Goal: Task Accomplishment & Management: Use online tool/utility

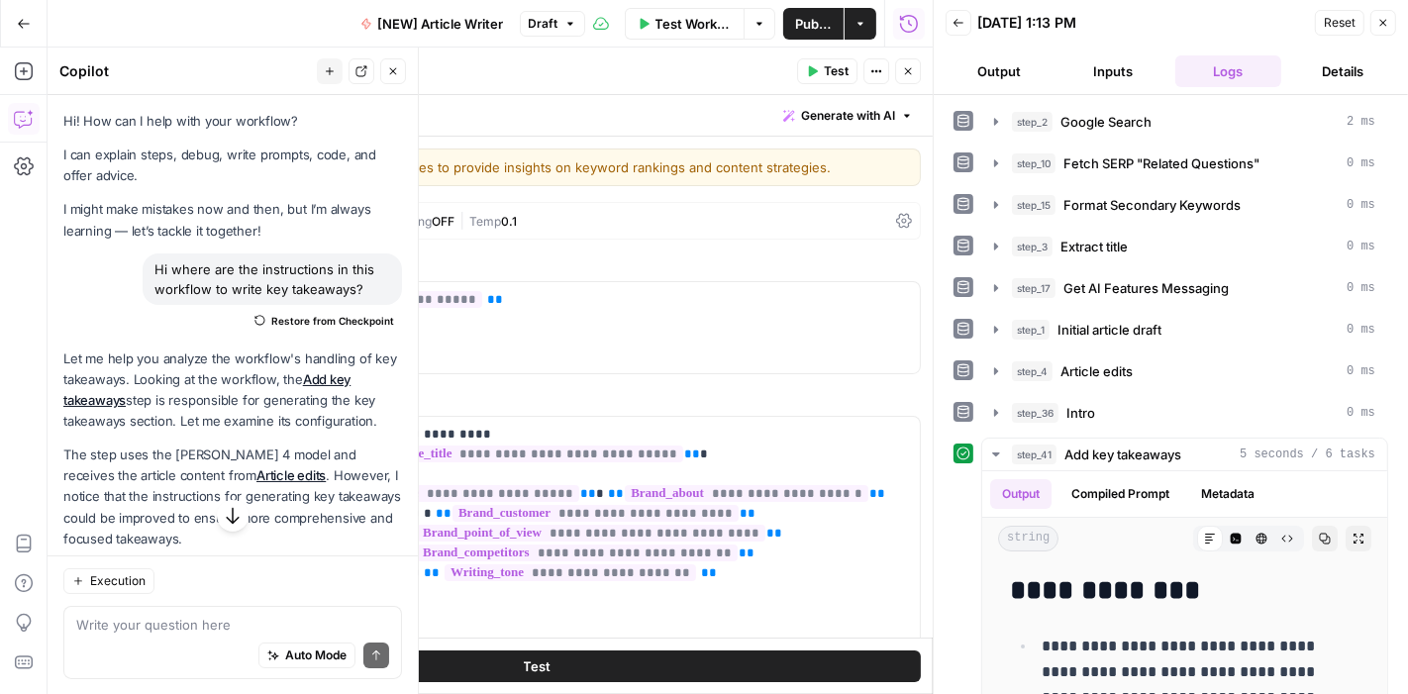
scroll to position [2911, 0]
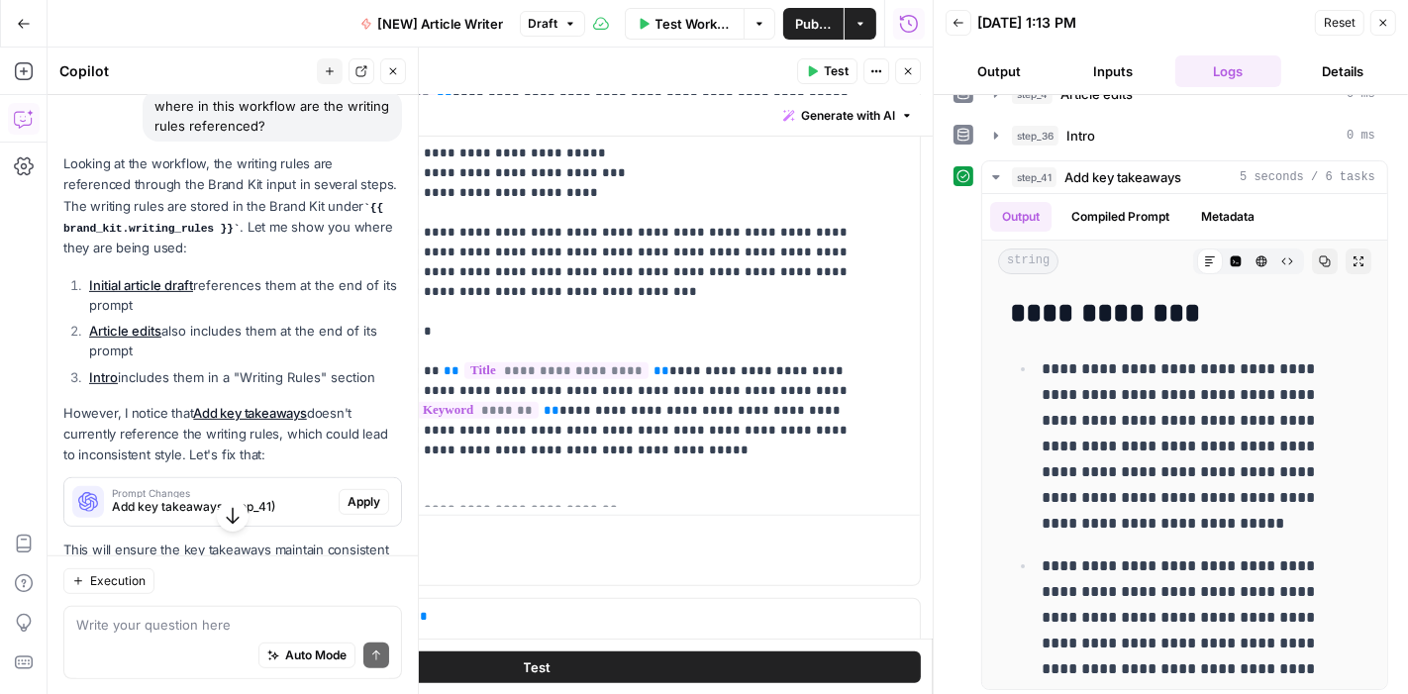
click at [11, 20] on button "Go Back" at bounding box center [24, 24] width 36 height 36
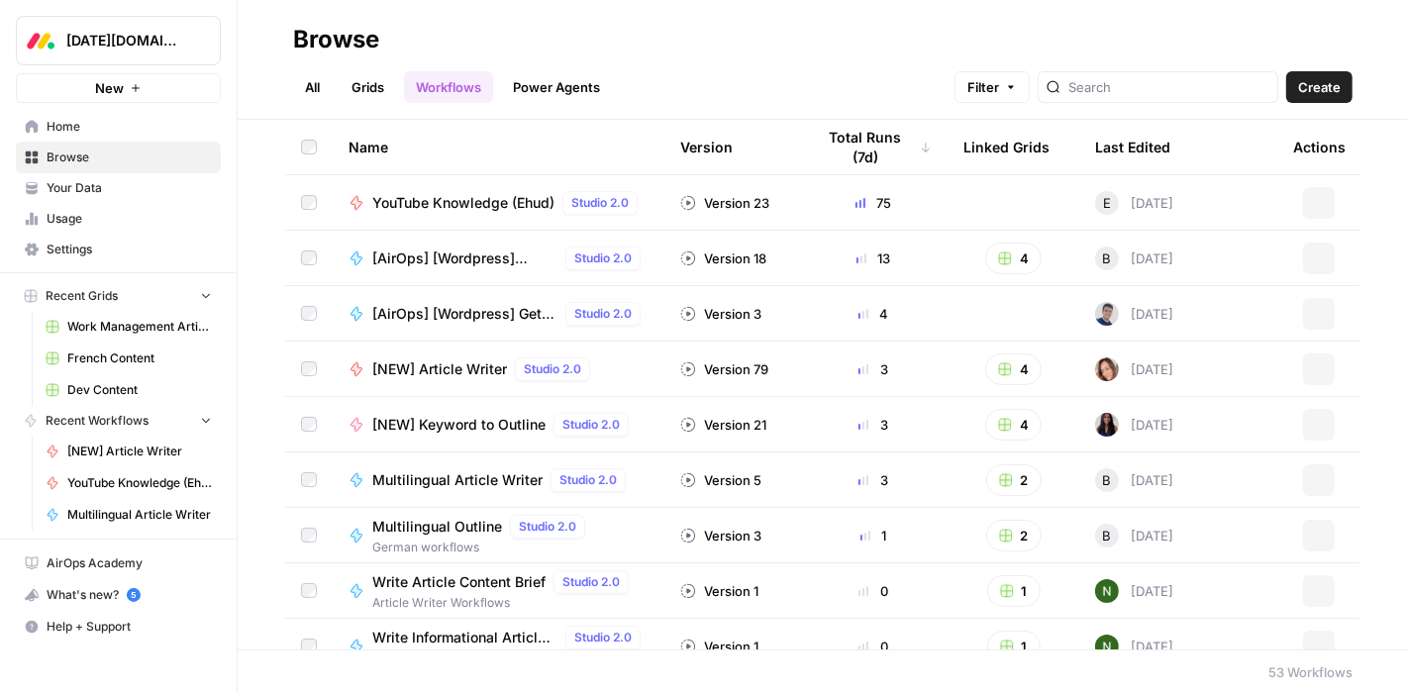
click at [73, 193] on span "Your Data" at bounding box center [129, 188] width 165 height 18
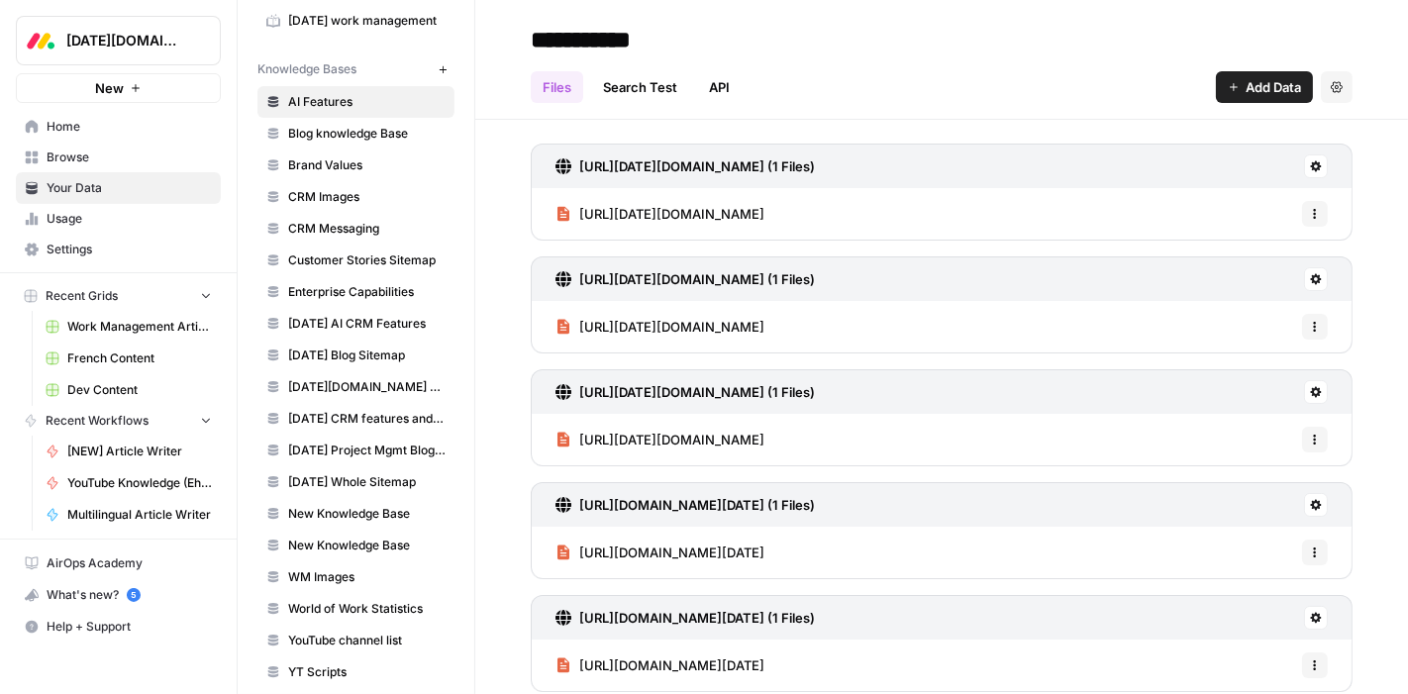
scroll to position [325, 0]
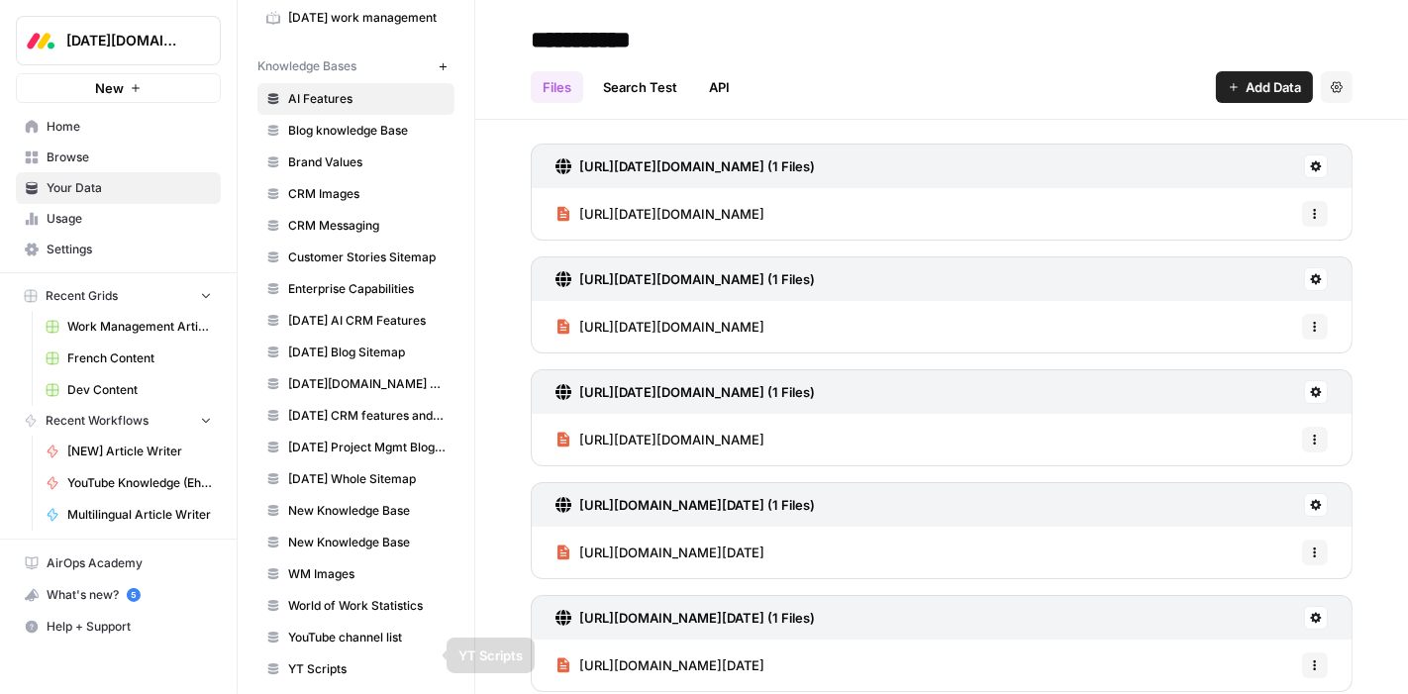
click at [339, 629] on span "YouTube channel list" at bounding box center [366, 638] width 157 height 18
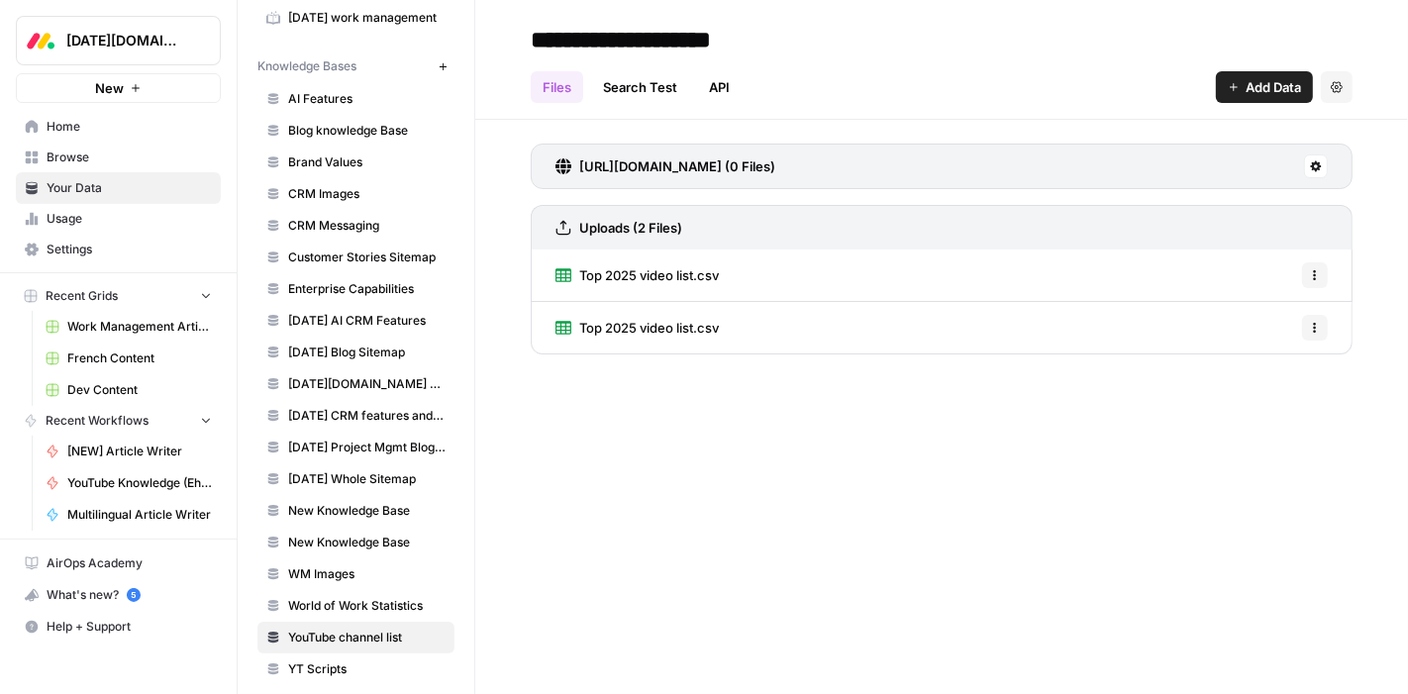
click at [1315, 330] on icon "button" at bounding box center [1315, 328] width 12 height 12
click at [687, 275] on span "Top 2025 video list.csv" at bounding box center [649, 275] width 140 height 20
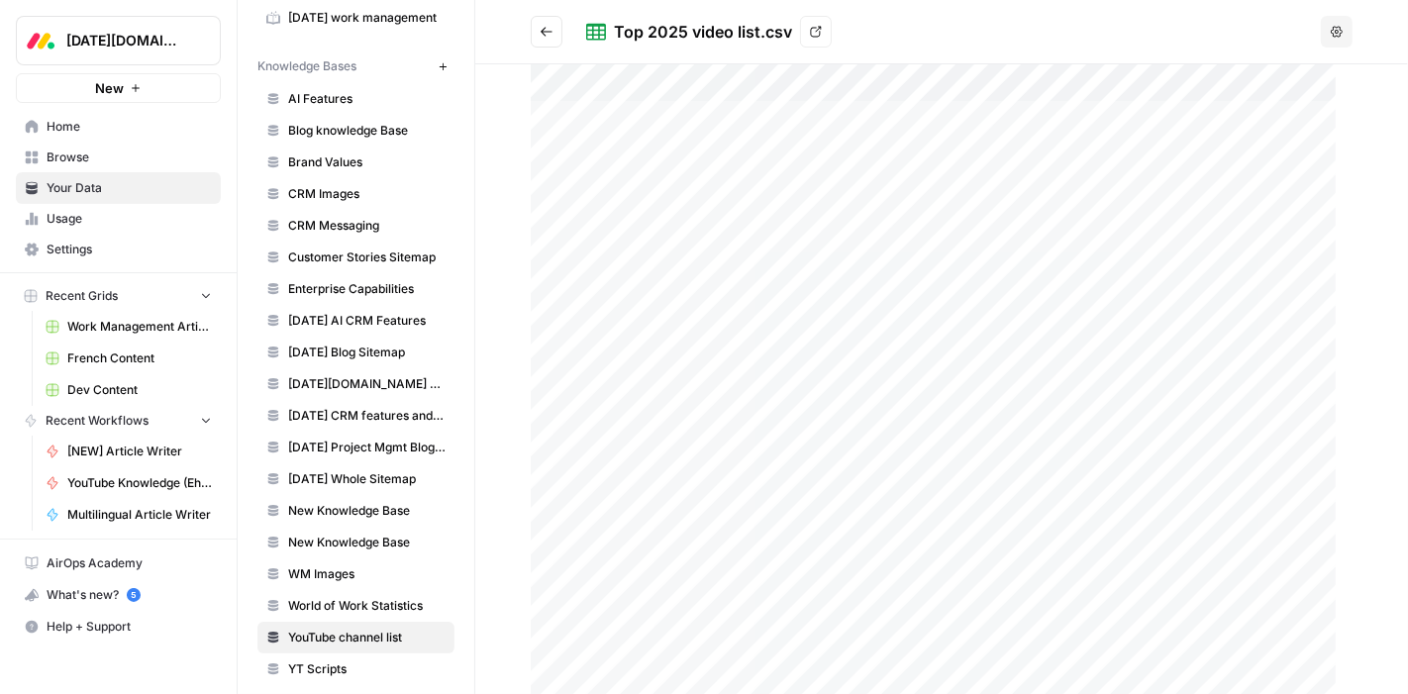
click at [544, 30] on icon "Go back" at bounding box center [546, 32] width 14 height 14
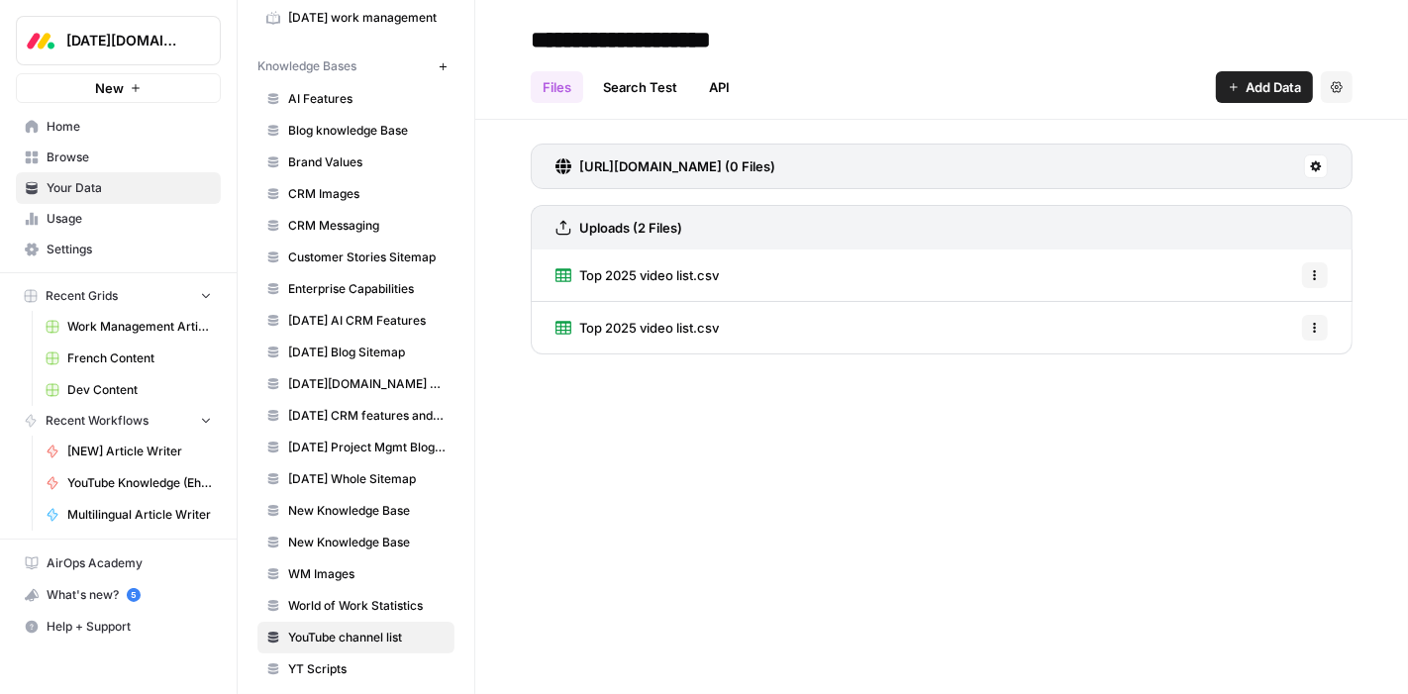
click at [702, 272] on span "Top 2025 video list.csv" at bounding box center [649, 275] width 140 height 20
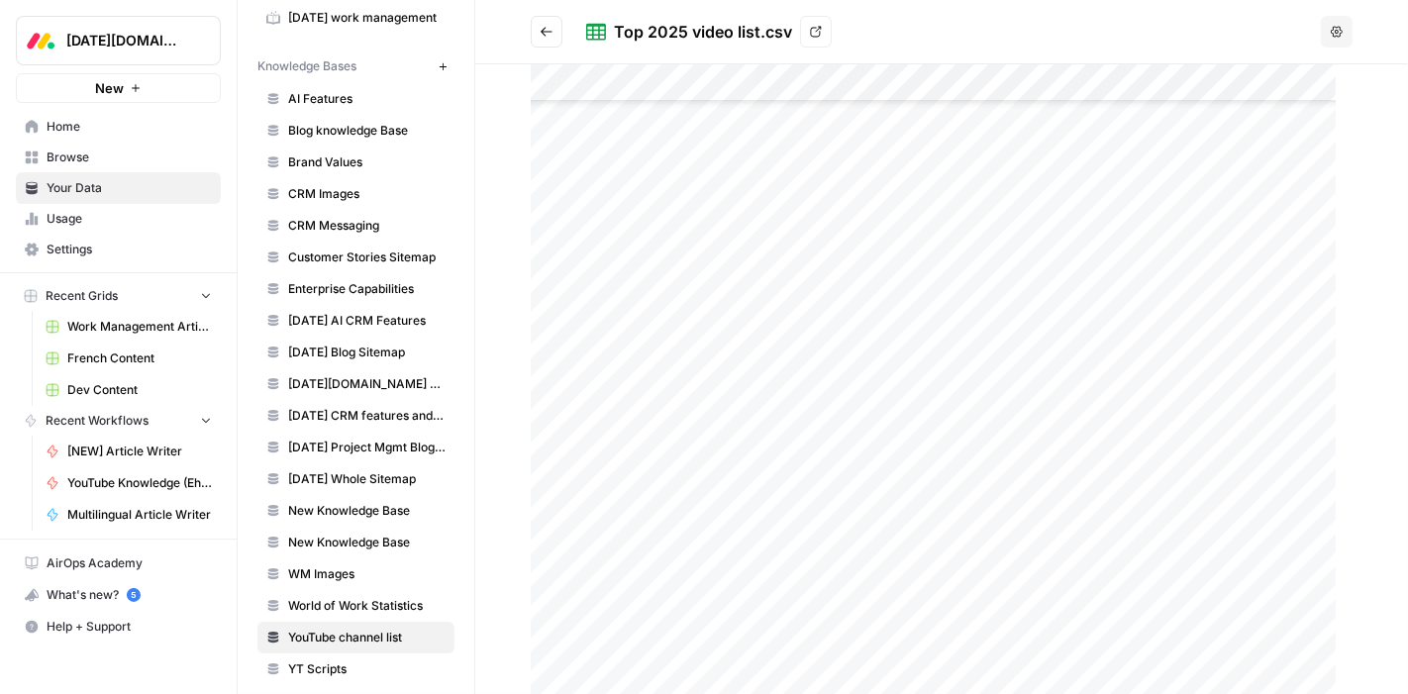
scroll to position [885, 0]
click at [543, 35] on icon "Go back" at bounding box center [546, 32] width 14 height 14
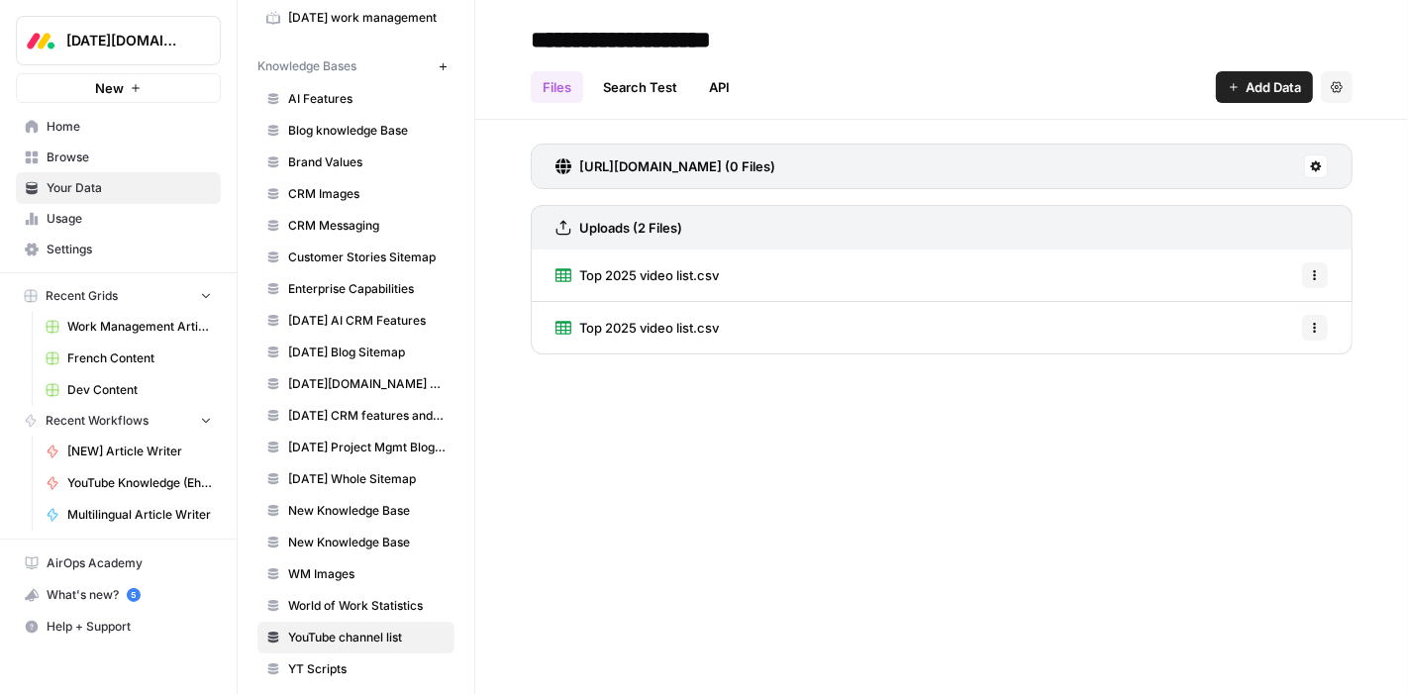
click at [1317, 326] on icon "button" at bounding box center [1315, 328] width 12 height 12
click at [1273, 363] on span "Delete File" at bounding box center [1271, 369] width 64 height 20
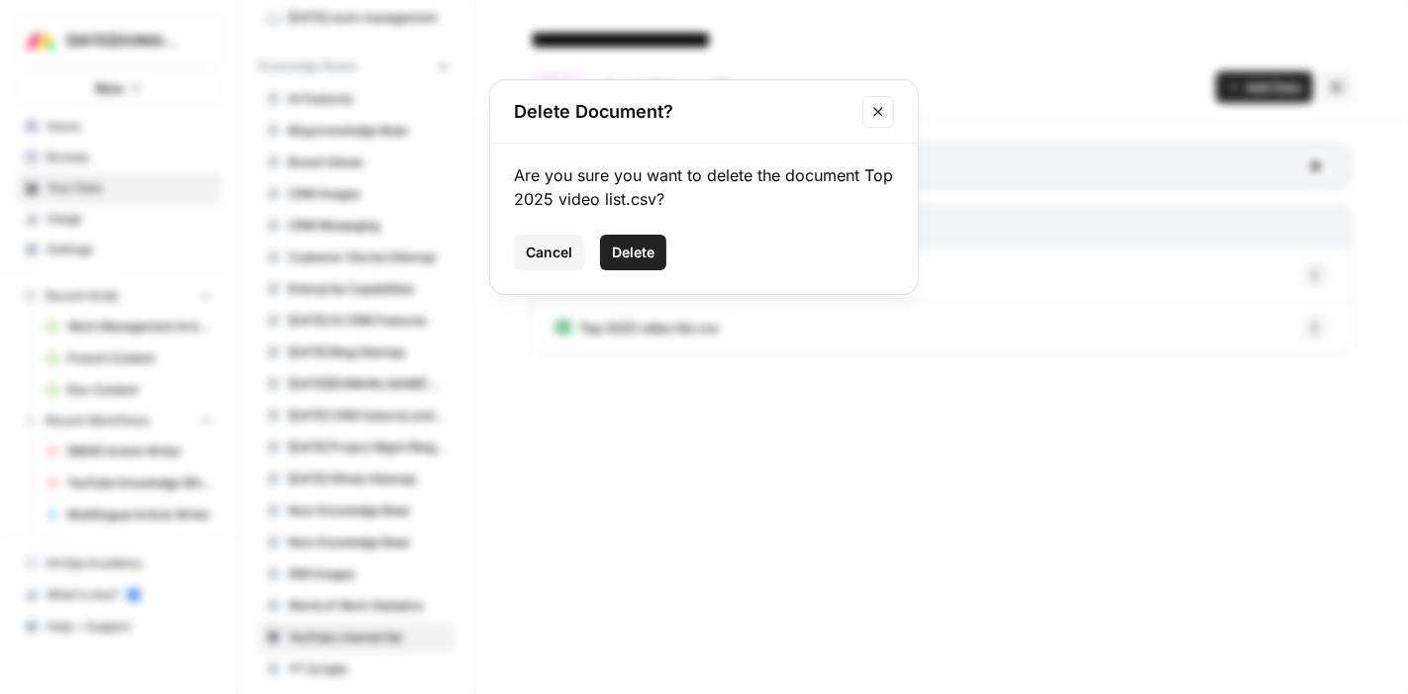
click at [635, 247] on span "Delete" at bounding box center [633, 253] width 43 height 20
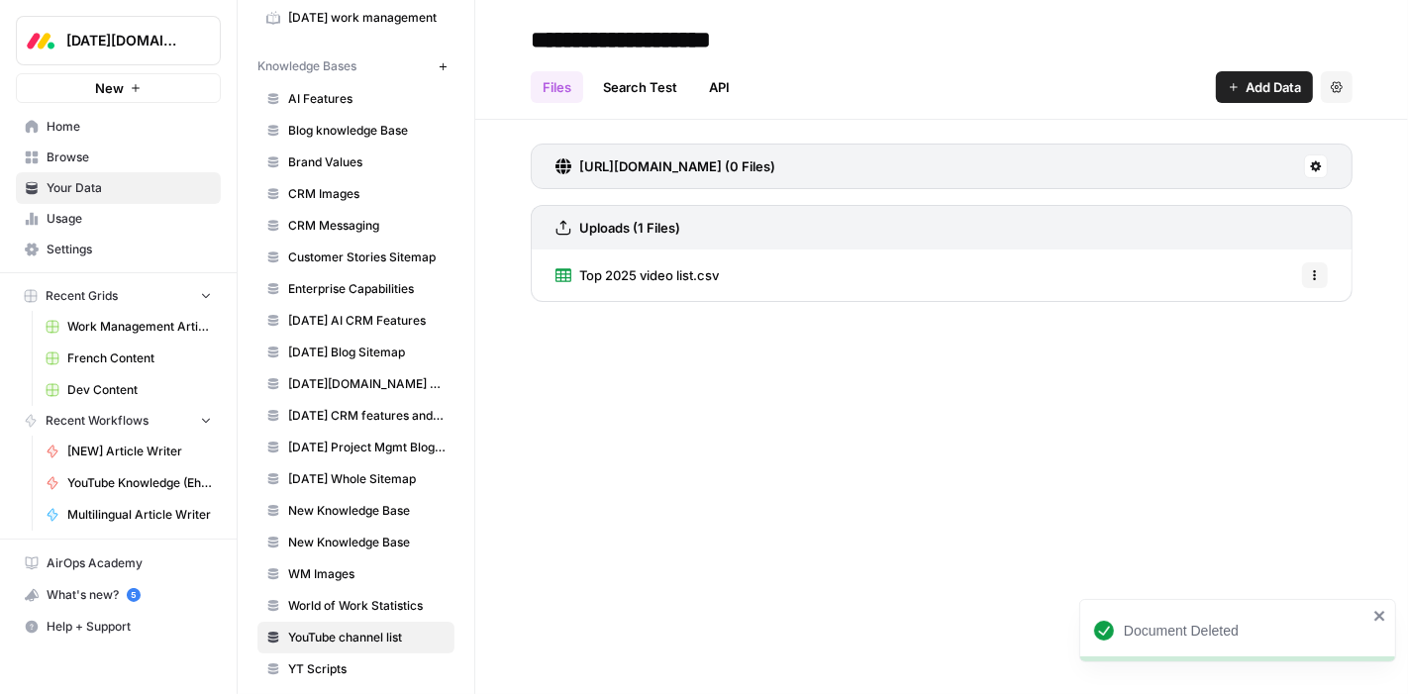
click at [670, 274] on span "Top 2025 video list.csv" at bounding box center [649, 275] width 140 height 20
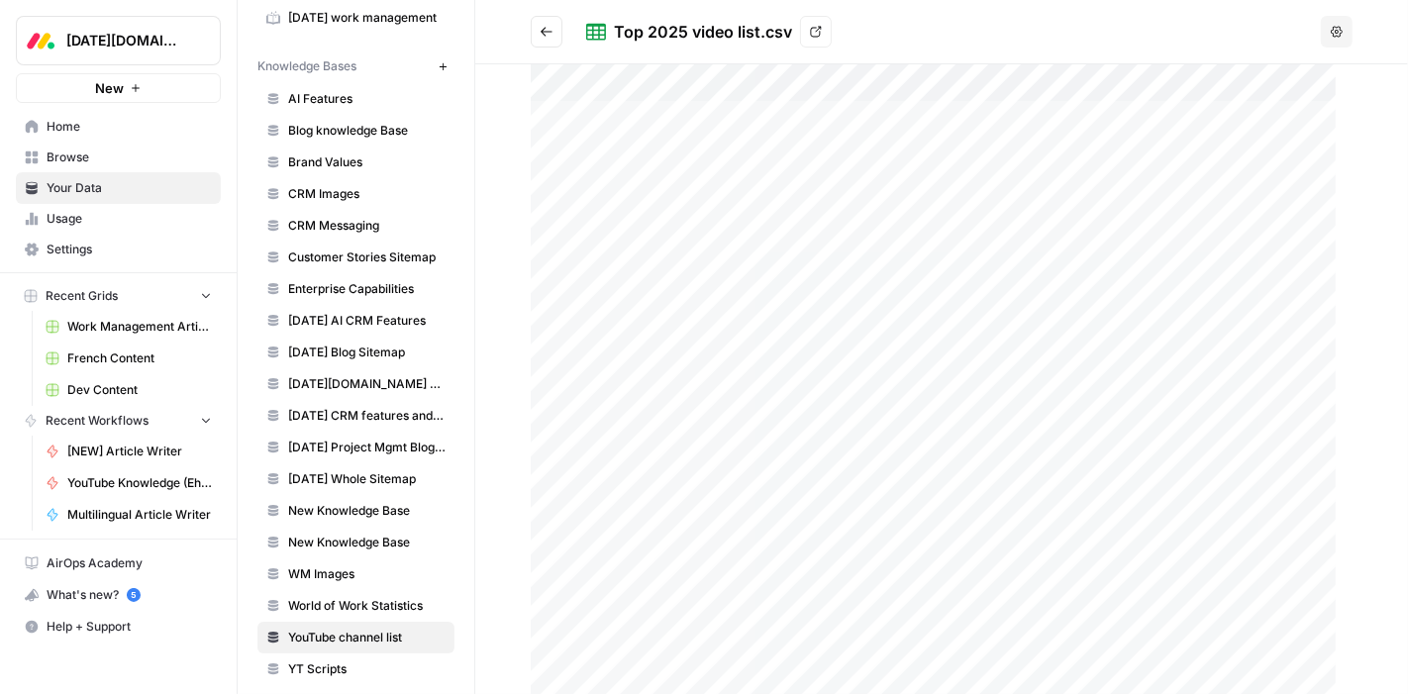
click at [813, 39] on link "View" at bounding box center [816, 32] width 32 height 32
click at [548, 32] on icon "Go back" at bounding box center [546, 31] width 12 height 9
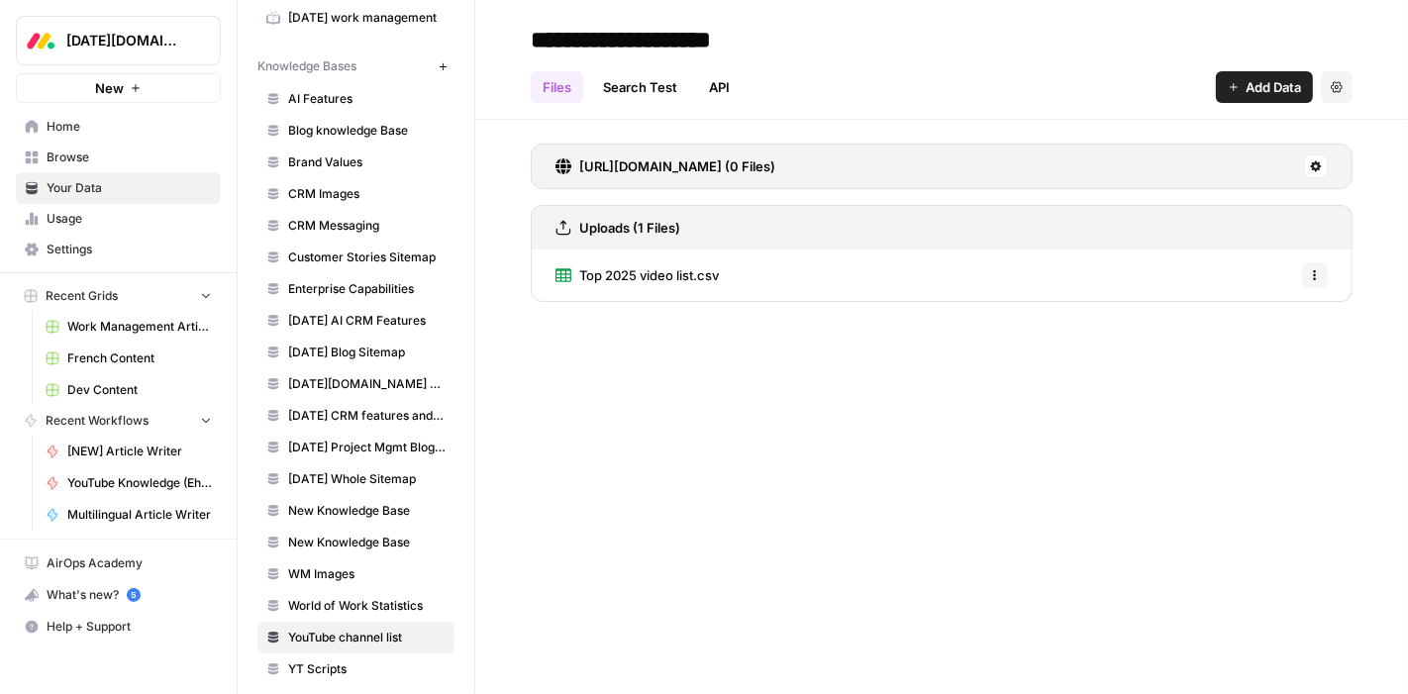
click at [622, 289] on link "Top 2025 video list.csv" at bounding box center [636, 274] width 163 height 51
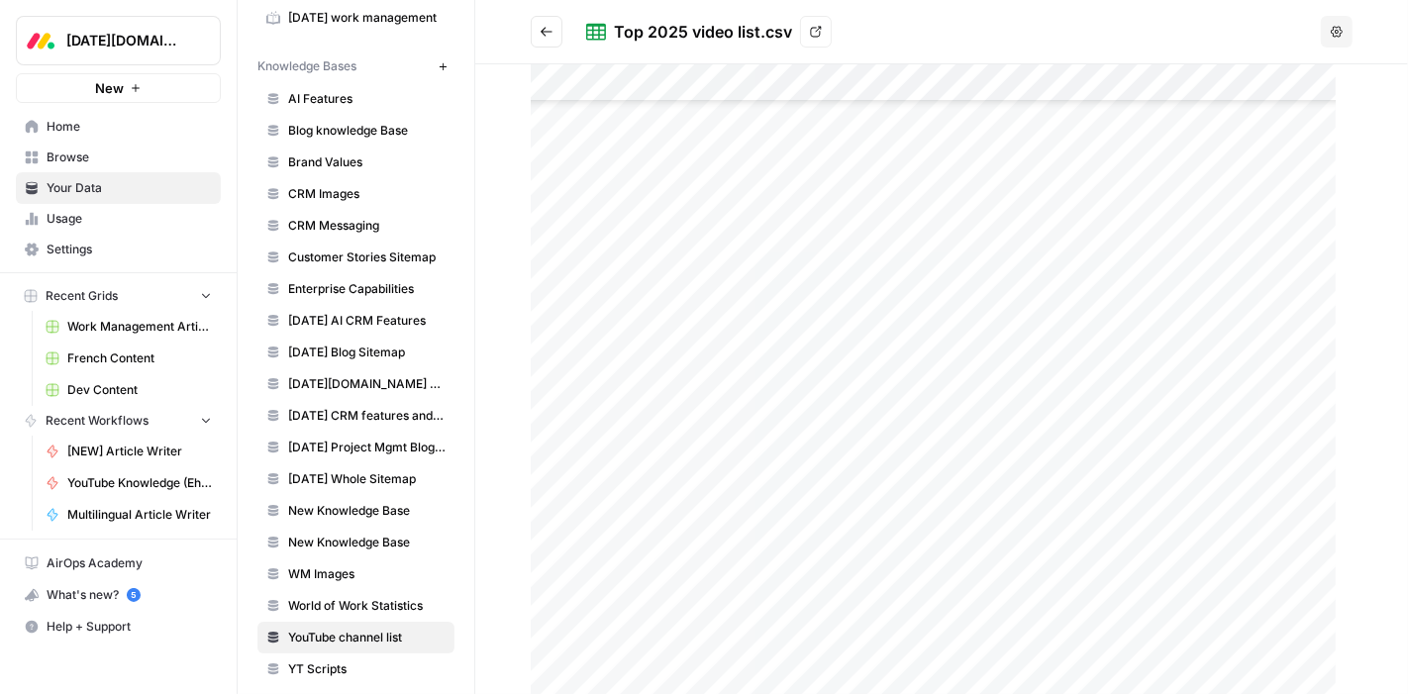
scroll to position [495, 0]
drag, startPoint x: 970, startPoint y: 535, endPoint x: 1023, endPoint y: 522, distance: 55.0
click at [1023, 522] on div at bounding box center [942, 379] width 822 height 631
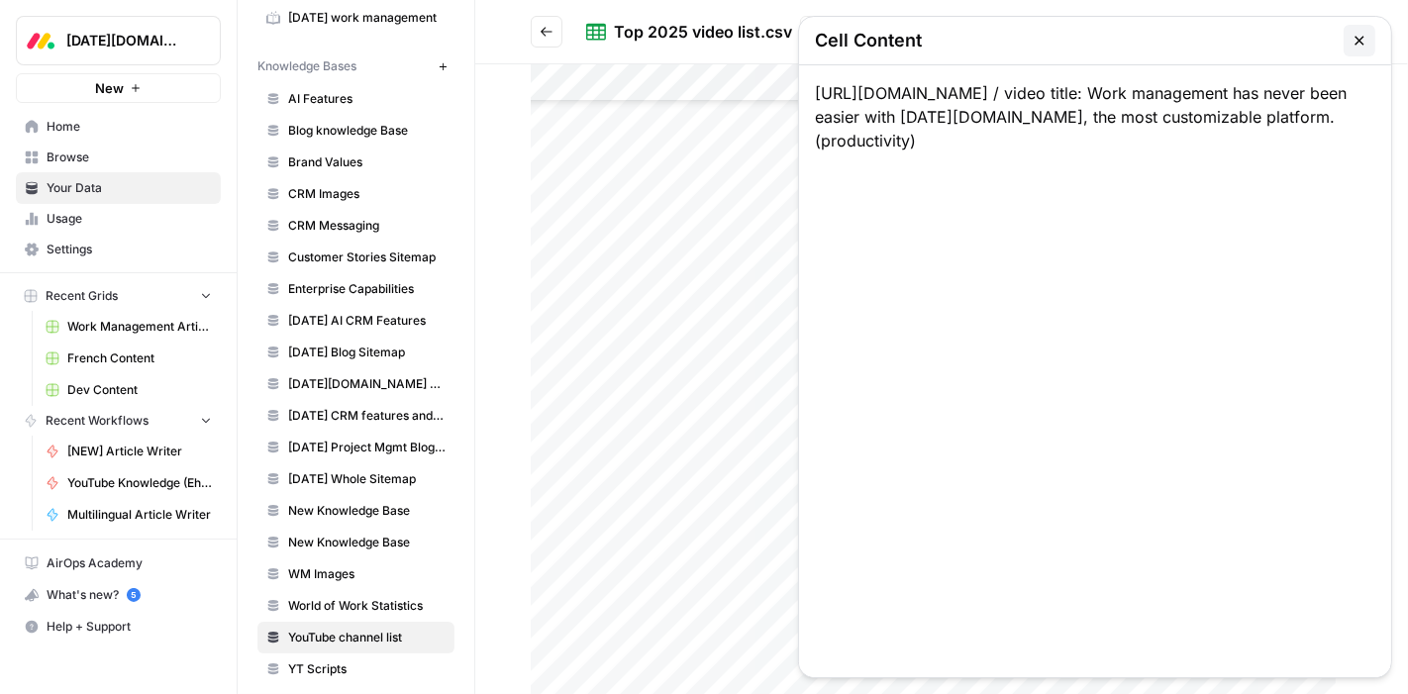
click at [1363, 39] on icon "button" at bounding box center [1359, 41] width 16 height 16
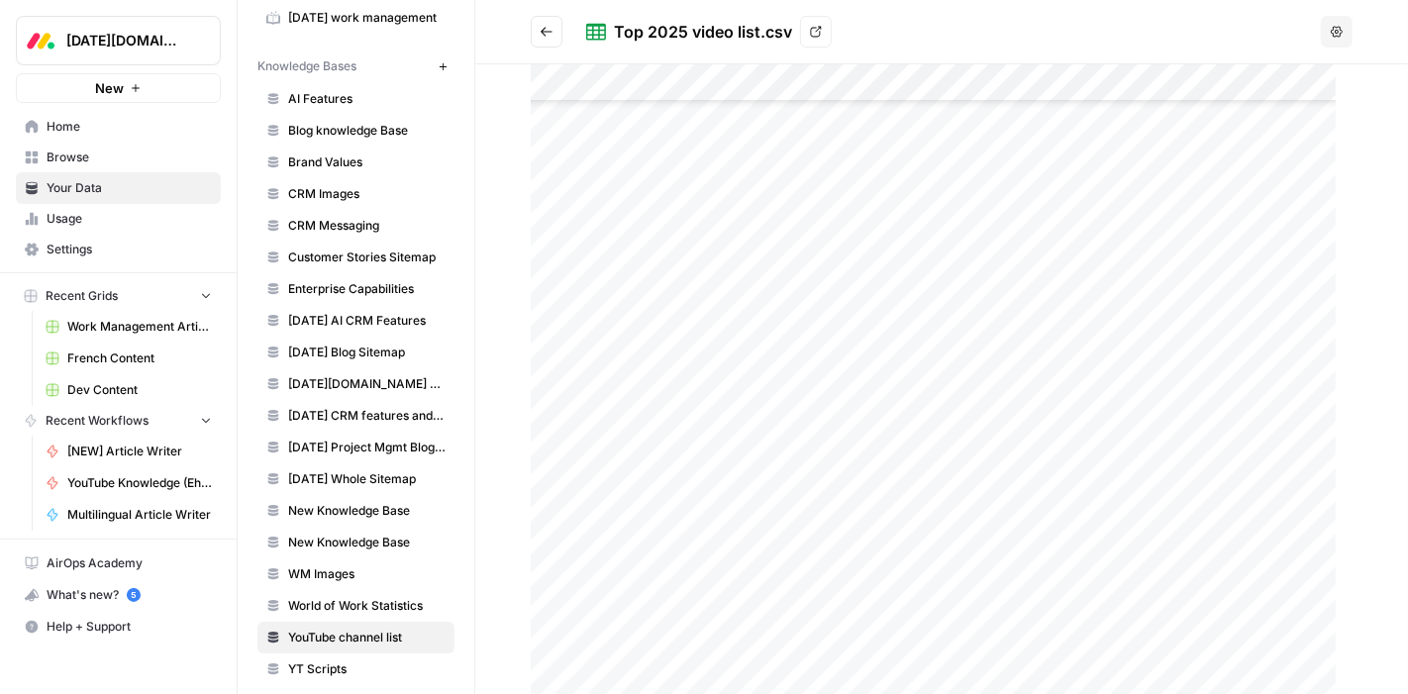
click at [59, 156] on span "Browse" at bounding box center [129, 157] width 165 height 18
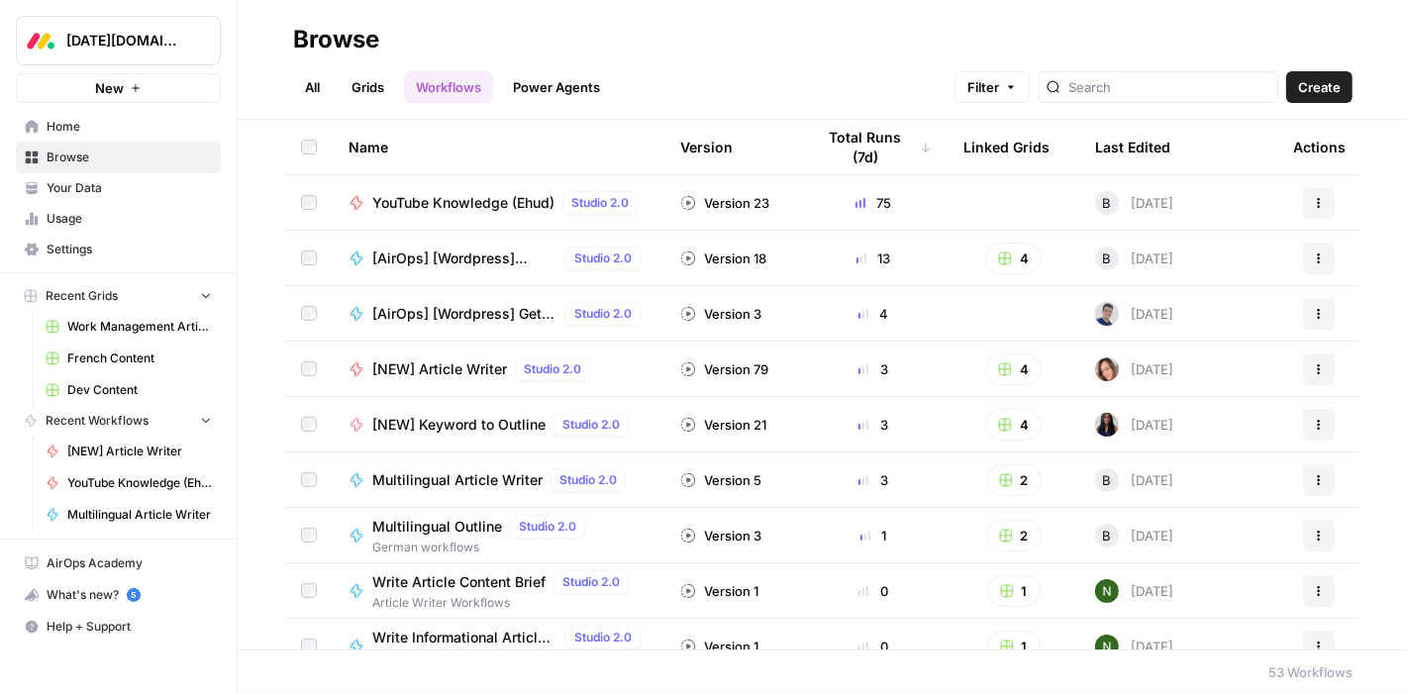
click at [363, 89] on link "Grids" at bounding box center [368, 87] width 56 height 32
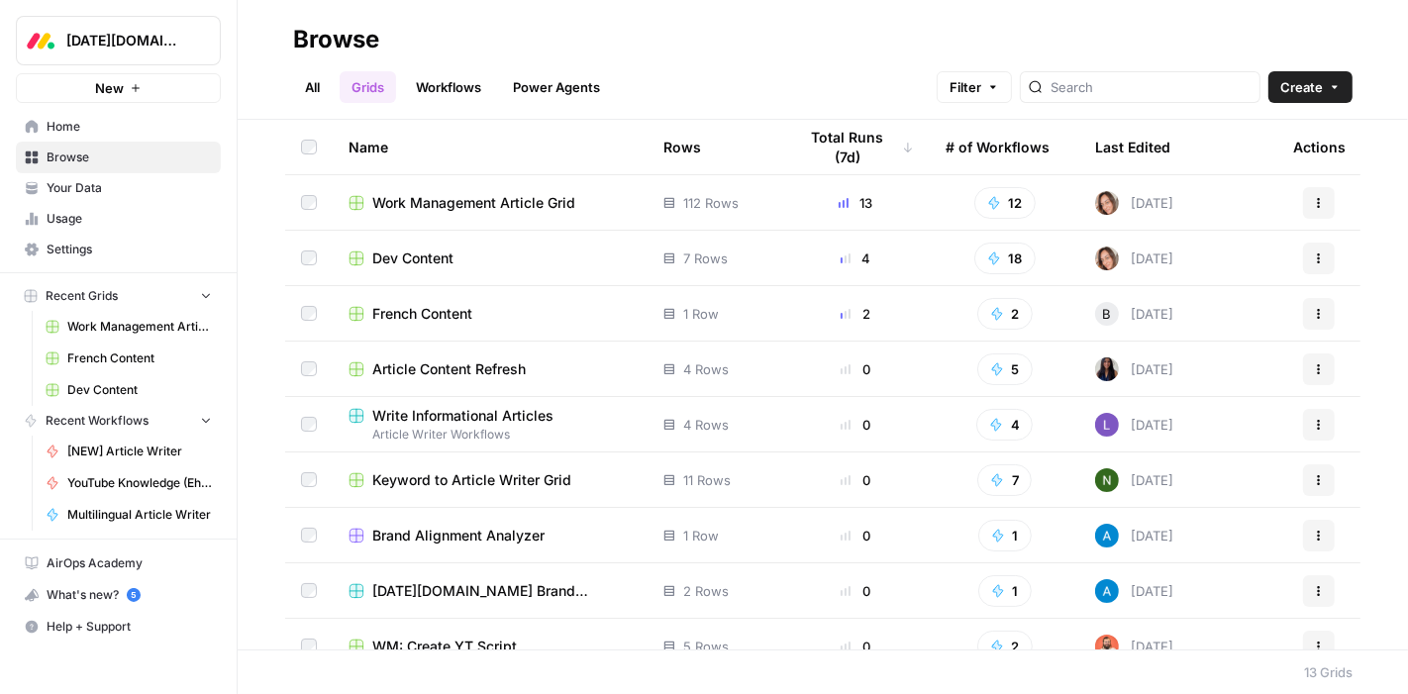
click at [466, 202] on span "Work Management Article Grid" at bounding box center [473, 203] width 203 height 20
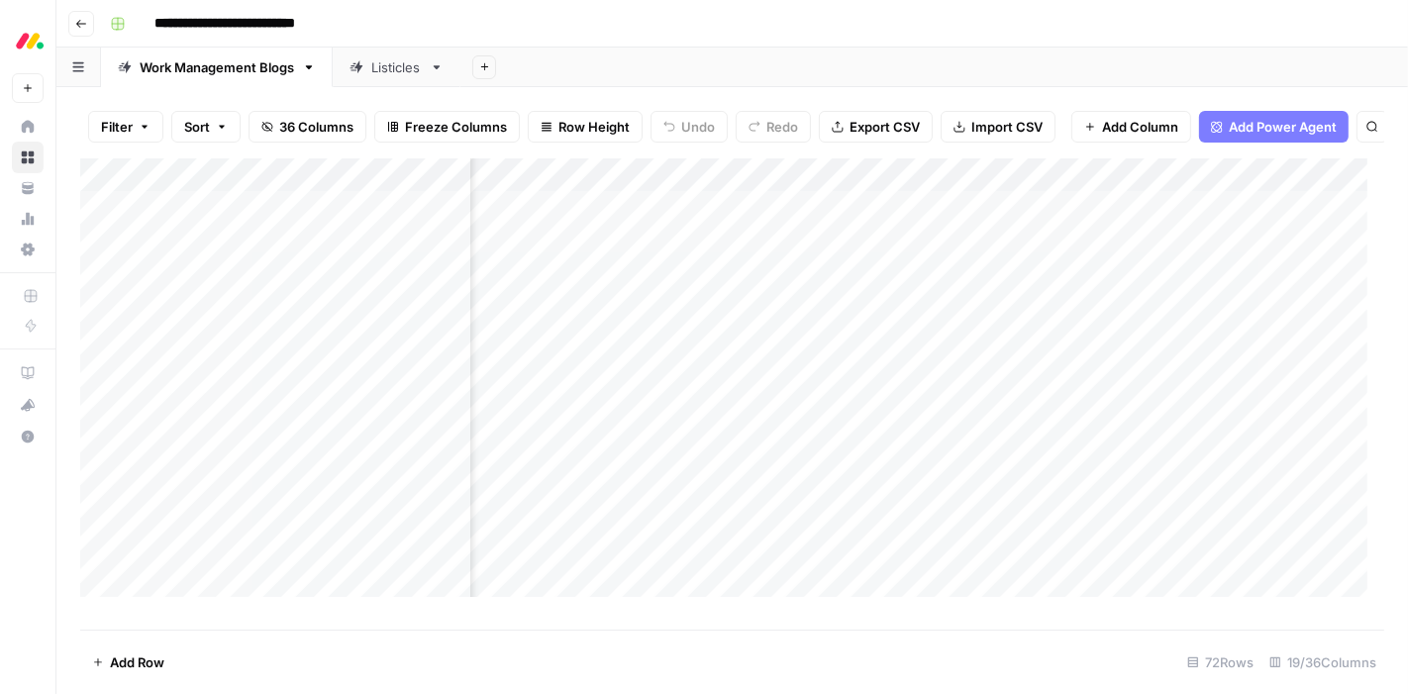
scroll to position [2, 1253]
click at [913, 192] on div "Add Column" at bounding box center [732, 385] width 1304 height 455
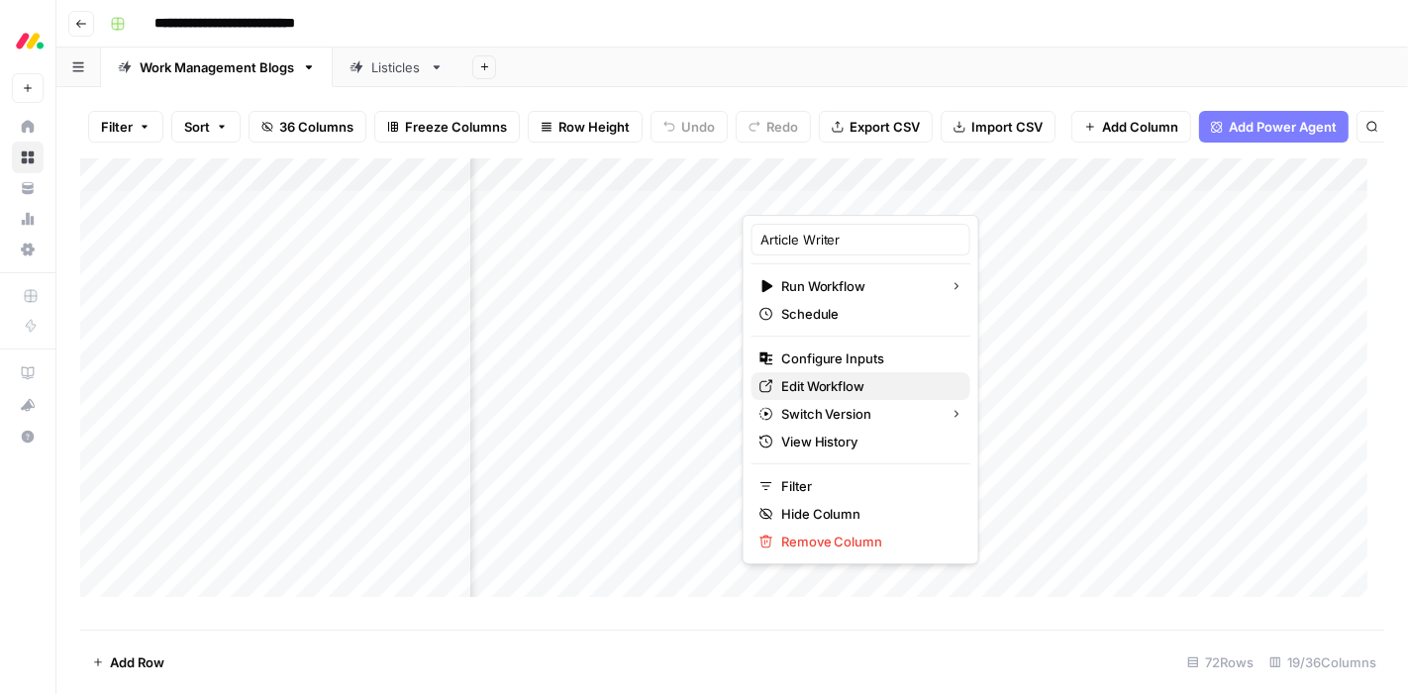
click at [856, 386] on span "Edit Workflow" at bounding box center [867, 386] width 173 height 20
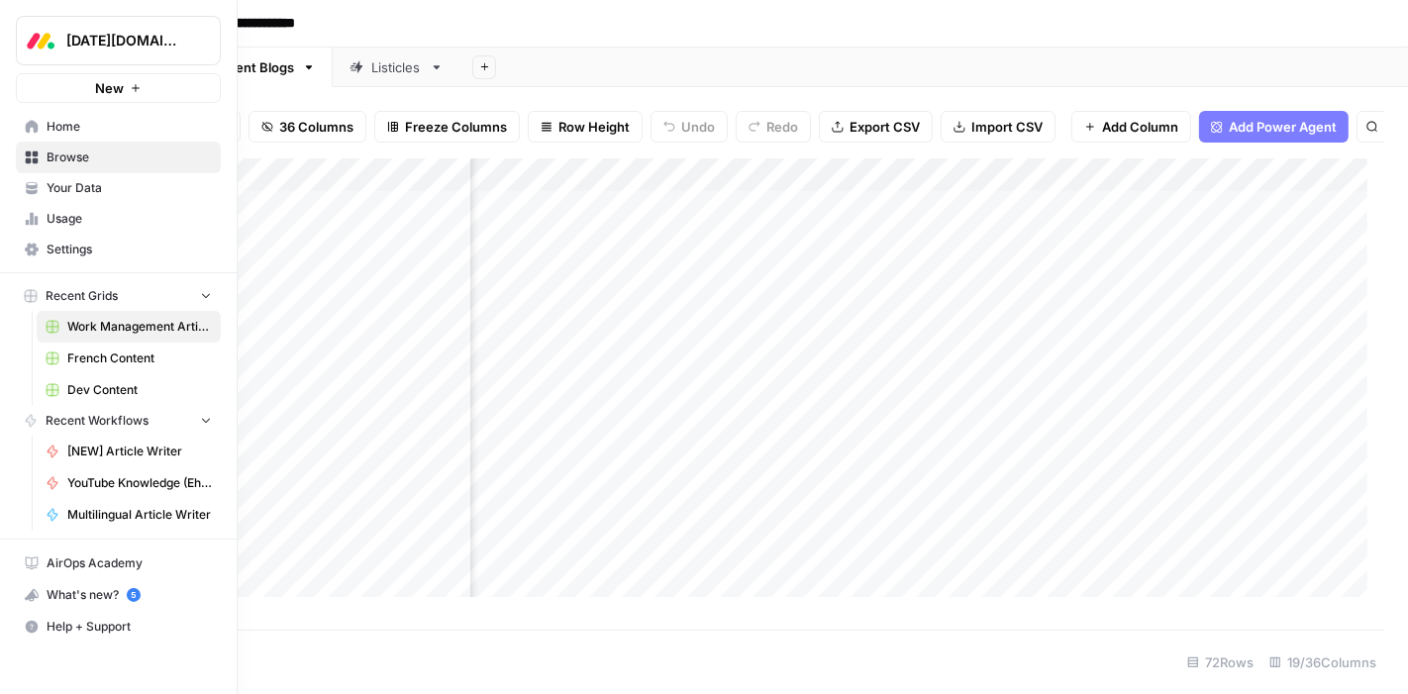
click at [57, 188] on span "Your Data" at bounding box center [129, 188] width 165 height 18
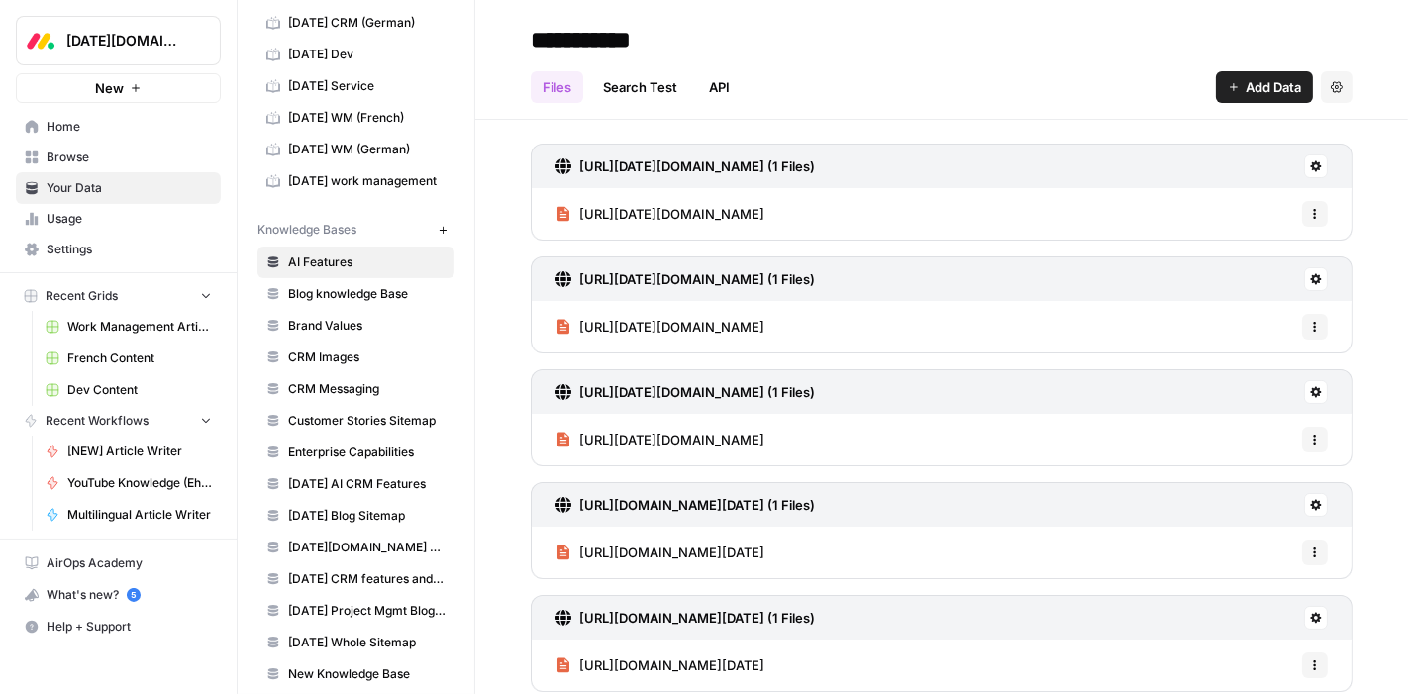
scroll to position [162, 0]
click at [315, 350] on span "CRM Images" at bounding box center [366, 356] width 157 height 18
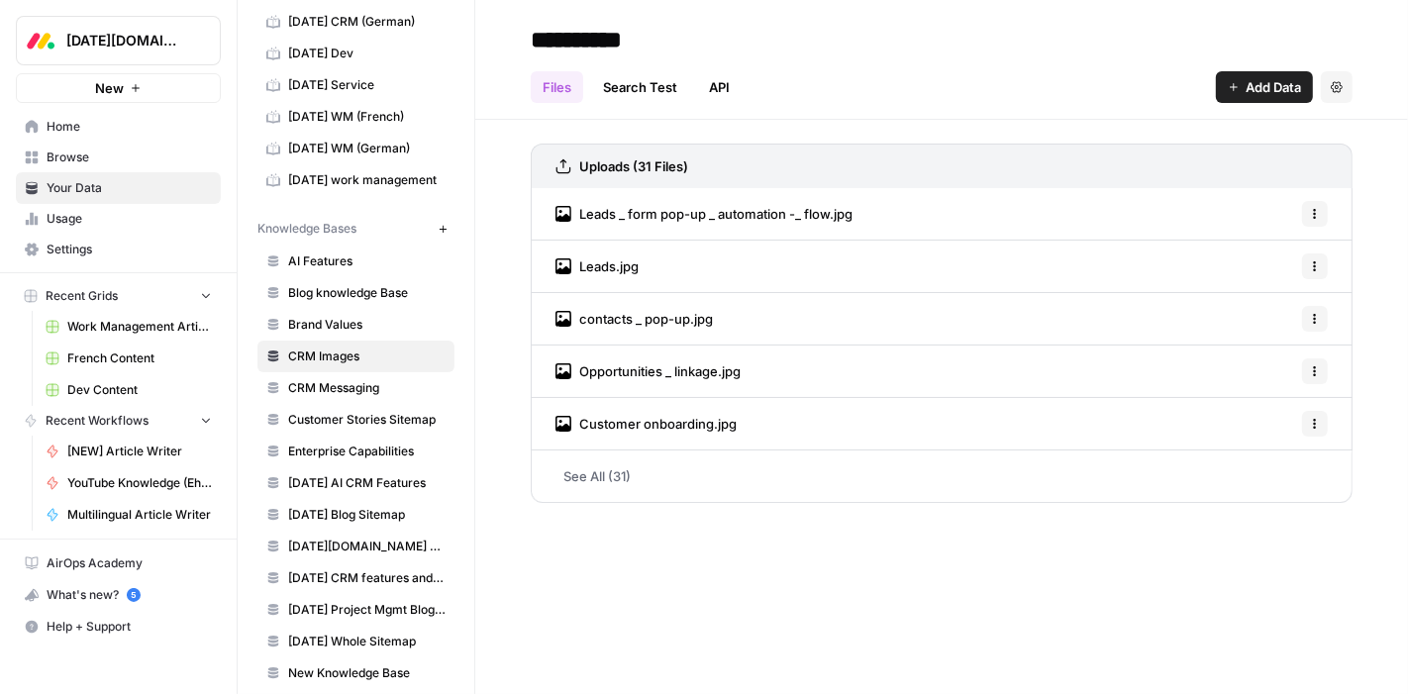
click at [690, 267] on div "Leads.jpg Options" at bounding box center [942, 267] width 822 height 52
click at [610, 262] on span "Leads.jpg" at bounding box center [608, 266] width 59 height 20
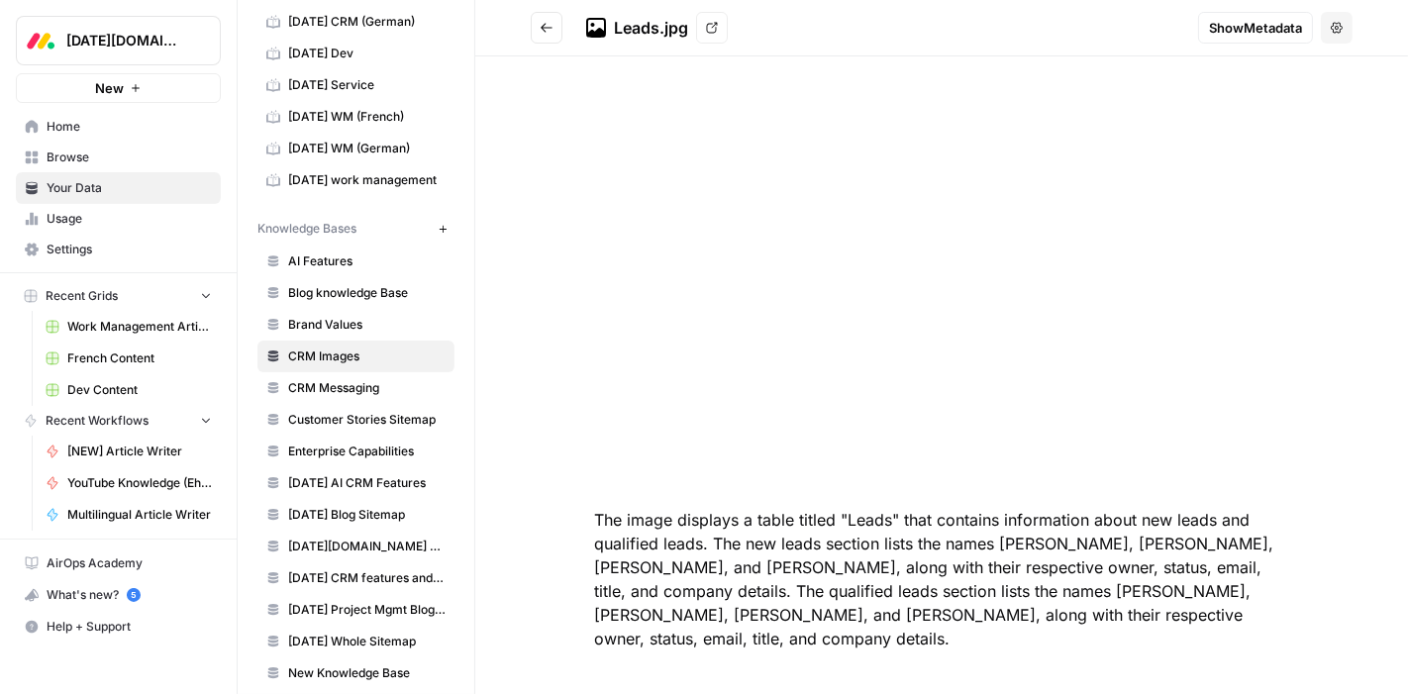
scroll to position [58, 0]
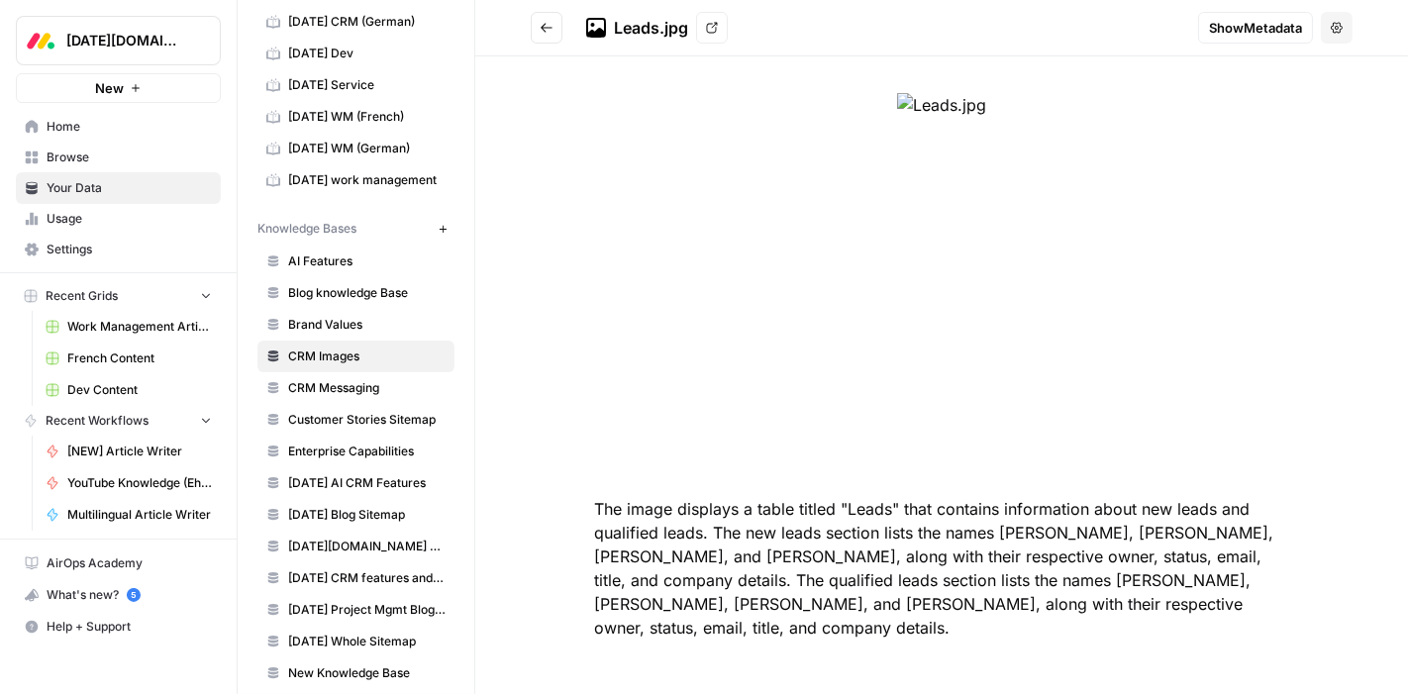
click at [94, 162] on span "Browse" at bounding box center [129, 157] width 165 height 18
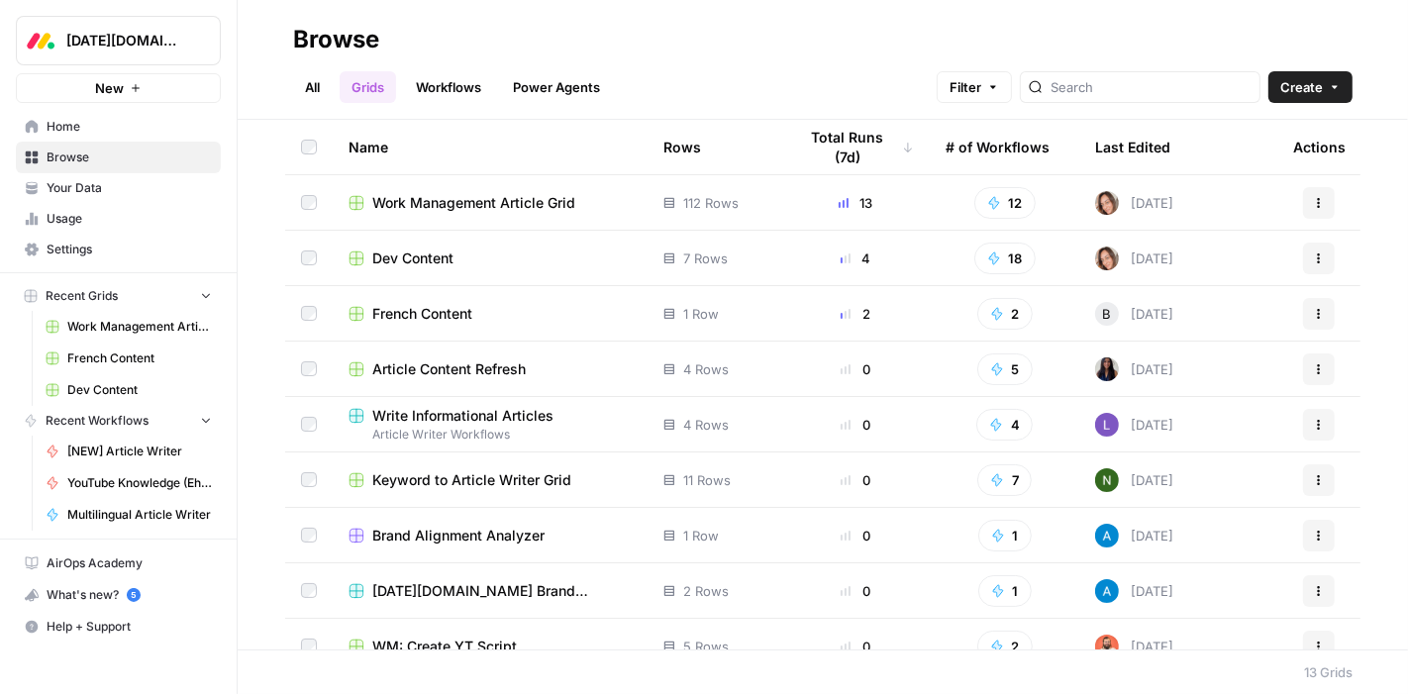
click at [454, 87] on link "Workflows" at bounding box center [448, 87] width 89 height 32
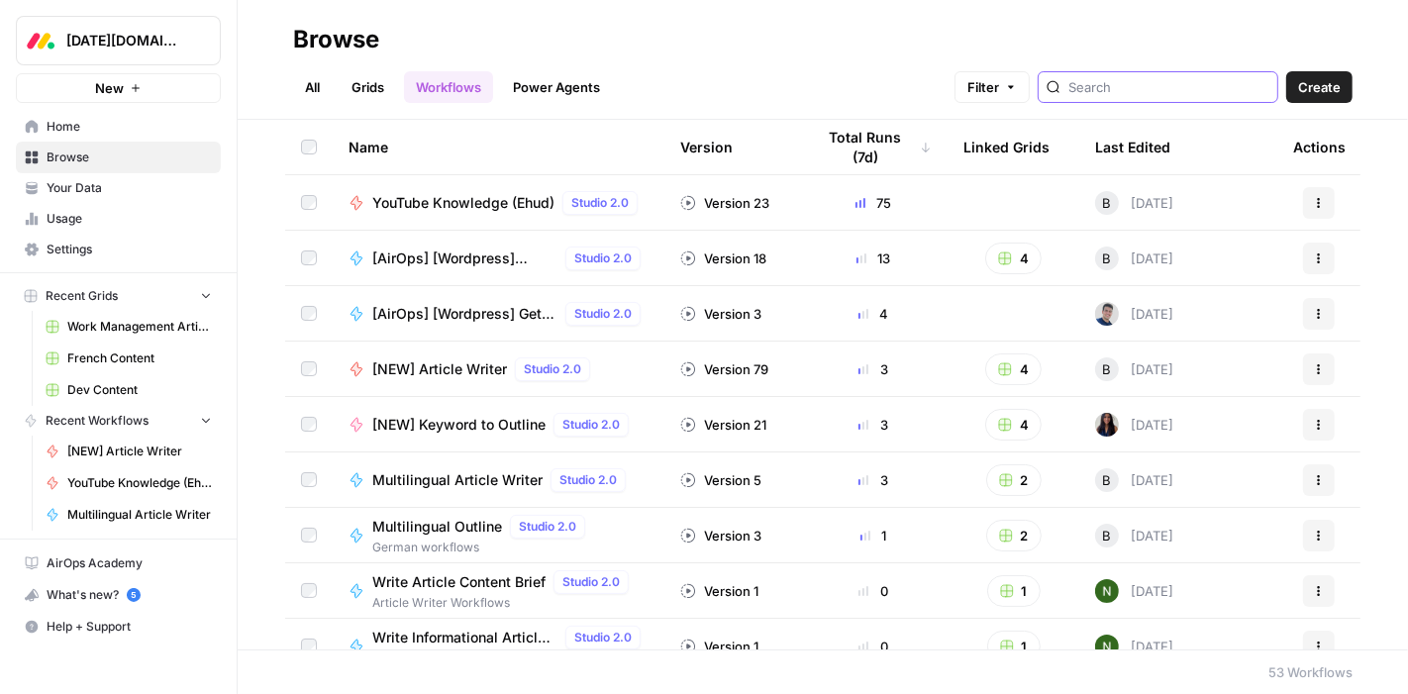
click at [1129, 80] on input "search" at bounding box center [1168, 87] width 201 height 20
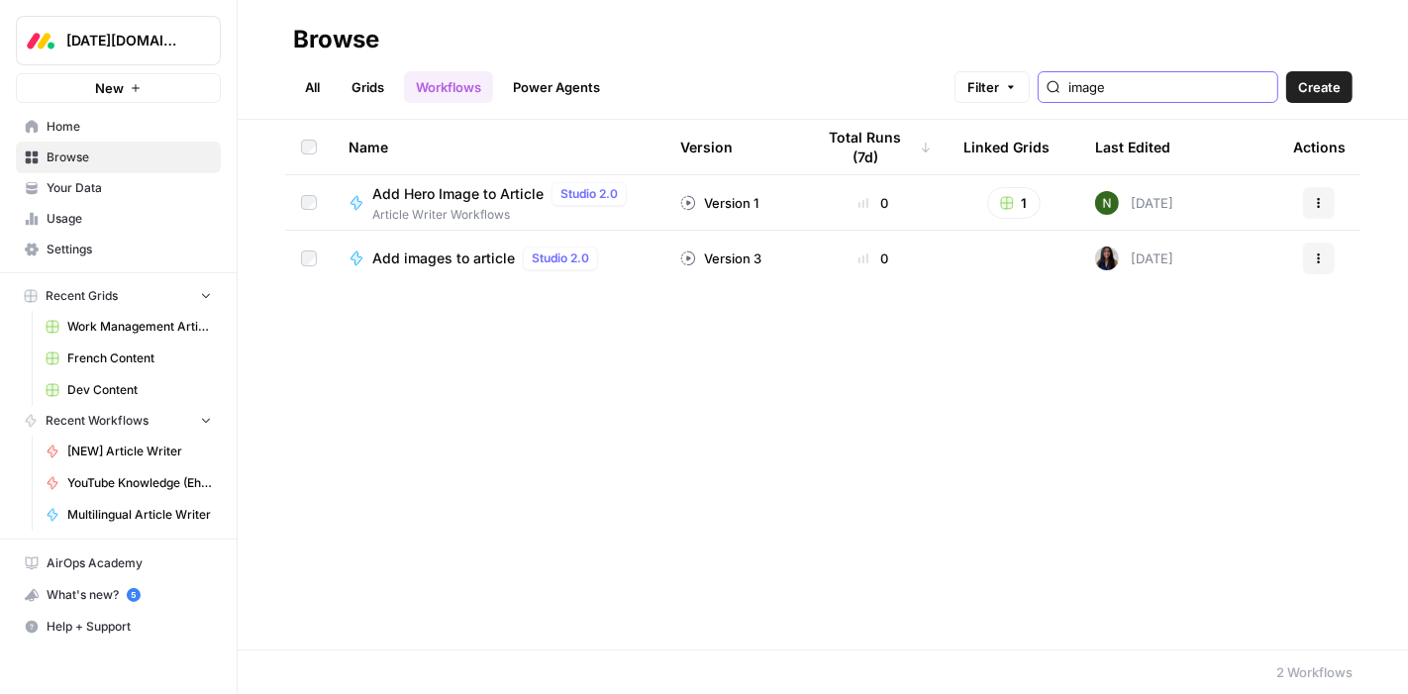
type input "image"
click at [447, 257] on span "Add images to article" at bounding box center [443, 258] width 143 height 20
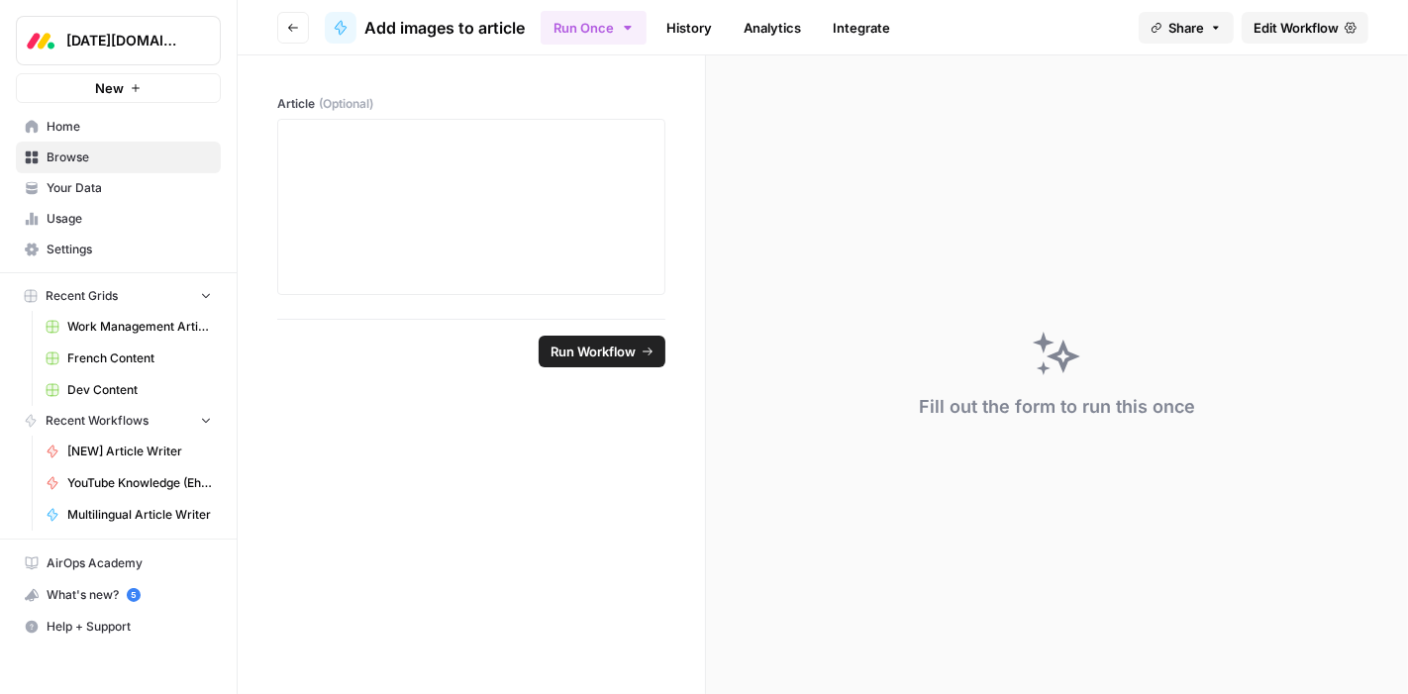
click at [1272, 31] on span "Edit Workflow" at bounding box center [1295, 28] width 85 height 20
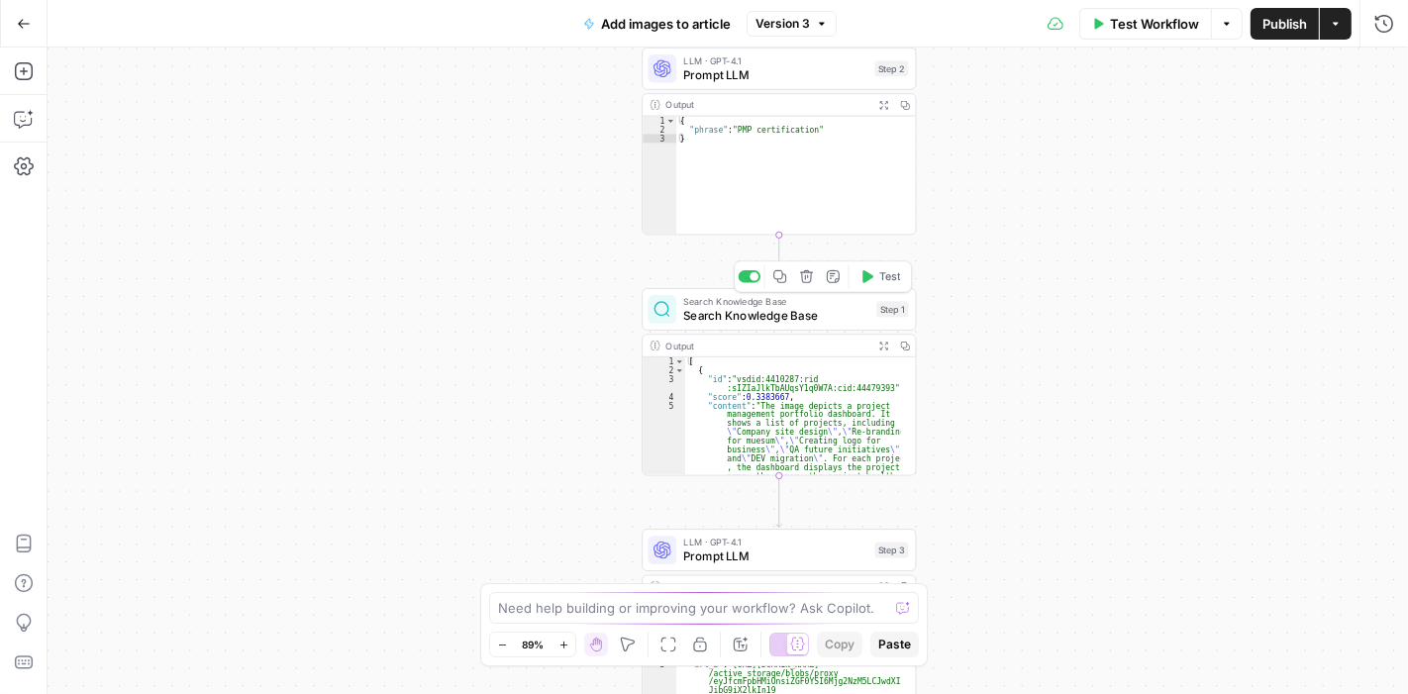
click at [783, 318] on span "Search Knowledge Base" at bounding box center [776, 316] width 186 height 18
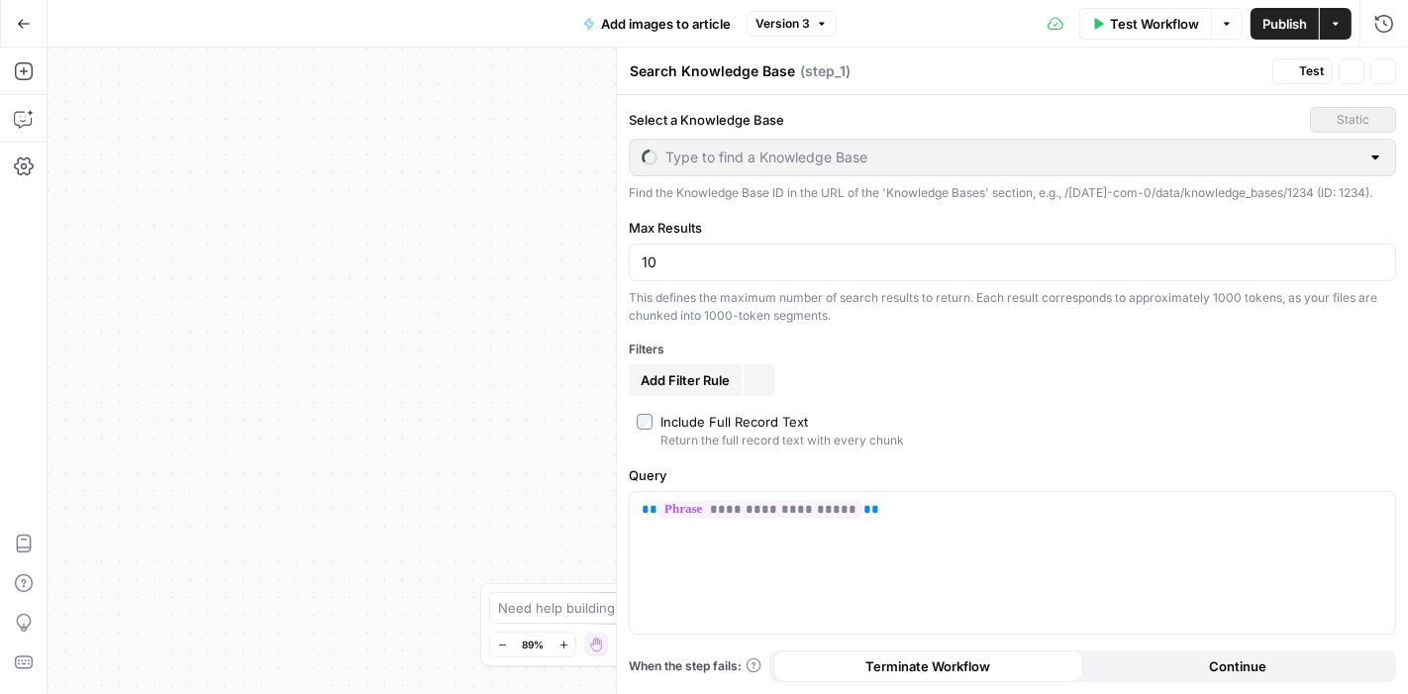
type input "WM Images"
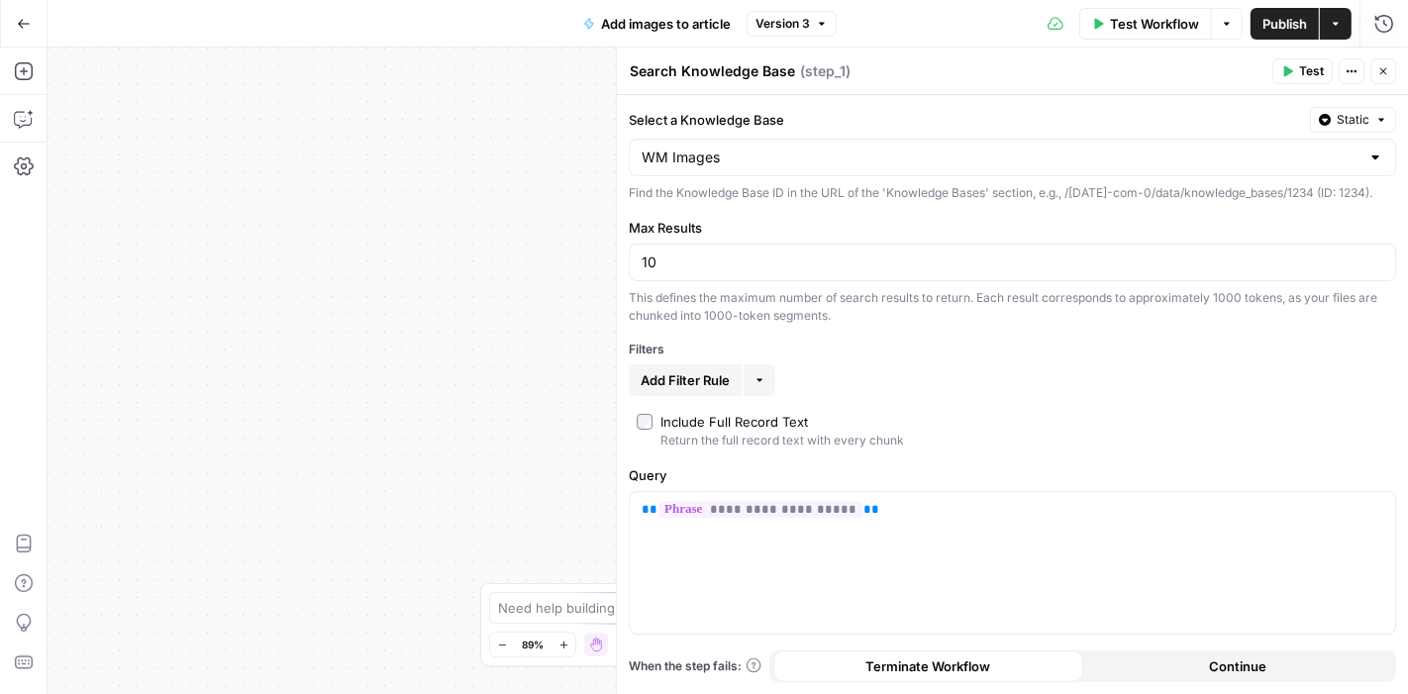
click at [1382, 70] on icon "button" at bounding box center [1383, 71] width 7 height 7
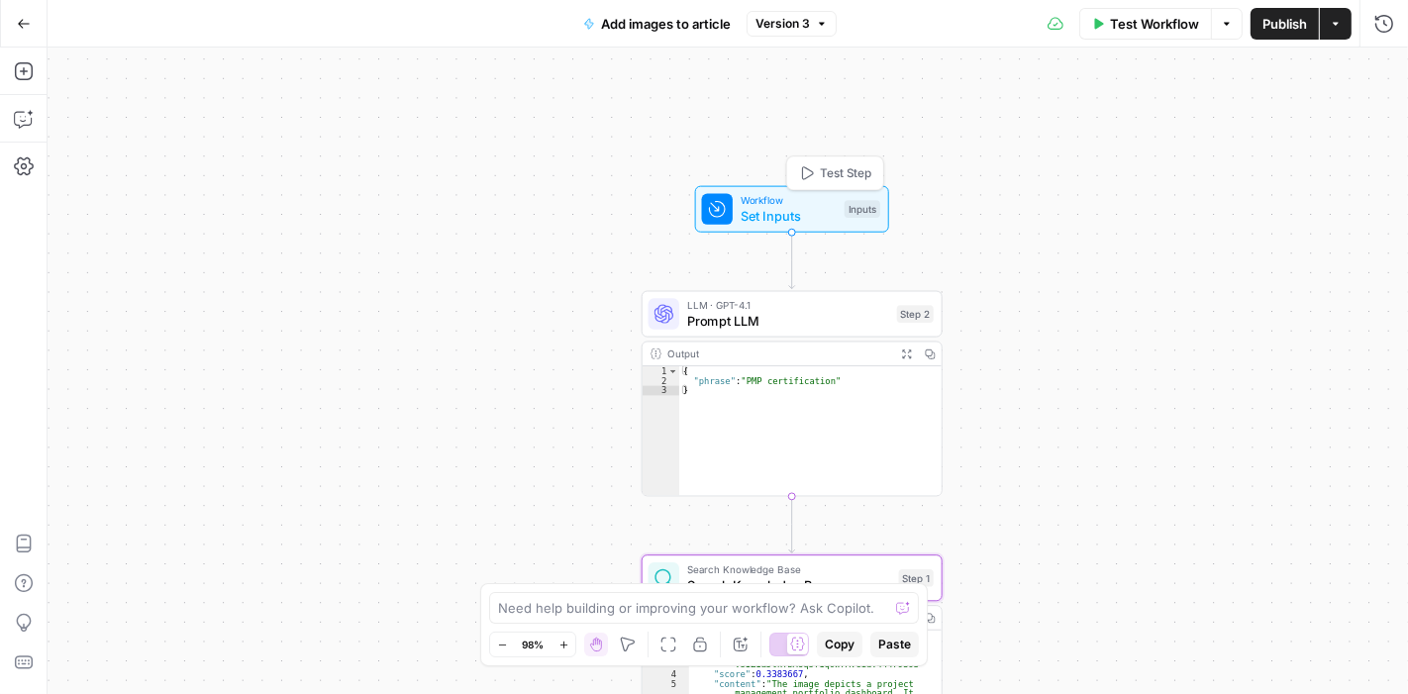
click at [765, 211] on span "Set Inputs" at bounding box center [788, 216] width 96 height 20
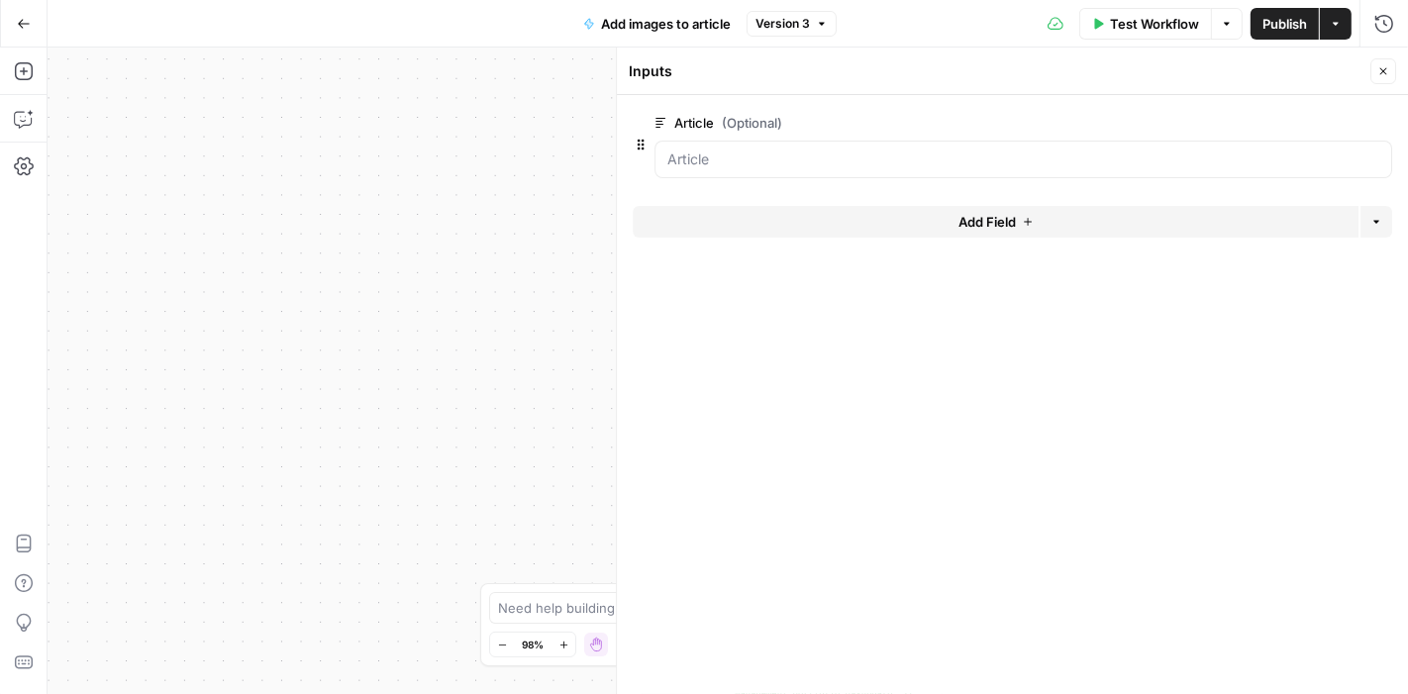
click at [1380, 72] on icon "button" at bounding box center [1383, 71] width 12 height 12
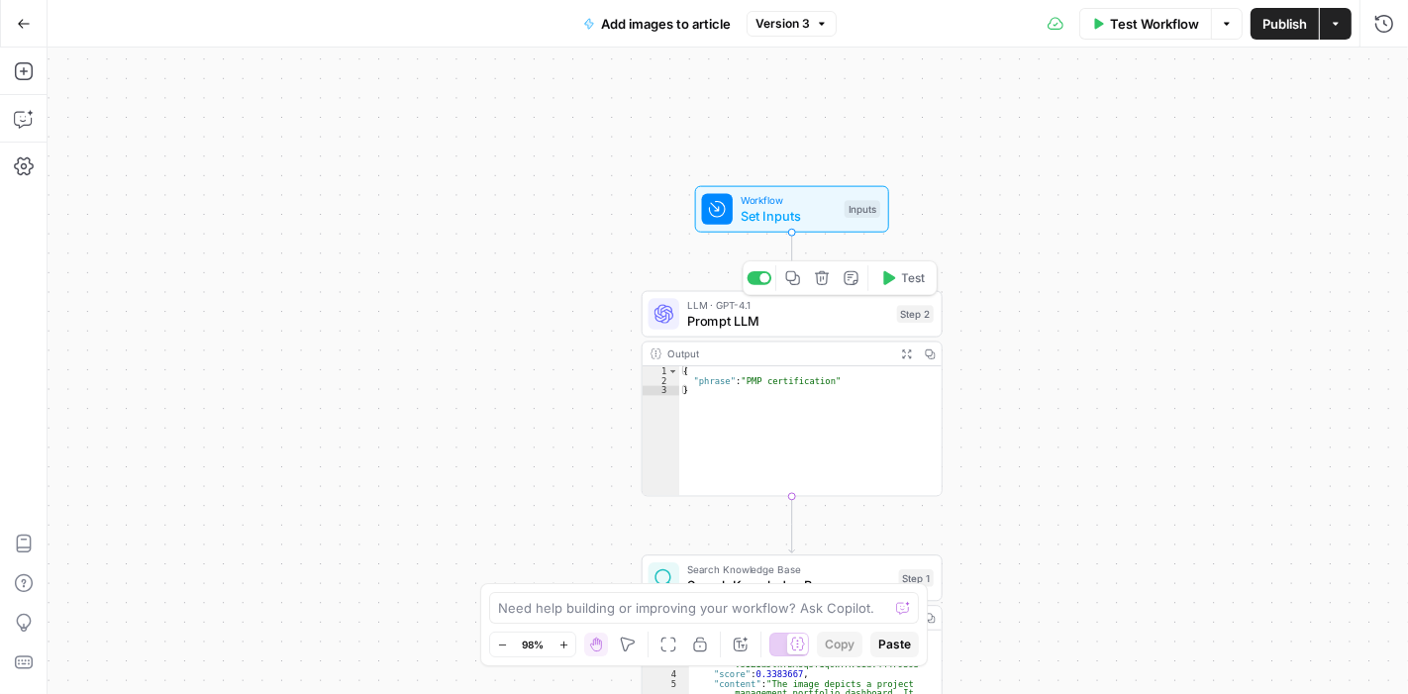
click at [760, 316] on span "Prompt LLM" at bounding box center [788, 321] width 202 height 20
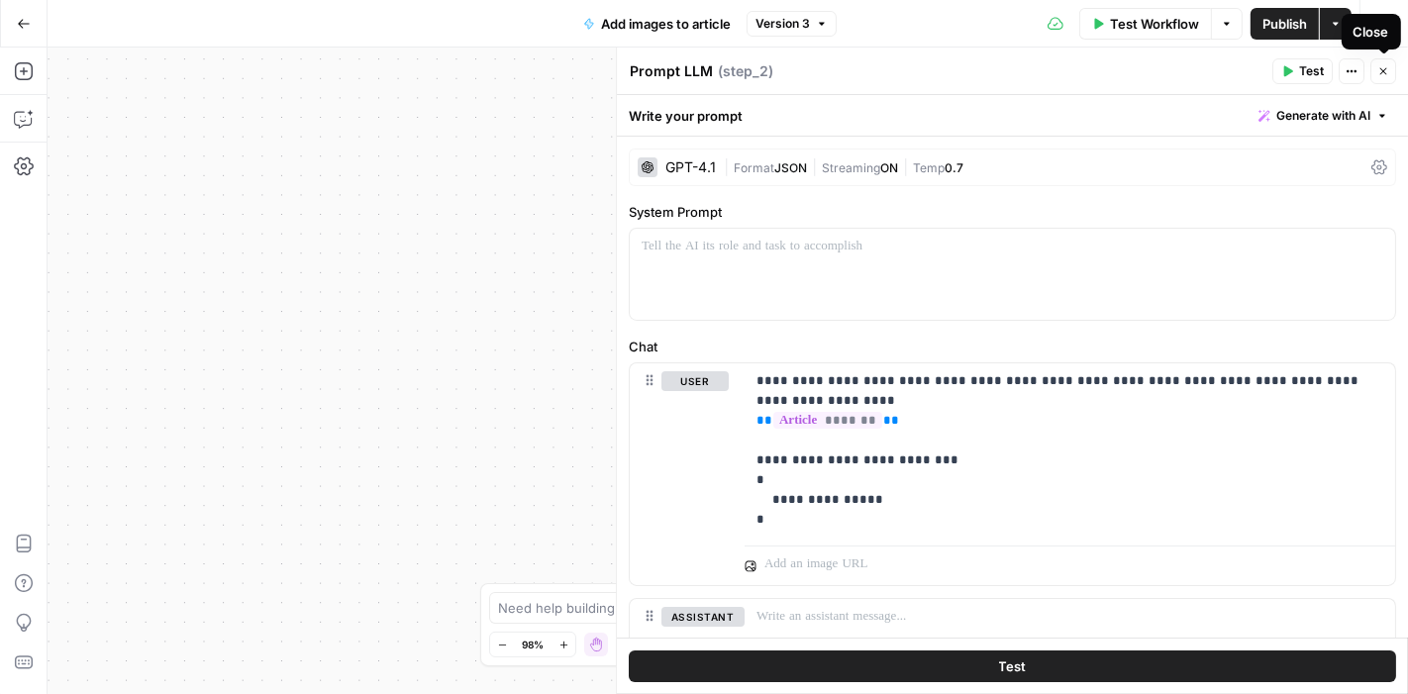
click at [1382, 69] on icon "button" at bounding box center [1383, 71] width 12 height 12
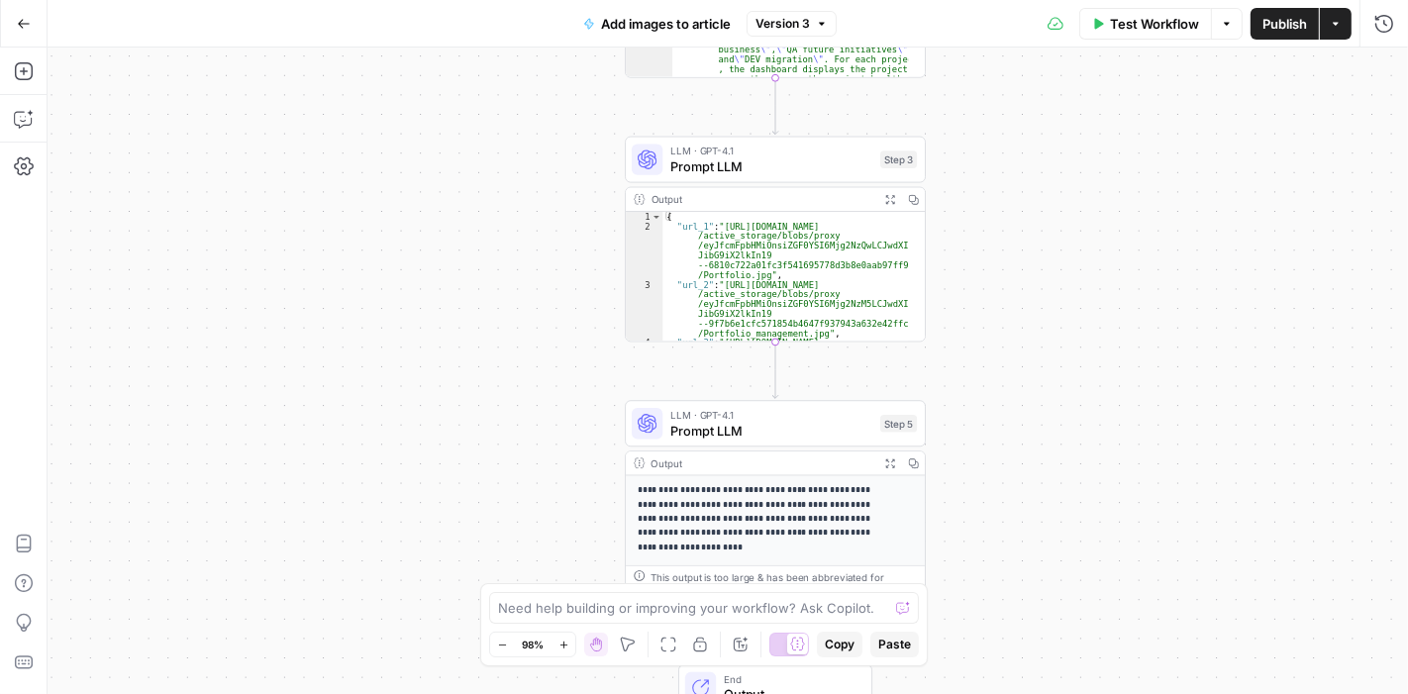
click at [770, 160] on span "Prompt LLM" at bounding box center [771, 166] width 202 height 20
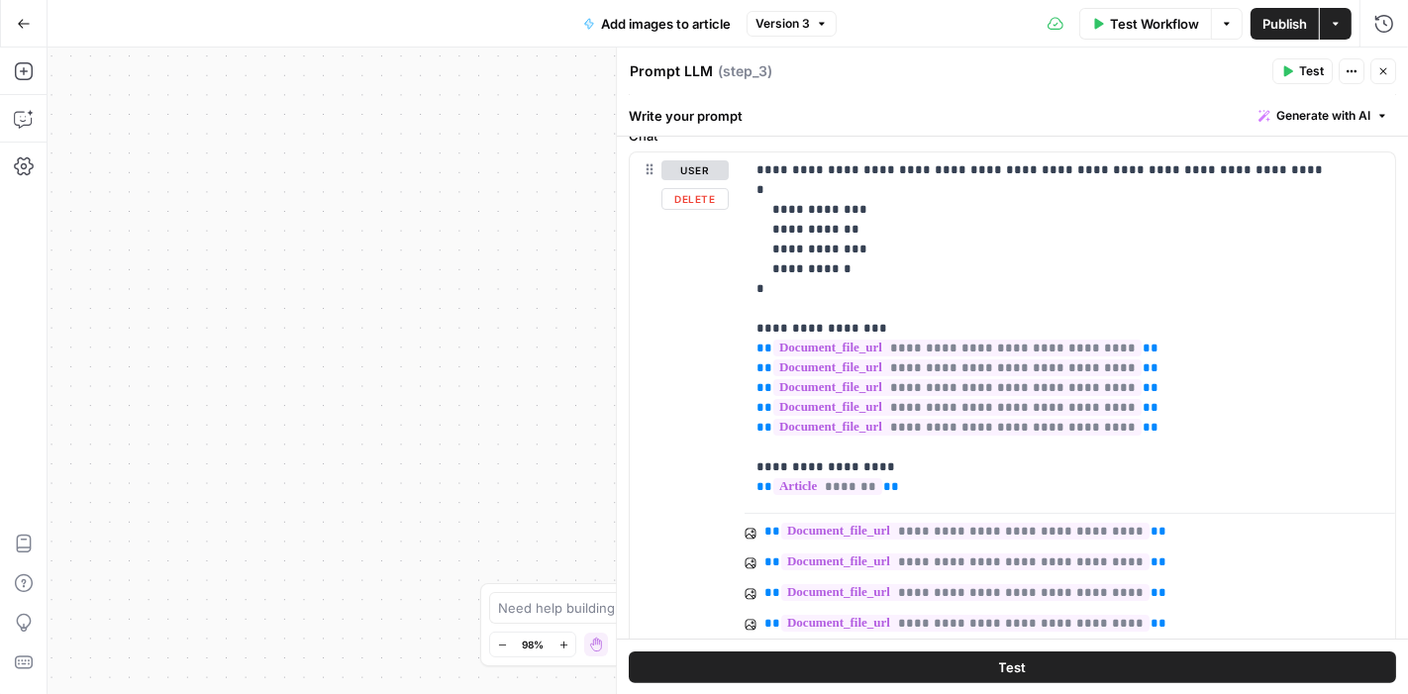
scroll to position [210, 0]
click at [1386, 69] on icon "button" at bounding box center [1383, 71] width 12 height 12
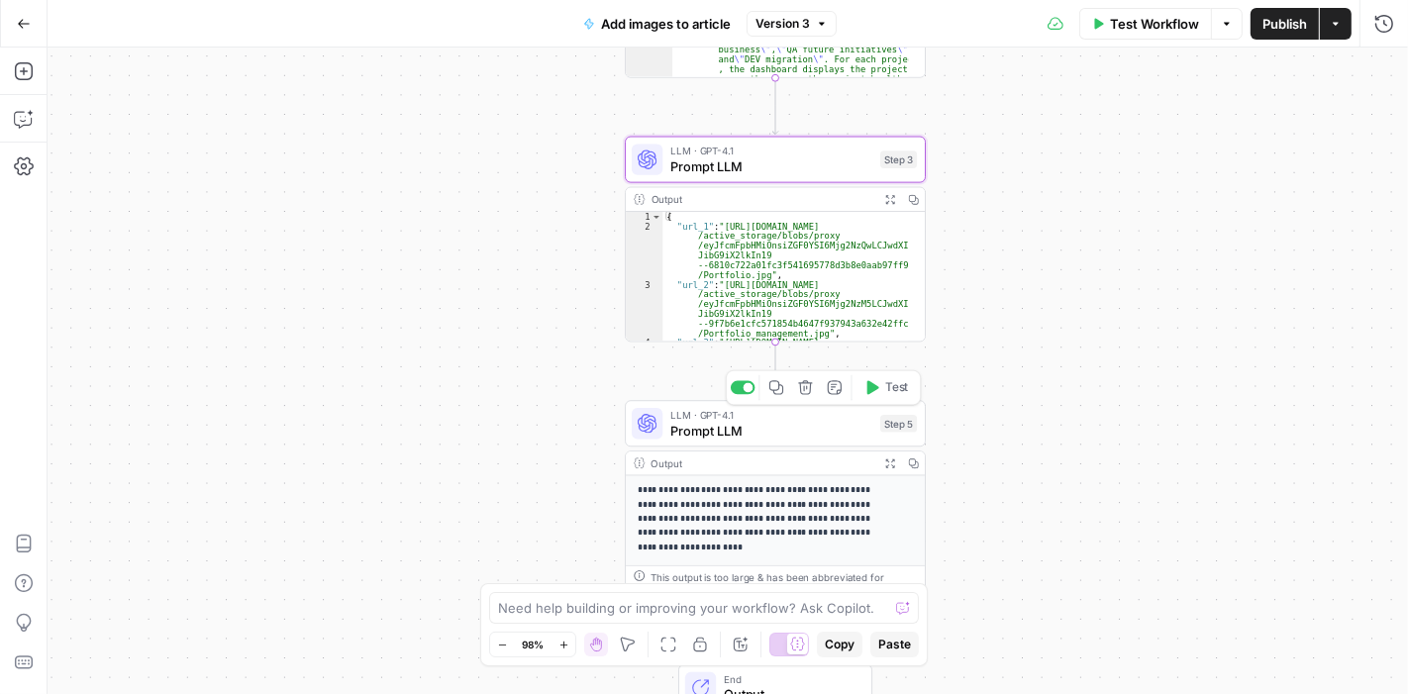
click at [771, 439] on div "LLM · GPT-4.1 Prompt LLM Step 5 Copy step Delete step Add Note Test" at bounding box center [775, 423] width 301 height 47
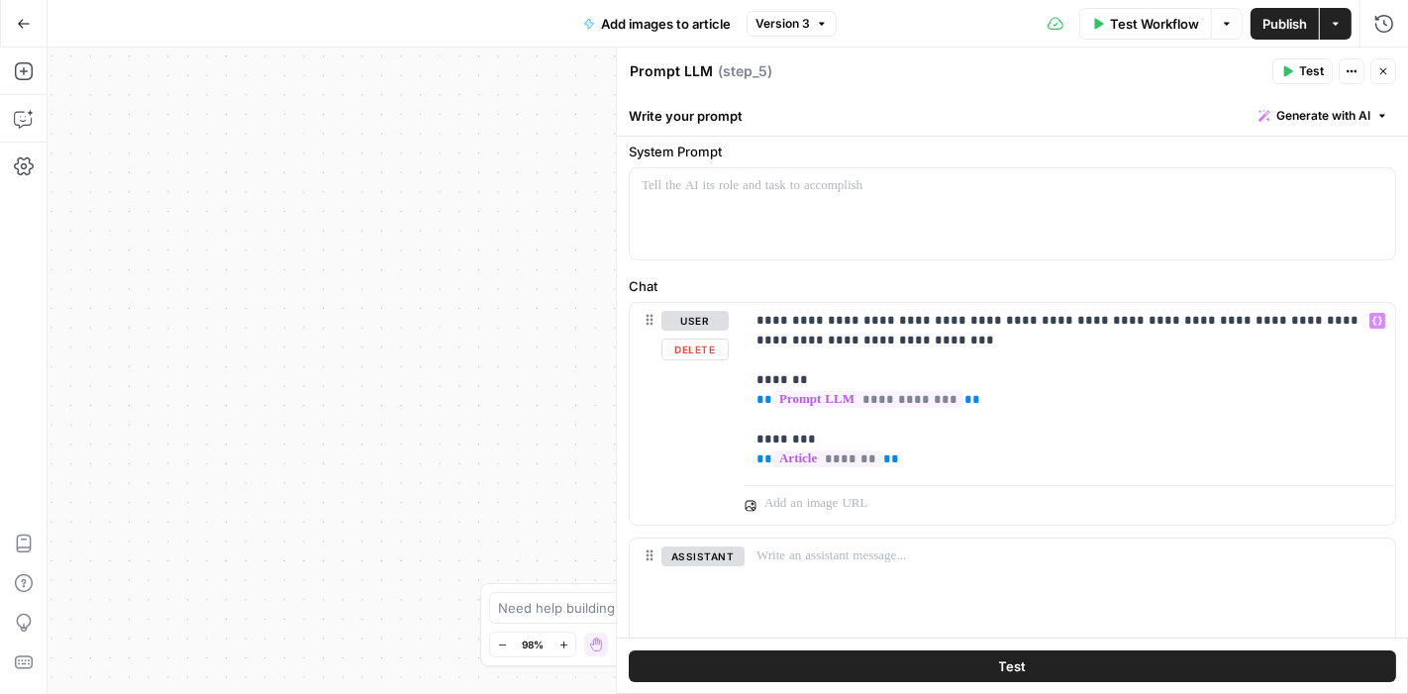
scroll to position [61, 0]
click at [1388, 71] on span "Close" at bounding box center [1388, 71] width 1 height 1
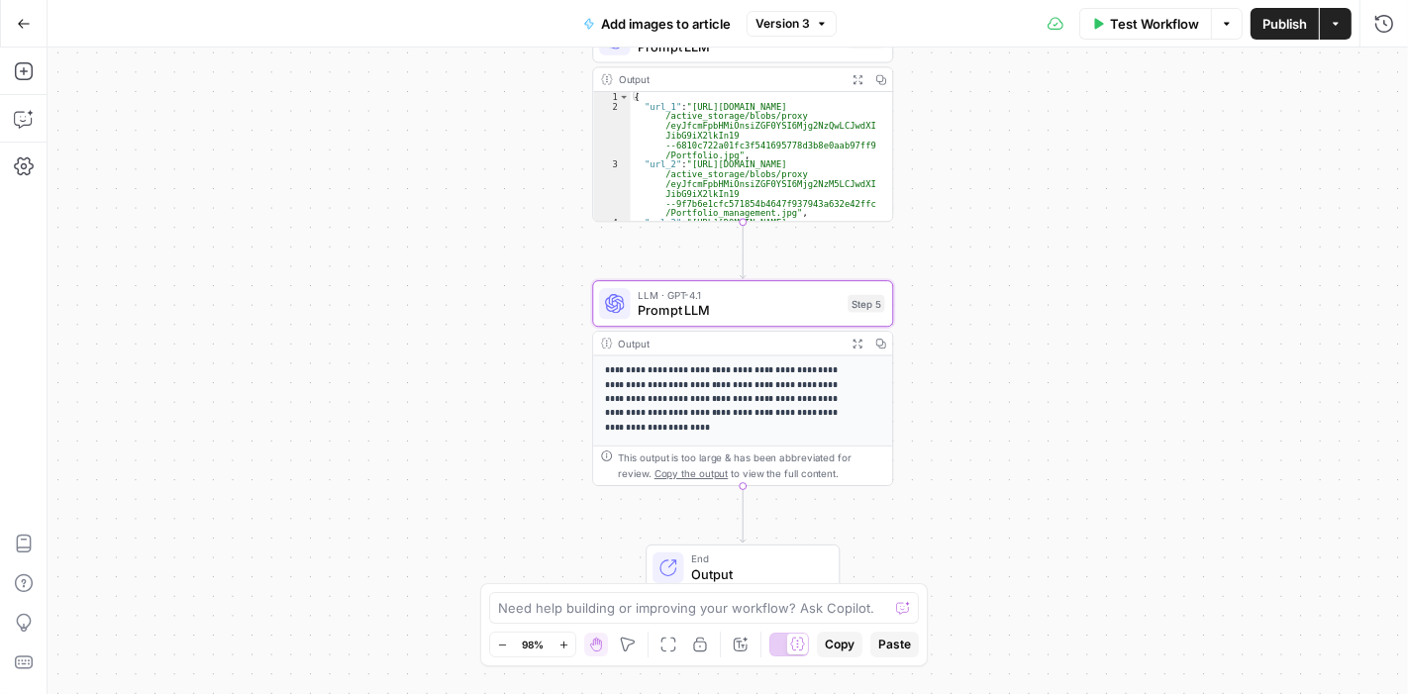
click at [25, 27] on icon "button" at bounding box center [24, 24] width 14 height 14
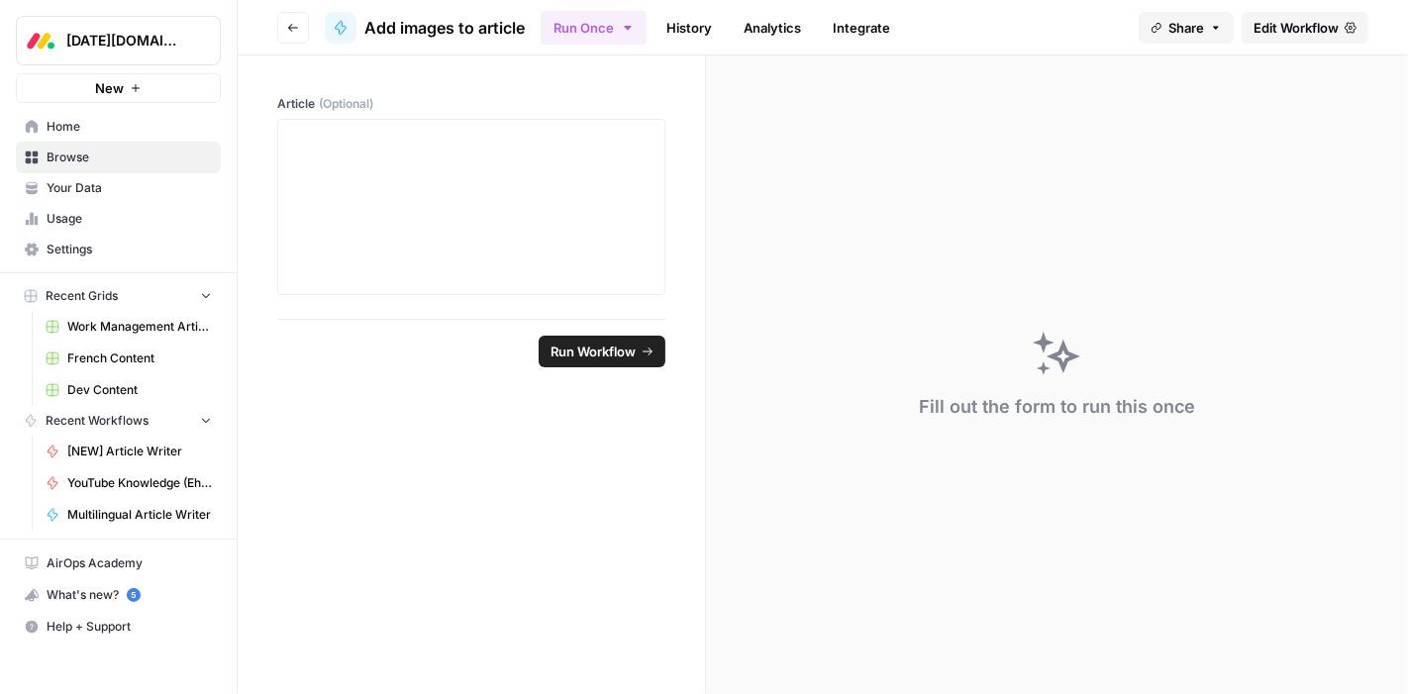
click at [85, 159] on span "Browse" at bounding box center [129, 157] width 165 height 18
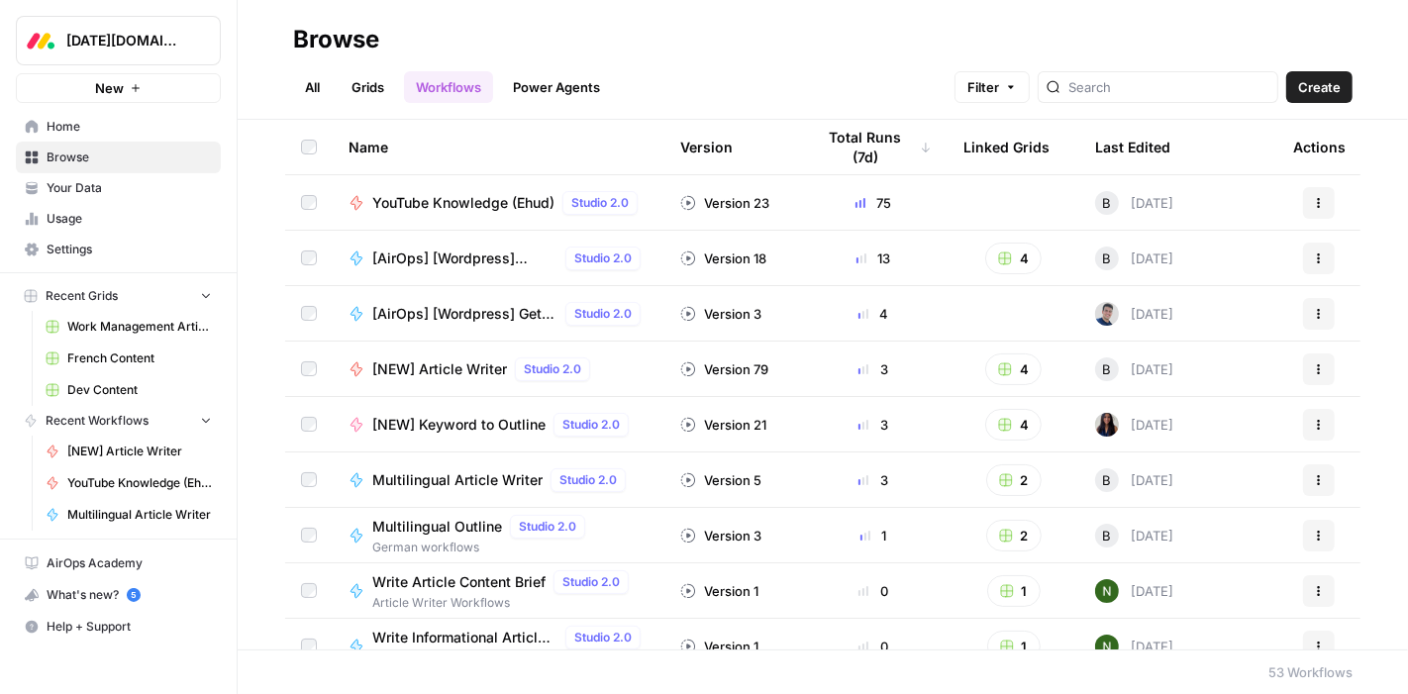
click at [367, 87] on link "Grids" at bounding box center [368, 87] width 56 height 32
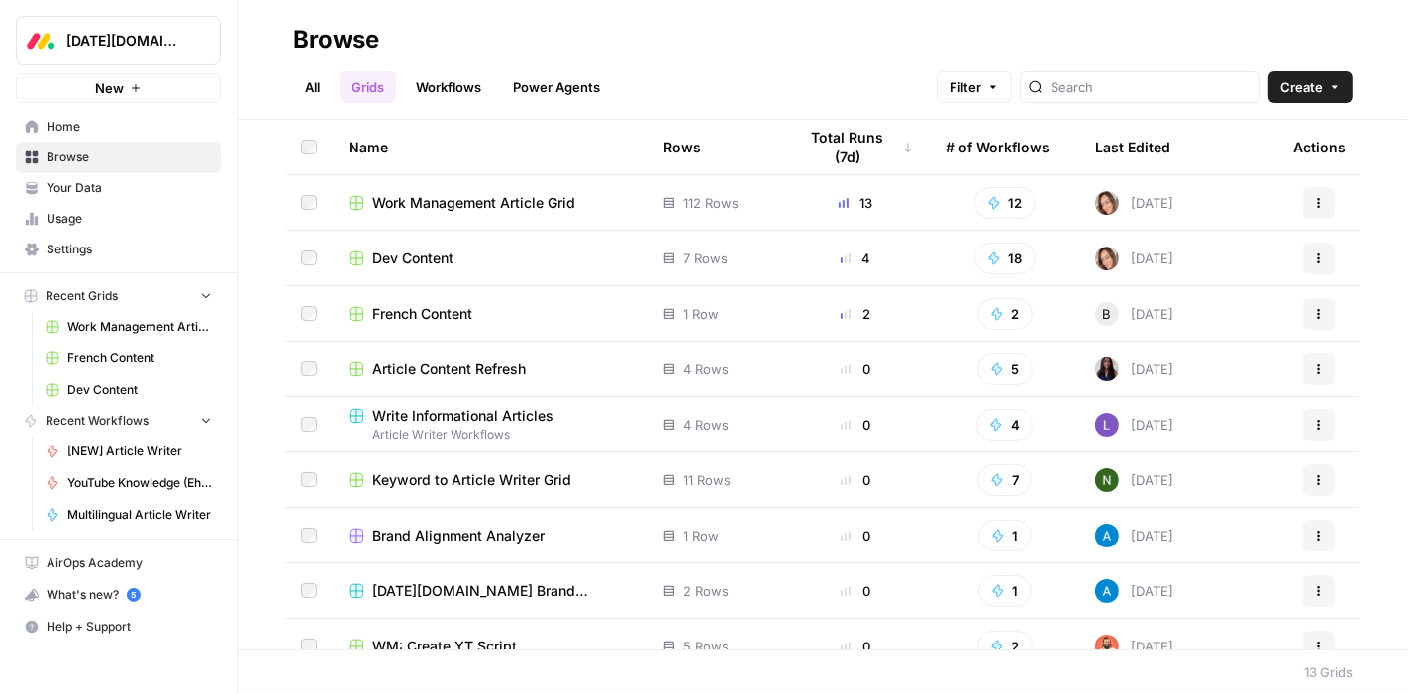
click at [457, 200] on span "Work Management Article Grid" at bounding box center [473, 203] width 203 height 20
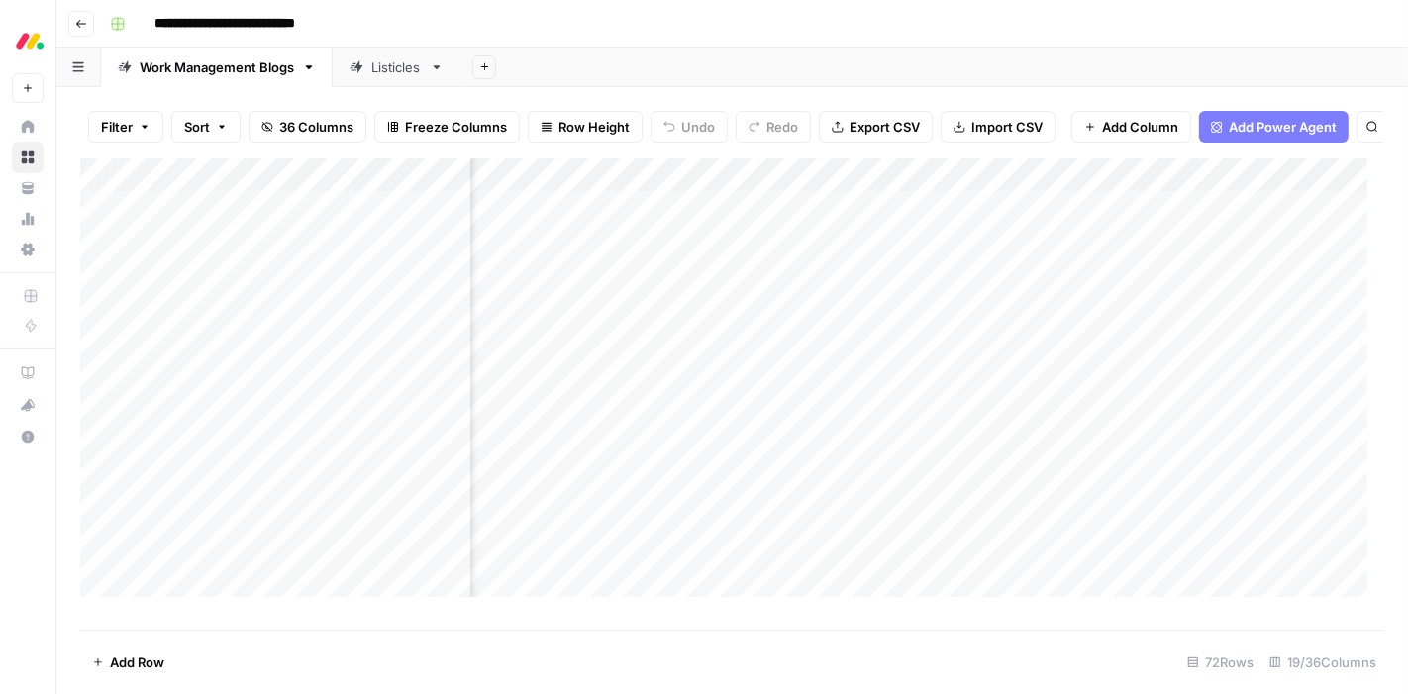
scroll to position [0, 2101]
click at [1018, 189] on div "Add Column" at bounding box center [732, 385] width 1304 height 455
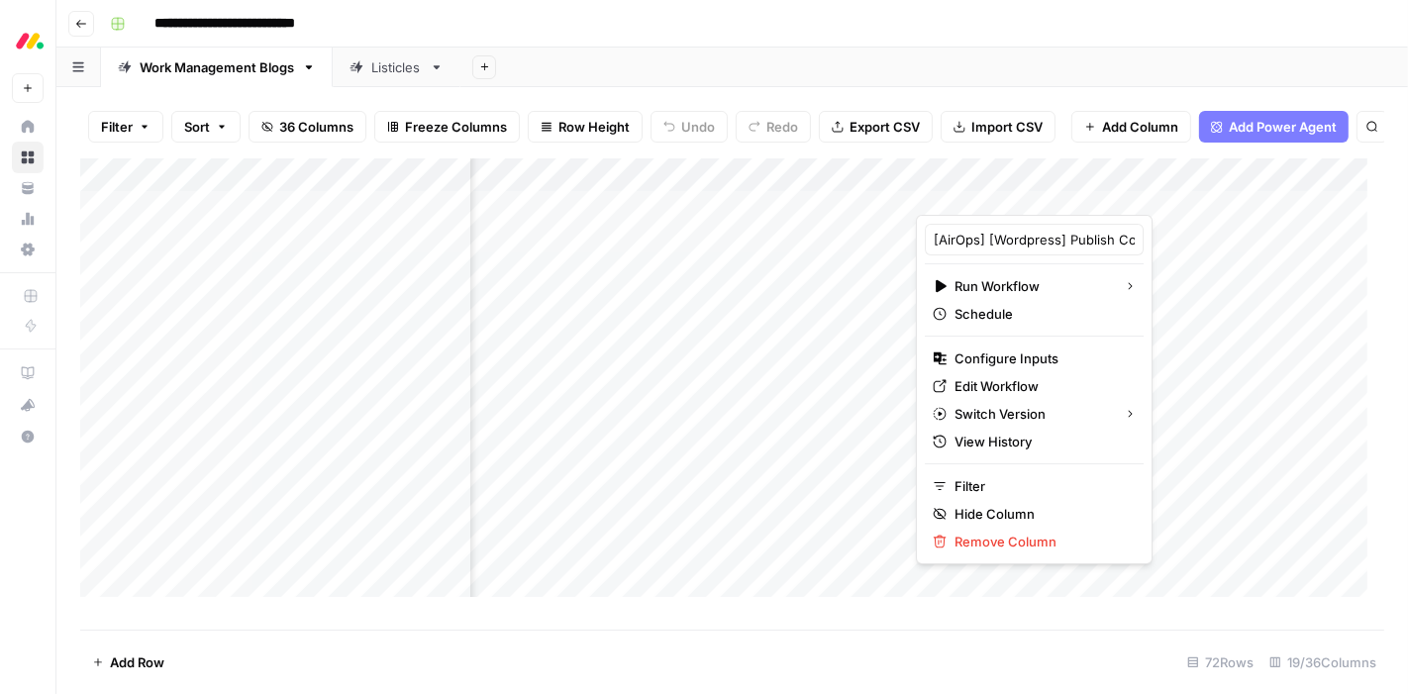
click at [1018, 189] on div at bounding box center [1036, 195] width 241 height 40
click at [994, 150] on div "Filter Sort 36 Columns Freeze Columns Row Height Undo Redo Export CSV Import CS…" at bounding box center [732, 126] width 1304 height 63
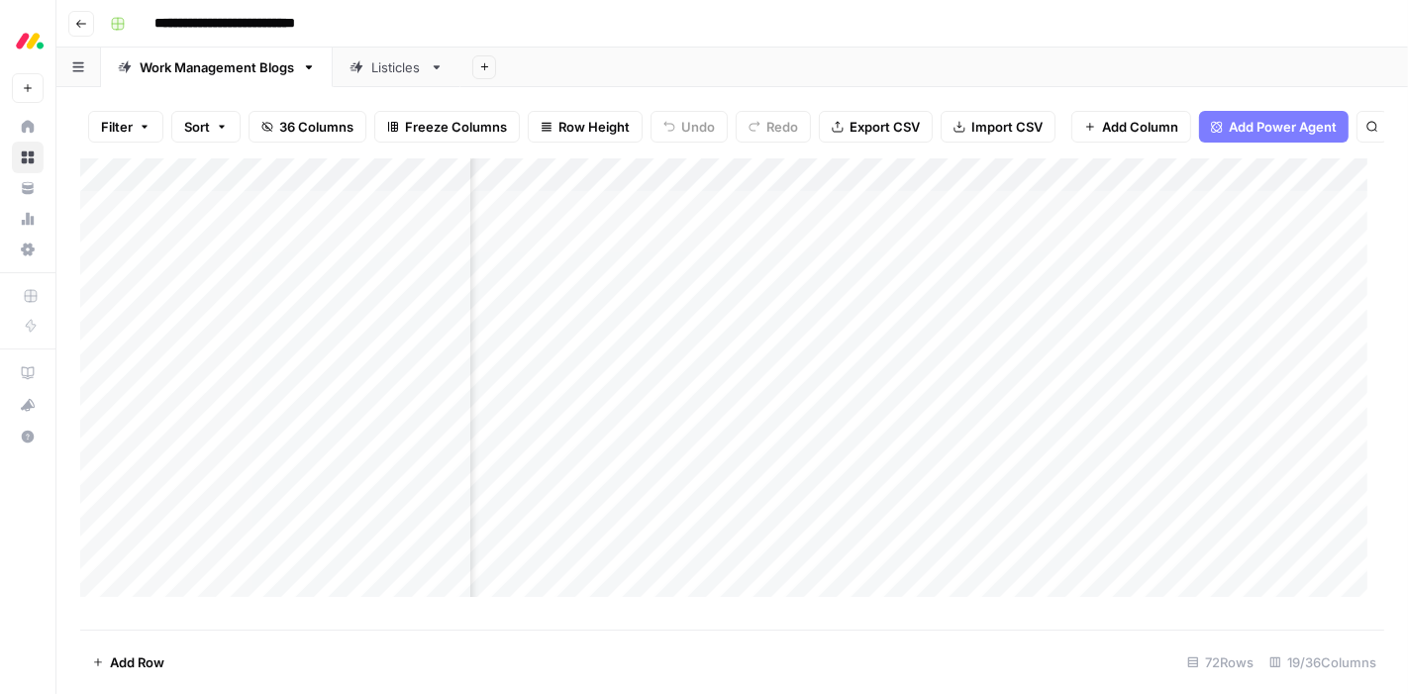
scroll to position [0, 1776]
click at [806, 225] on div "Add Column" at bounding box center [732, 385] width 1304 height 455
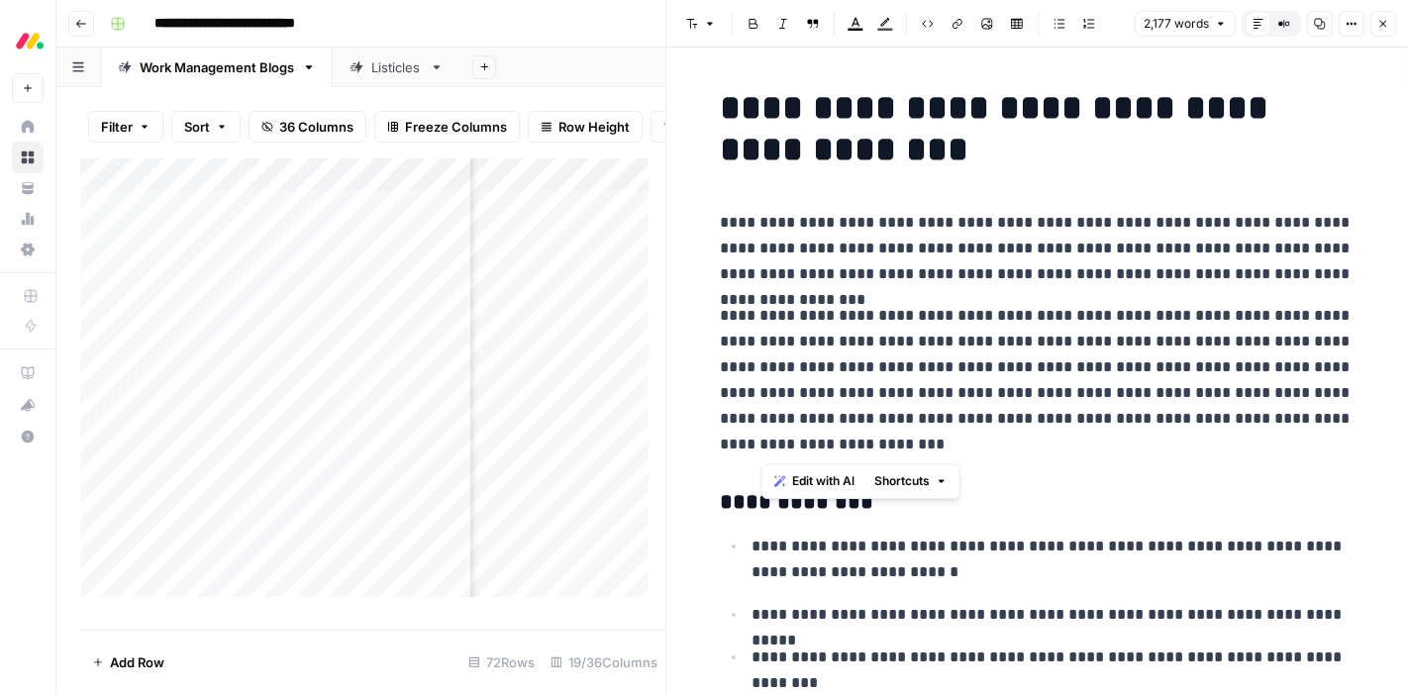
drag, startPoint x: 829, startPoint y: 438, endPoint x: 742, endPoint y: 326, distance: 142.6
click at [742, 326] on p "**********" at bounding box center [1037, 380] width 633 height 154
click at [796, 481] on span "Edit with AI" at bounding box center [804, 481] width 62 height 18
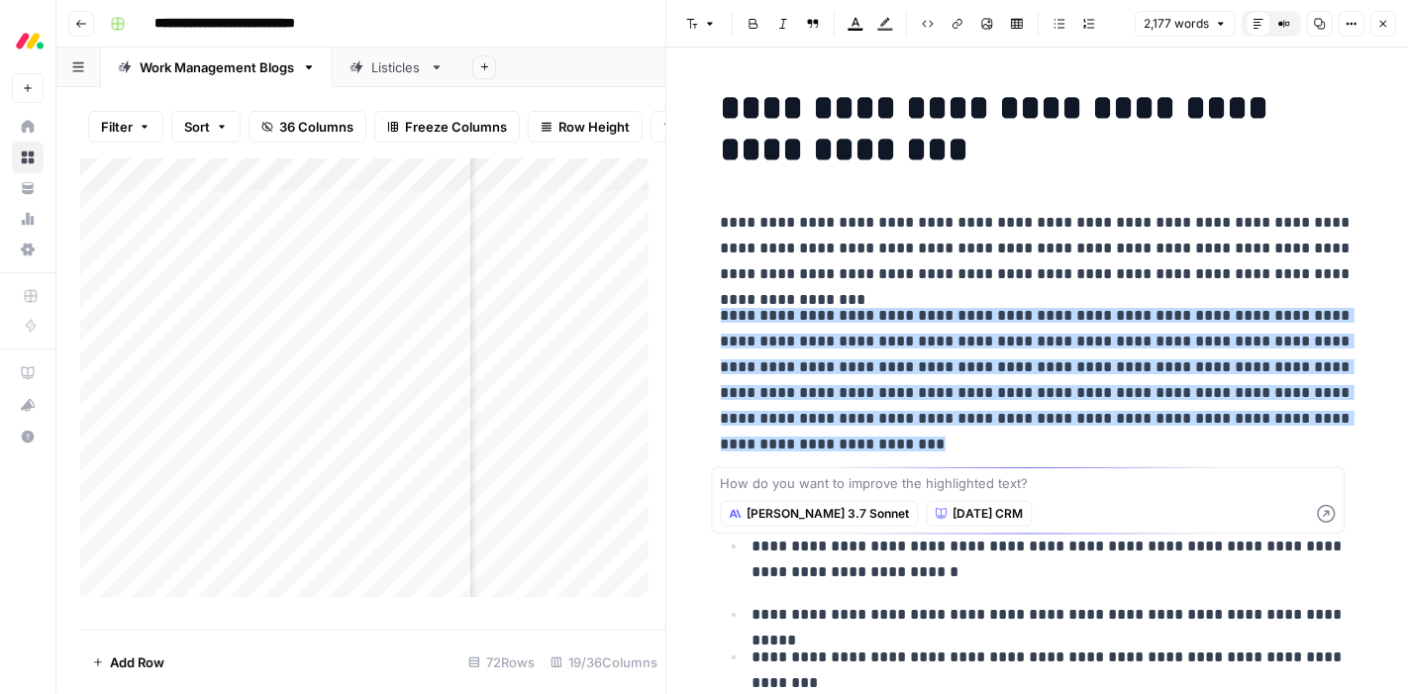
click at [944, 449] on p "**********" at bounding box center [1037, 380] width 633 height 154
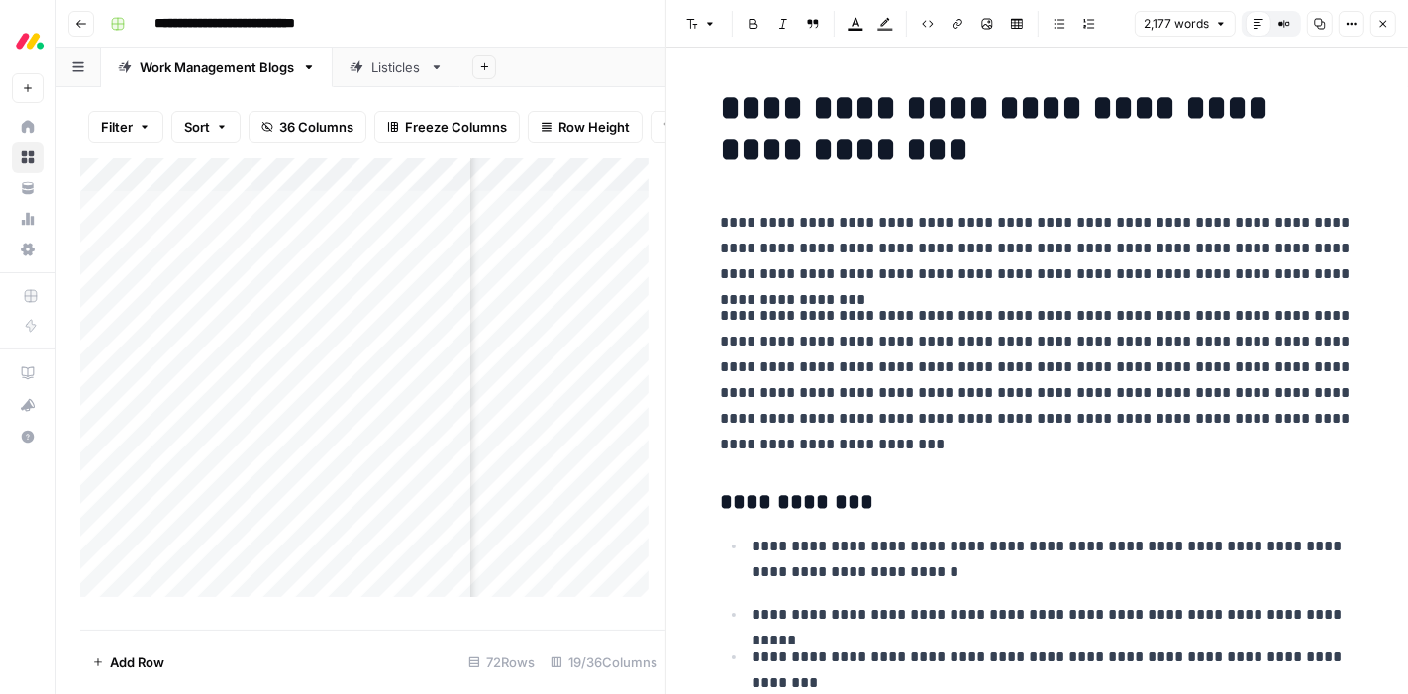
click at [1379, 32] on button "Close" at bounding box center [1383, 24] width 26 height 26
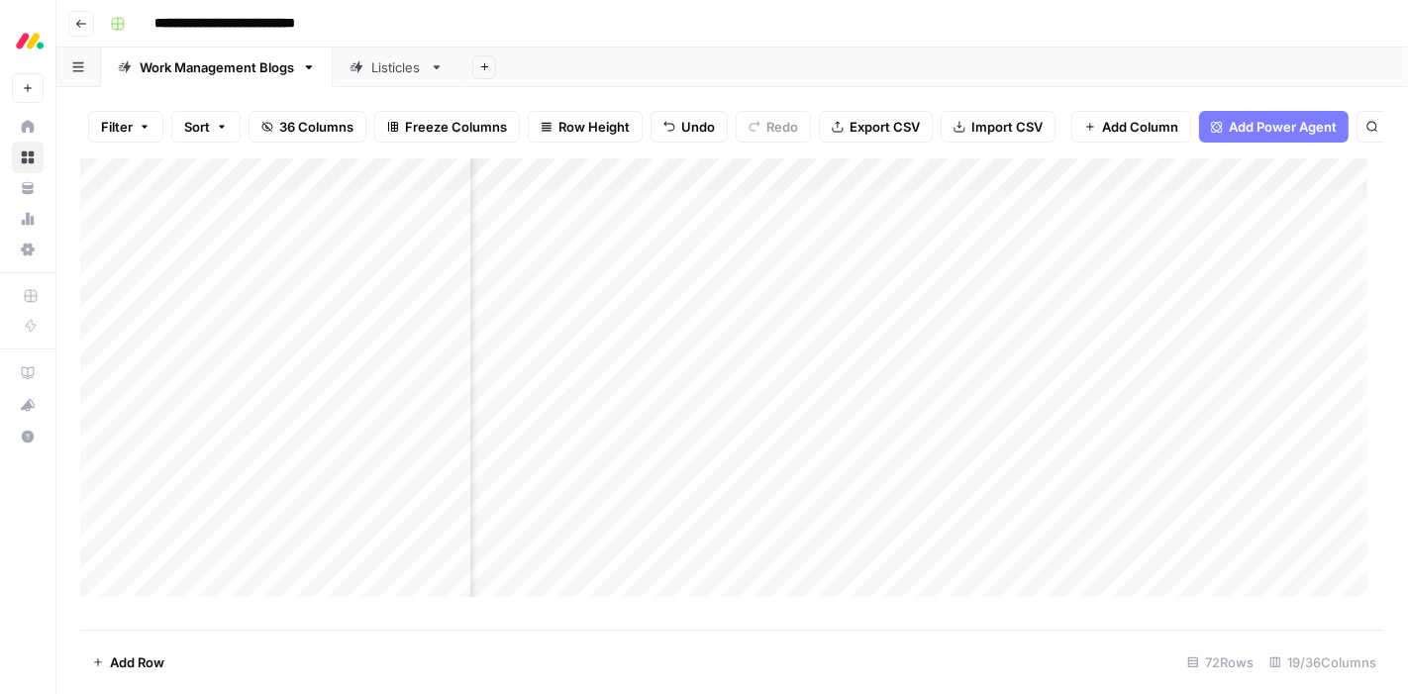
scroll to position [0, 2061]
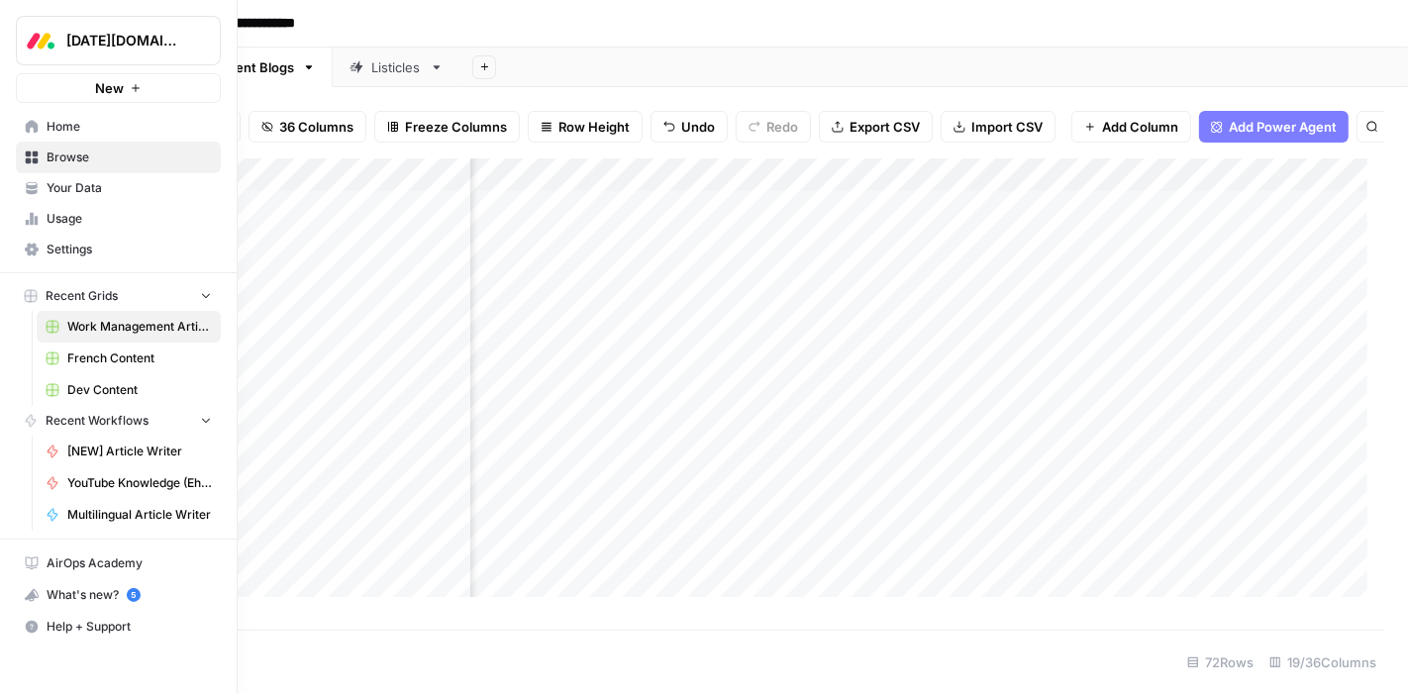
click at [102, 156] on span "Browse" at bounding box center [129, 157] width 165 height 18
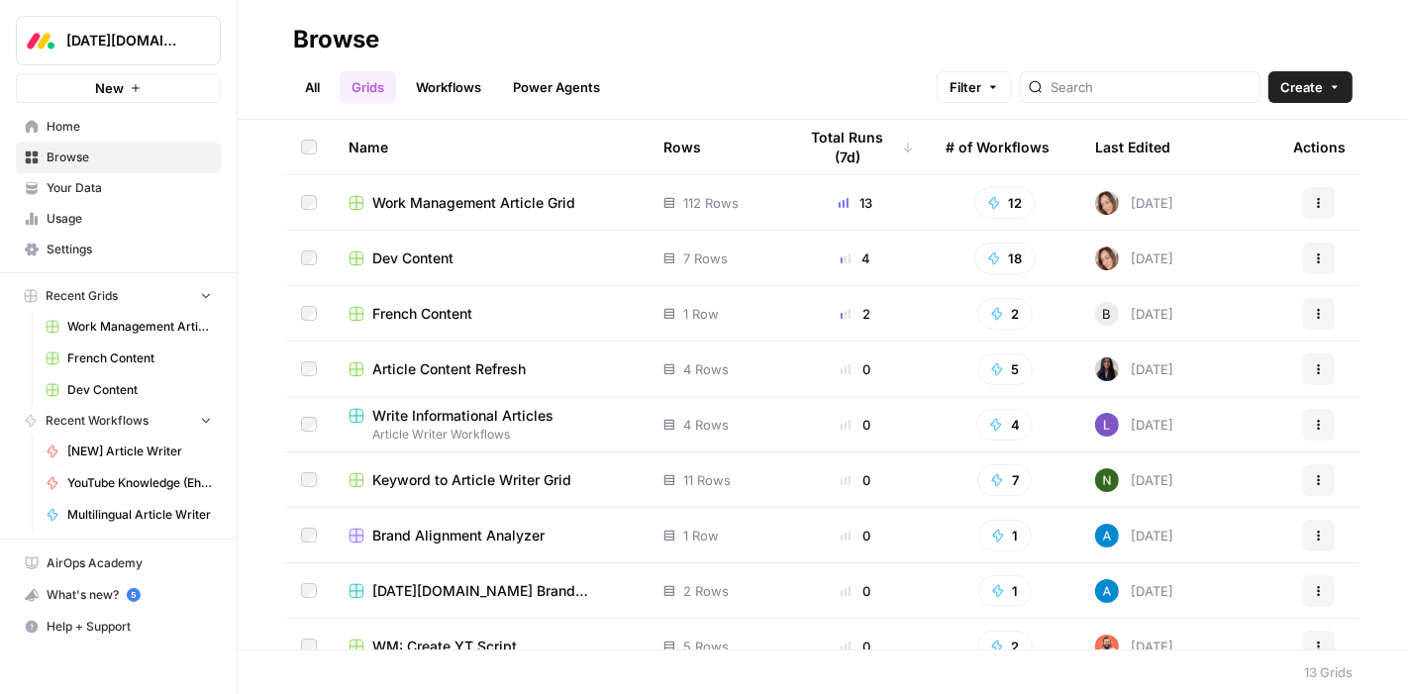
click at [368, 87] on link "Grids" at bounding box center [368, 87] width 56 height 32
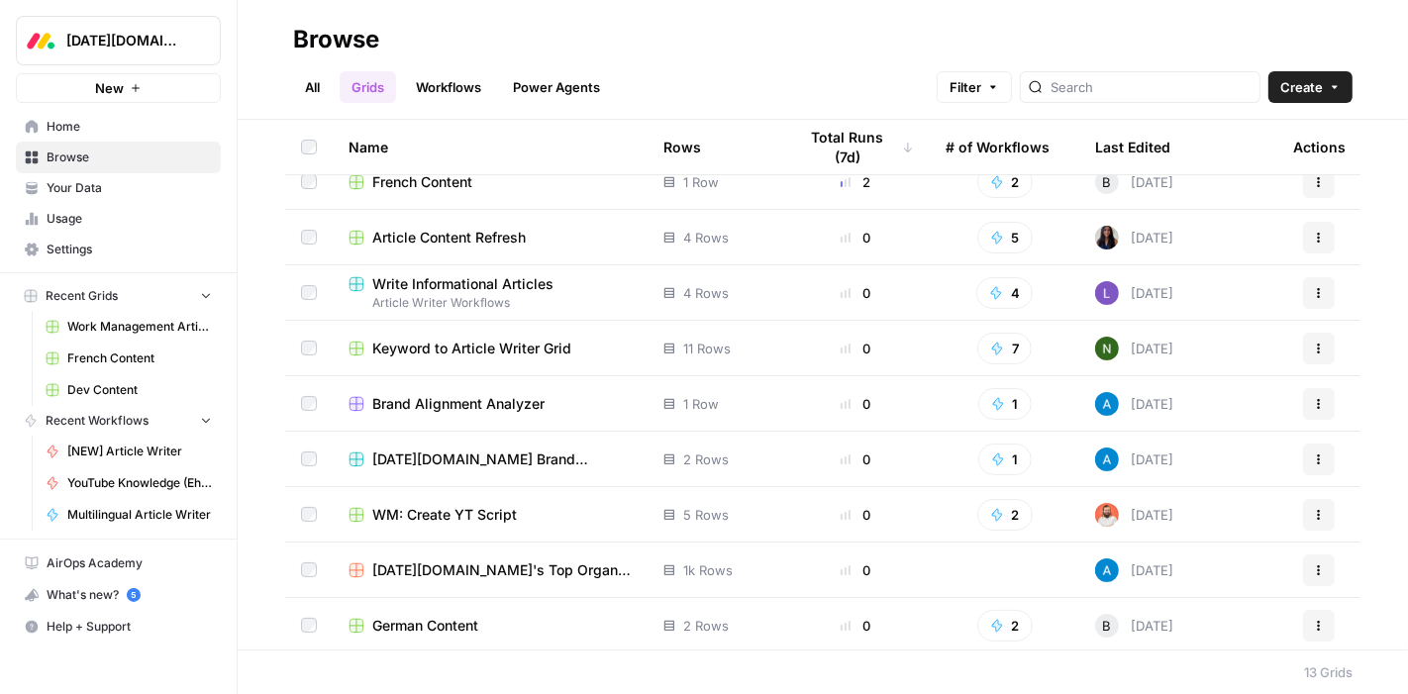
scroll to position [149, 0]
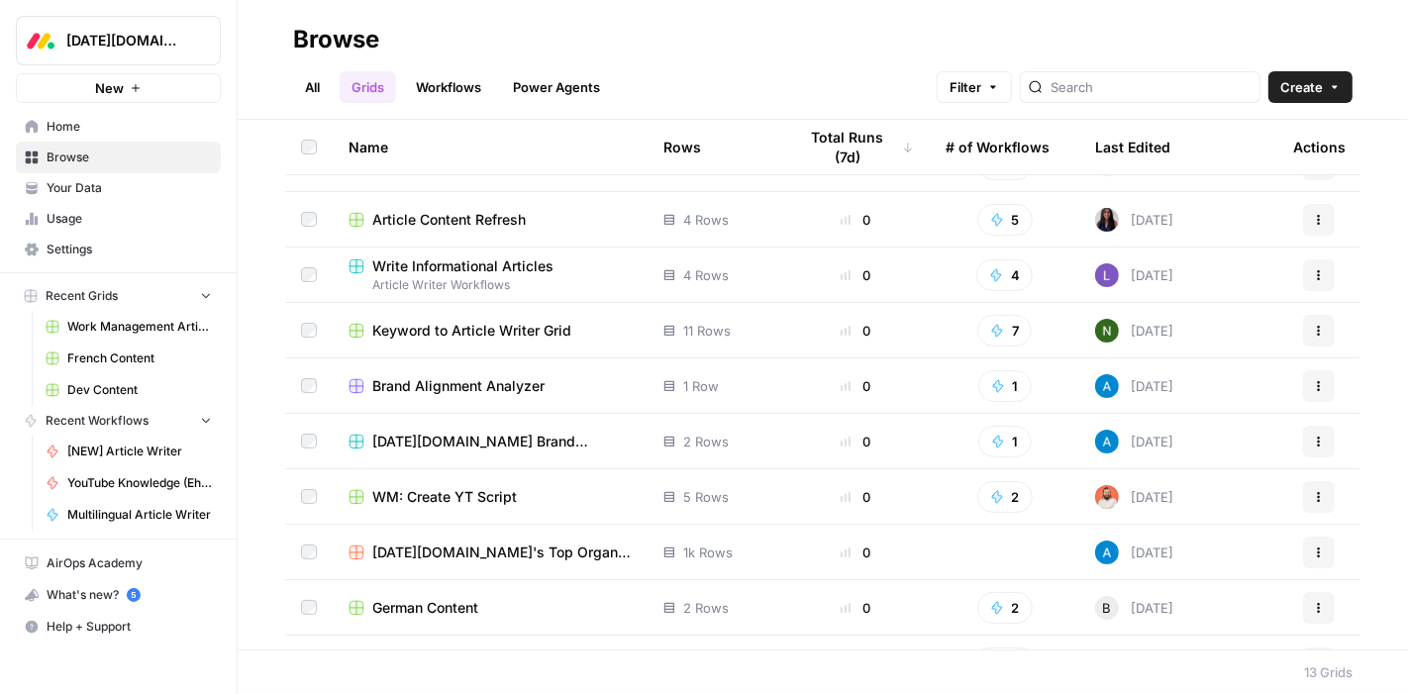
click at [433, 502] on span "WM: Create YT Script" at bounding box center [444, 497] width 145 height 20
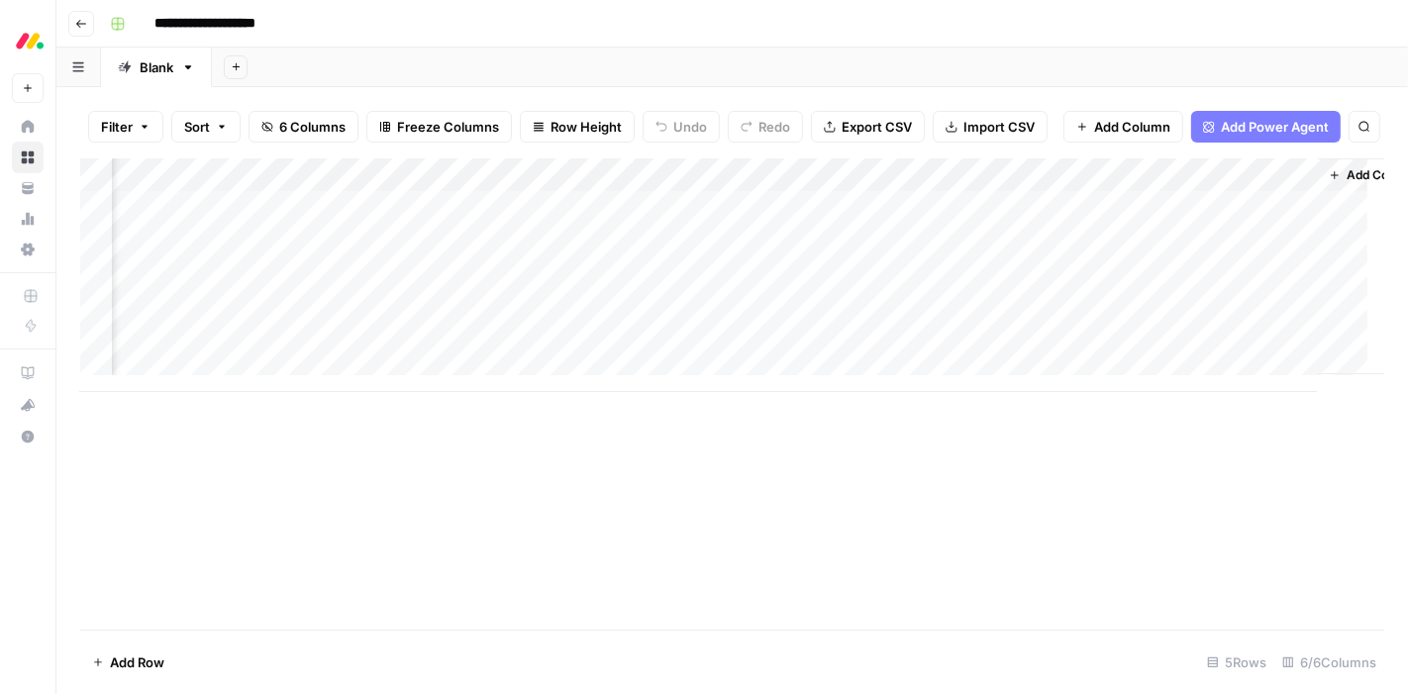
scroll to position [0, 228]
click at [935, 206] on div "Add Column" at bounding box center [732, 275] width 1304 height 234
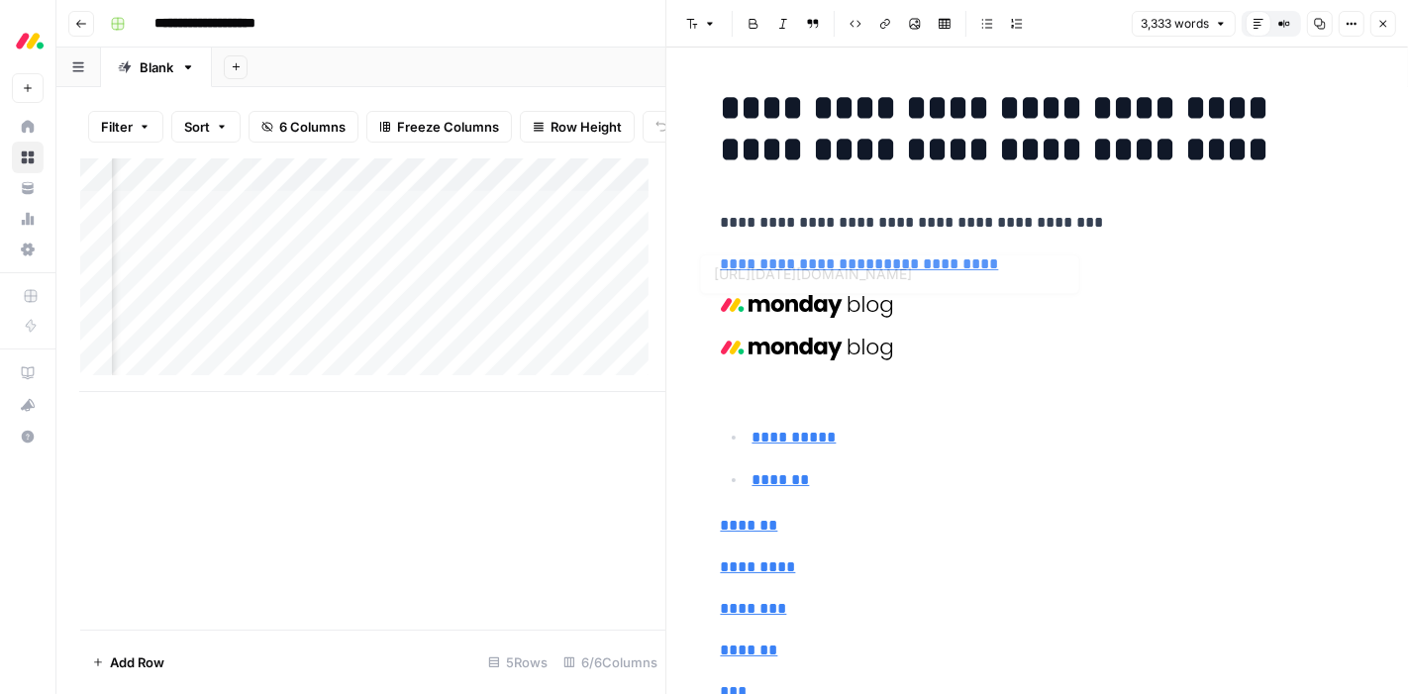
type input "[URL][DATE][DOMAIN_NAME]"
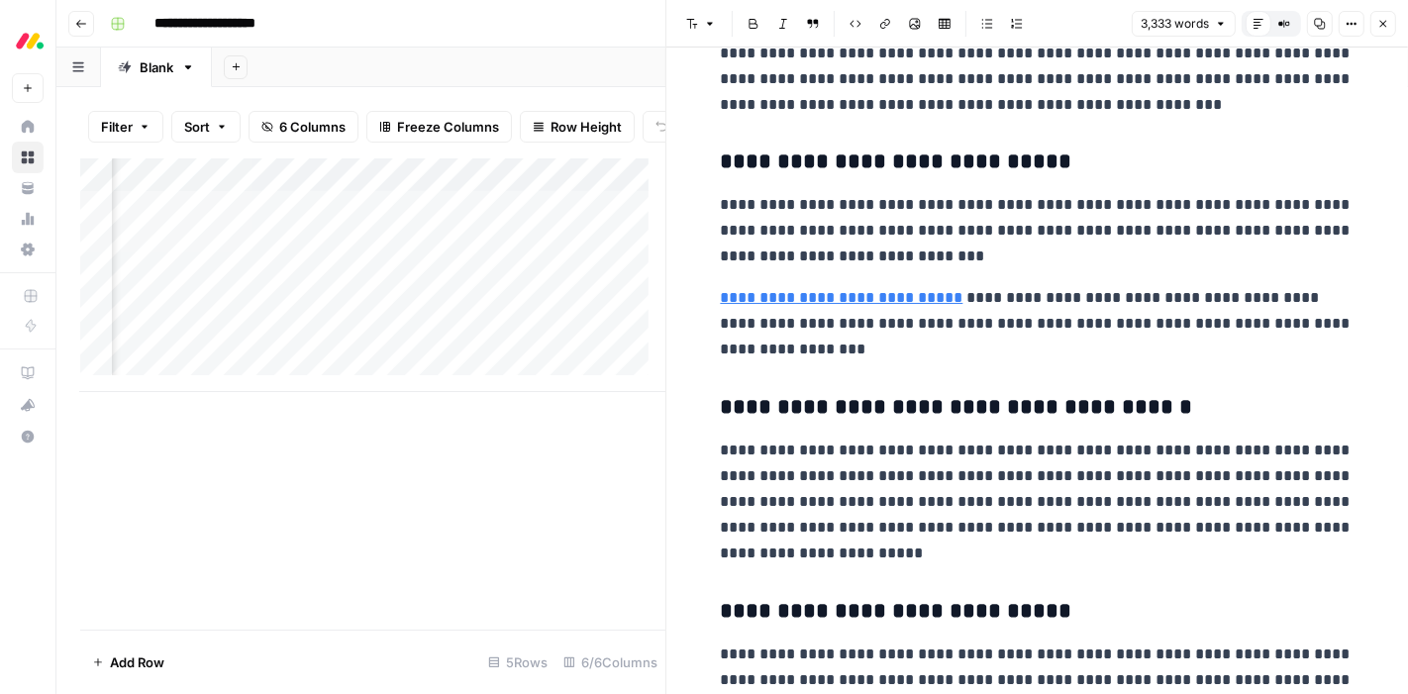
scroll to position [2421, 0]
click at [1381, 21] on icon "button" at bounding box center [1383, 24] width 7 height 7
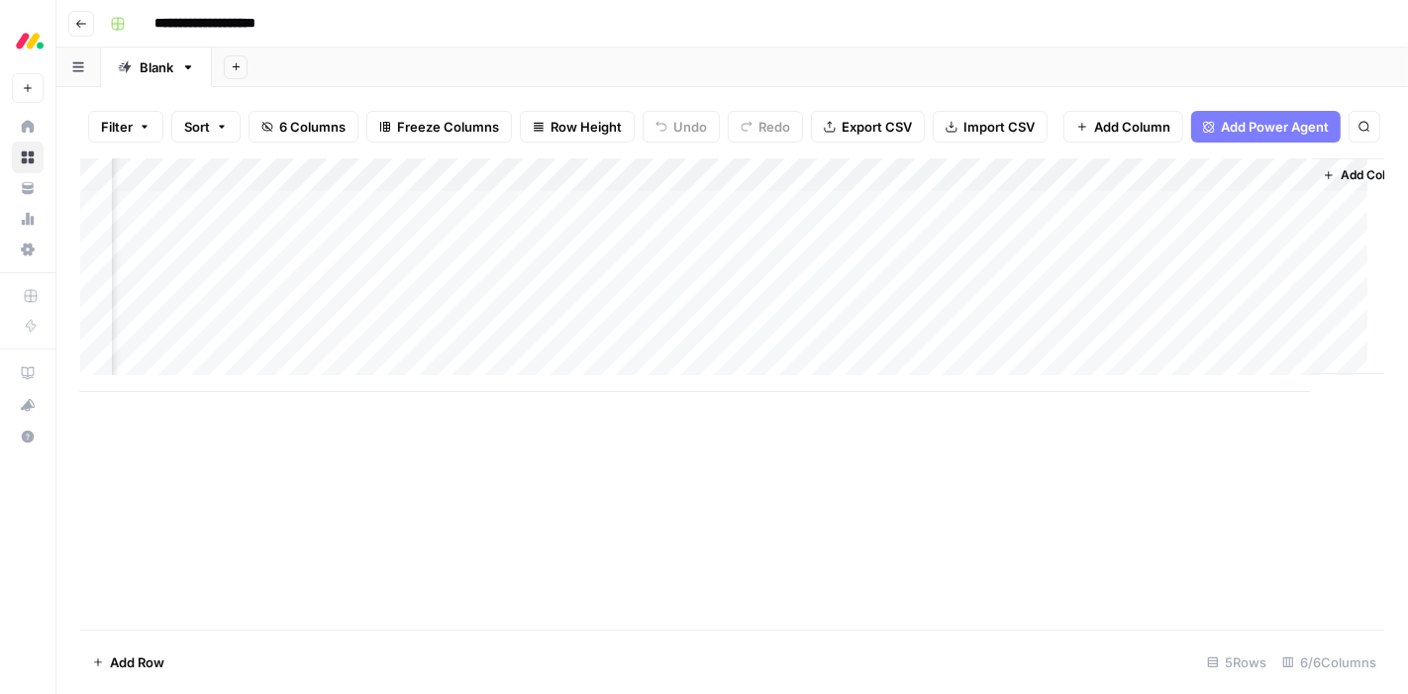
scroll to position [0, 281]
click at [1037, 176] on div "Add Column" at bounding box center [732, 275] width 1304 height 234
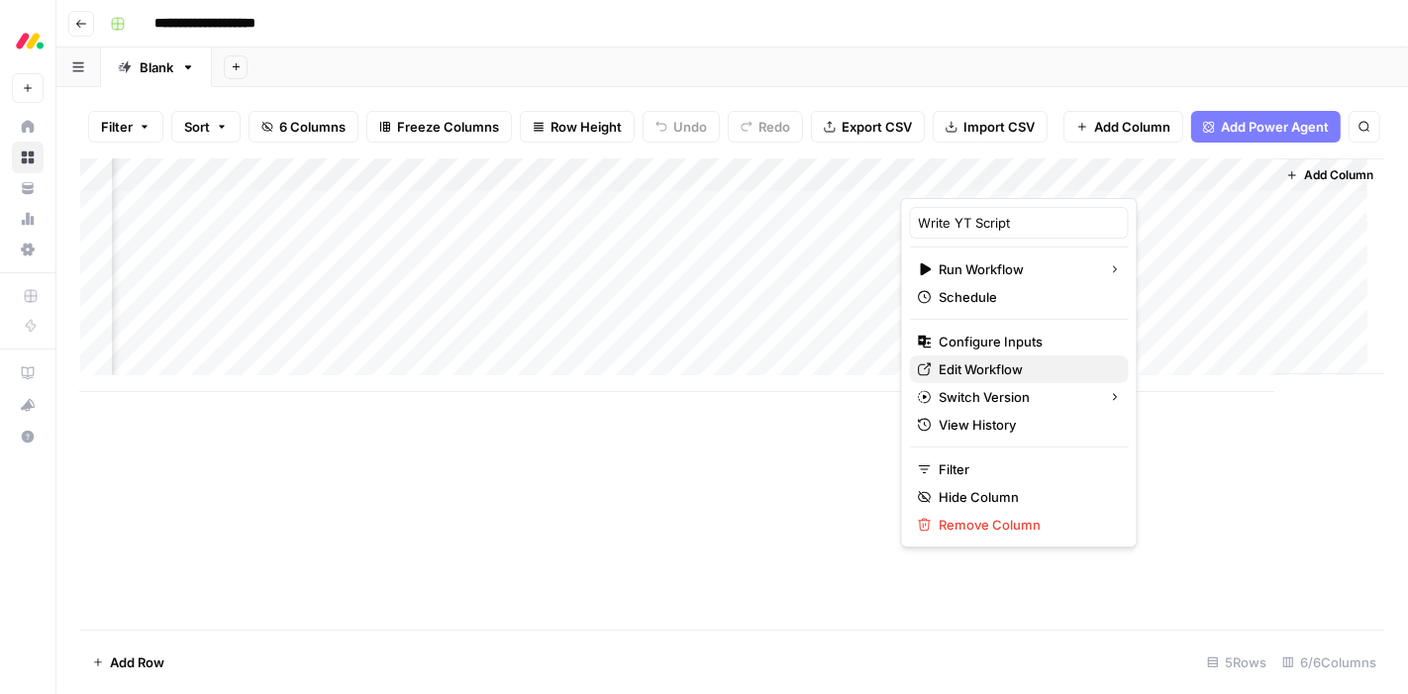
click at [1007, 364] on span "Edit Workflow" at bounding box center [1025, 369] width 173 height 20
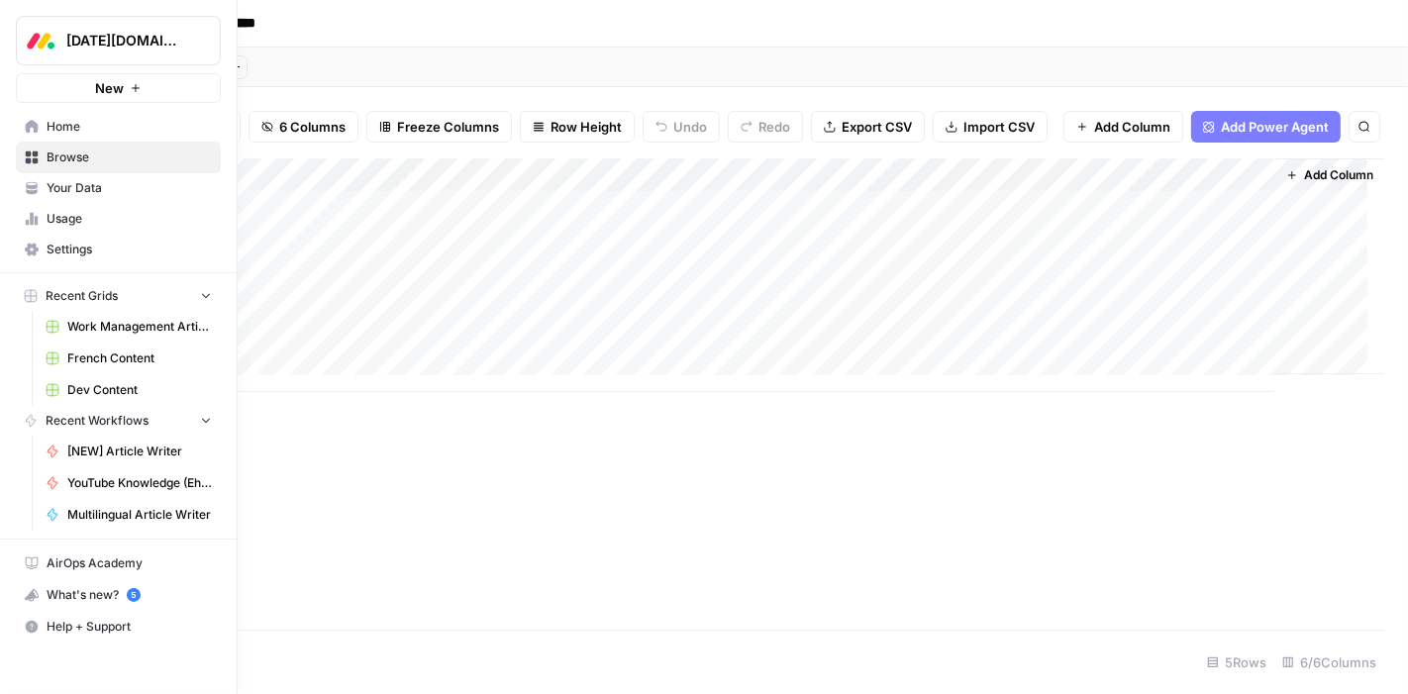
click at [108, 190] on span "Your Data" at bounding box center [129, 188] width 165 height 18
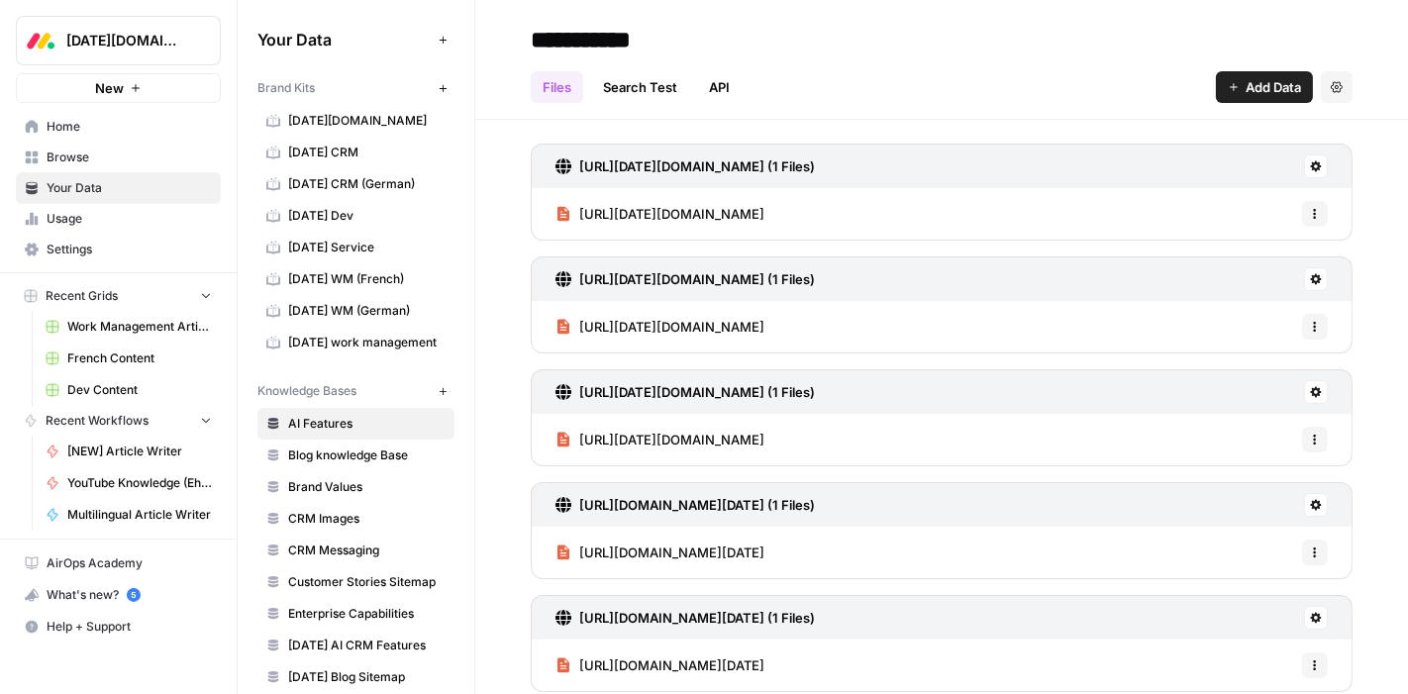
scroll to position [325, 0]
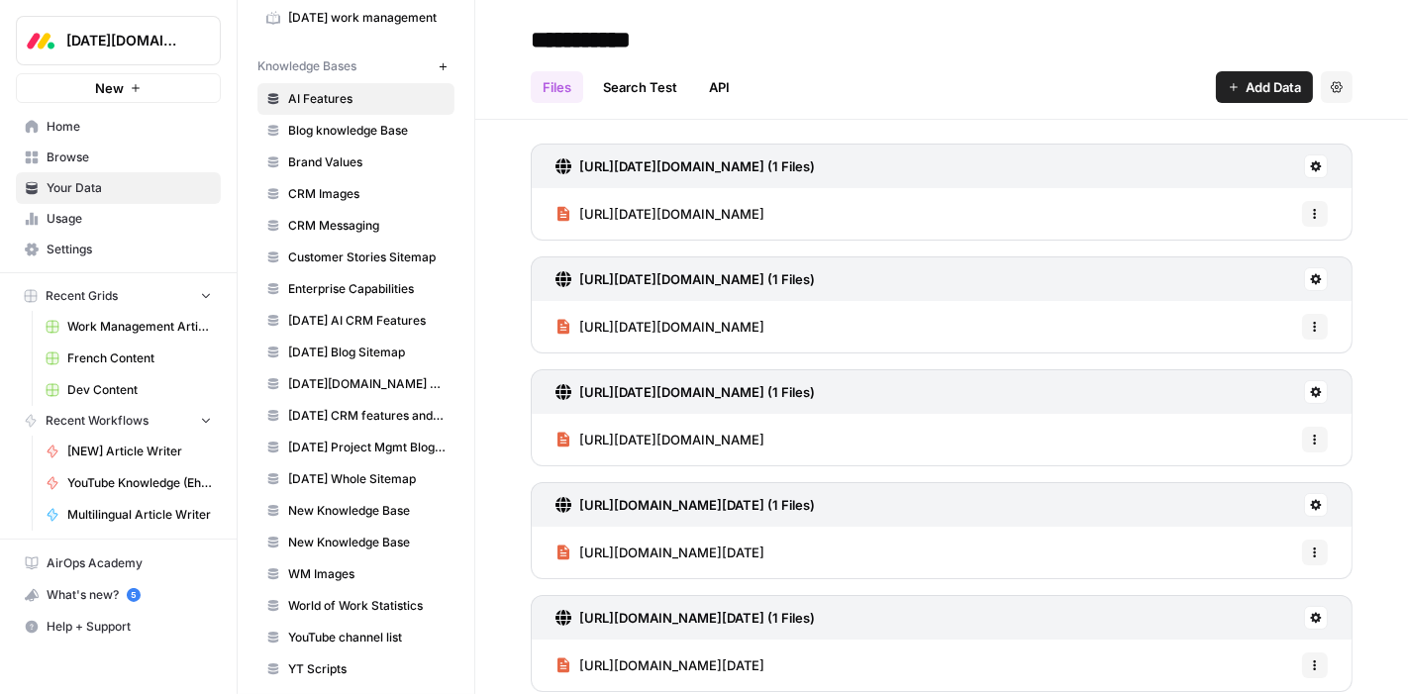
click at [357, 660] on span "YT Scripts" at bounding box center [366, 669] width 157 height 18
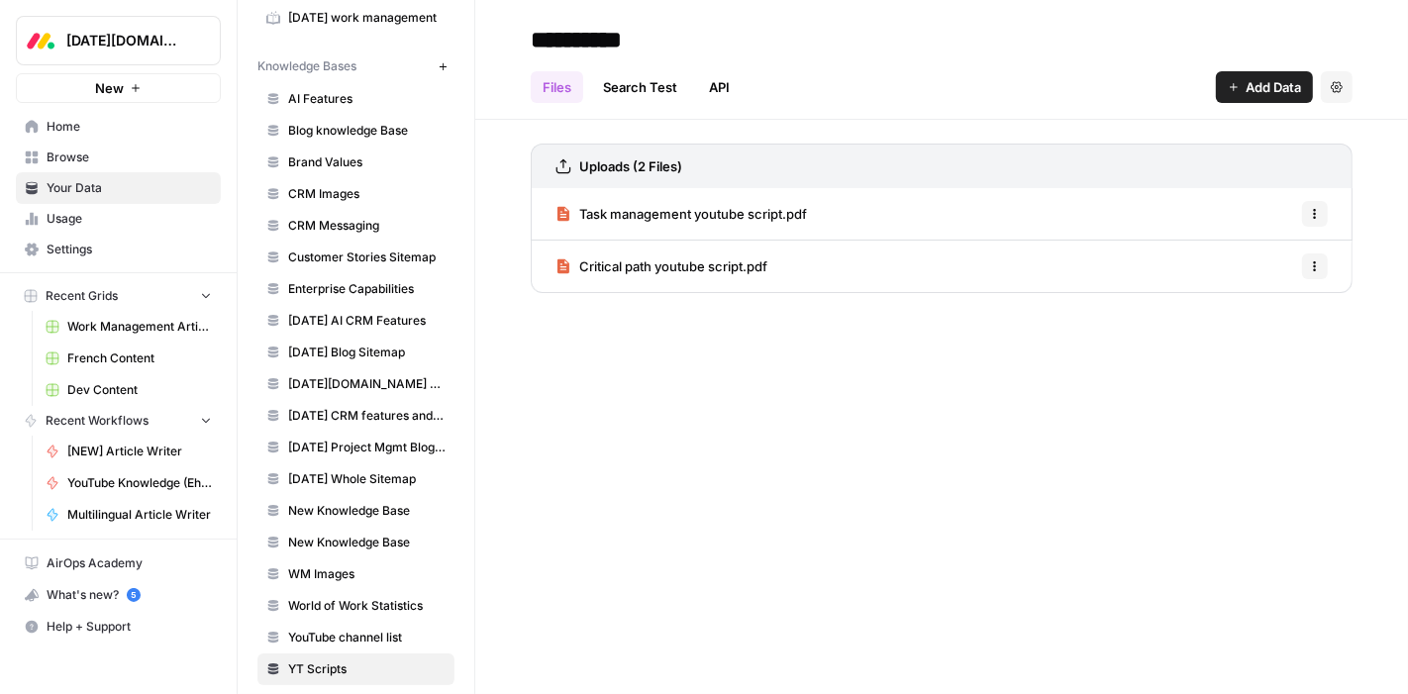
click at [723, 219] on span "Task management youtube script.pdf" at bounding box center [693, 214] width 228 height 20
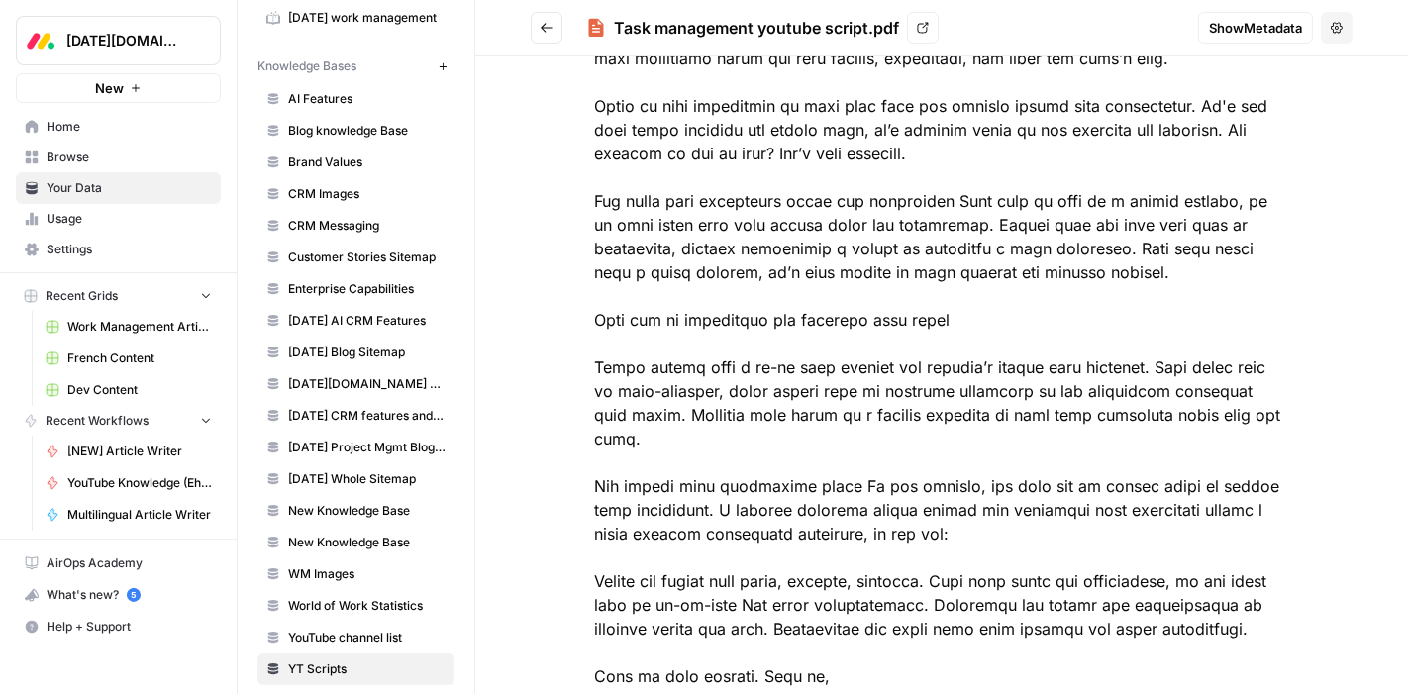
scroll to position [395, 0]
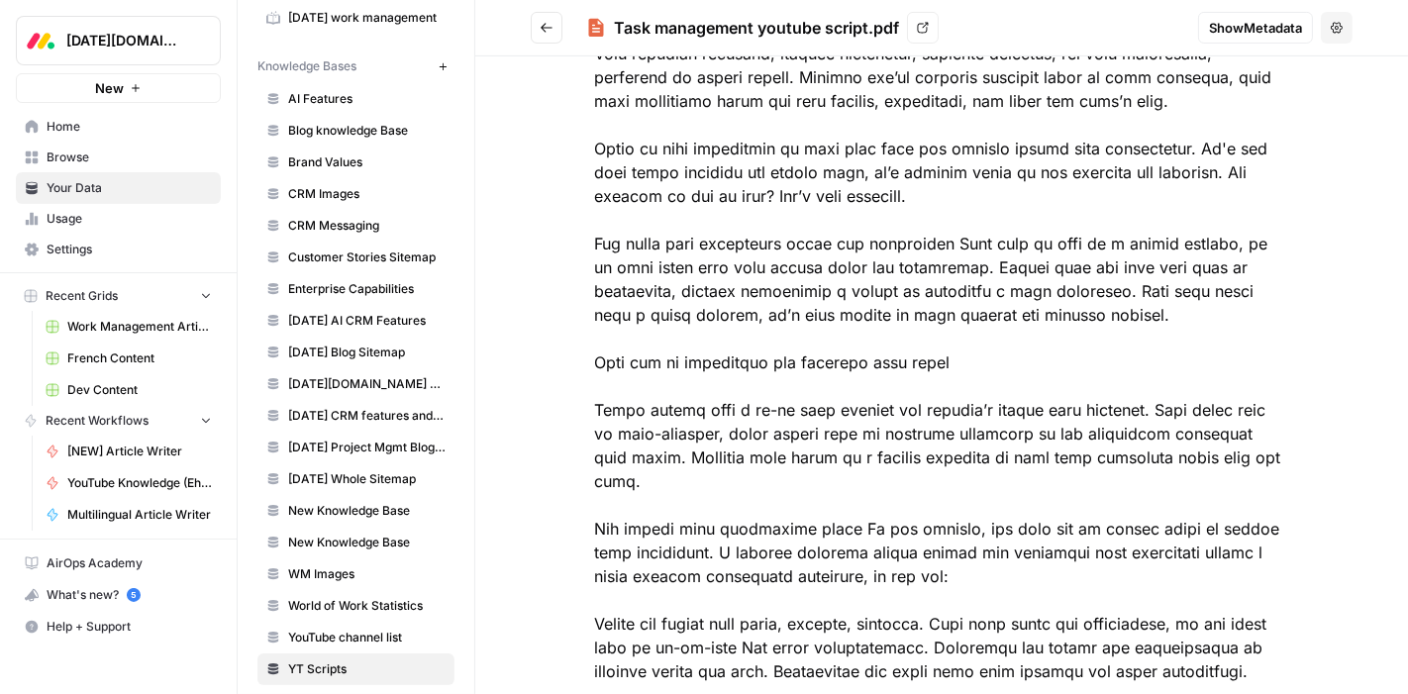
click at [550, 33] on icon "Go back" at bounding box center [546, 28] width 14 height 14
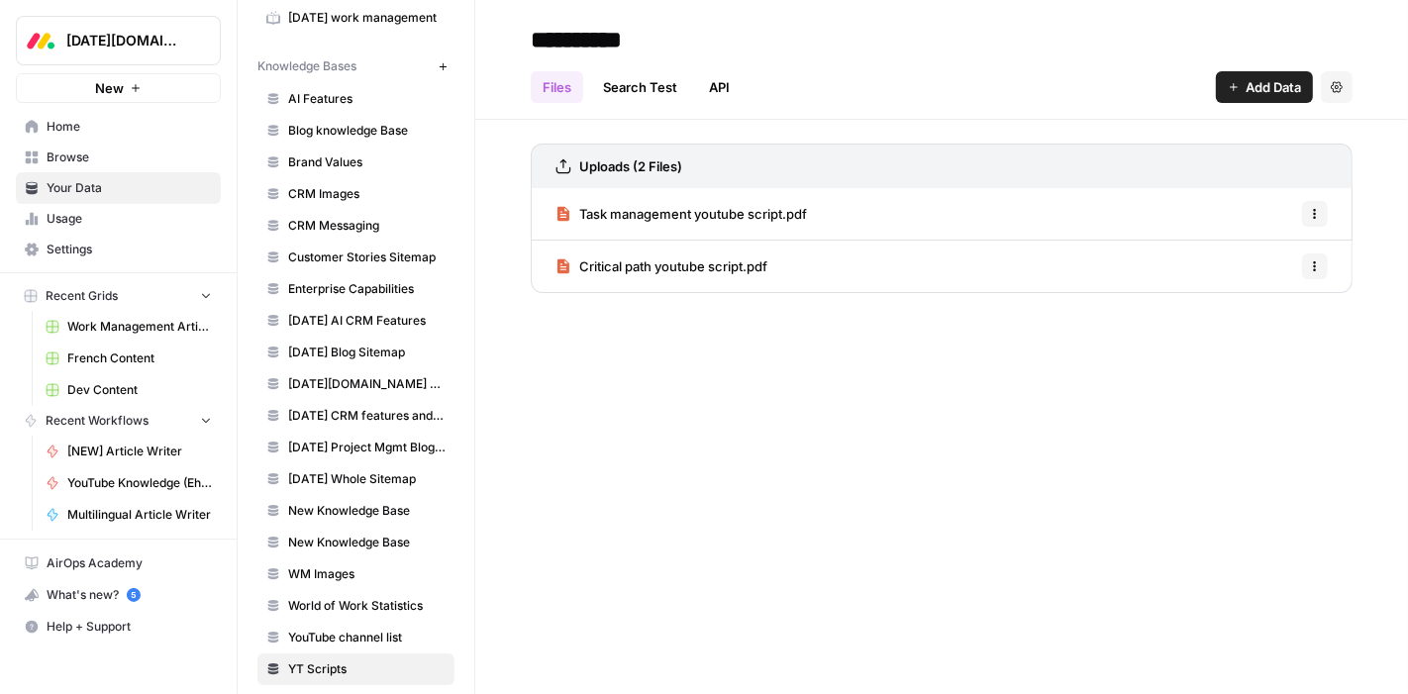
click at [619, 267] on span "Critical path youtube script.pdf" at bounding box center [673, 266] width 188 height 20
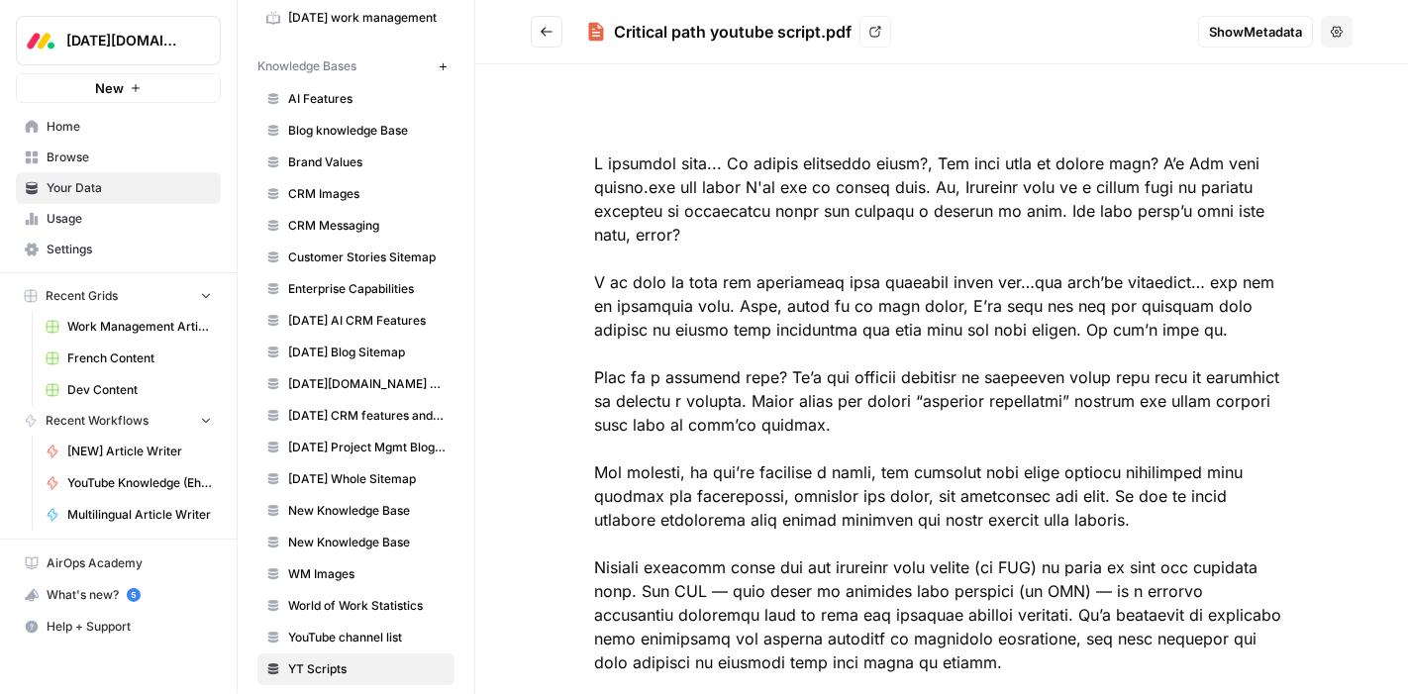
click at [536, 30] on button "Go back" at bounding box center [547, 32] width 32 height 32
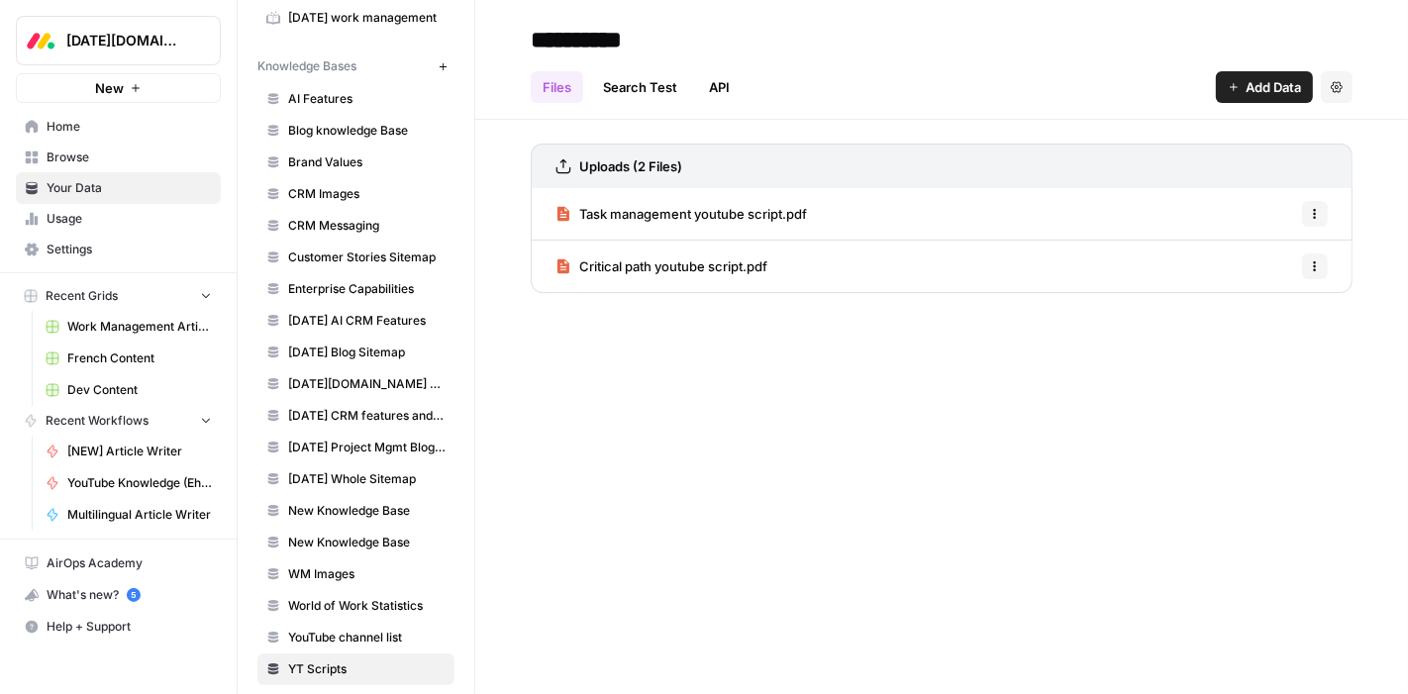
click at [69, 160] on span "Browse" at bounding box center [129, 157] width 165 height 18
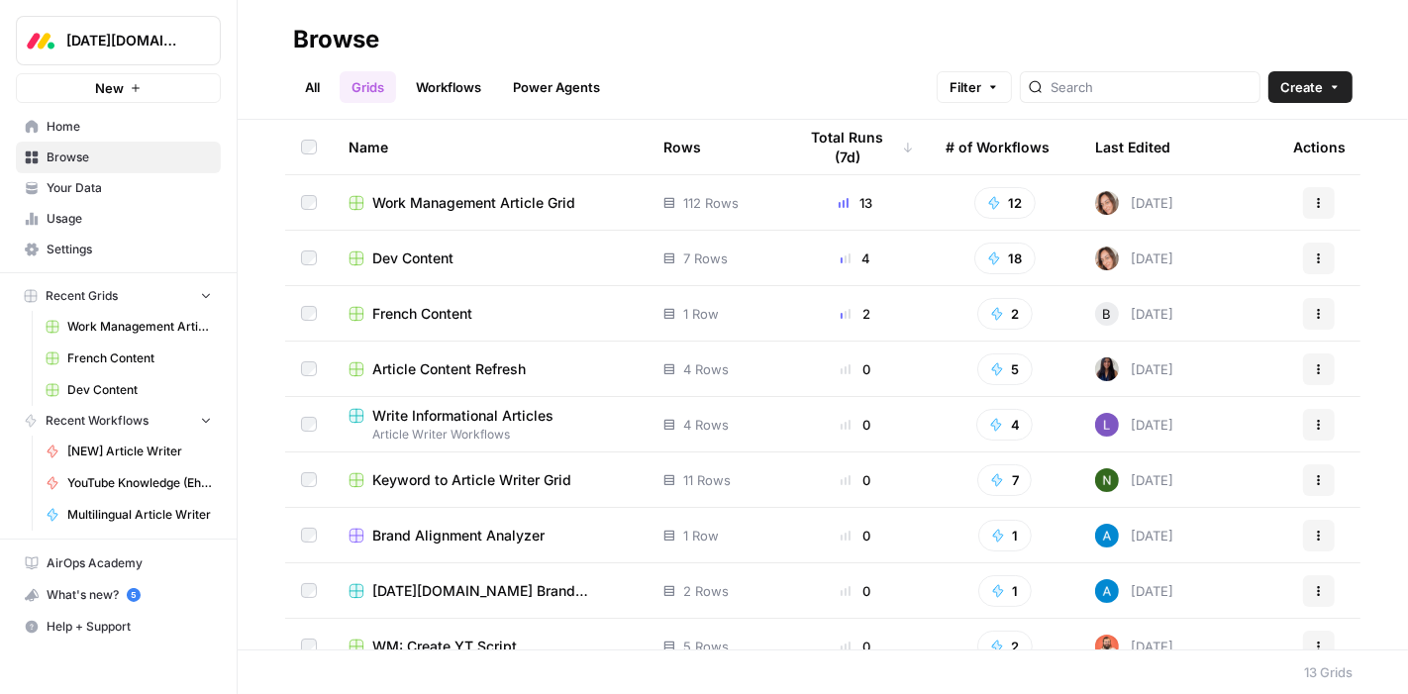
scroll to position [244, 0]
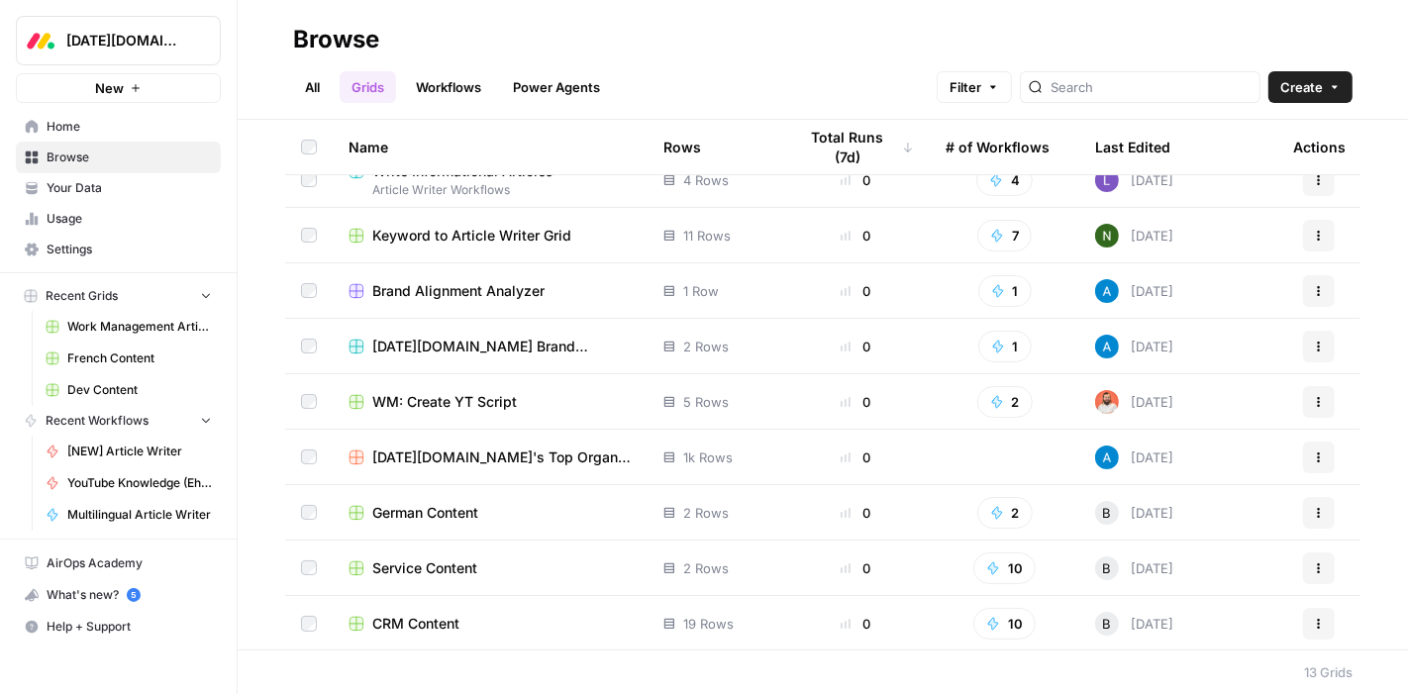
click at [432, 617] on span "CRM Content" at bounding box center [415, 624] width 87 height 20
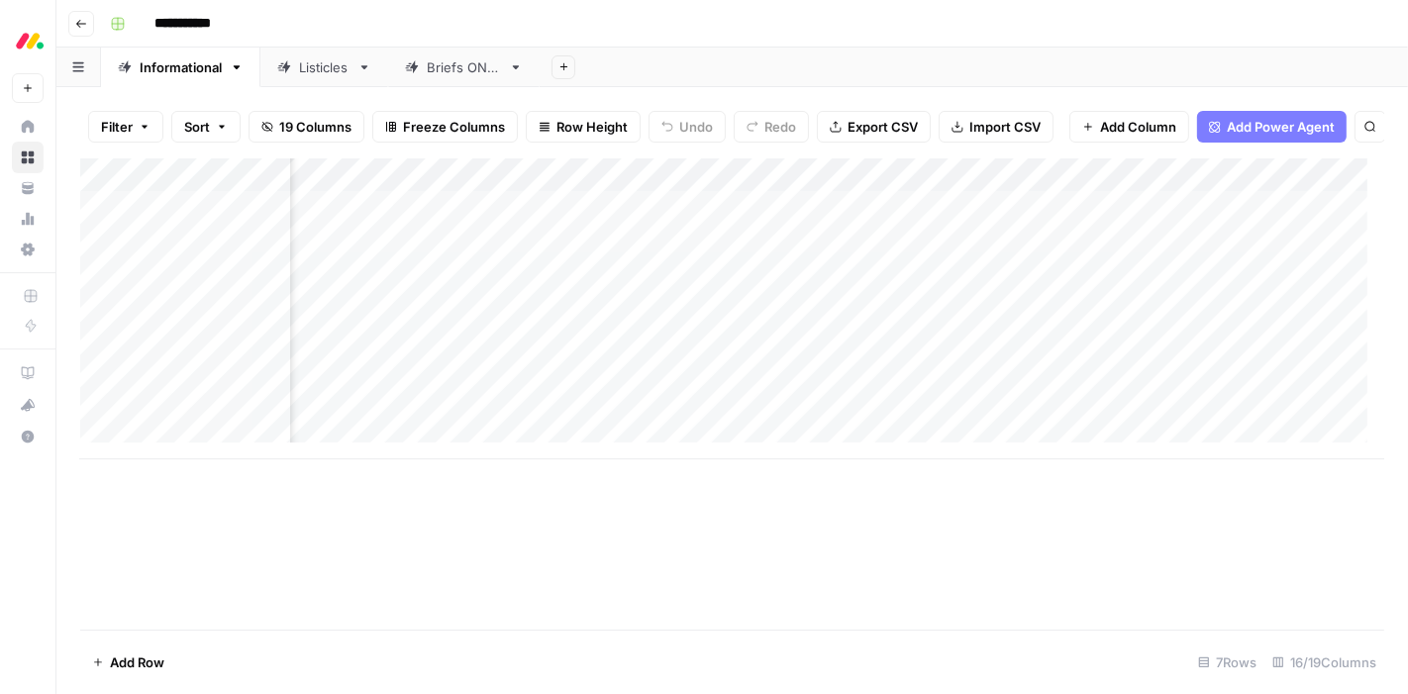
scroll to position [0, 766]
click at [1118, 259] on div "Add Column" at bounding box center [732, 308] width 1304 height 301
click at [1218, 254] on div "Add Column" at bounding box center [732, 308] width 1304 height 301
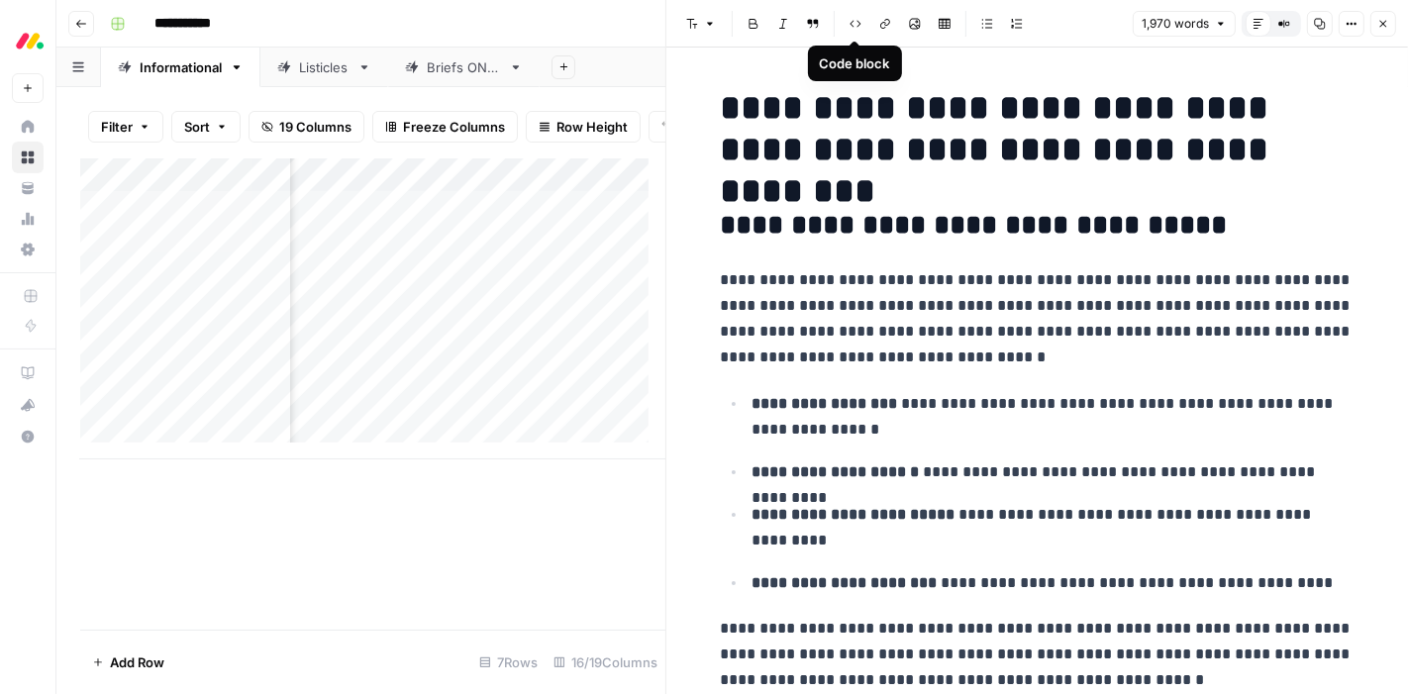
click at [851, 26] on icon "button" at bounding box center [855, 24] width 11 height 7
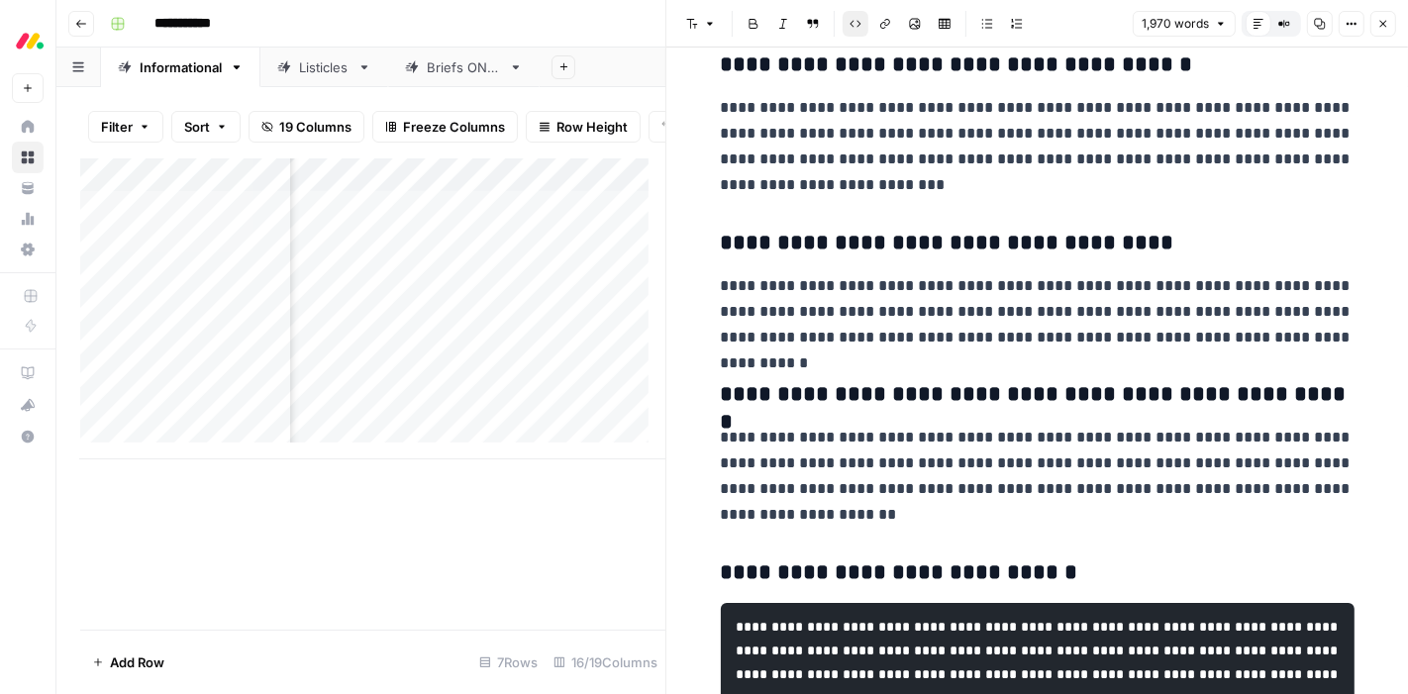
click at [851, 26] on icon "button" at bounding box center [855, 24] width 11 height 7
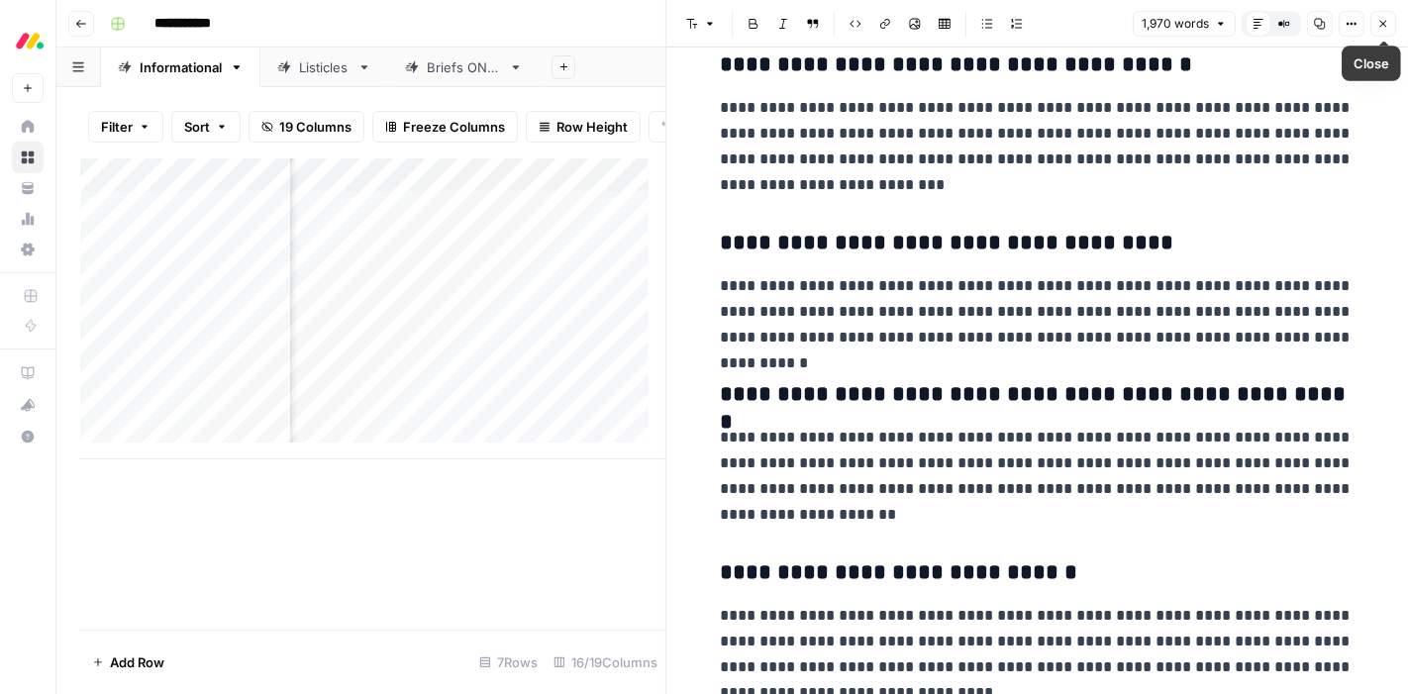
click at [1378, 25] on icon "button" at bounding box center [1383, 24] width 12 height 12
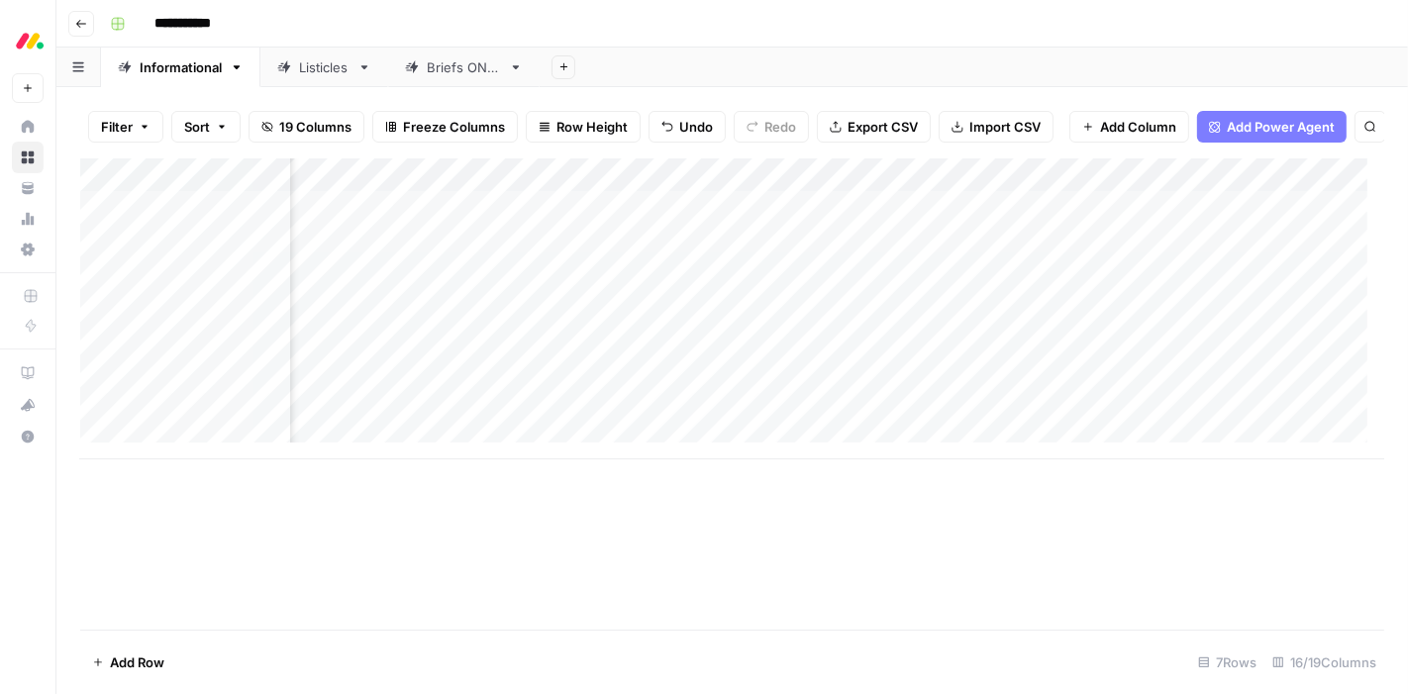
scroll to position [0, 899]
click at [1088, 193] on div "Add Column" at bounding box center [732, 308] width 1304 height 301
click at [1043, 580] on div "Add Column" at bounding box center [732, 393] width 1304 height 471
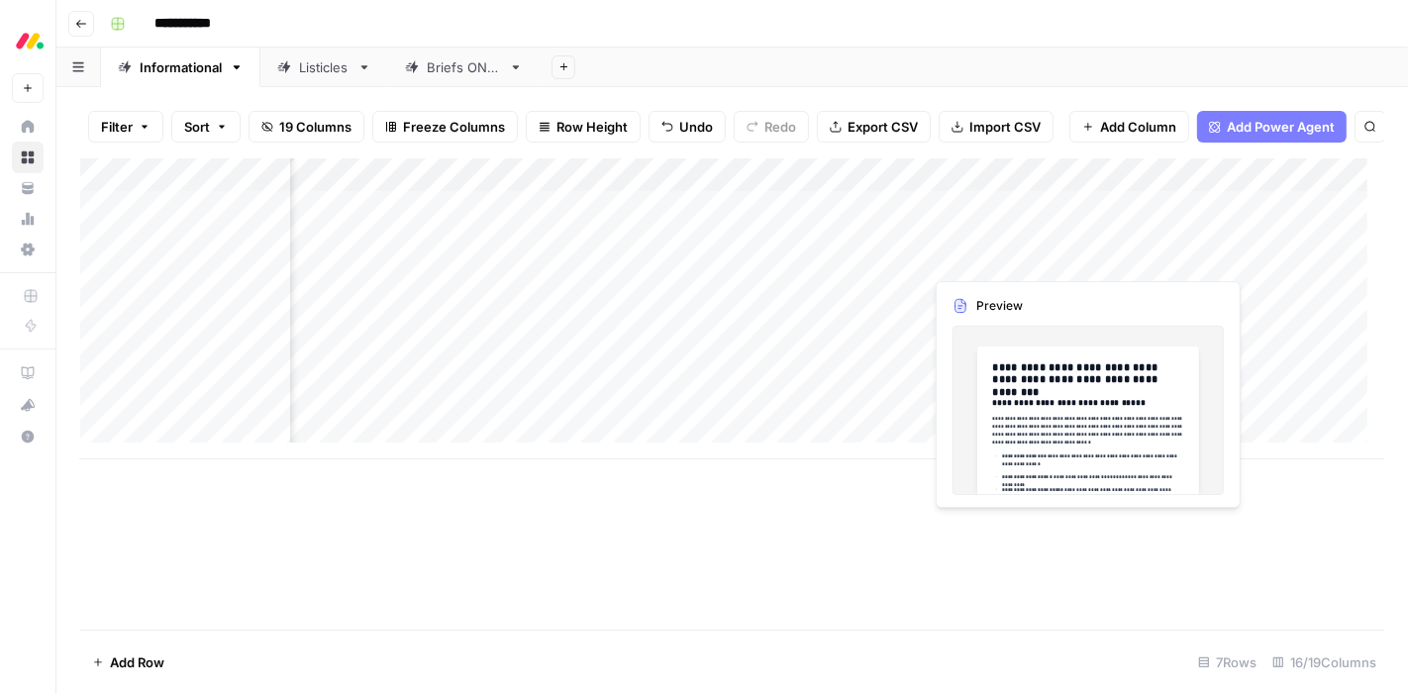
click at [984, 255] on div "Add Column" at bounding box center [732, 308] width 1304 height 301
click at [972, 255] on div "Add Column" at bounding box center [732, 308] width 1304 height 301
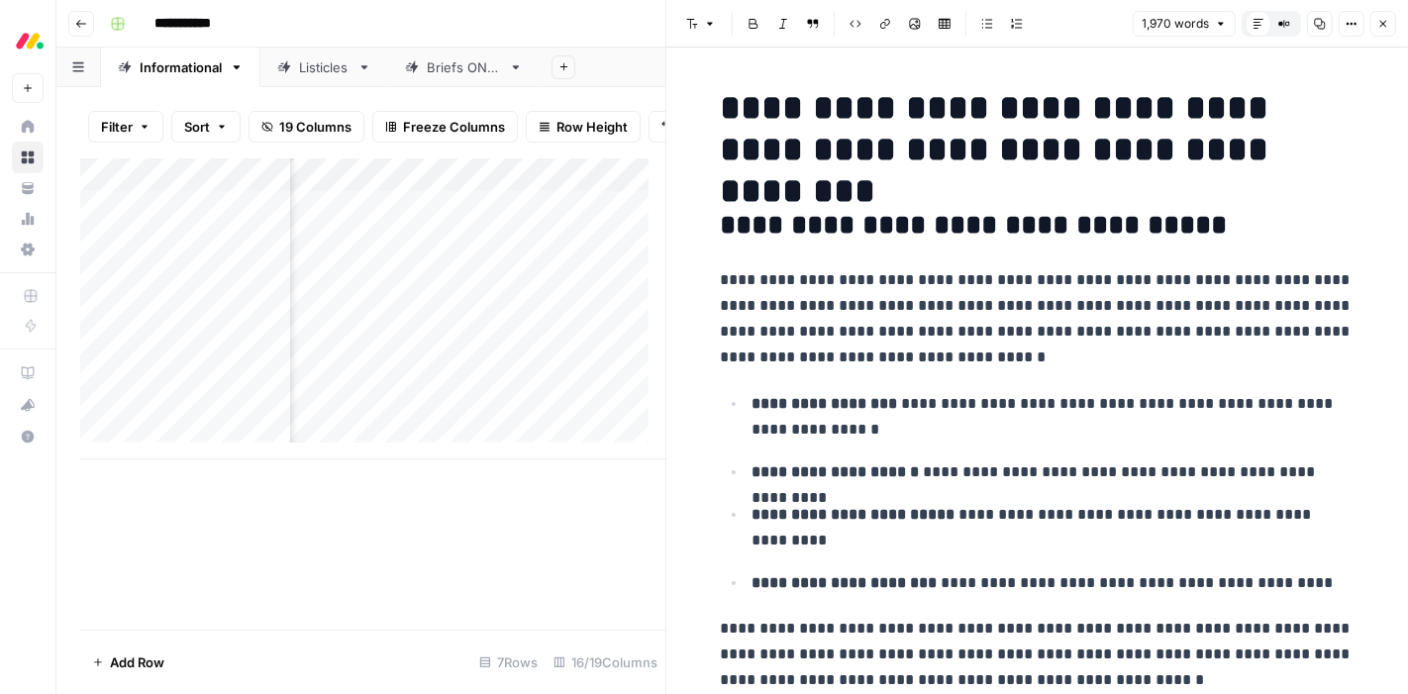
click at [766, 145] on h1 "**********" at bounding box center [1037, 128] width 633 height 83
copy div "**********"
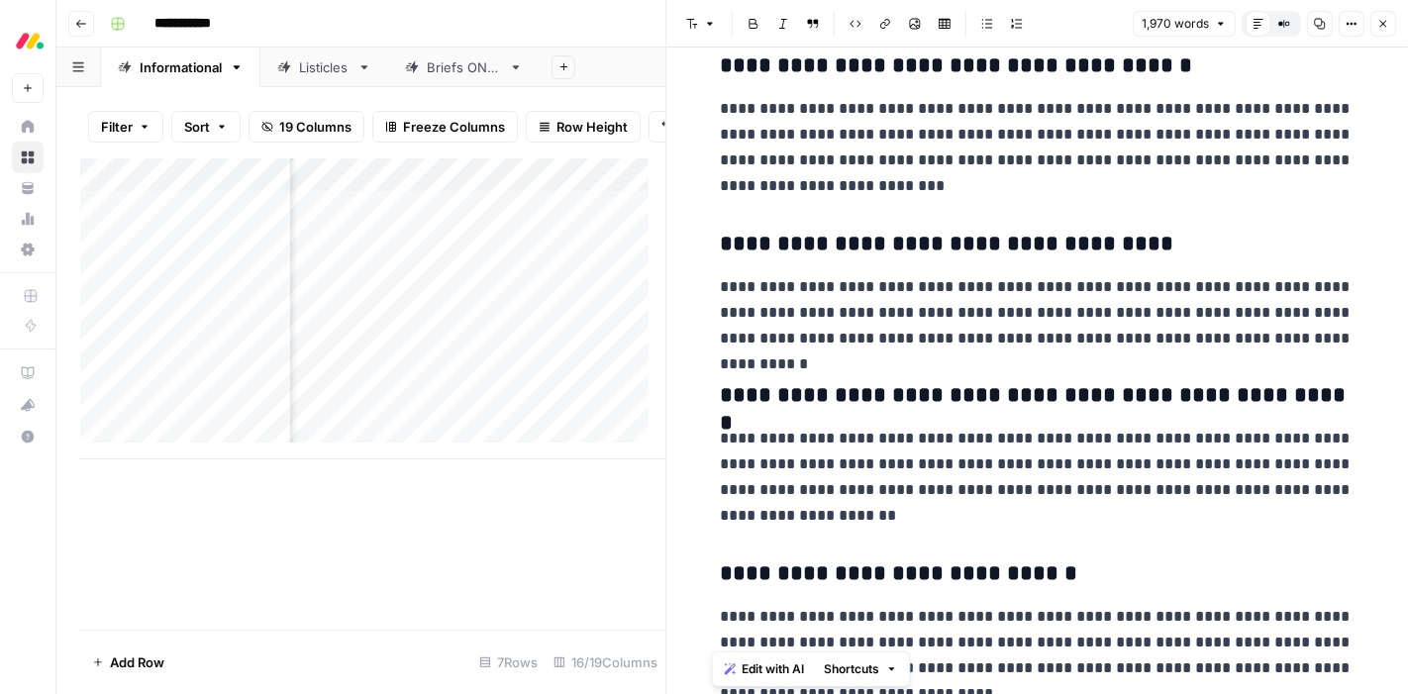
click at [1388, 24] on icon "button" at bounding box center [1383, 24] width 12 height 12
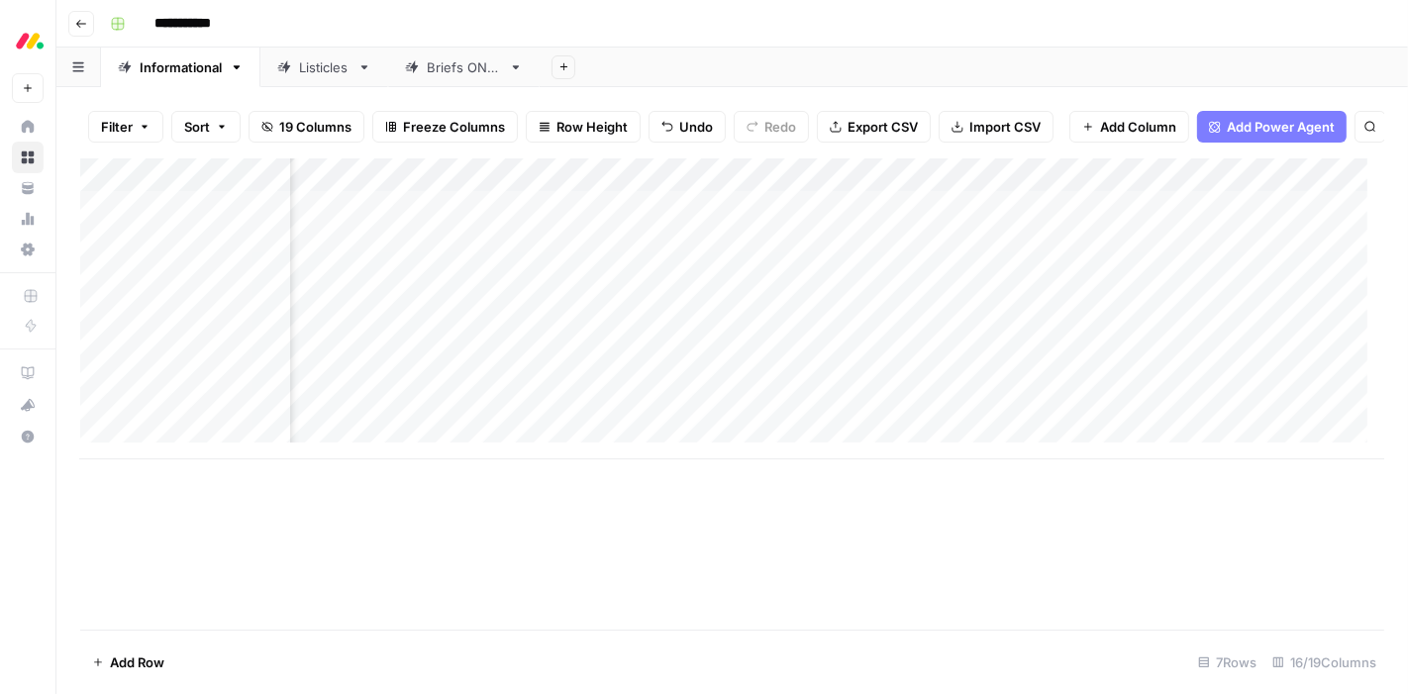
click at [1085, 187] on div "Add Column" at bounding box center [732, 308] width 1304 height 301
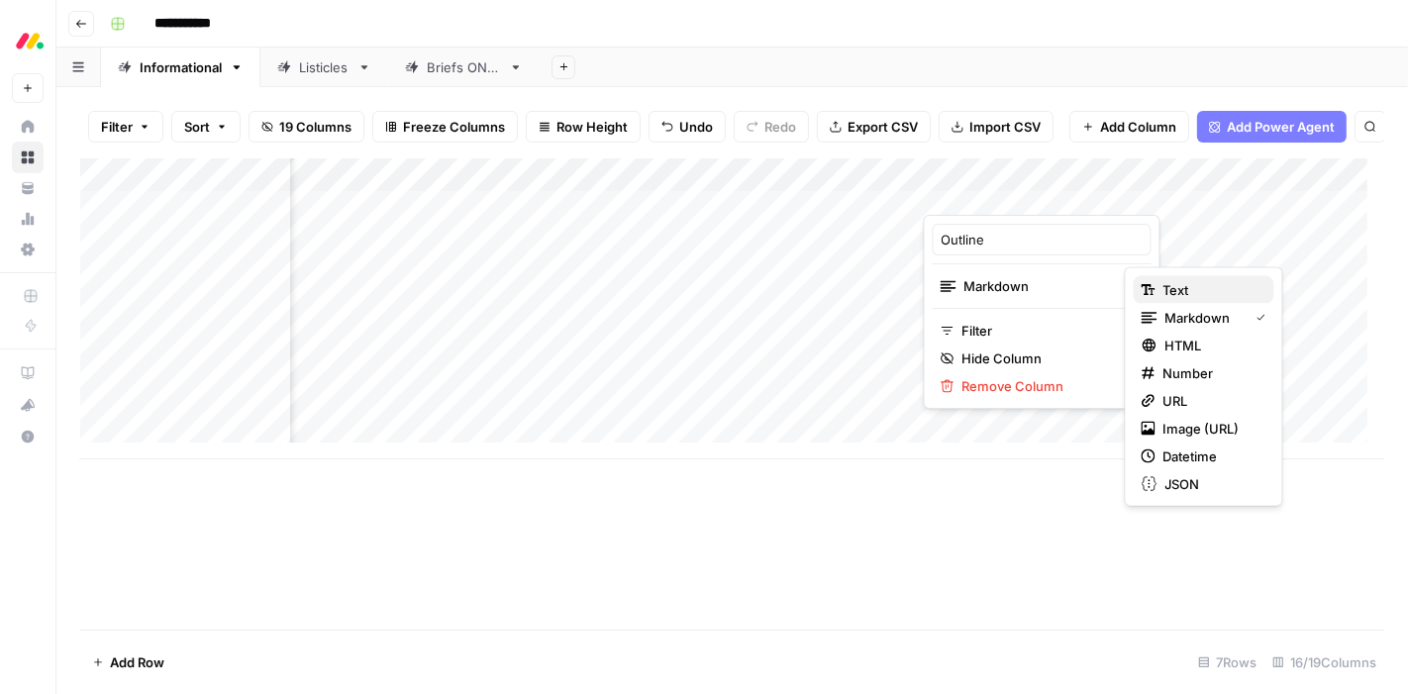
click at [1193, 291] on span "Text" at bounding box center [1210, 290] width 95 height 20
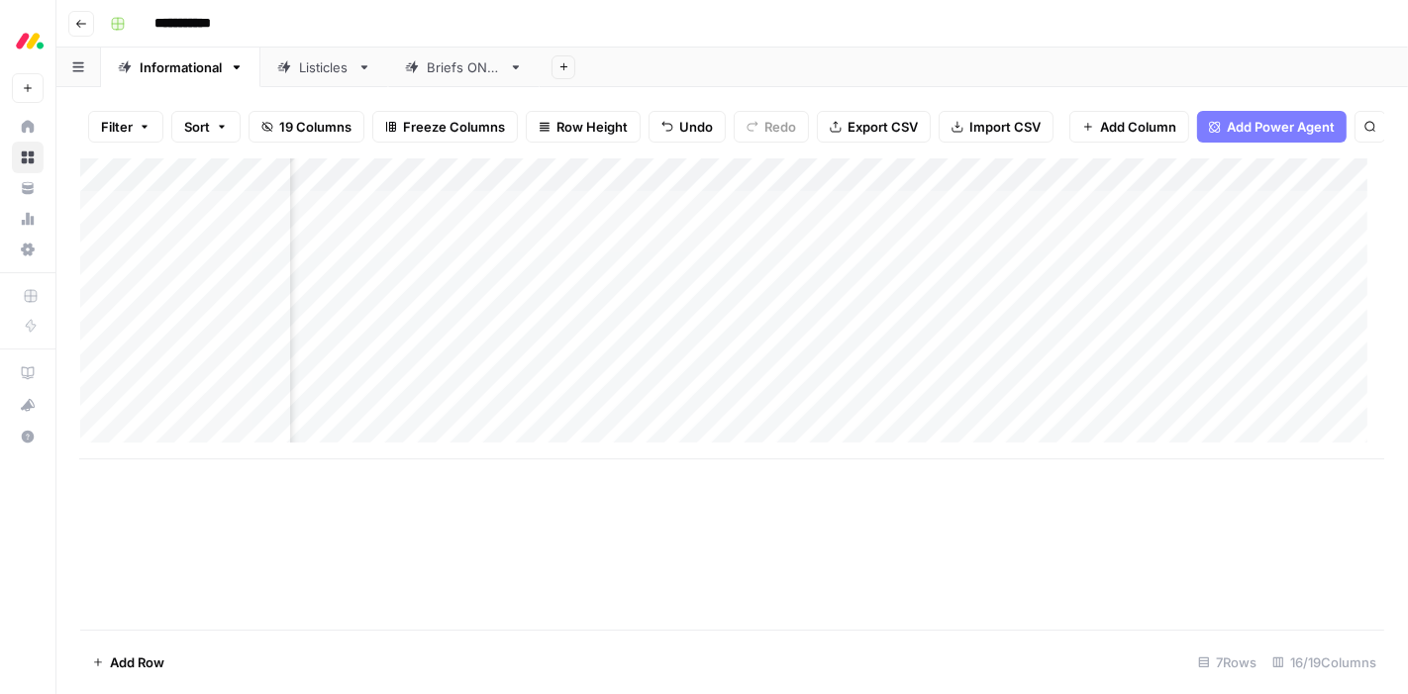
click at [1004, 250] on div "Add Column" at bounding box center [732, 308] width 1304 height 301
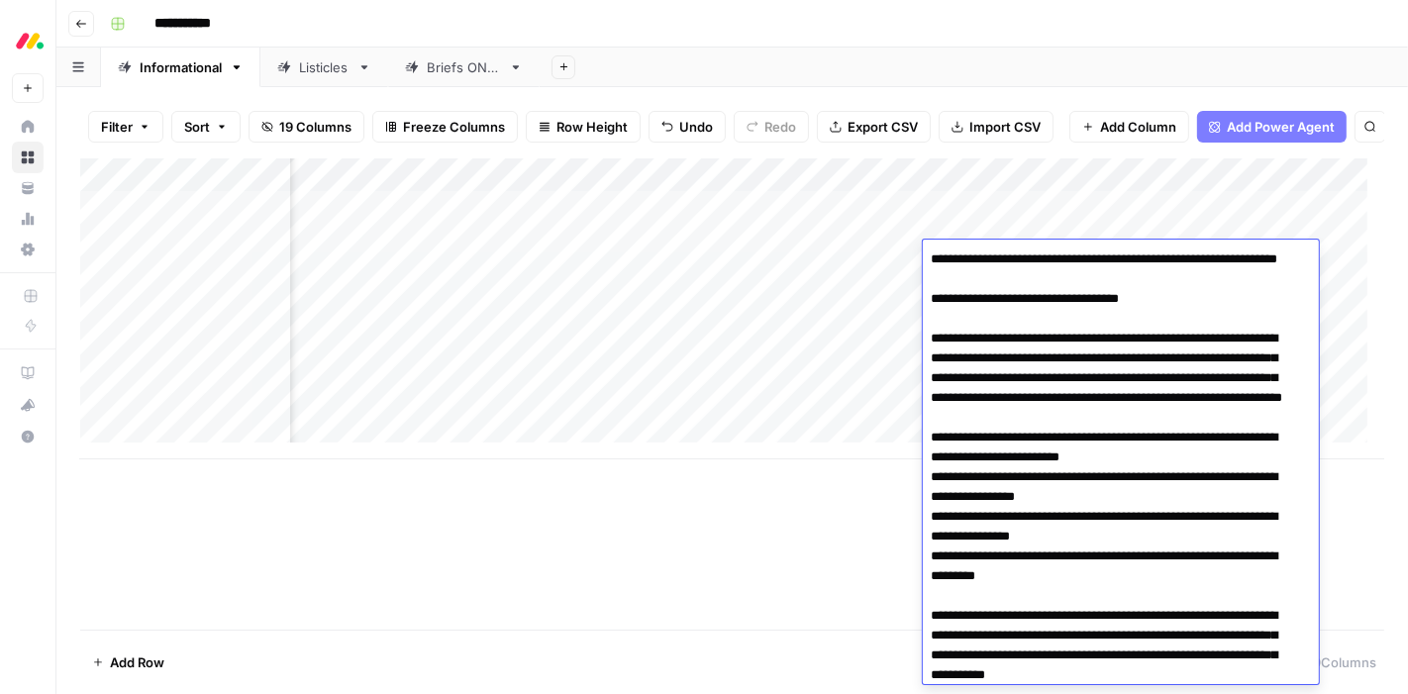
scroll to position [7923, 0]
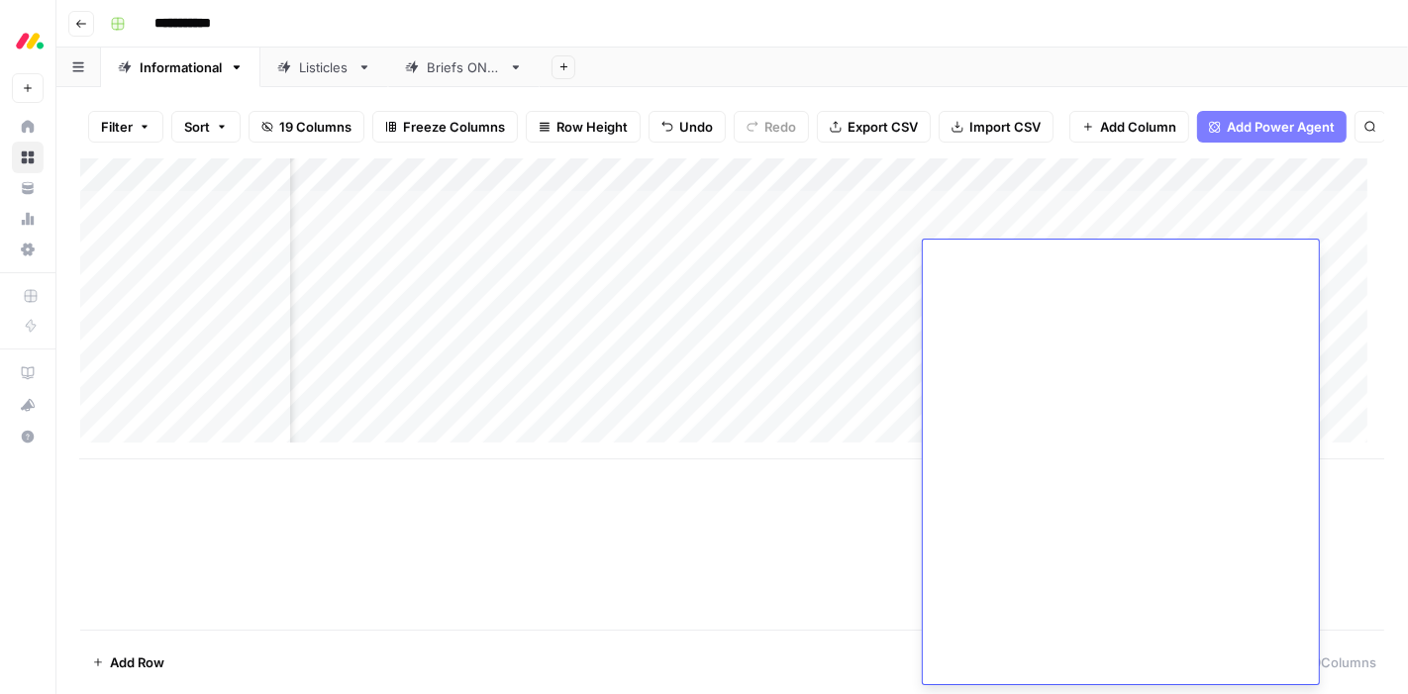
click at [1093, 193] on div "Add Column" at bounding box center [732, 308] width 1304 height 301
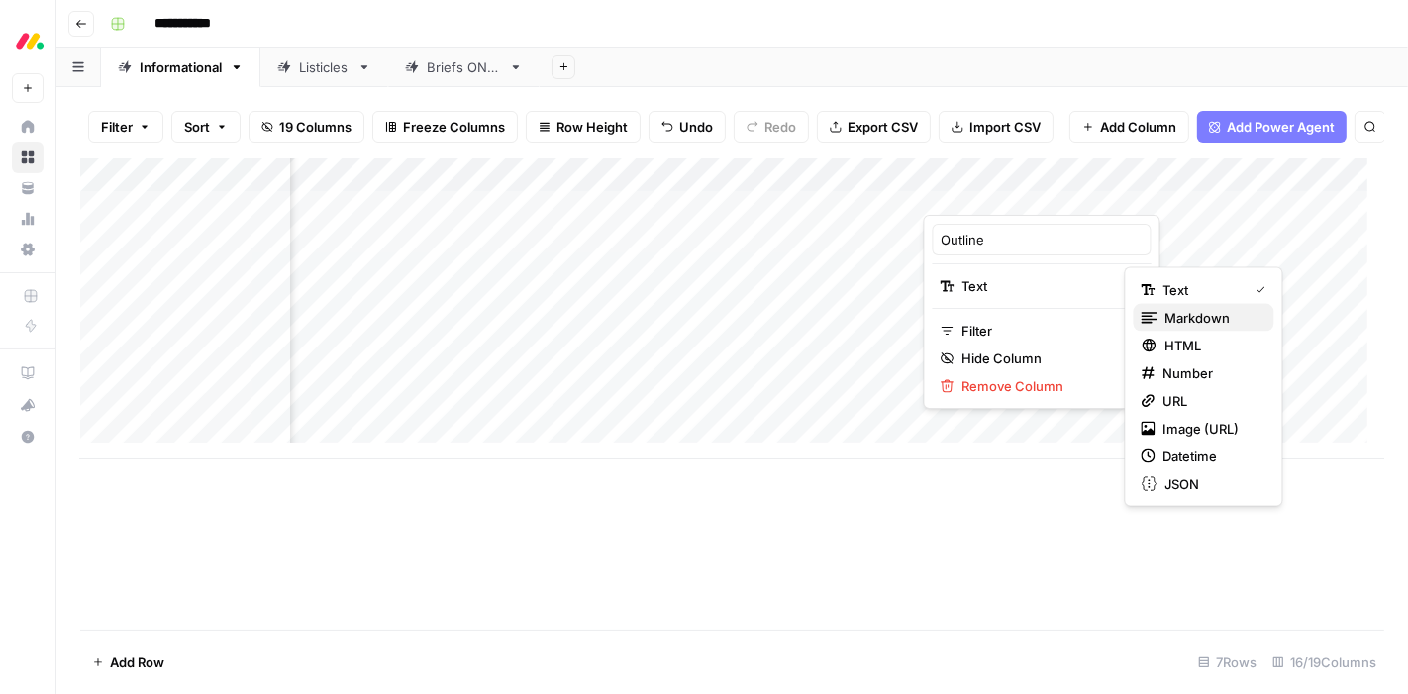
click at [1166, 319] on span "Markdown" at bounding box center [1211, 318] width 93 height 20
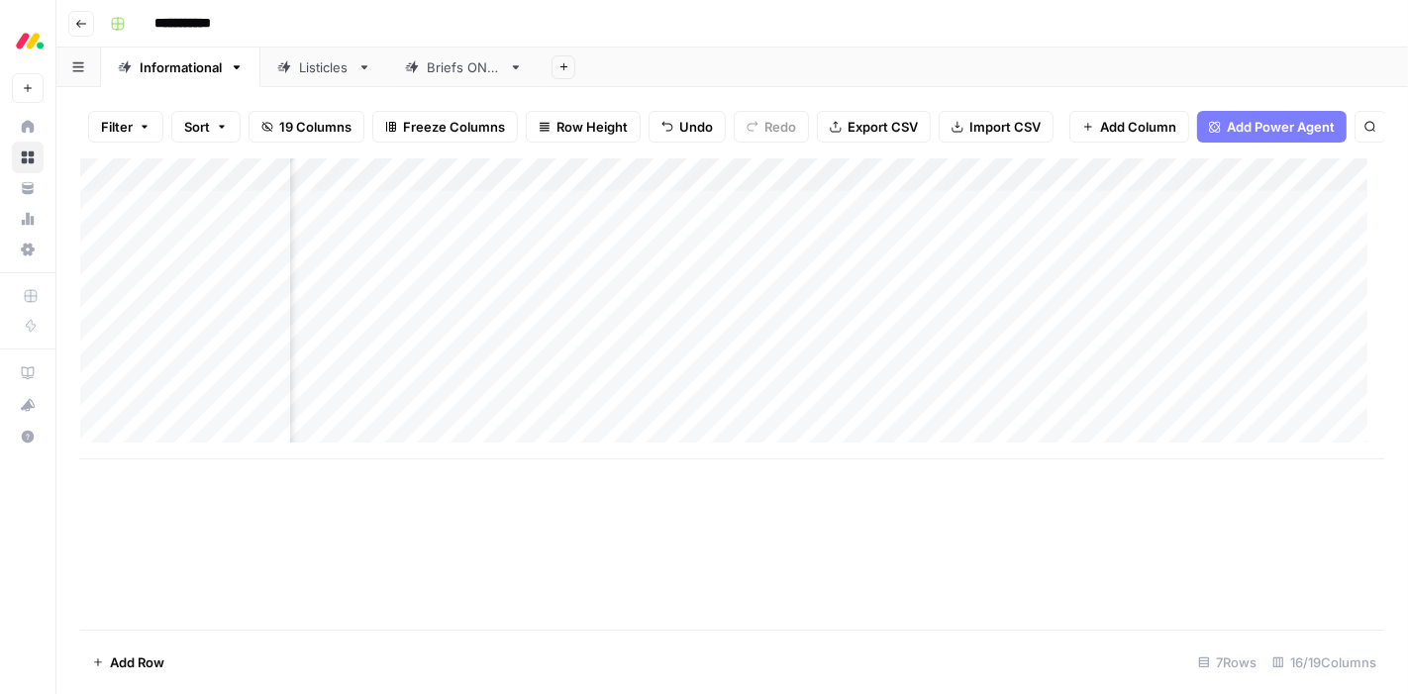
click at [1029, 558] on div "Add Column" at bounding box center [732, 393] width 1304 height 471
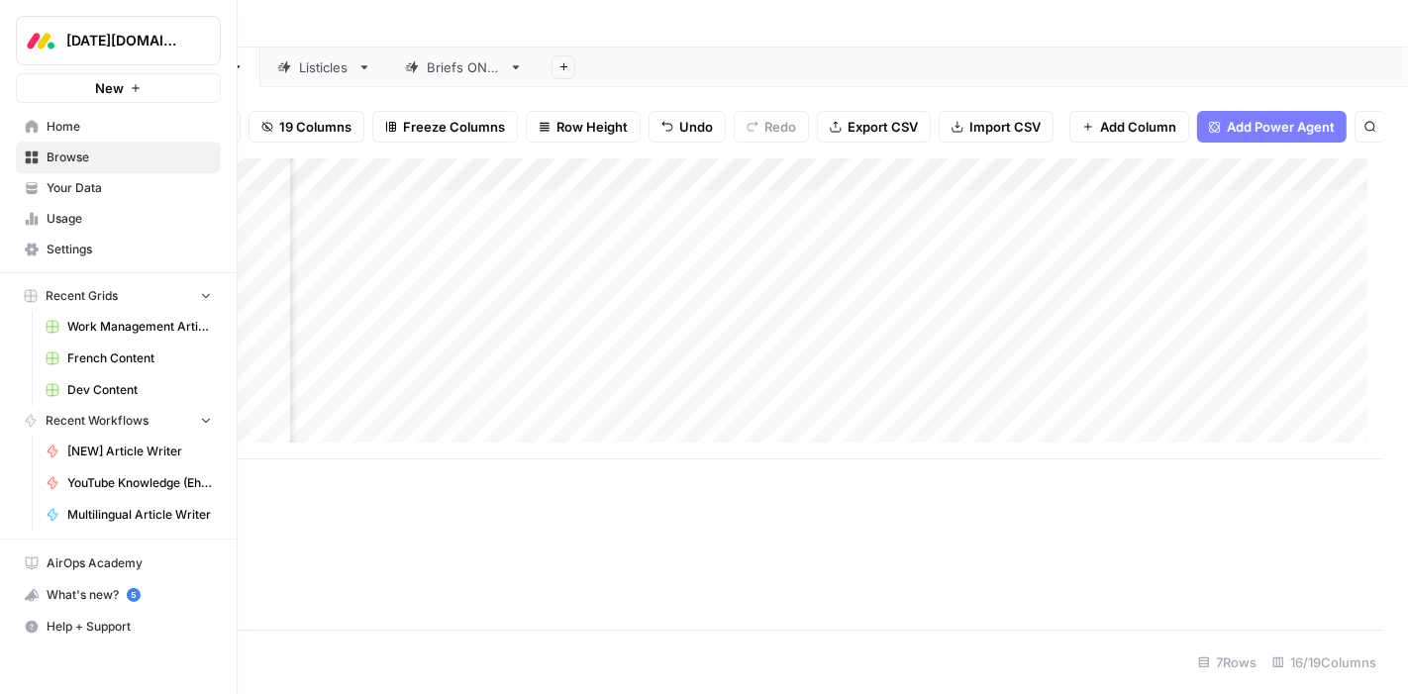
click at [83, 161] on span "Browse" at bounding box center [129, 157] width 165 height 18
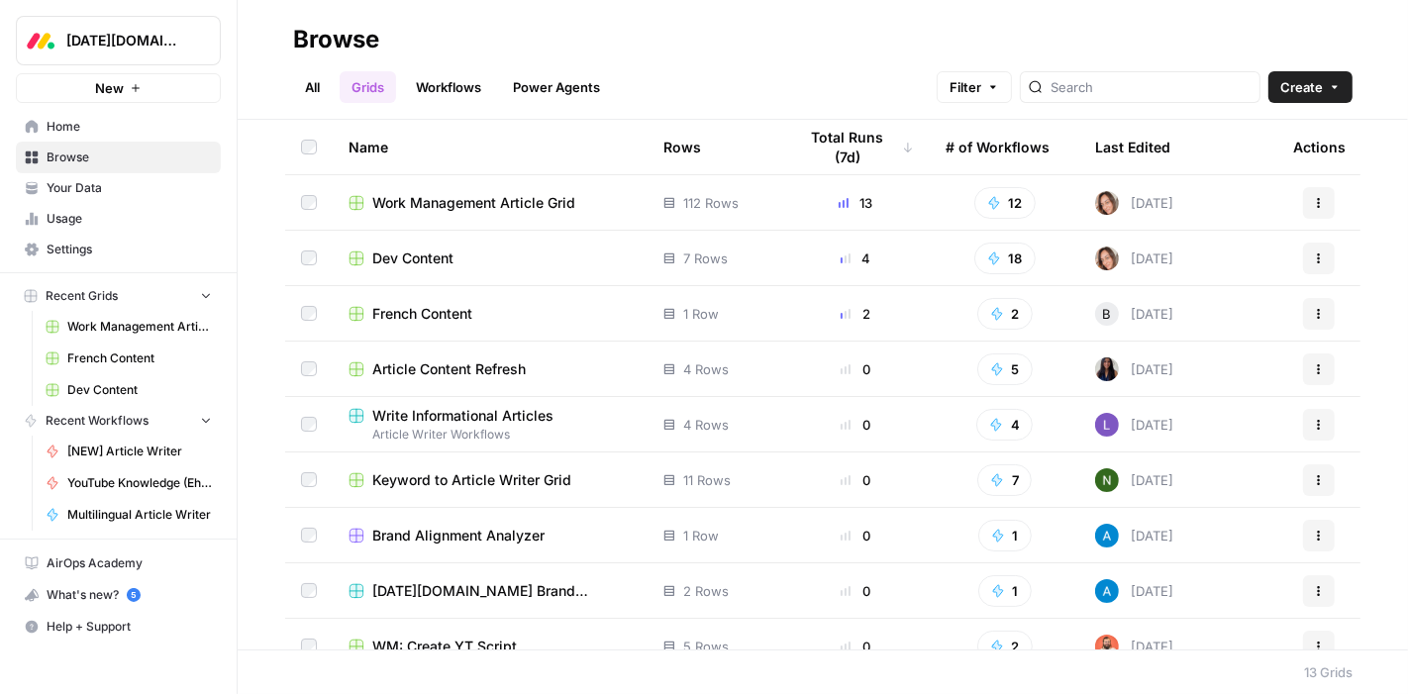
click at [439, 90] on link "Workflows" at bounding box center [448, 87] width 89 height 32
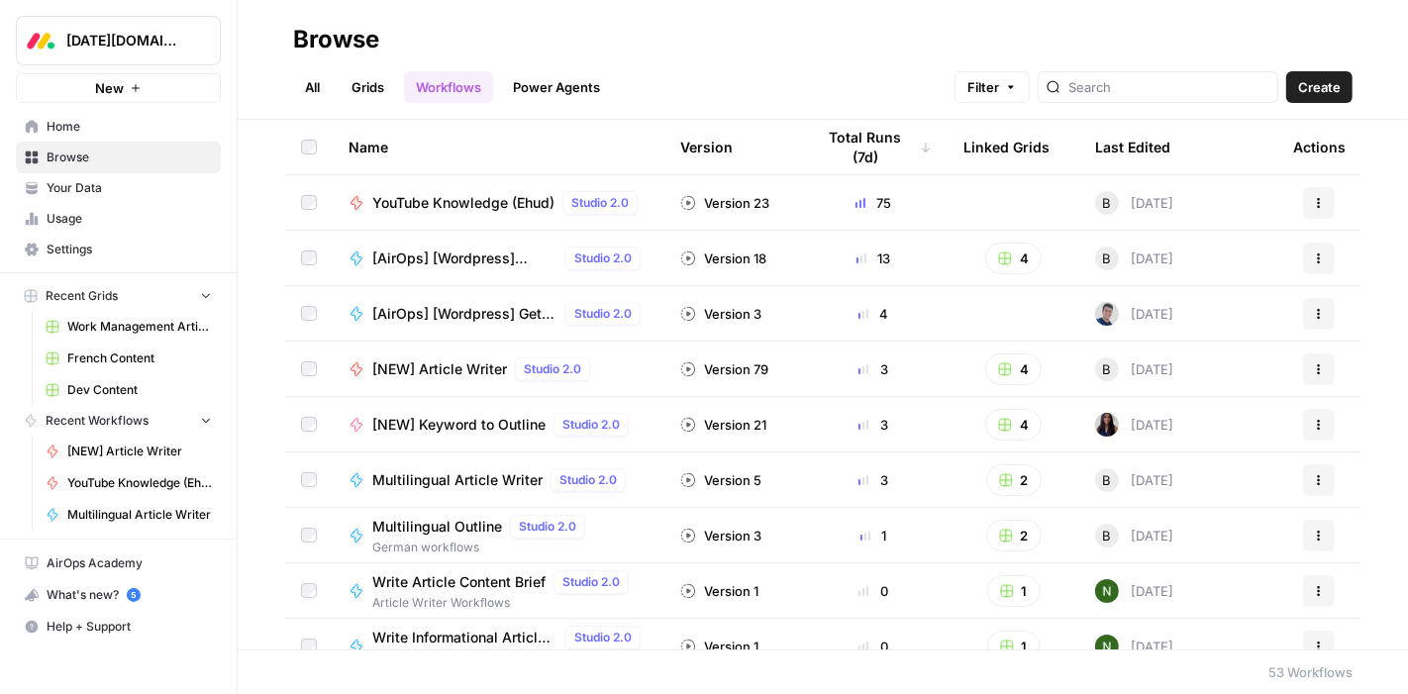
click at [370, 92] on link "Grids" at bounding box center [368, 87] width 56 height 32
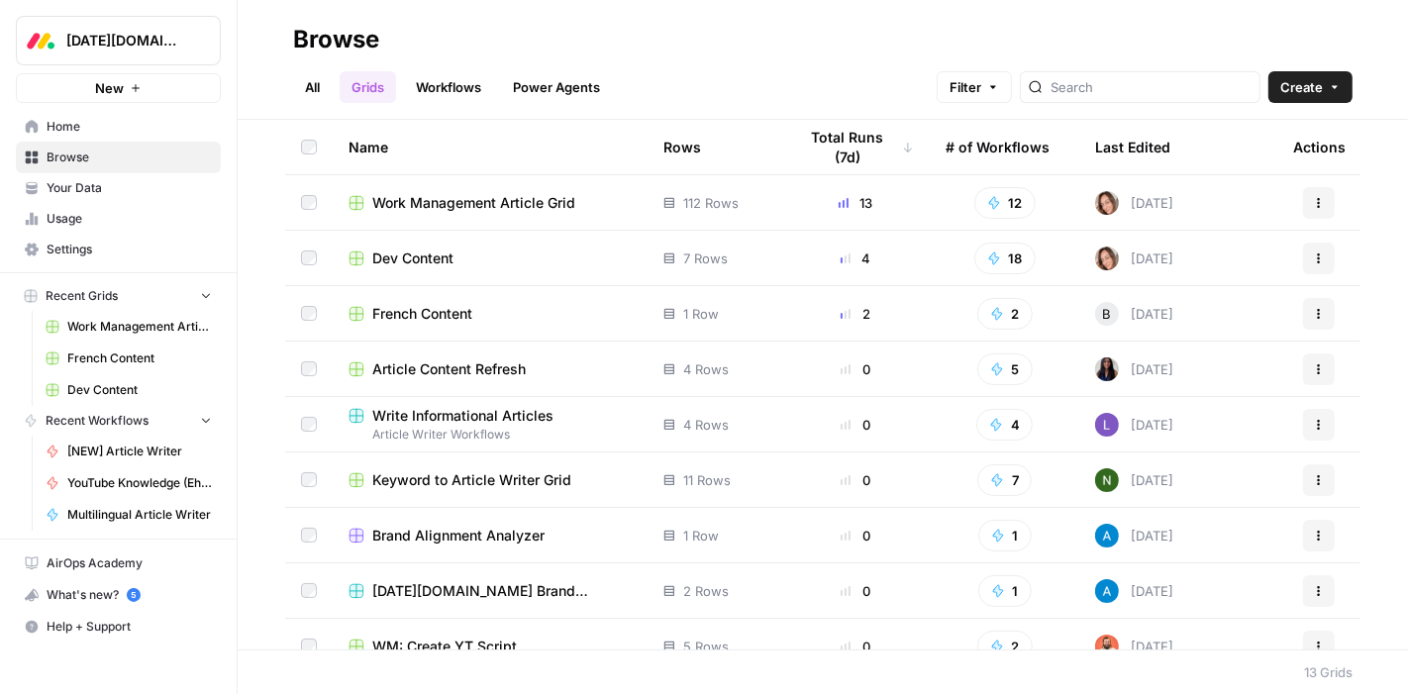
click at [455, 91] on link "Workflows" at bounding box center [448, 87] width 89 height 32
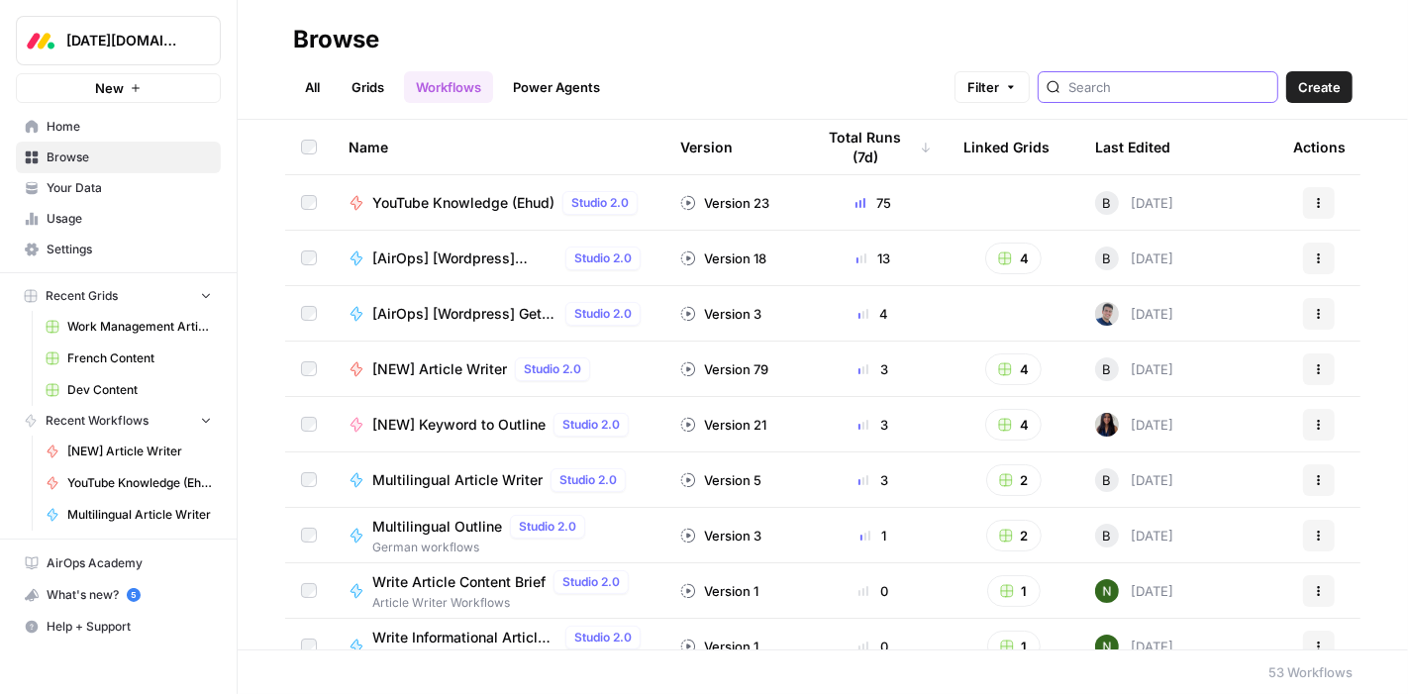
click at [1136, 83] on input "search" at bounding box center [1168, 87] width 201 height 20
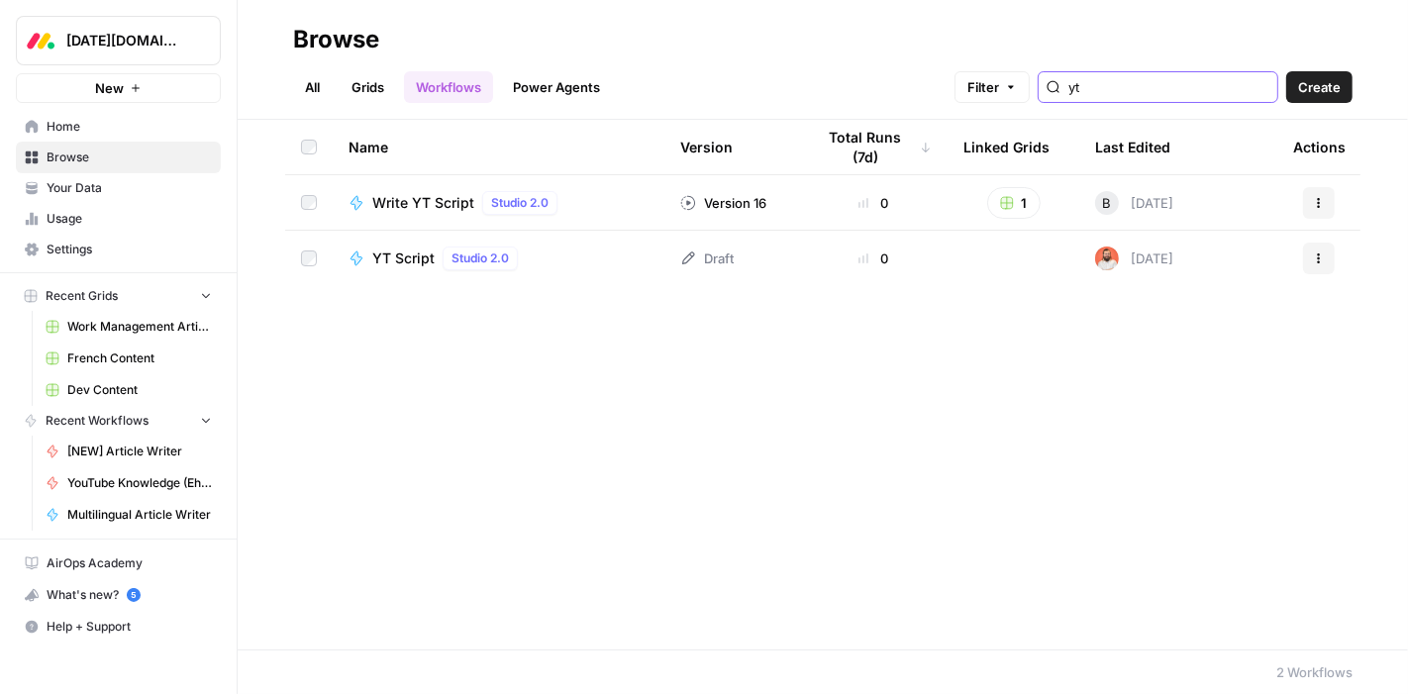
type input "y"
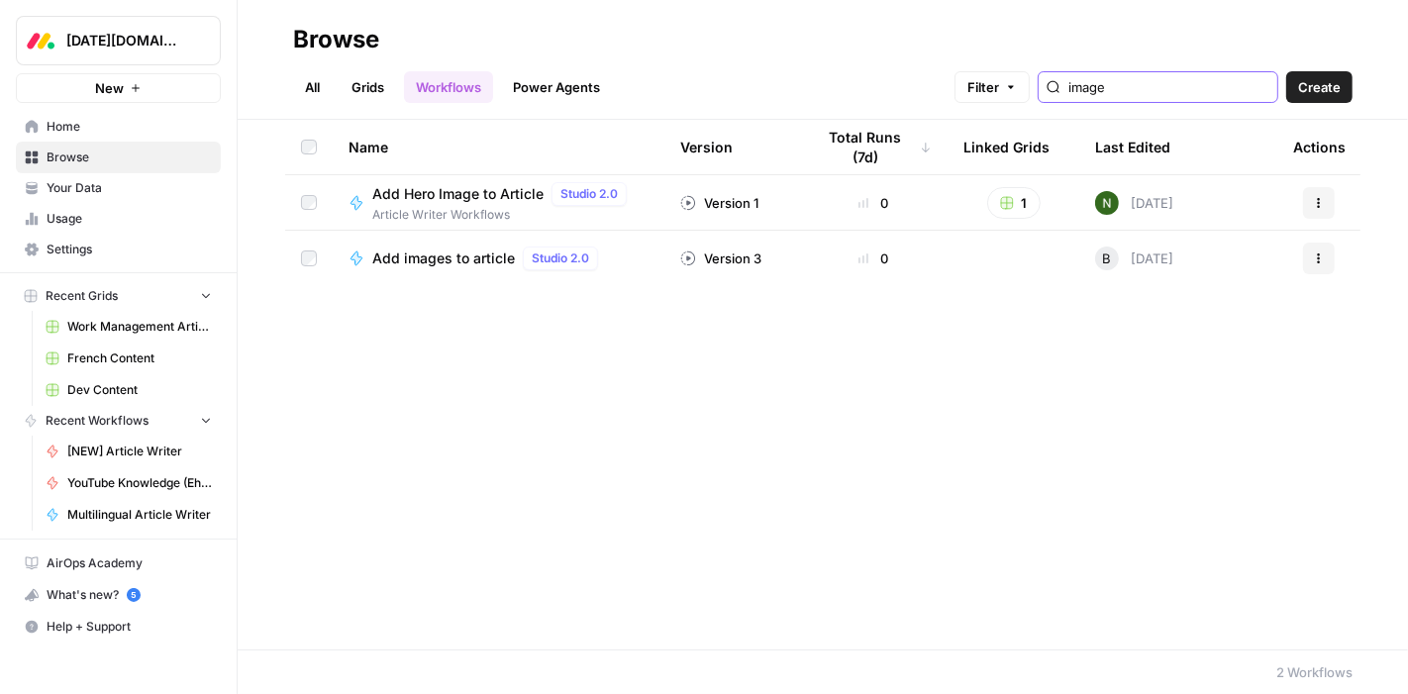
type input "image"
click at [472, 255] on span "Add images to article" at bounding box center [443, 258] width 143 height 20
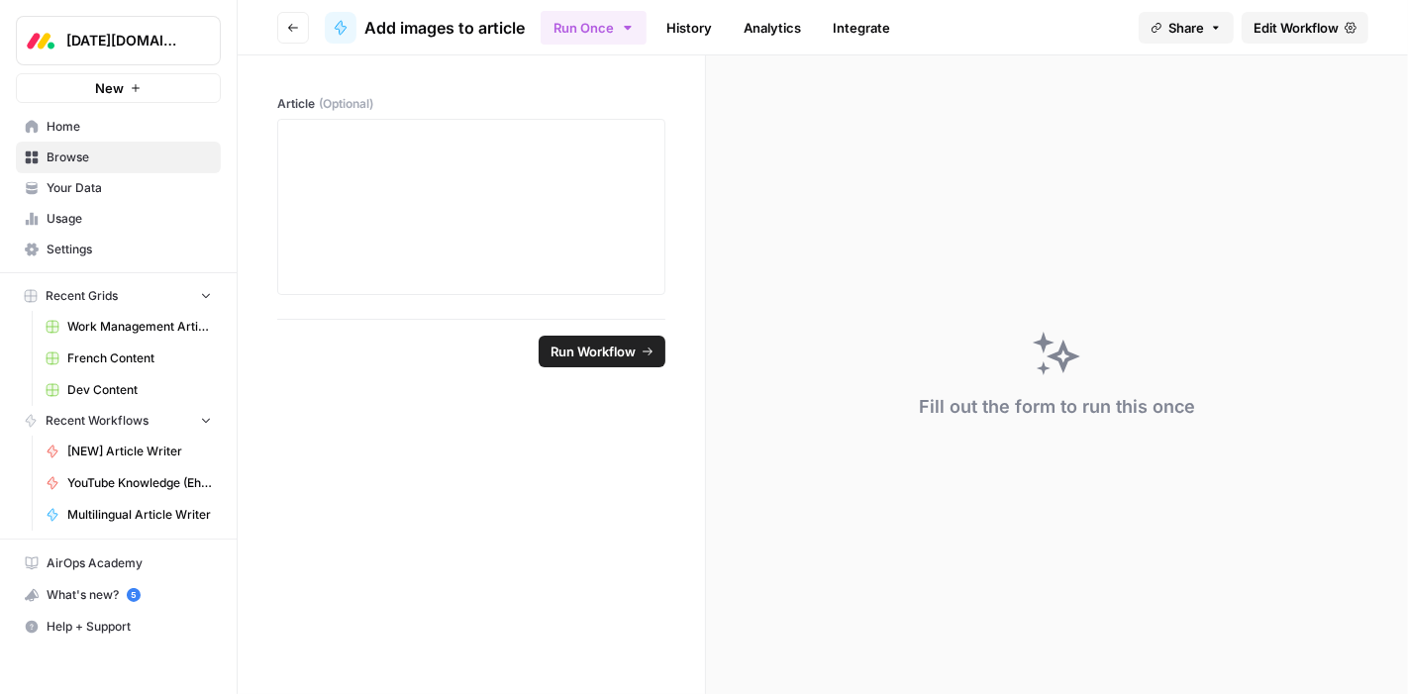
click at [1281, 27] on span "Edit Workflow" at bounding box center [1295, 28] width 85 height 20
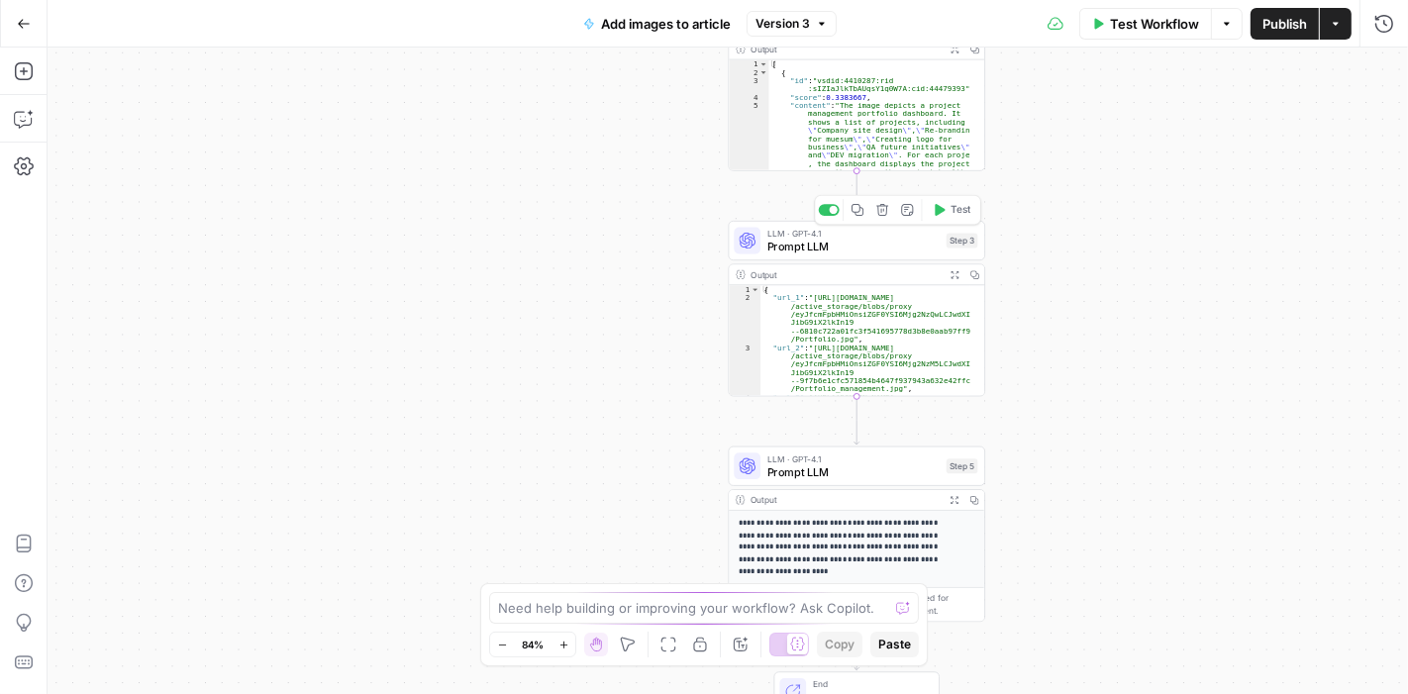
click at [859, 244] on span "Prompt LLM" at bounding box center [853, 247] width 172 height 17
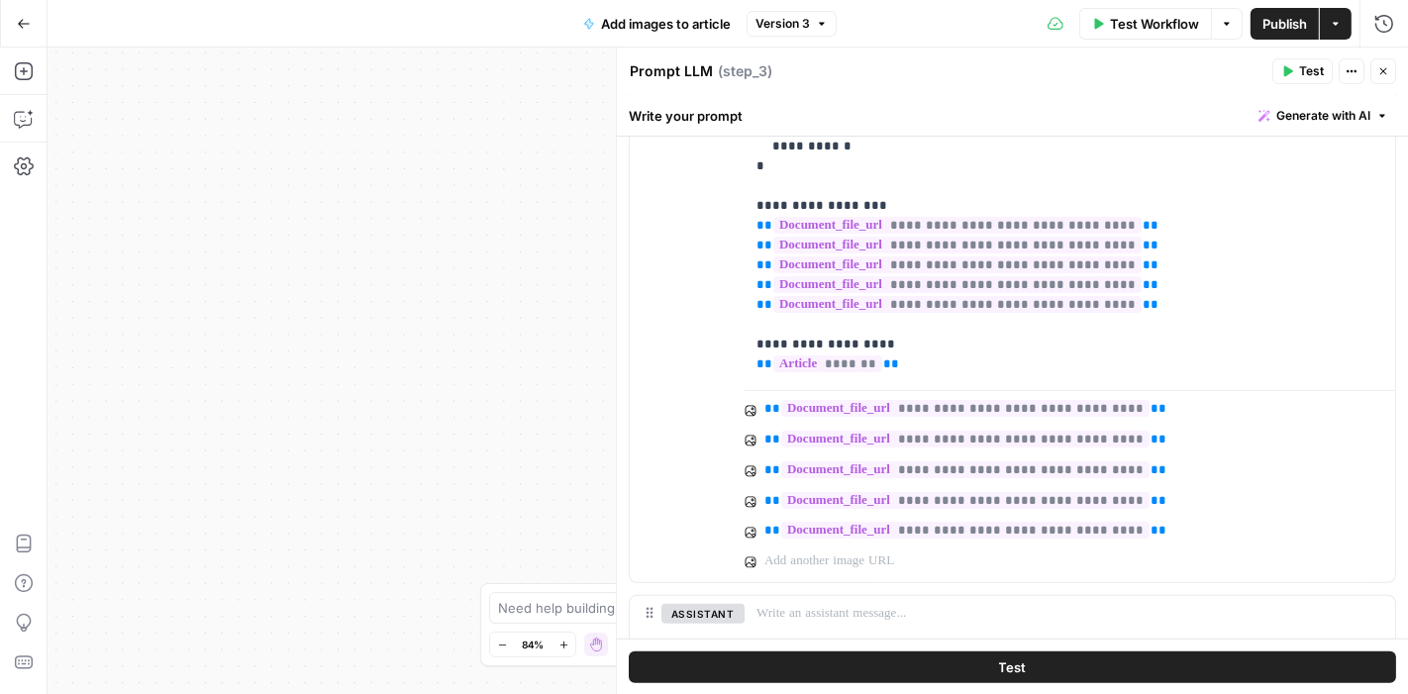
scroll to position [336, 0]
click at [1382, 70] on icon "button" at bounding box center [1383, 71] width 7 height 7
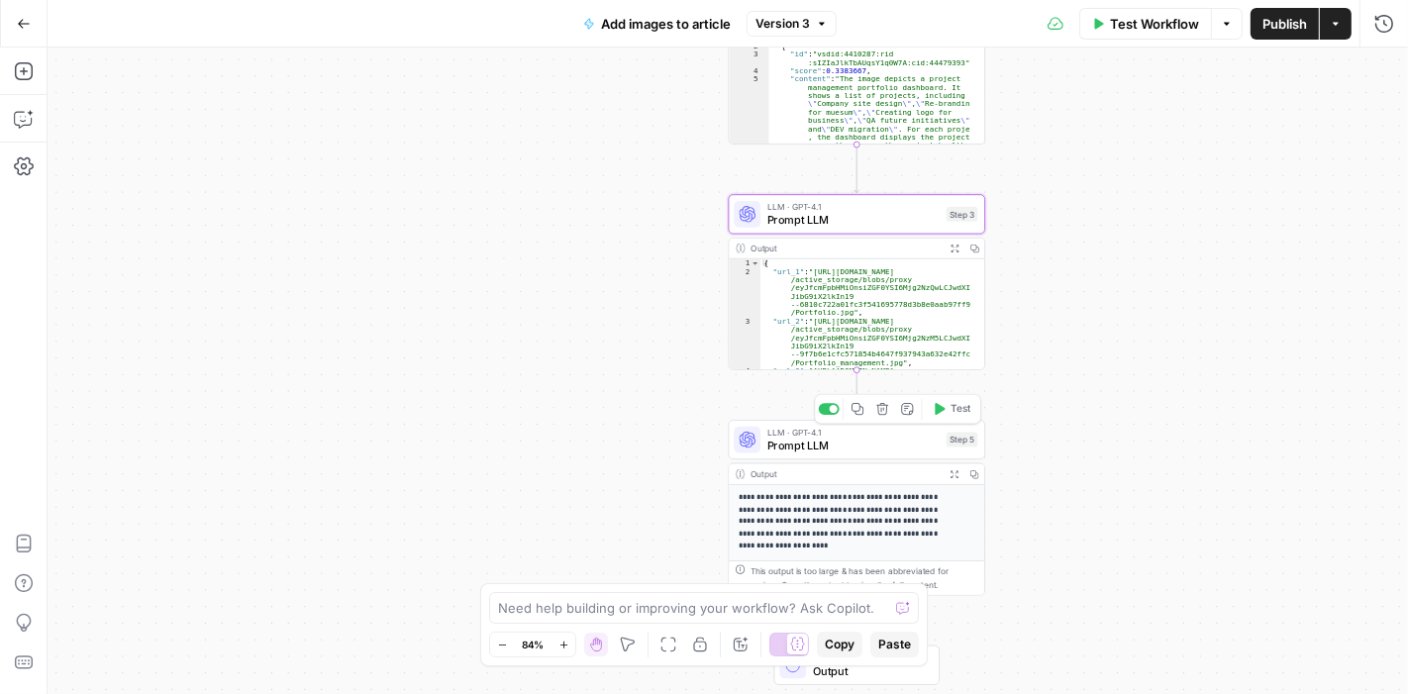
scroll to position [64, 0]
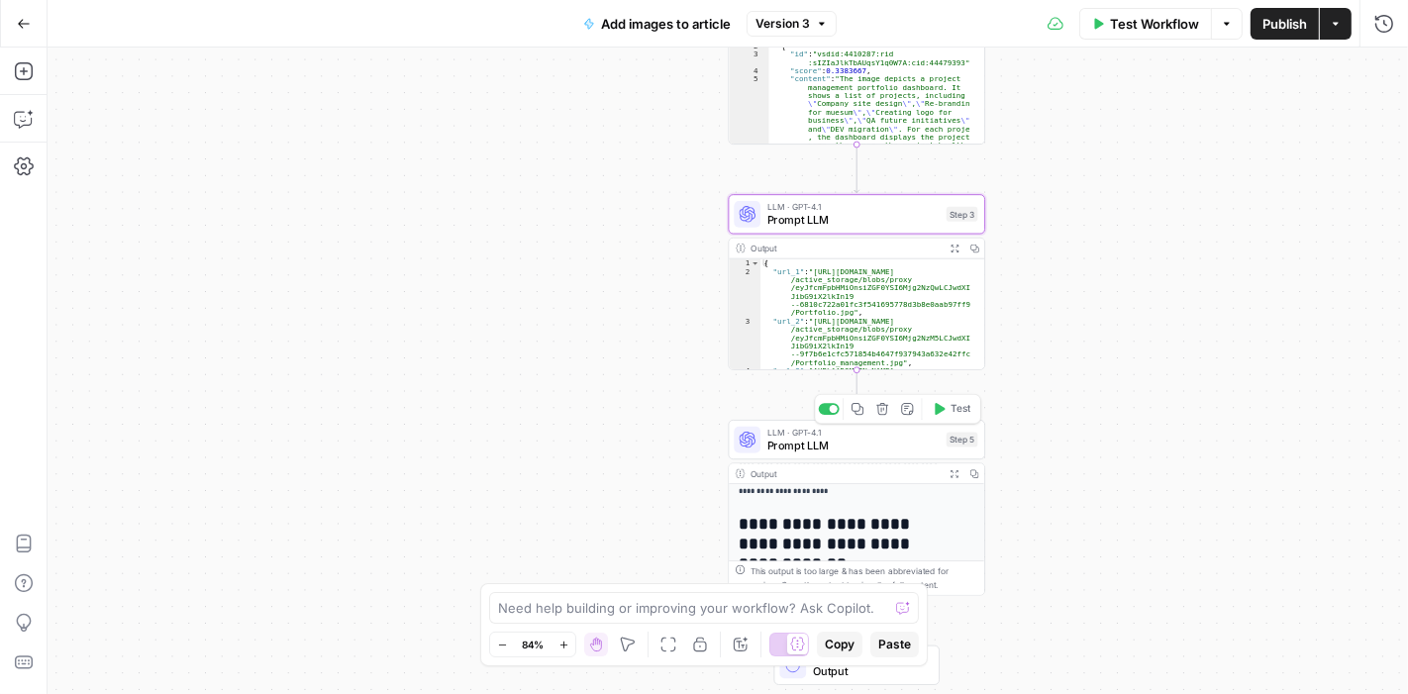
click at [797, 439] on span "Prompt LLM" at bounding box center [853, 446] width 172 height 17
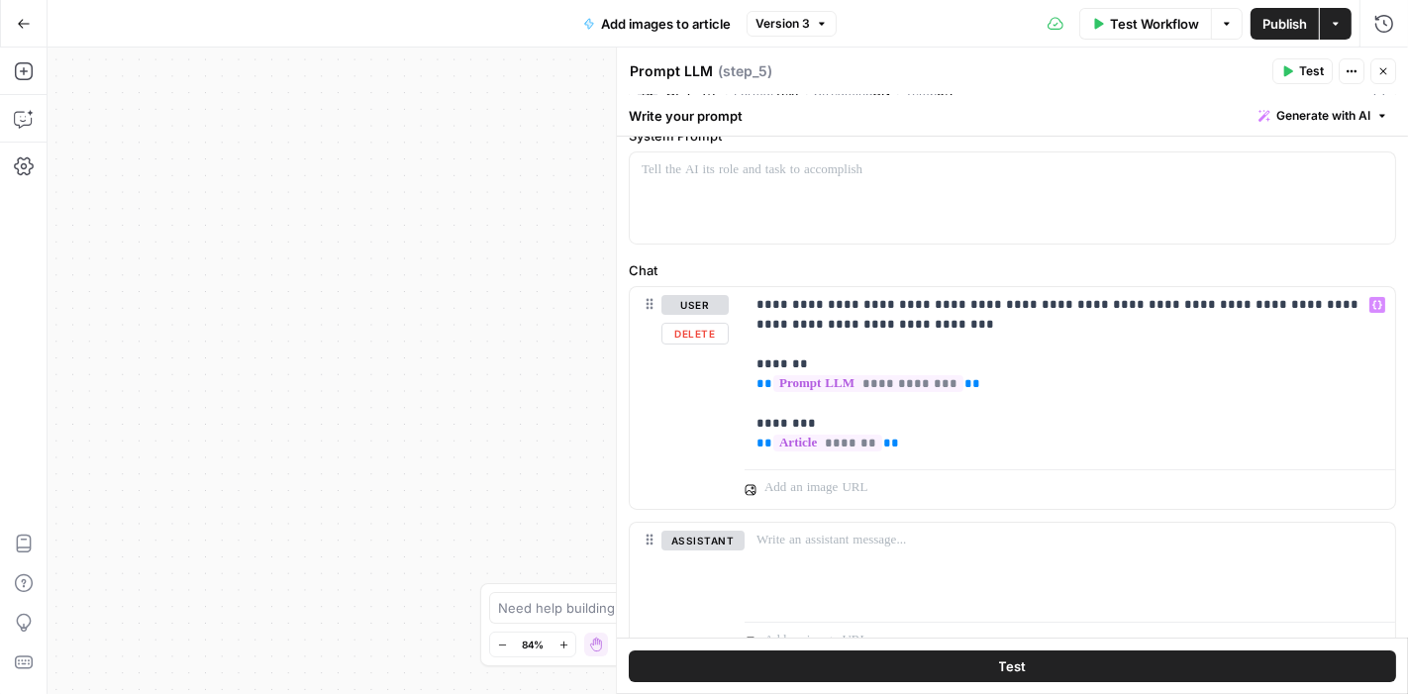
scroll to position [76, 0]
click at [1386, 71] on icon "button" at bounding box center [1383, 71] width 12 height 12
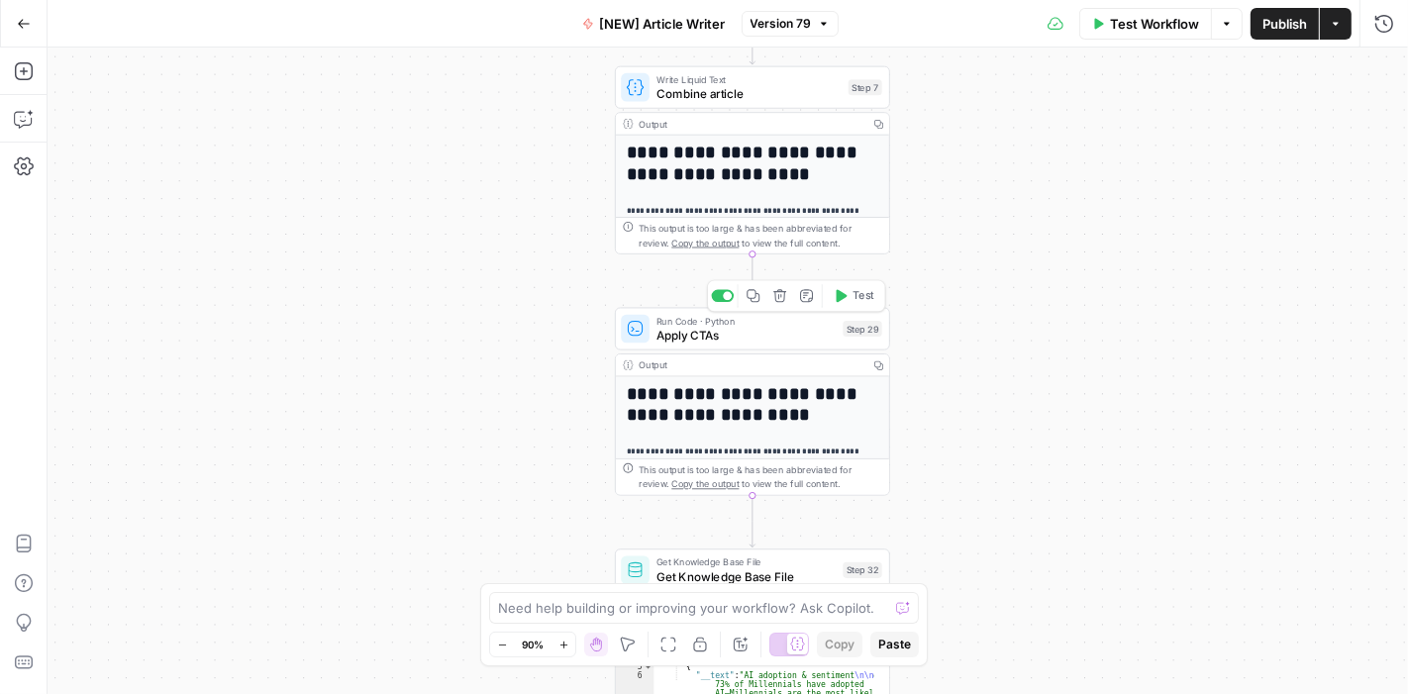
click at [707, 327] on span "Apply CTAs" at bounding box center [745, 335] width 179 height 18
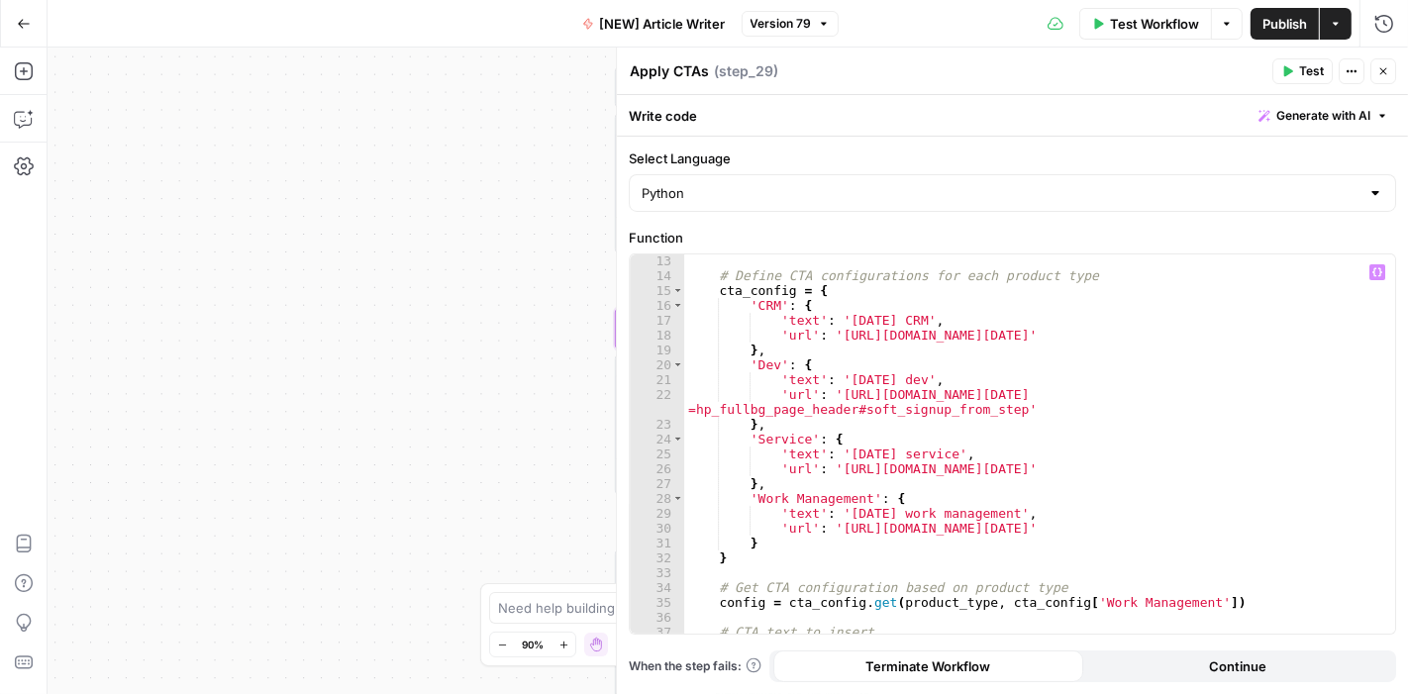
scroll to position [184, 0]
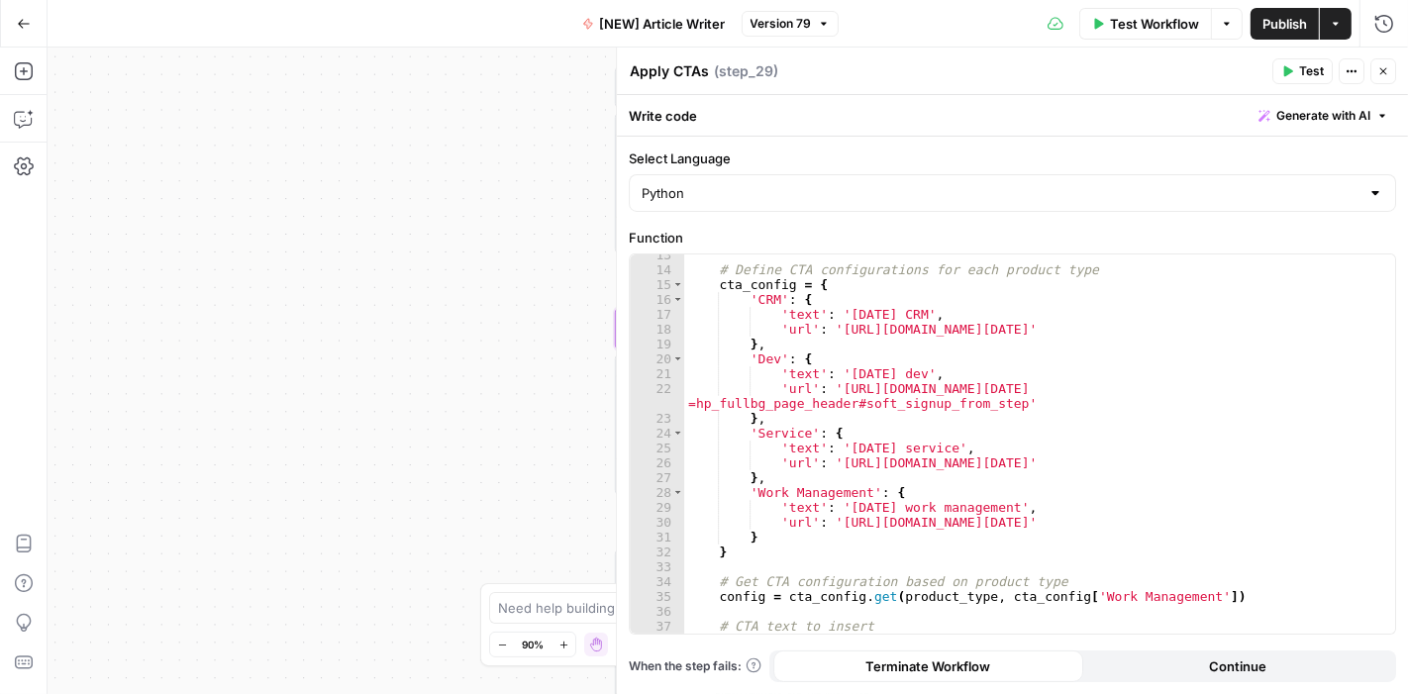
click at [1380, 70] on icon "button" at bounding box center [1383, 71] width 12 height 12
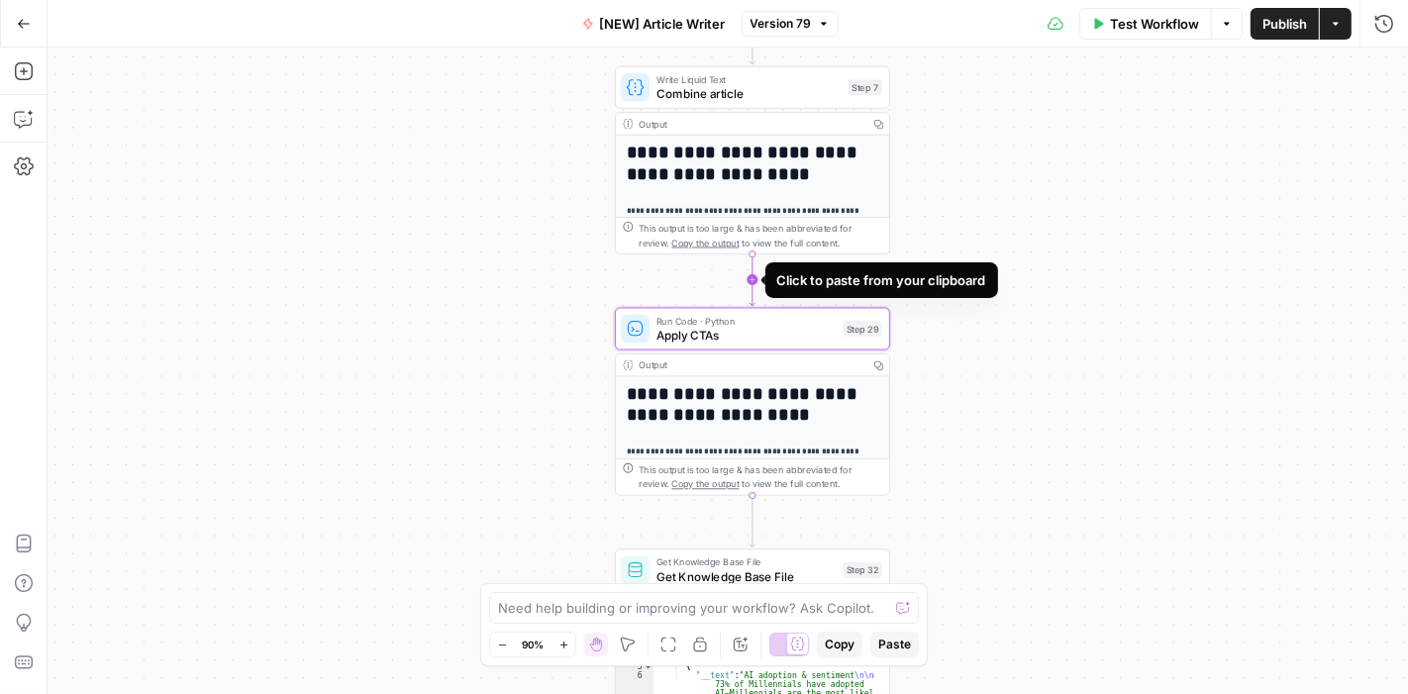
click at [753, 282] on icon "Edge from step_7 to step_29" at bounding box center [751, 278] width 5 height 51
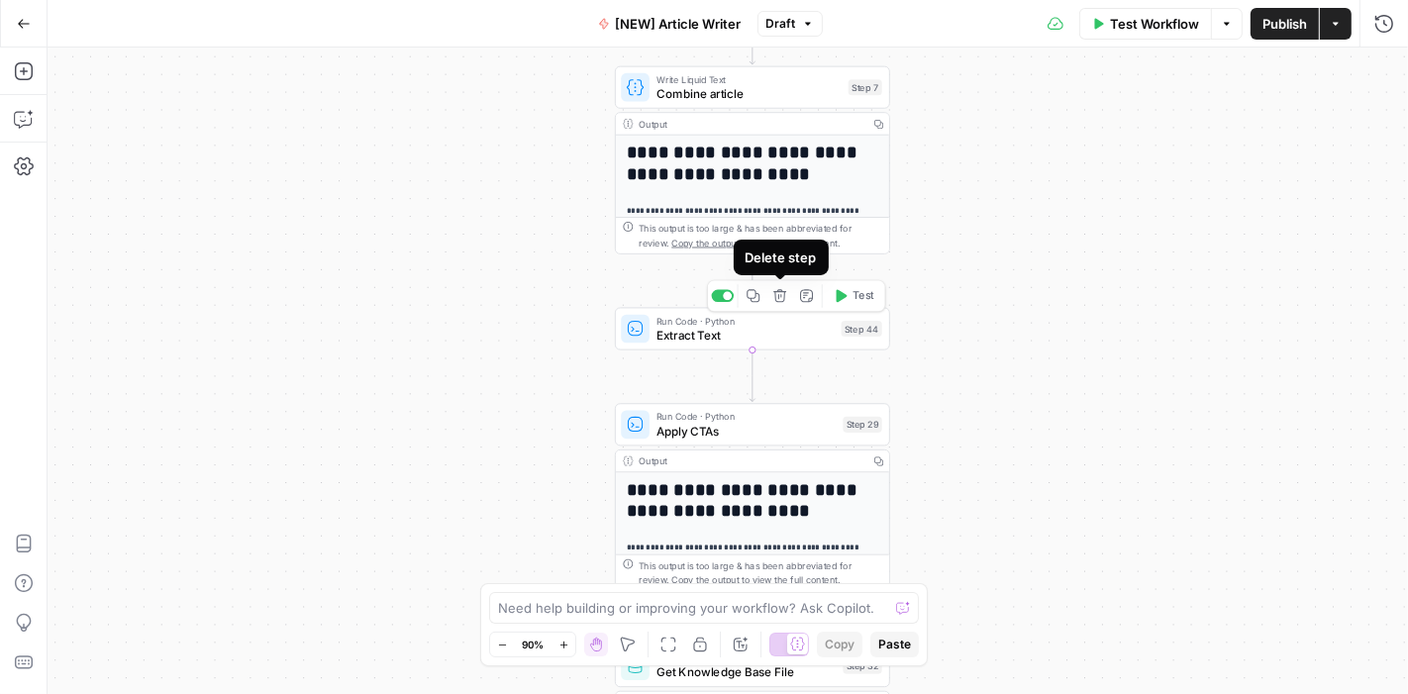
click at [783, 302] on icon "button" at bounding box center [780, 296] width 14 height 14
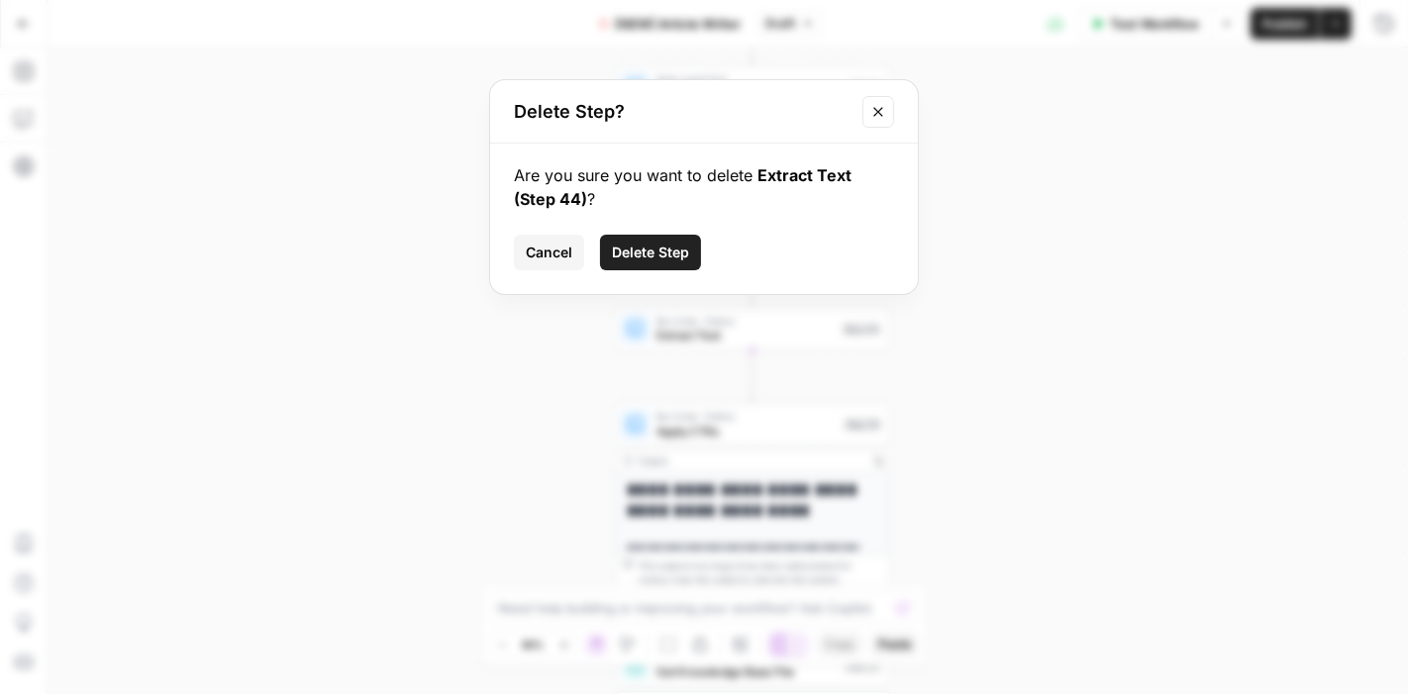
click at [879, 110] on icon "Close modal" at bounding box center [877, 111] width 9 height 9
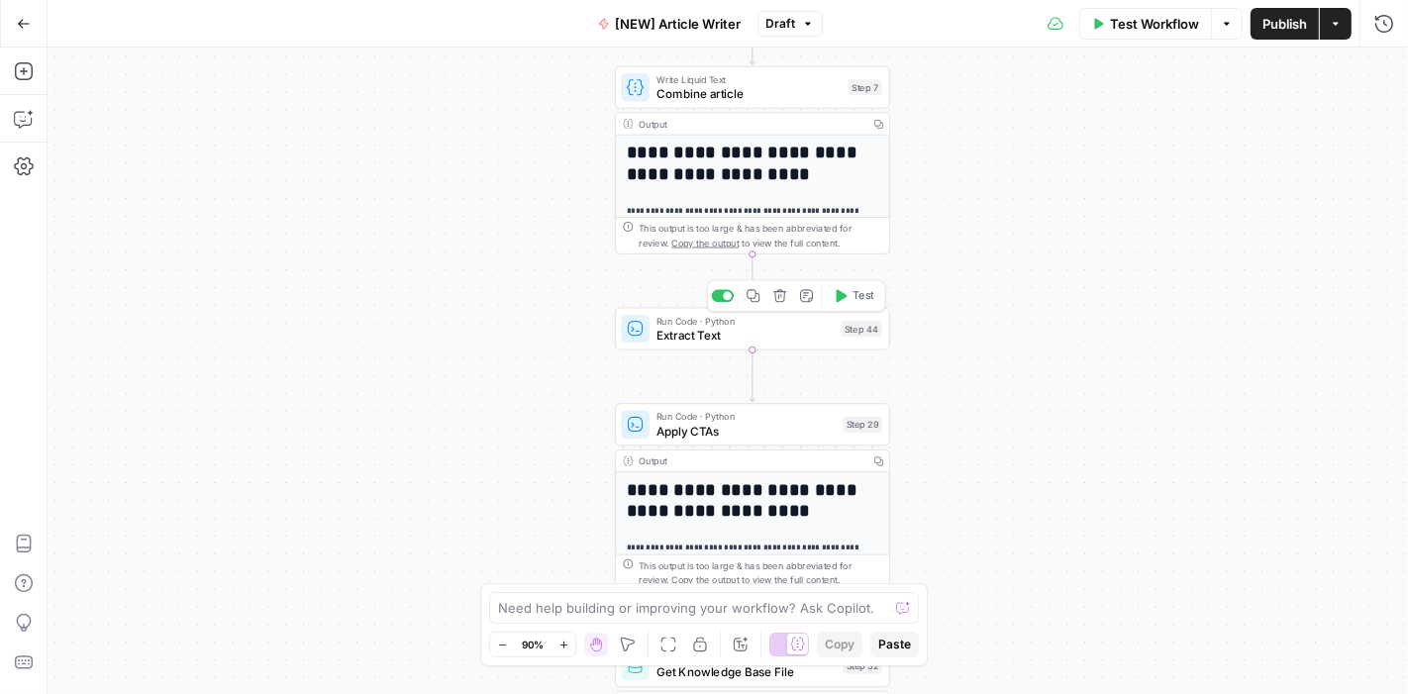
click span "Extract Text"
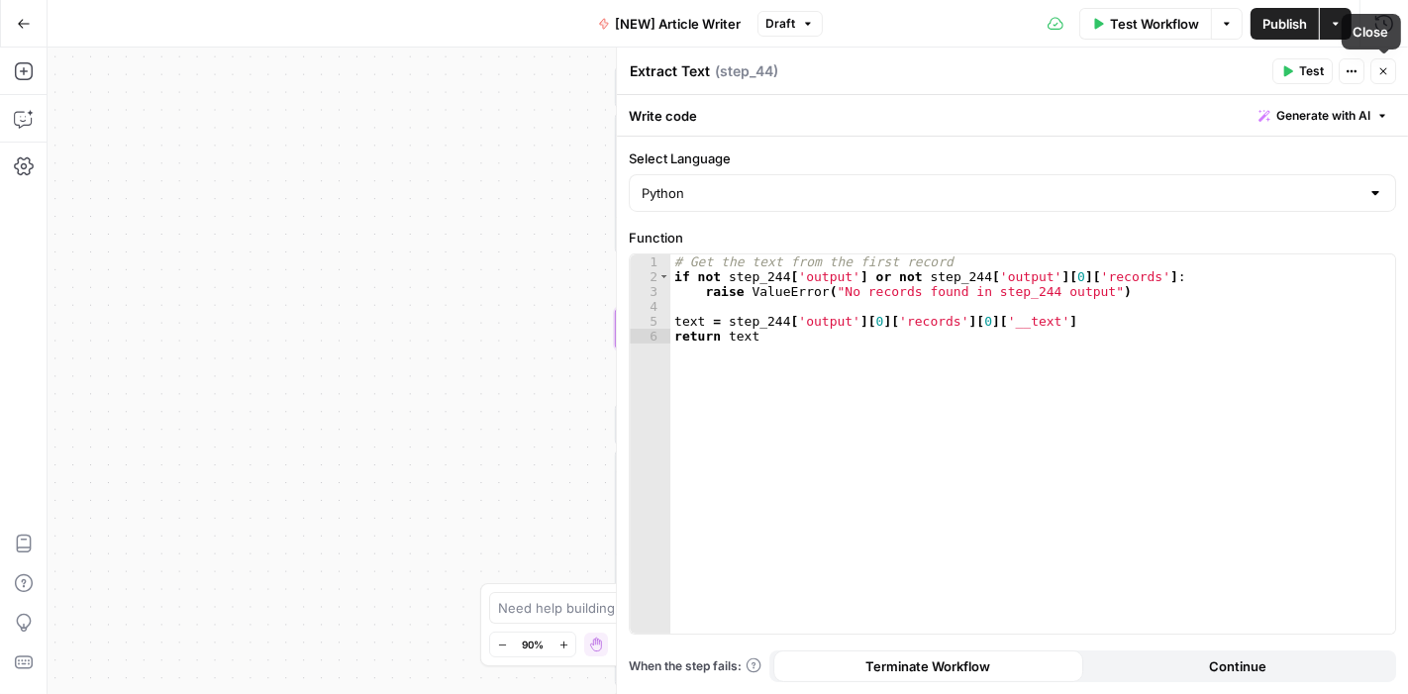
click icon "button"
click span "Delete Step"
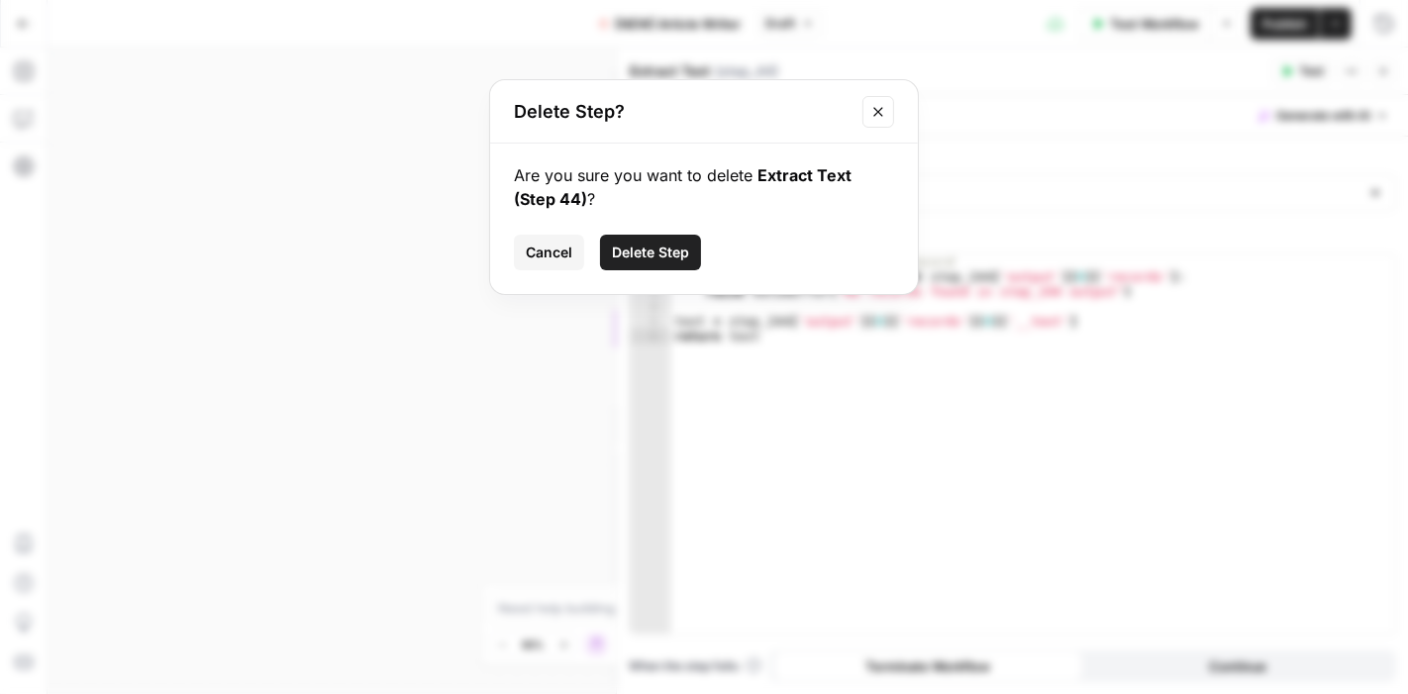
click span "Delete Step"
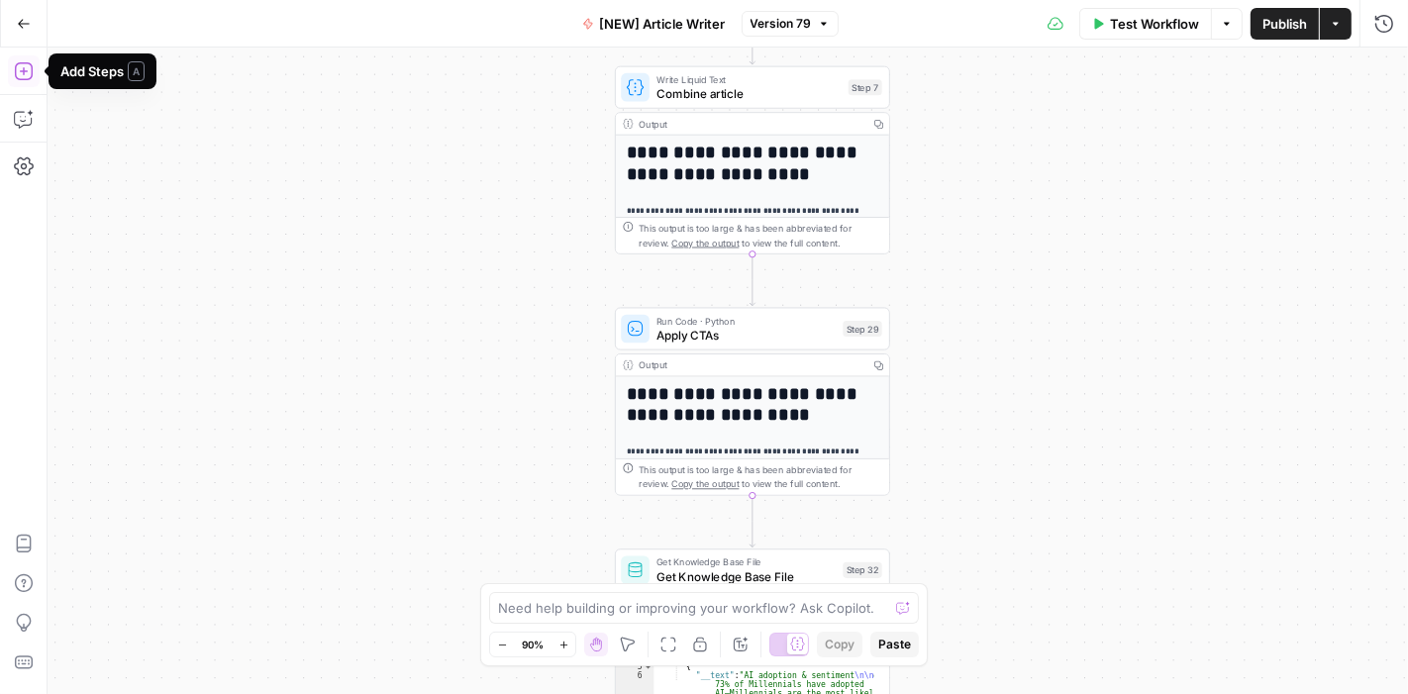
click icon "button"
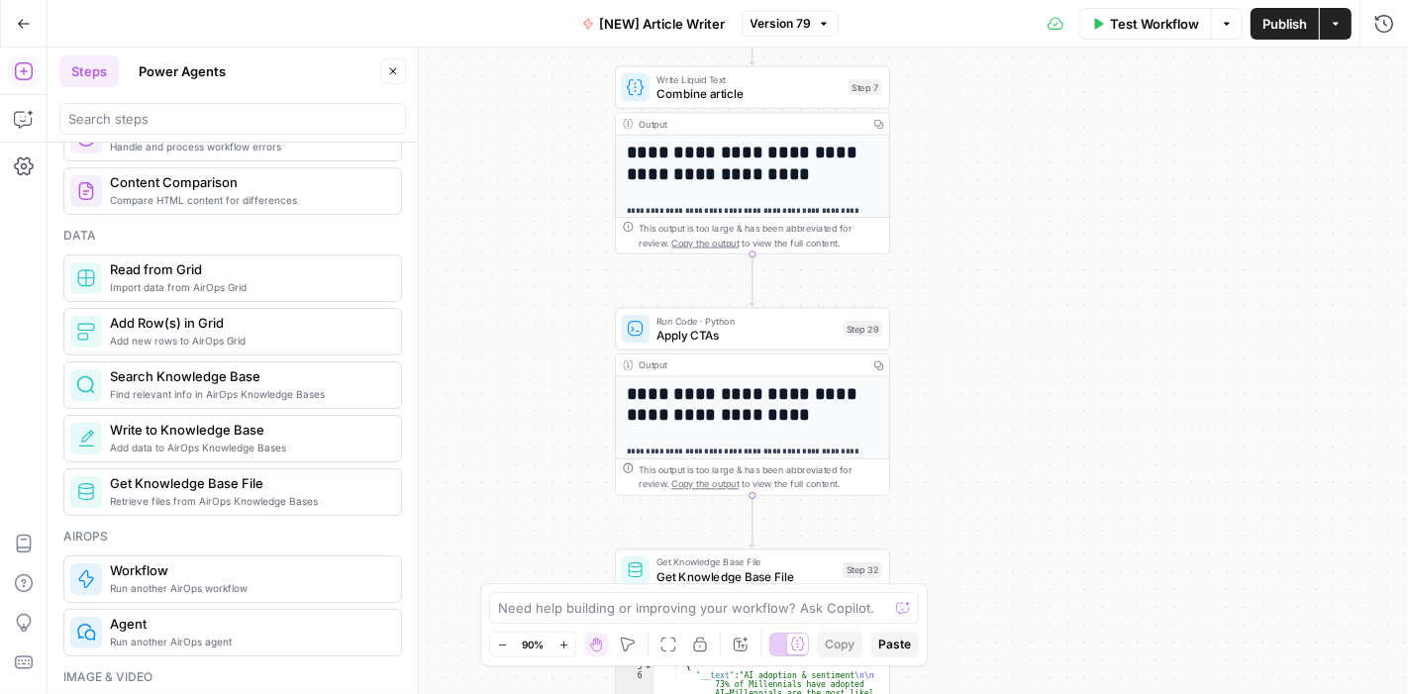
scroll to position [938, 0]
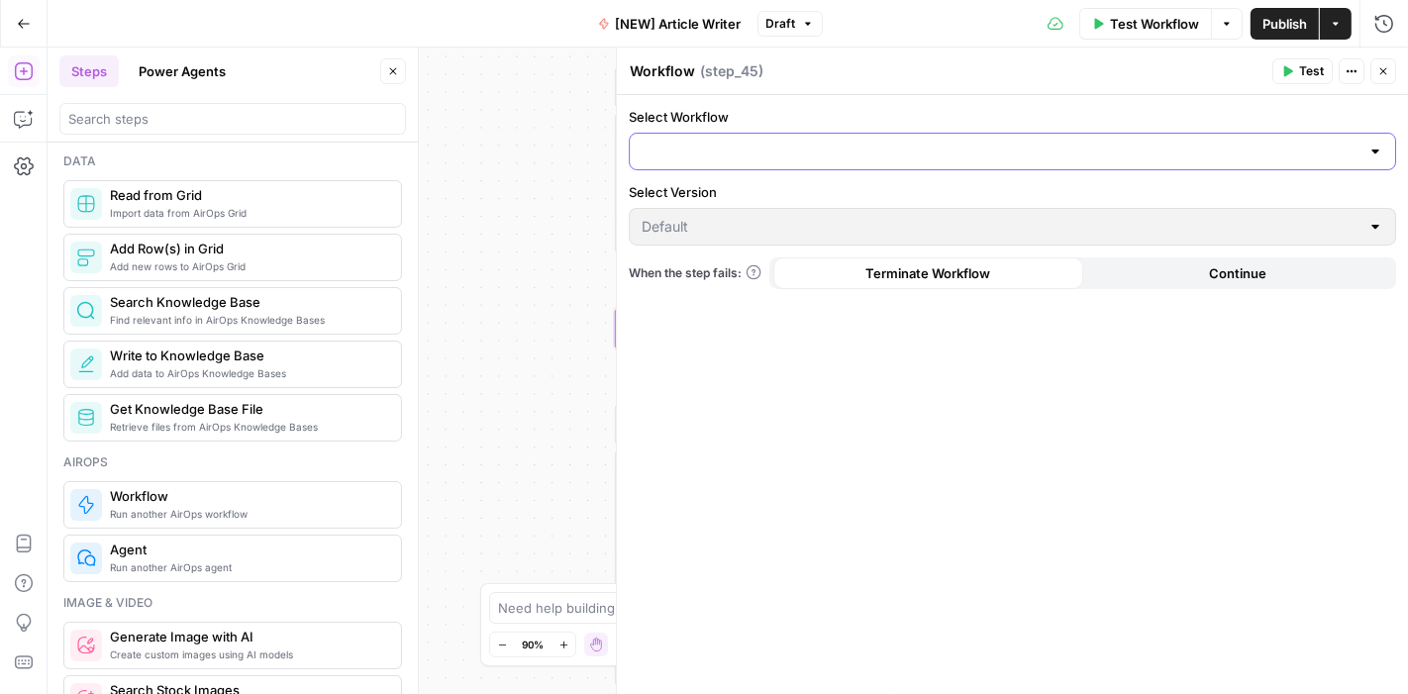
click input "Select Workflow"
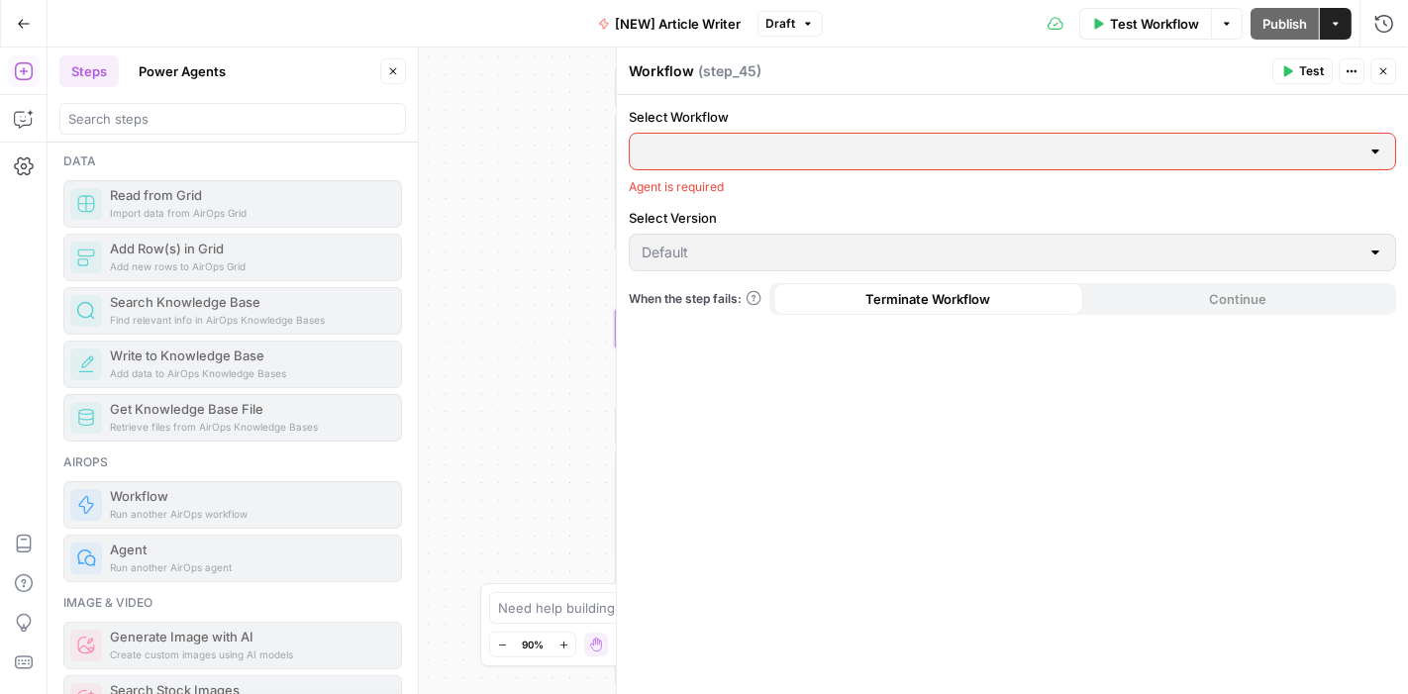
click div
click label "Select Version"
click div
click input "search"
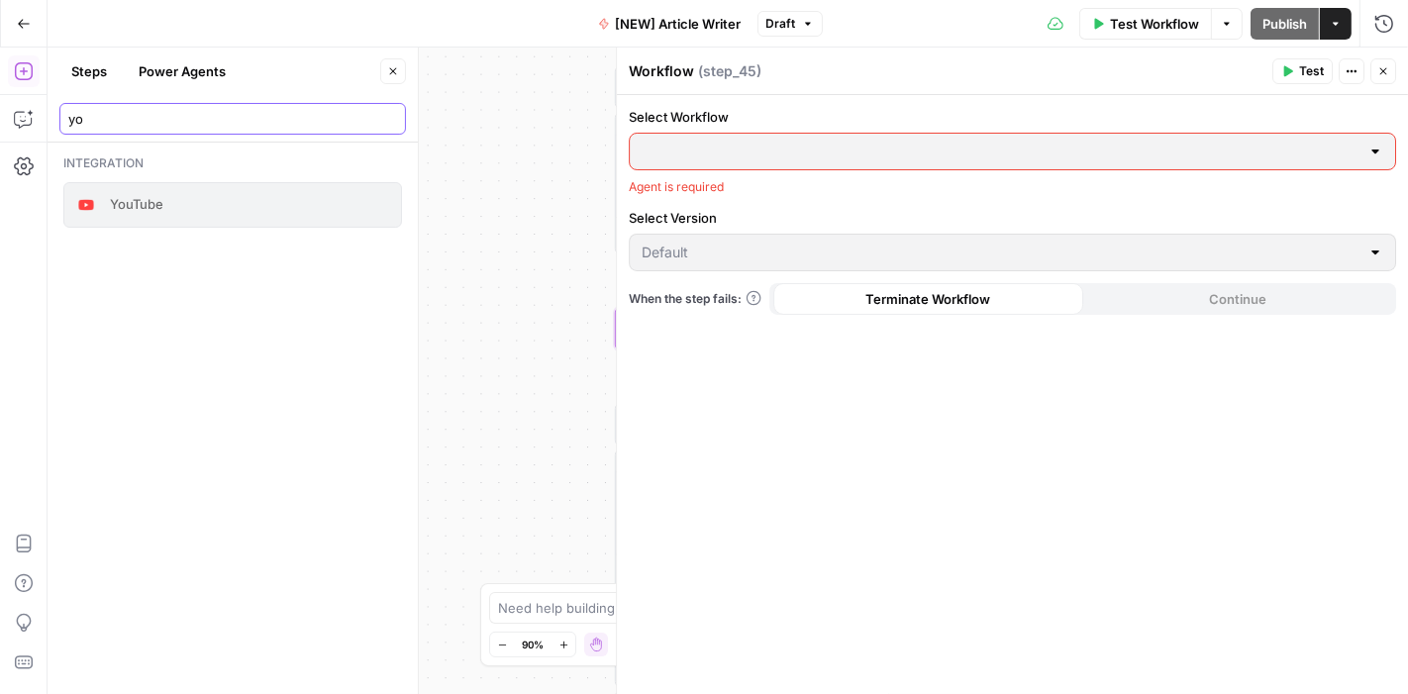
type input "y"
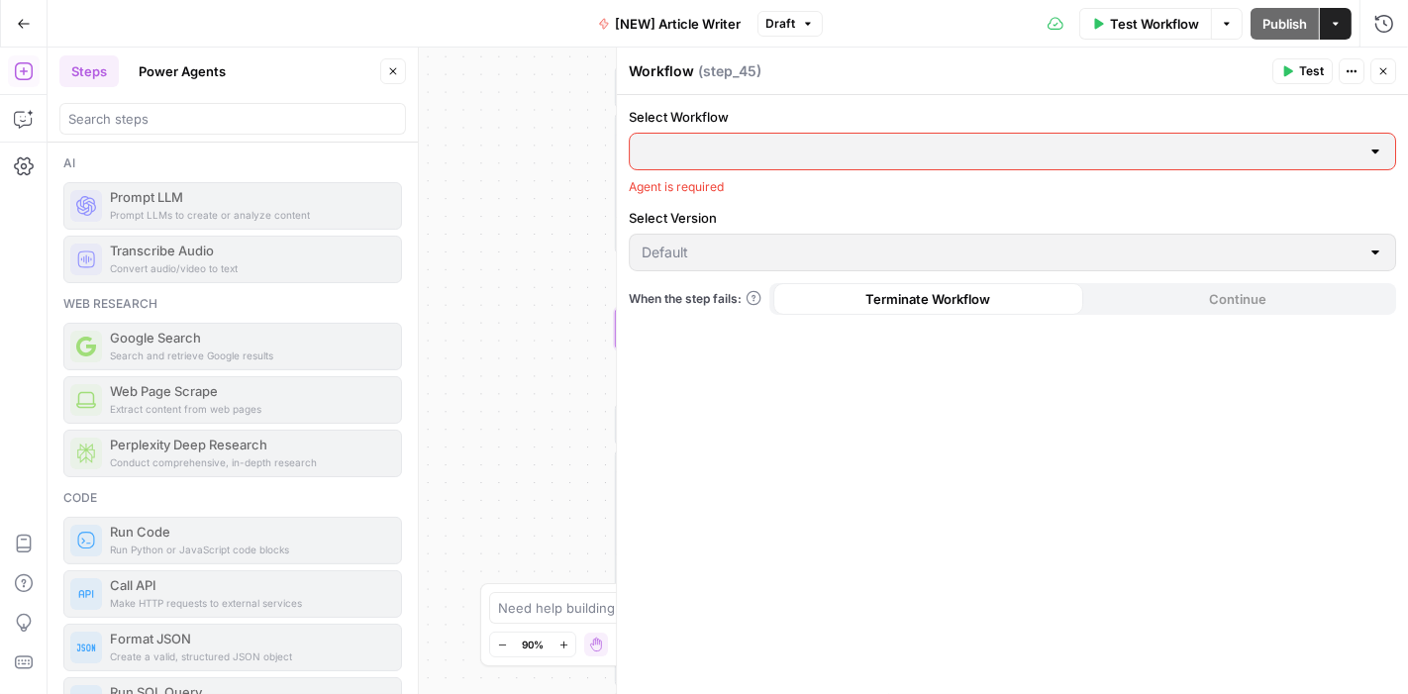
click button "Actions"
click icon "button"
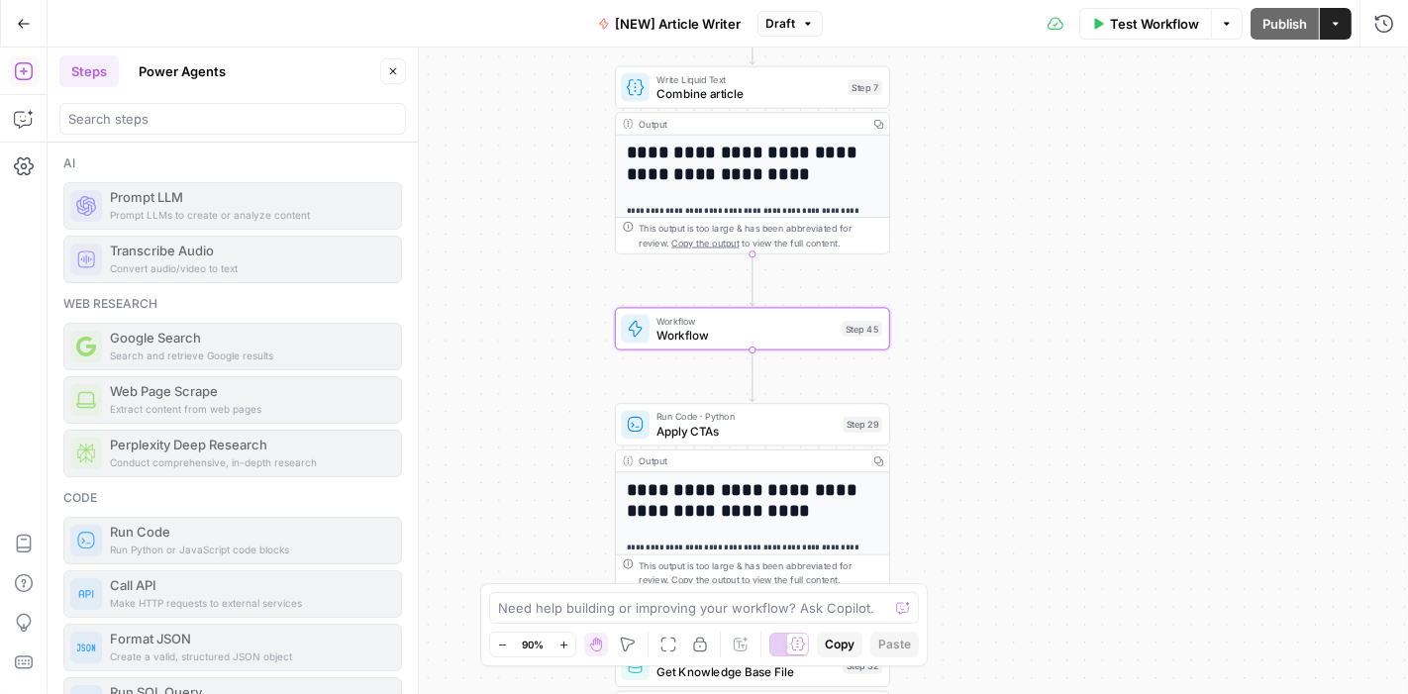
click span "Workflow"
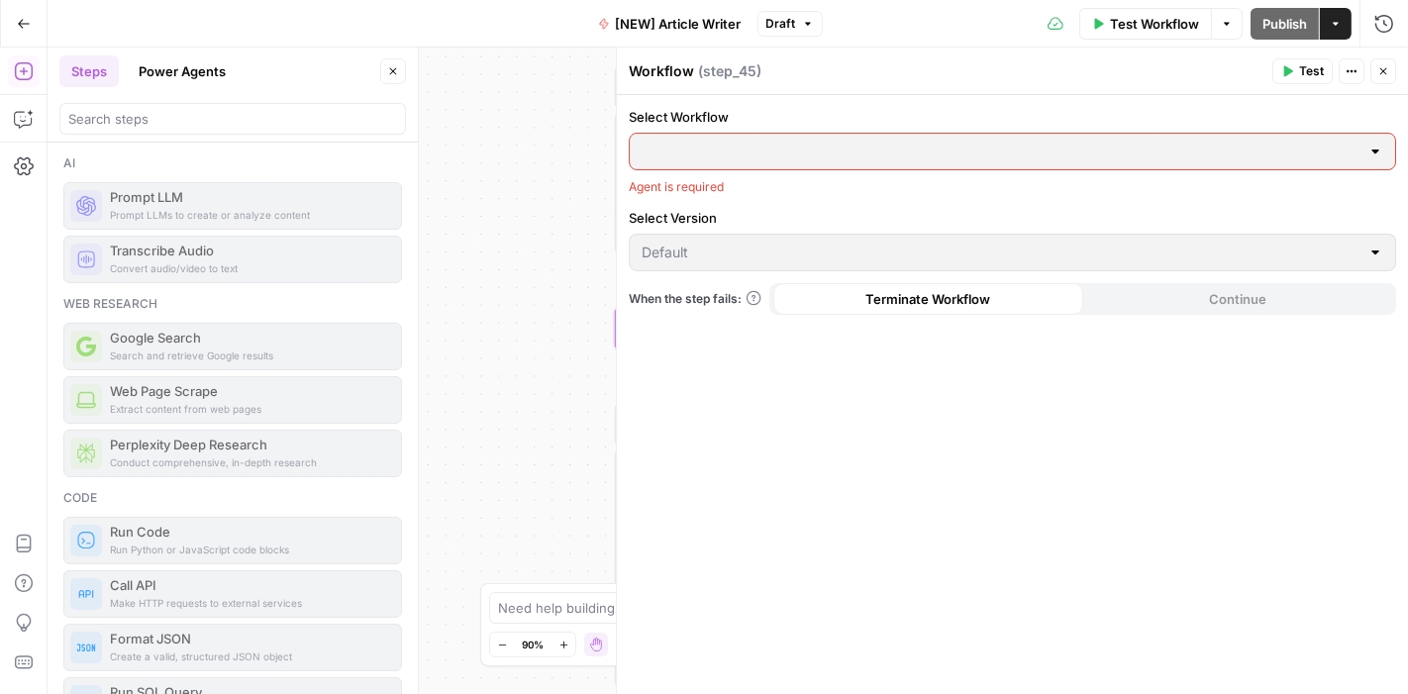
click div
click button "Actions"
click button "Close"
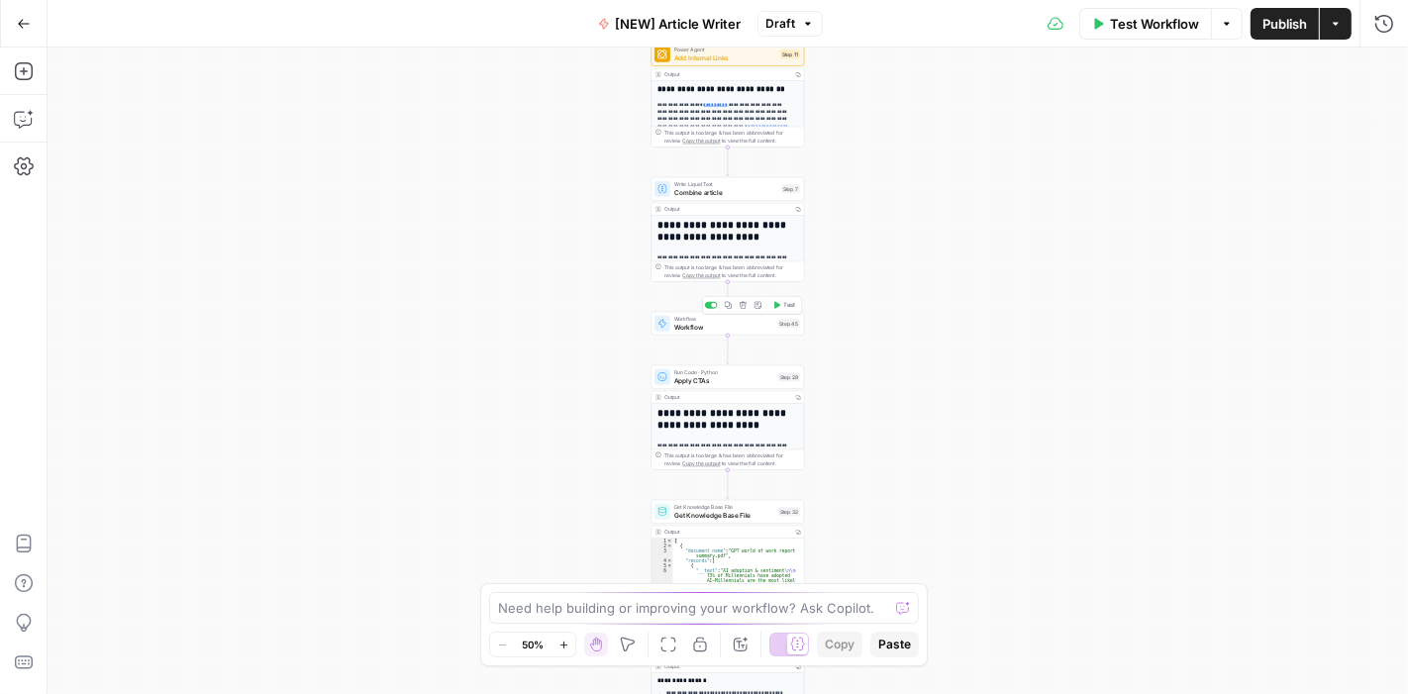
click at [738, 332] on span "Workflow" at bounding box center [724, 327] width 100 height 10
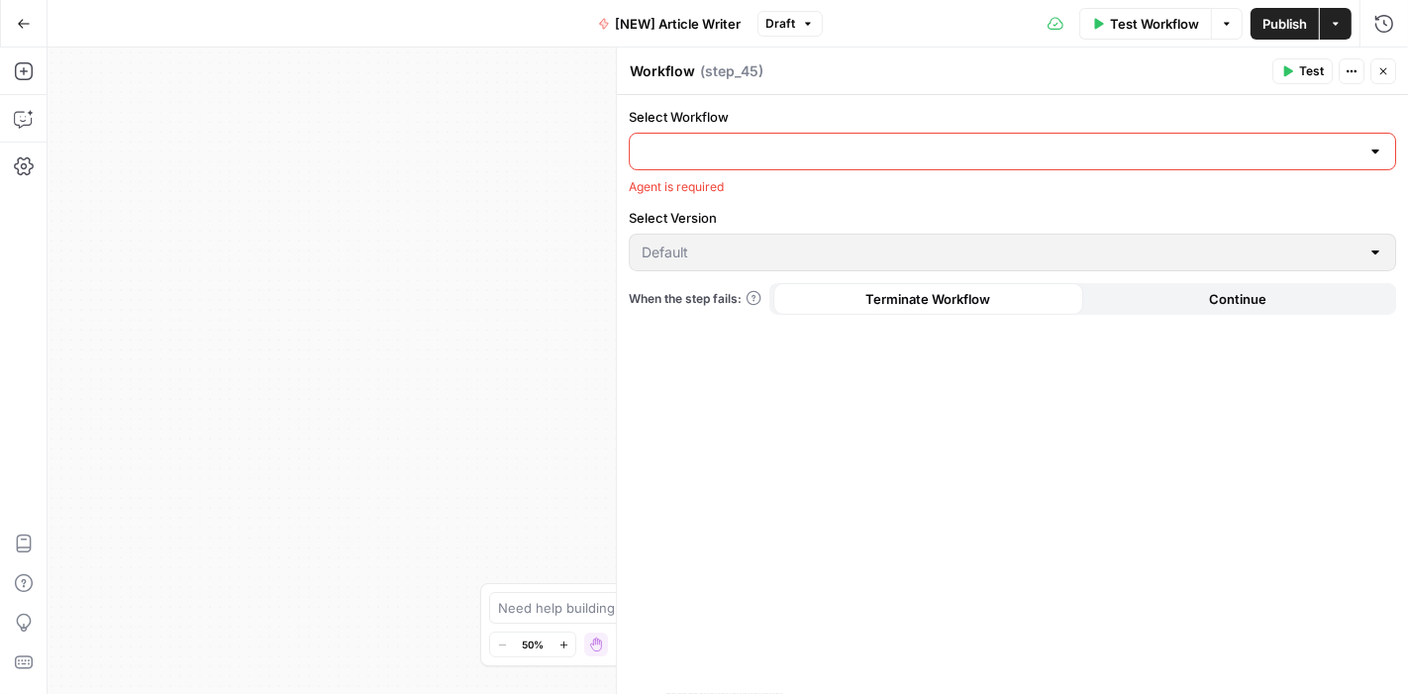
click at [732, 151] on input "Select Workflow" at bounding box center [1000, 152] width 718 height 20
type input "you"
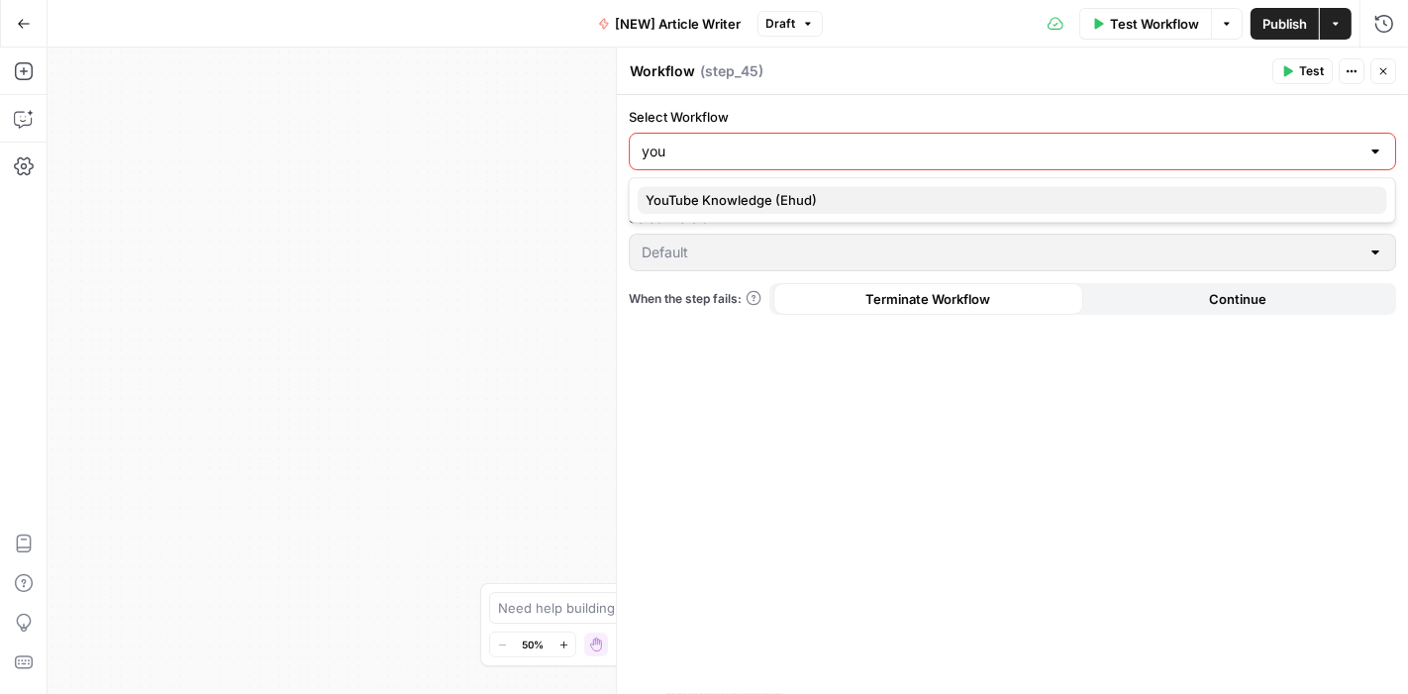
click at [743, 193] on span "YouTube Knowledge (Ehud)" at bounding box center [1008, 200] width 726 height 20
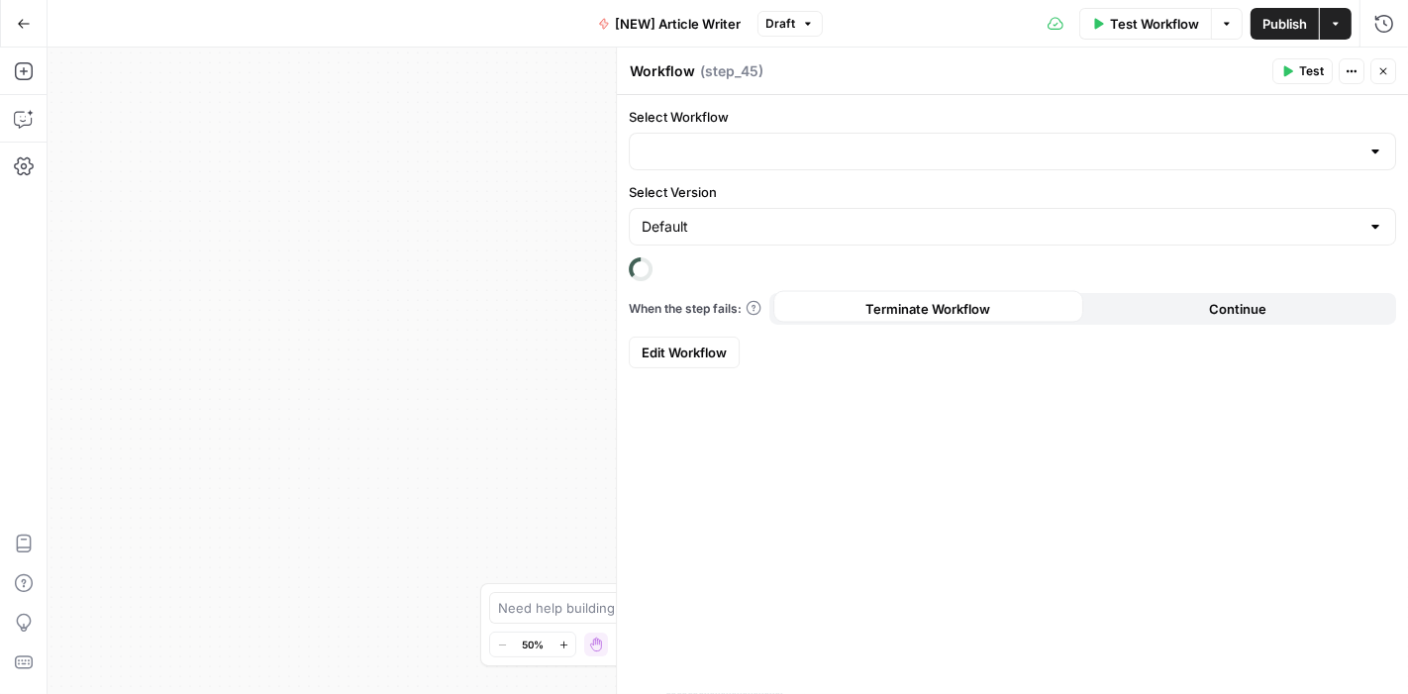
type input "YouTube Knowledge (Ehud)"
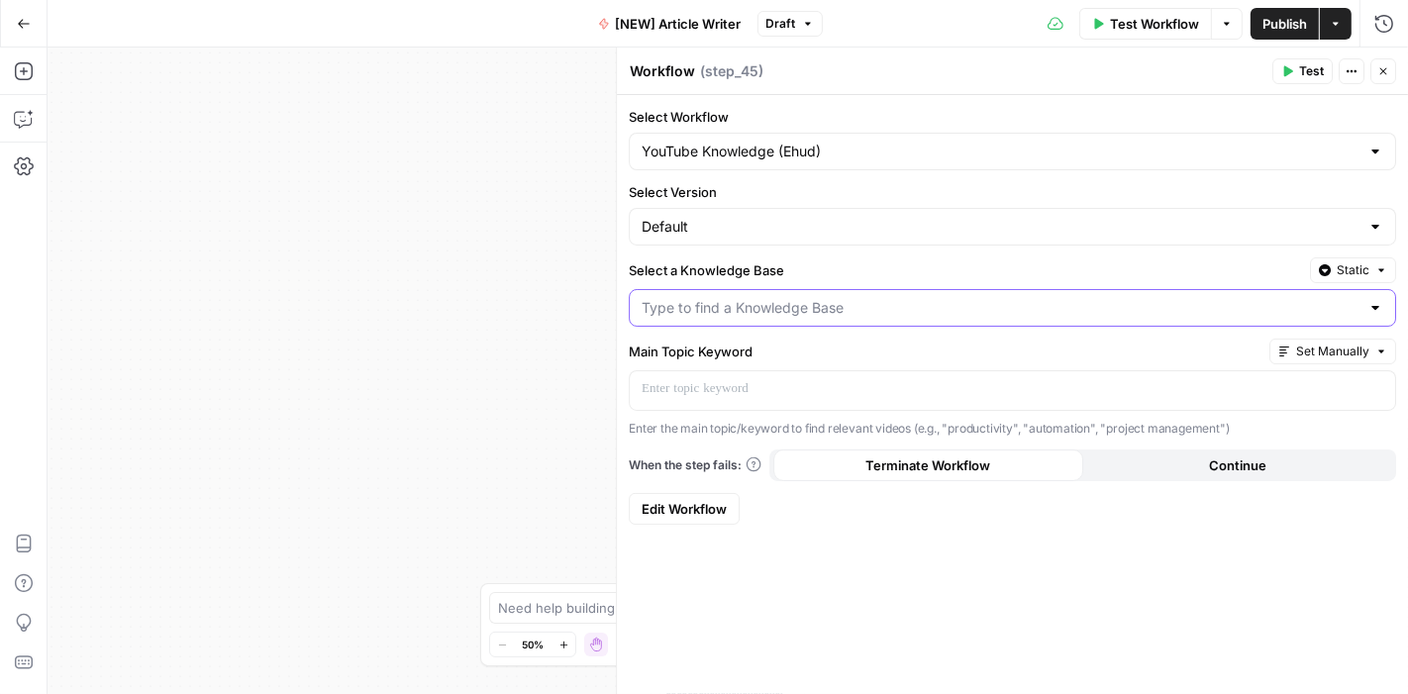
click at [716, 313] on input "Select a Knowledge Base" at bounding box center [1000, 308] width 718 height 20
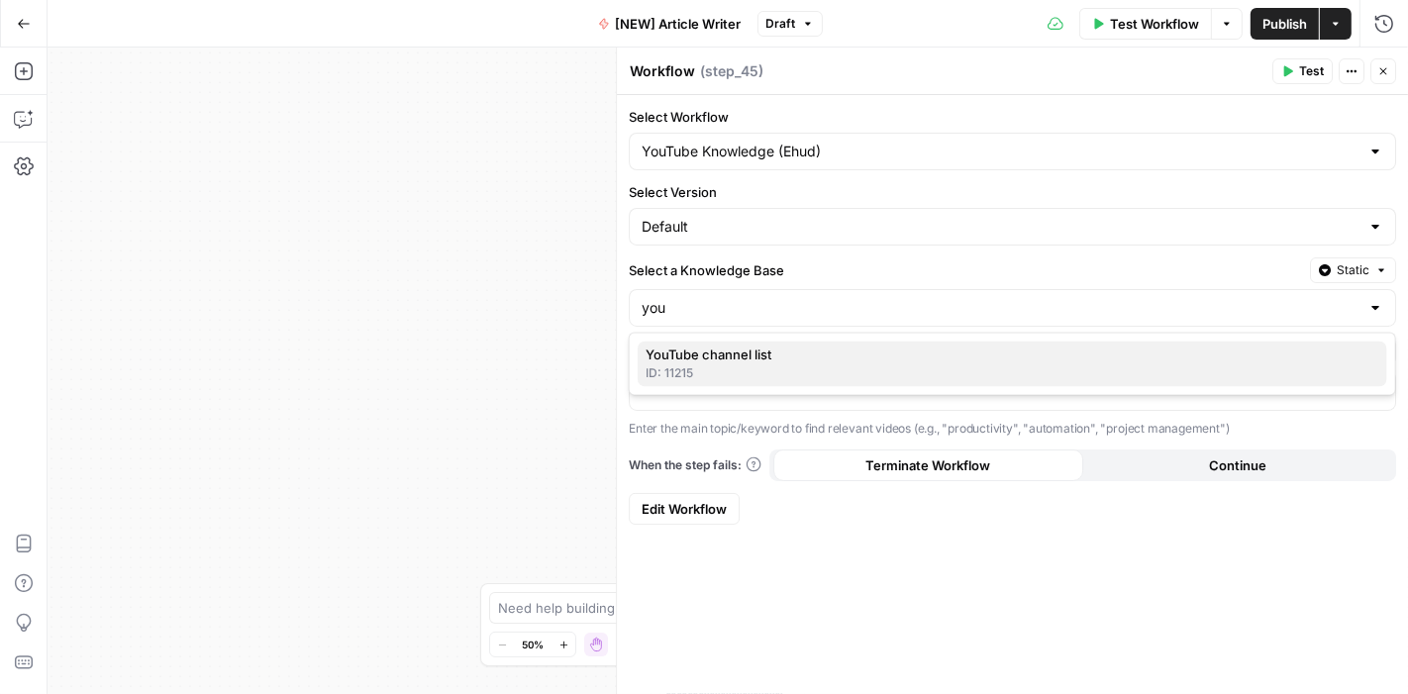
click at [734, 363] on span "YouTube channel list" at bounding box center [1008, 355] width 726 height 20
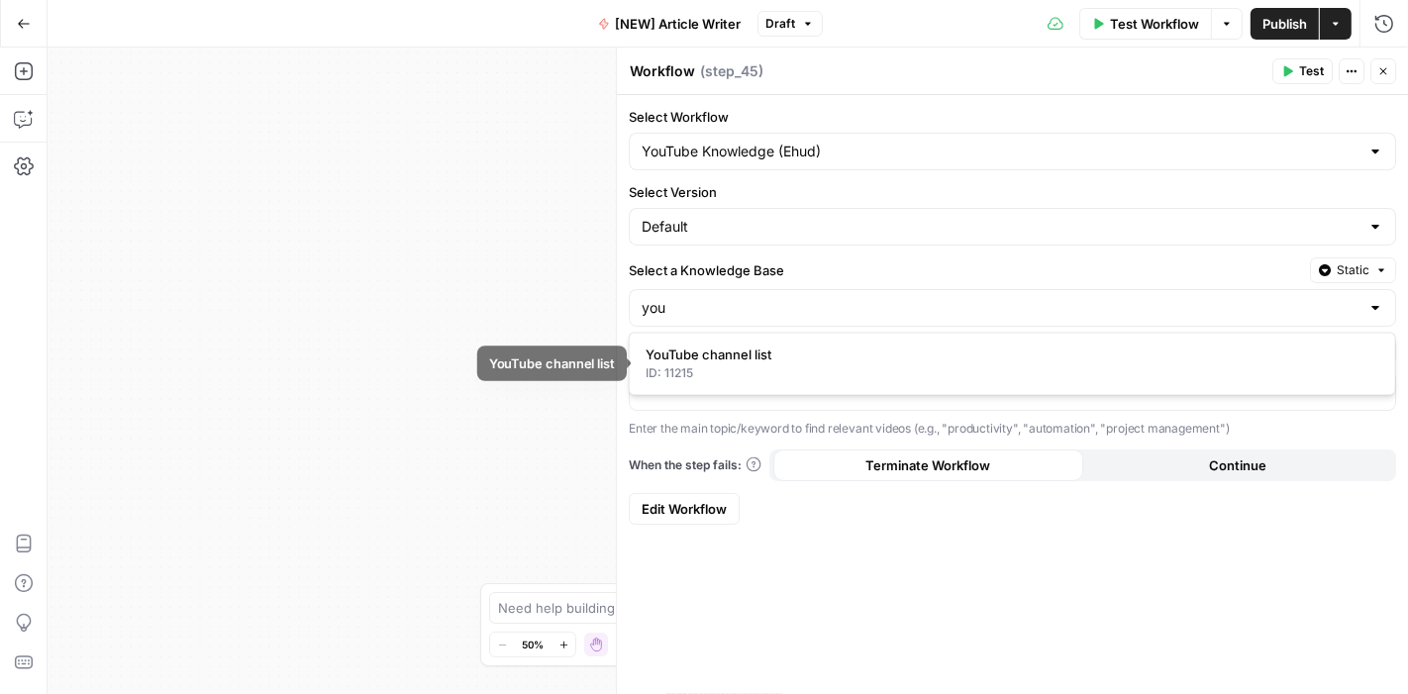
type input "YouTube channel list"
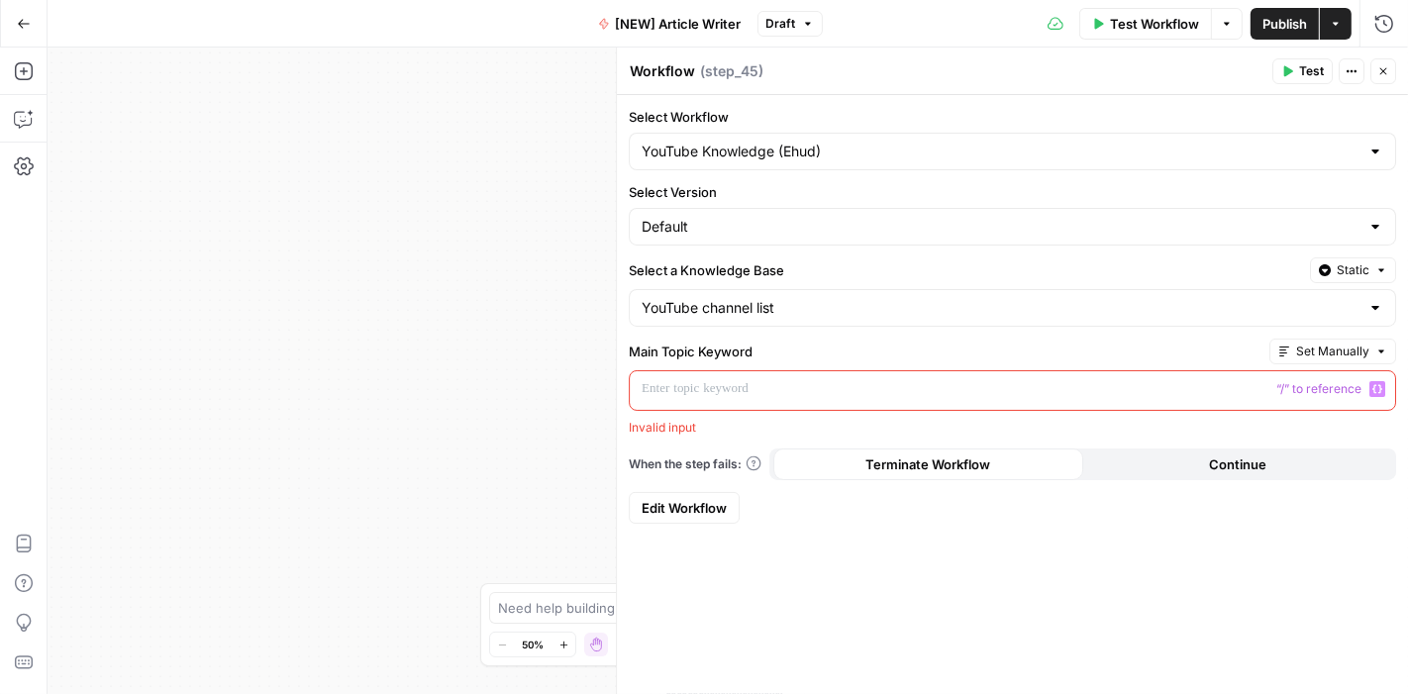
click at [763, 392] on p at bounding box center [1011, 389] width 741 height 20
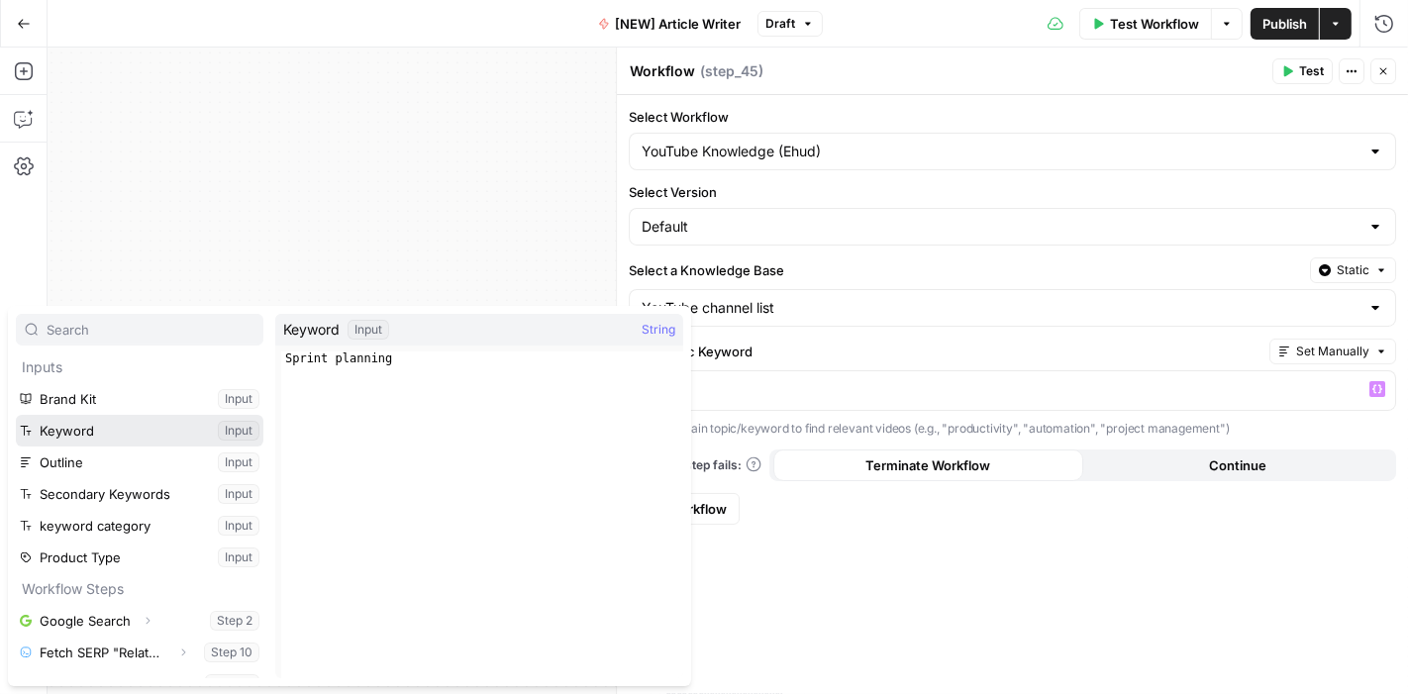
click at [79, 437] on button "Select variable Keyword" at bounding box center [139, 431] width 247 height 32
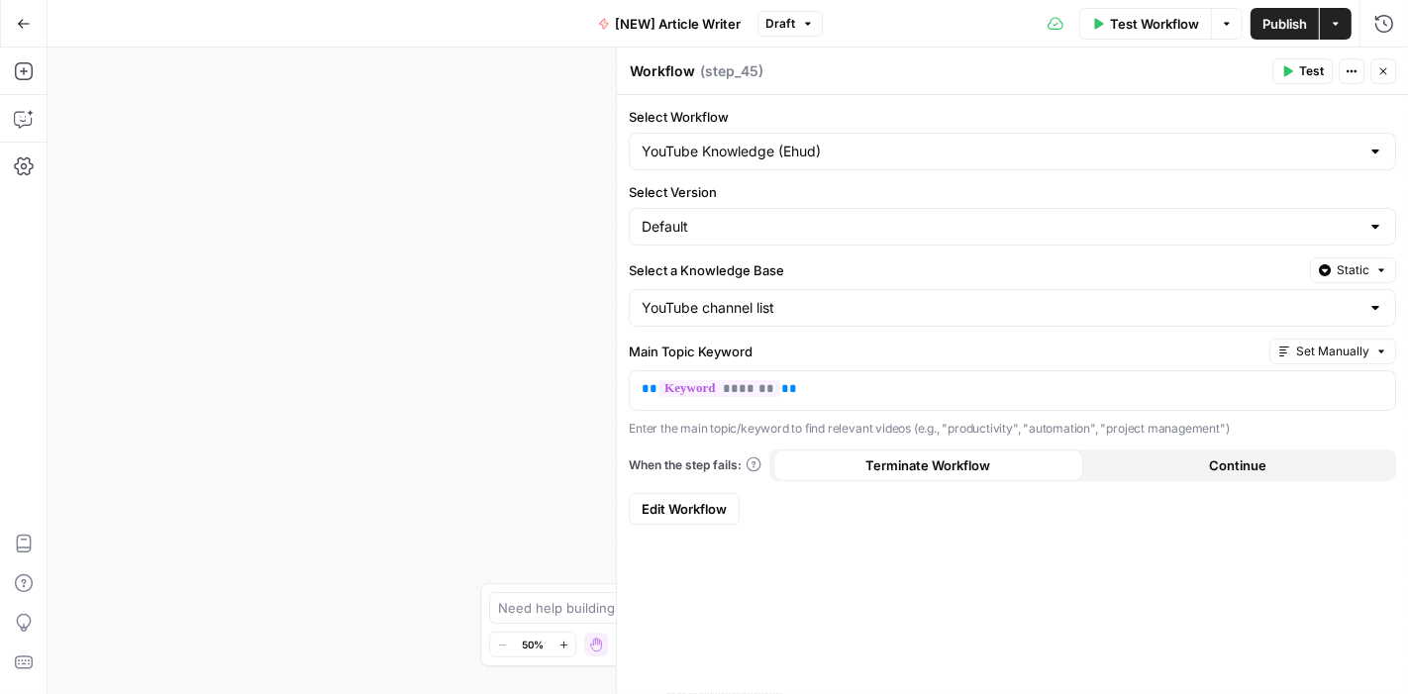
click at [1163, 467] on button "Continue" at bounding box center [1238, 465] width 310 height 32
click at [1384, 67] on icon "button" at bounding box center [1383, 71] width 12 height 12
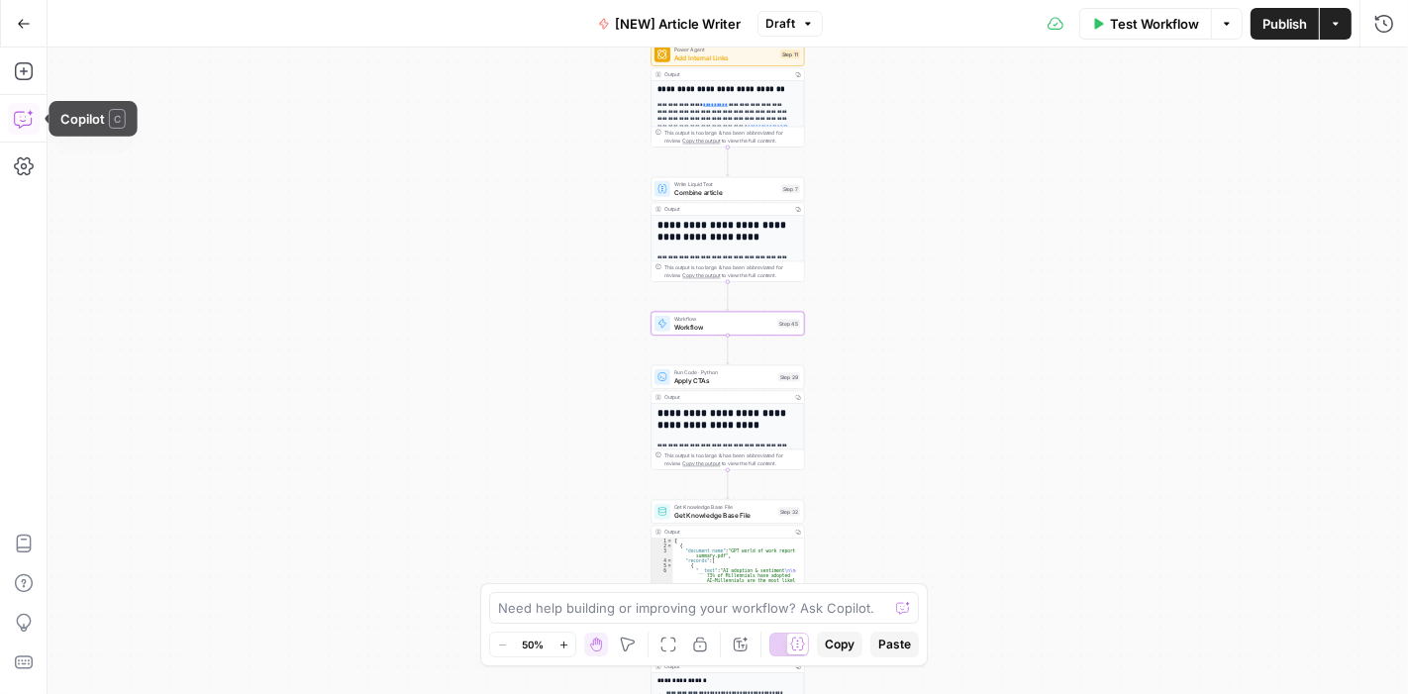
click at [17, 121] on icon "button" at bounding box center [24, 119] width 20 height 20
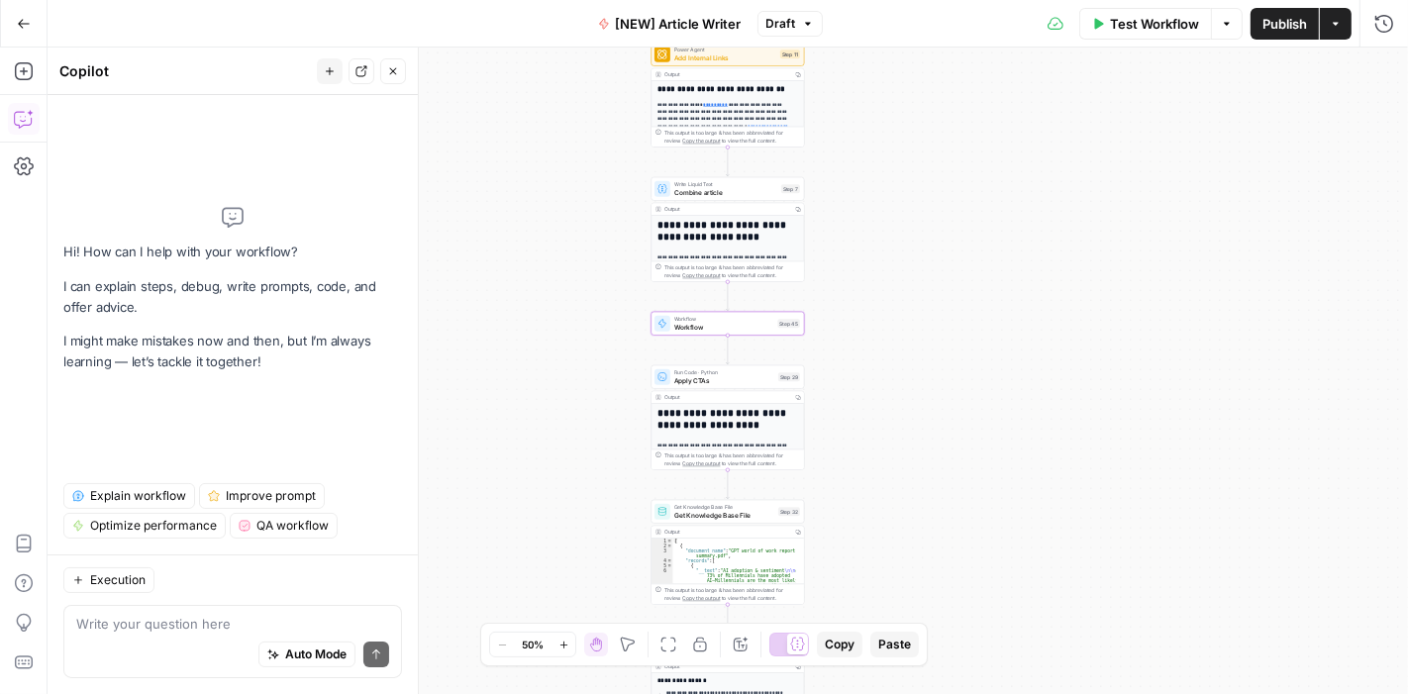
click at [232, 627] on textarea at bounding box center [232, 624] width 313 height 20
click at [743, 332] on span "Workflow" at bounding box center [724, 327] width 100 height 10
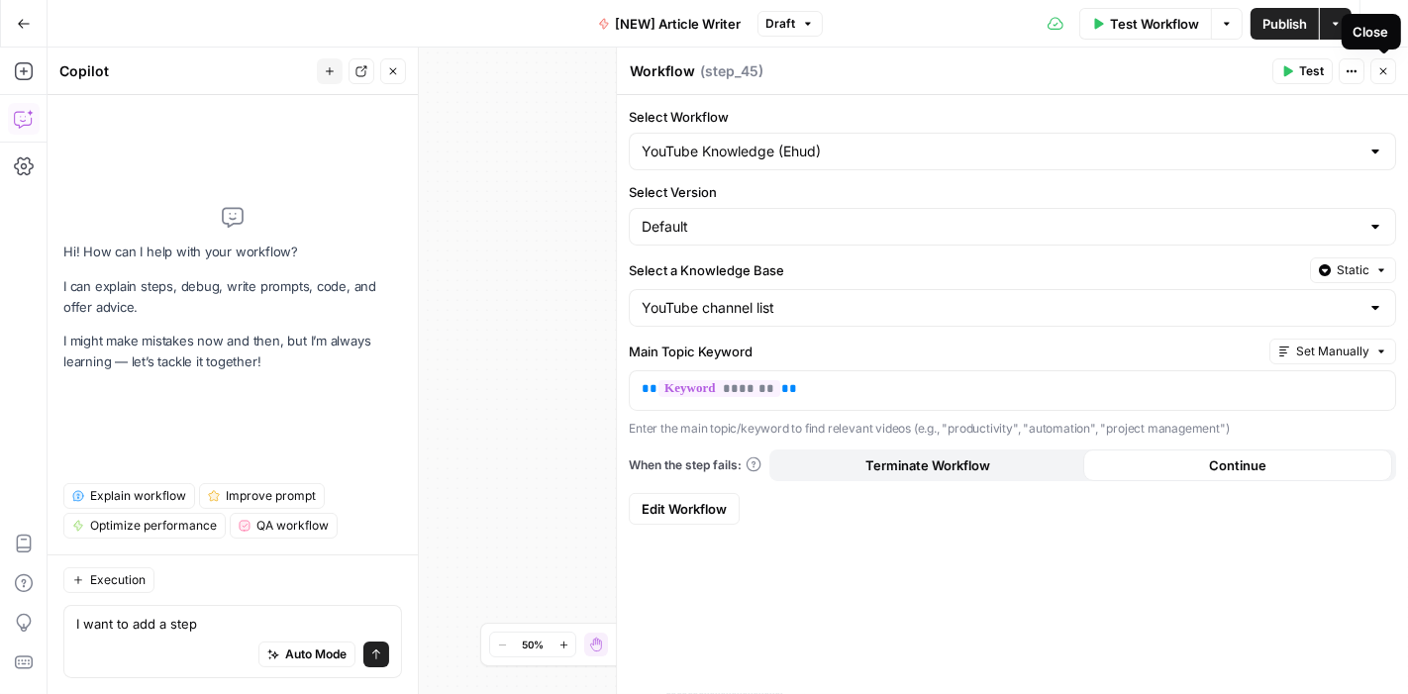
click at [1387, 72] on icon "button" at bounding box center [1383, 71] width 12 height 12
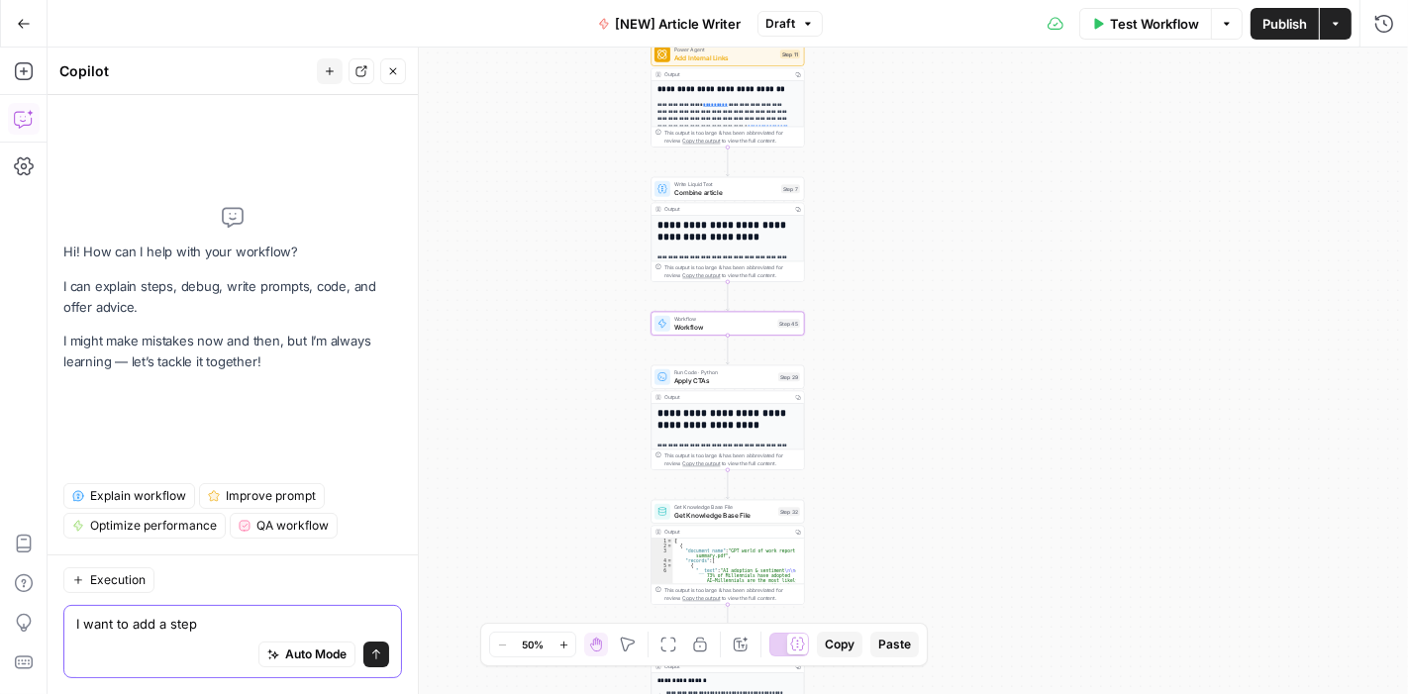
click at [220, 629] on textarea "I want to add a step" at bounding box center [232, 624] width 313 height 20
click at [213, 623] on textarea "I want to add a step" at bounding box center [232, 624] width 313 height 20
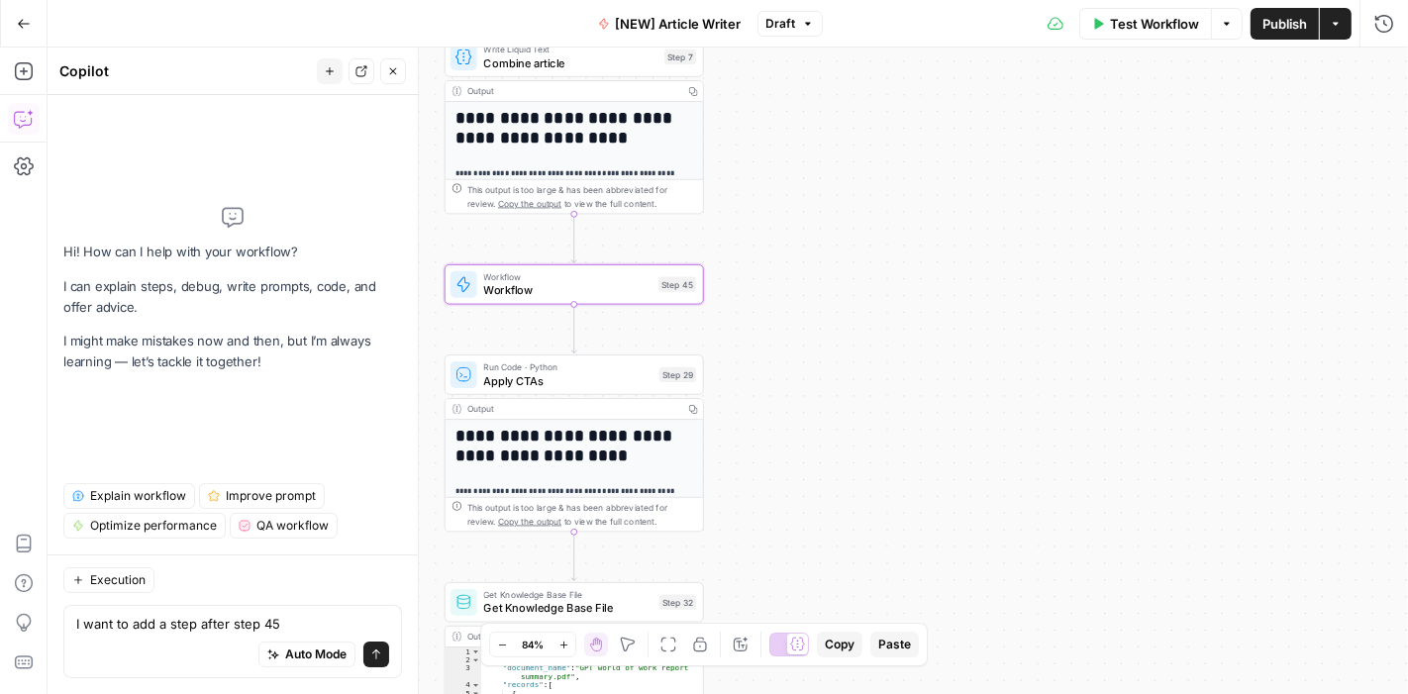
drag, startPoint x: 856, startPoint y: 379, endPoint x: 1051, endPoint y: 362, distance: 195.7
click at [1051, 362] on div "Workflow Set Inputs Inputs Google Search Google Search Step 2 Output Copy 1 2 3…" at bounding box center [728, 371] width 1360 height 646
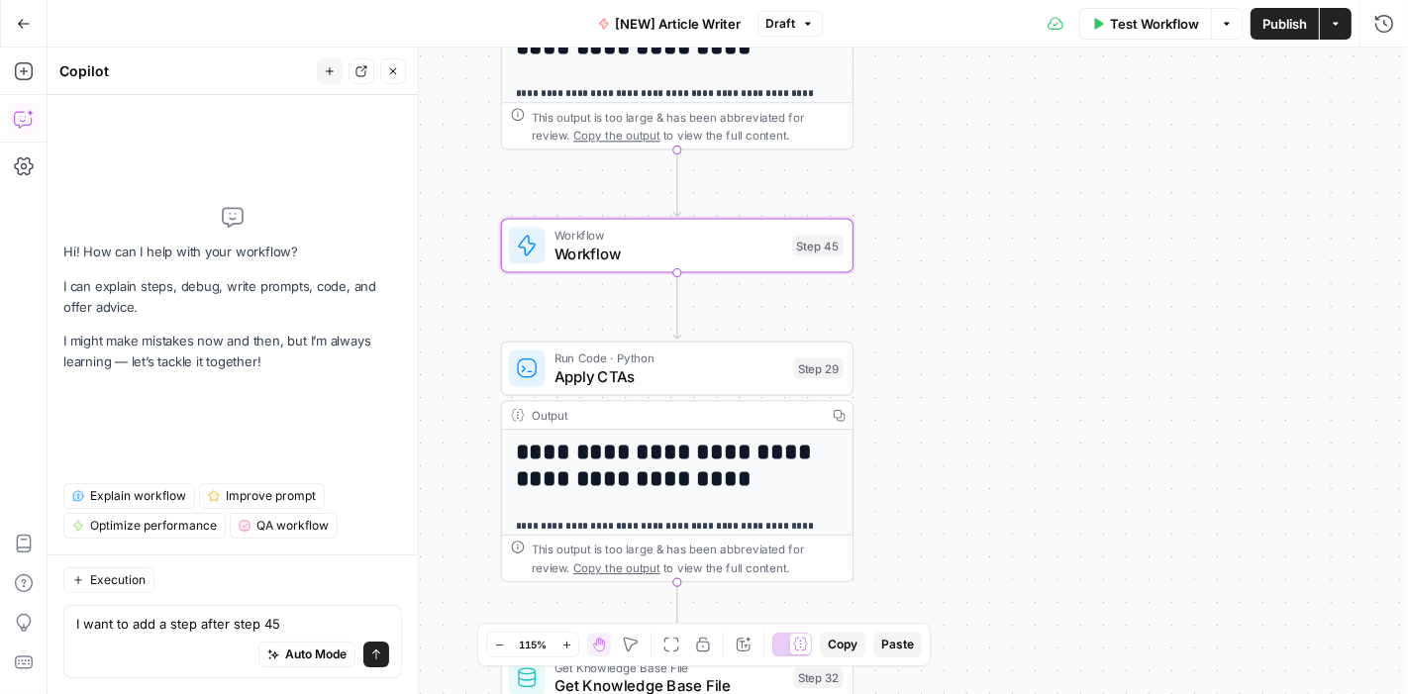
drag, startPoint x: 1036, startPoint y: 343, endPoint x: 1151, endPoint y: 345, distance: 114.8
click at [1151, 345] on div "Workflow Set Inputs Inputs Google Search Google Search Step 2 Output Copy 1 2 3…" at bounding box center [728, 371] width 1360 height 646
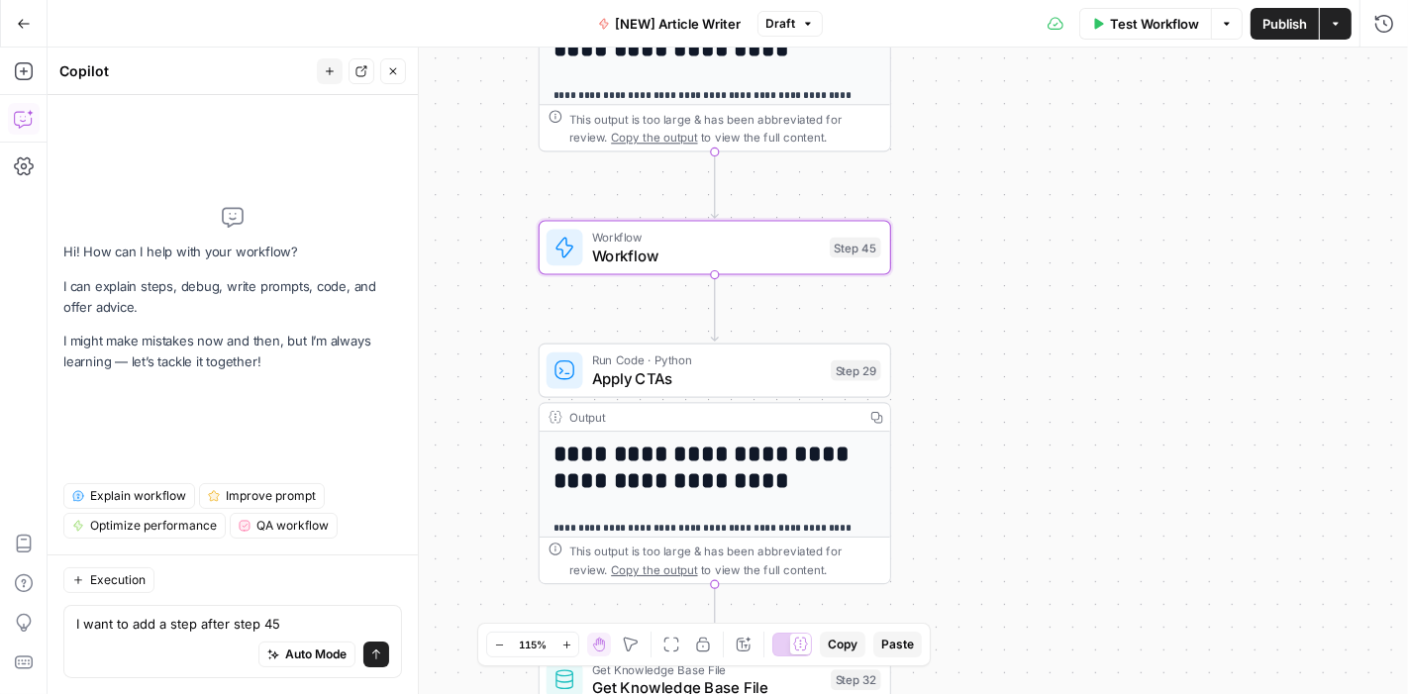
click at [289, 628] on div "Auto Mode will automatically modify and execute the workflow" at bounding box center [306, 605] width 305 height 53
click at [315, 620] on textarea "I want to add a step after step 45" at bounding box center [232, 624] width 313 height 20
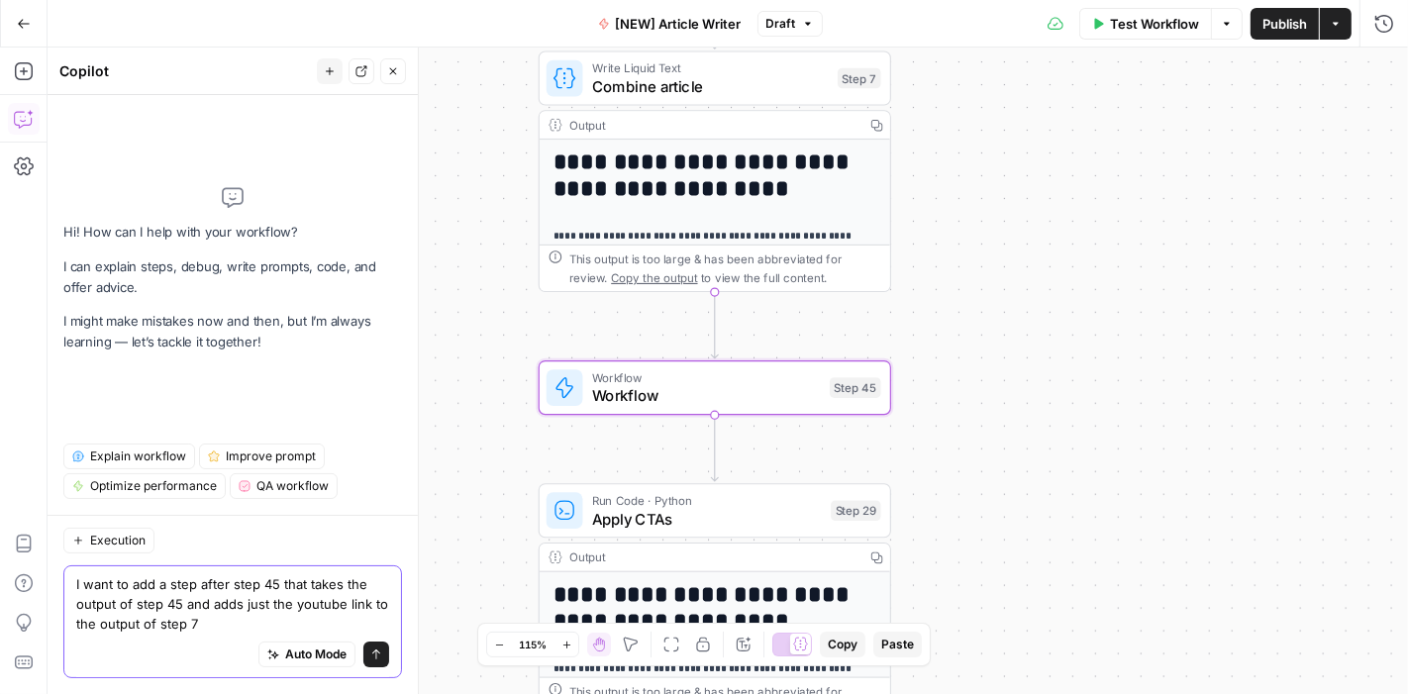
click at [220, 632] on textarea "I want to add a step after step 45 that takes the output of step 45 and adds ju…" at bounding box center [232, 603] width 313 height 59
click at [186, 642] on div "Auto Mode Send" at bounding box center [232, 655] width 313 height 44
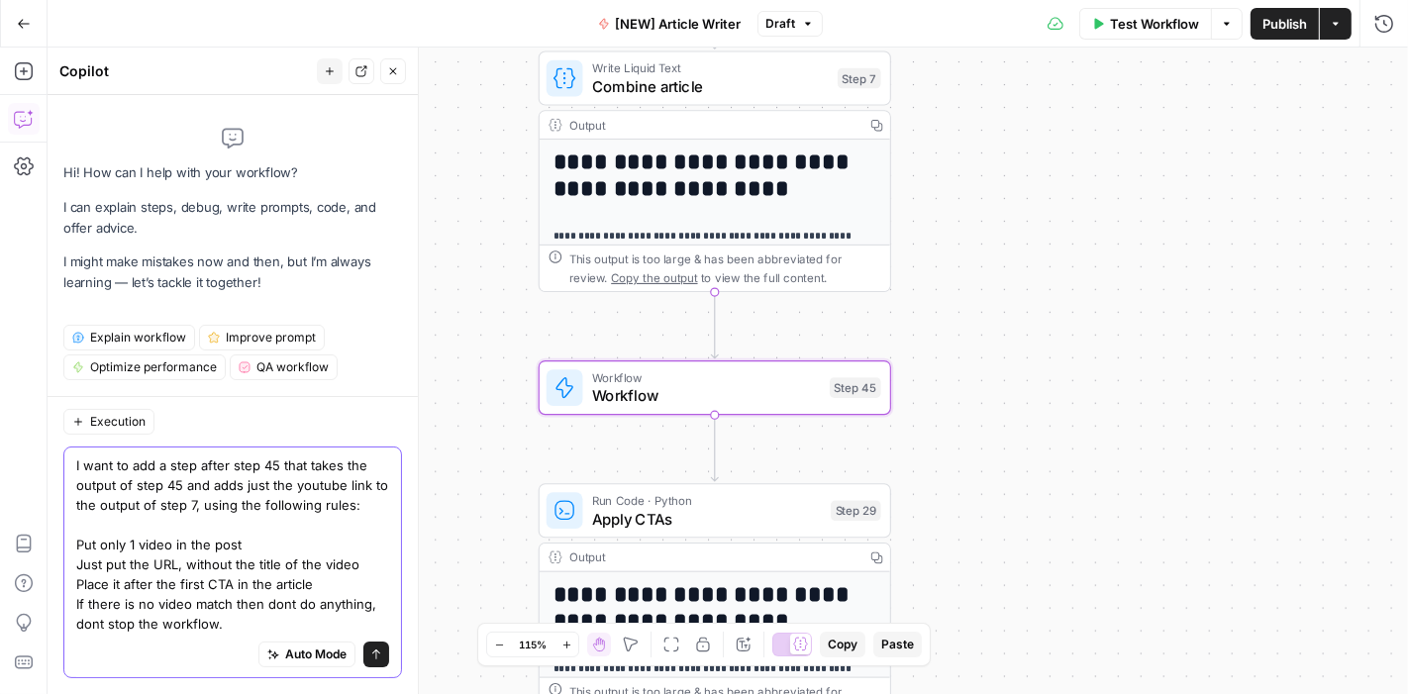
click at [229, 608] on textarea "I want to add a step after step 45 that takes the output of step 45 and adds ju…" at bounding box center [232, 544] width 313 height 178
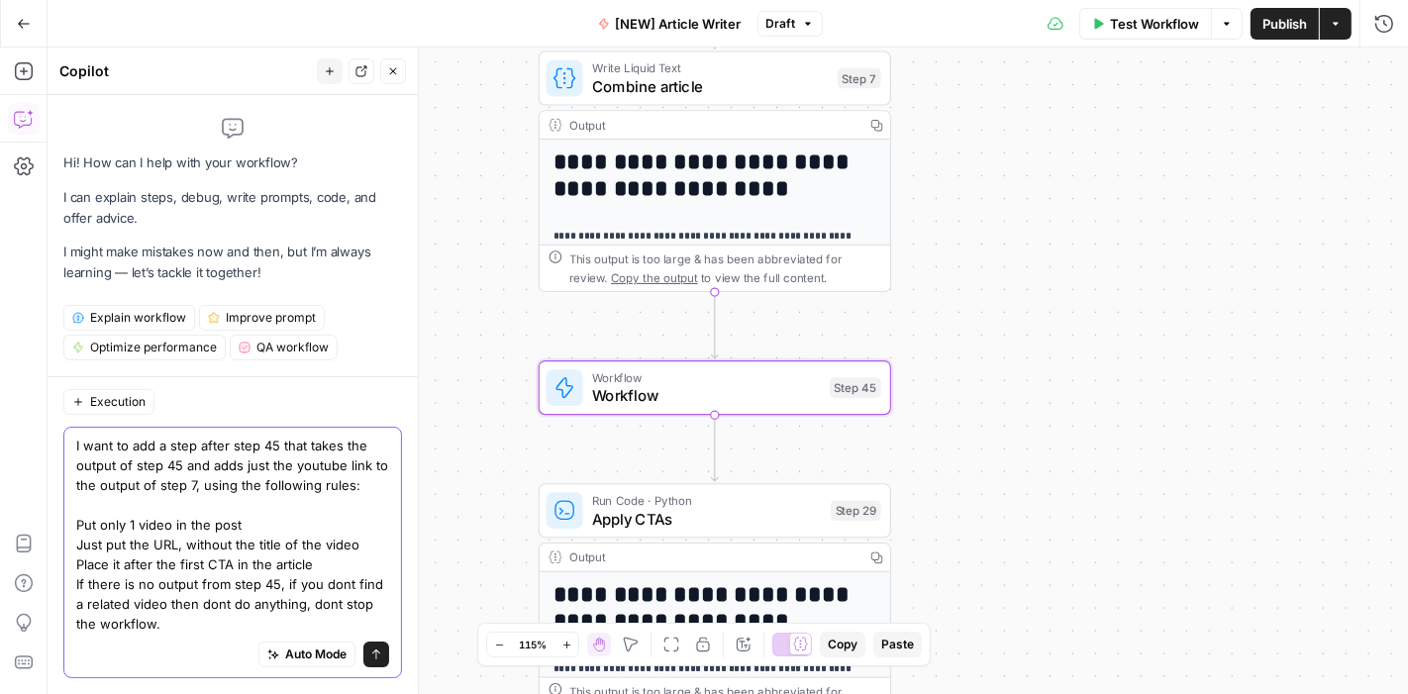
drag, startPoint x: 188, startPoint y: 606, endPoint x: 287, endPoint y: 606, distance: 99.0
click at [287, 606] on textarea "I want to add a step after step 45 that takes the output of step 45 and adds ju…" at bounding box center [232, 535] width 313 height 198
type textarea "I want to add a step after step 45 that takes the output of step 45 and adds ju…"
click at [379, 657] on icon "submit" at bounding box center [376, 654] width 12 height 12
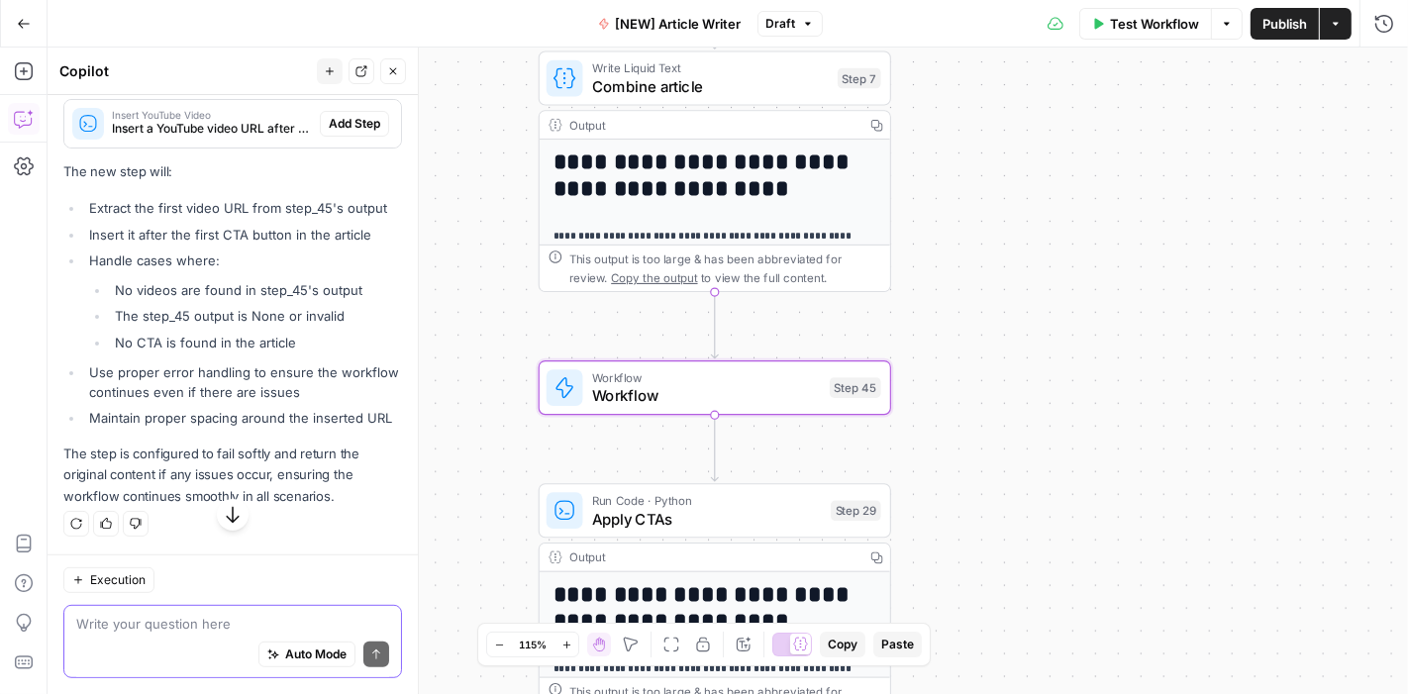
scroll to position [763, 0]
click at [175, 628] on textarea at bounding box center [232, 624] width 313 height 20
drag, startPoint x: 132, startPoint y: 604, endPoint x: 238, endPoint y: 584, distance: 107.7
click at [238, 605] on div "Add this to the step: Add this to the step: Auto Mode Send" at bounding box center [232, 641] width 339 height 73
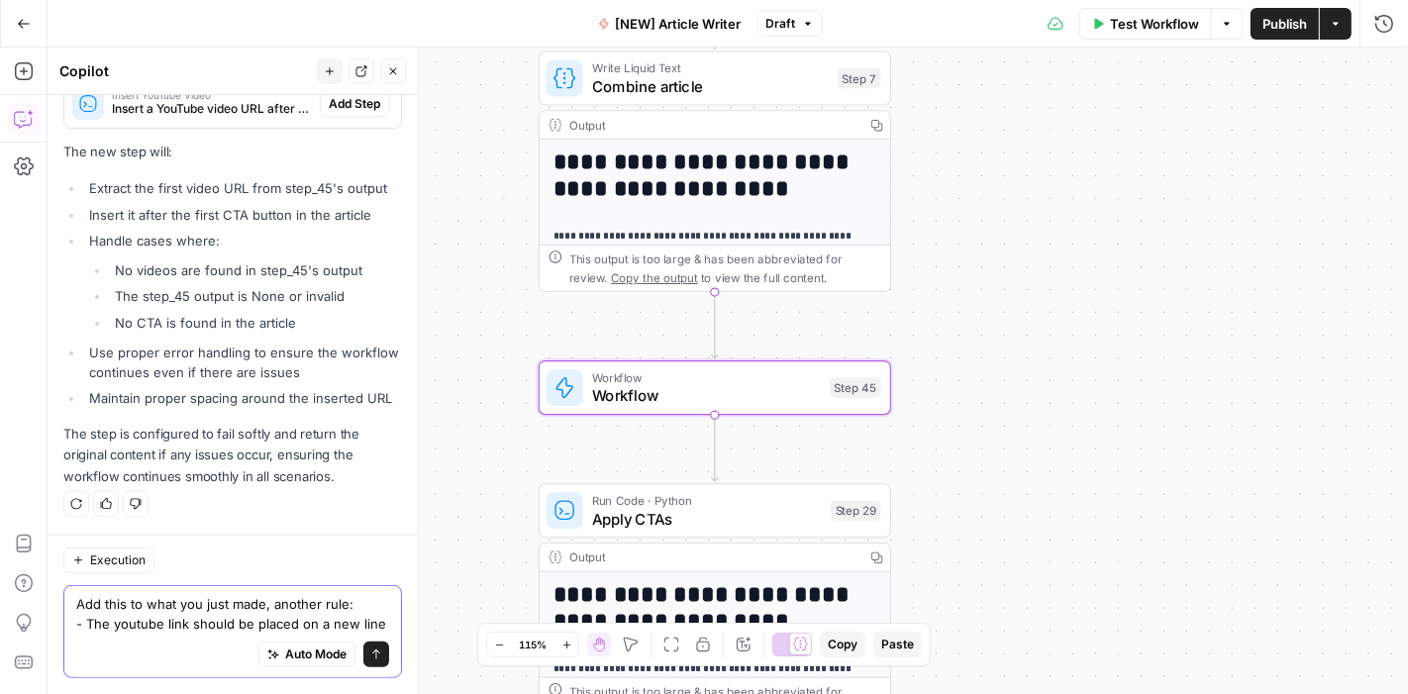
scroll to position [824, 0]
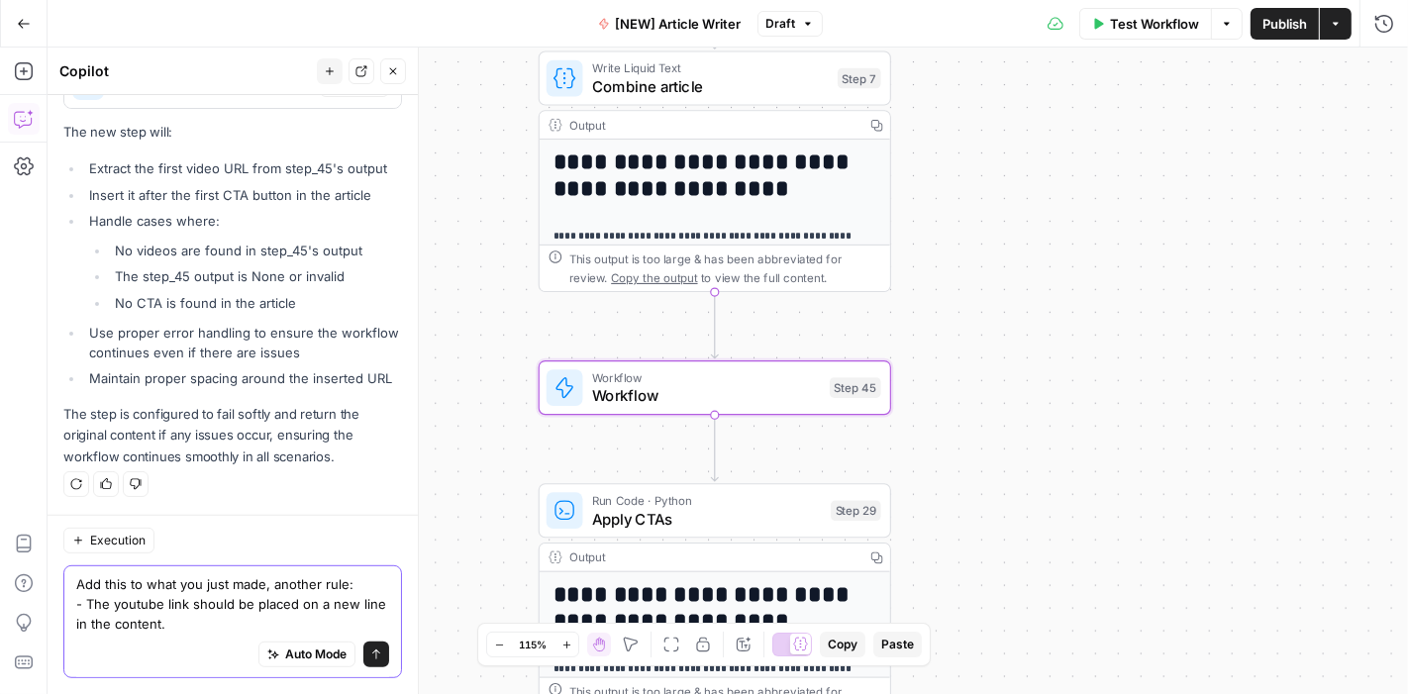
type textarea "Add this to what you just made, another rule: - The youtube link should be plac…"
click at [366, 653] on button "Send" at bounding box center [376, 654] width 26 height 26
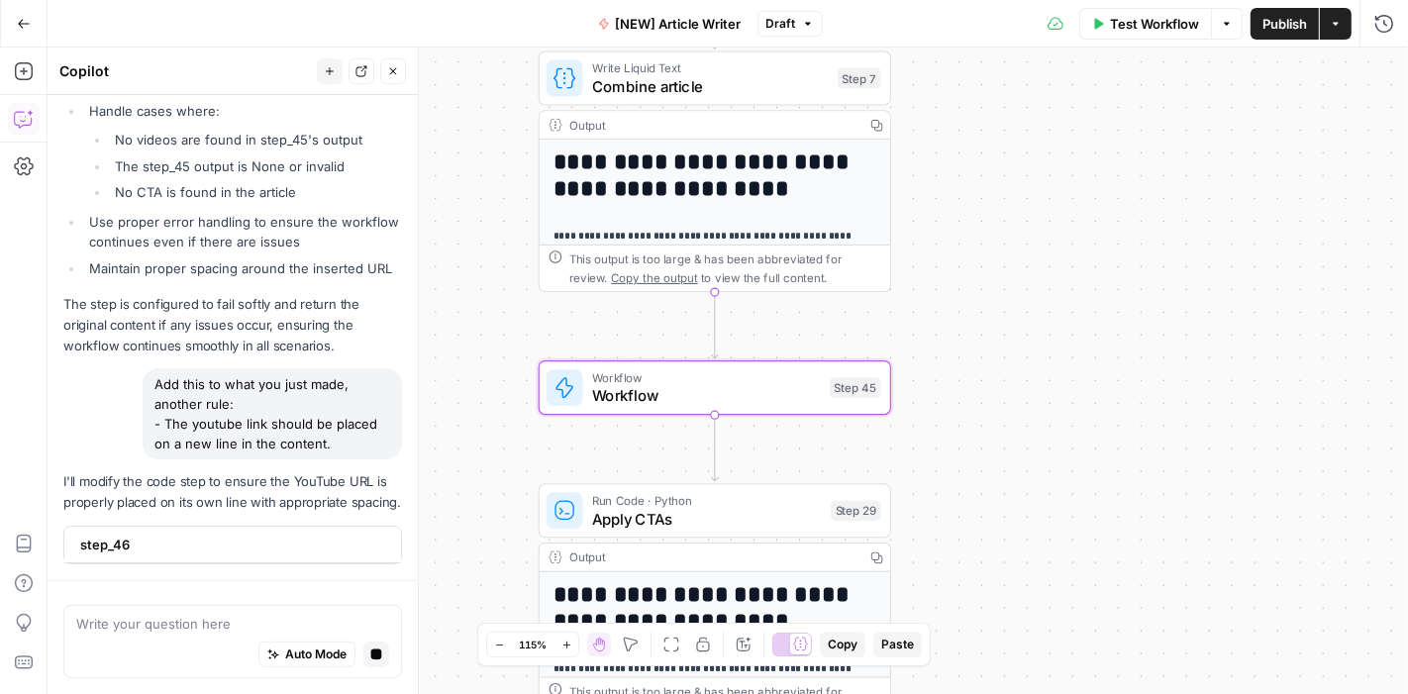
scroll to position [947, 0]
click at [143, 546] on span "step_46" at bounding box center [230, 546] width 301 height 20
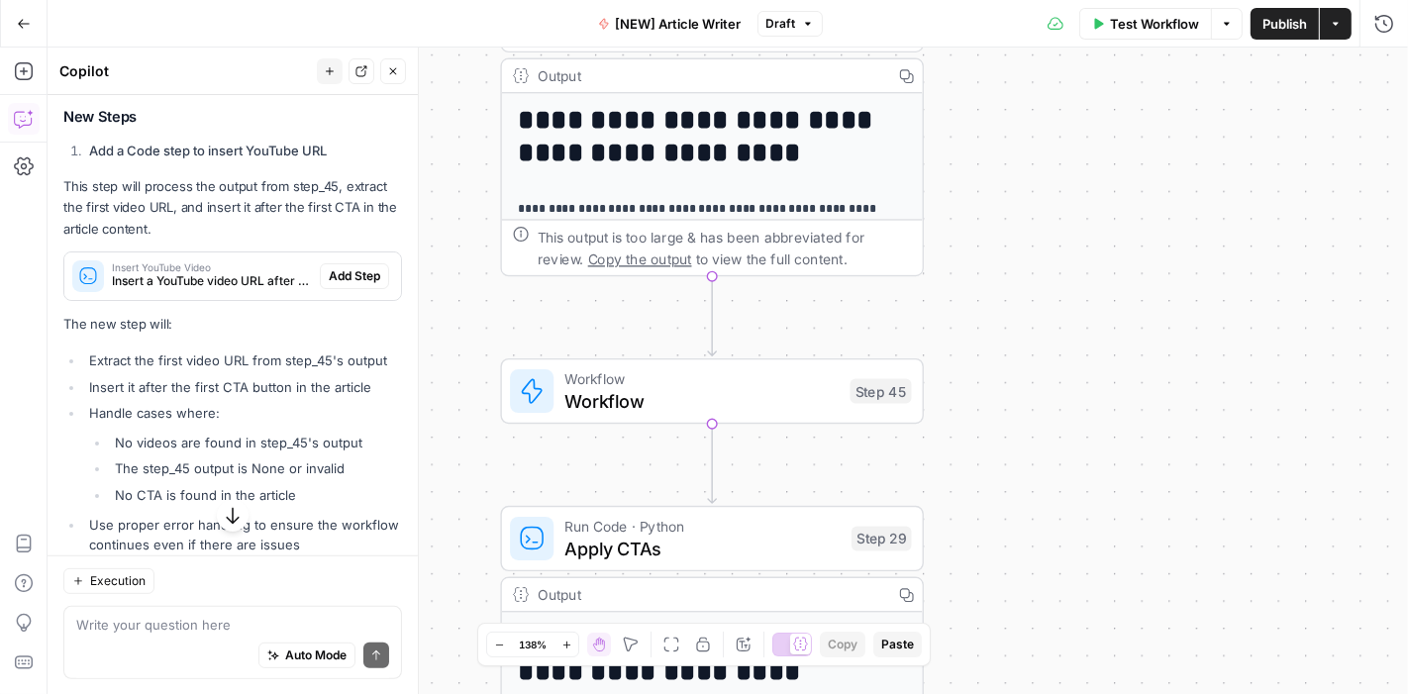
scroll to position [571, 0]
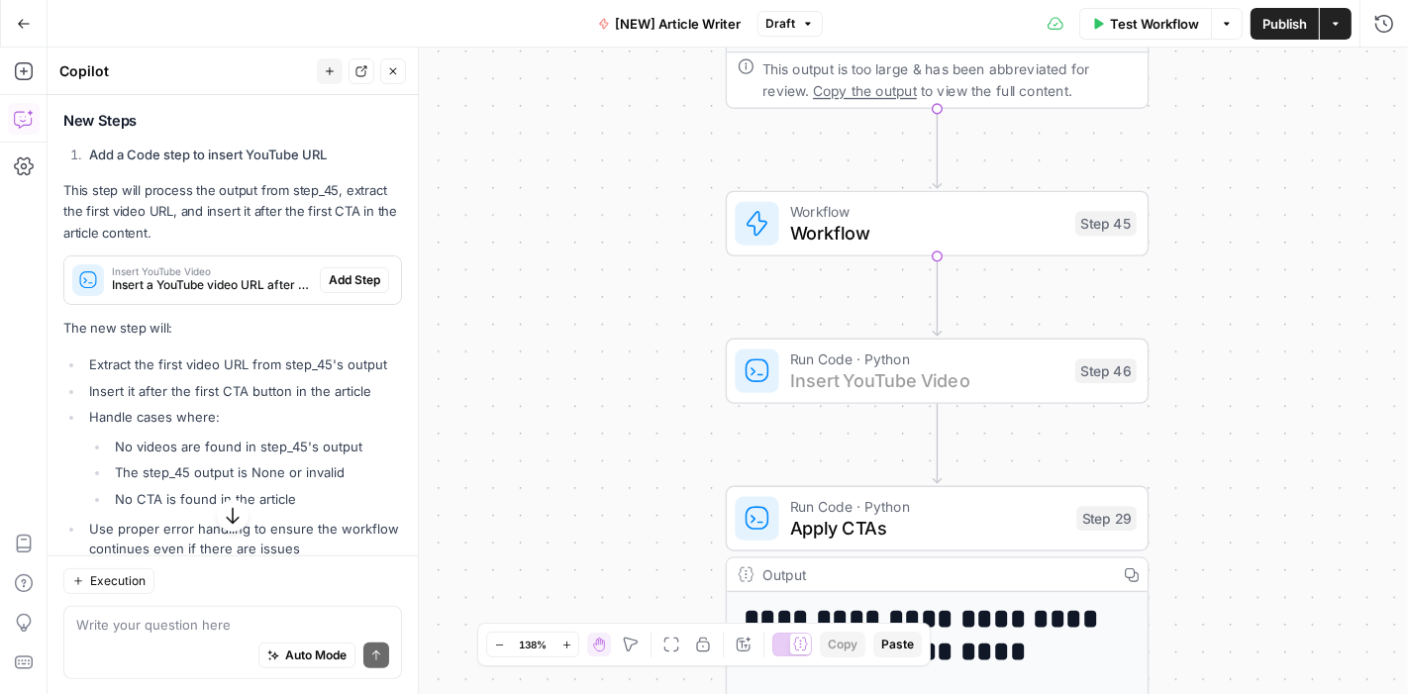
click at [332, 289] on span "Add Step" at bounding box center [354, 280] width 51 height 18
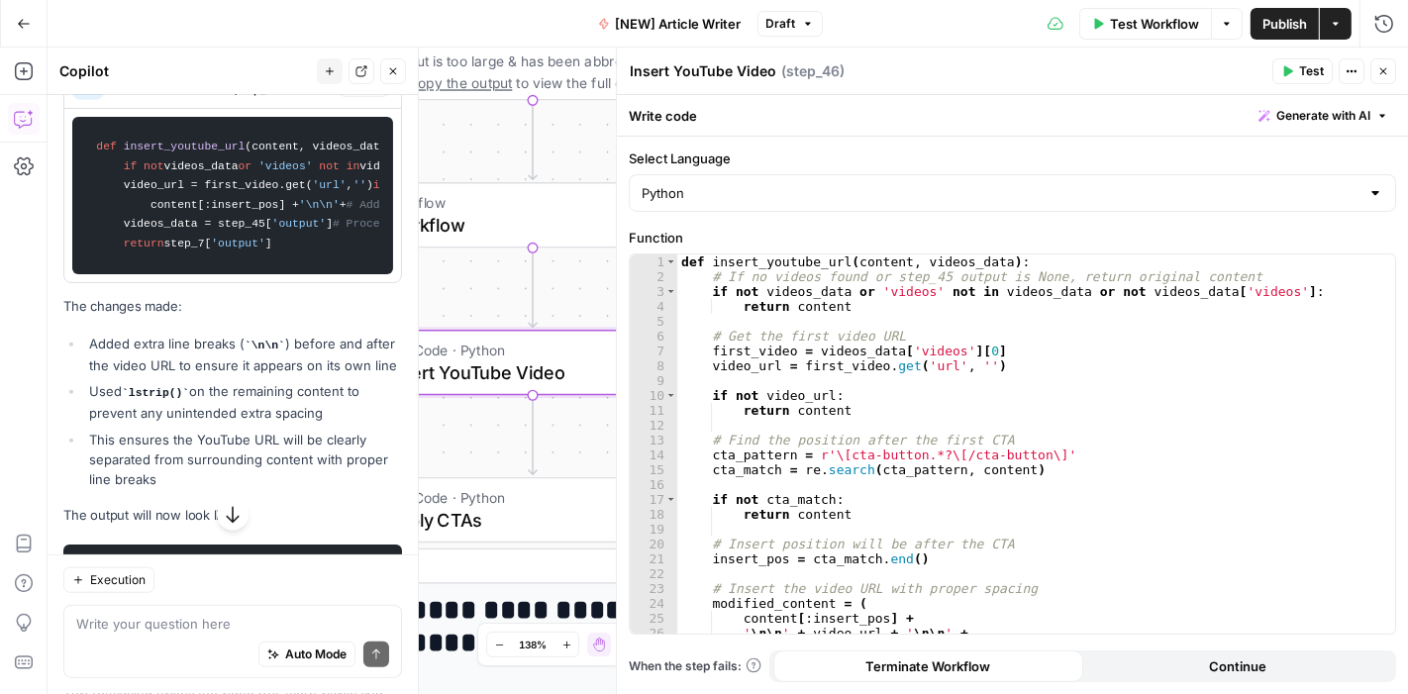
scroll to position [1406, 0]
click at [347, 94] on span "Apply" at bounding box center [363, 85] width 33 height 18
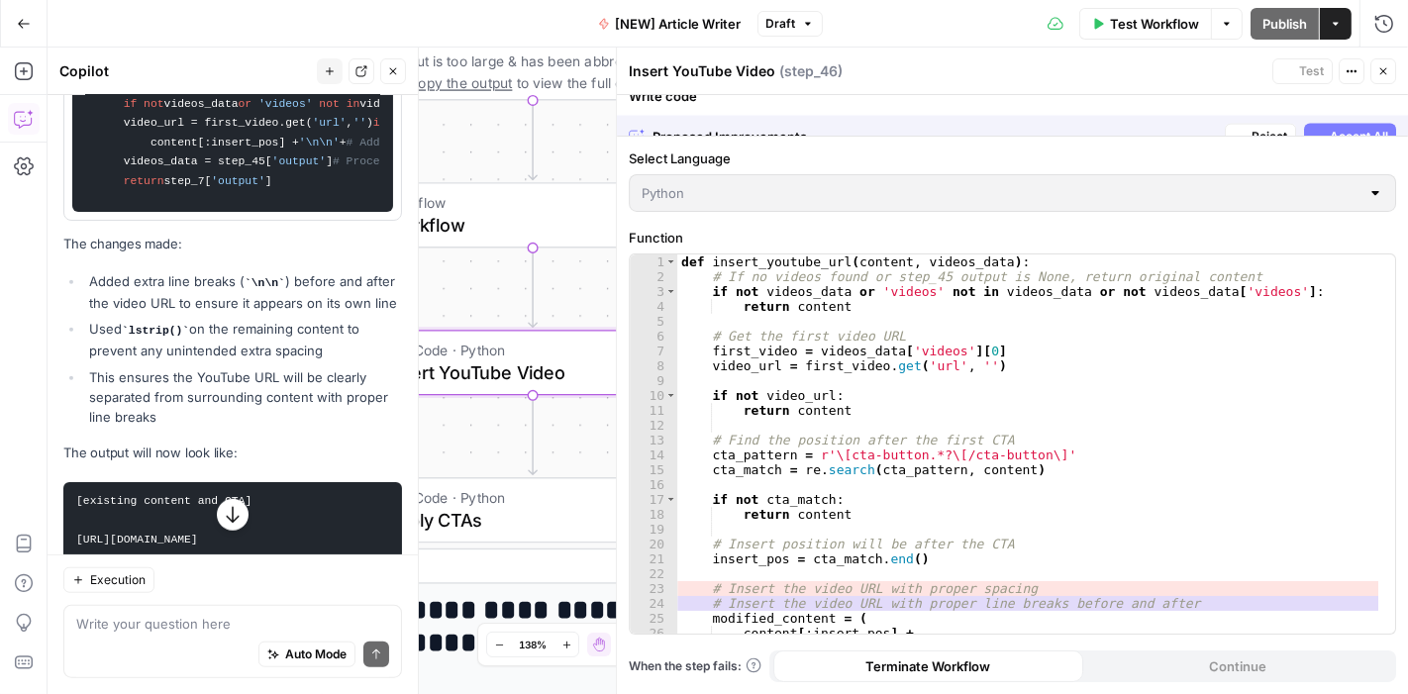
scroll to position [1342, 0]
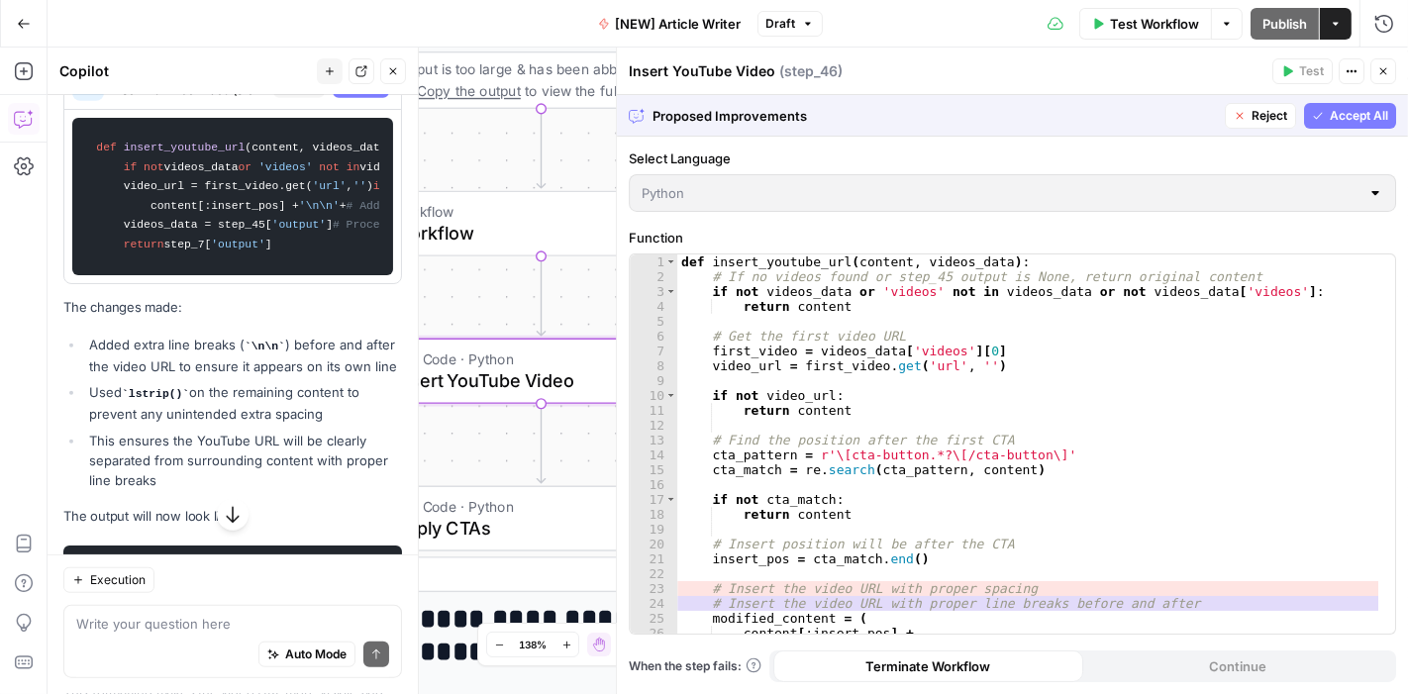
click at [345, 94] on span "Accept" at bounding box center [361, 85] width 41 height 18
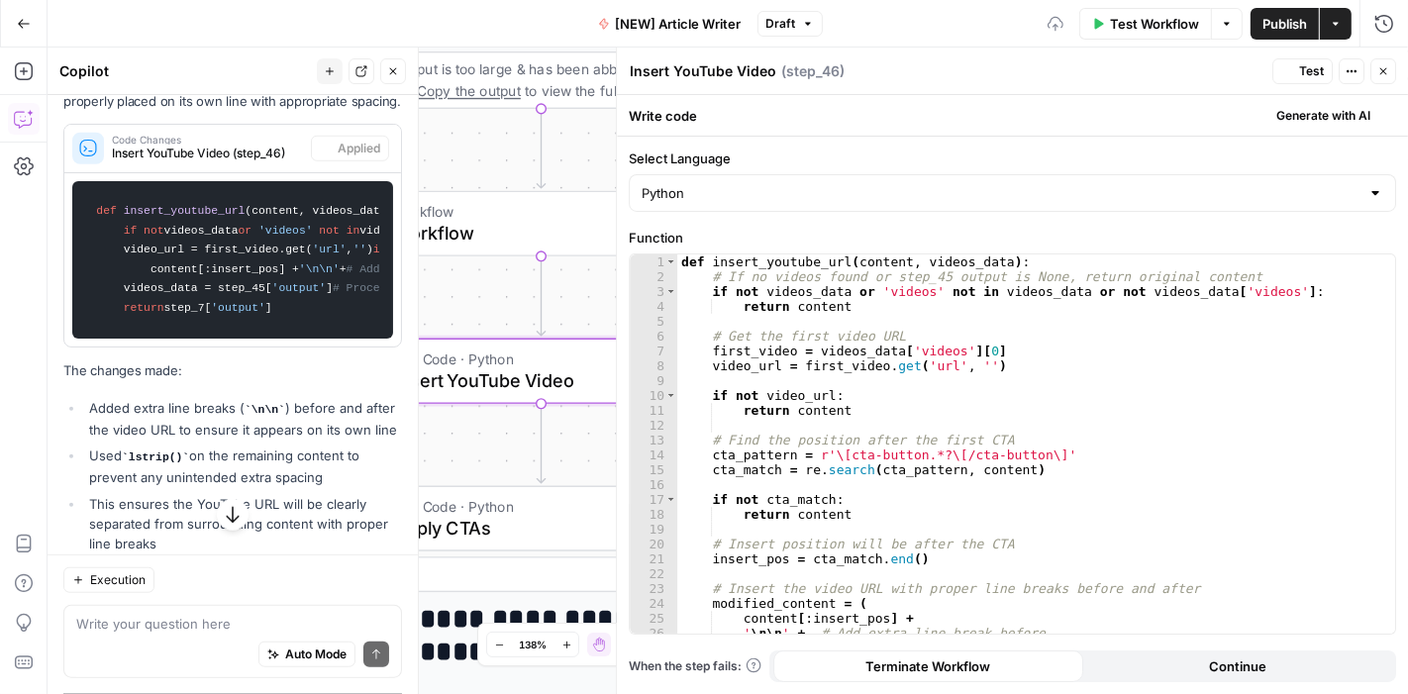
scroll to position [1406, 0]
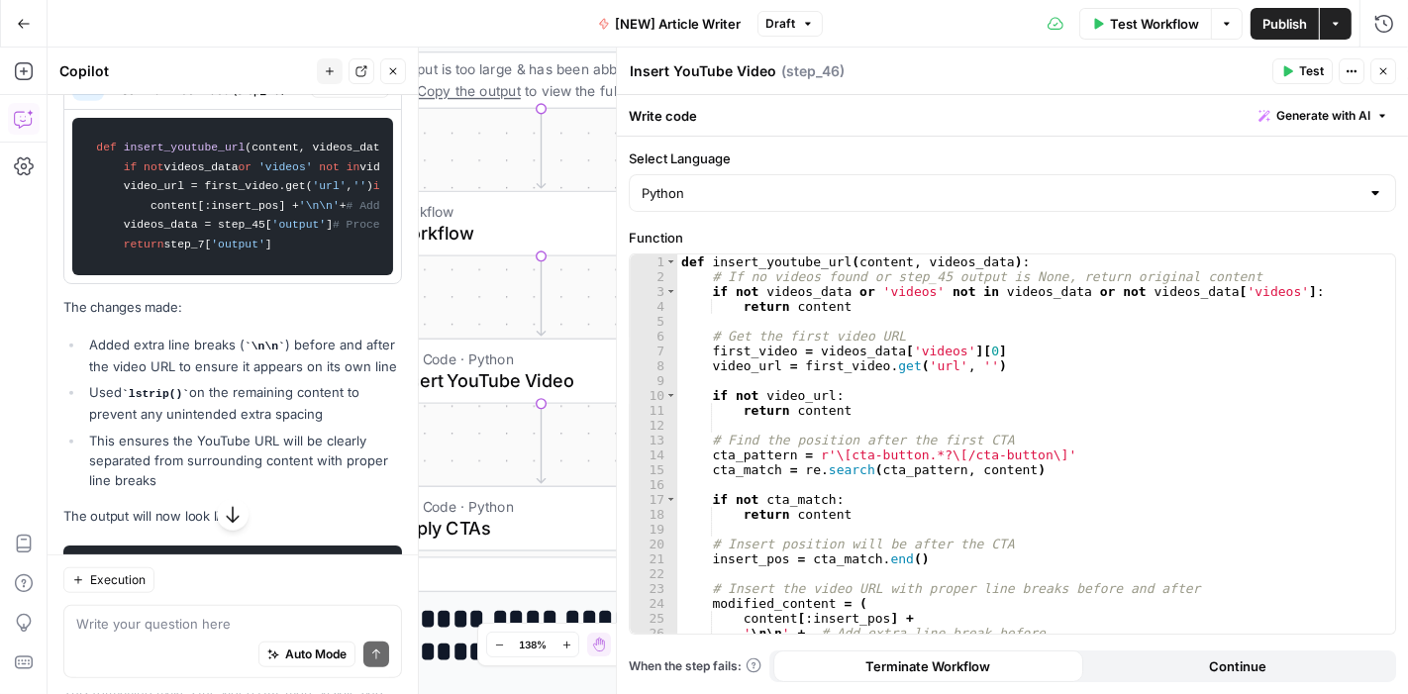
click at [1302, 69] on span "Test" at bounding box center [1311, 71] width 25 height 18
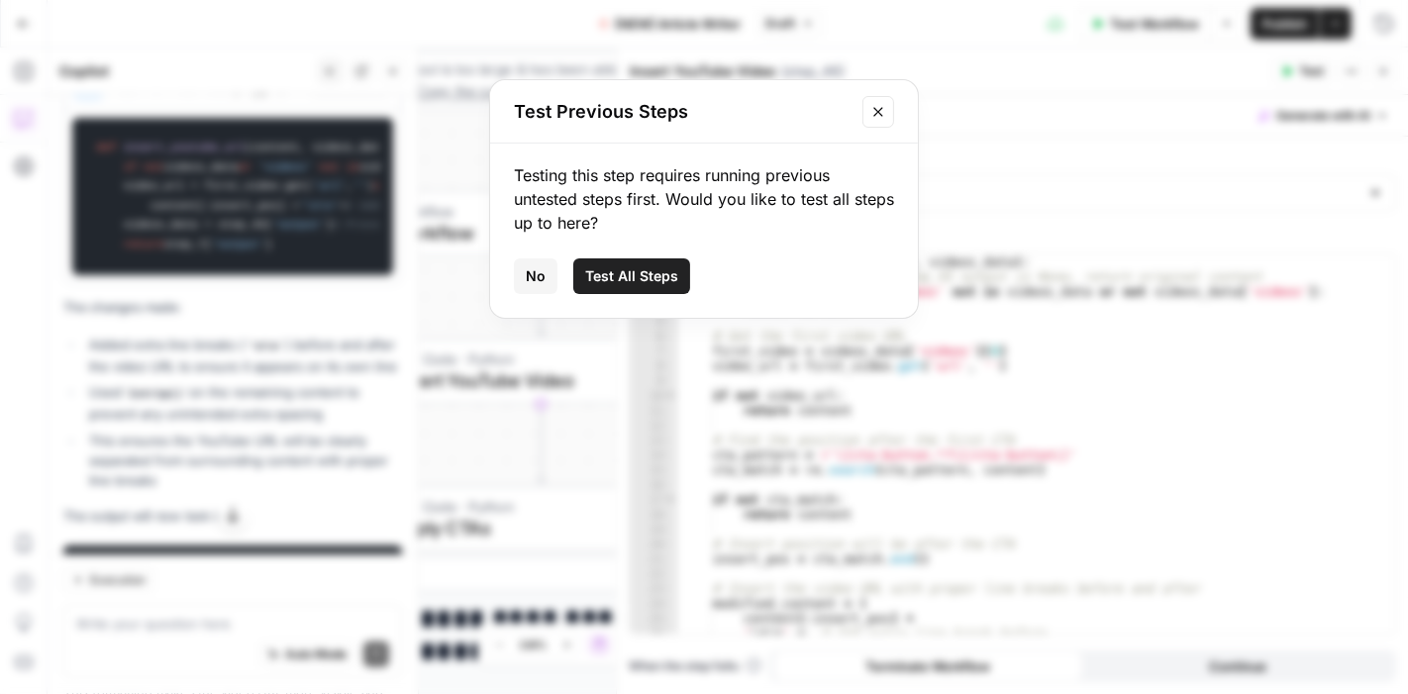
click at [657, 277] on span "Test All Steps" at bounding box center [631, 276] width 93 height 20
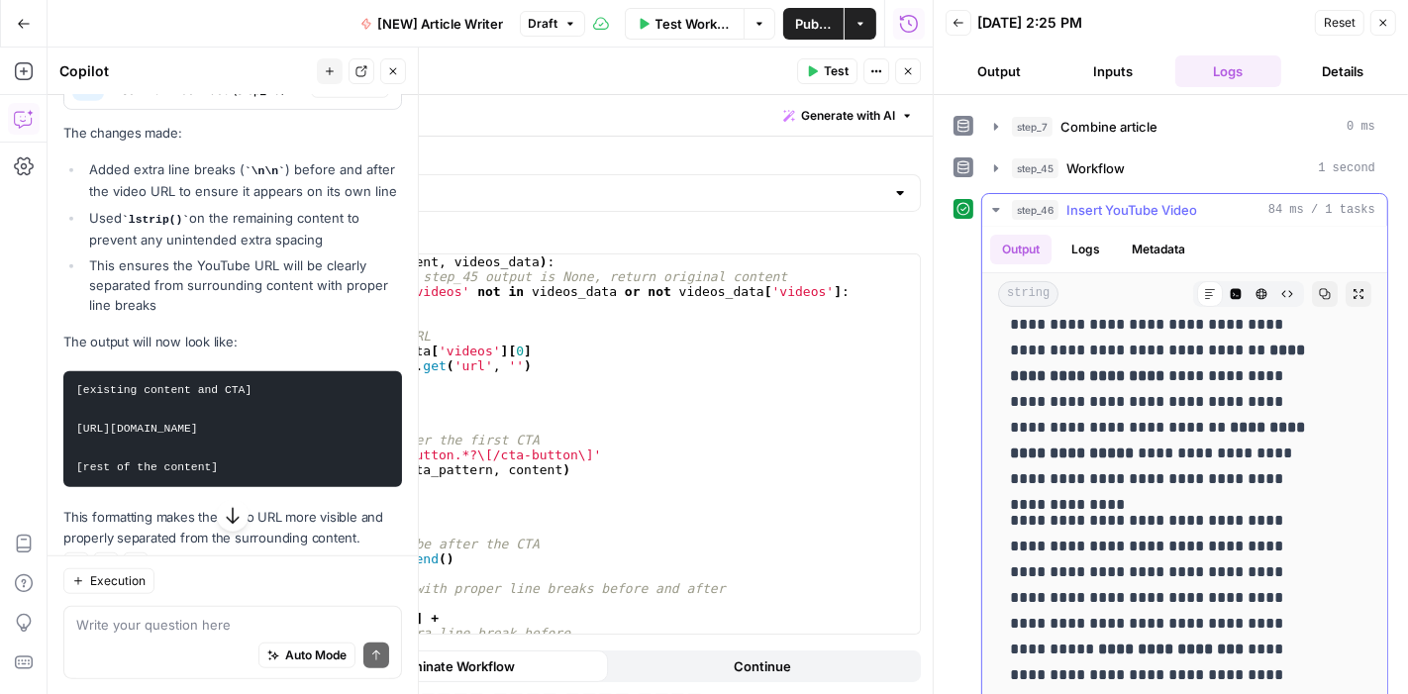
scroll to position [6801, 0]
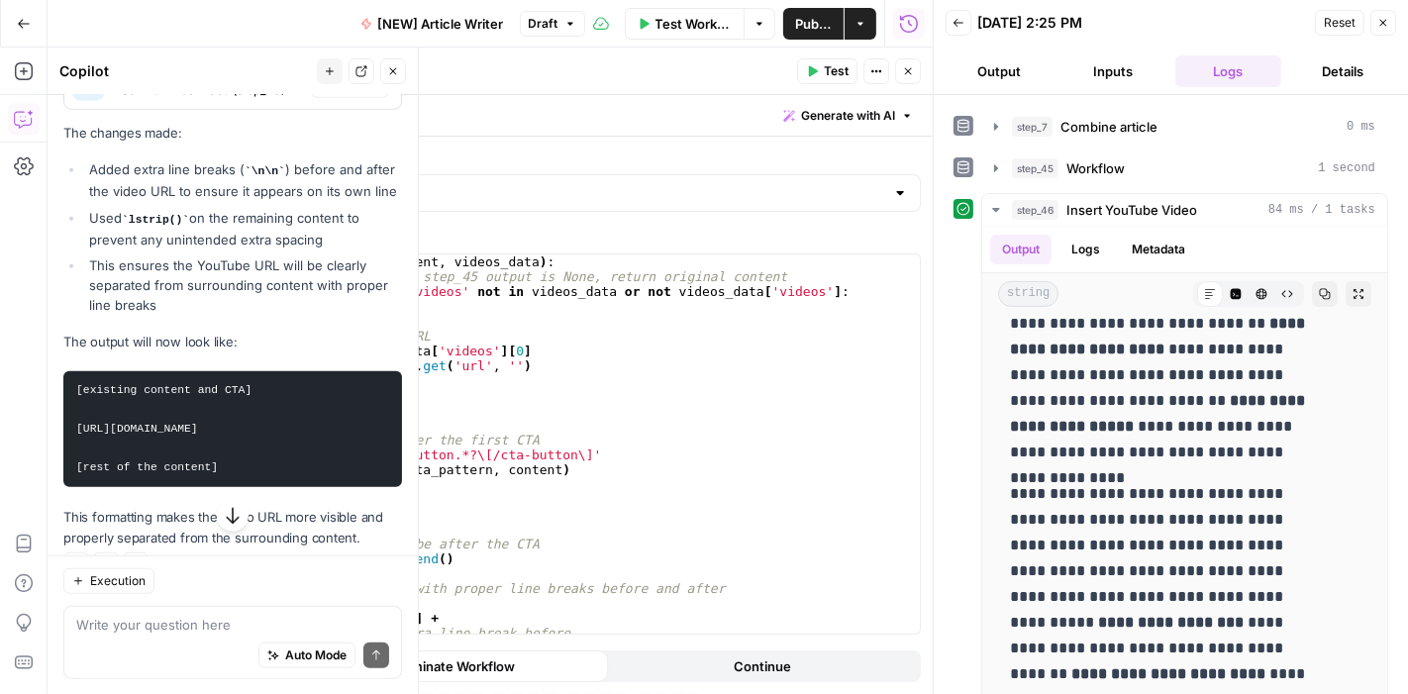
click at [913, 74] on icon "button" at bounding box center [908, 71] width 12 height 12
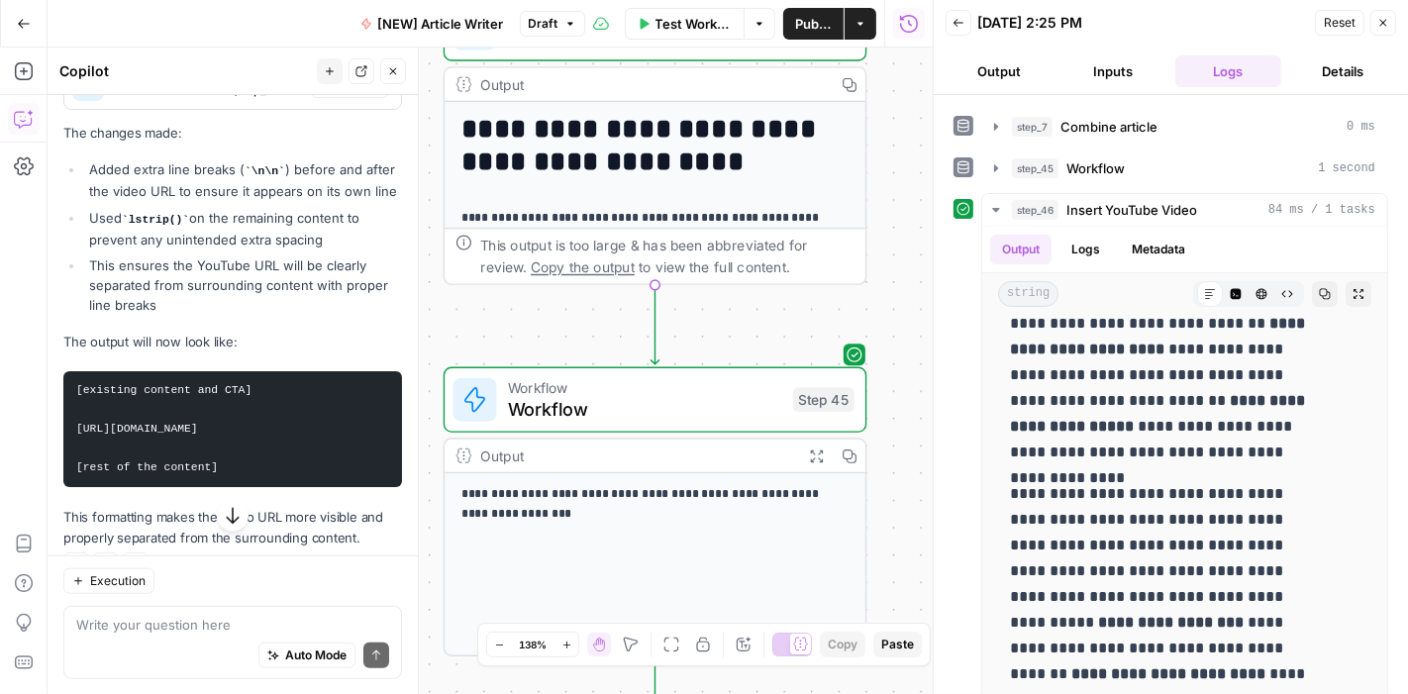
drag, startPoint x: 787, startPoint y: 382, endPoint x: 898, endPoint y: 536, distance: 190.1
click at [898, 536] on div "Workflow Set Inputs Inputs Google Search Google Search Step 2 Output Copy 1 2 3…" at bounding box center [490, 371] width 885 height 646
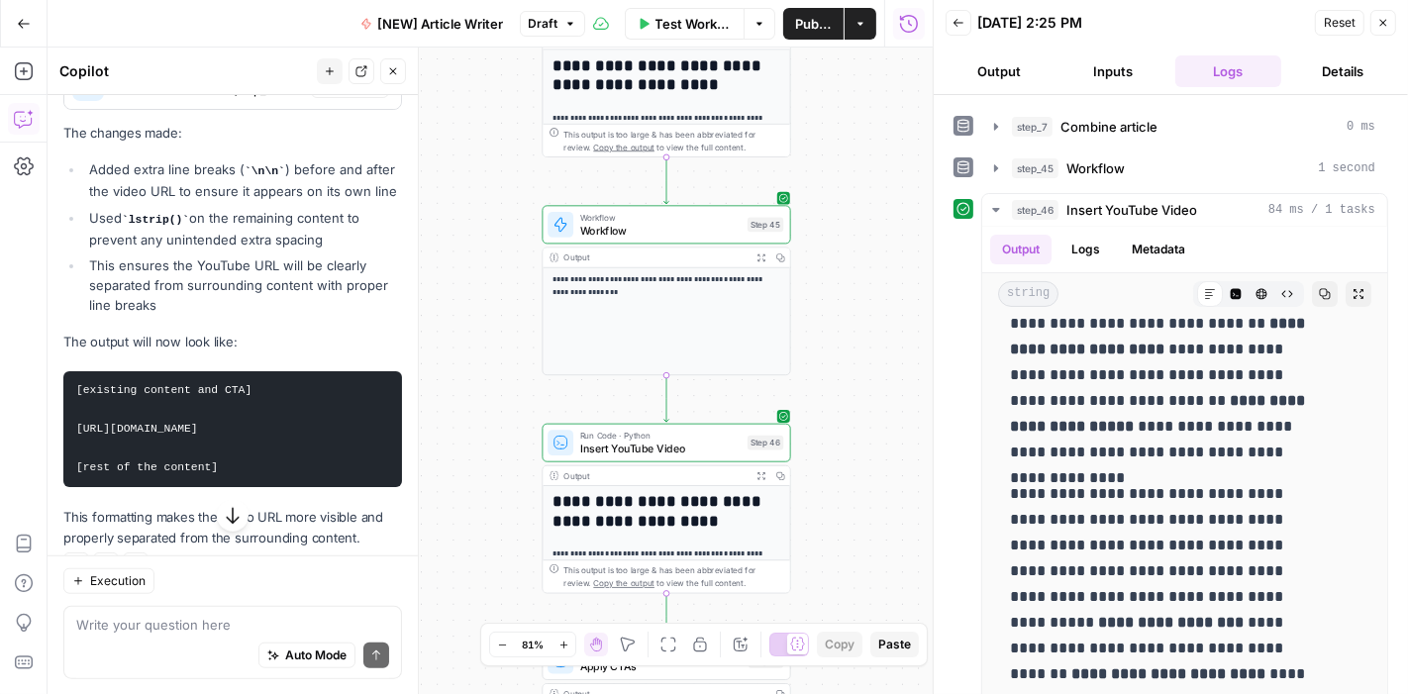
drag, startPoint x: 562, startPoint y: 494, endPoint x: 475, endPoint y: 275, distance: 235.5
click at [475, 275] on div "Workflow Set Inputs Inputs Google Search Google Search Step 2 Output Copy 1 2 3…" at bounding box center [490, 371] width 885 height 646
click at [1389, 24] on button "Close" at bounding box center [1383, 23] width 26 height 26
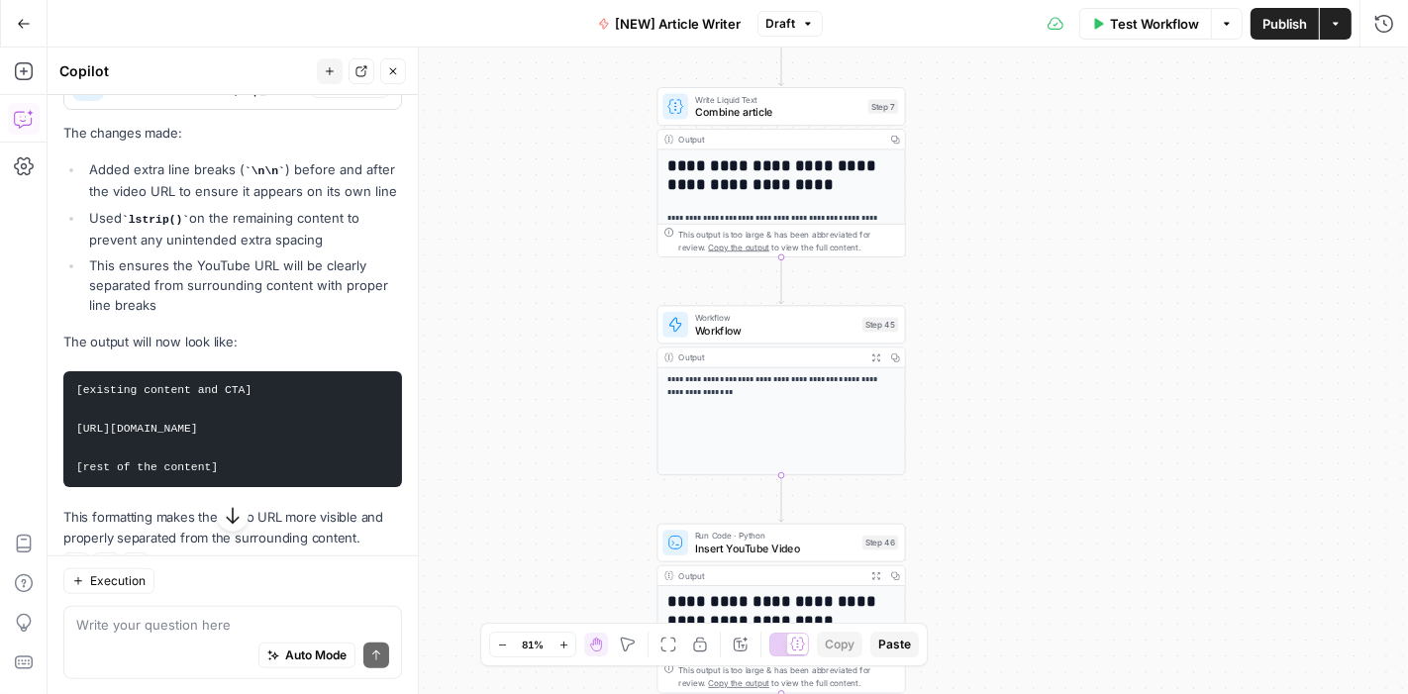
drag, startPoint x: 860, startPoint y: 334, endPoint x: 969, endPoint y: 433, distance: 147.1
click at [969, 433] on div "Workflow Set Inputs Inputs Google Search Google Search Step 2 Output Copy 1 2 3…" at bounding box center [728, 371] width 1360 height 646
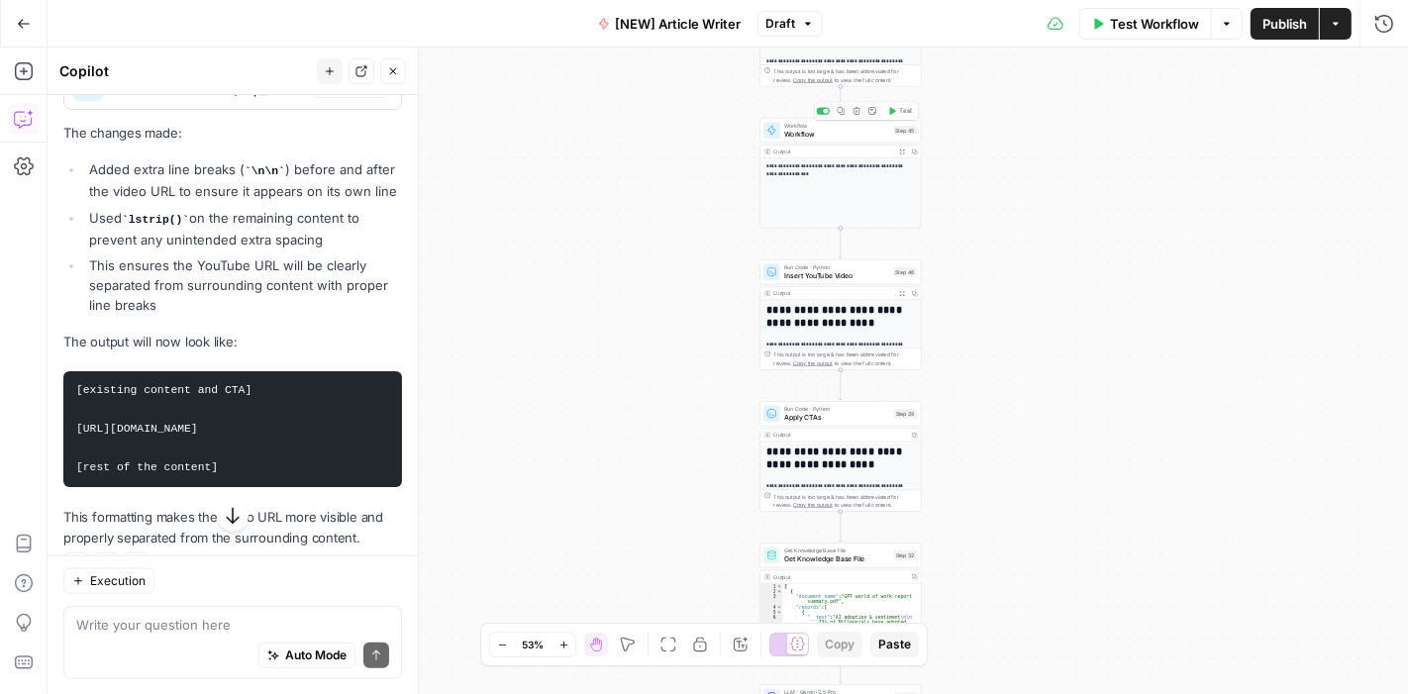
click at [858, 138] on span "Workflow" at bounding box center [836, 134] width 105 height 11
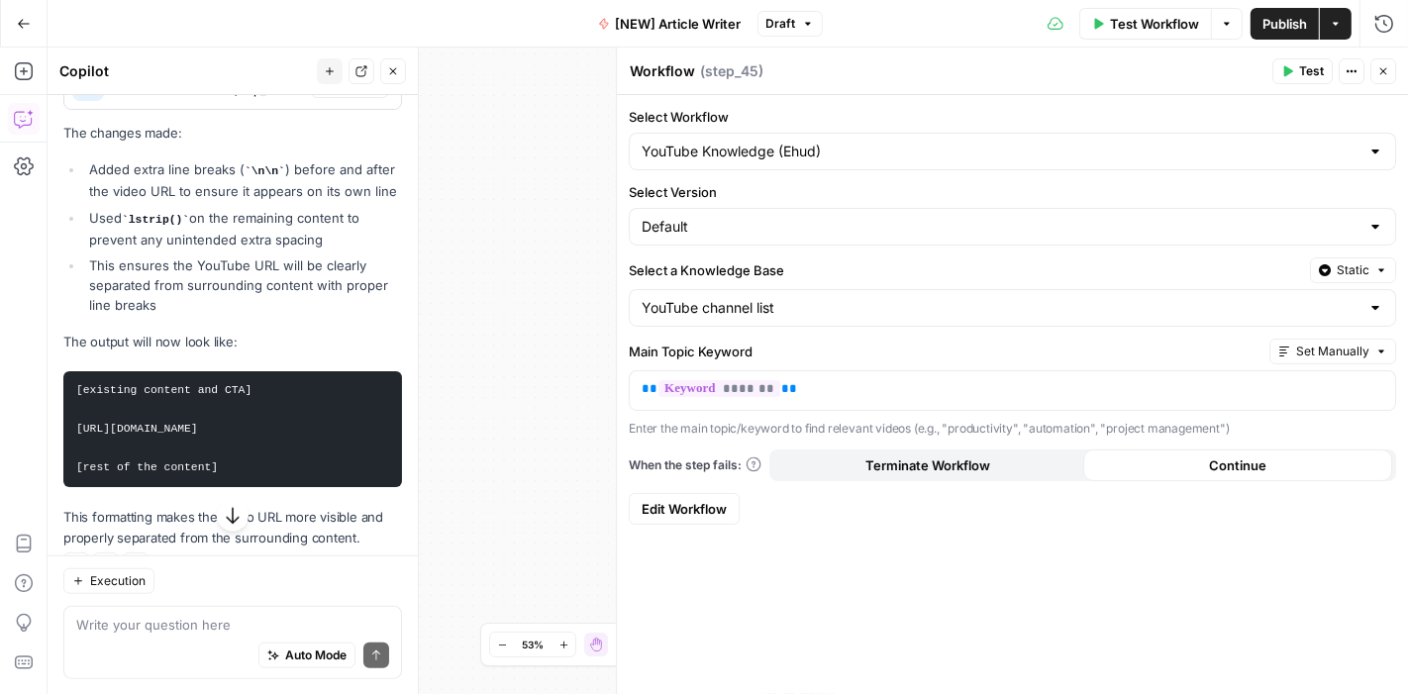
click at [669, 68] on textarea "Workflow" at bounding box center [662, 71] width 65 height 20
click at [747, 71] on textarea "Add YT Video (Ehud)" at bounding box center [741, 71] width 223 height 20
type textarea "Add YT Video (Ehud)"
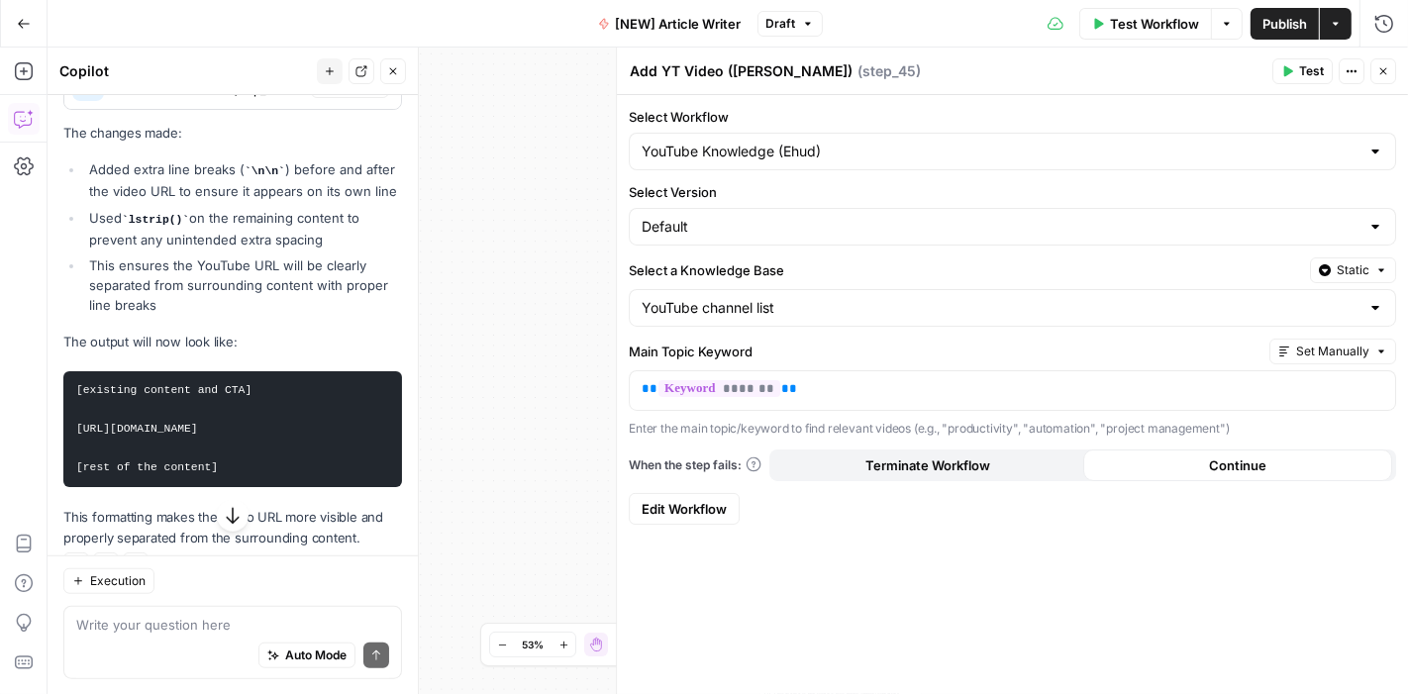
click at [579, 124] on div "Workflow Set Inputs Inputs Google Search Google Search Step 2 Output Copy 1 2 3…" at bounding box center [728, 371] width 1360 height 646
click at [555, 207] on div "Workflow Set Inputs Inputs Google Search Google Search Step 2 Output Copy 1 2 3…" at bounding box center [728, 371] width 1360 height 646
click at [743, 66] on textarea "Add YT Video (Ehud)" at bounding box center [741, 71] width 223 height 20
click at [963, 71] on div "Add YT Video (Ehud) Add YT Video (Ehud) ( step_45 )" at bounding box center [947, 71] width 637 height 22
click at [570, 307] on div "Workflow Set Inputs Inputs Google Search Google Search Step 2 Output Copy 1 2 3…" at bounding box center [728, 371] width 1360 height 646
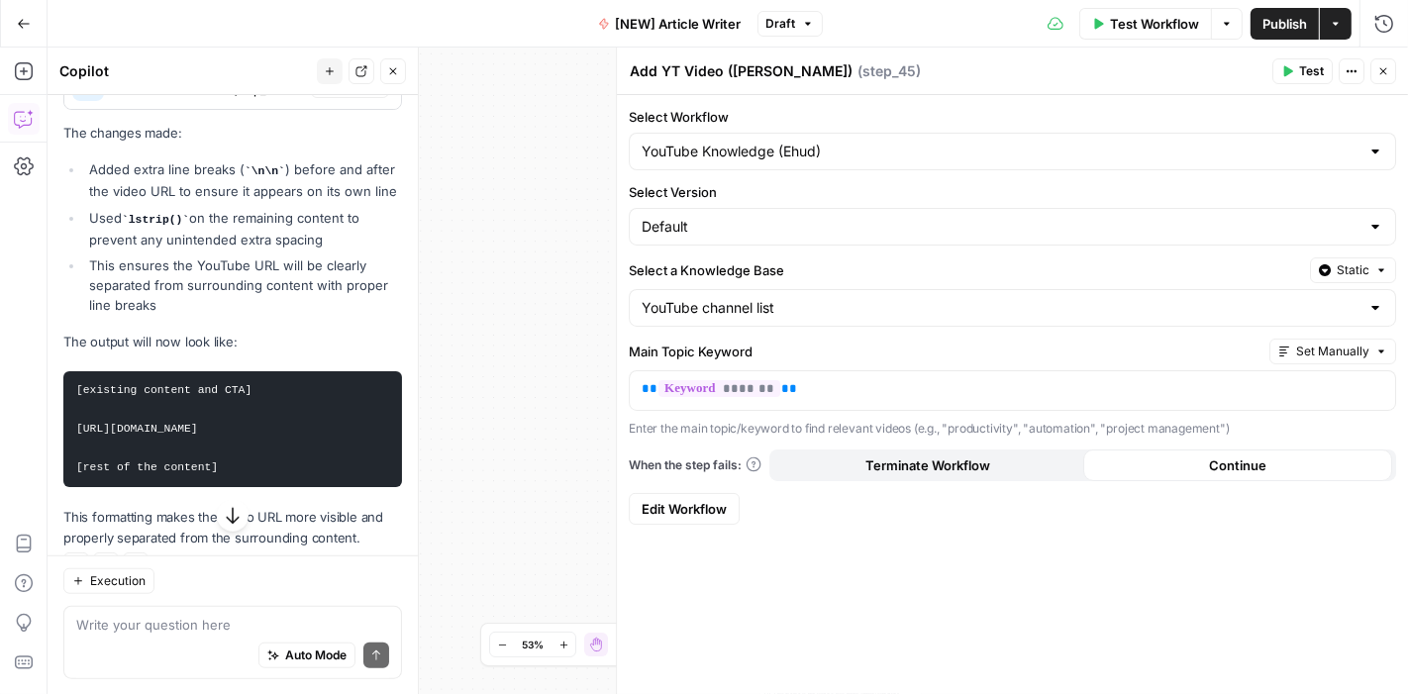
click at [1387, 75] on icon "button" at bounding box center [1383, 71] width 12 height 12
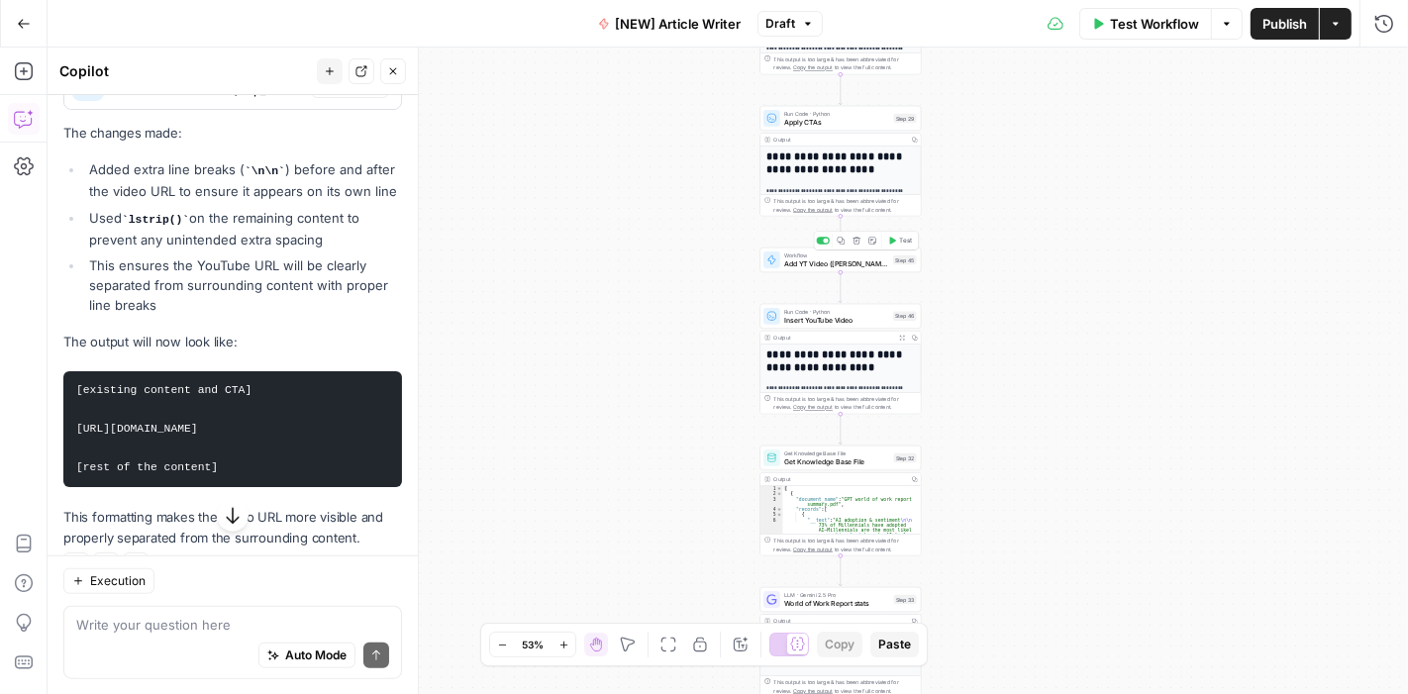
click at [831, 264] on span "Add YT Video (Ehud)" at bounding box center [836, 263] width 105 height 11
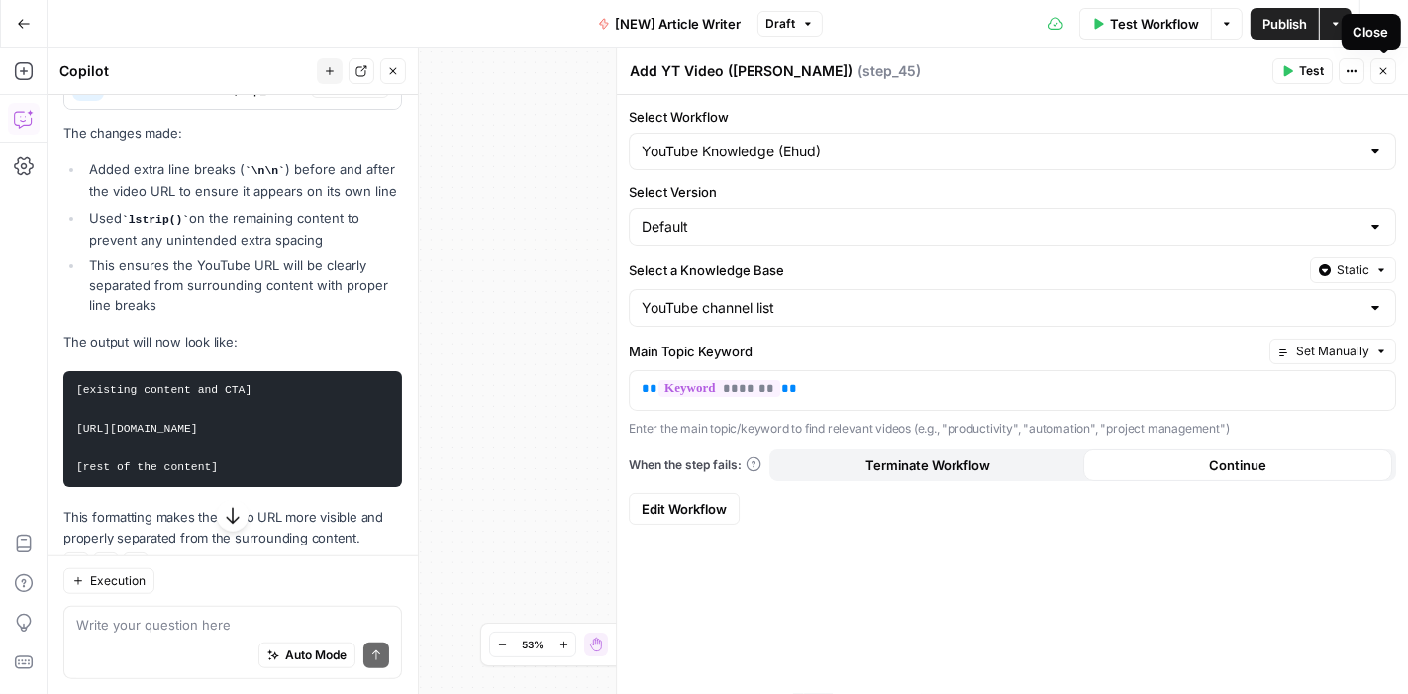
click at [1384, 76] on icon "button" at bounding box center [1383, 71] width 12 height 12
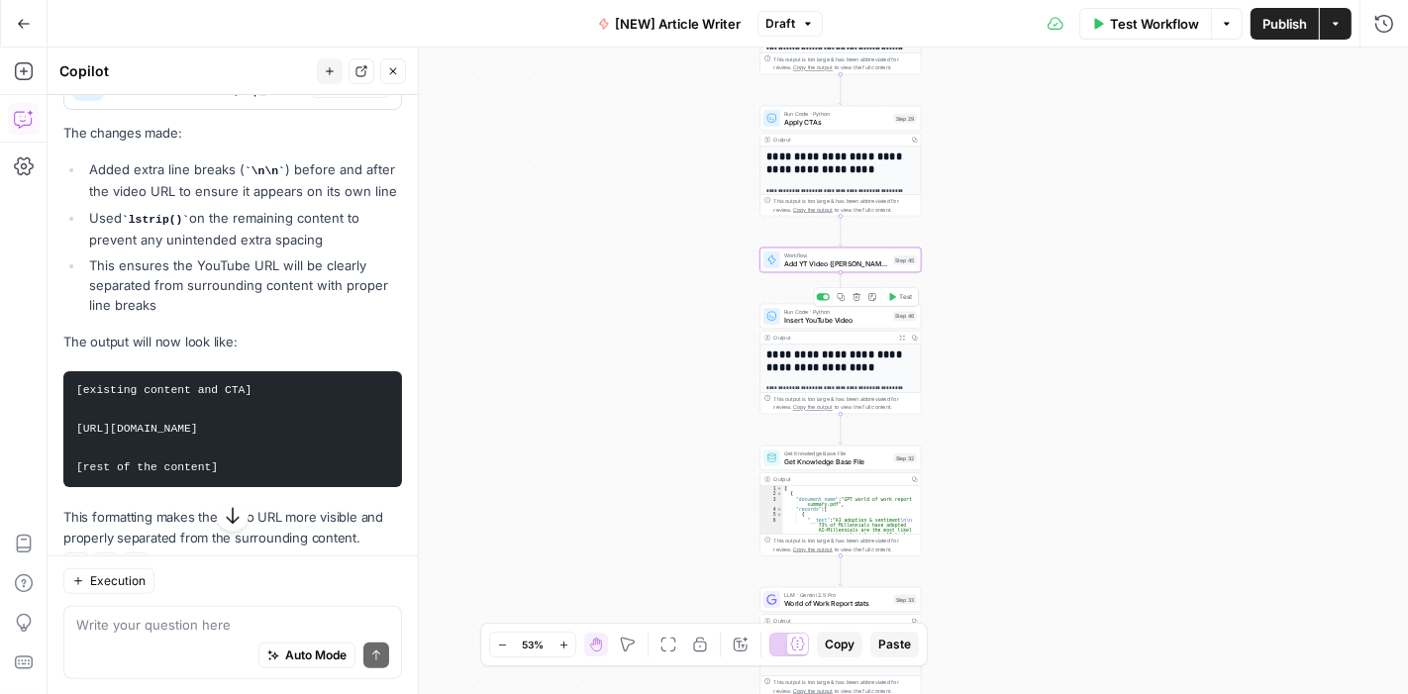
click at [858, 320] on span "Insert YouTube Video" at bounding box center [836, 320] width 105 height 11
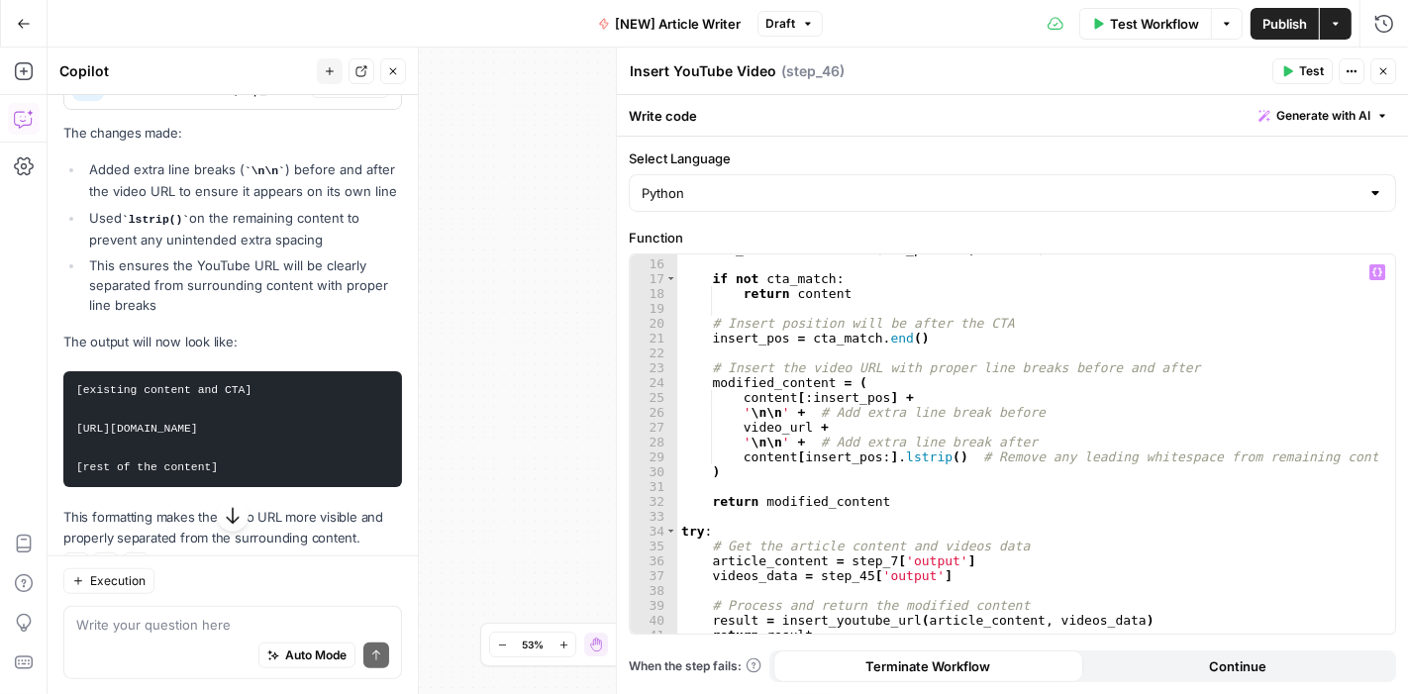
scroll to position [286, 0]
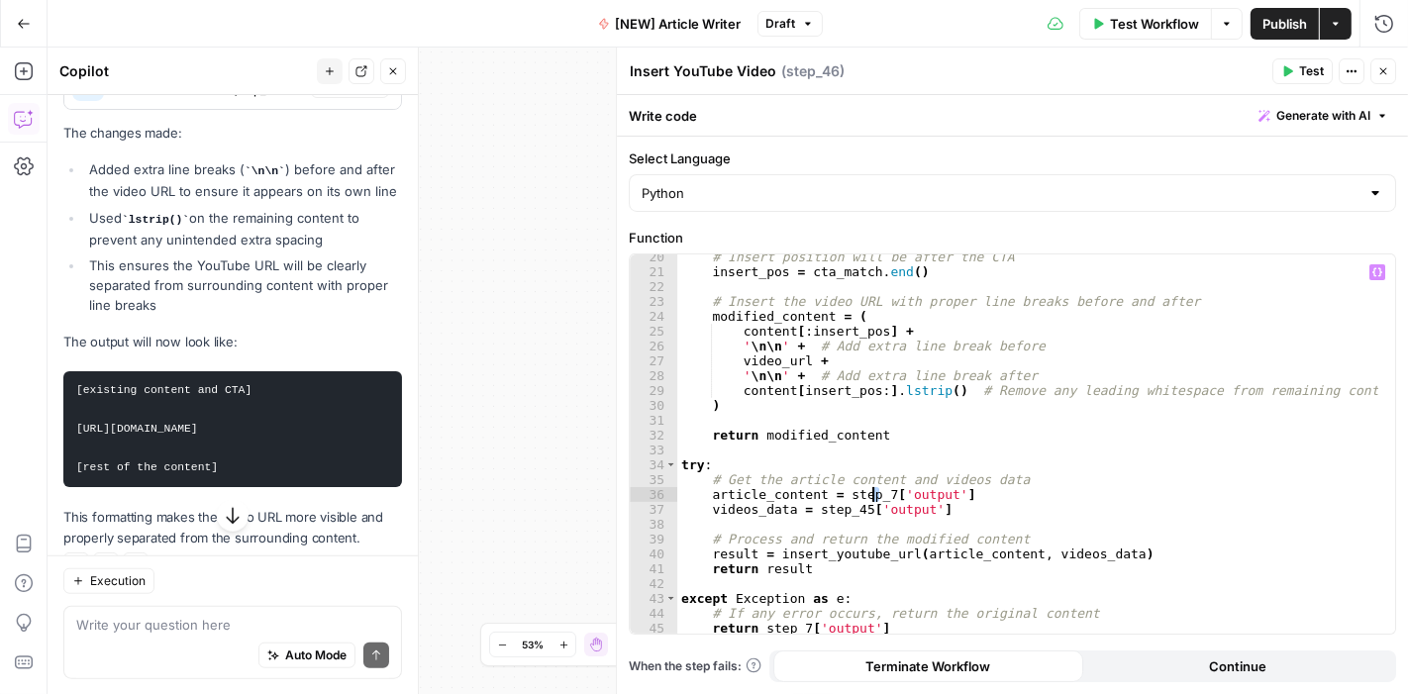
click at [871, 492] on div "# Insert position will be after the CTA insert_pos = cta_match . end ( ) # Inse…" at bounding box center [1028, 454] width 702 height 411
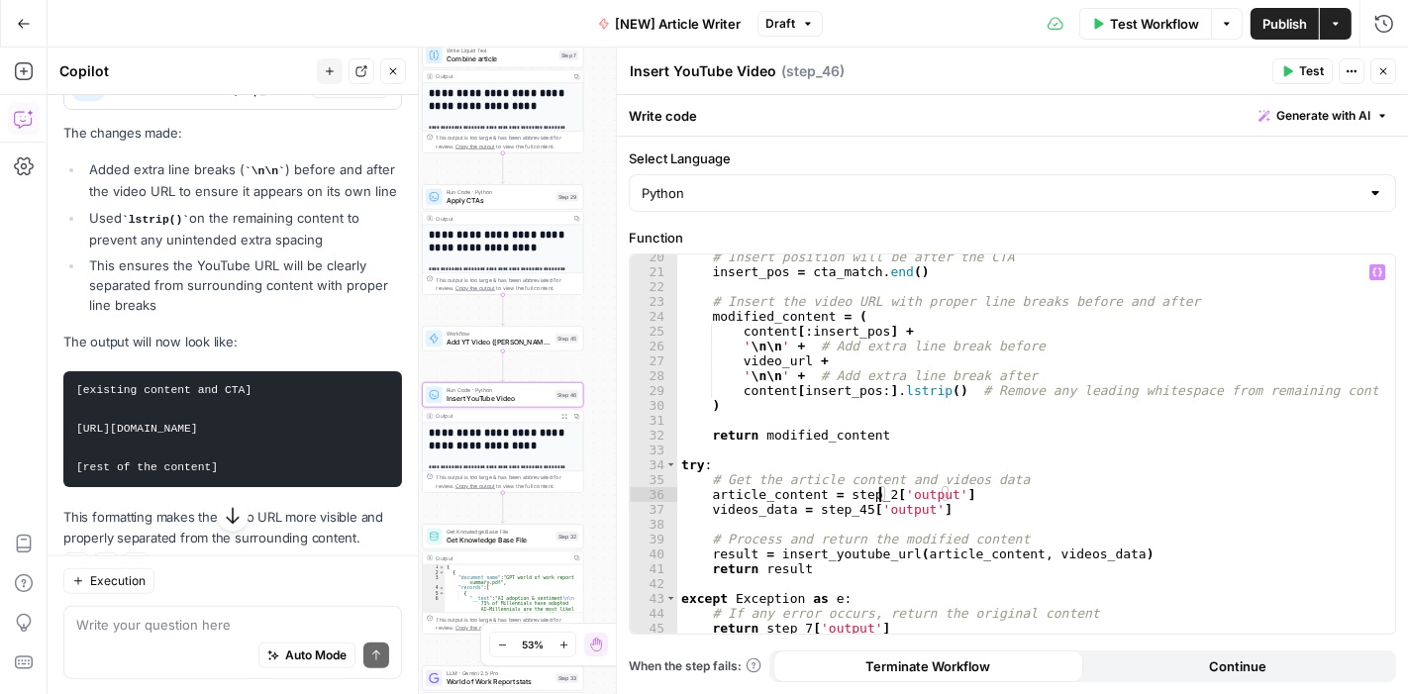
scroll to position [0, 15]
click at [798, 625] on div "# Insert position will be after the CTA insert_pos = cta_match . end ( ) # Inse…" at bounding box center [1028, 454] width 702 height 411
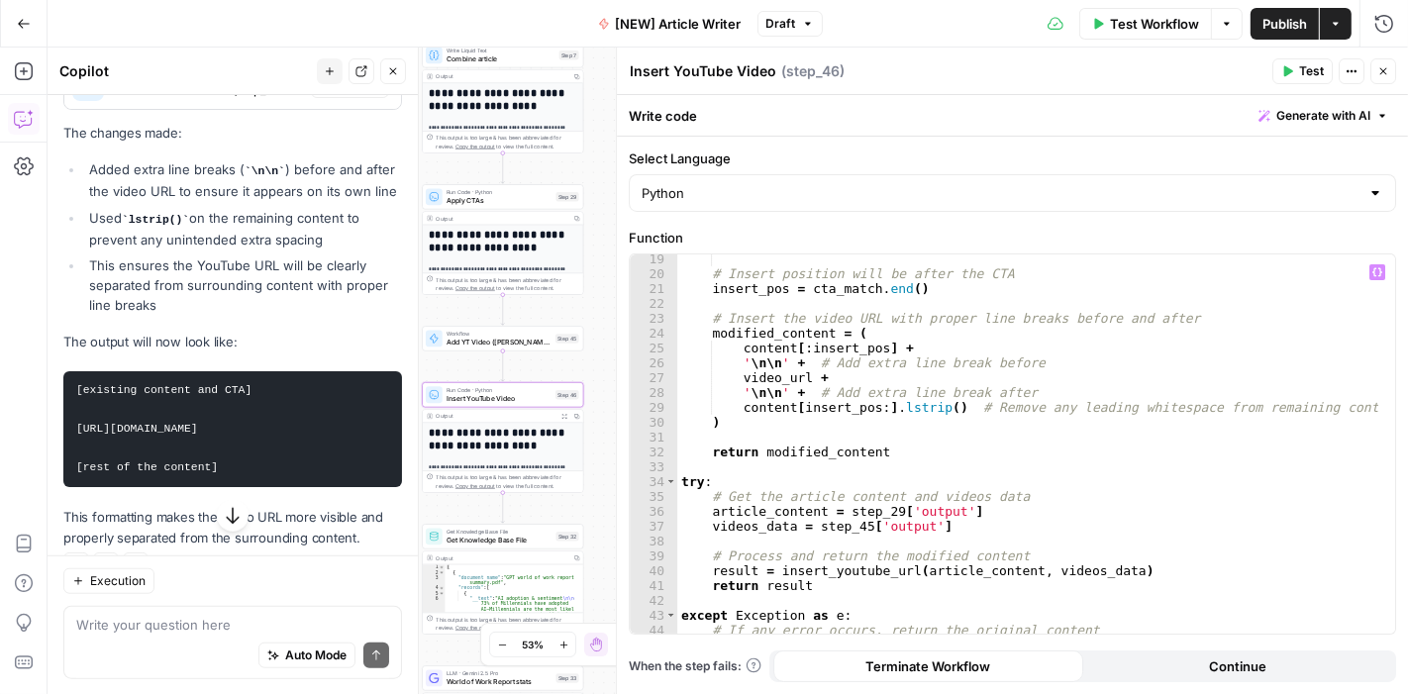
scroll to position [286, 0]
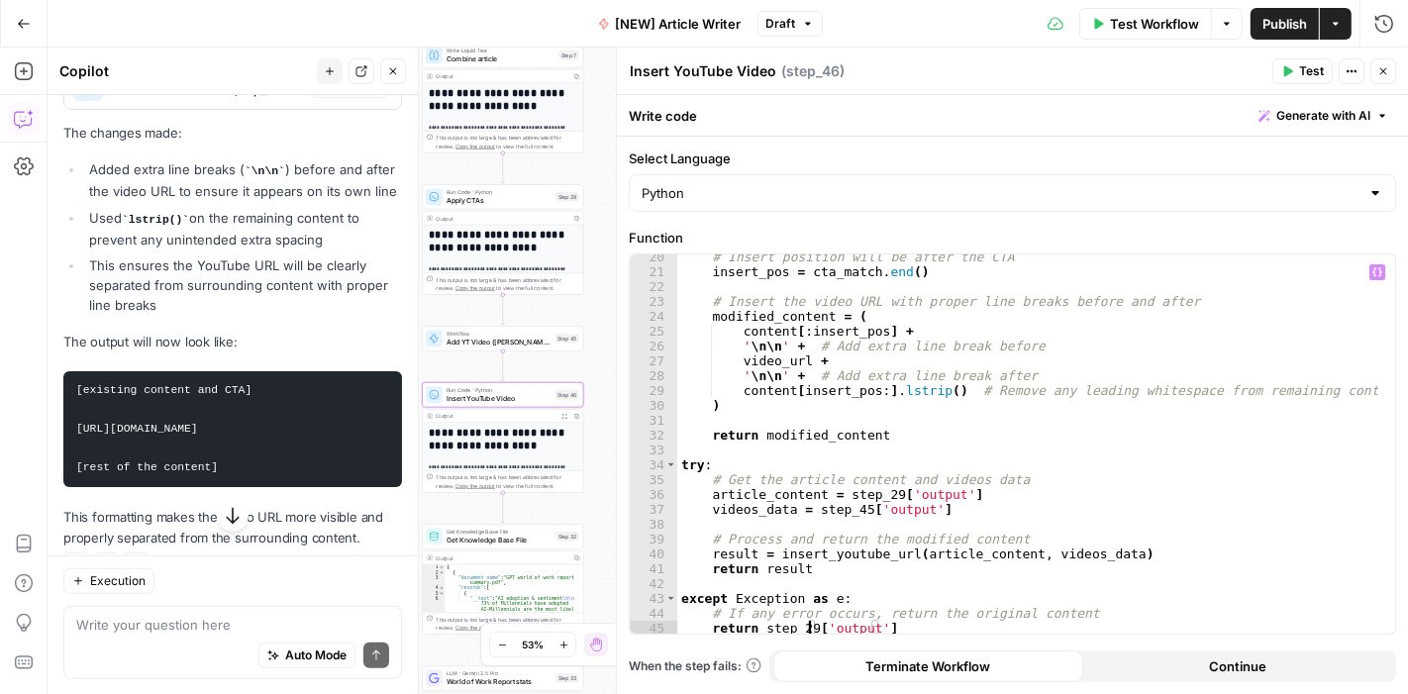
type textarea "**********"
click at [1300, 73] on span "Test" at bounding box center [1311, 71] width 25 height 18
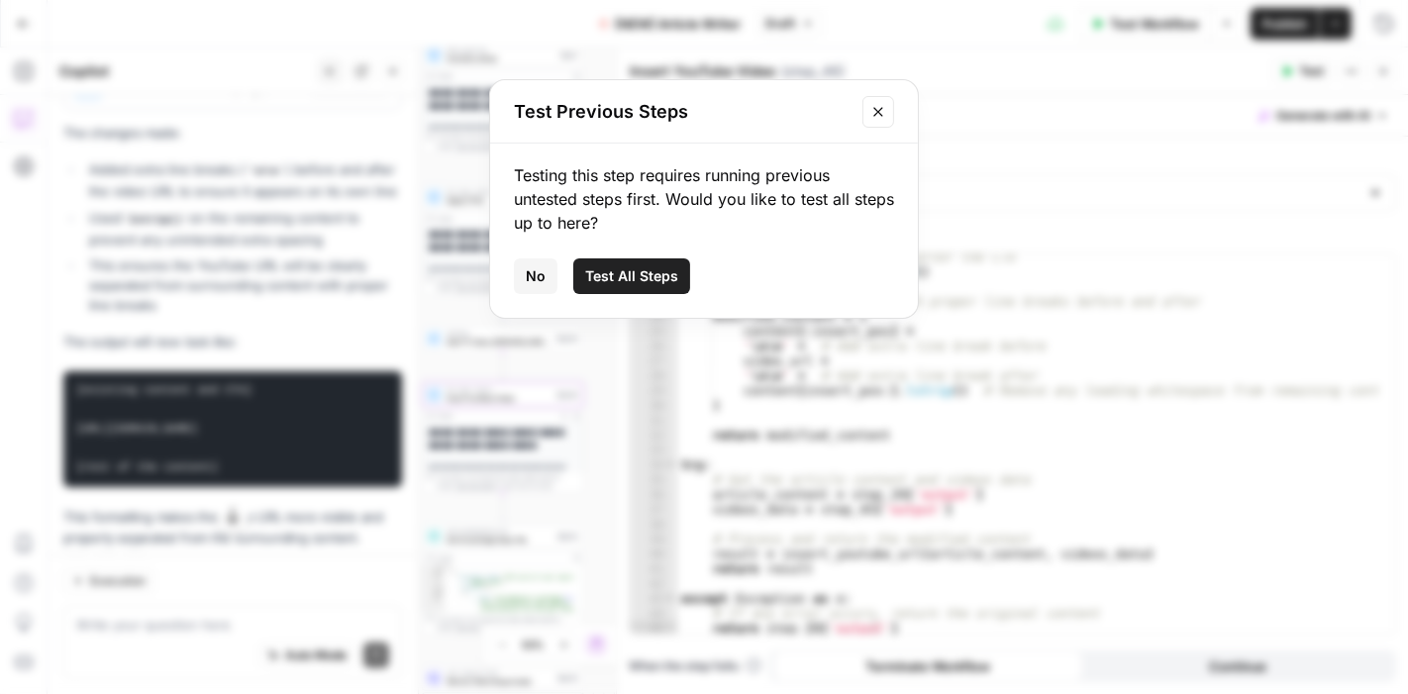
click at [655, 261] on button "Test All Steps" at bounding box center [631, 276] width 117 height 36
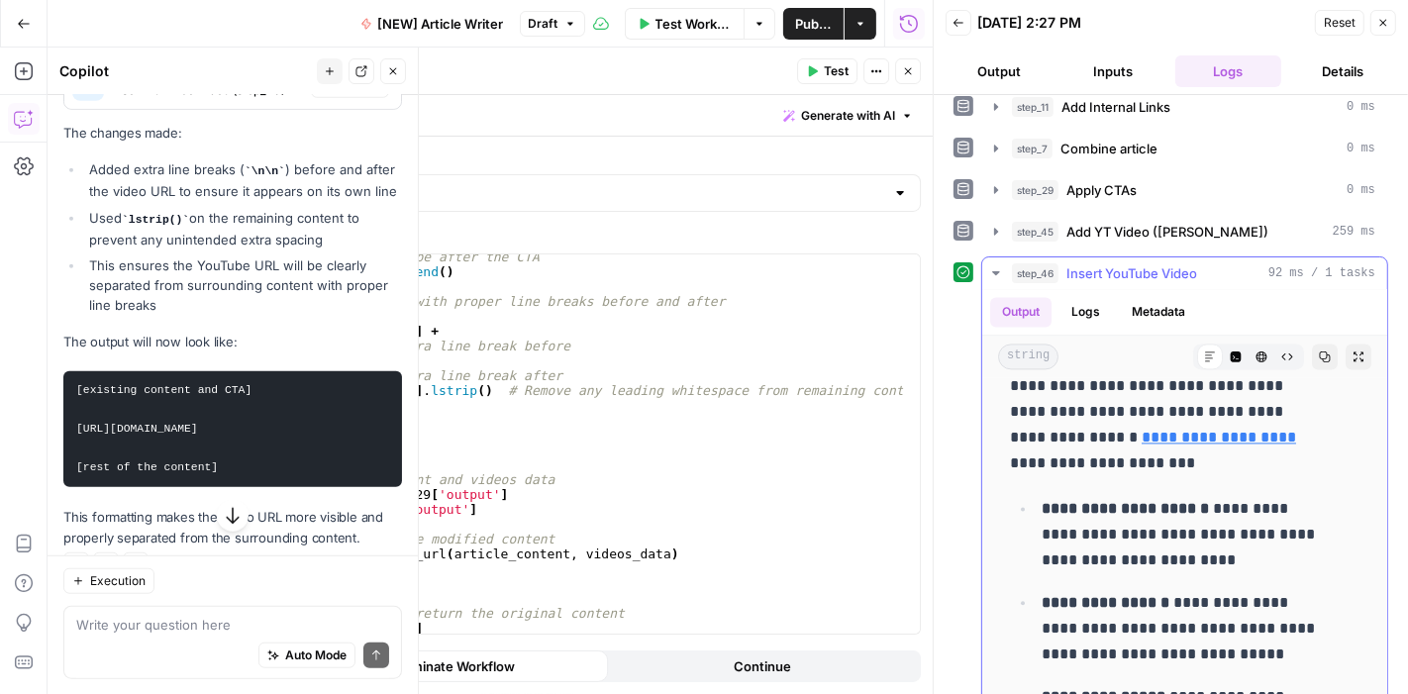
scroll to position [3730, 0]
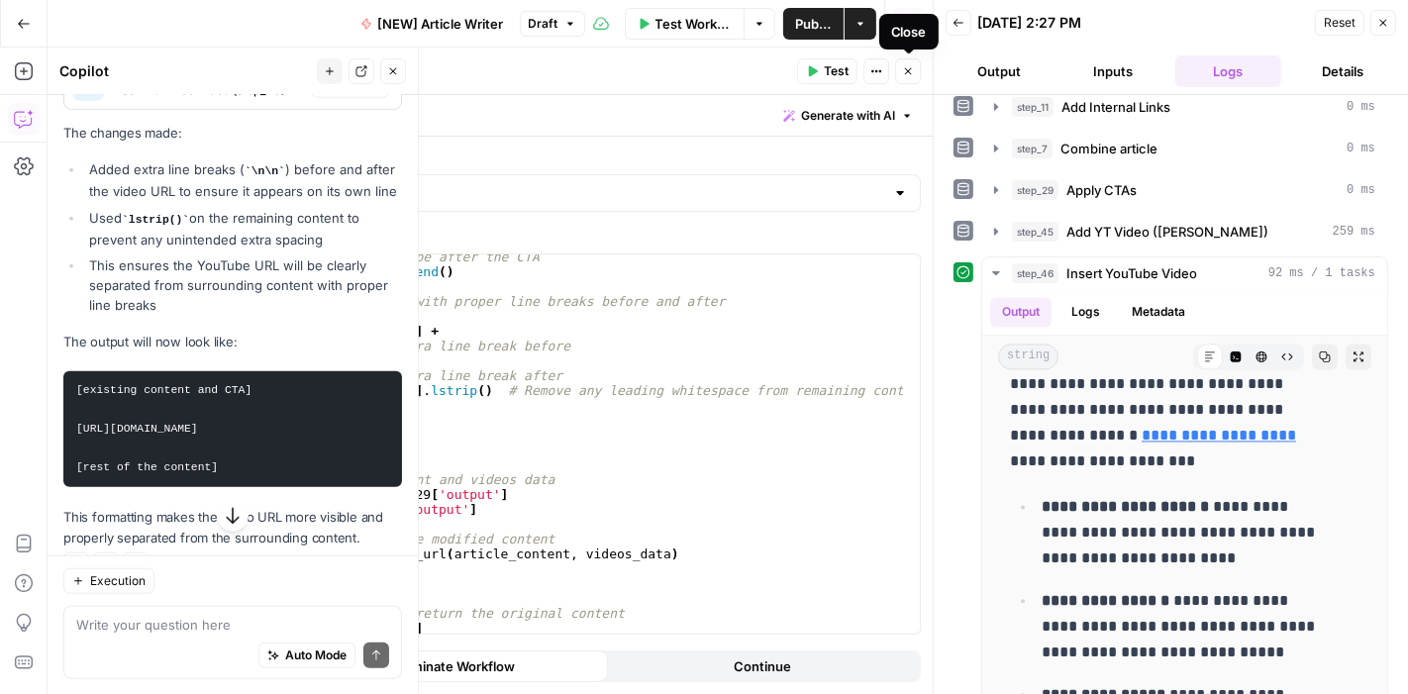
click at [904, 78] on button "Close" at bounding box center [908, 71] width 26 height 26
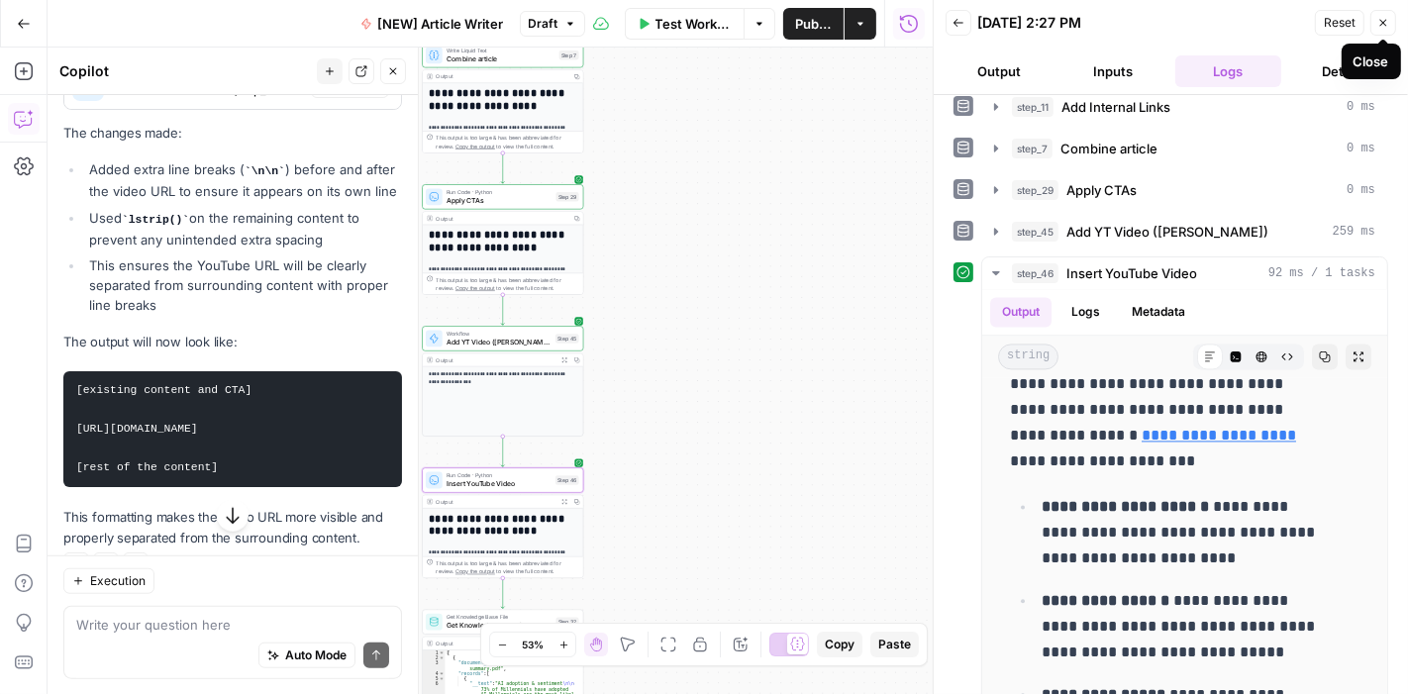
click at [1383, 27] on icon "button" at bounding box center [1383, 23] width 12 height 12
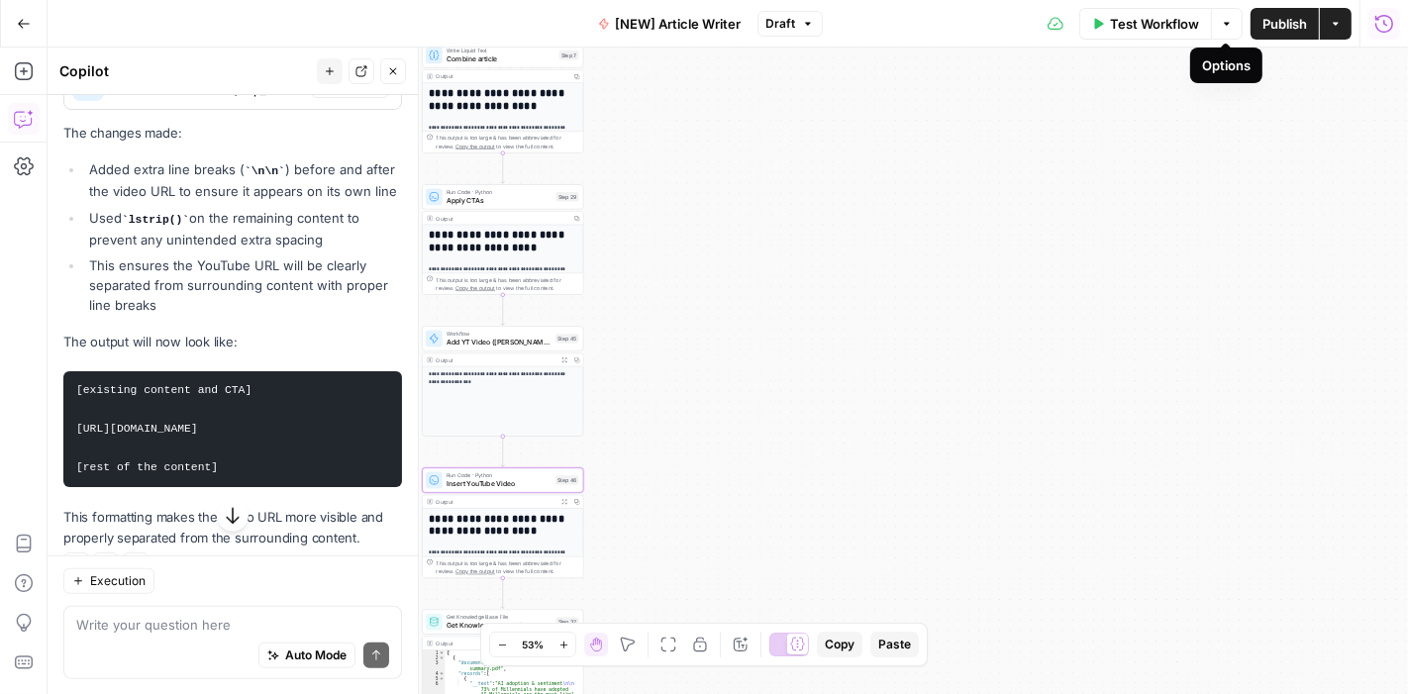
click at [1227, 26] on icon "button" at bounding box center [1226, 24] width 12 height 12
click at [1169, 23] on span "Test Workflow" at bounding box center [1154, 24] width 89 height 20
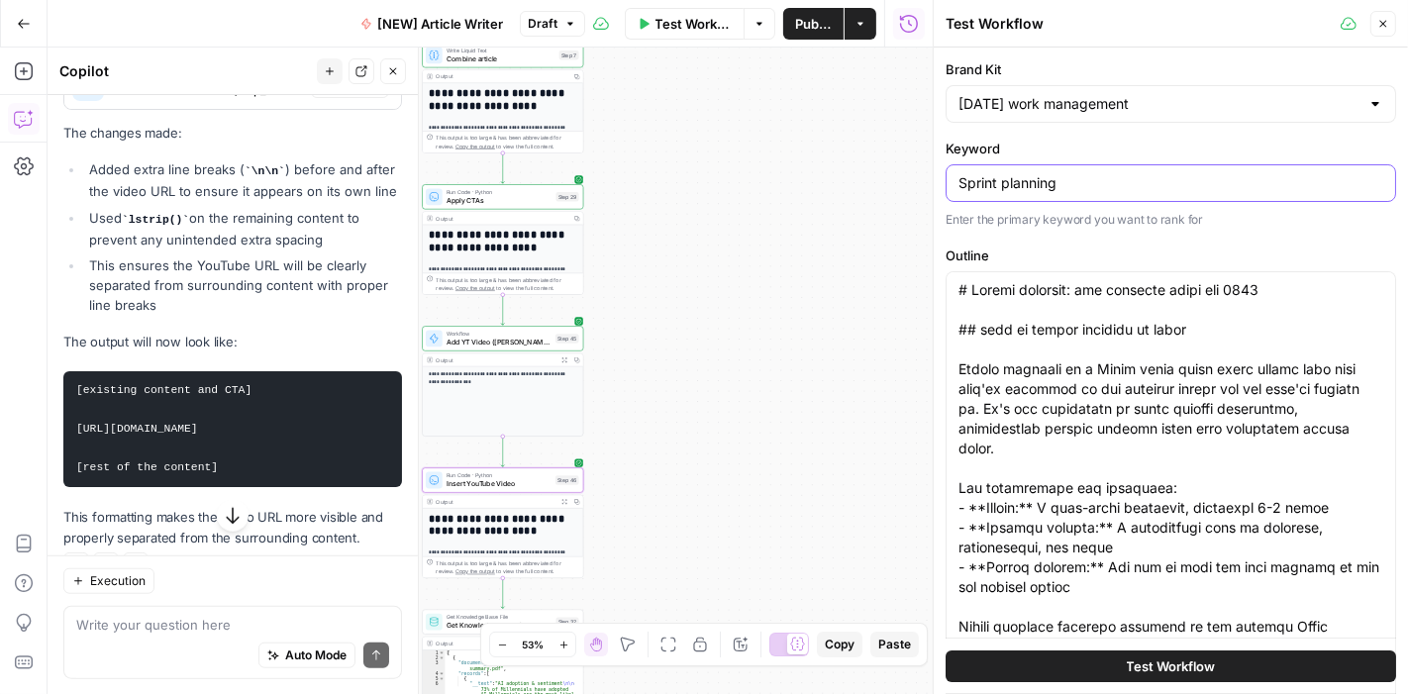
click at [1074, 187] on input "Sprint planning" at bounding box center [1170, 183] width 425 height 20
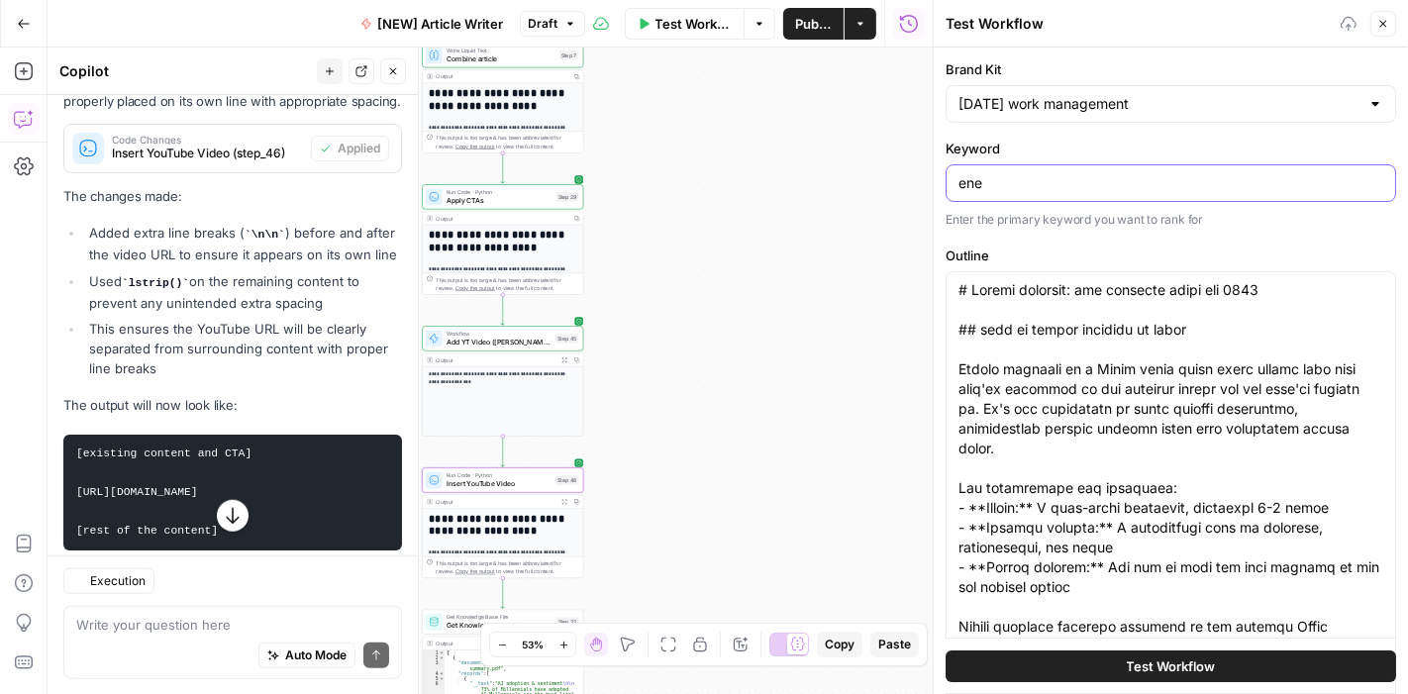
scroll to position [1406, 0]
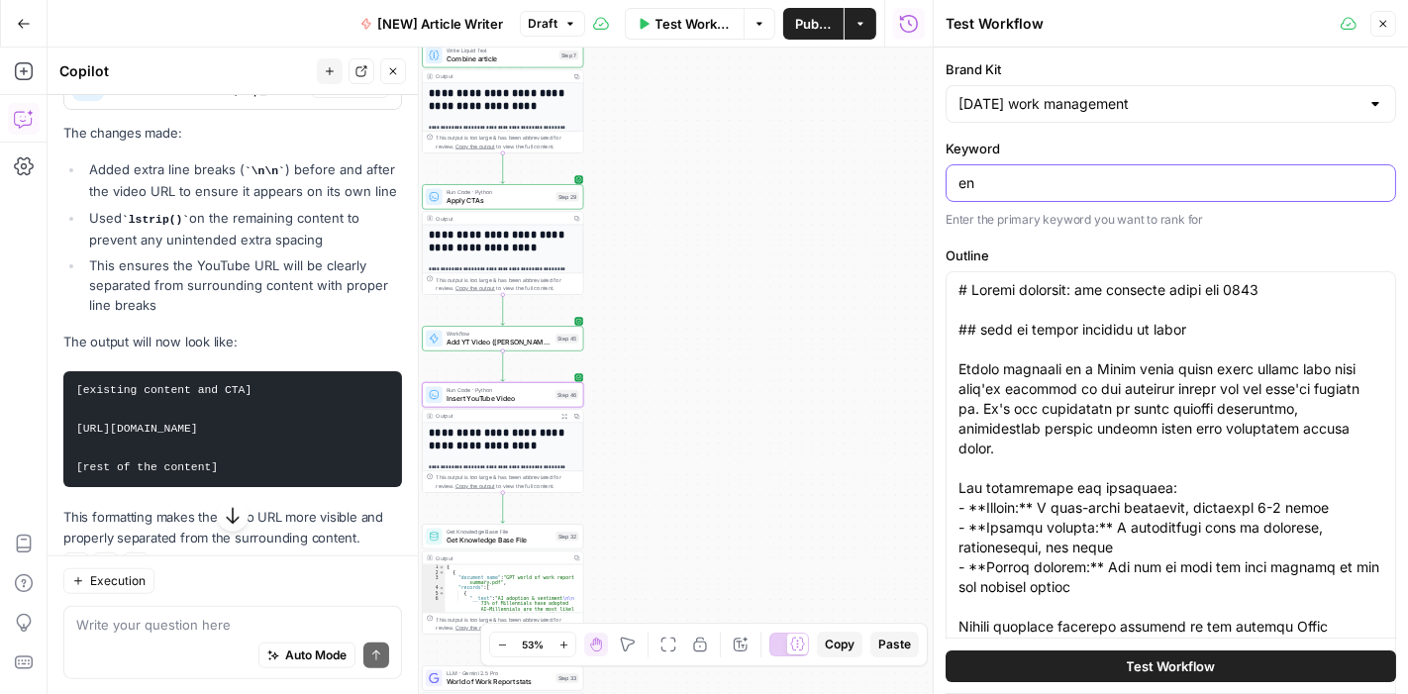
type input "en"
click at [1077, 105] on input "Brand Kit" at bounding box center [1158, 104] width 401 height 20
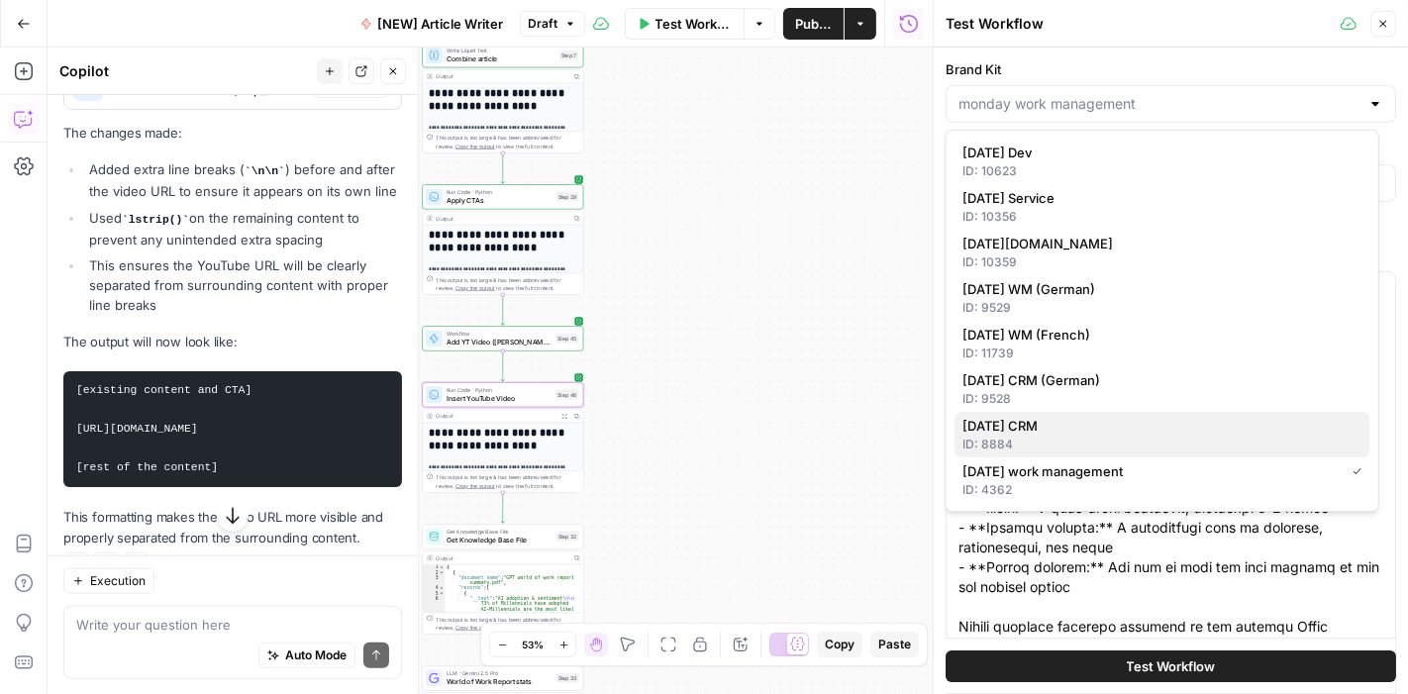
click at [1046, 427] on span "monday CRM" at bounding box center [1158, 426] width 392 height 20
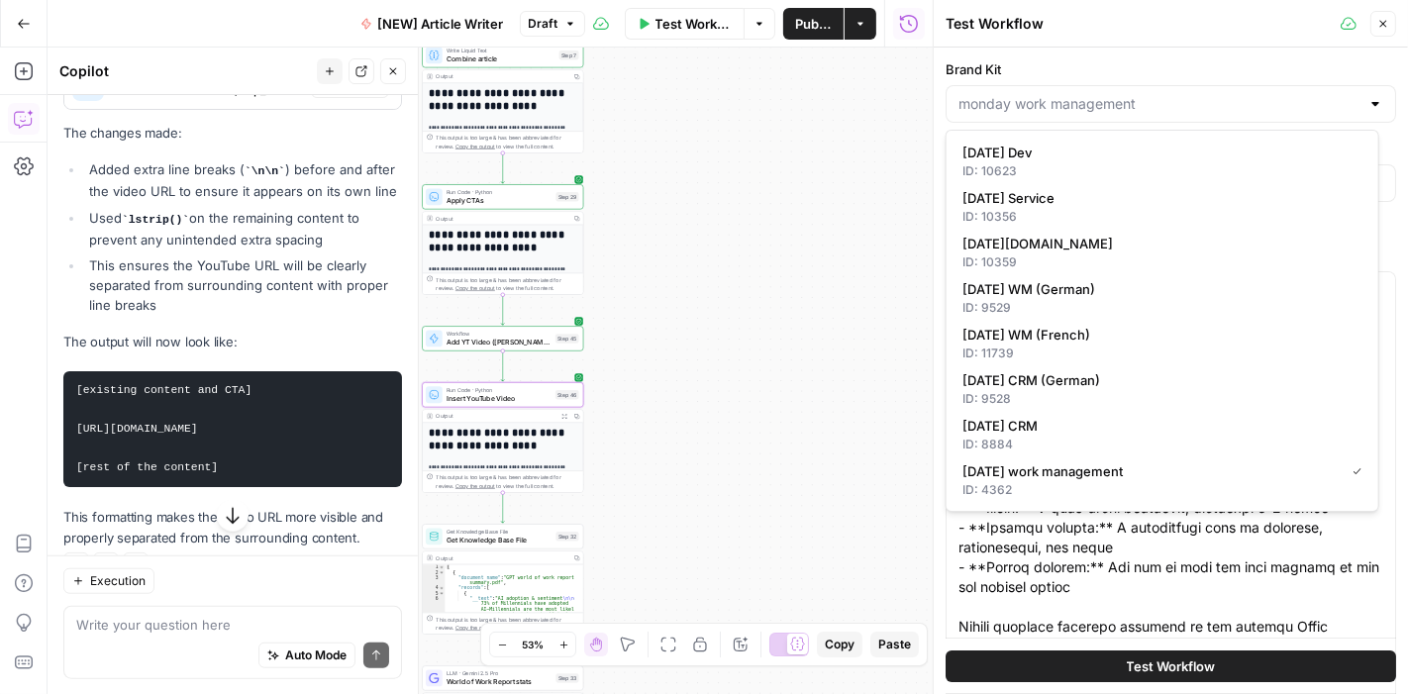
type input "monday CRM"
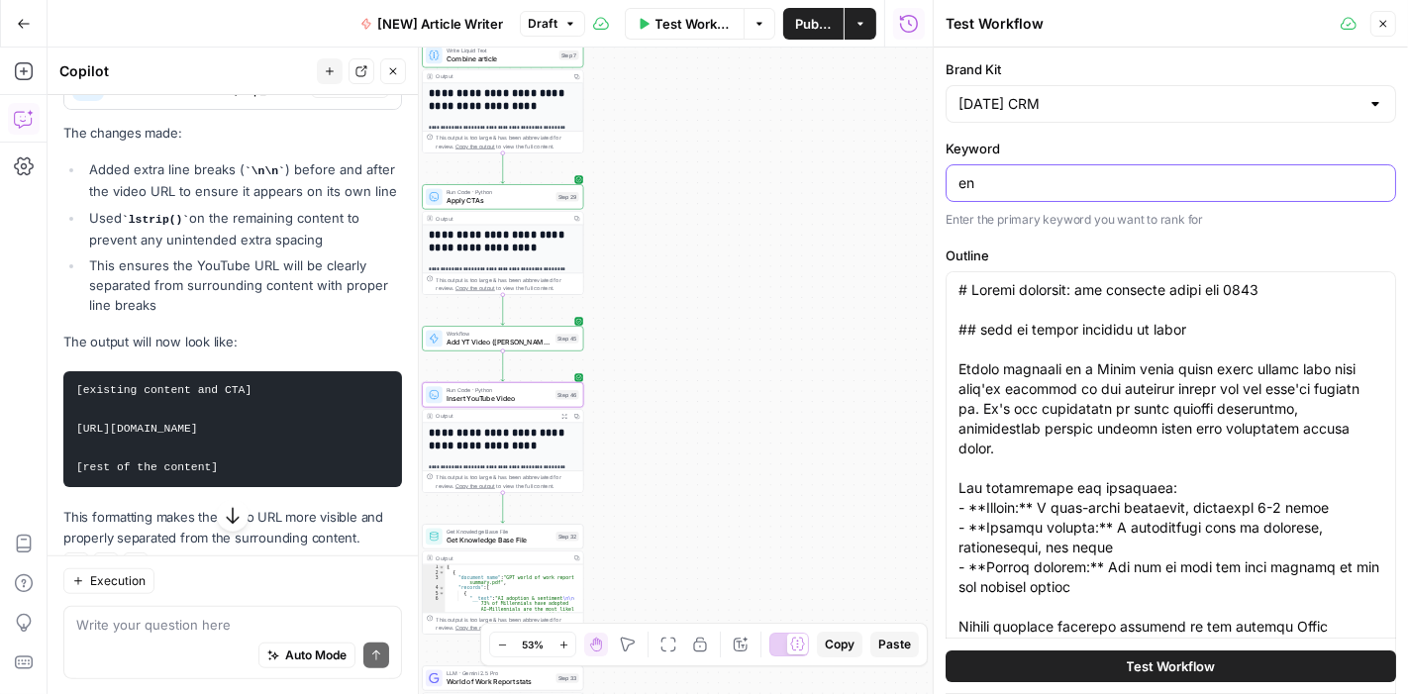
click at [1022, 188] on input "en" at bounding box center [1170, 183] width 425 height 20
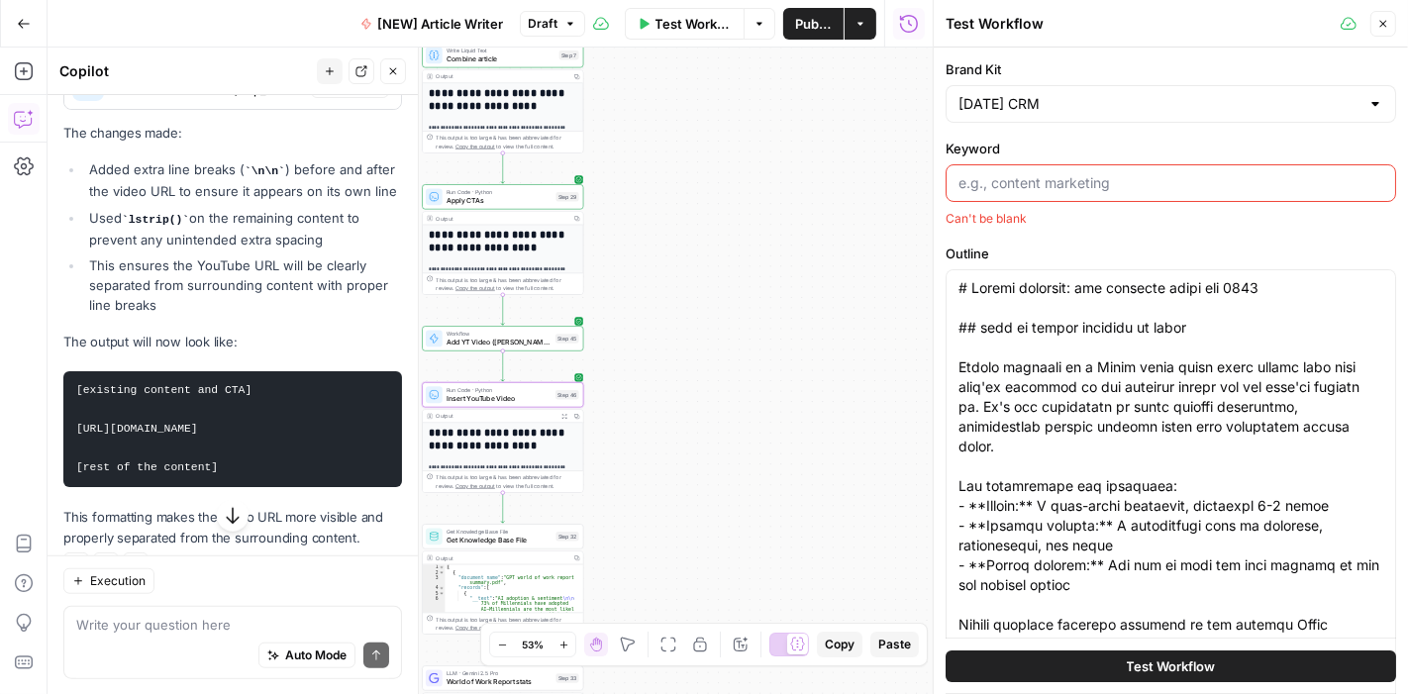
click at [1077, 182] on input "Keyword" at bounding box center [1170, 183] width 425 height 20
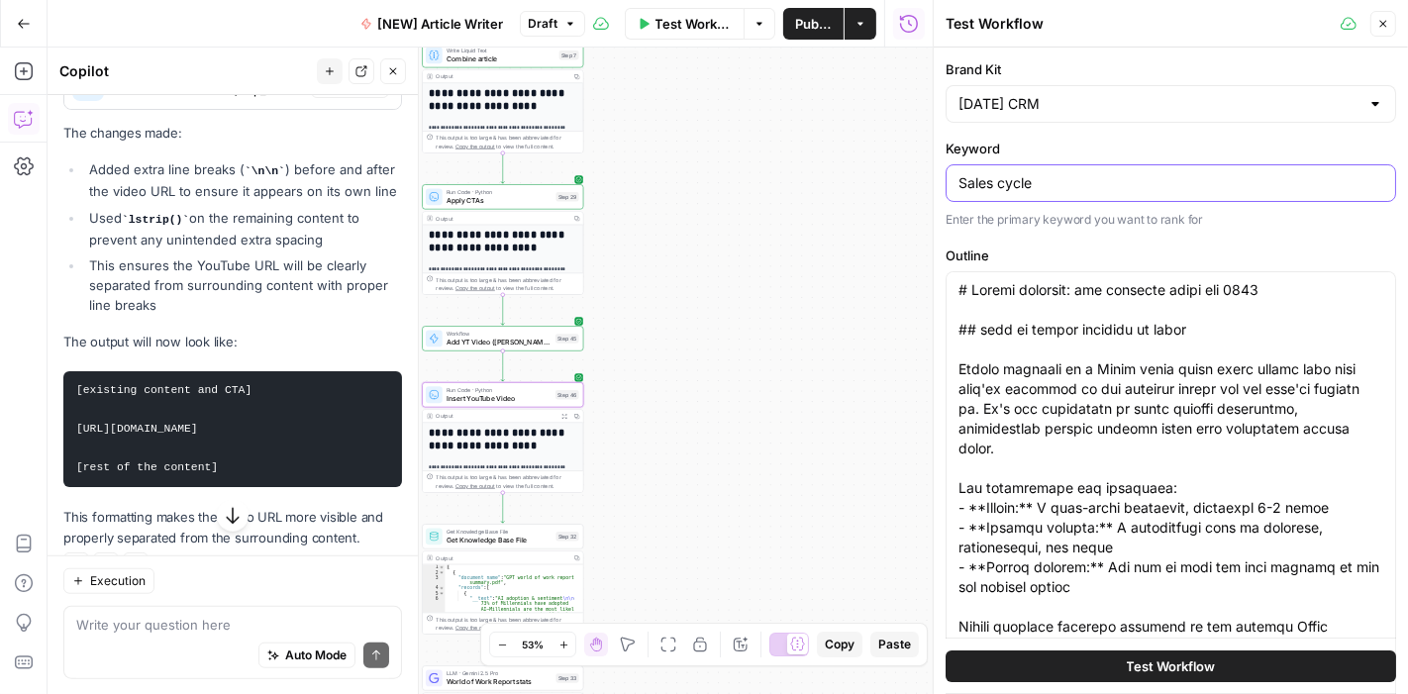
type input "Sales cycle"
click at [1109, 239] on div "Brand Kit monday CRM Keyword Sales cycle Enter the primary keyword you want to …" at bounding box center [1170, 385] width 450 height 652
click at [1051, 670] on button "Test Workflow" at bounding box center [1170, 666] width 450 height 32
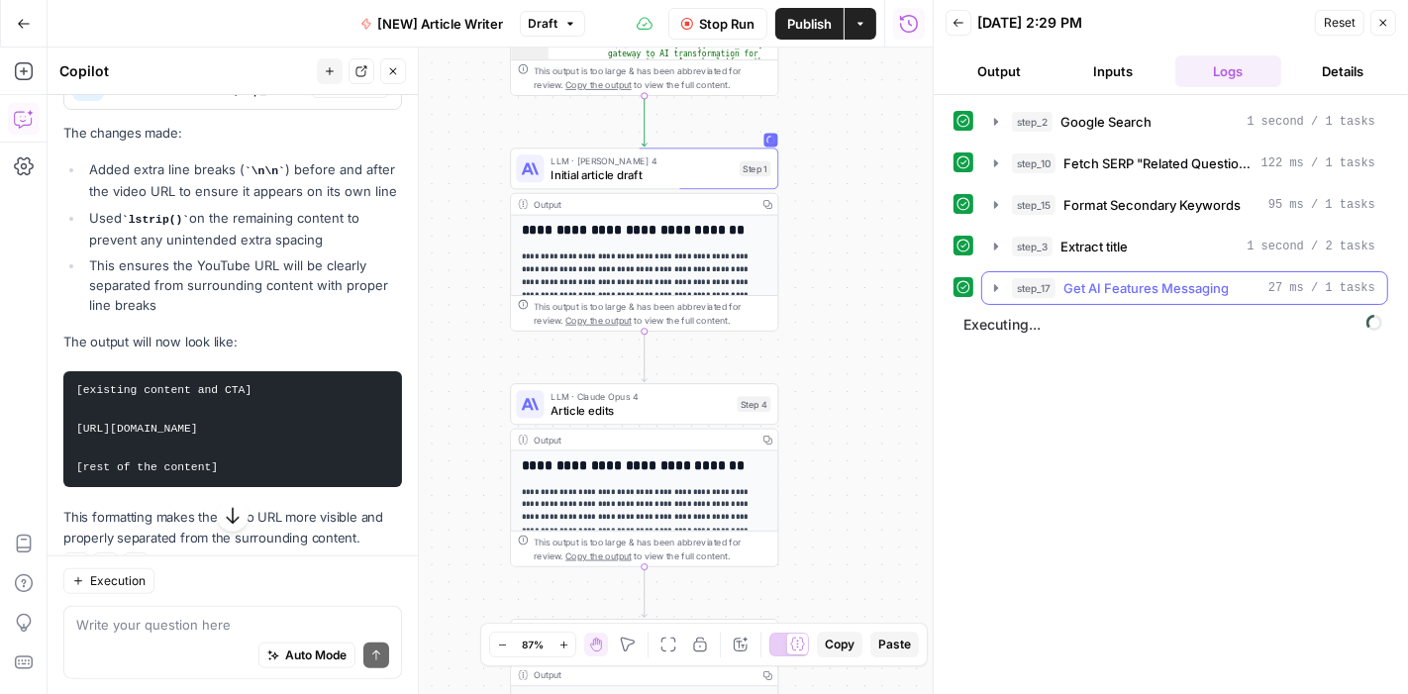
click at [996, 280] on icon "button" at bounding box center [996, 288] width 16 height 16
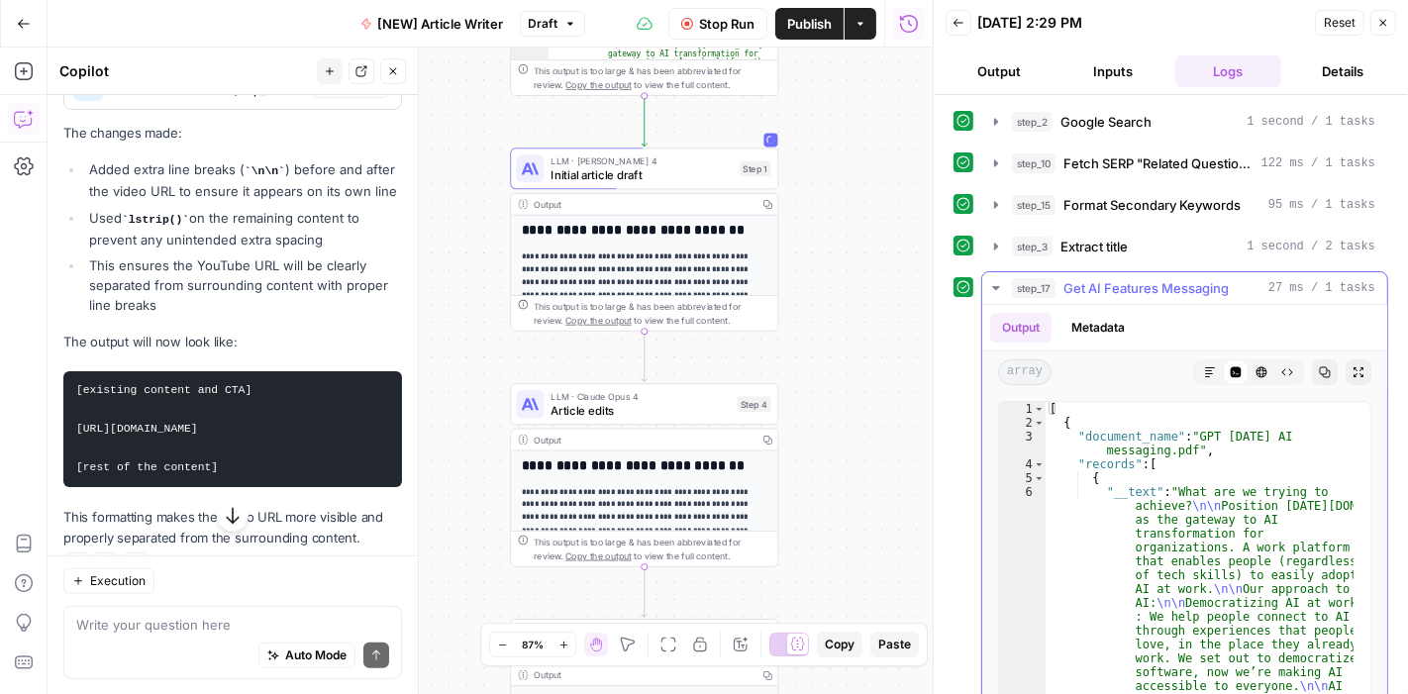
click at [996, 280] on icon "button" at bounding box center [996, 288] width 16 height 16
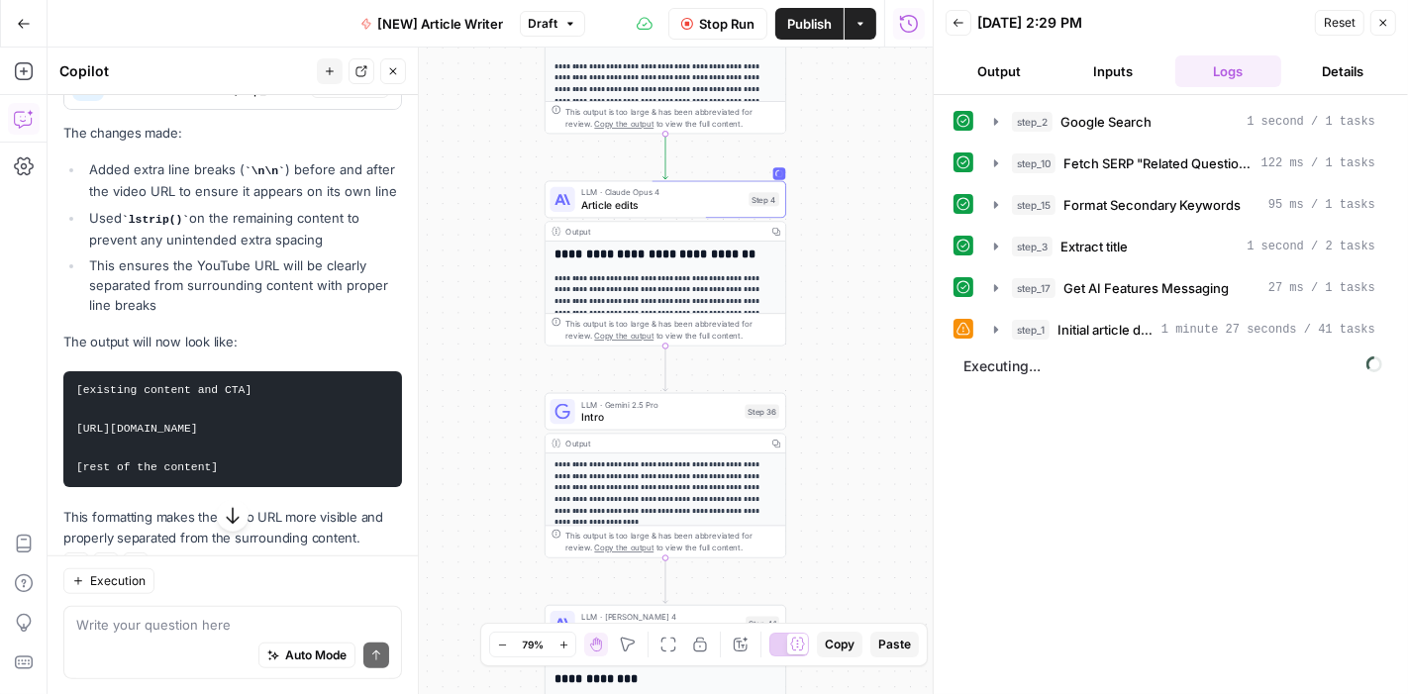
click at [960, 327] on icon at bounding box center [963, 329] width 14 height 14
click at [997, 327] on icon "button" at bounding box center [996, 329] width 4 height 7
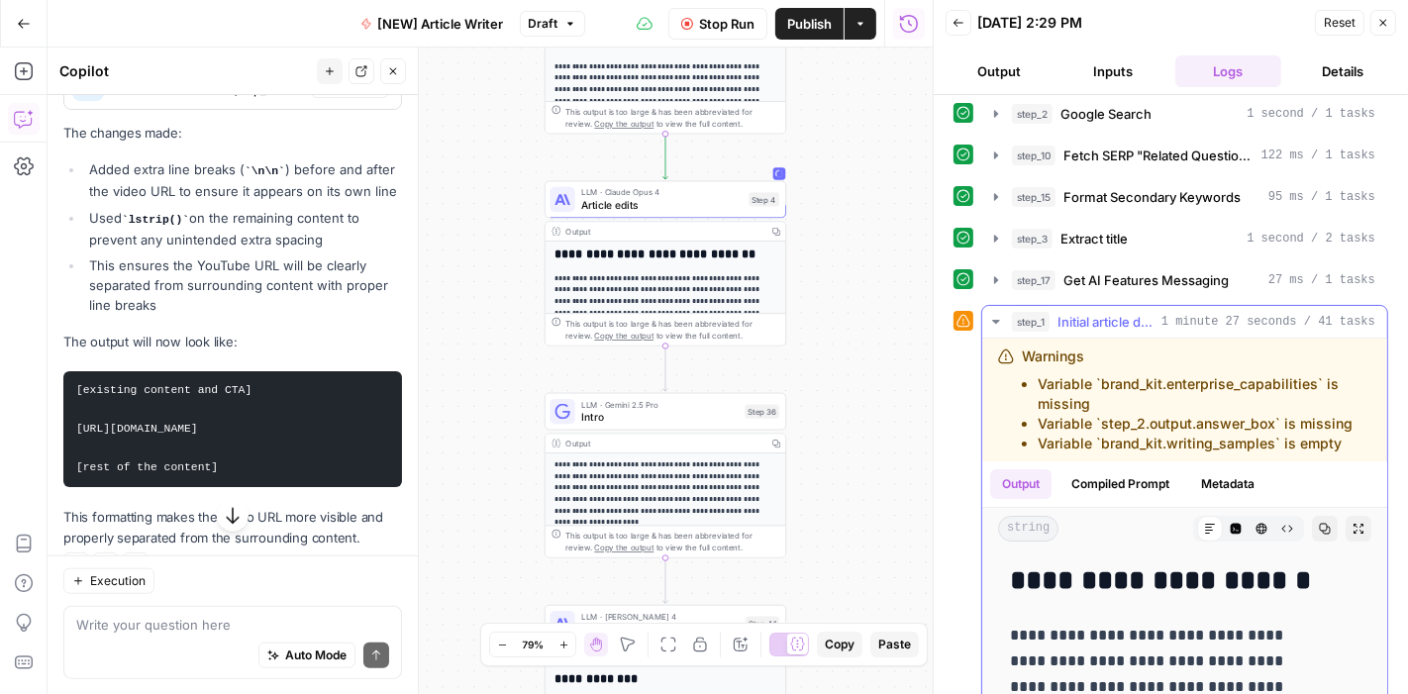
scroll to position [8, 0]
click at [997, 320] on icon "button" at bounding box center [995, 322] width 7 height 4
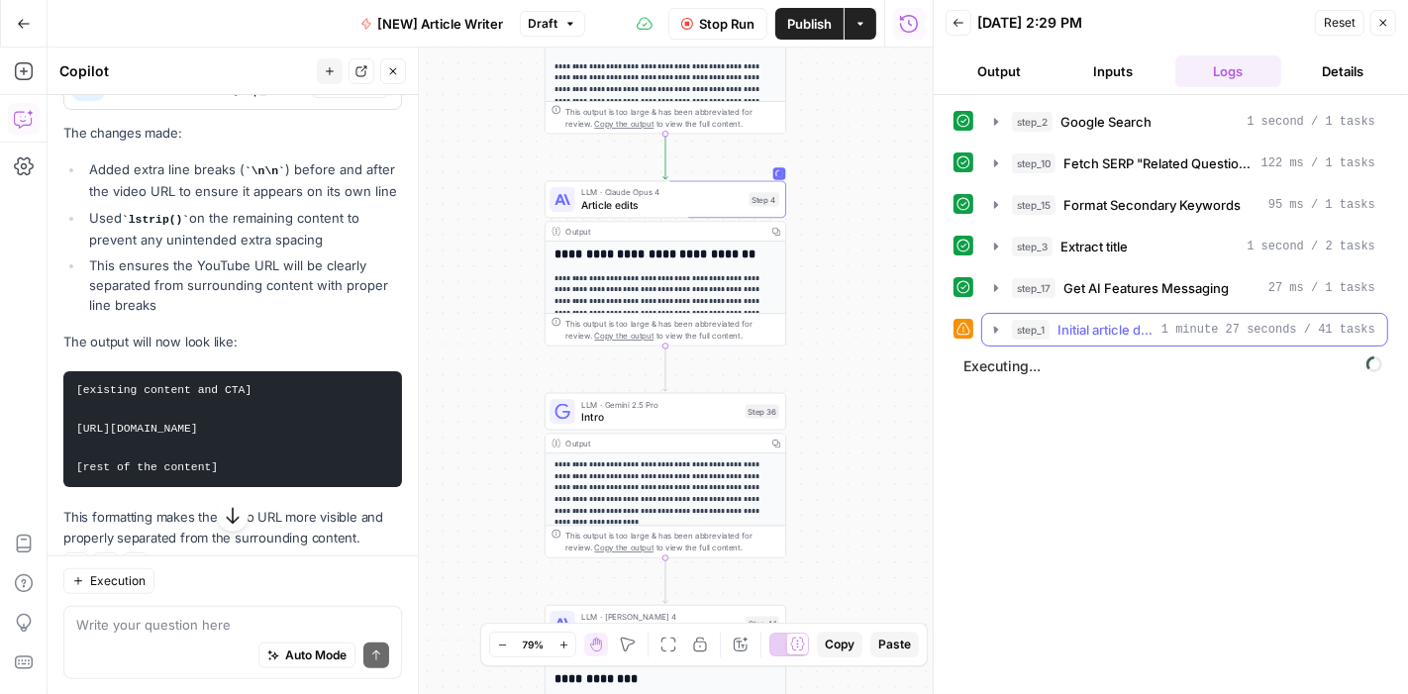
scroll to position [0, 0]
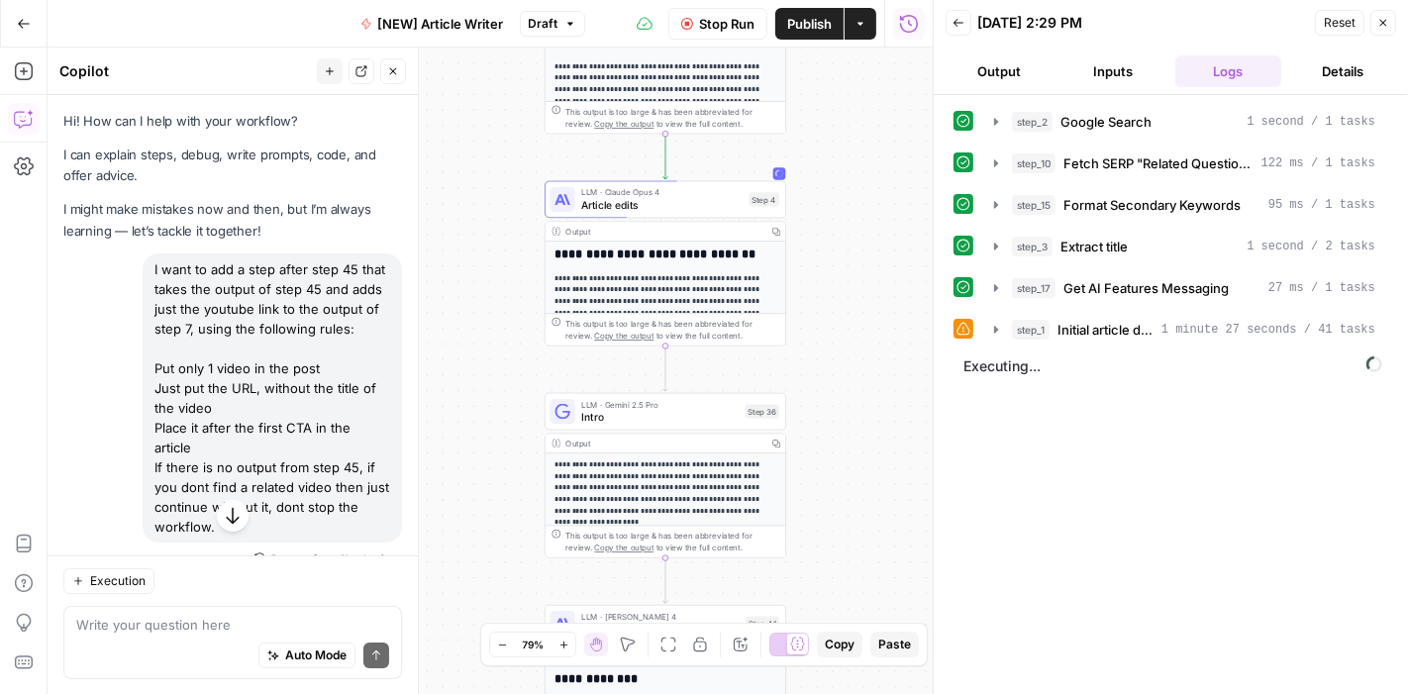
scroll to position [1406, 0]
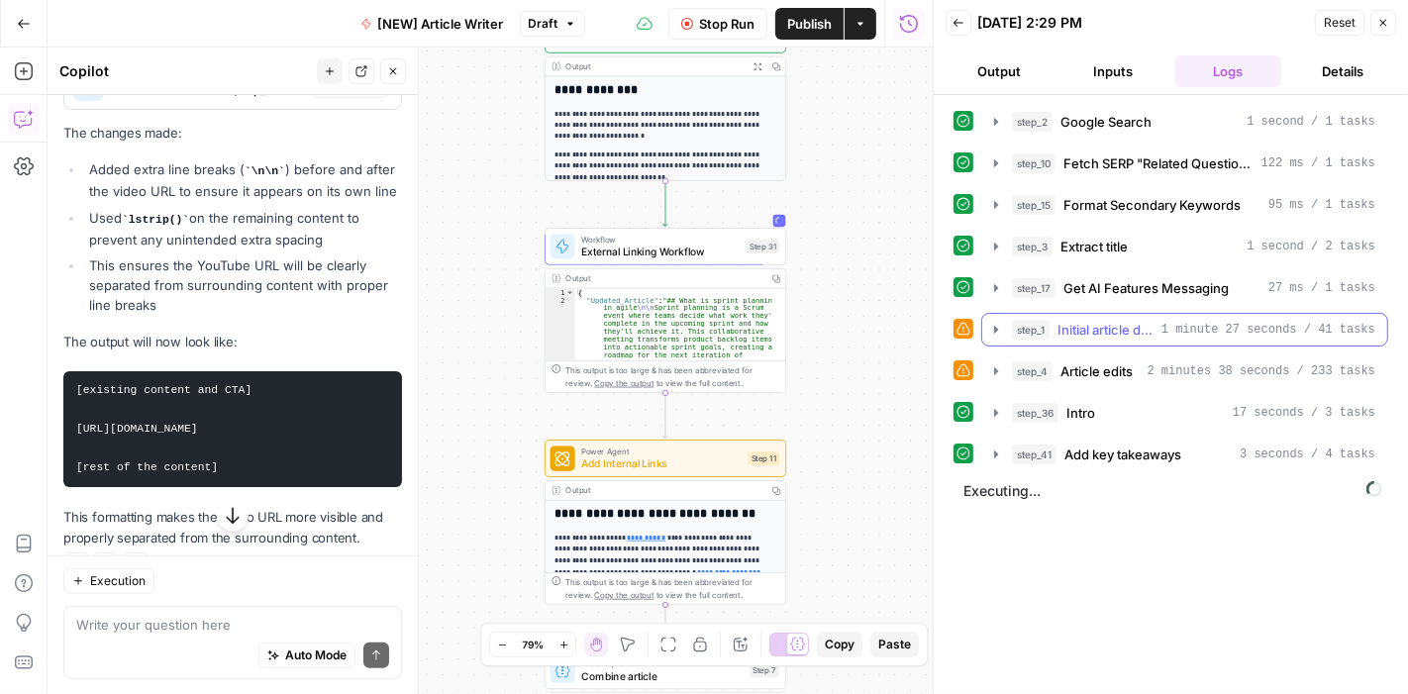
click at [992, 329] on icon "button" at bounding box center [996, 330] width 16 height 16
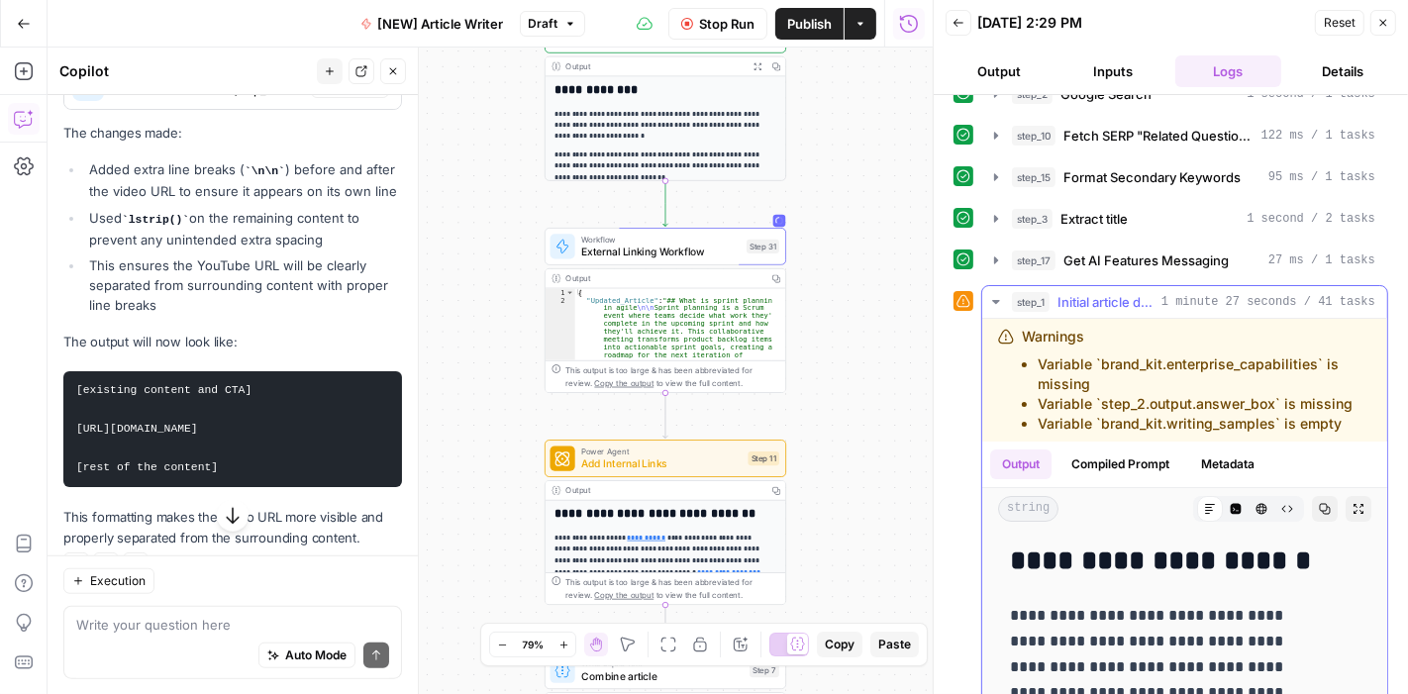
scroll to position [28, 0]
drag, startPoint x: 1272, startPoint y: 425, endPoint x: 1126, endPoint y: 418, distance: 145.7
click at [1126, 418] on li "Variable `brand_kit.writing_samples` is empty" at bounding box center [1204, 424] width 334 height 20
click at [995, 300] on icon "button" at bounding box center [995, 302] width 7 height 4
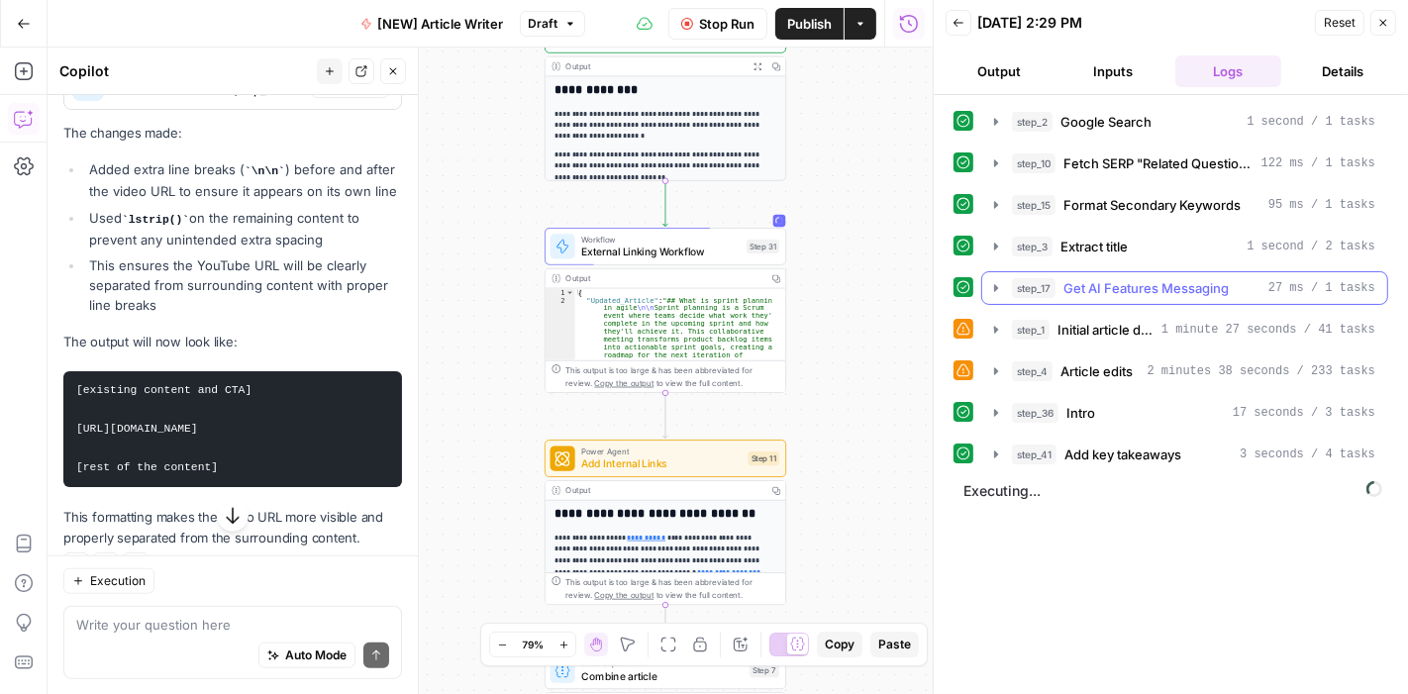
scroll to position [0, 0]
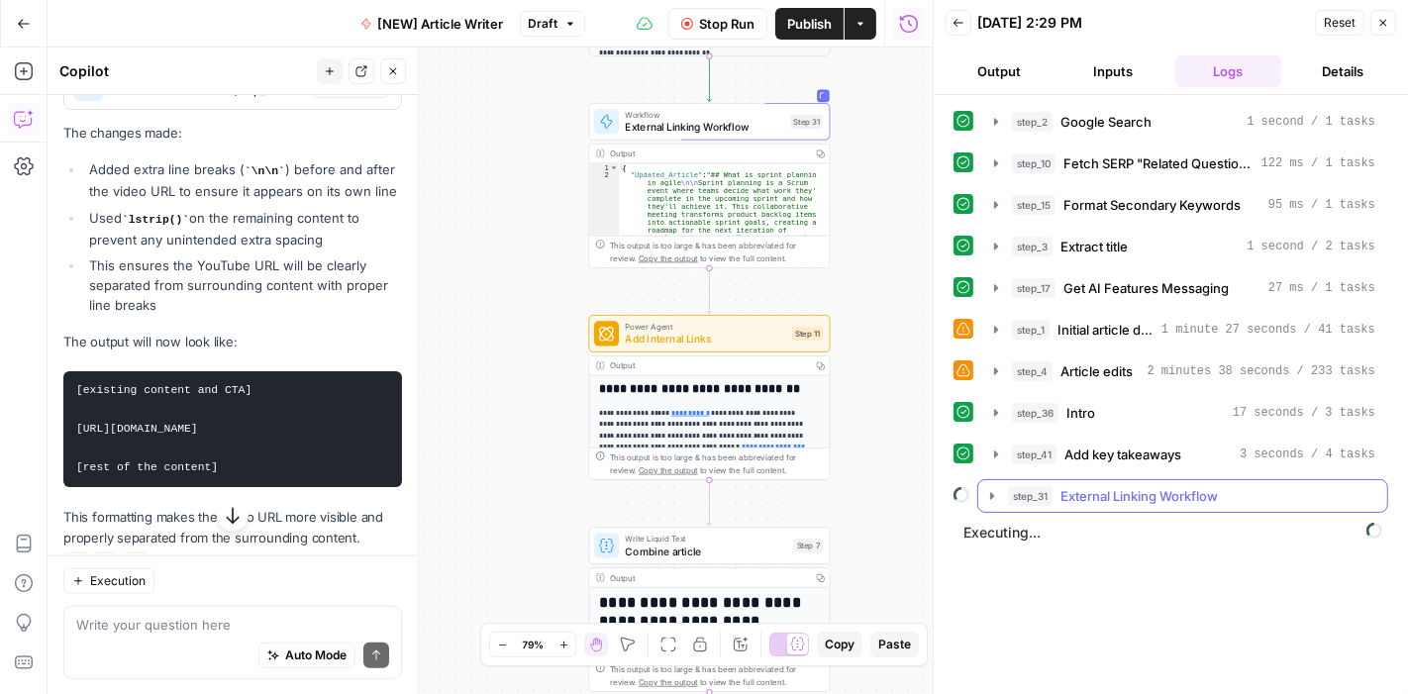
click at [988, 490] on icon "button" at bounding box center [992, 496] width 16 height 16
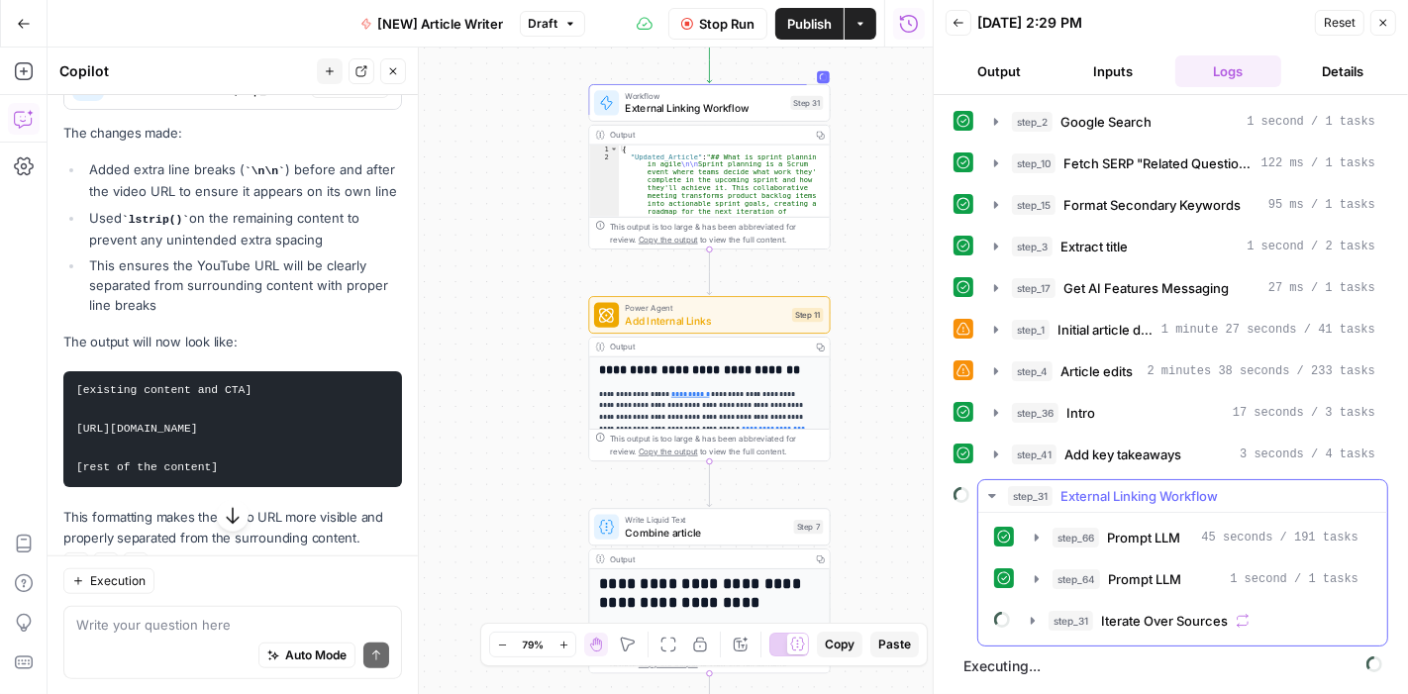
click at [989, 488] on icon "button" at bounding box center [992, 496] width 16 height 16
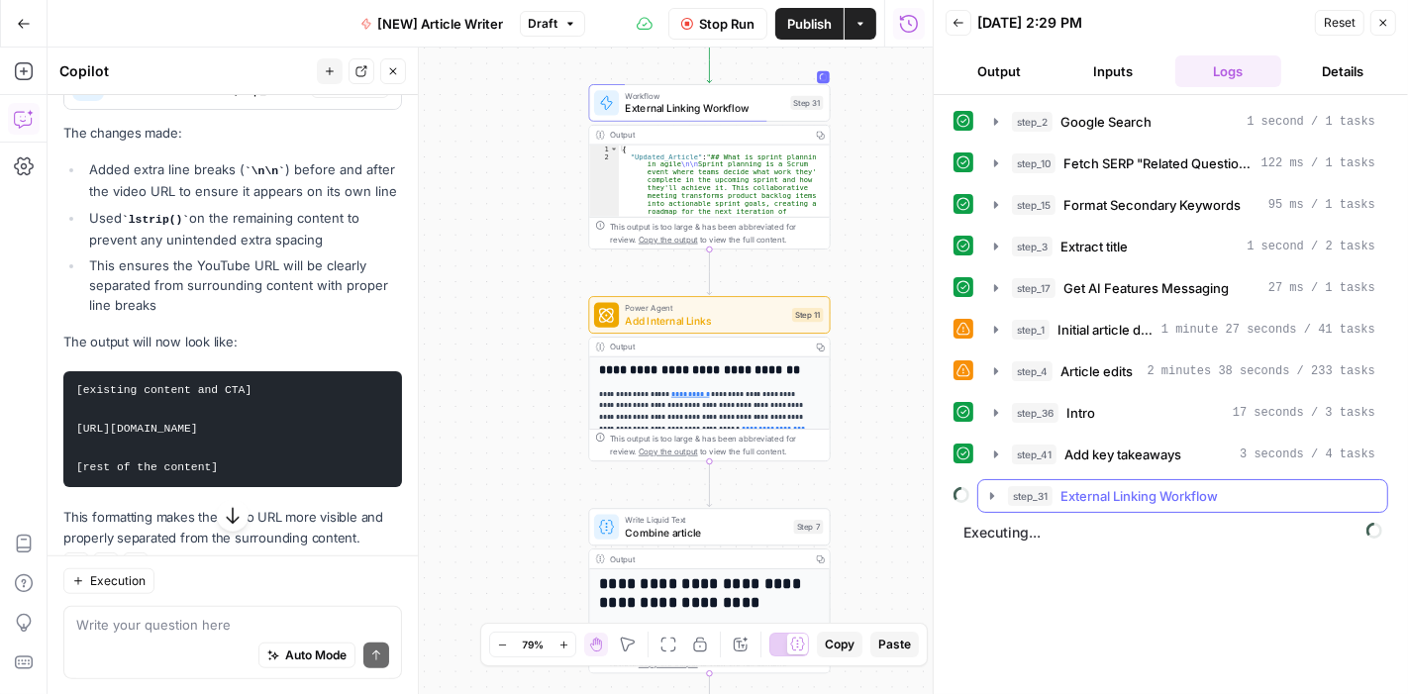
click at [985, 493] on icon "button" at bounding box center [992, 496] width 16 height 16
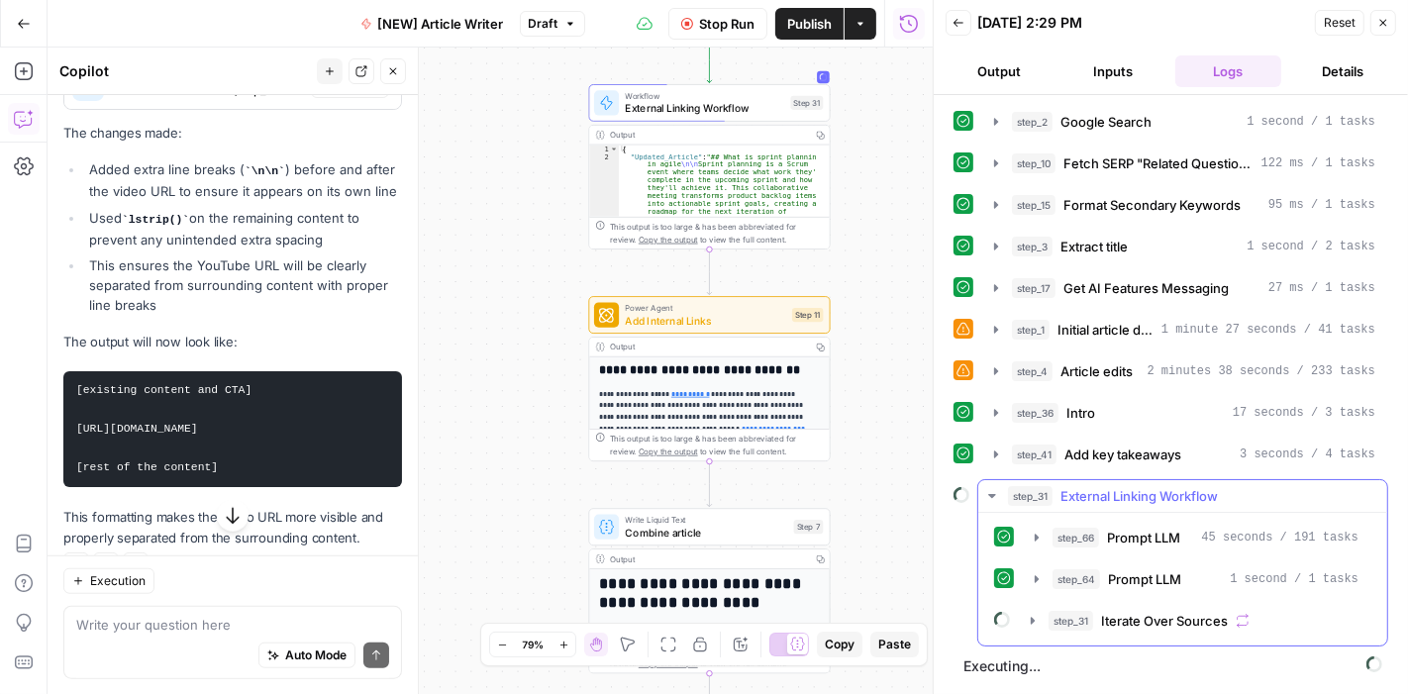
click at [990, 494] on icon "button" at bounding box center [991, 496] width 7 height 4
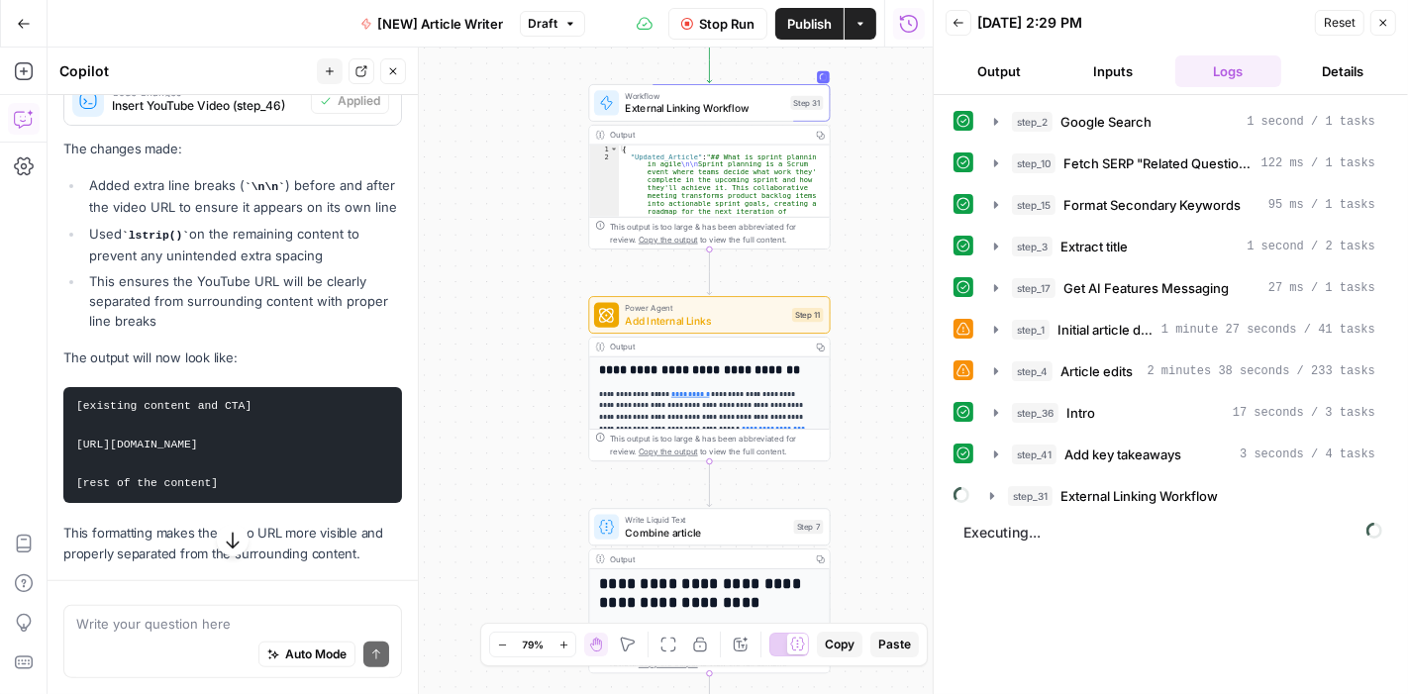
scroll to position [1406, 0]
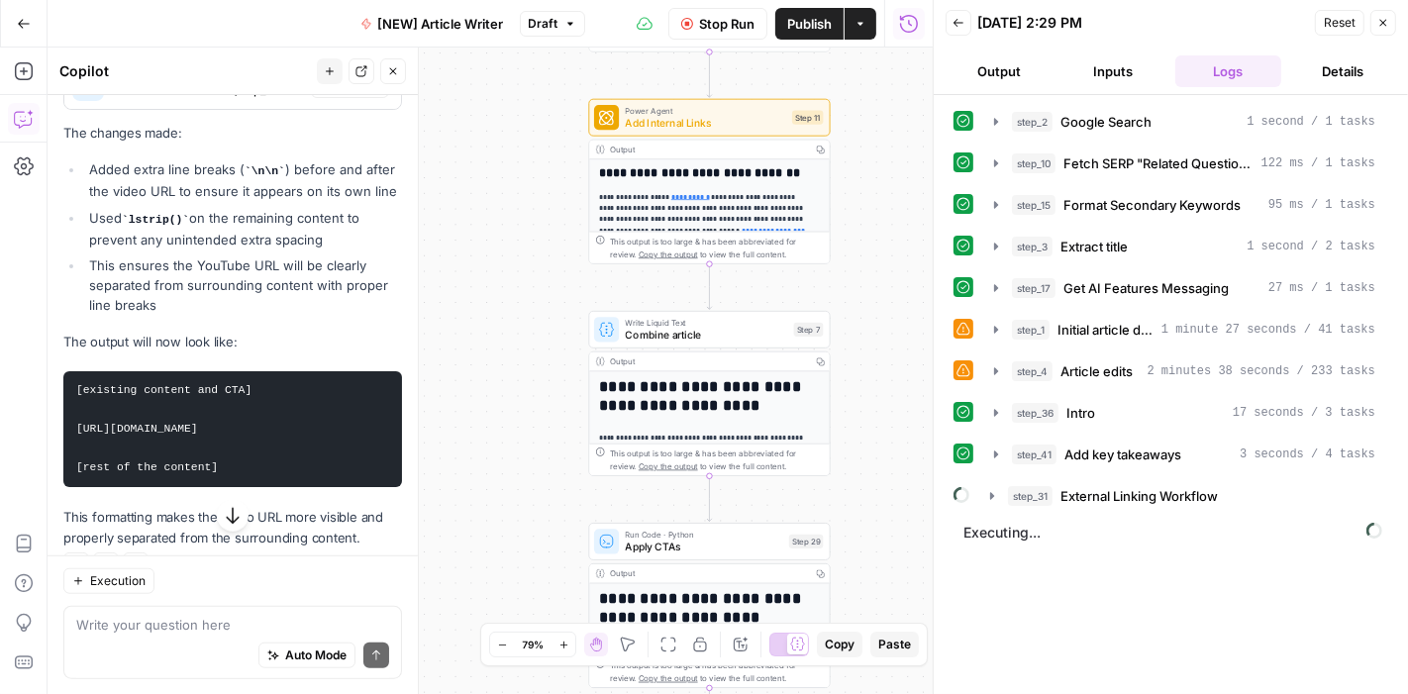
click at [387, 77] on button "Close" at bounding box center [393, 71] width 26 height 26
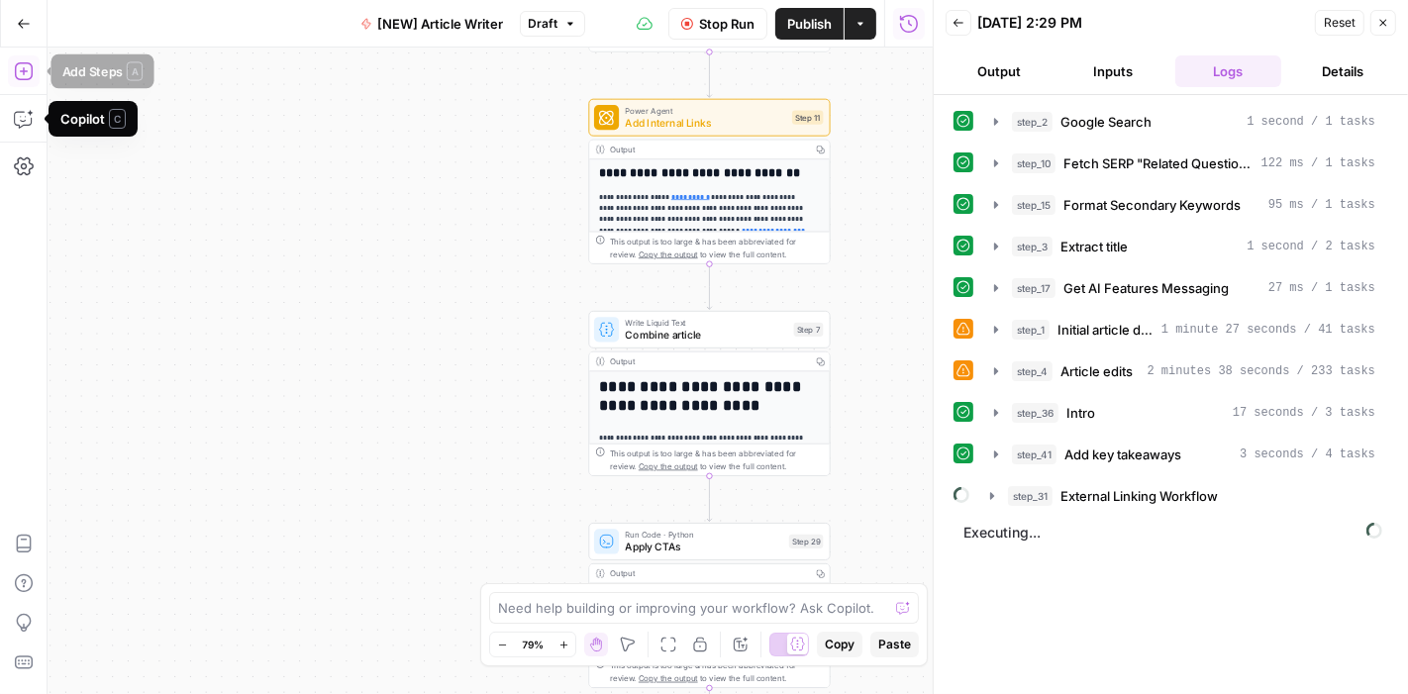
click at [23, 70] on icon "button" at bounding box center [23, 71] width 18 height 18
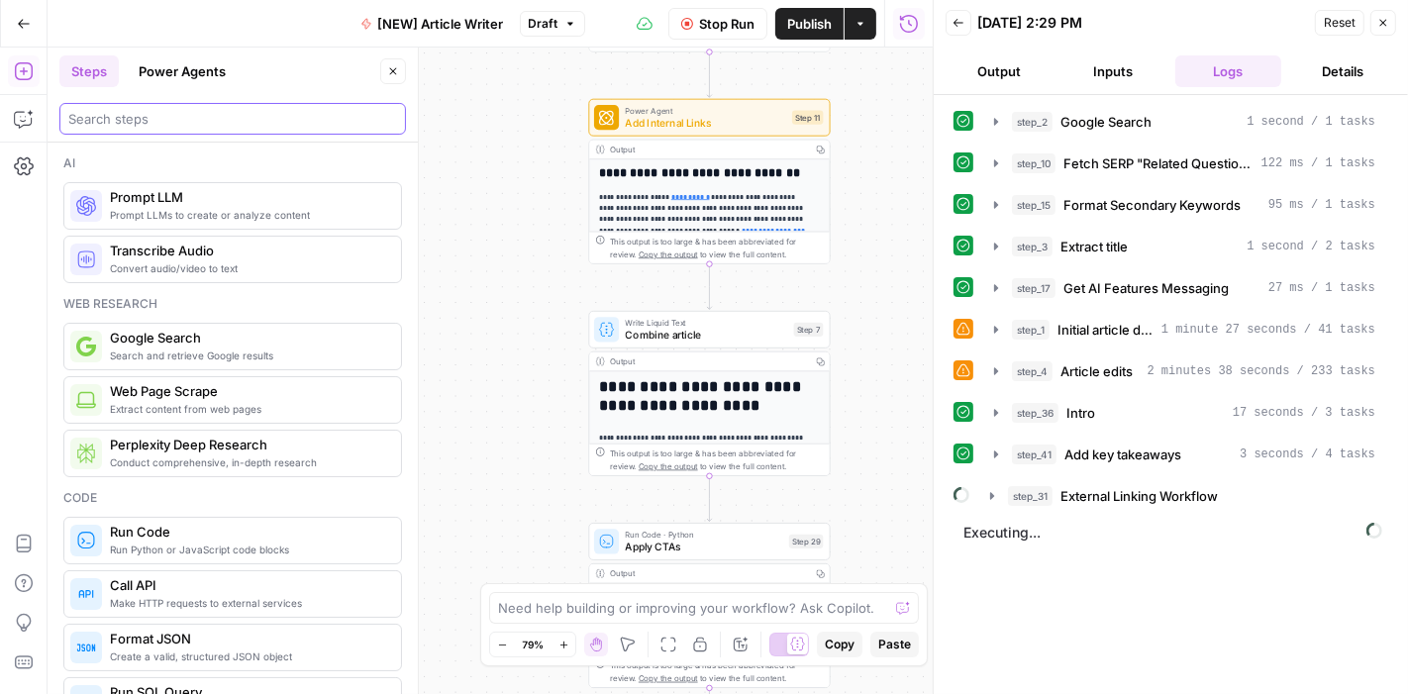
click at [132, 120] on input "search" at bounding box center [232, 119] width 329 height 20
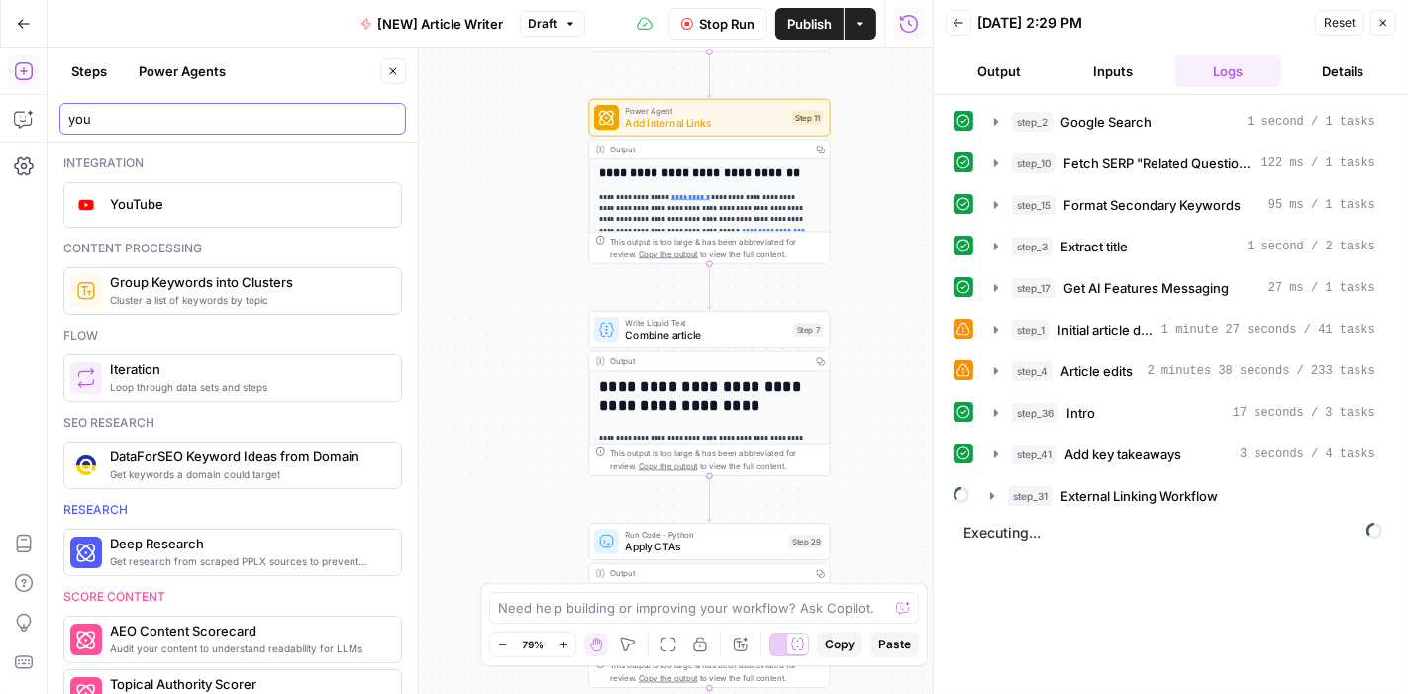
type input "you"
click at [207, 209] on span "YouTube" at bounding box center [247, 204] width 275 height 20
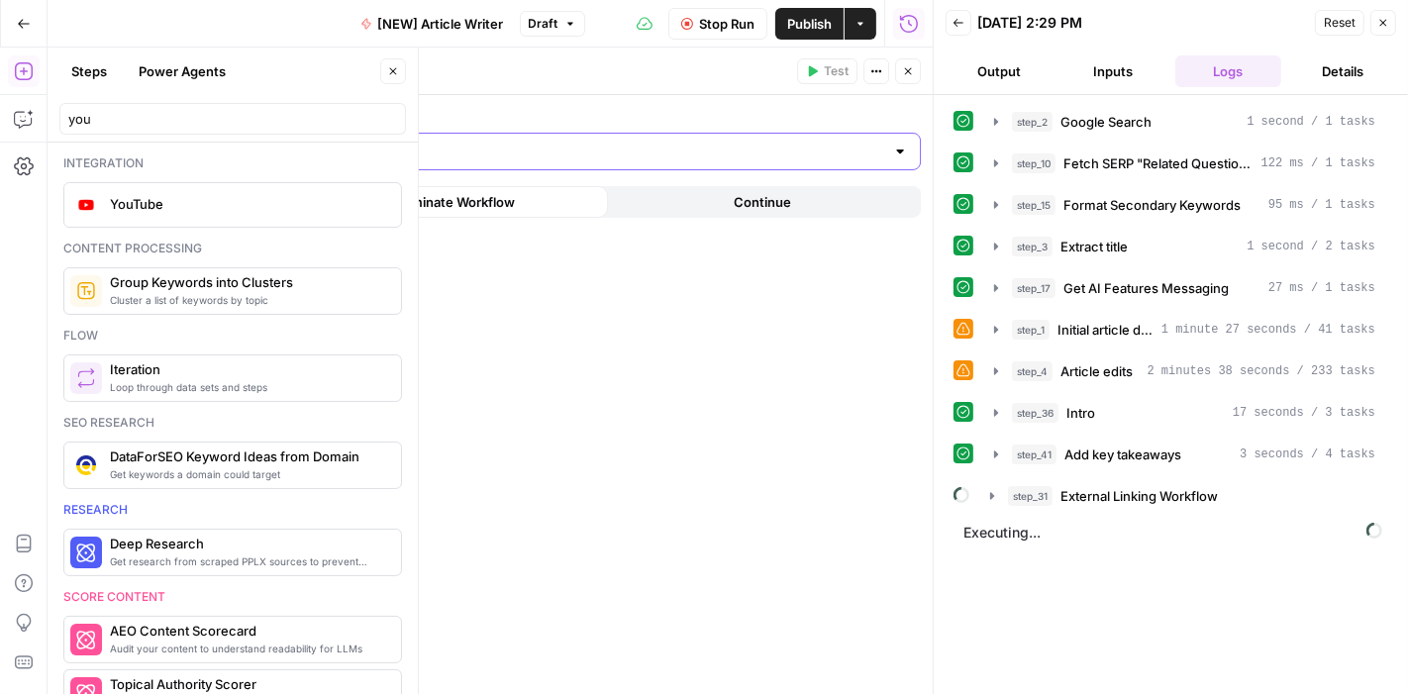
click at [436, 156] on input "Authentication" at bounding box center [525, 152] width 718 height 20
click at [412, 370] on div "Authentication When the step fails: Terminate Workflow Continue" at bounding box center [537, 394] width 791 height 599
click at [910, 74] on icon "button" at bounding box center [908, 71] width 12 height 12
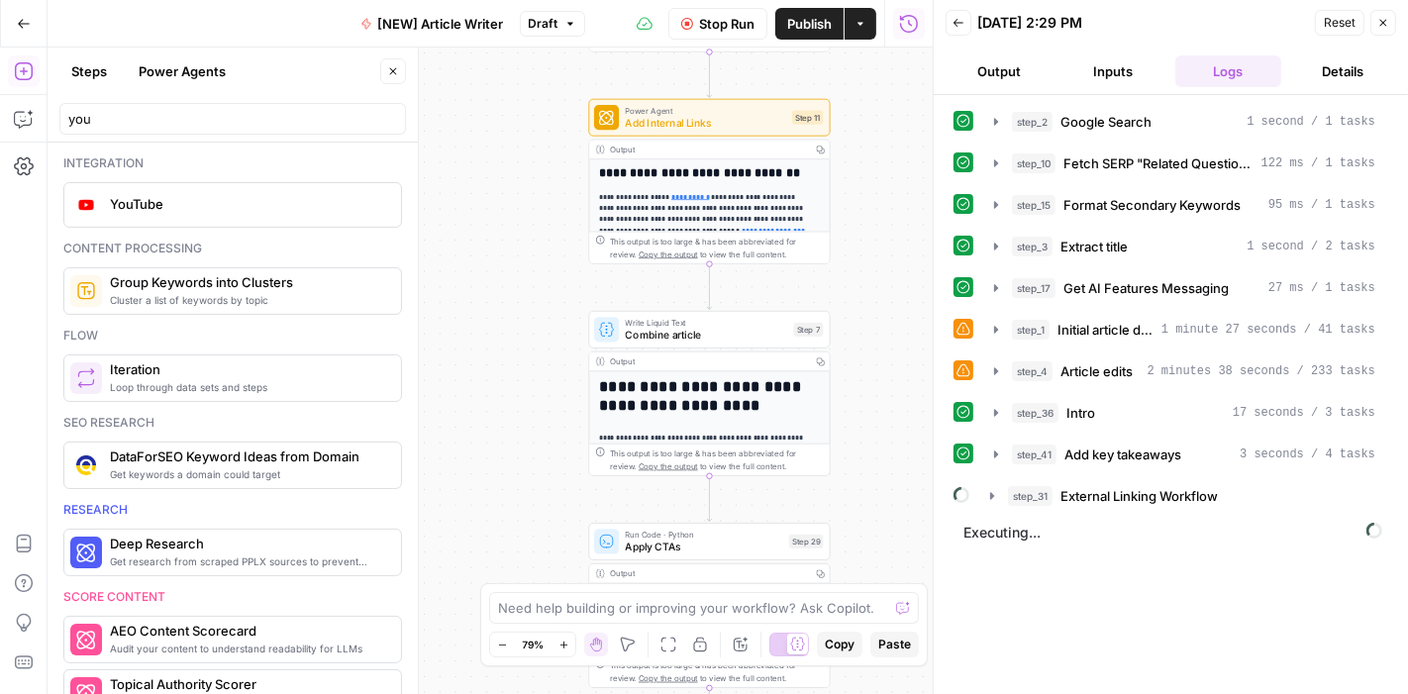
click at [384, 69] on button "Close" at bounding box center [393, 71] width 26 height 26
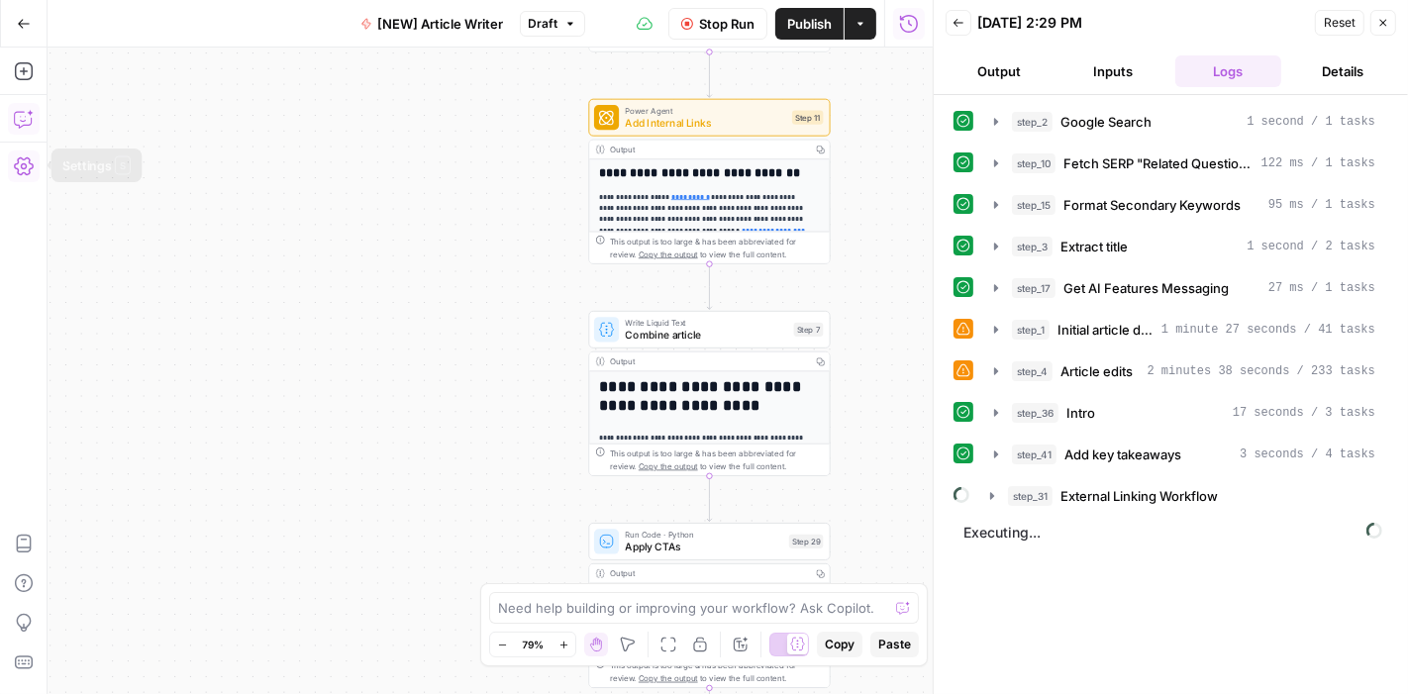
click at [18, 114] on icon "button" at bounding box center [24, 119] width 20 height 20
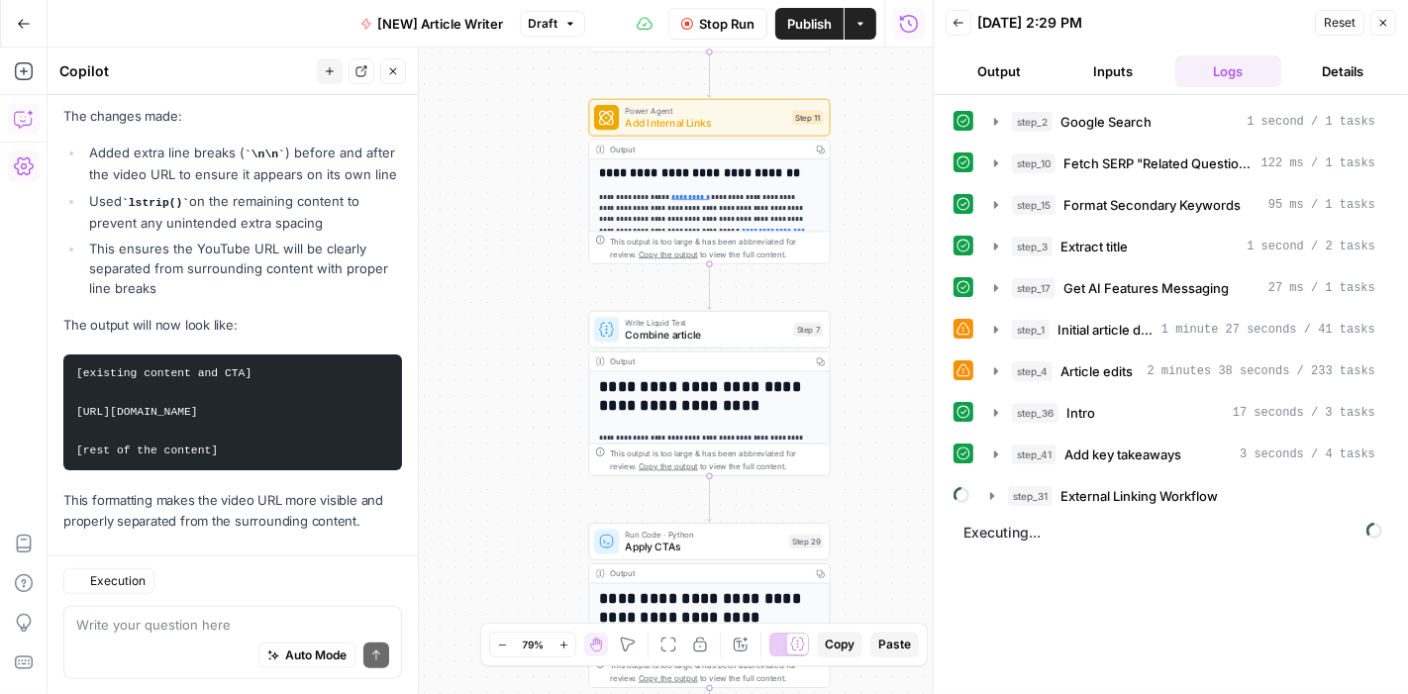
scroll to position [1543, 0]
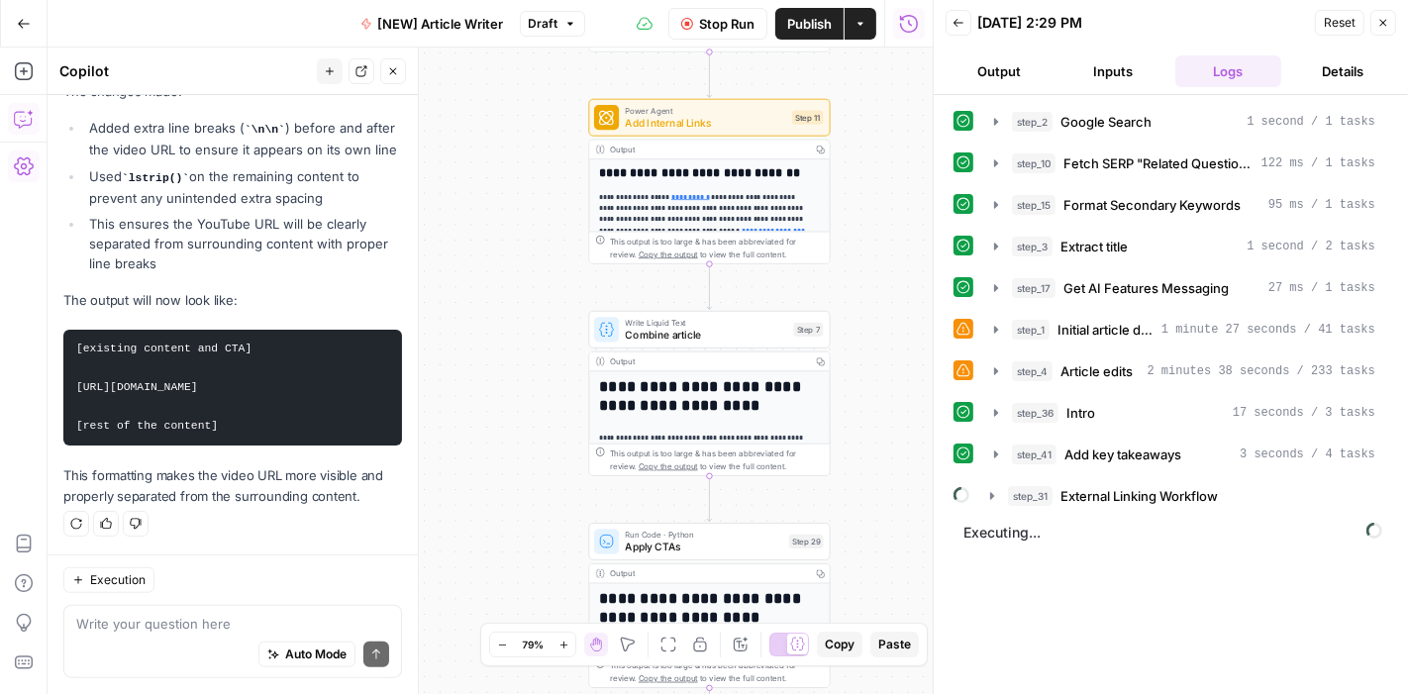
click at [149, 643] on div "Auto Mode Send" at bounding box center [232, 655] width 313 height 44
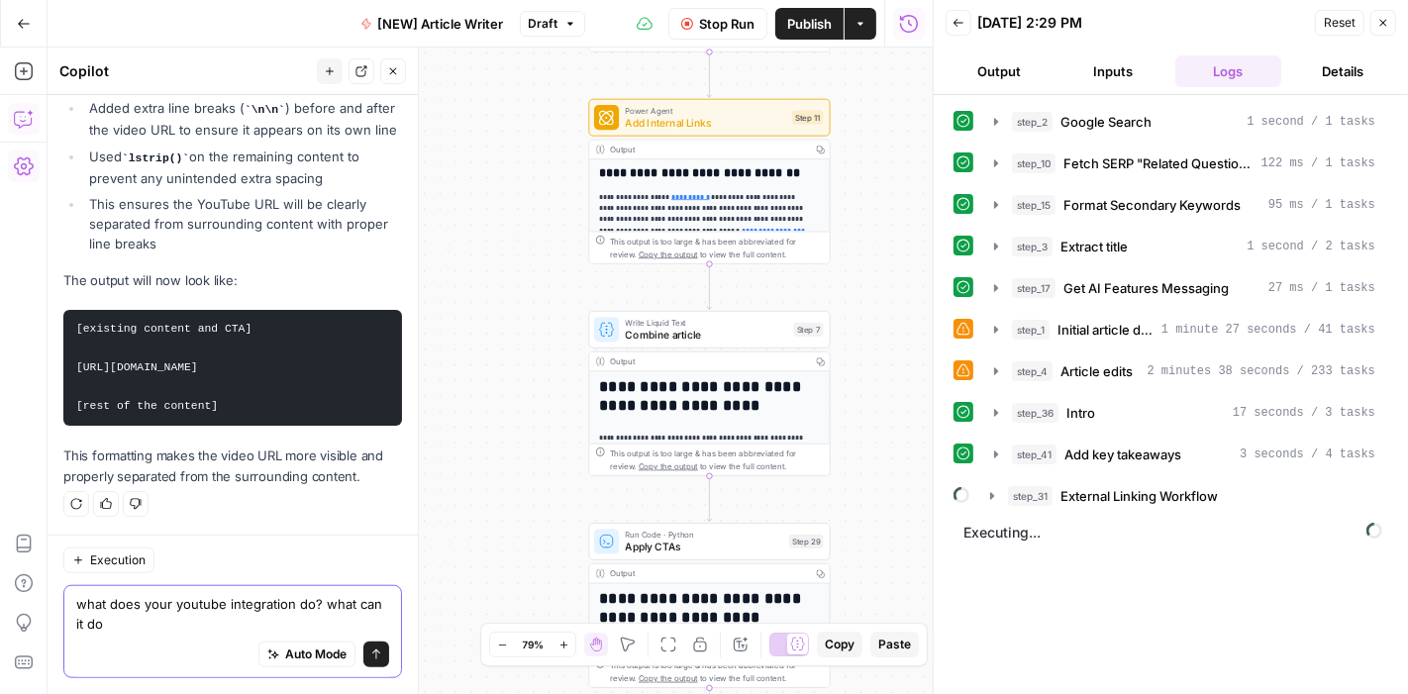
type textarea "what does your youtube integration do? what can it do?"
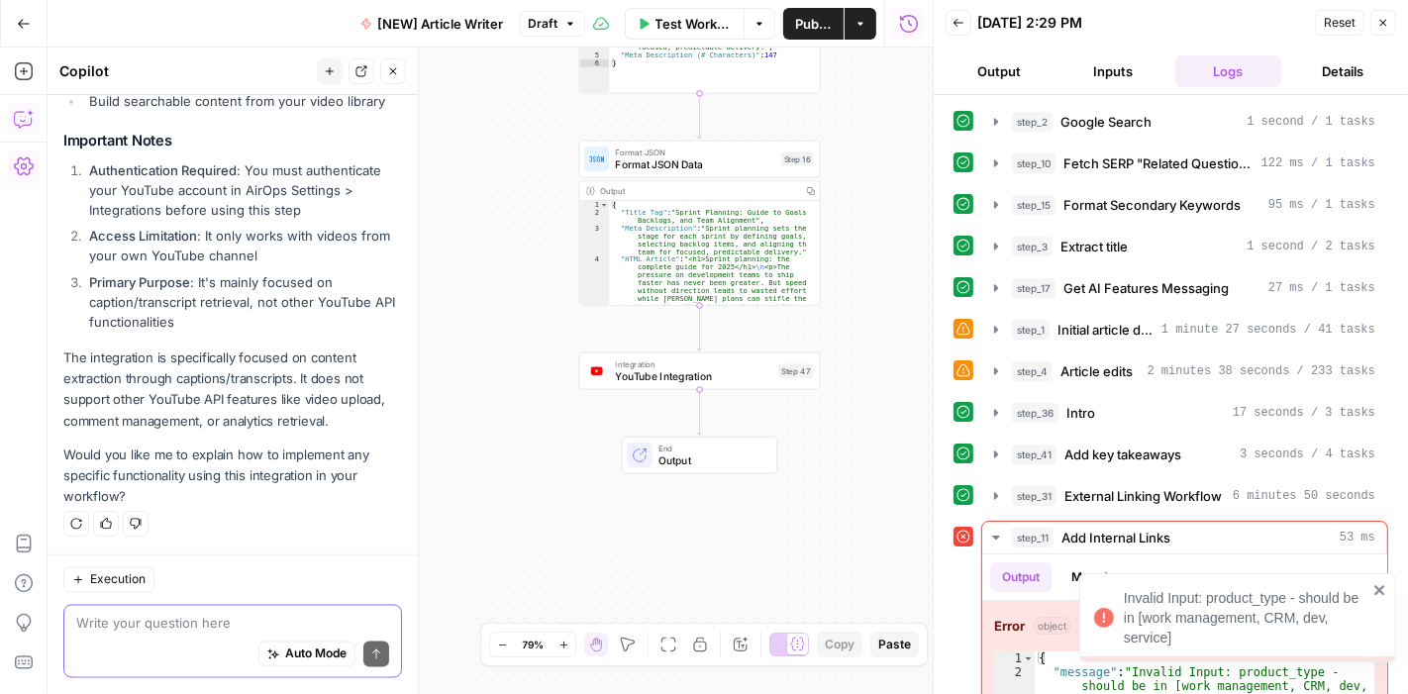
scroll to position [53, 0]
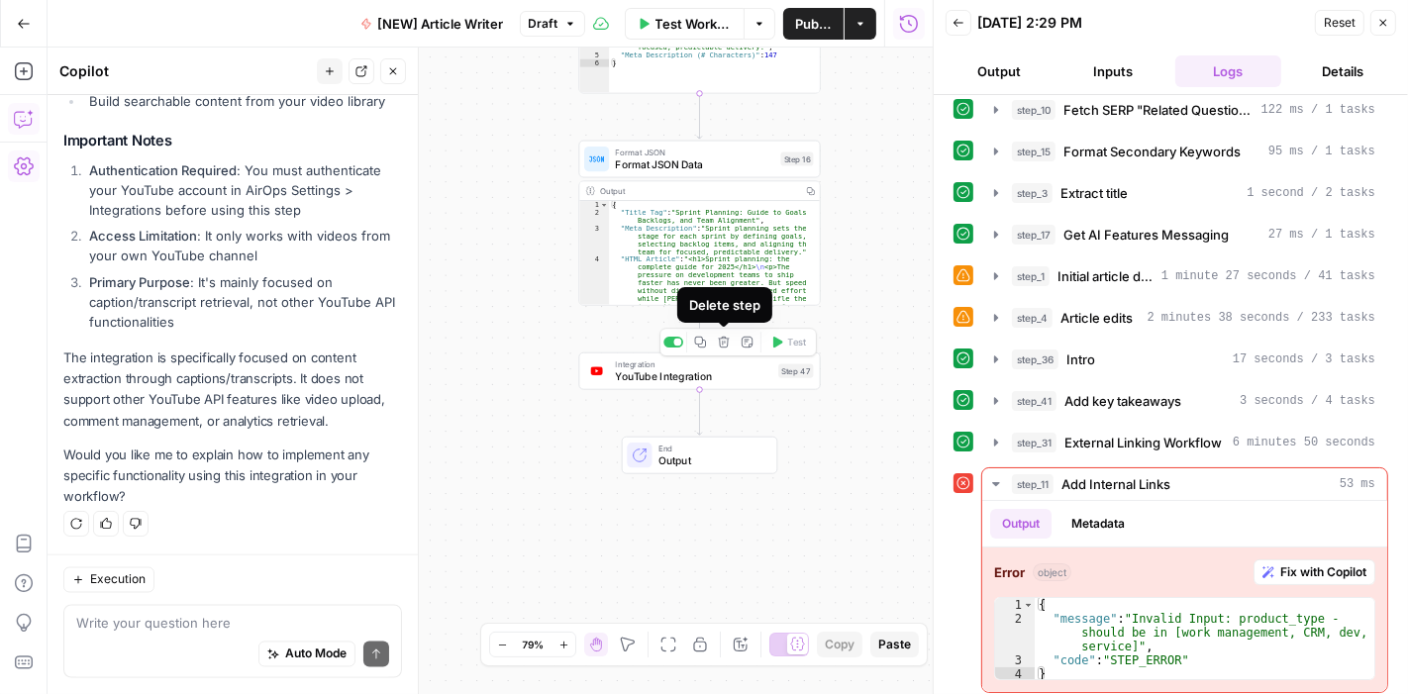
click at [719, 341] on icon "button" at bounding box center [723, 342] width 11 height 11
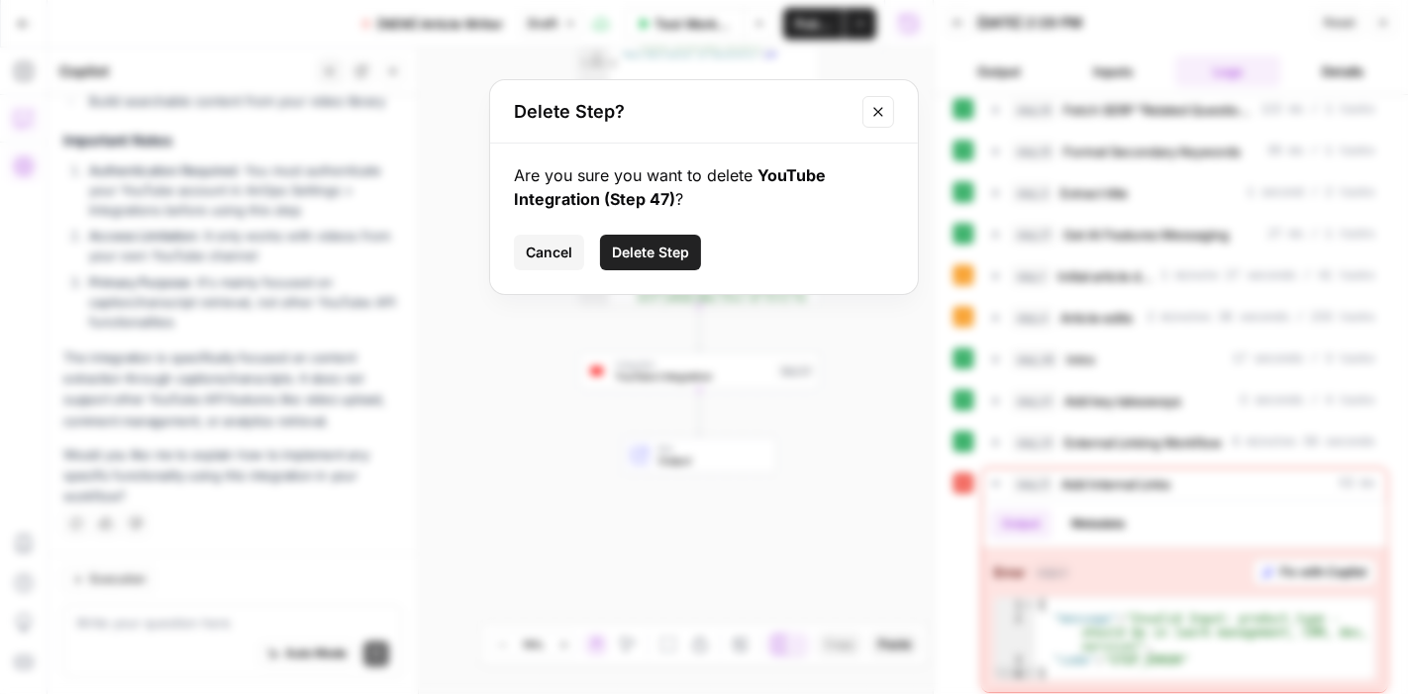
click at [653, 247] on span "Delete Step" at bounding box center [650, 253] width 77 height 20
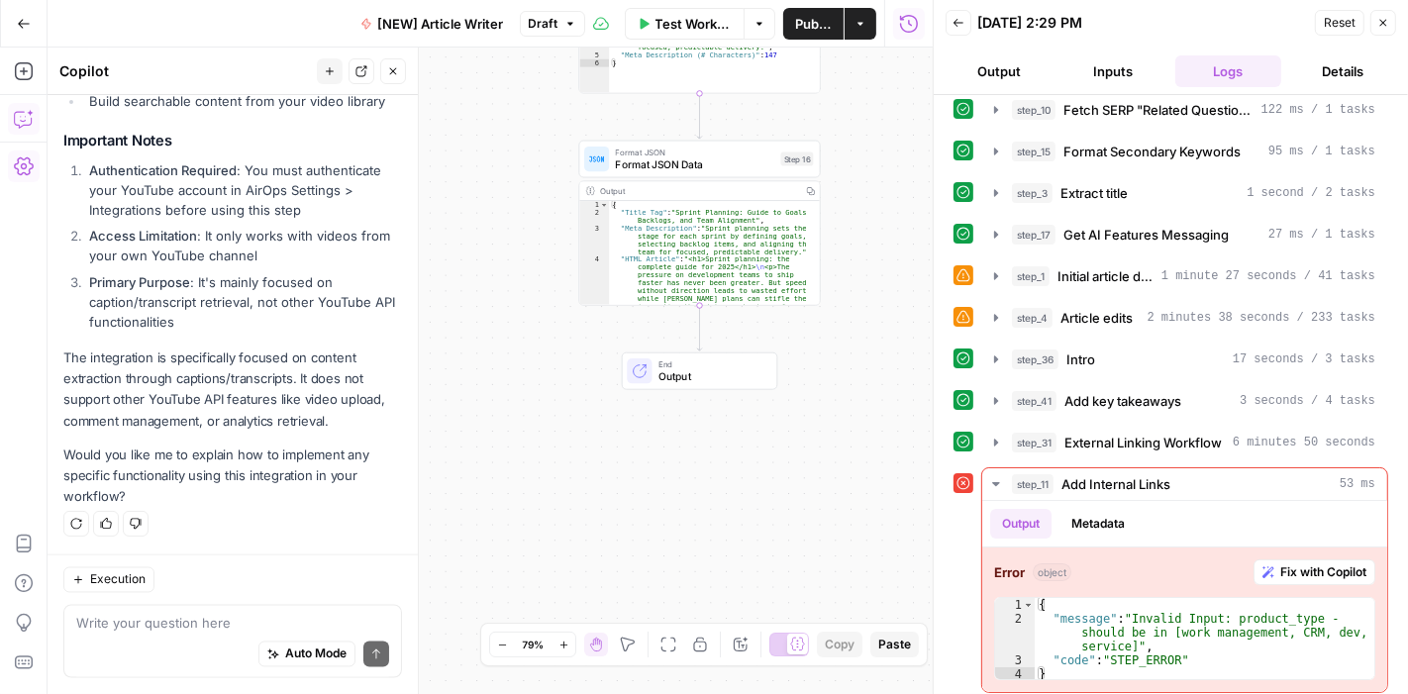
scroll to position [2891, 0]
click at [1288, 563] on span "Fix with Copilot" at bounding box center [1323, 572] width 86 height 18
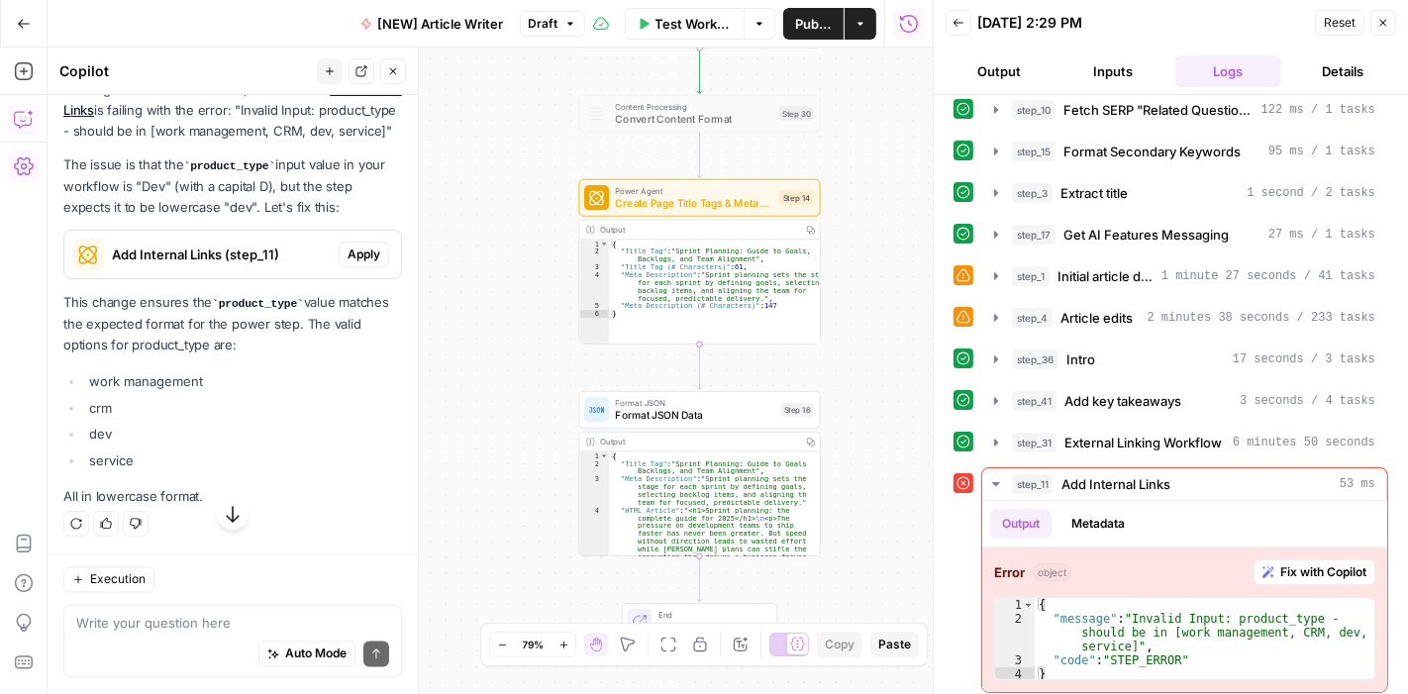
scroll to position [3393, 0]
click at [208, 624] on textarea at bounding box center [232, 624] width 313 height 20
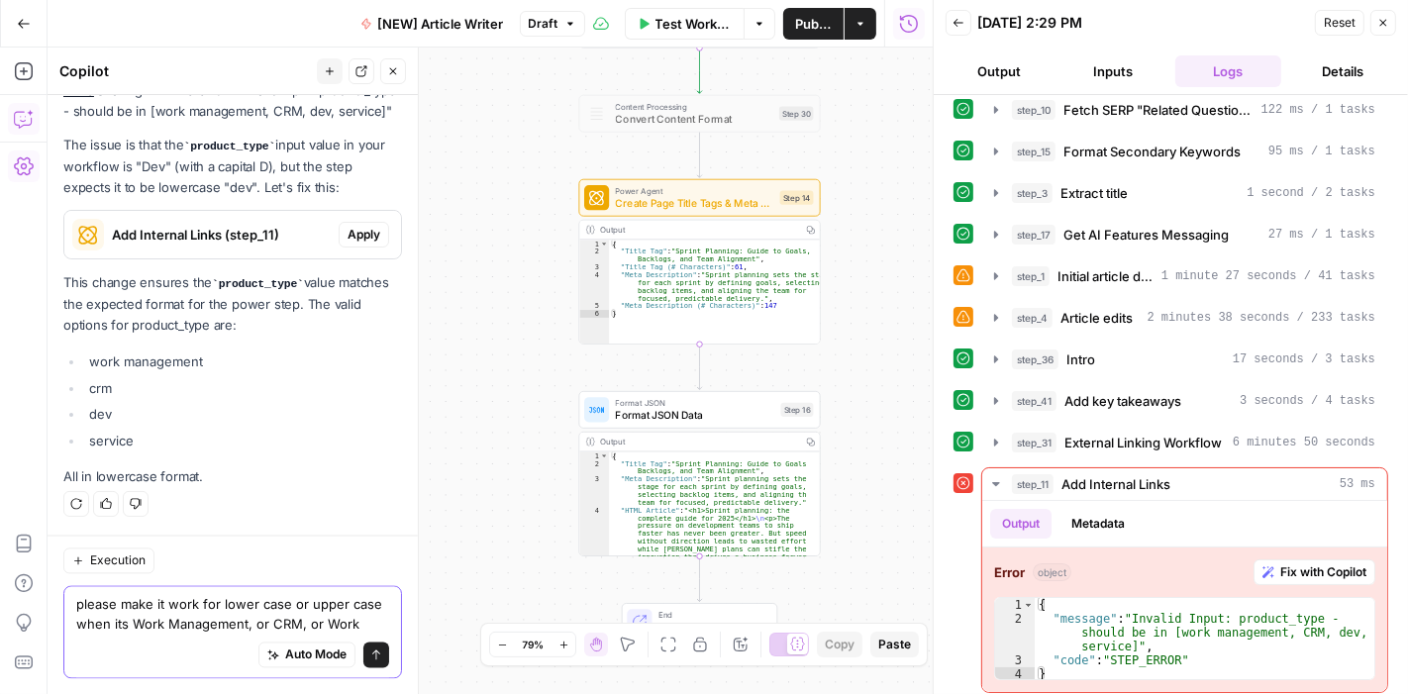
scroll to position [3434, 0]
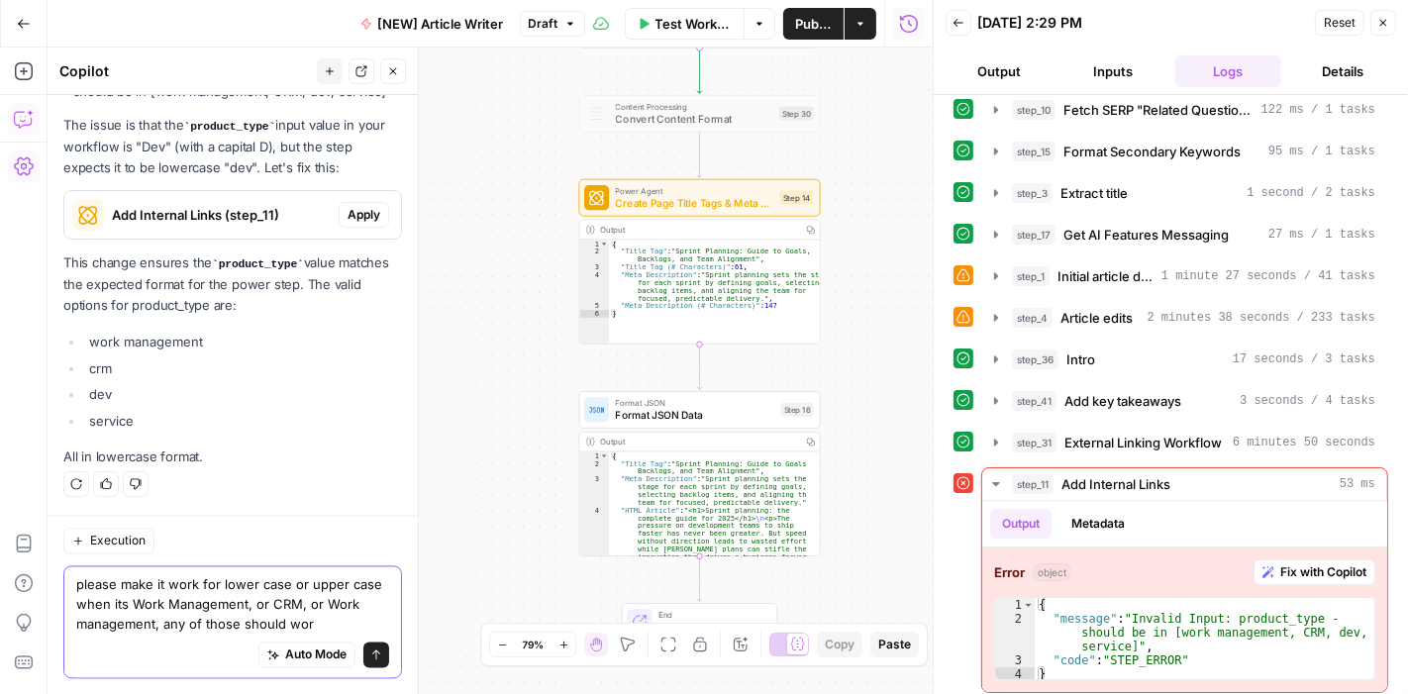
type textarea "please make it work for lower case or upper case when its Work Management, or C…"
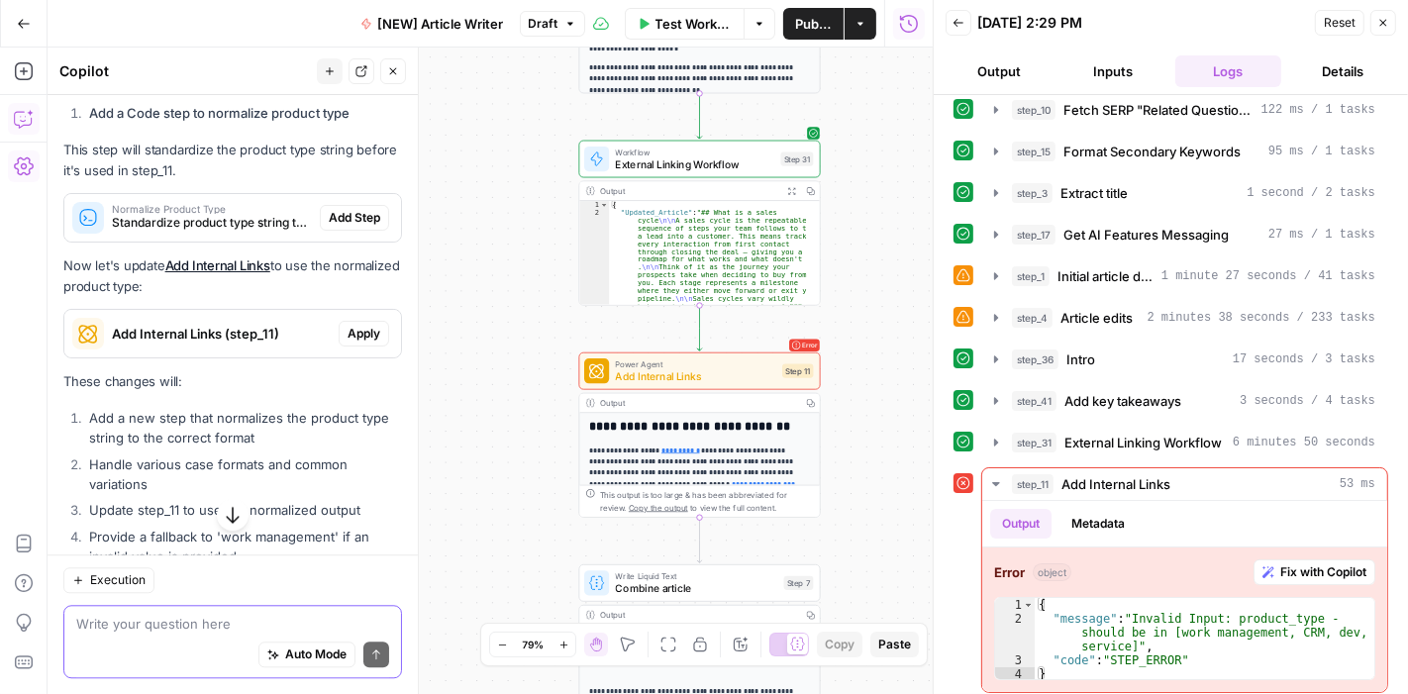
scroll to position [3917, 0]
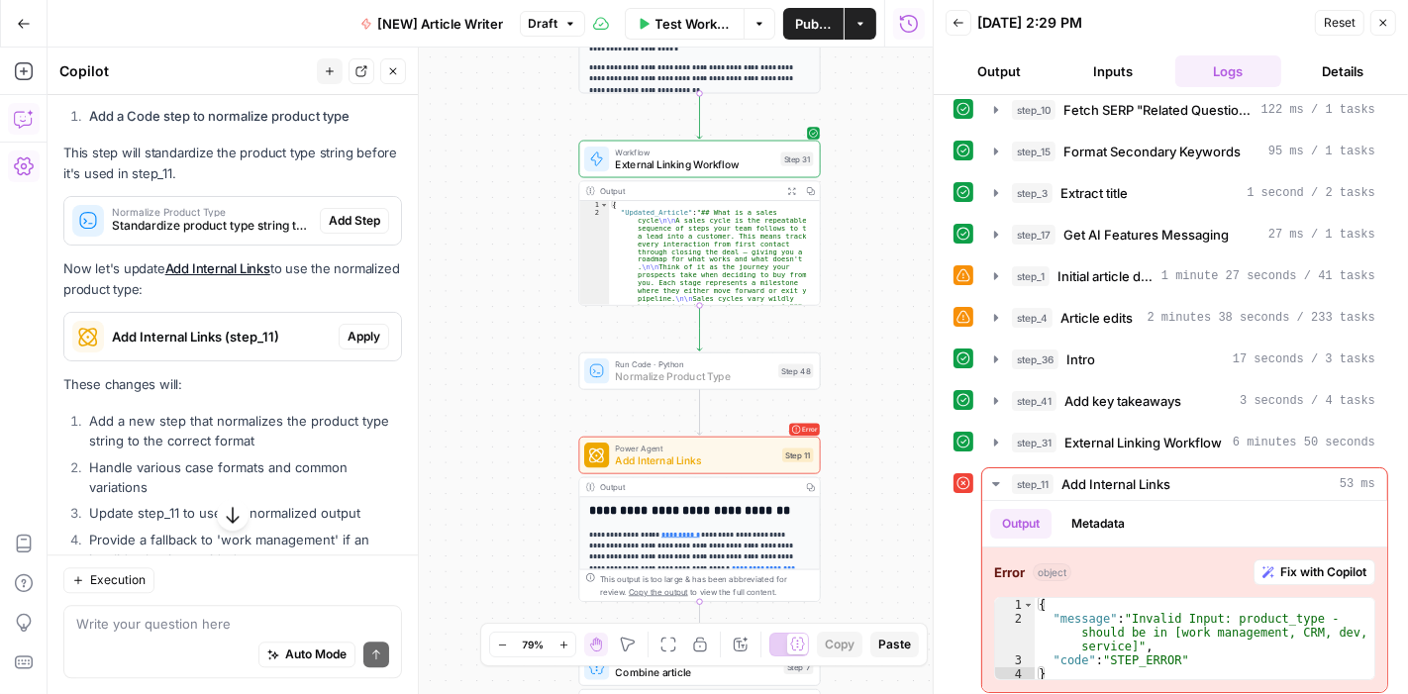
click at [341, 230] on span "Add Step" at bounding box center [354, 221] width 51 height 18
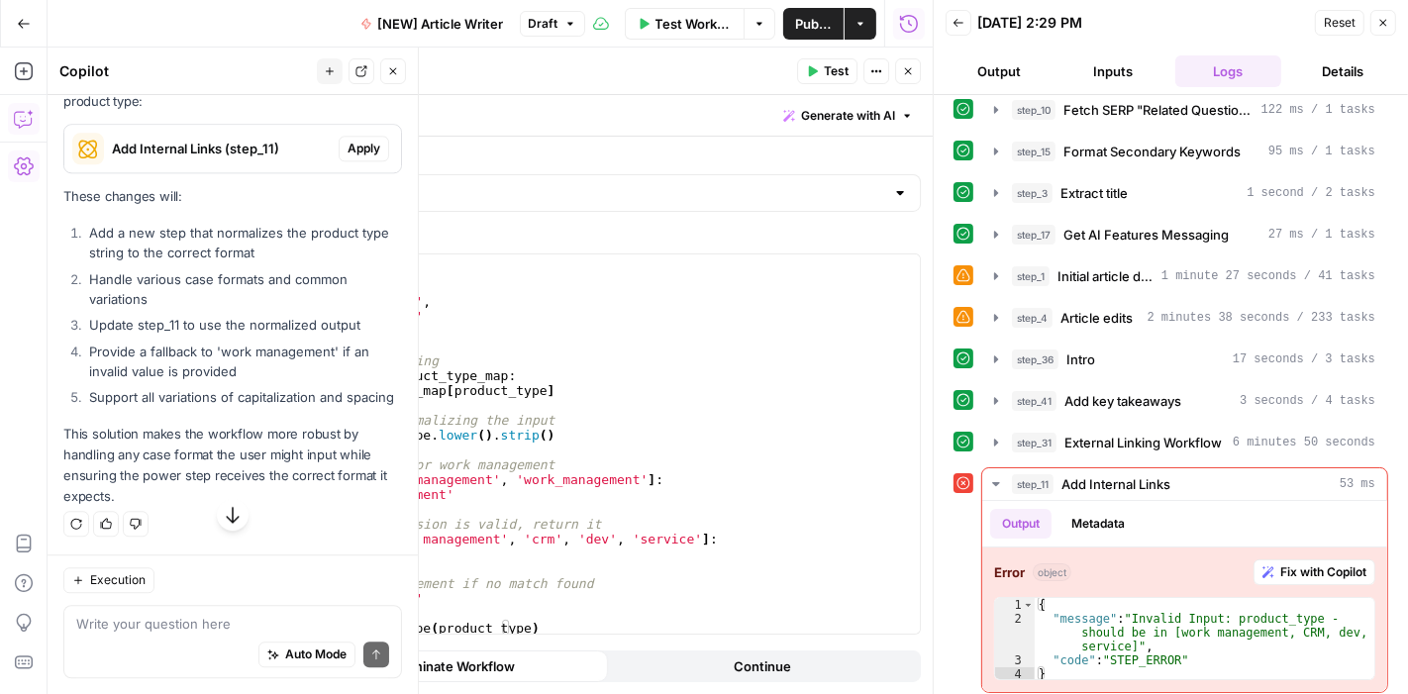
scroll to position [152, 0]
click at [908, 66] on icon "button" at bounding box center [908, 71] width 12 height 12
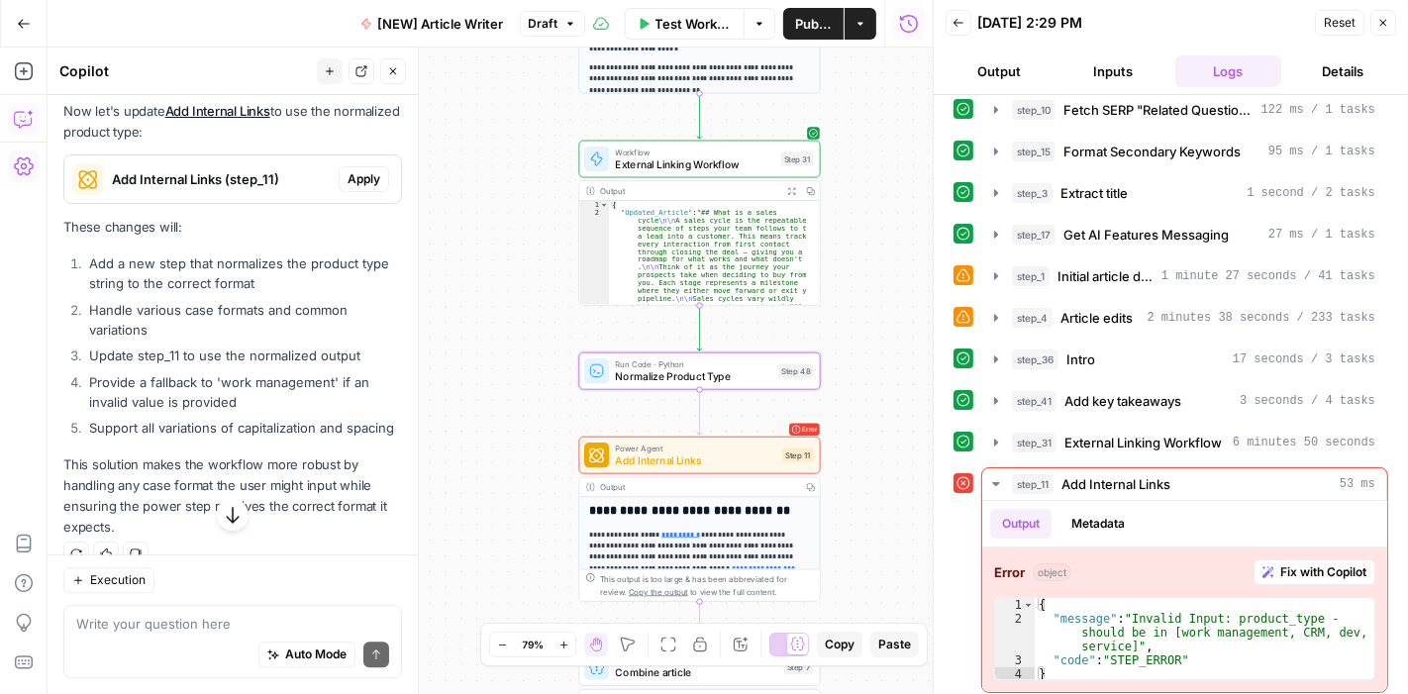
scroll to position [4132, 0]
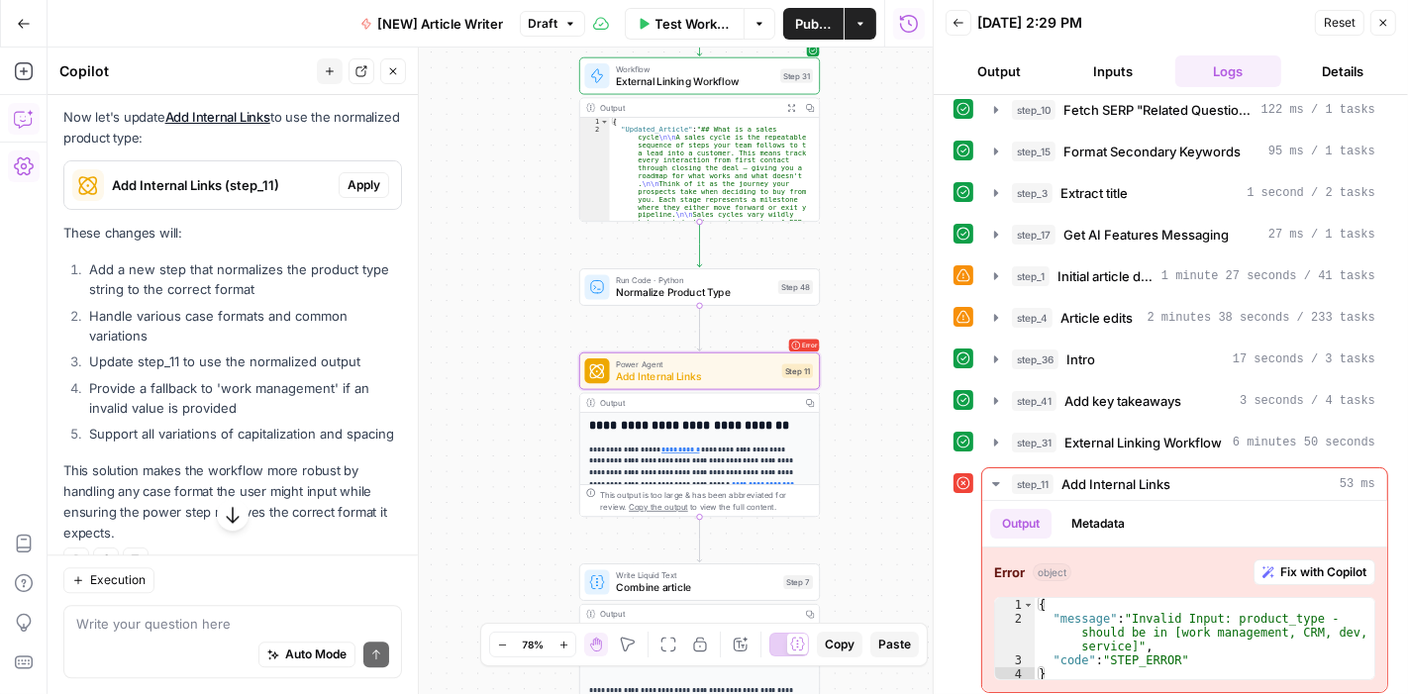
click at [347, 194] on span "Apply" at bounding box center [363, 185] width 33 height 18
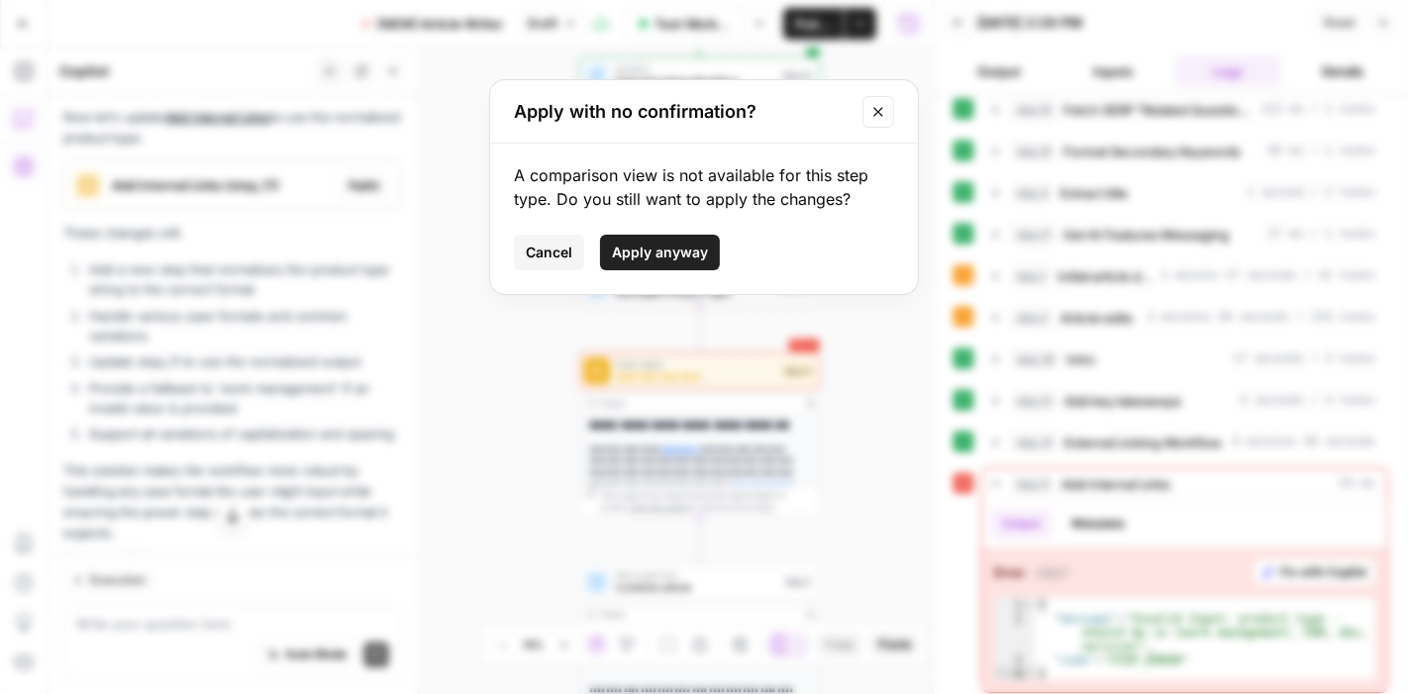
click at [679, 257] on span "Apply anyway" at bounding box center [660, 253] width 96 height 20
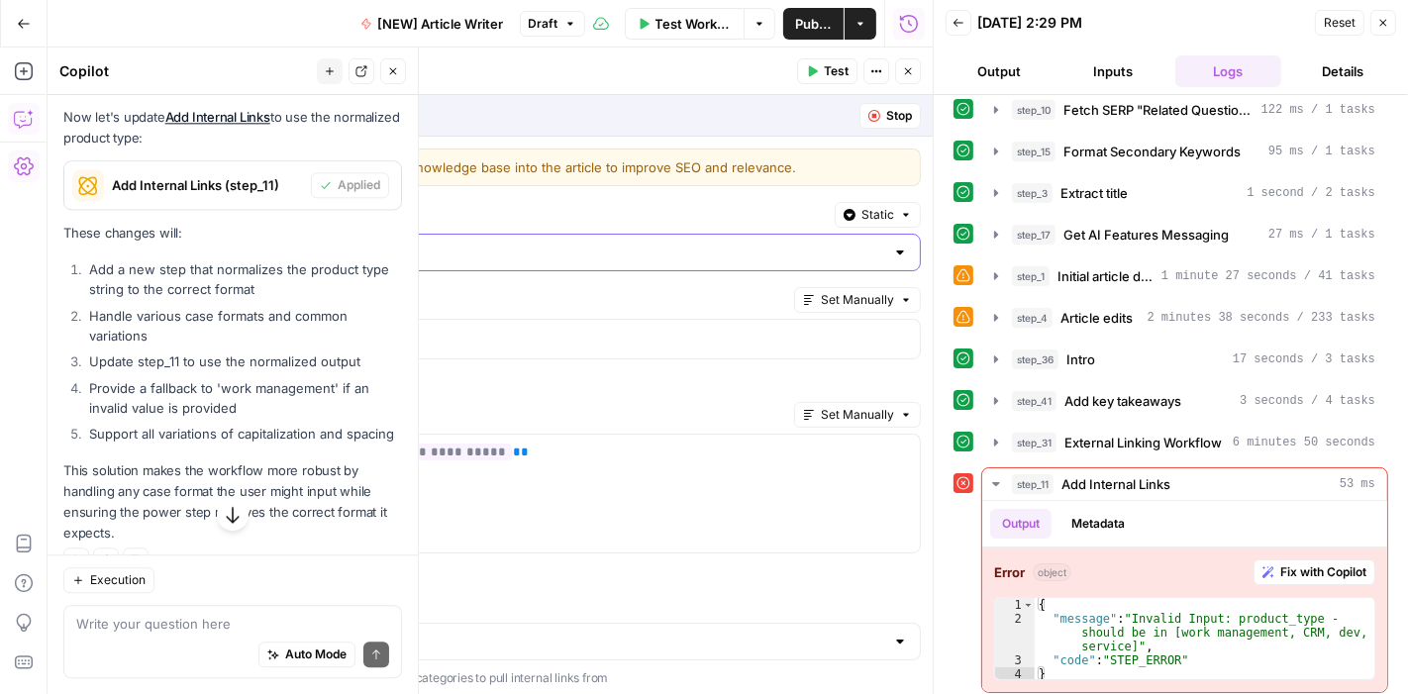
click at [679, 257] on input "Select a Knowledge Base" at bounding box center [525, 253] width 718 height 20
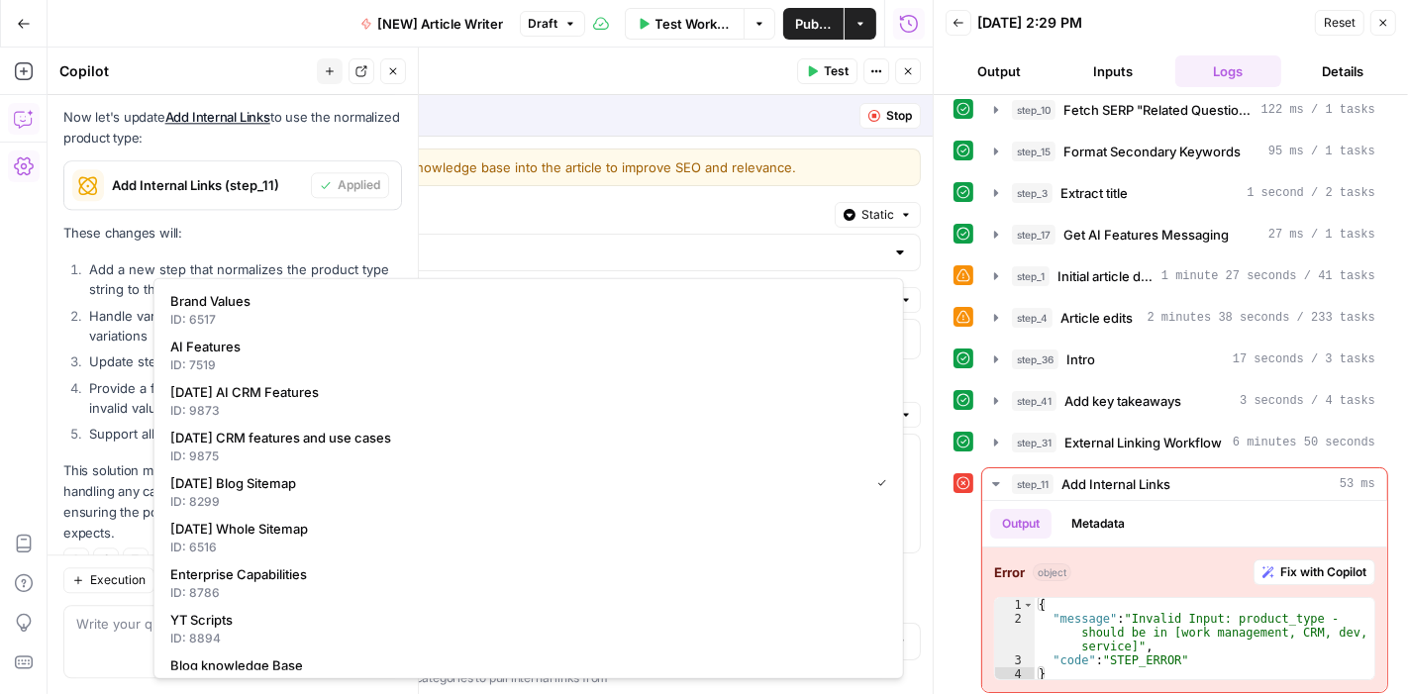
type input "Monday Blog Sitemap"
click at [642, 210] on label "Select a Knowledge Base" at bounding box center [489, 215] width 673 height 20
click at [642, 243] on input "Monday Blog Sitemap" at bounding box center [525, 253] width 718 height 20
type input "Monday Blog Sitemap"
click at [642, 210] on label "Select a Knowledge Base" at bounding box center [489, 215] width 673 height 20
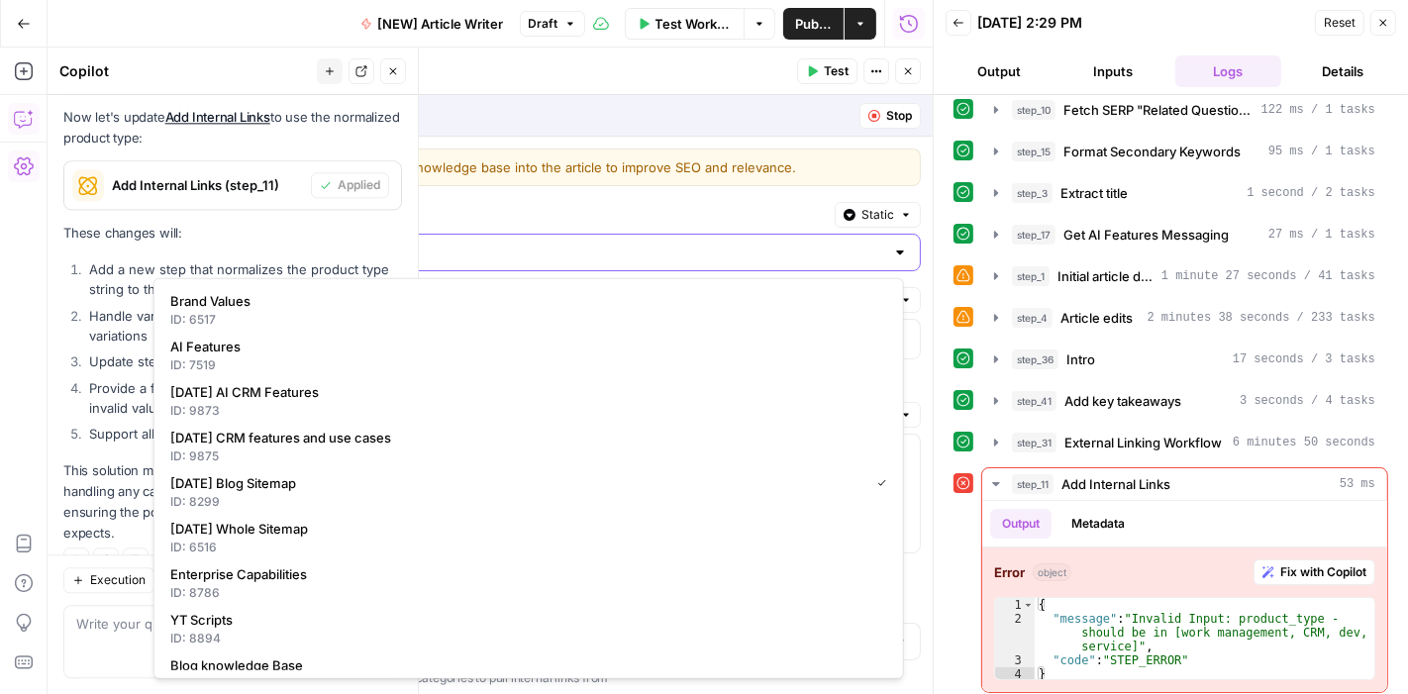
click at [642, 243] on input "Monday Blog Sitemap" at bounding box center [525, 253] width 718 height 20
type input "Monday Blog Sitemap"
click at [907, 295] on div "**********" at bounding box center [537, 482] width 791 height 691
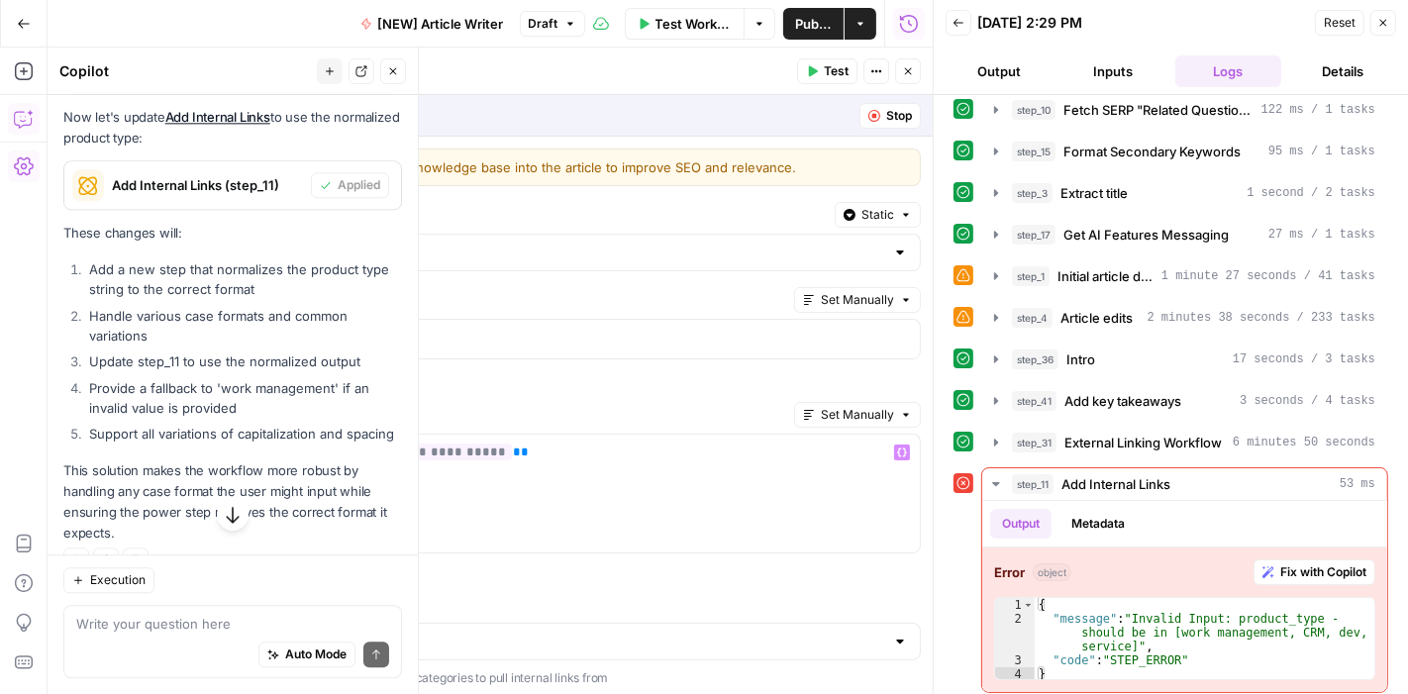
scroll to position [129, 0]
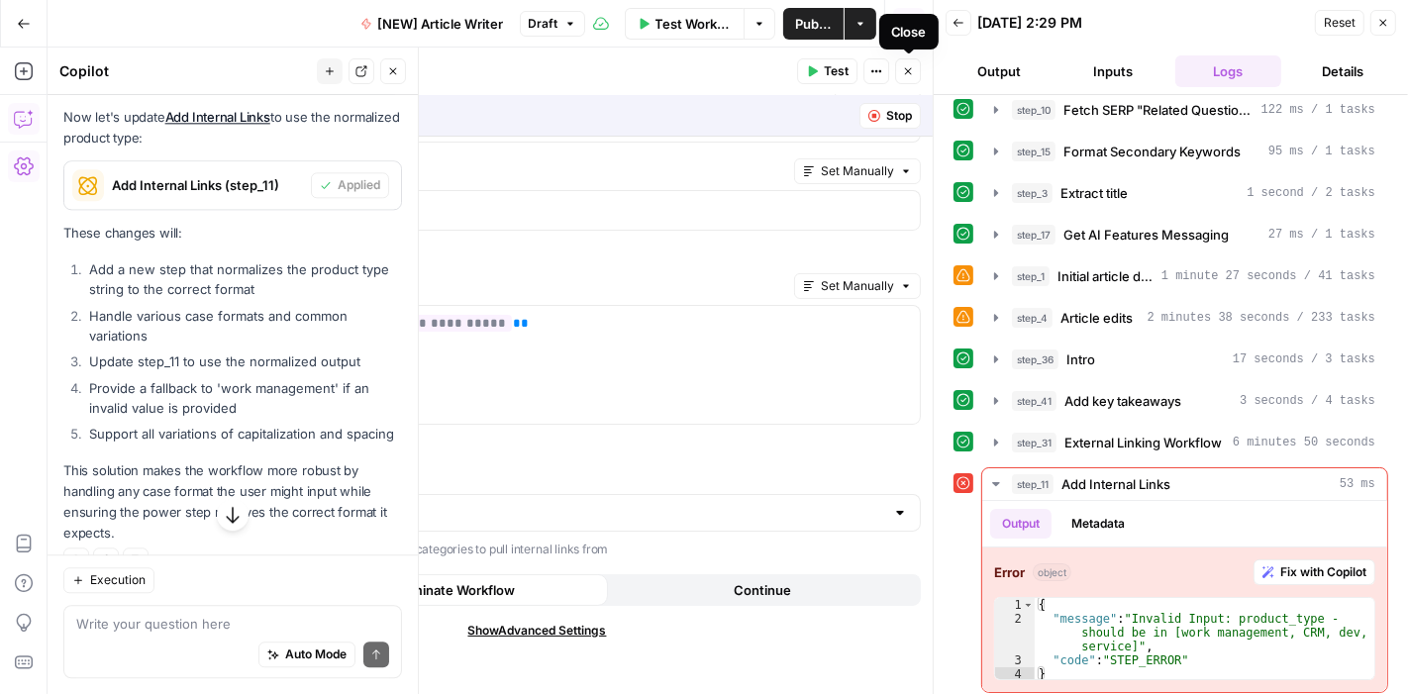
click at [910, 77] on button "Close" at bounding box center [908, 71] width 26 height 26
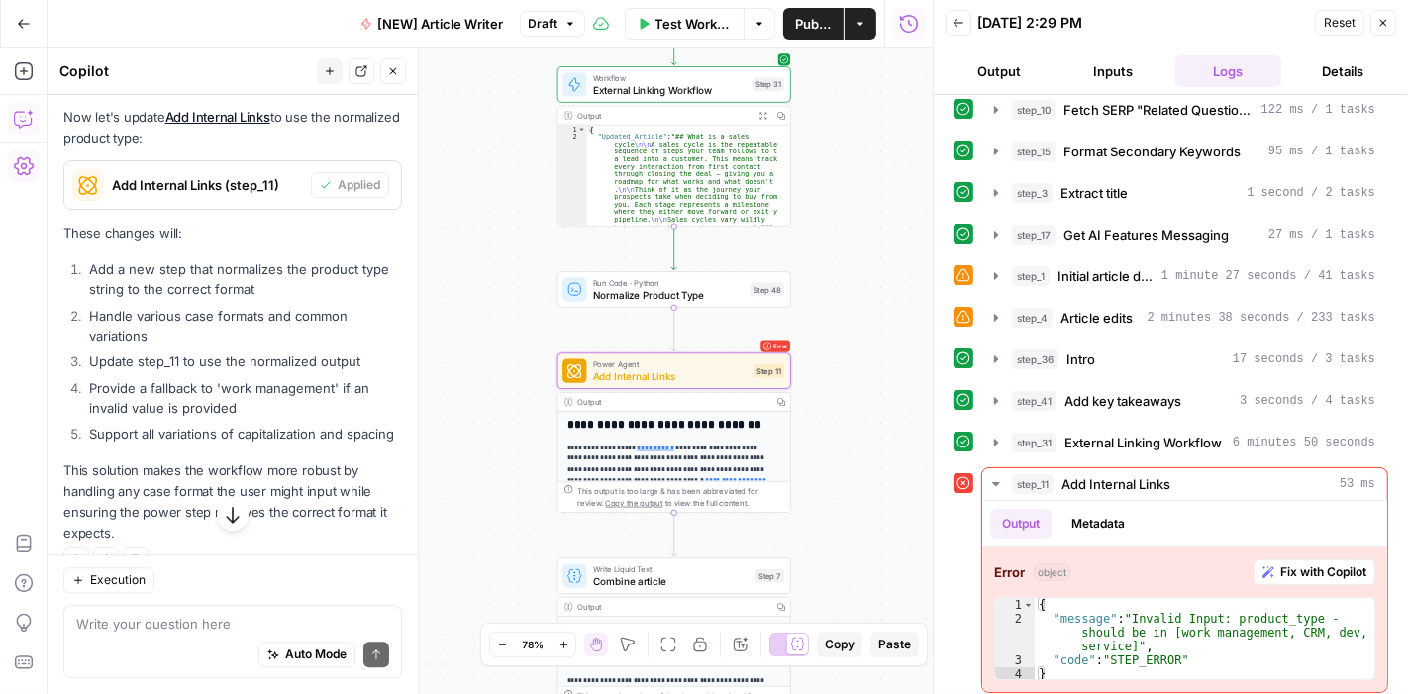
click at [193, 195] on span "Add Internal Links (step_11)" at bounding box center [207, 185] width 191 height 20
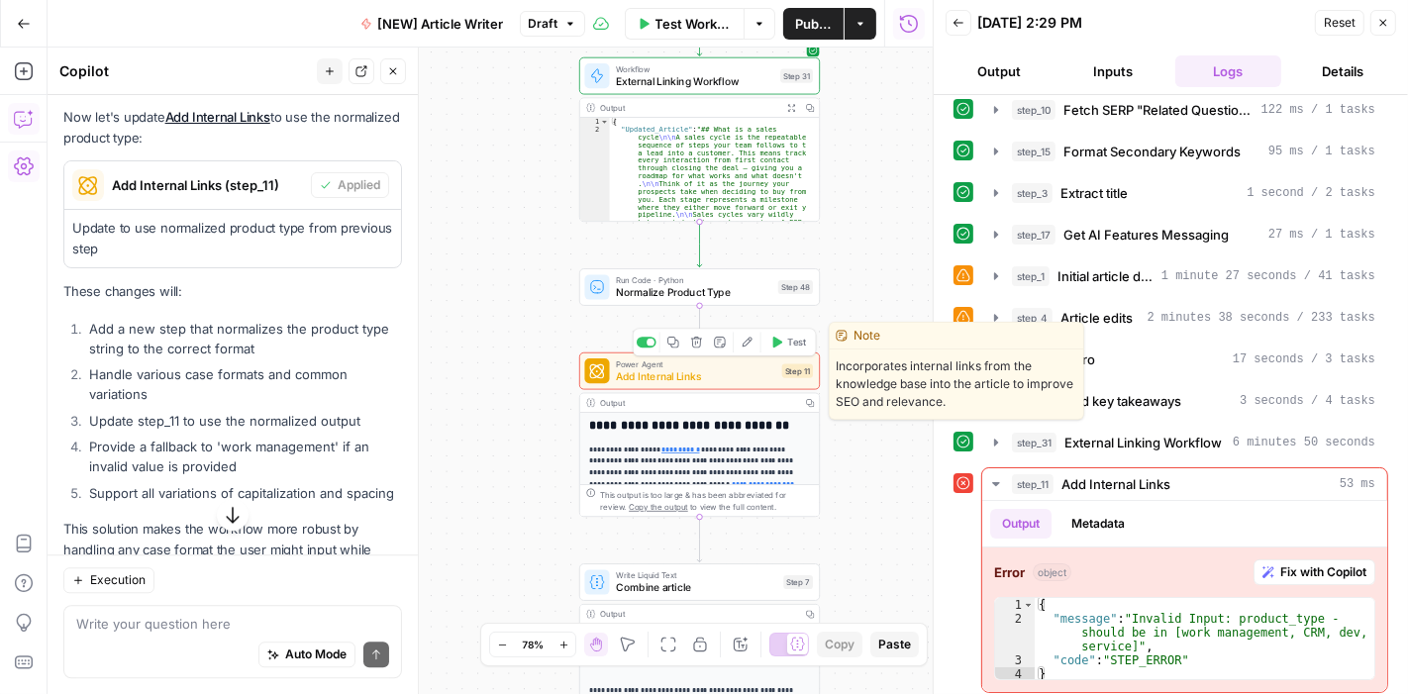
click at [728, 374] on span "Add Internal Links" at bounding box center [696, 376] width 160 height 16
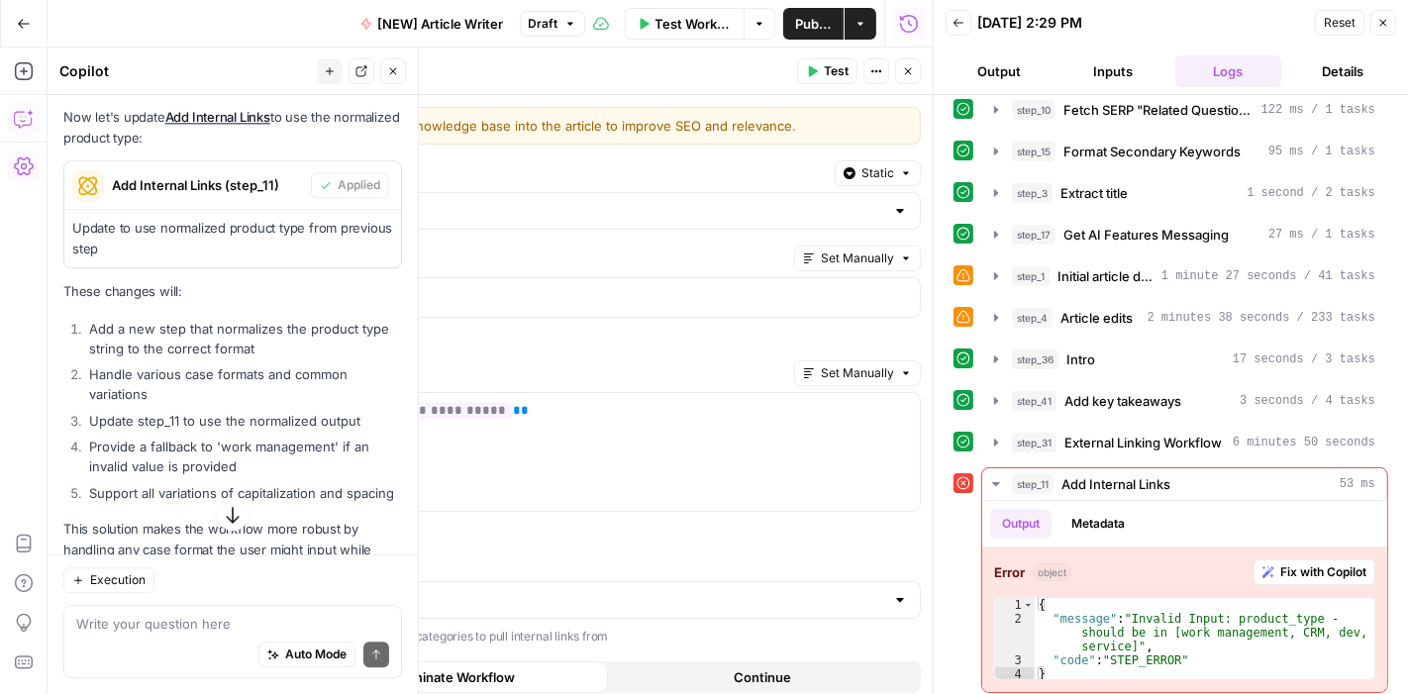
click at [910, 69] on icon "button" at bounding box center [908, 71] width 7 height 7
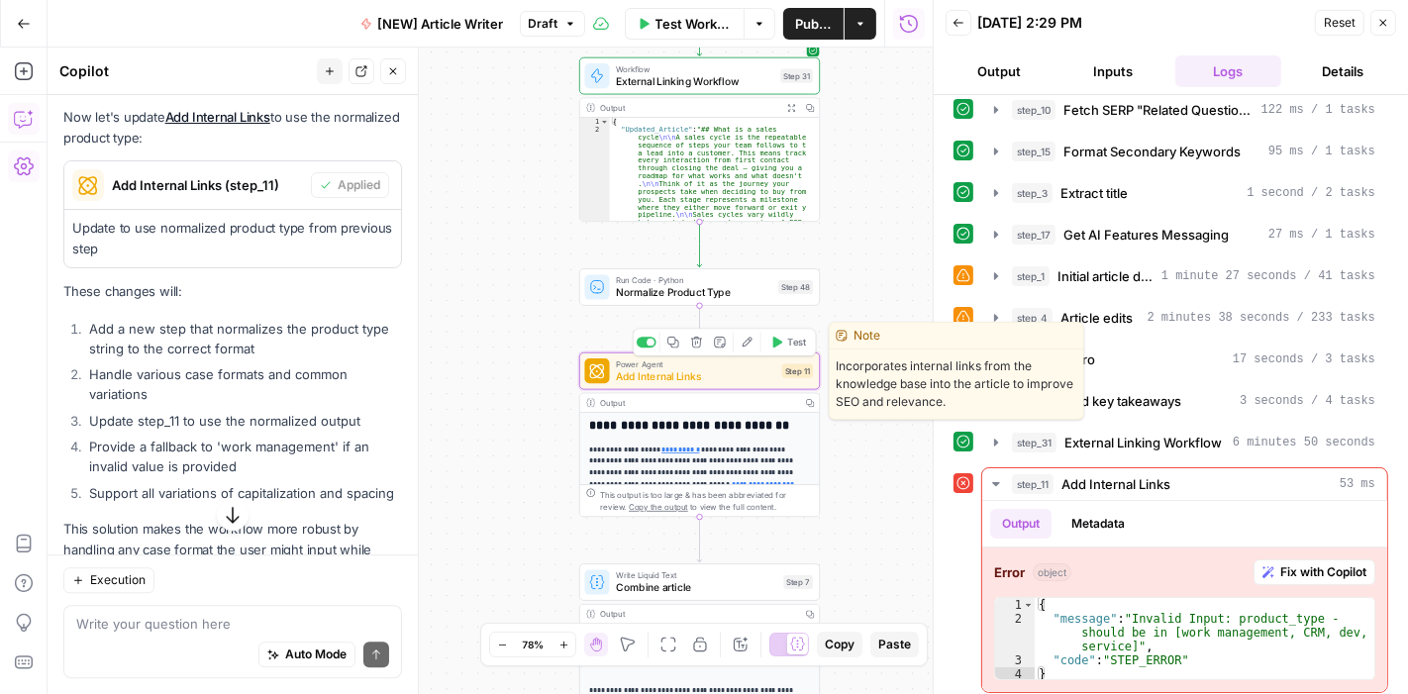
click at [788, 344] on span "Test" at bounding box center [796, 343] width 19 height 14
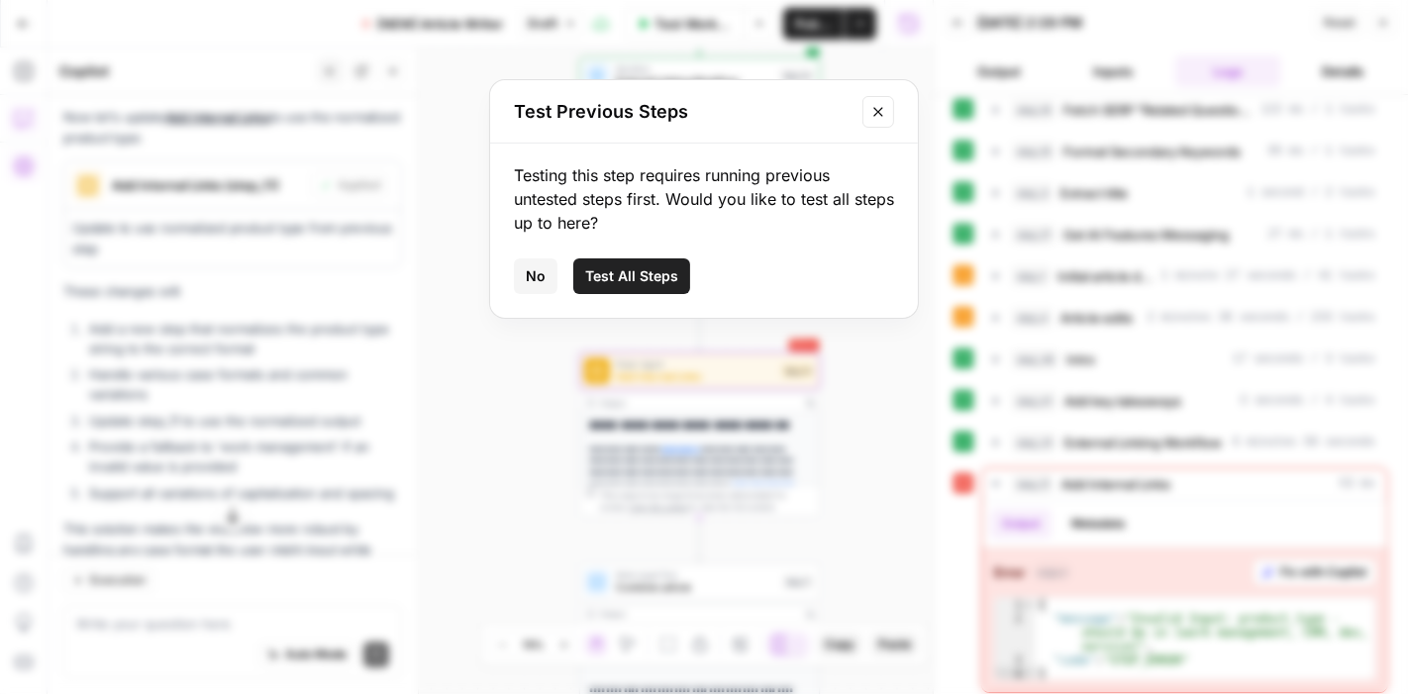
click at [628, 282] on span "Test All Steps" at bounding box center [631, 276] width 93 height 20
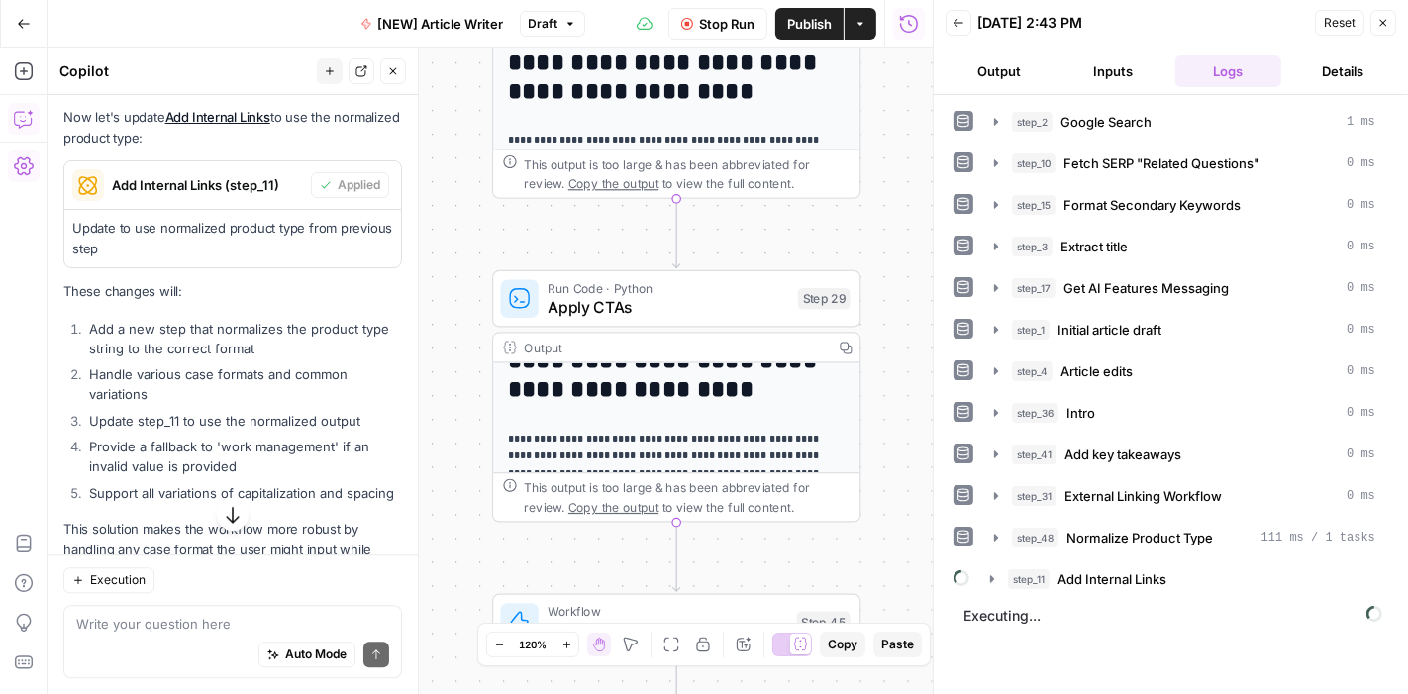
scroll to position [0, 0]
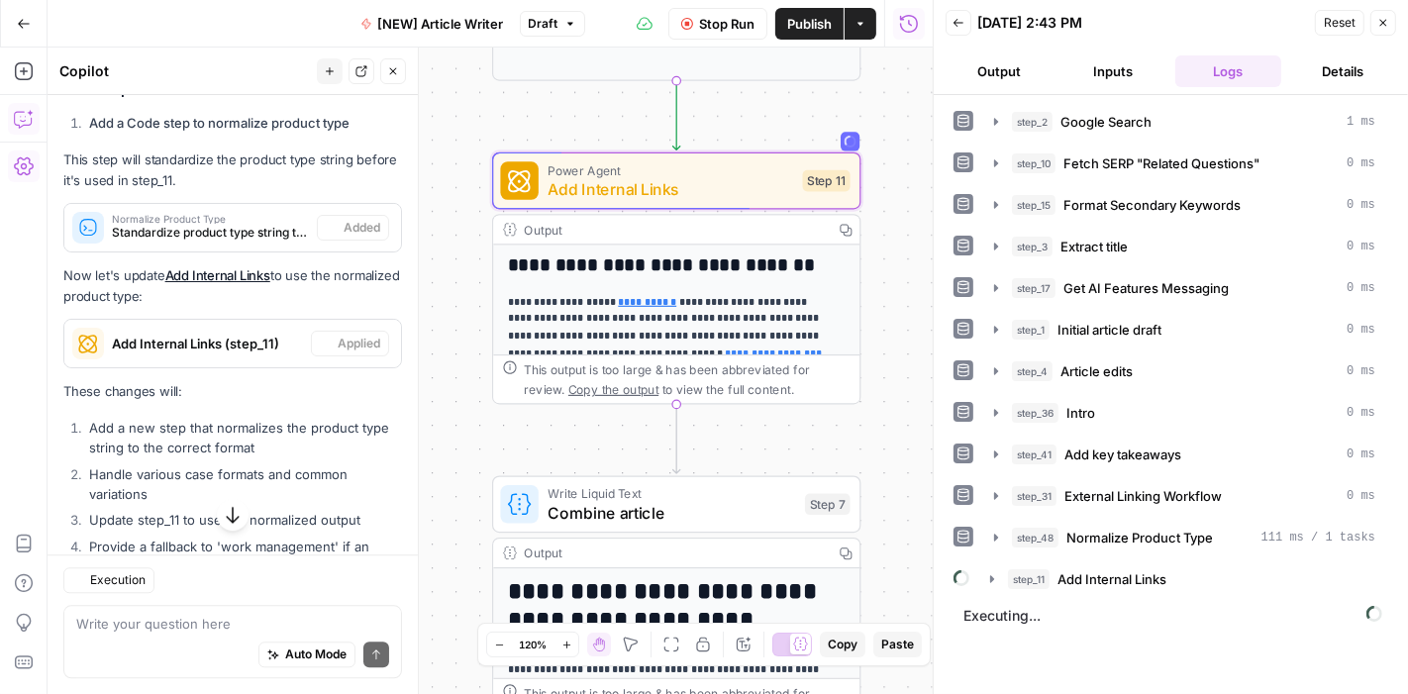
scroll to position [4132, 0]
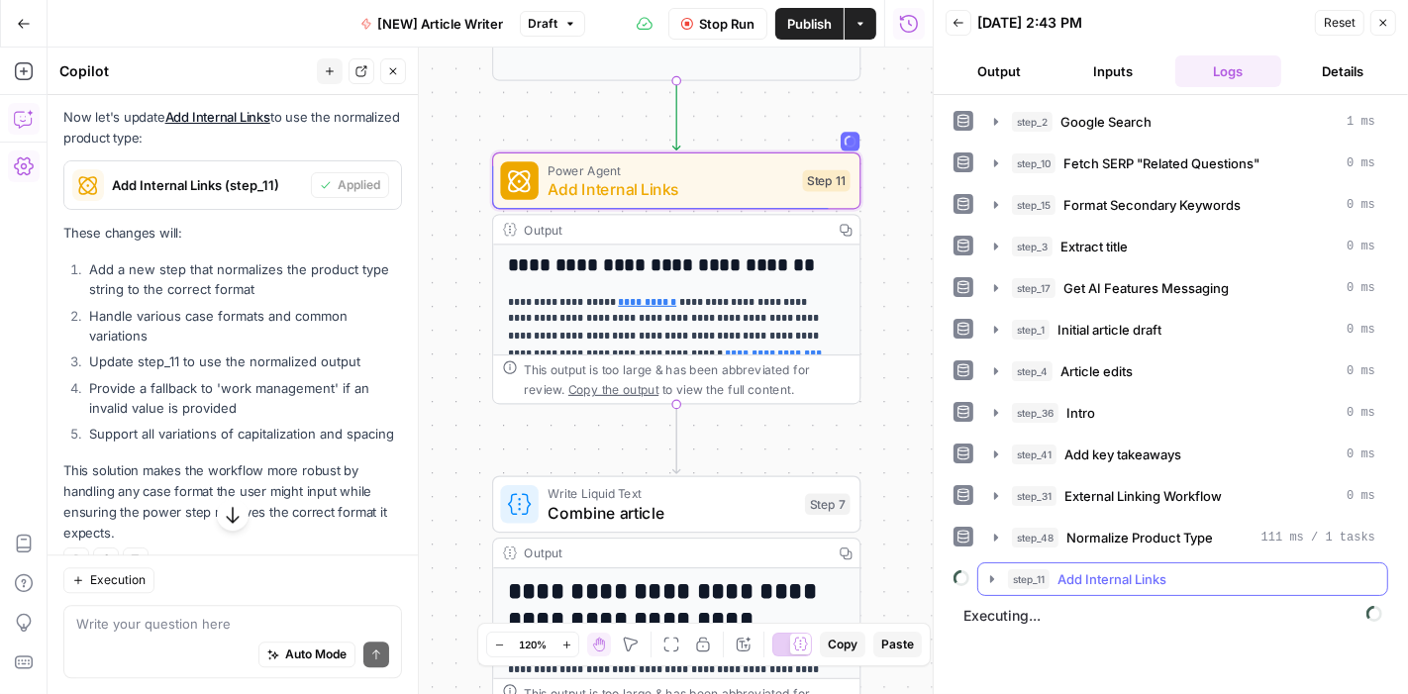
click at [995, 571] on icon "button" at bounding box center [992, 579] width 16 height 16
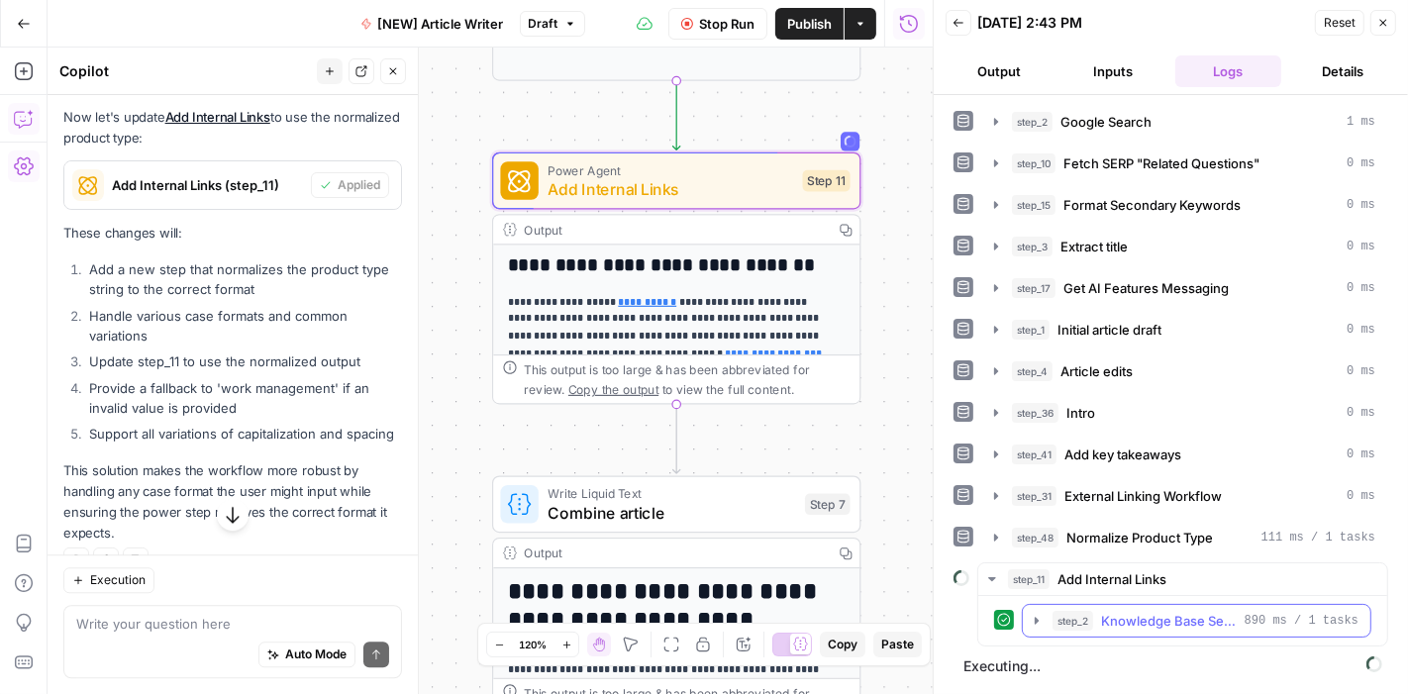
click at [1033, 618] on icon "button" at bounding box center [1036, 621] width 16 height 16
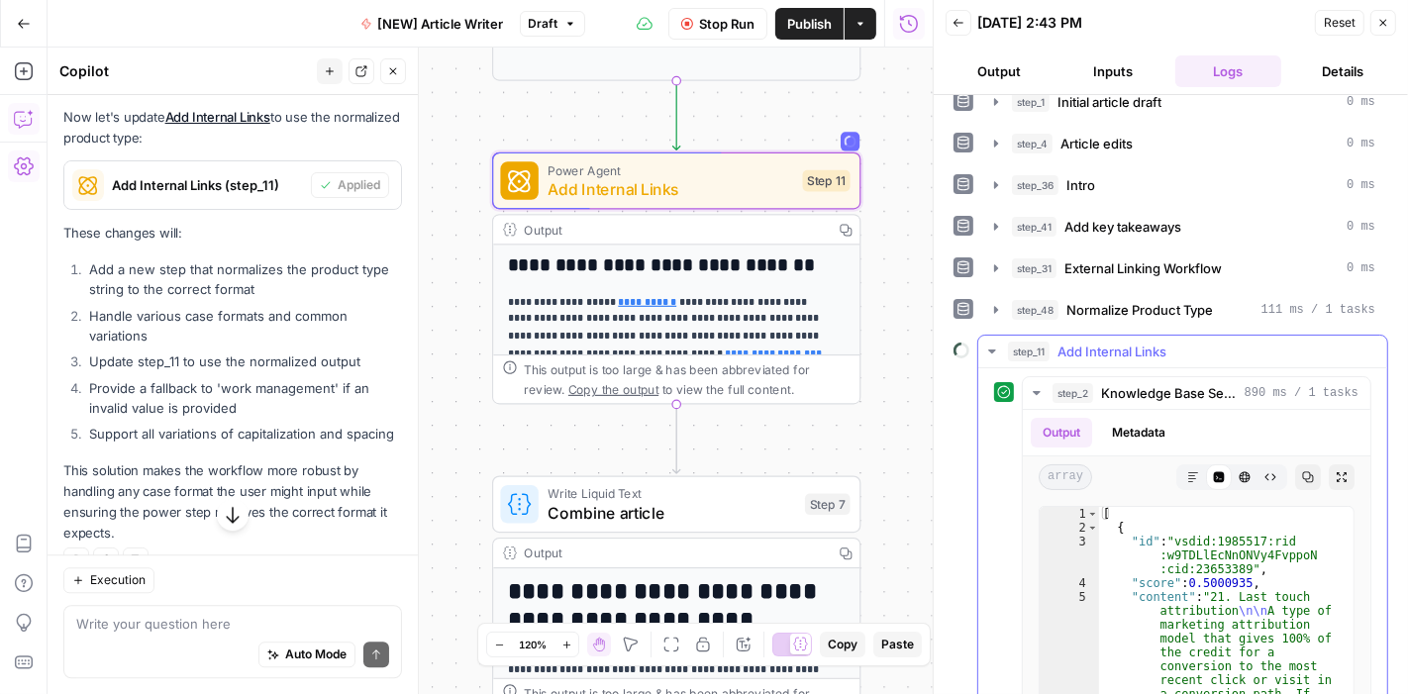
scroll to position [287, 0]
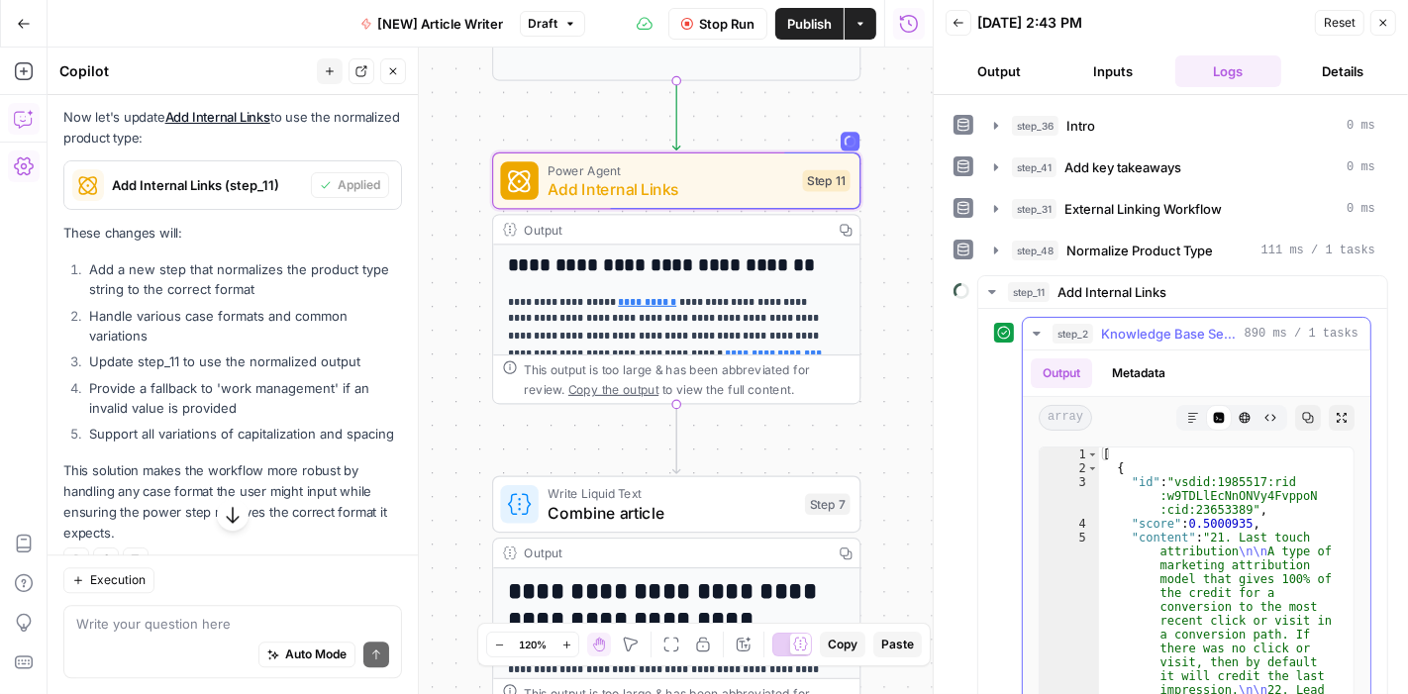
click at [1036, 332] on icon "button" at bounding box center [1035, 334] width 7 height 4
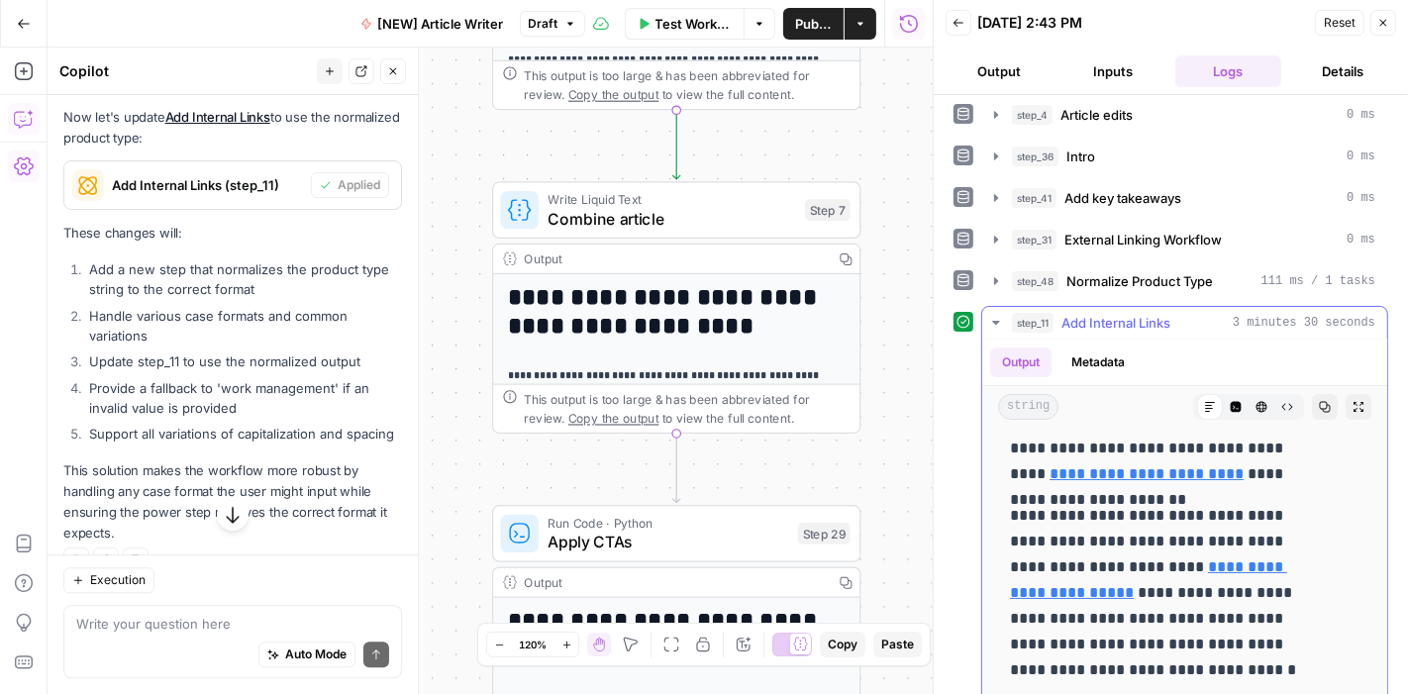
scroll to position [221, 0]
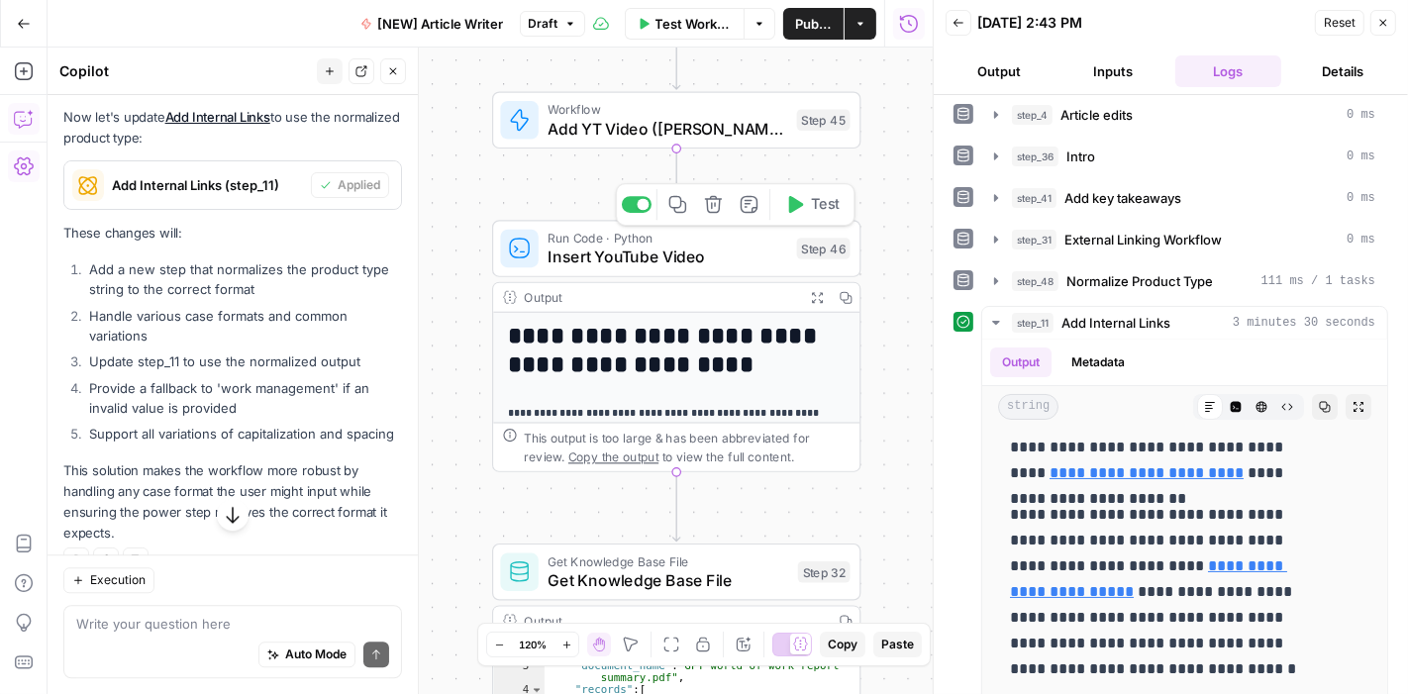
click at [802, 218] on button "Test" at bounding box center [811, 204] width 73 height 31
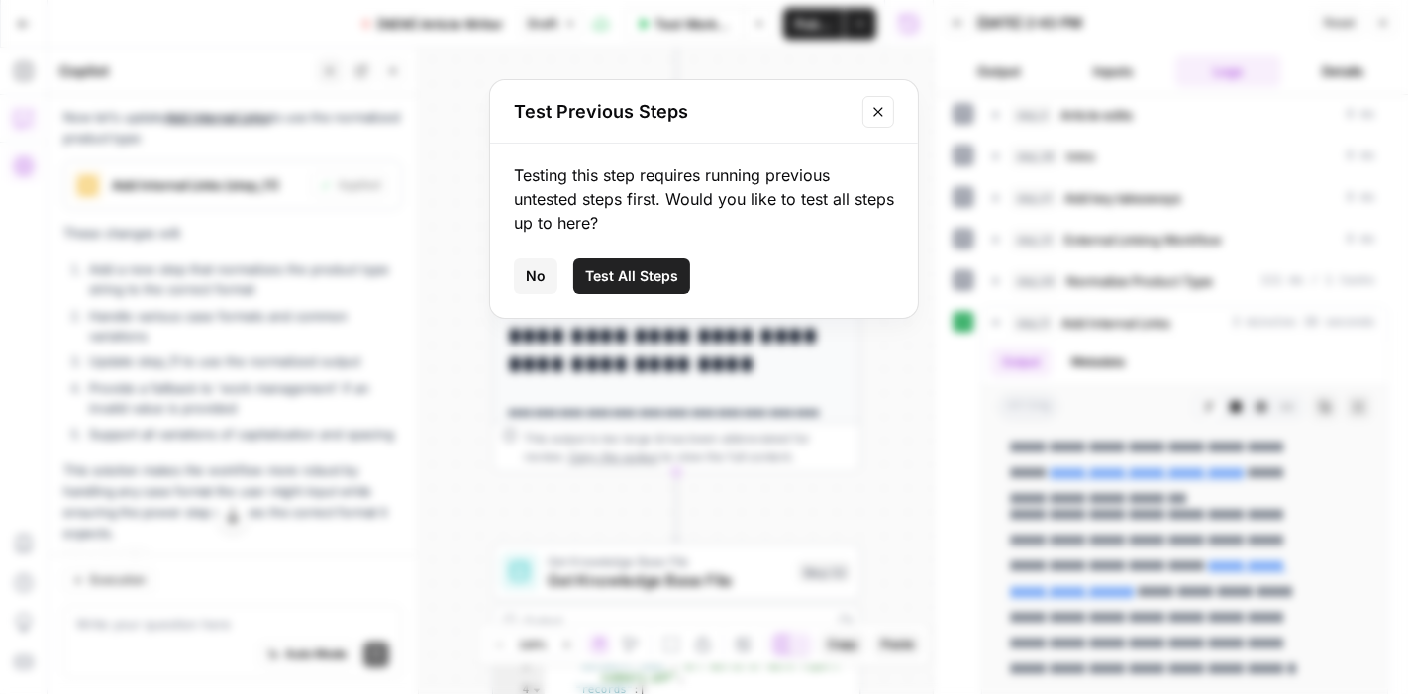
click at [614, 267] on span "Test All Steps" at bounding box center [631, 276] width 93 height 20
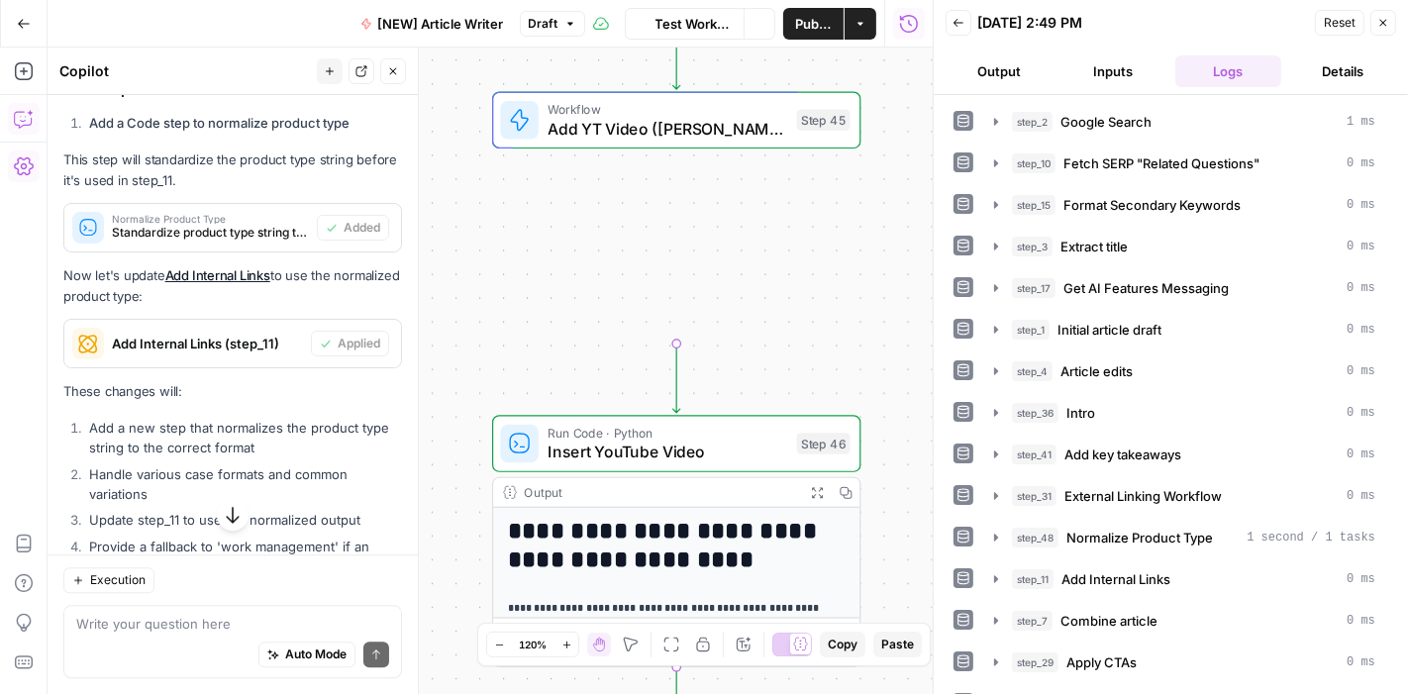
scroll to position [4132, 0]
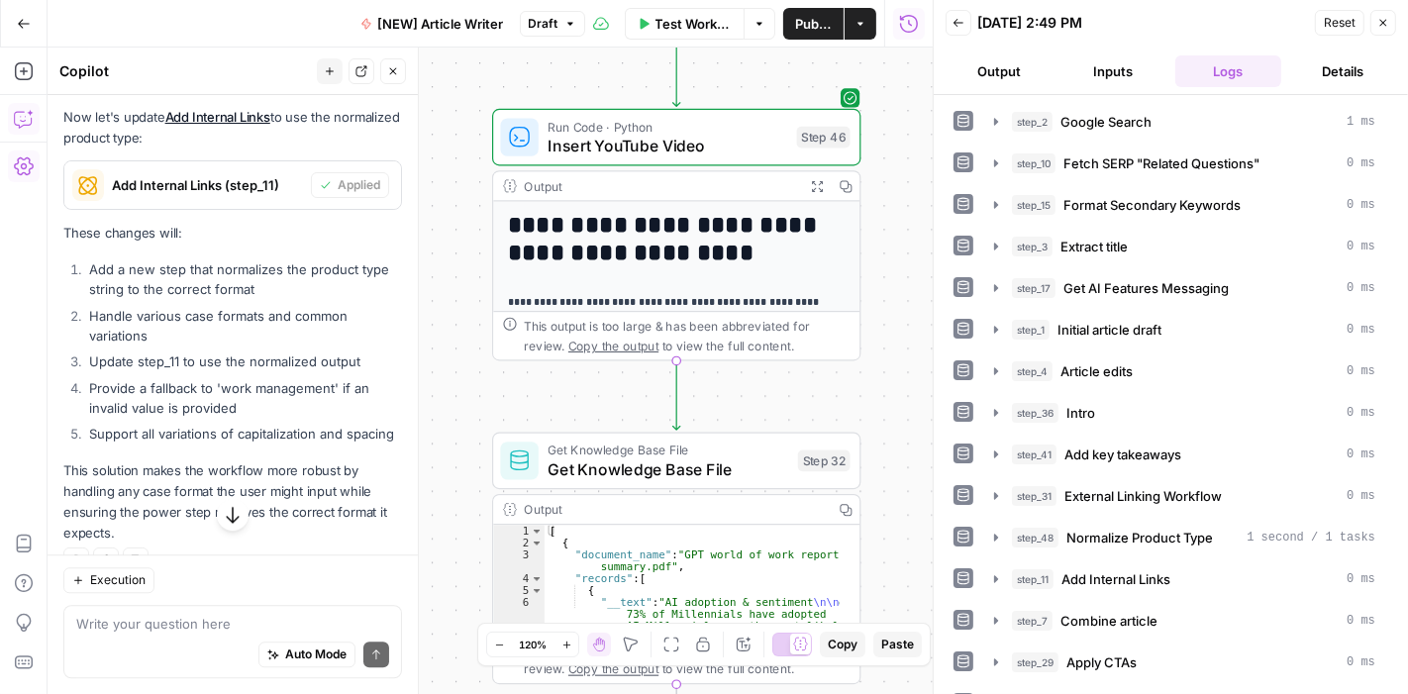
click at [731, 193] on div "Output" at bounding box center [660, 185] width 271 height 19
click at [814, 188] on icon "button" at bounding box center [817, 185] width 11 height 11
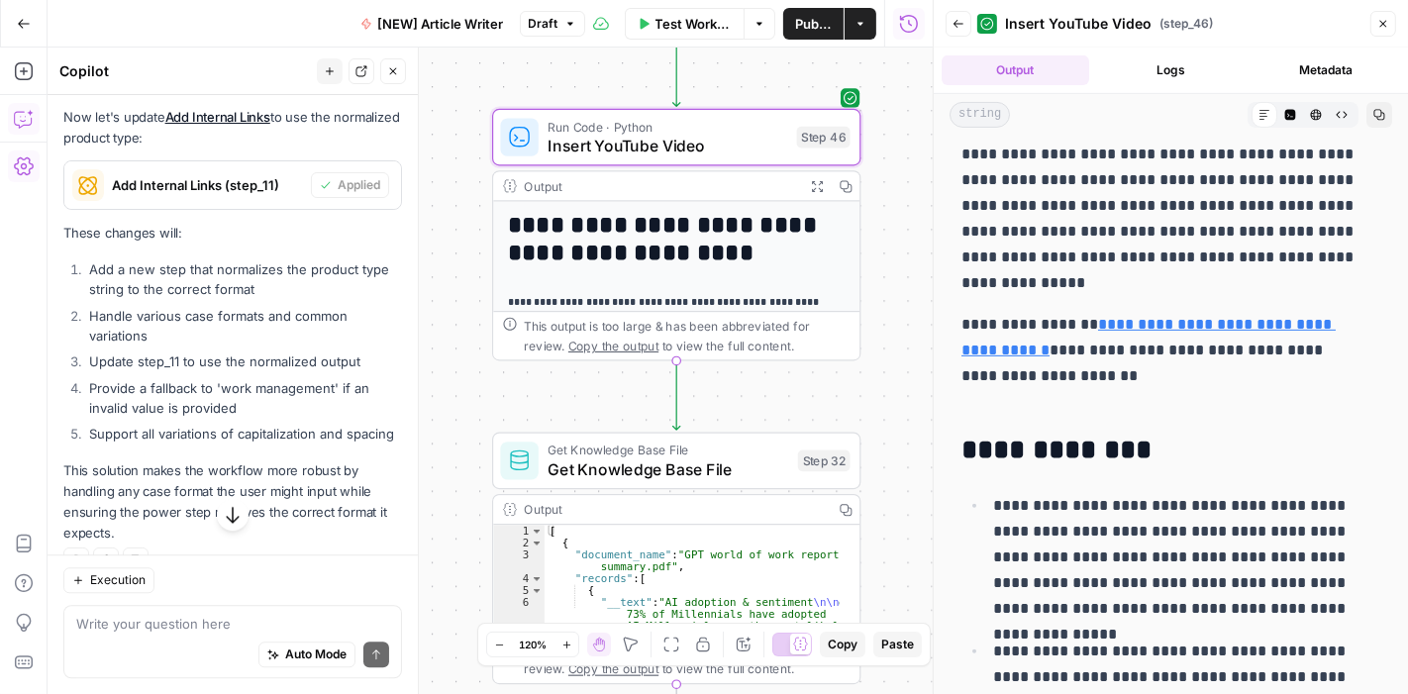
scroll to position [586, 0]
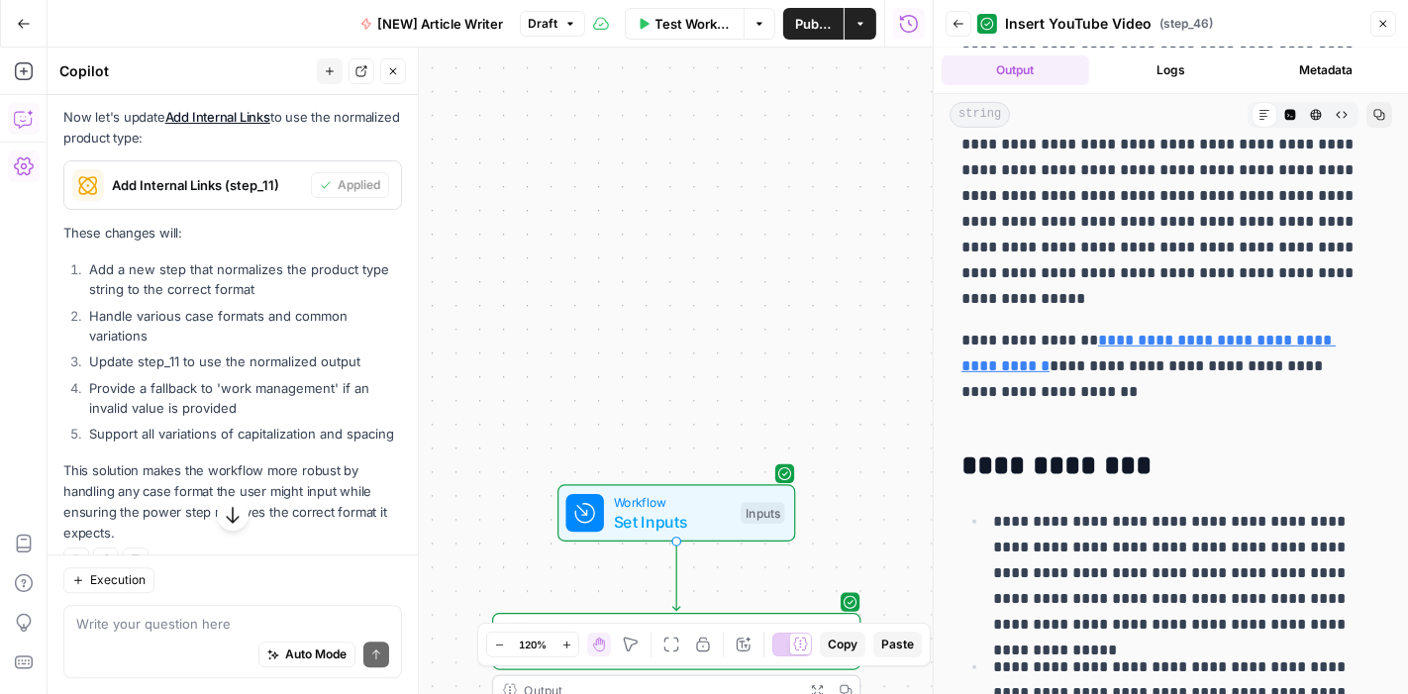
click at [1381, 26] on icon "button" at bounding box center [1383, 24] width 7 height 7
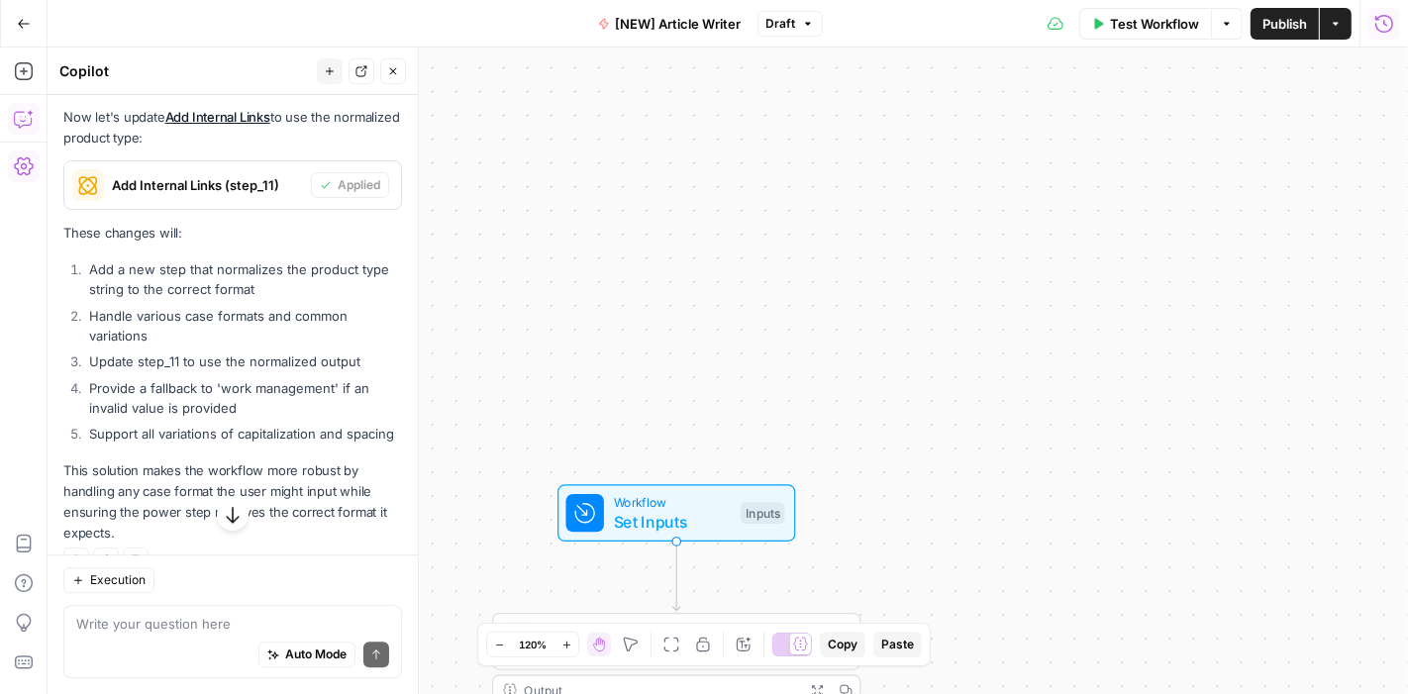
click at [1138, 23] on span "Test Workflow" at bounding box center [1154, 24] width 89 height 20
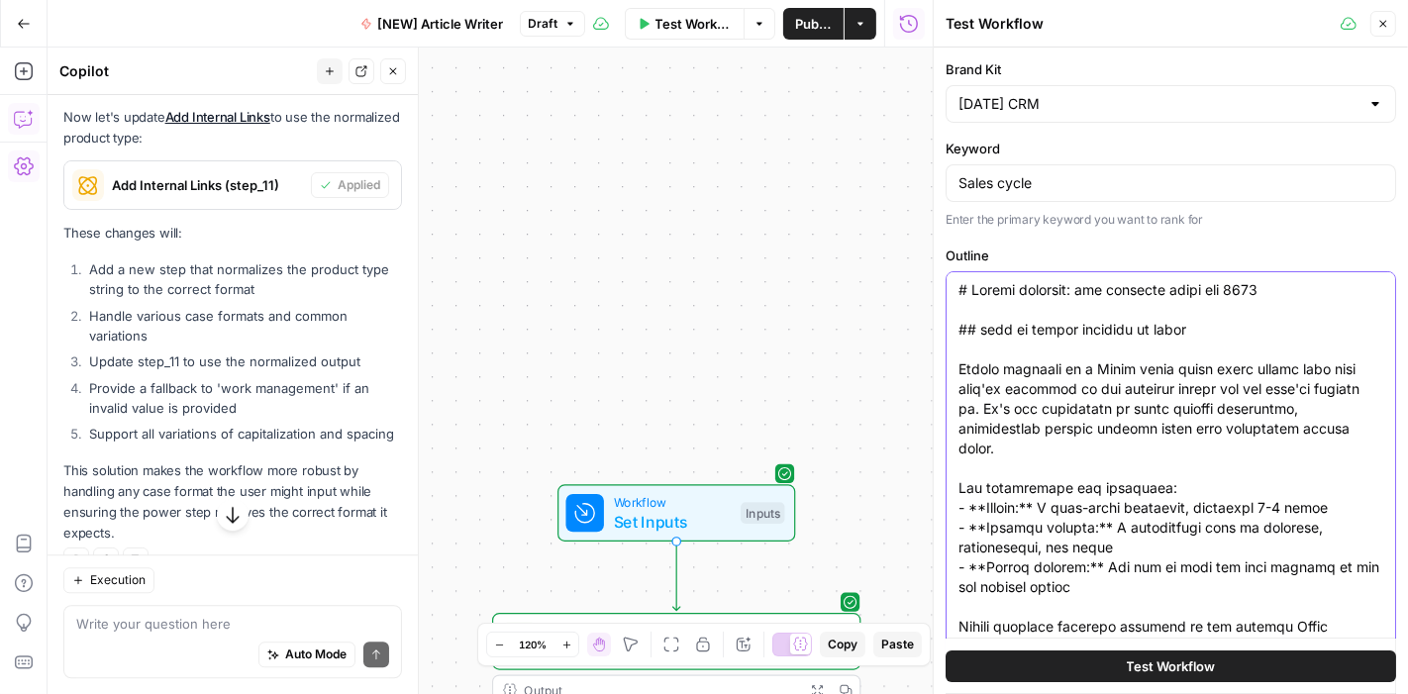
drag, startPoint x: 958, startPoint y: 289, endPoint x: 1204, endPoint y: 564, distance: 368.8
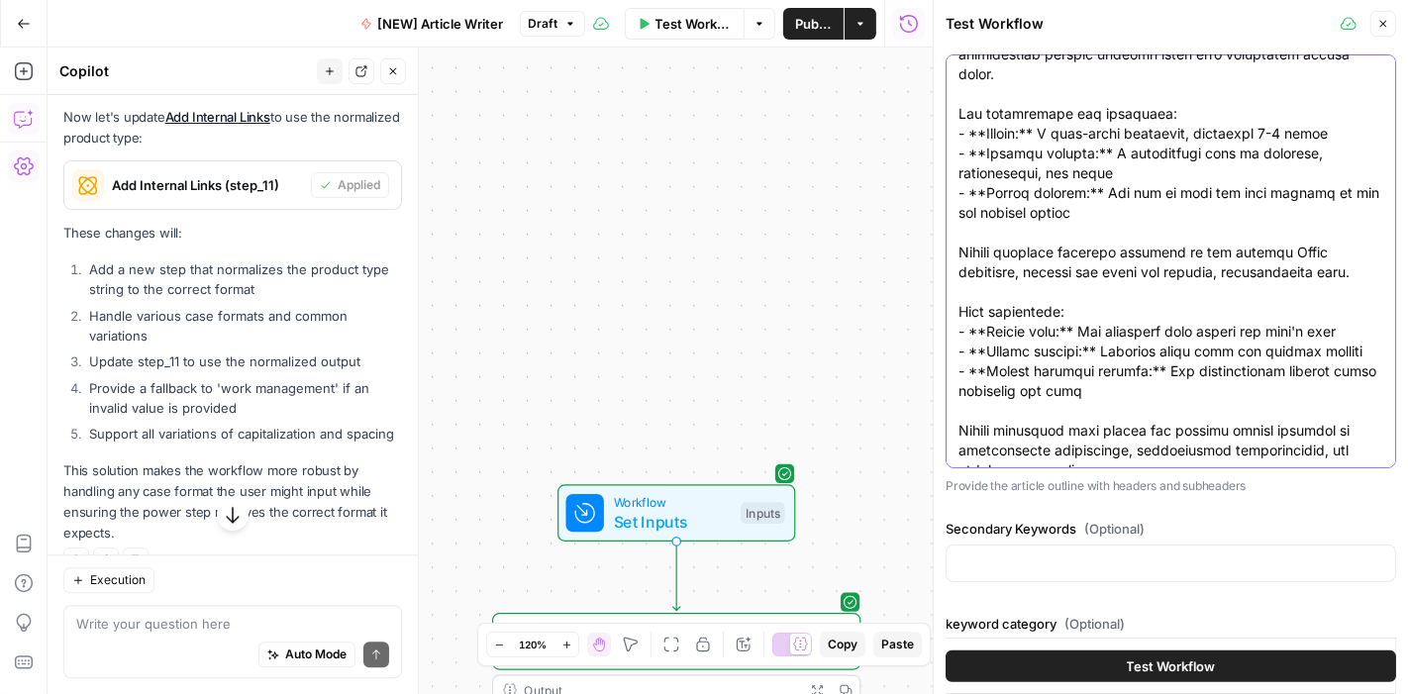
scroll to position [367, 0]
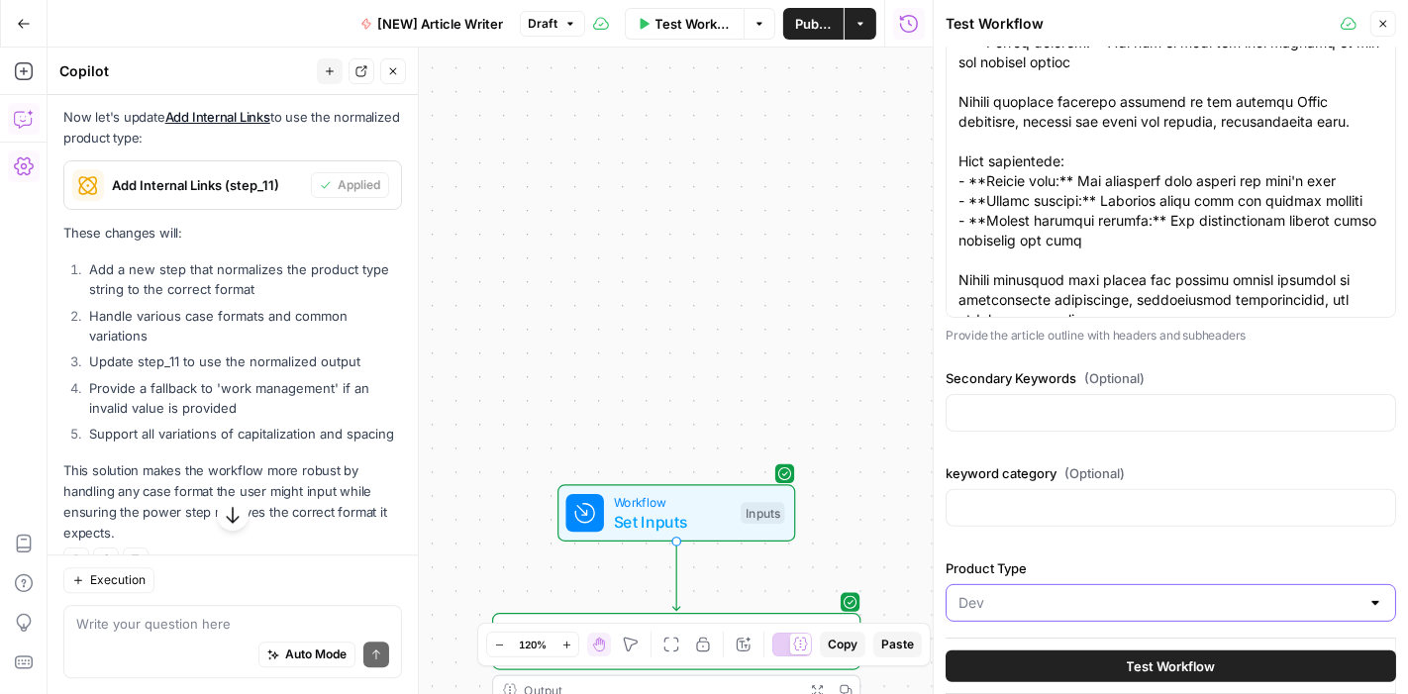
click at [1001, 606] on input "Product Type" at bounding box center [1158, 603] width 401 height 20
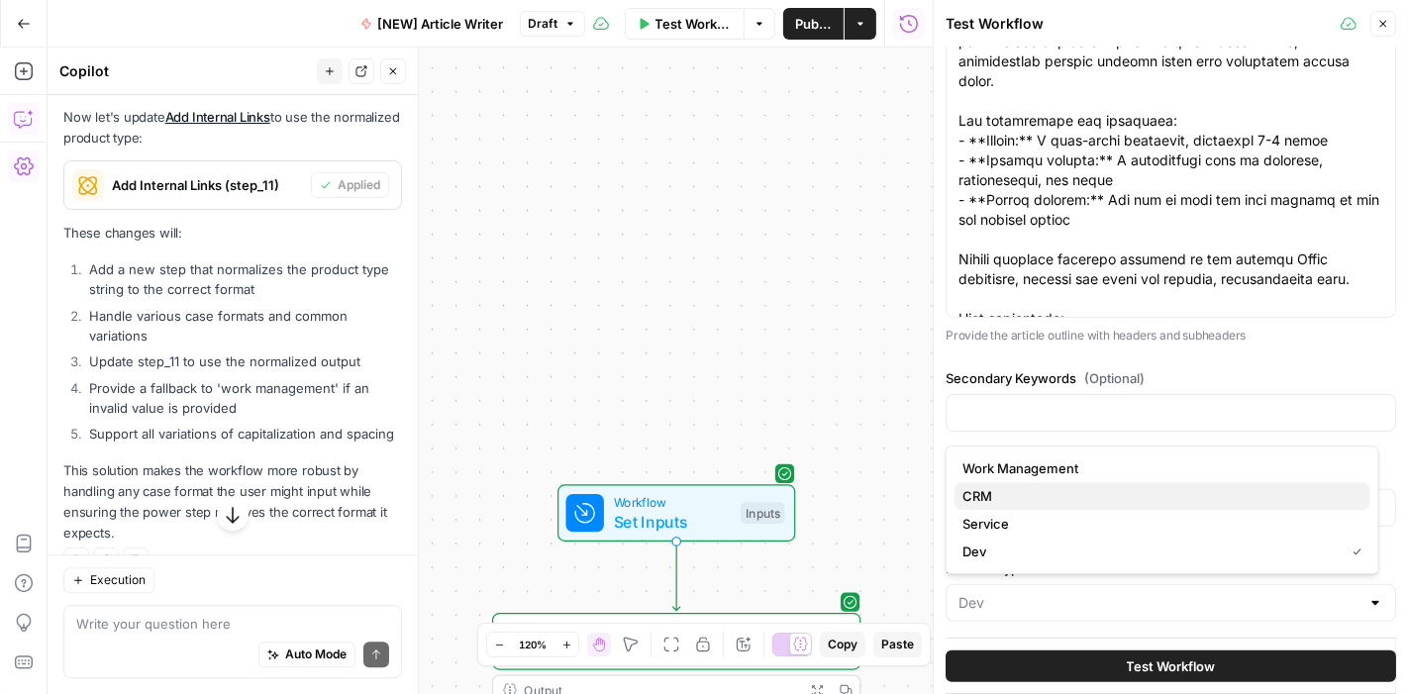
click at [1023, 502] on span "CRM" at bounding box center [1158, 496] width 392 height 20
type input "CRM"
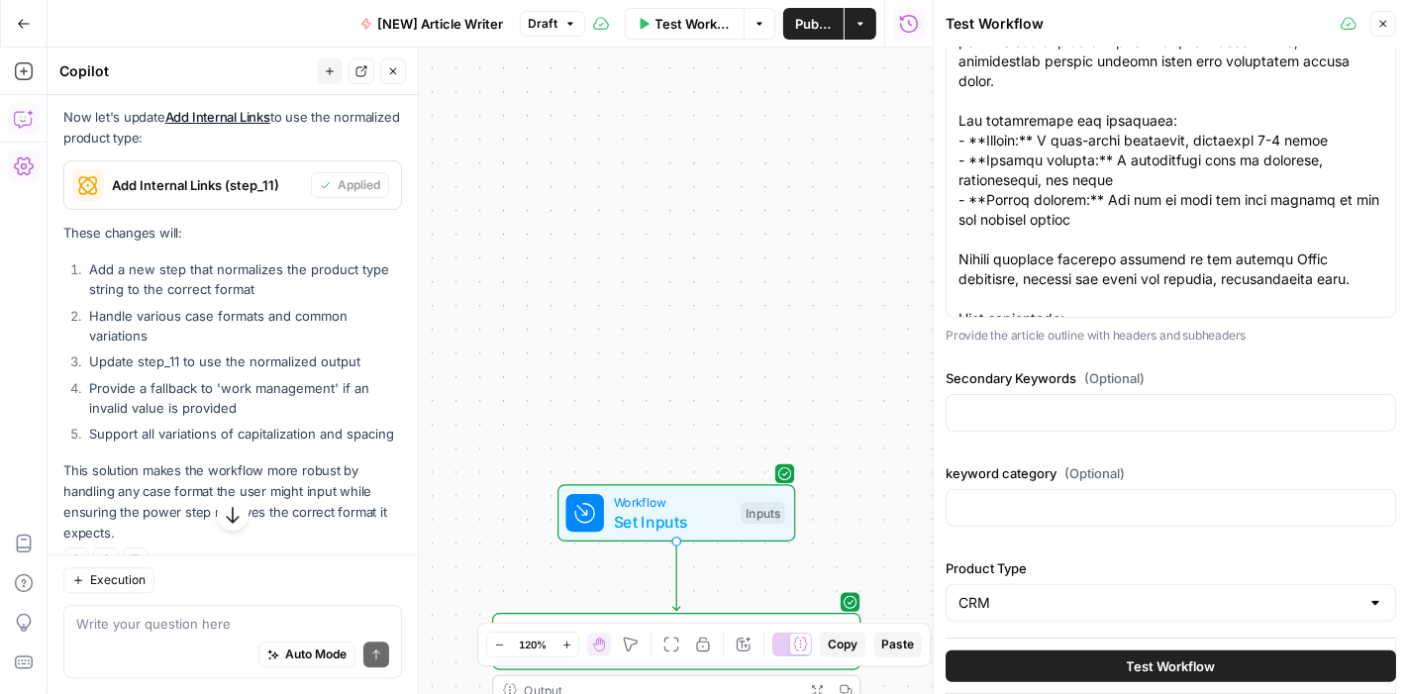
click at [948, 537] on div "Brand Kit monday CRM Keyword Sales cycle Enter the primary keyword you want to …" at bounding box center [1170, 160] width 450 height 937
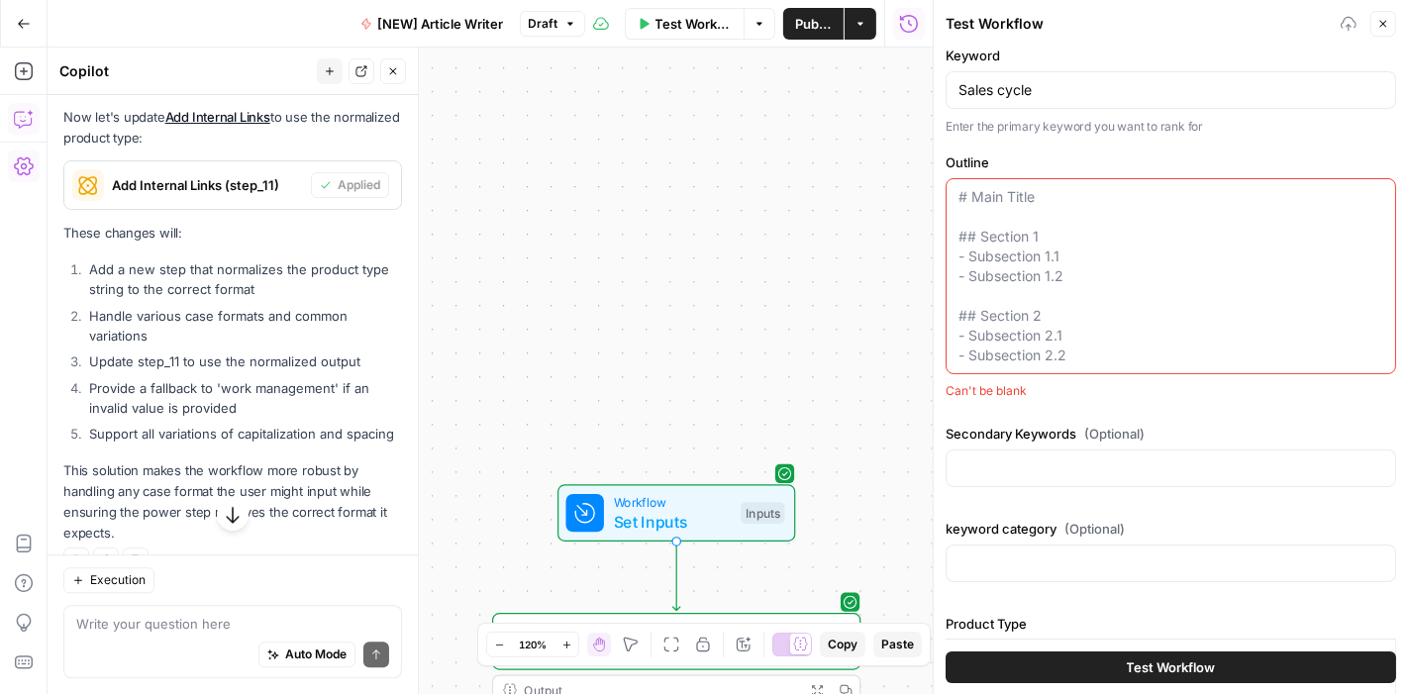
paste textarea "What is a Sales Cycle? 7 essential steps to close more deals in 2025 What is th…"
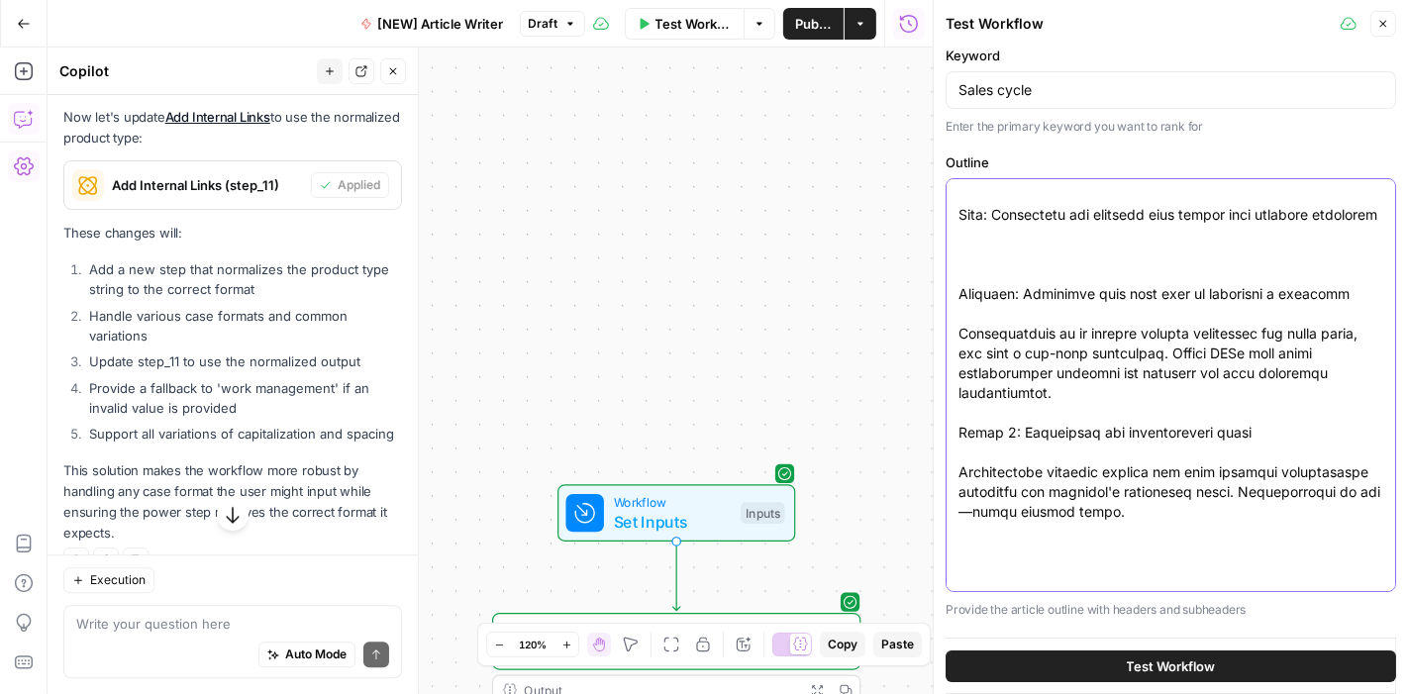
scroll to position [3226, 0]
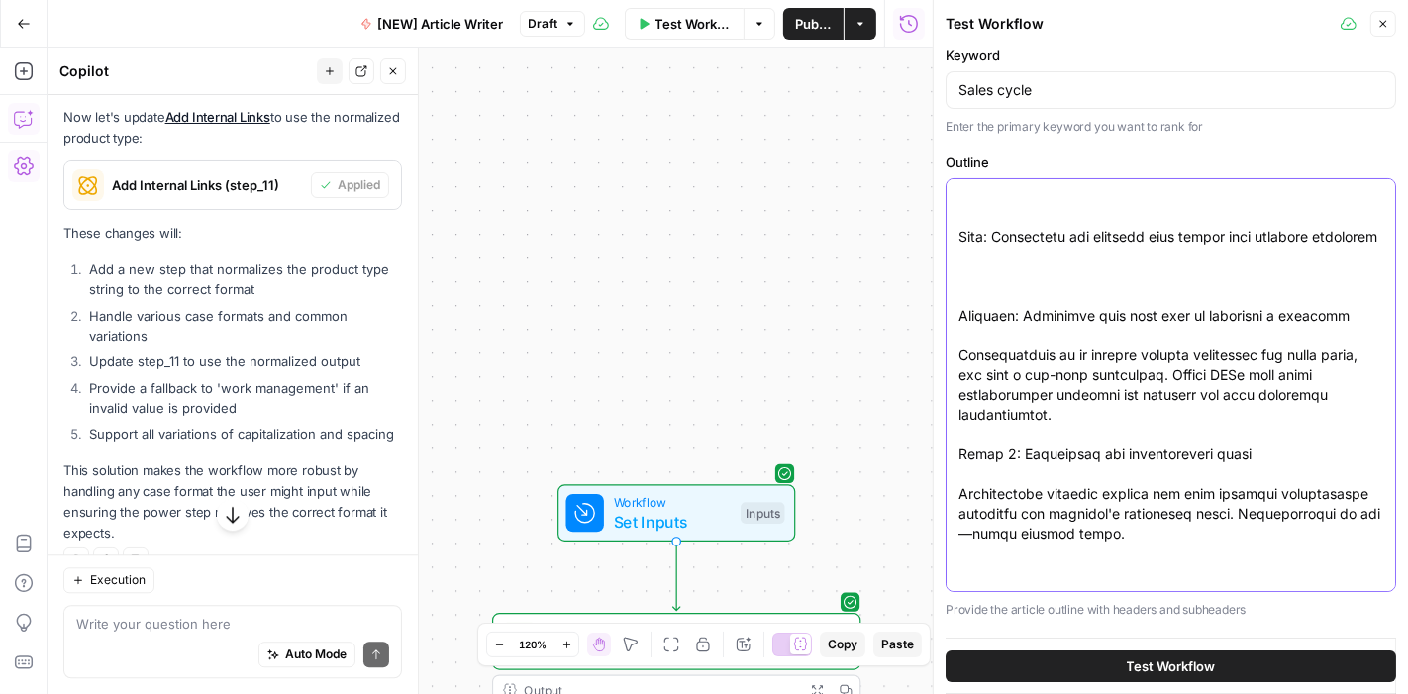
type textarea "What is a Sales Cycle? 7 essential steps to close more deals in 2025 What is th…"
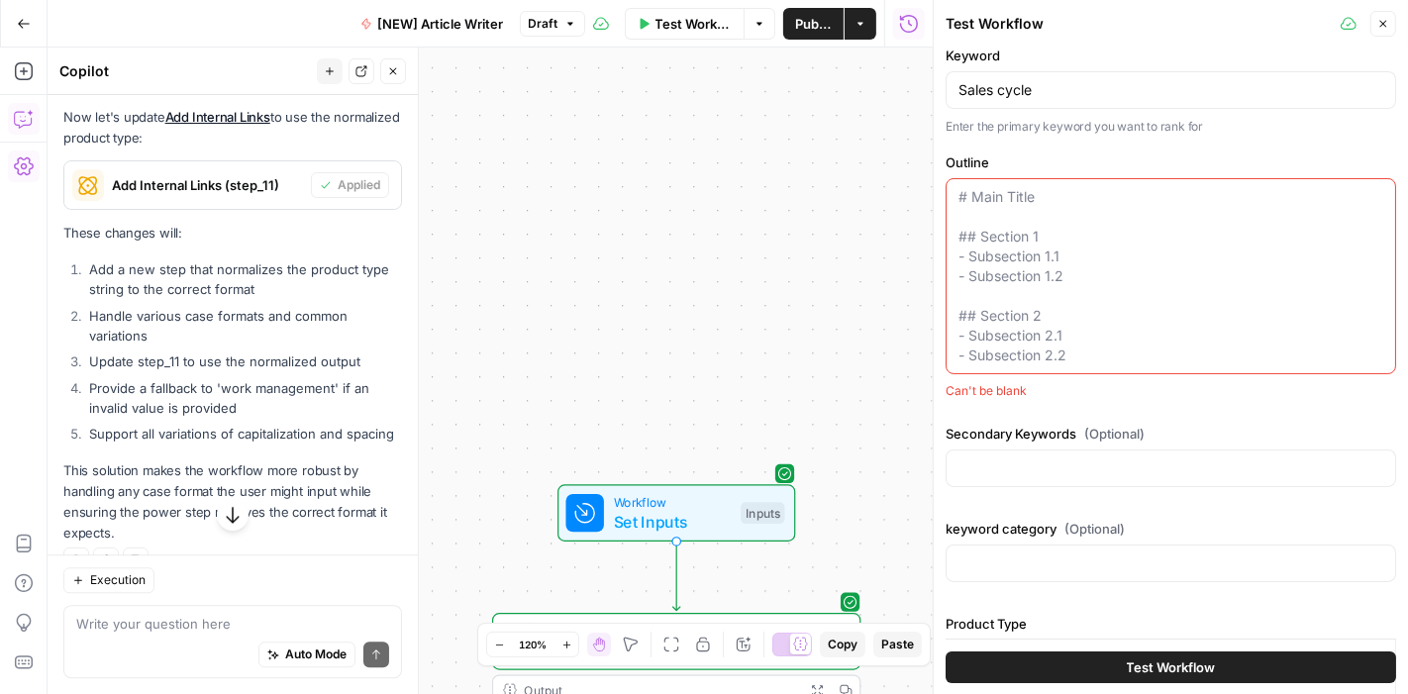
scroll to position [0, 0]
paste textarea "# What is a Sales Cycle? 7 essential steps to close more deals in 2025 ## What …"
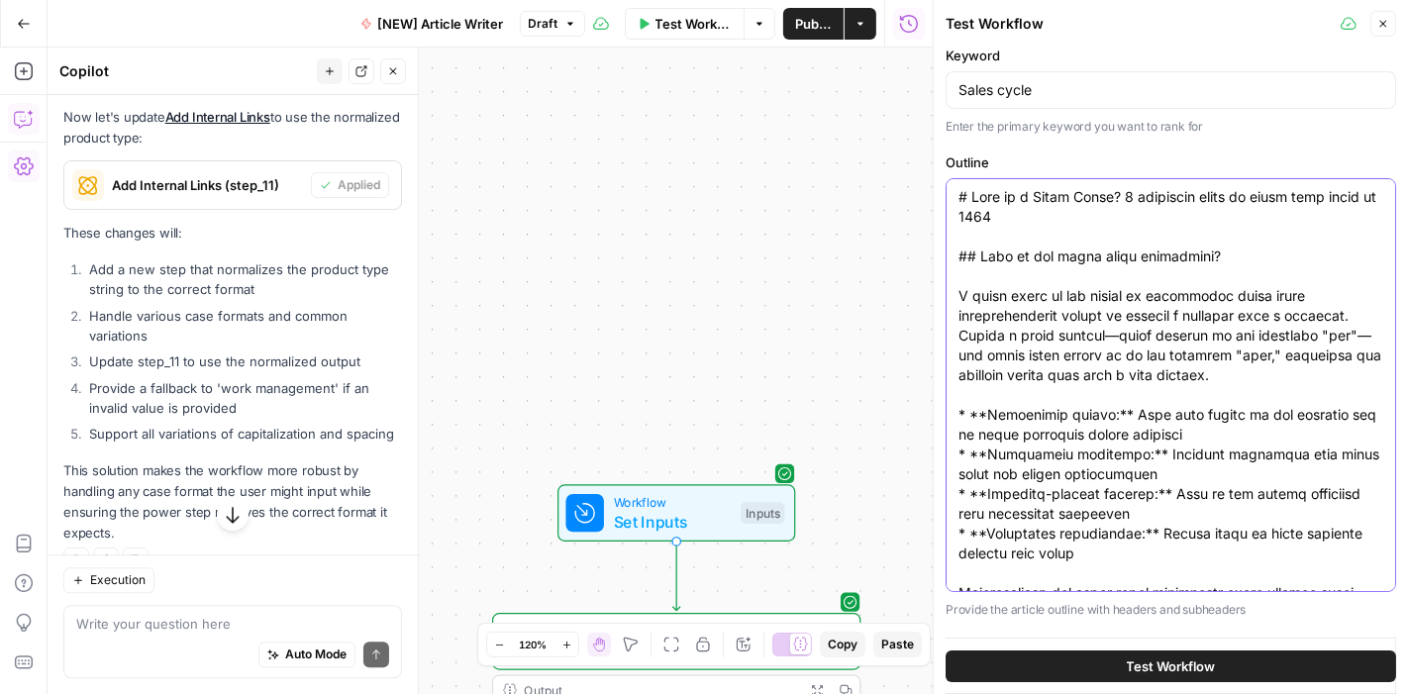
scroll to position [7948, 0]
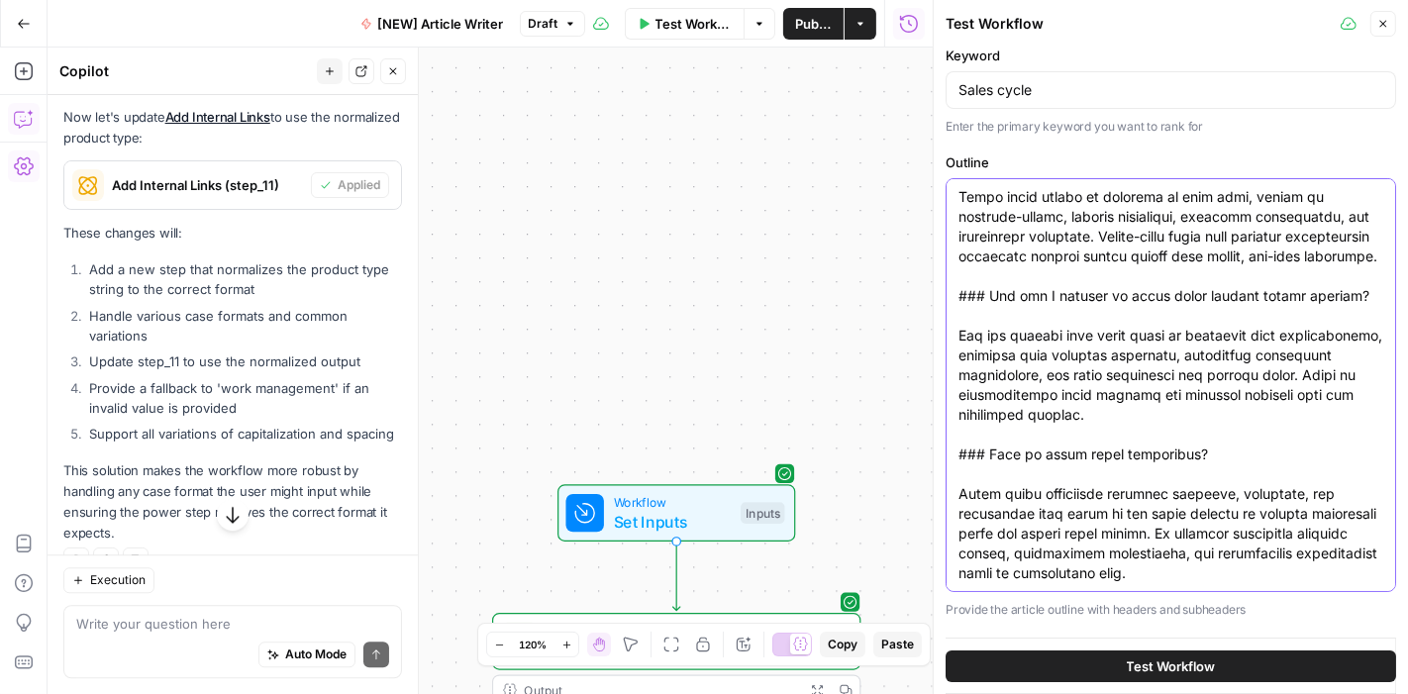
type textarea "# What is a Sales Cycle? 7 essential steps to close more deals in 2025 ## What …"
click at [1109, 663] on button "Test Workflow" at bounding box center [1170, 666] width 450 height 32
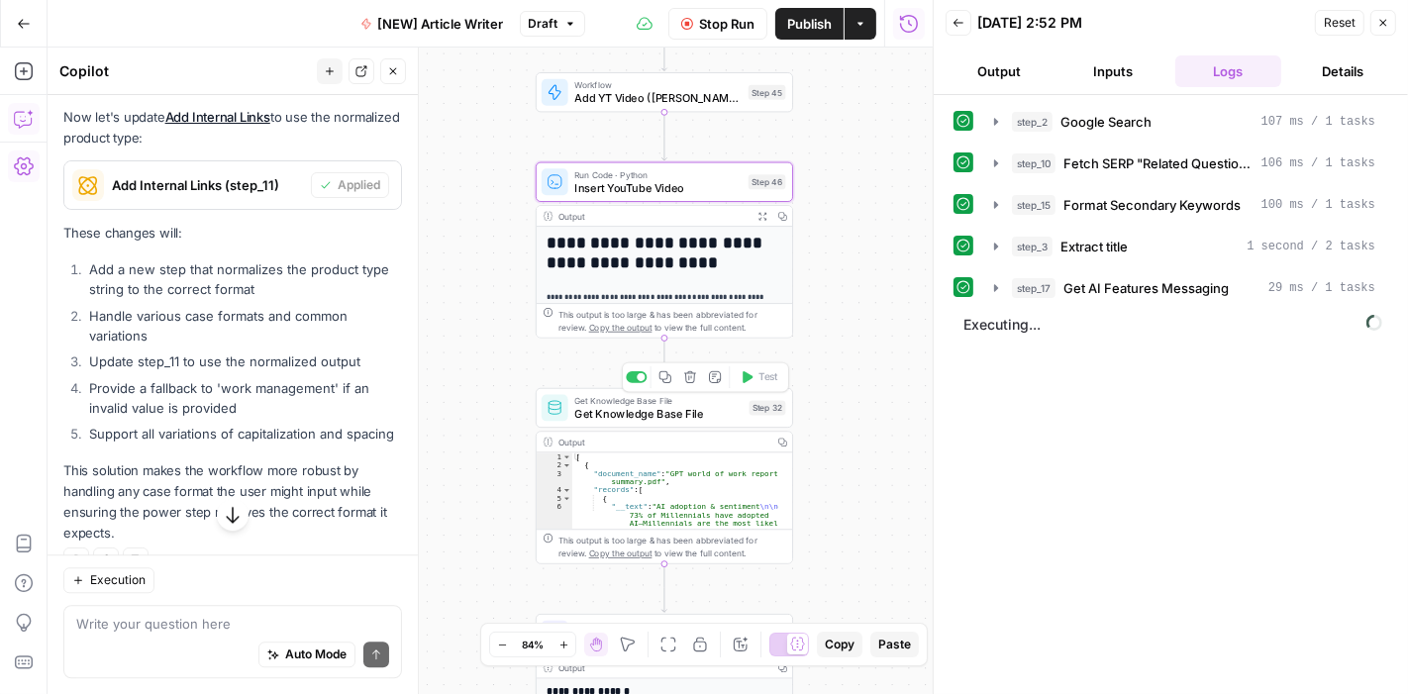
click at [680, 417] on span "Get Knowledge Base File" at bounding box center [657, 413] width 167 height 17
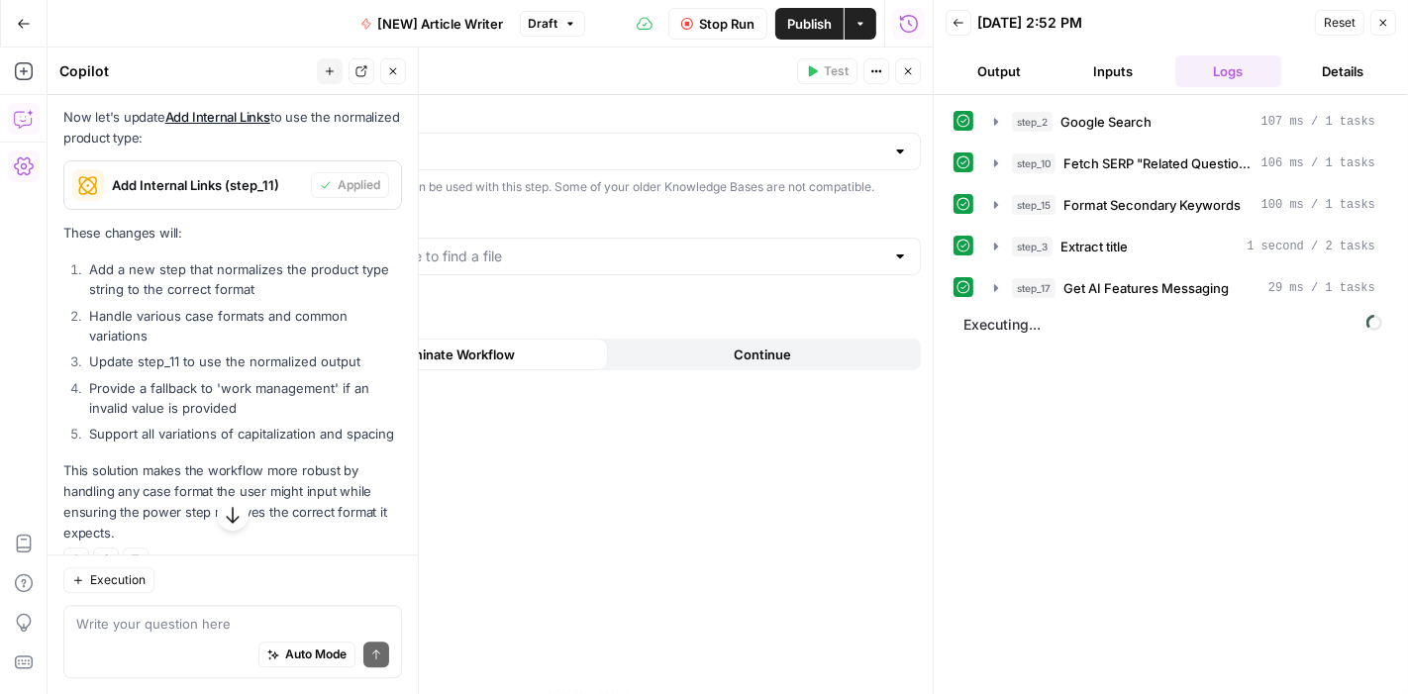
click at [909, 63] on button "Close" at bounding box center [908, 71] width 26 height 26
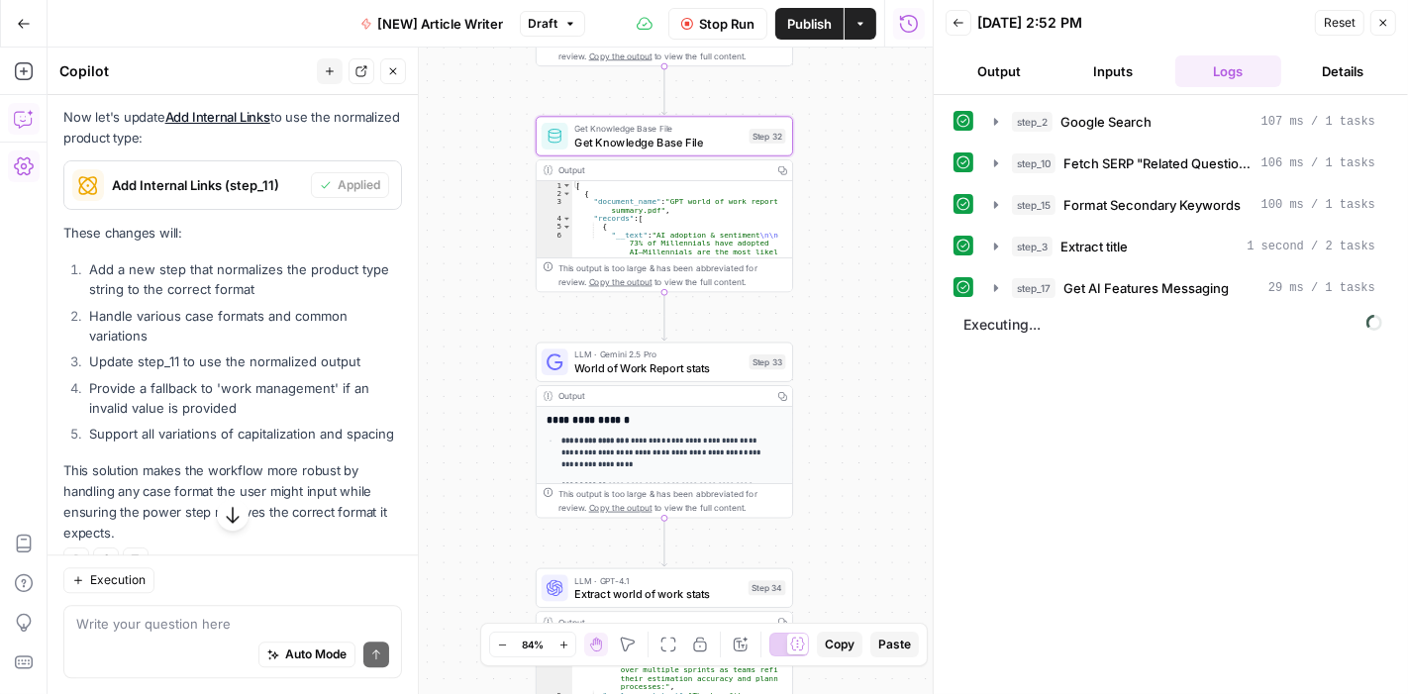
click at [703, 369] on span "World of Work Report stats" at bounding box center [657, 367] width 167 height 17
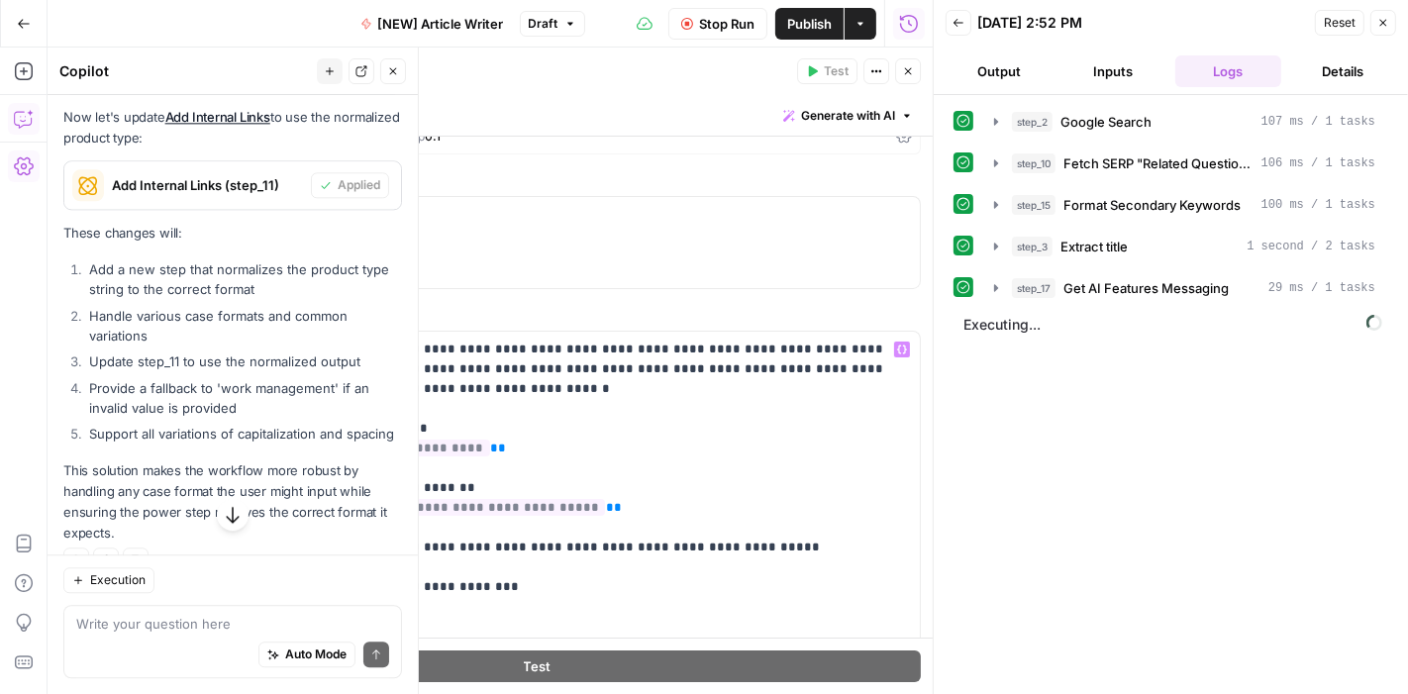
scroll to position [33, 0]
click at [410, 449] on span "**********" at bounding box center [394, 446] width 192 height 17
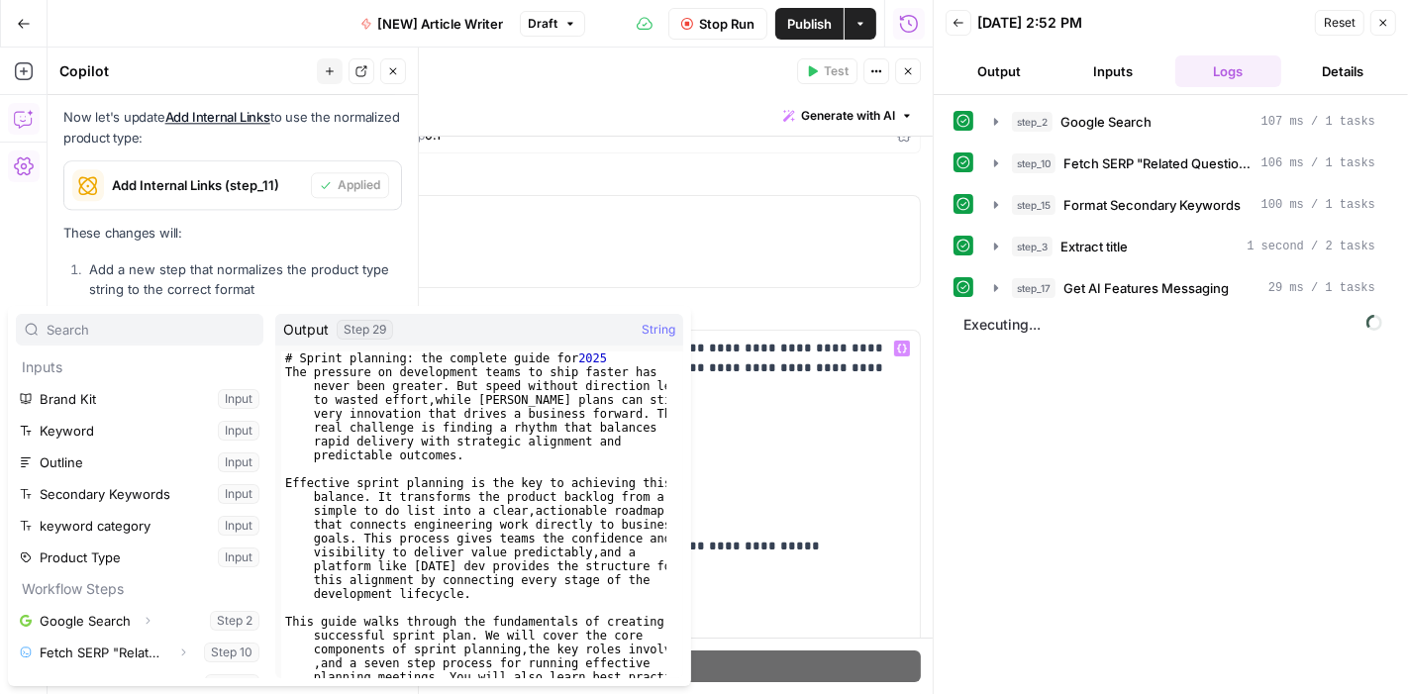
scroll to position [548, 0]
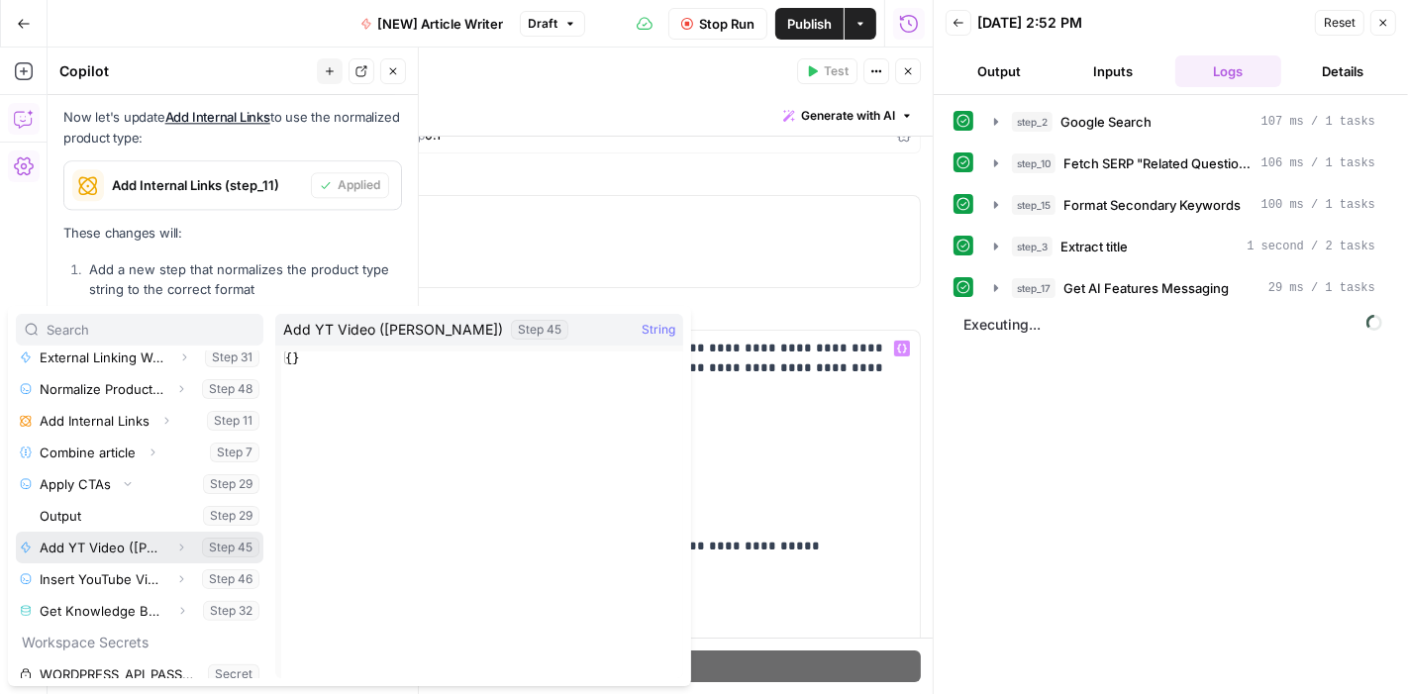
click at [117, 549] on button "Select variable Add YT Video (Ehud)" at bounding box center [139, 548] width 247 height 32
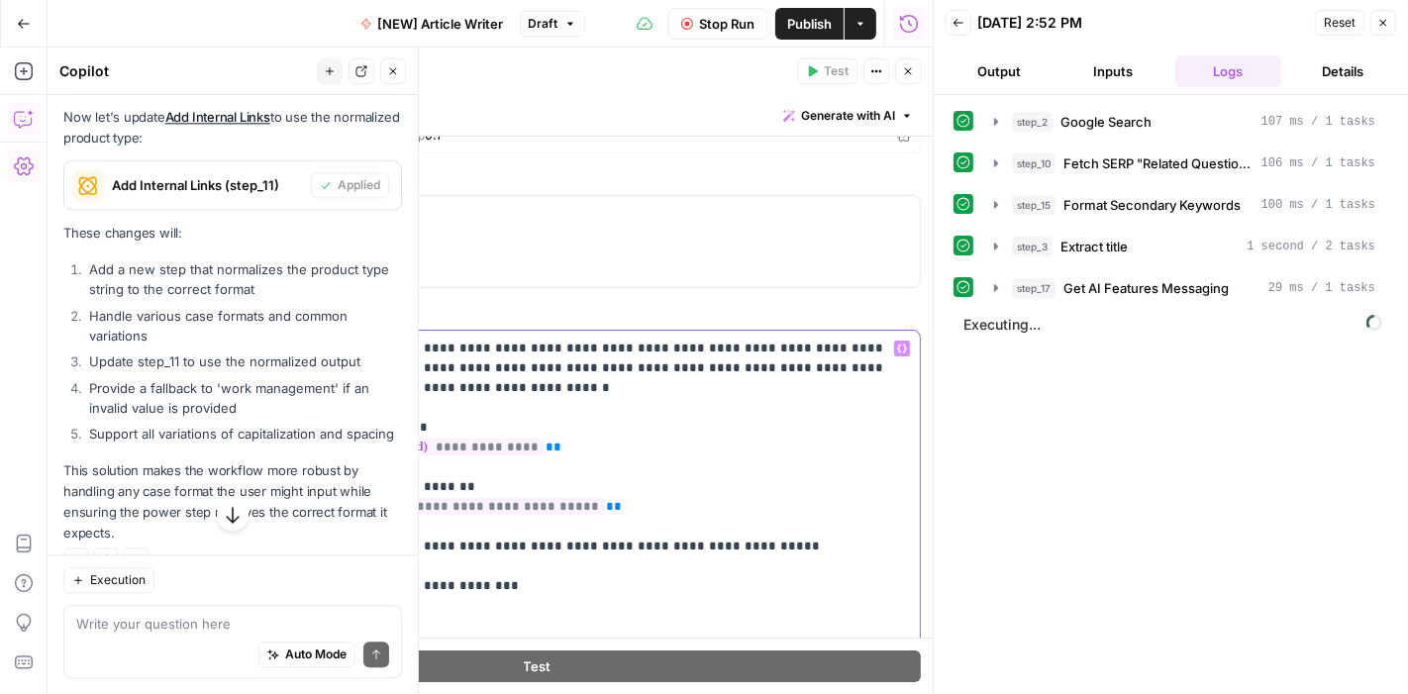
click at [661, 442] on p "**********" at bounding box center [586, 557] width 611 height 436
click at [908, 77] on button "Close" at bounding box center [908, 71] width 26 height 26
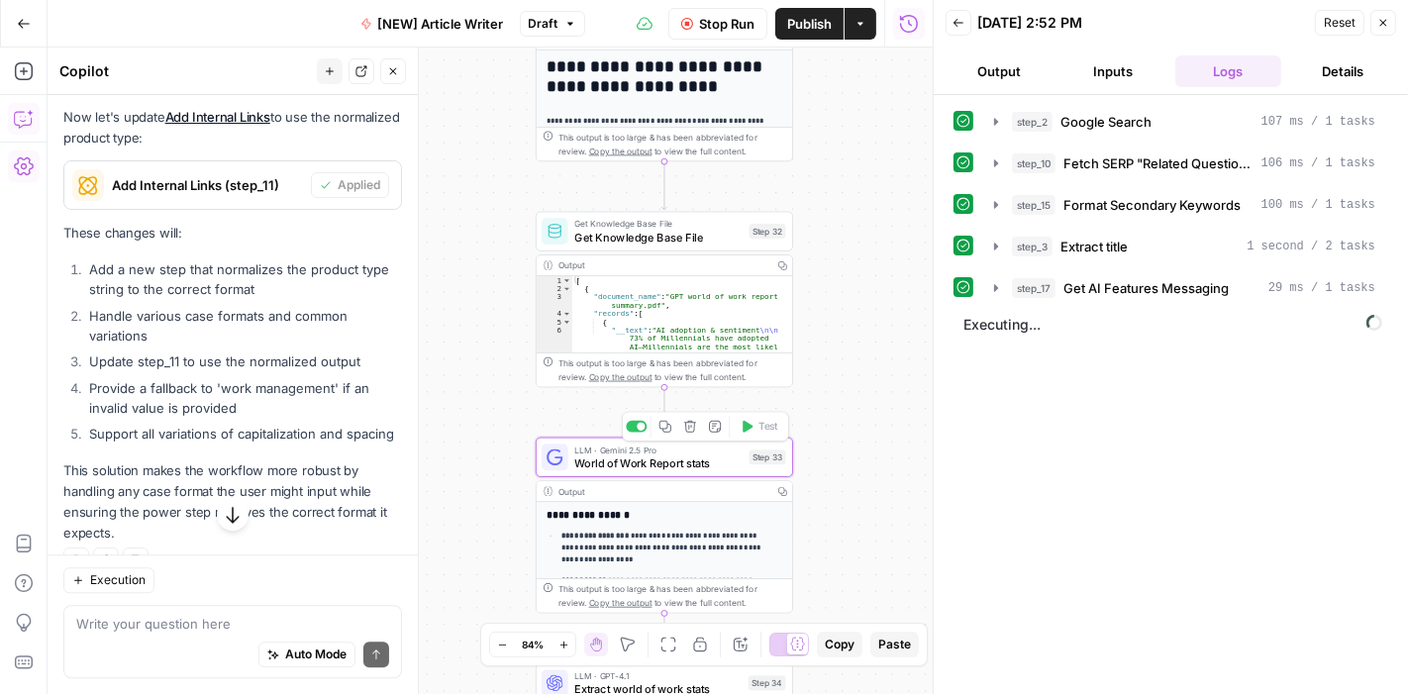
click at [667, 462] on span "World of Work Report stats" at bounding box center [657, 462] width 167 height 17
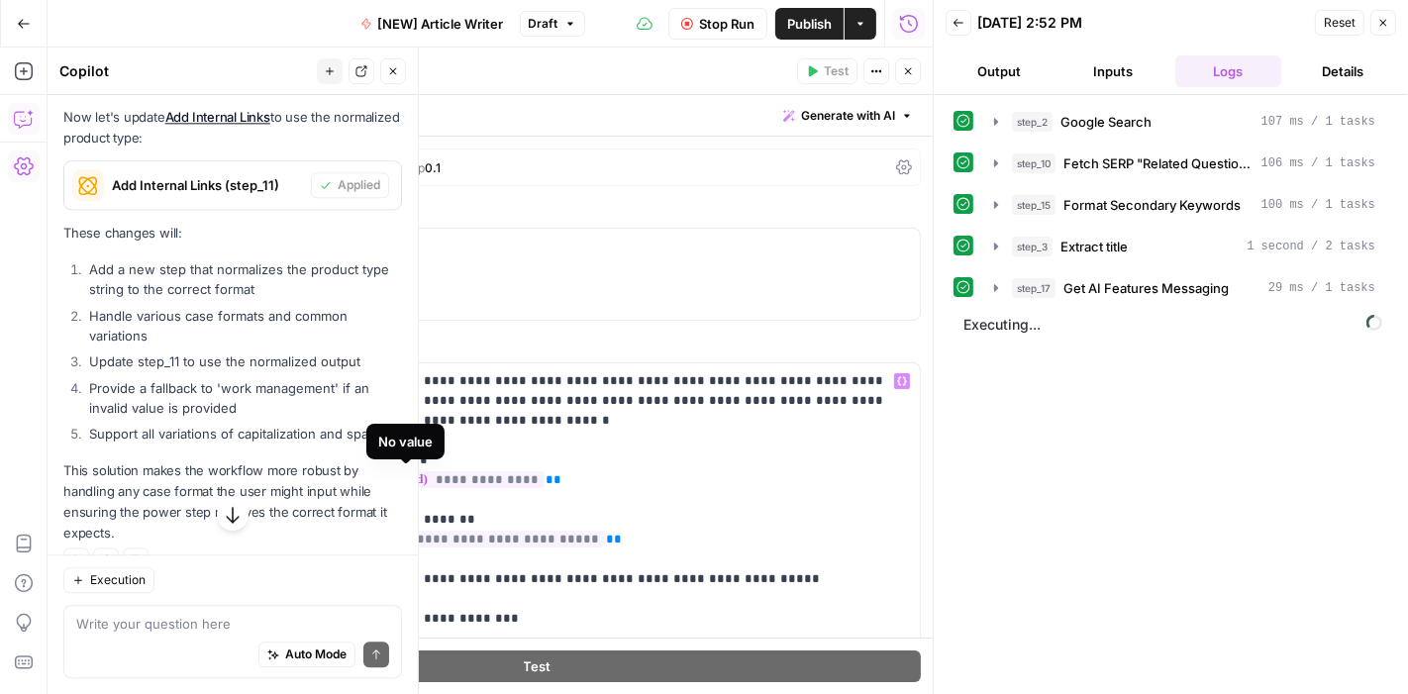
click at [475, 476] on span "**********" at bounding box center [421, 479] width 246 height 17
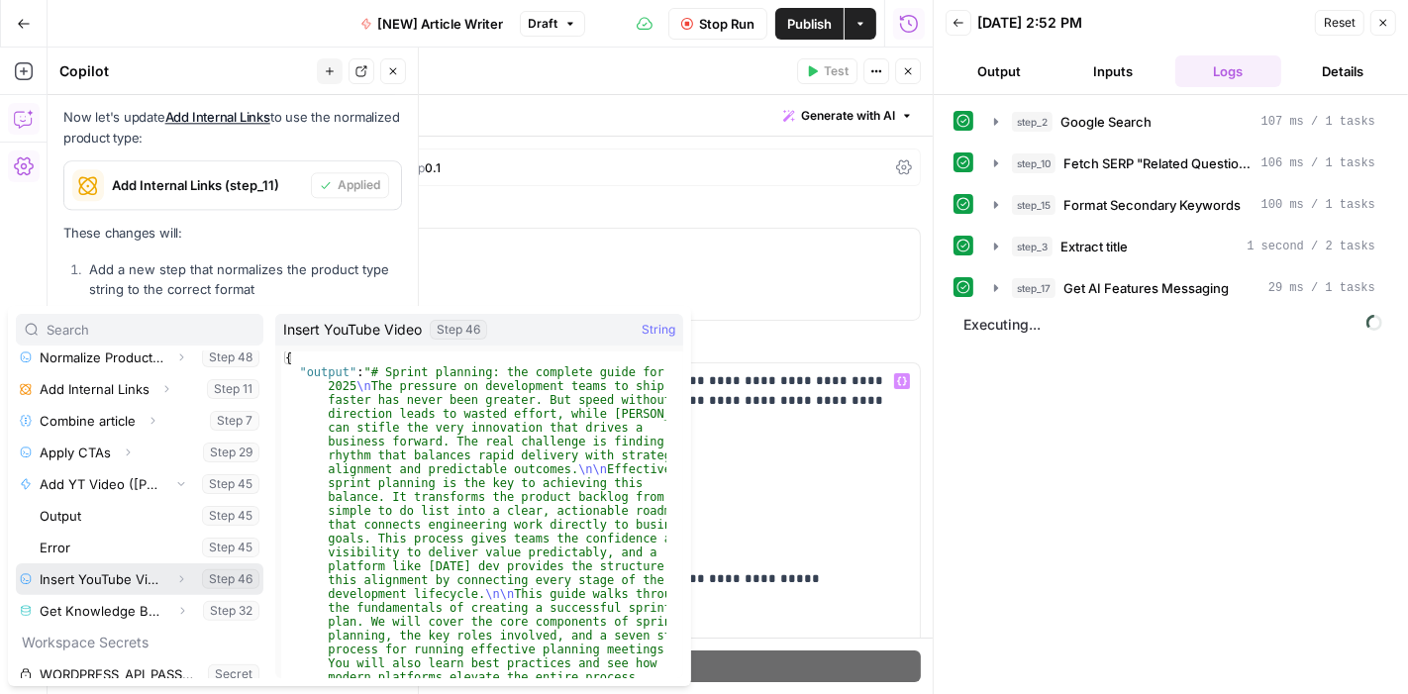
click at [175, 577] on icon "button" at bounding box center [181, 579] width 12 height 12
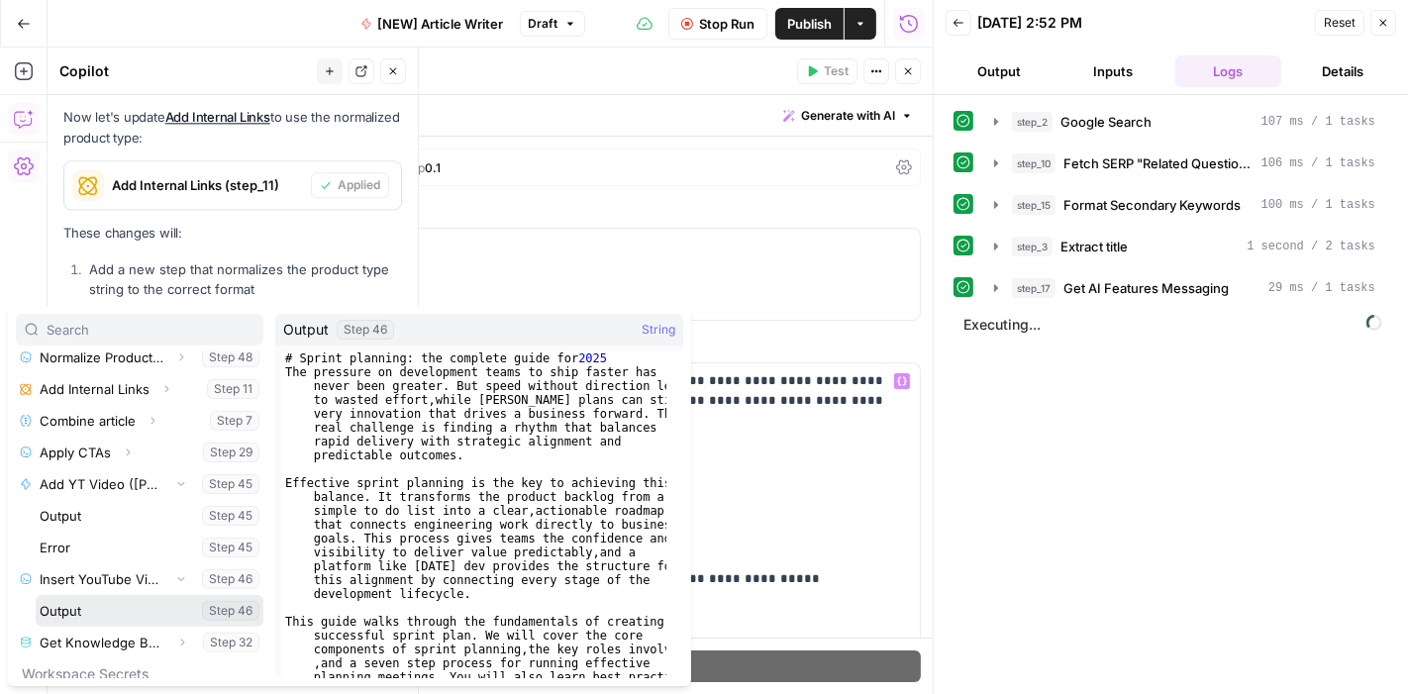
click at [149, 611] on button "Select variable Output" at bounding box center [150, 611] width 228 height 32
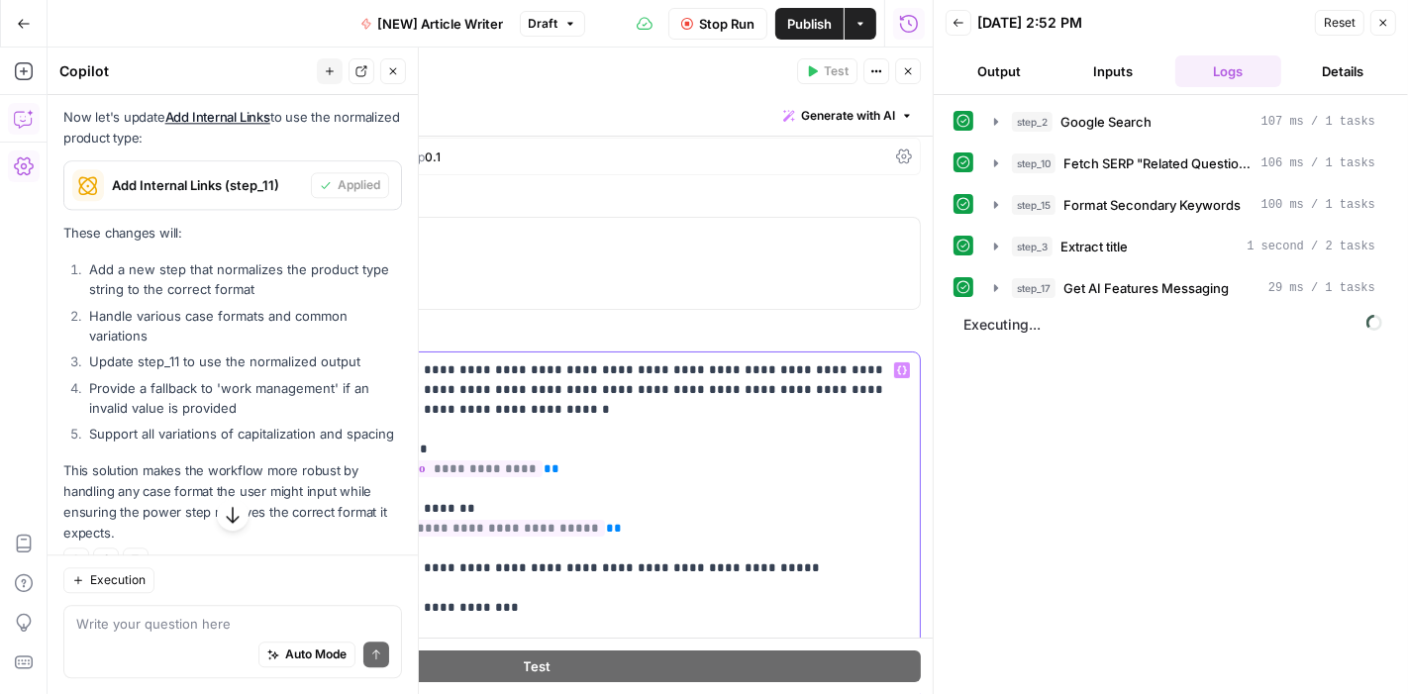
scroll to position [0, 0]
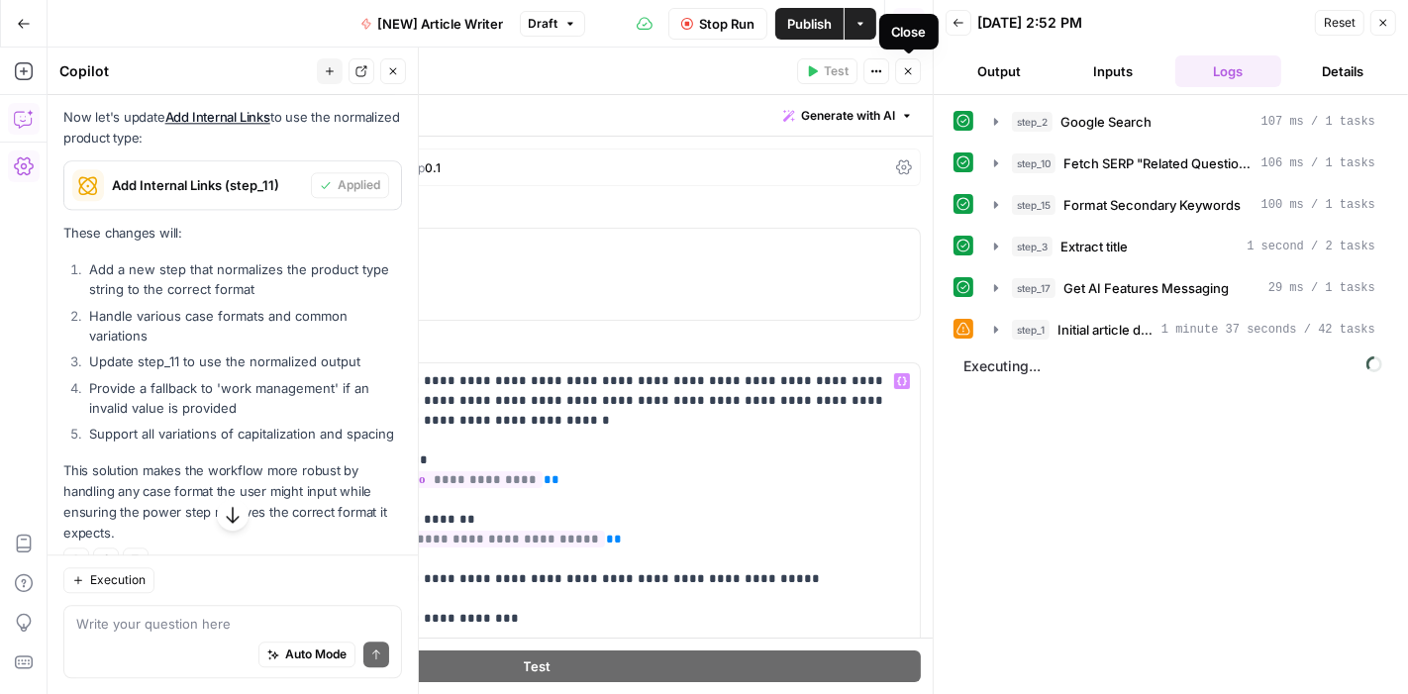
click at [909, 74] on icon "button" at bounding box center [908, 71] width 12 height 12
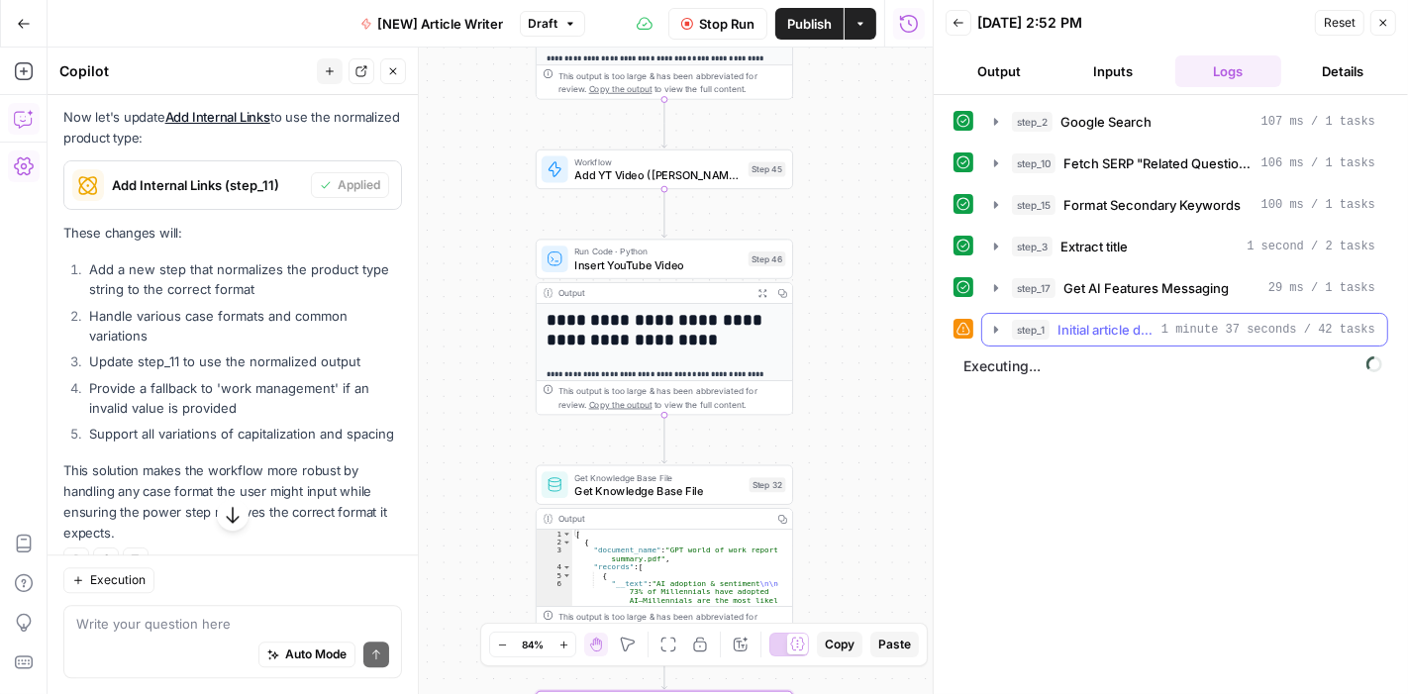
click at [994, 326] on icon "button" at bounding box center [996, 329] width 4 height 7
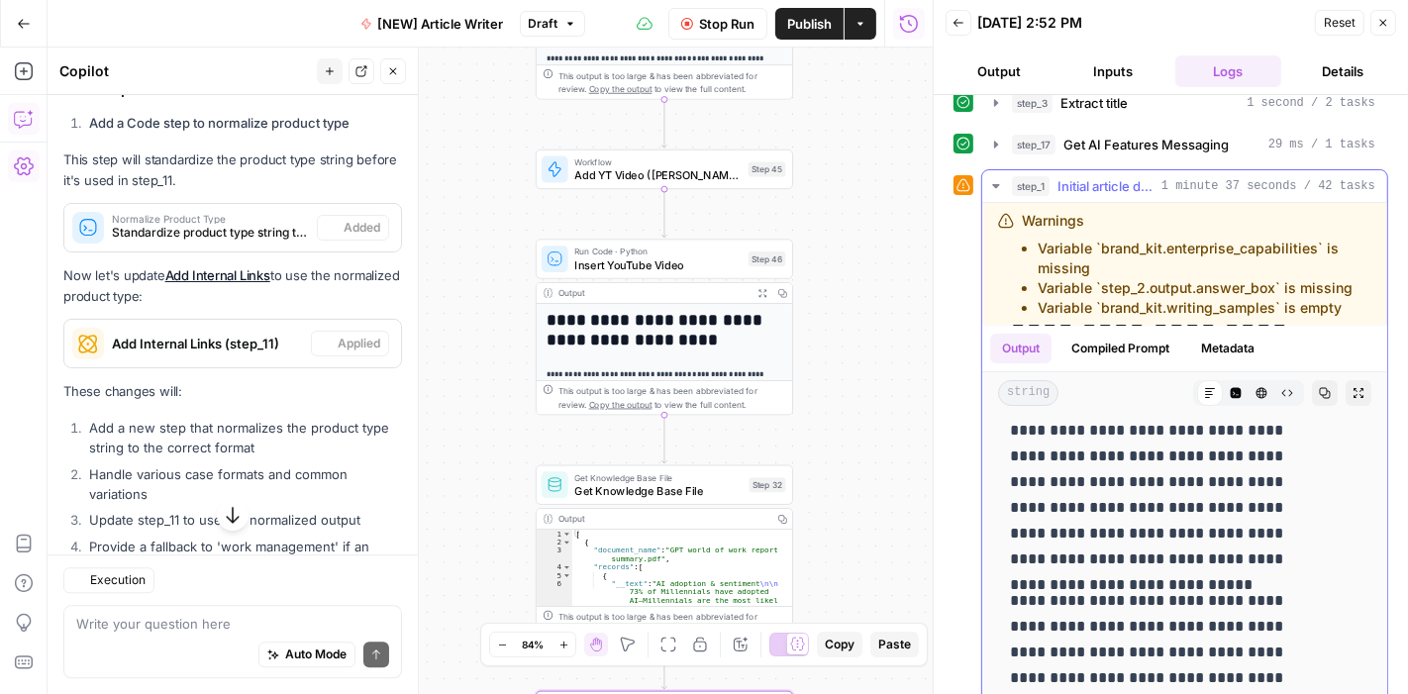
scroll to position [4132, 0]
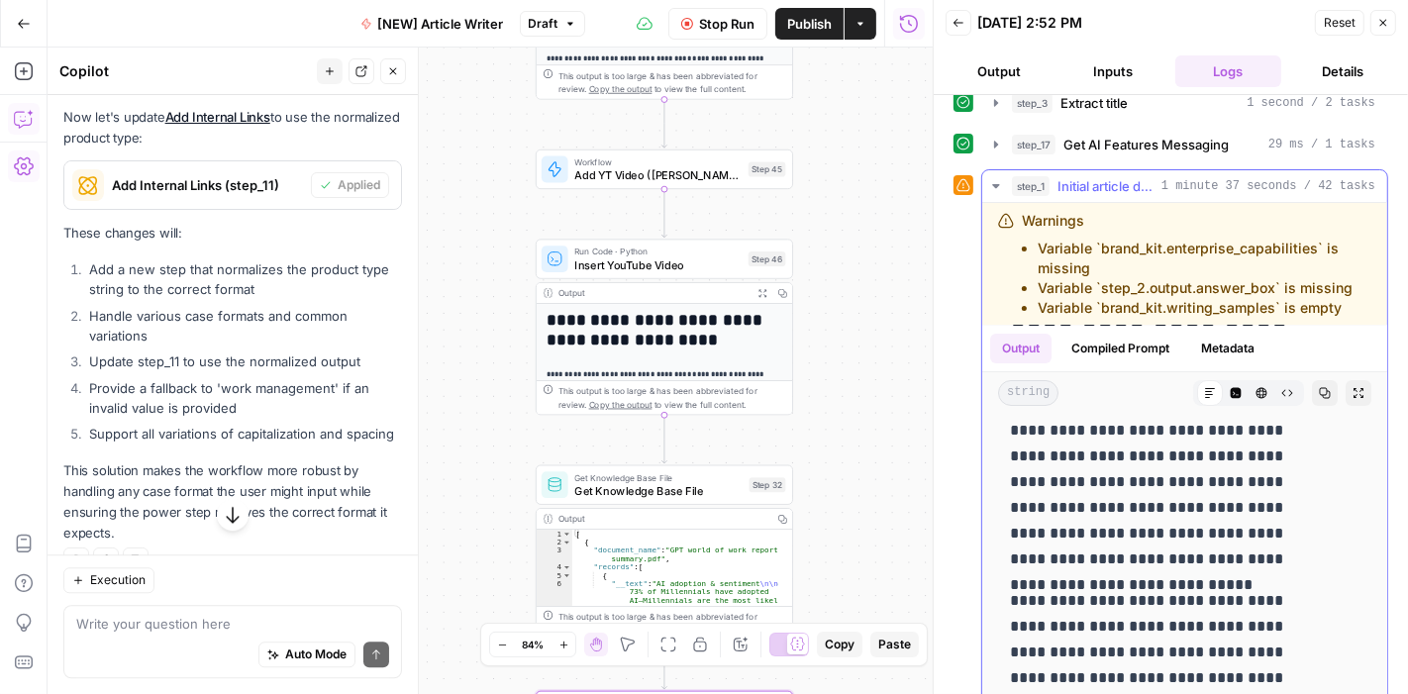
click at [999, 181] on icon "button" at bounding box center [996, 186] width 16 height 16
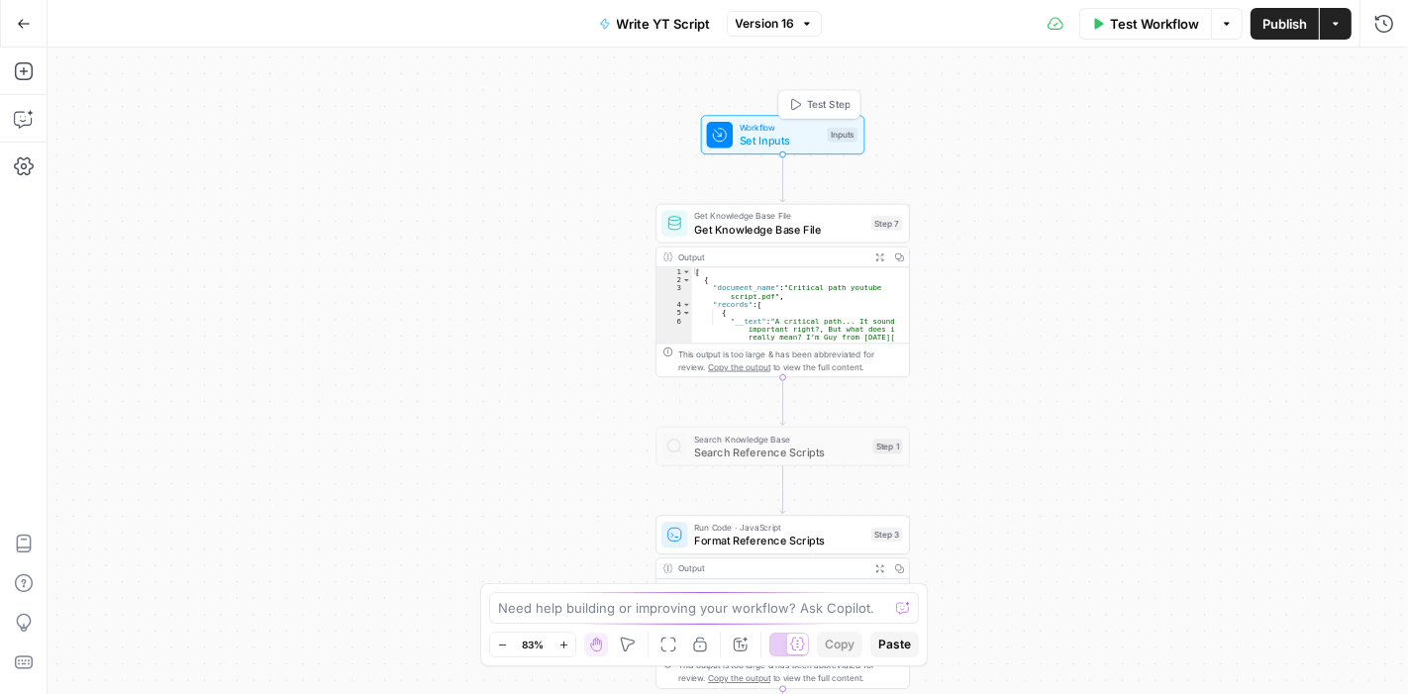
click at [794, 135] on span "Set Inputs" at bounding box center [779, 141] width 81 height 17
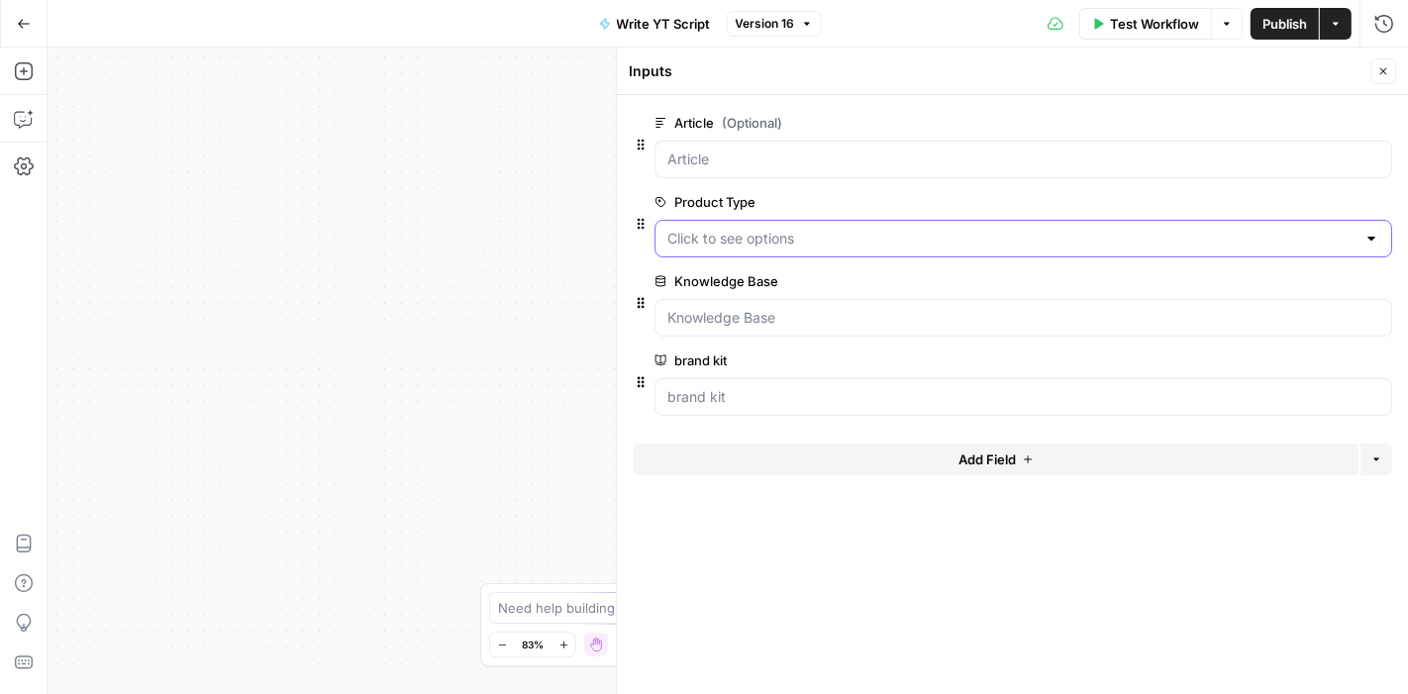
click at [816, 244] on Type "Product Type" at bounding box center [1011, 239] width 688 height 20
click at [1314, 201] on span "edit field" at bounding box center [1318, 202] width 44 height 16
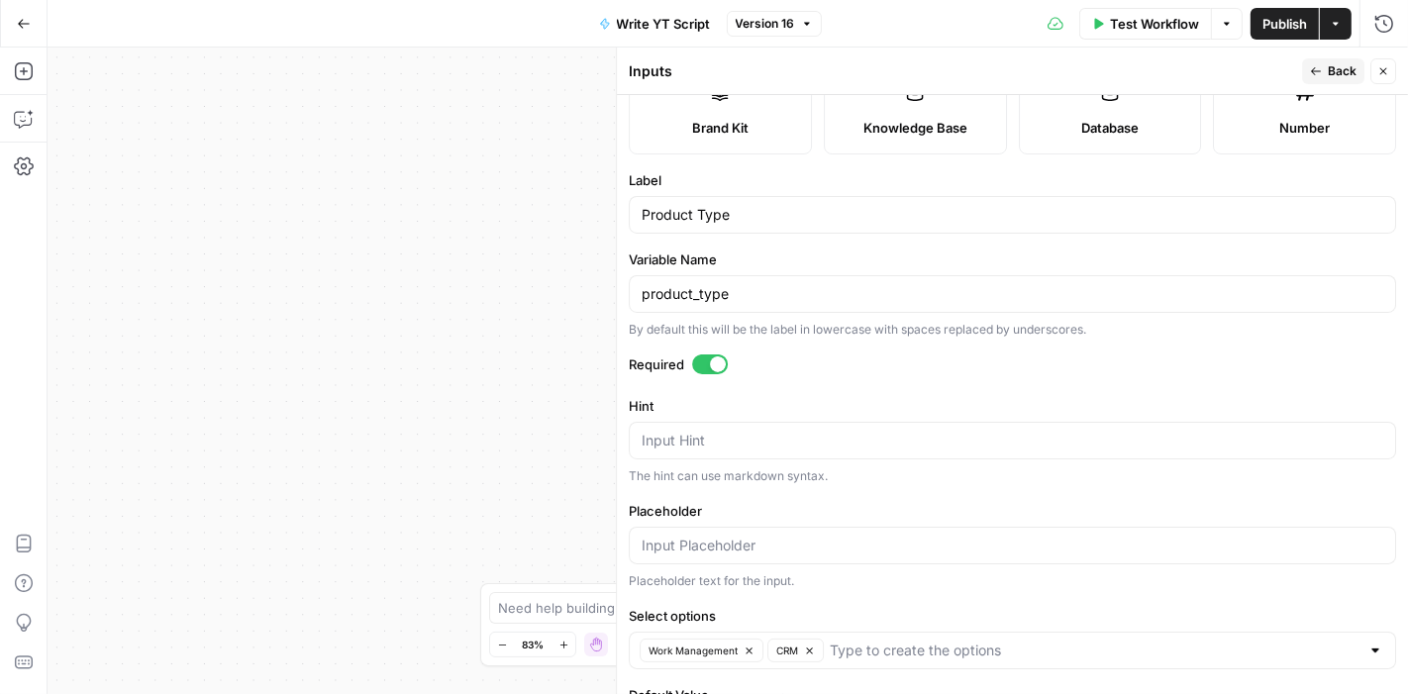
scroll to position [357, 0]
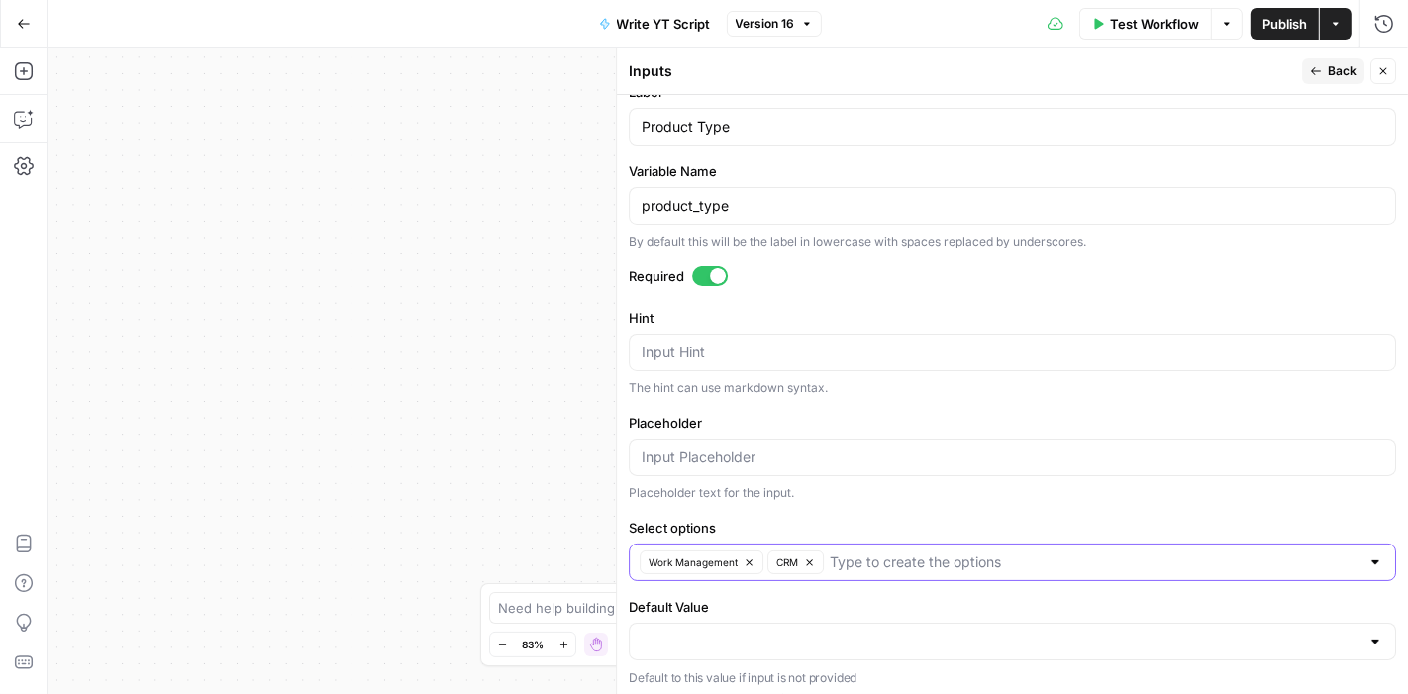
click at [884, 567] on input "Select options" at bounding box center [1094, 562] width 530 height 20
type input "Service"
type input "Dev"
click at [1338, 77] on span "Back" at bounding box center [1341, 71] width 29 height 18
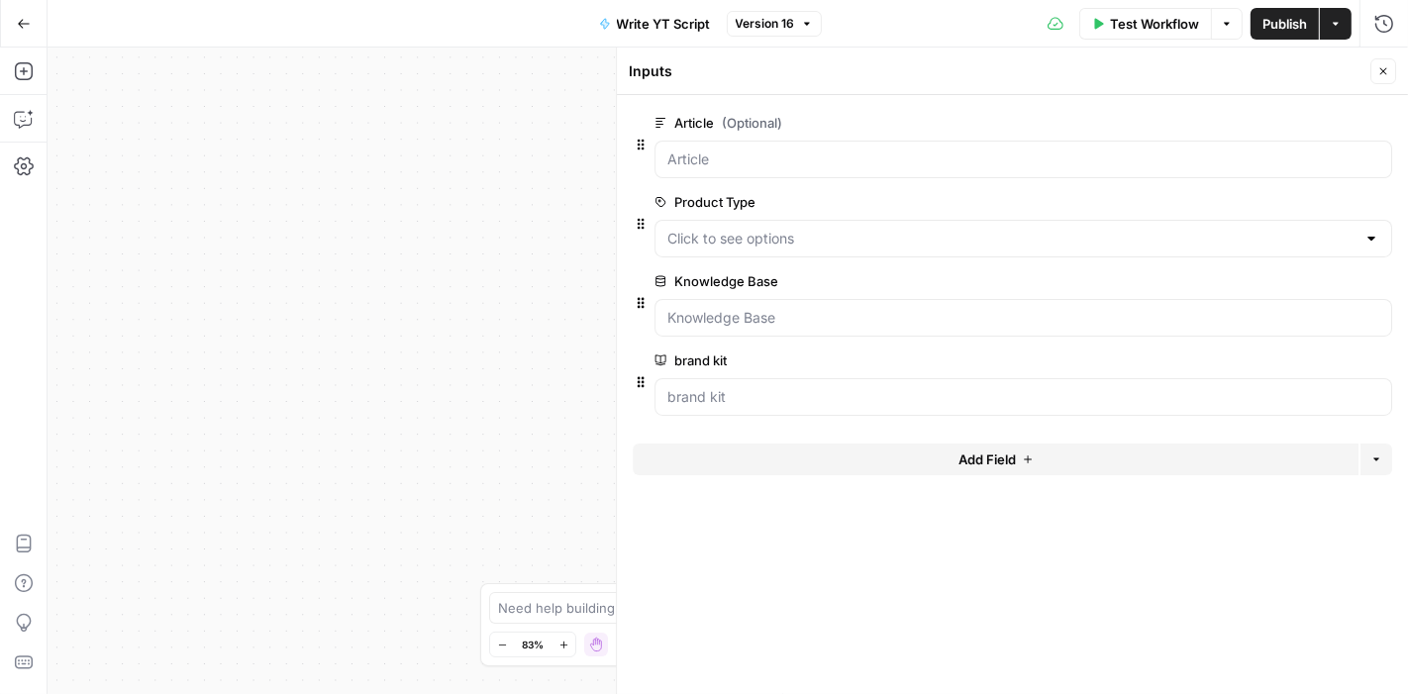
click at [1374, 71] on button "Close" at bounding box center [1383, 71] width 26 height 26
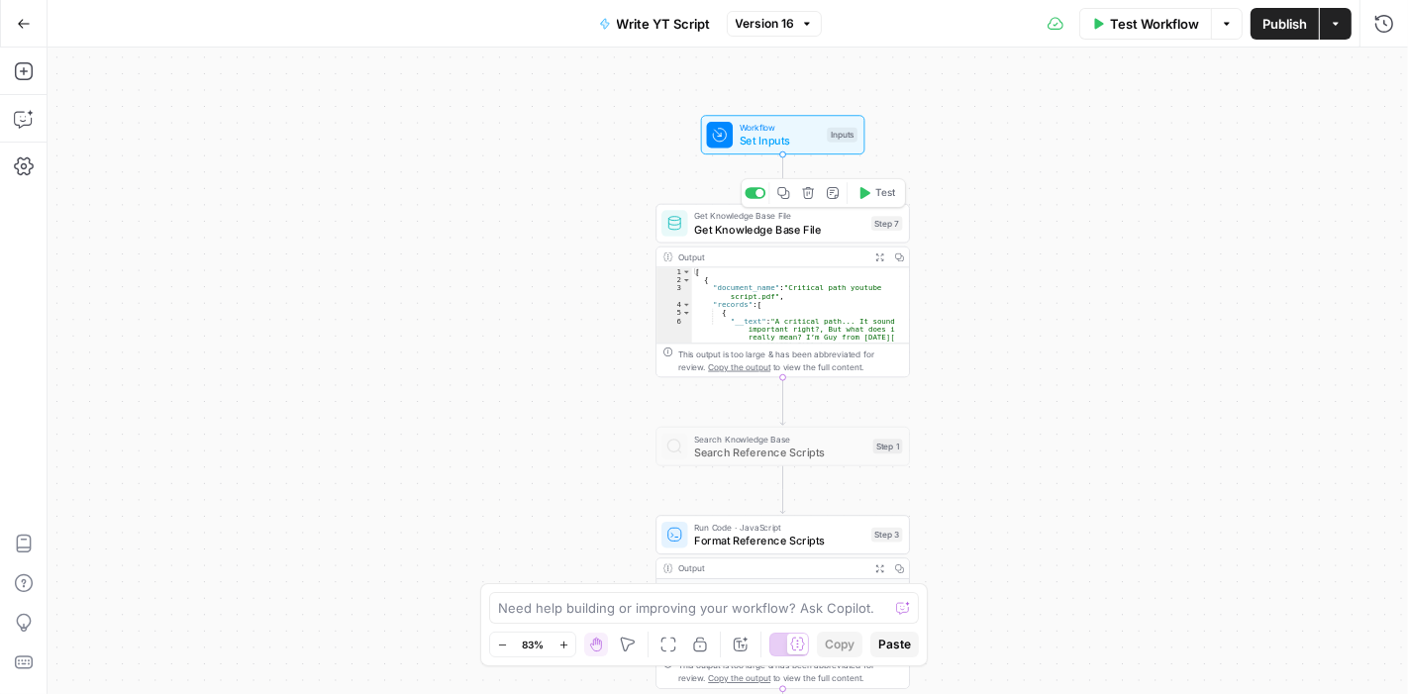
click at [798, 230] on span "Get Knowledge Base File" at bounding box center [779, 229] width 170 height 17
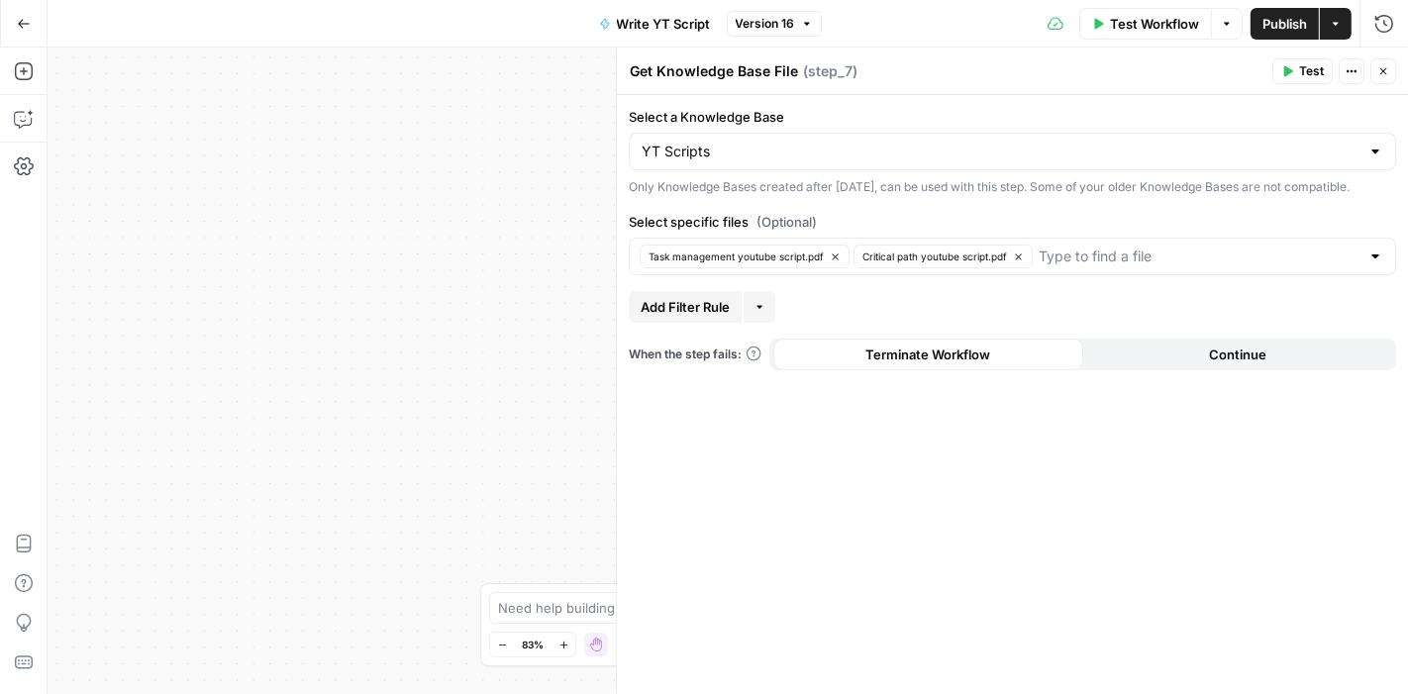
click at [1386, 76] on icon "button" at bounding box center [1383, 71] width 12 height 12
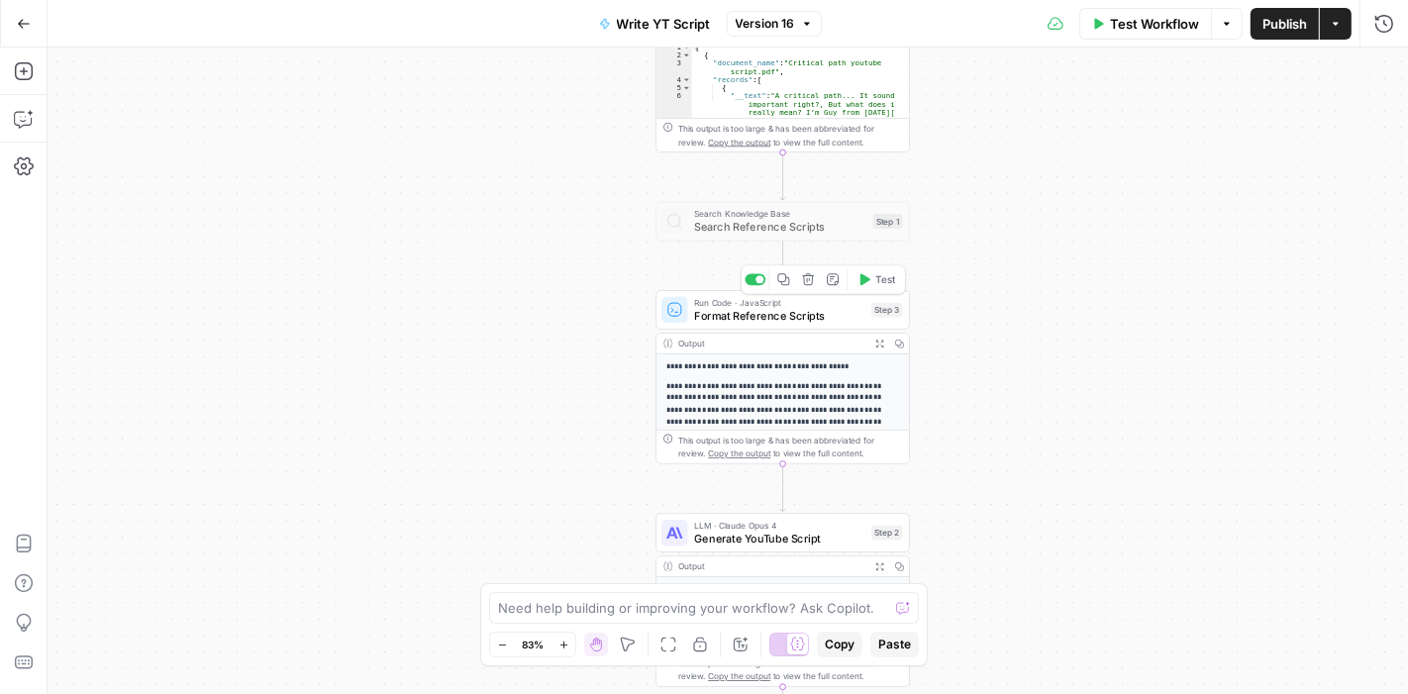
click at [806, 312] on span "Format Reference Scripts" at bounding box center [779, 316] width 170 height 17
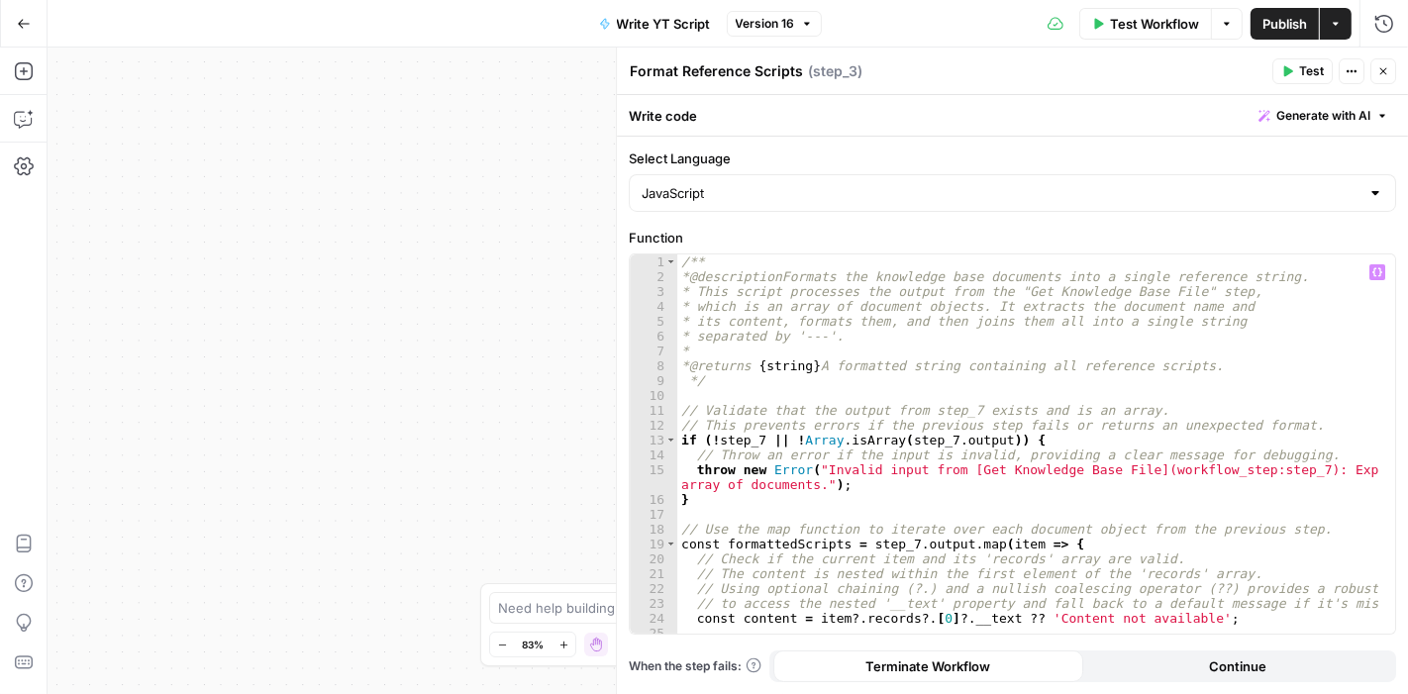
scroll to position [108, 0]
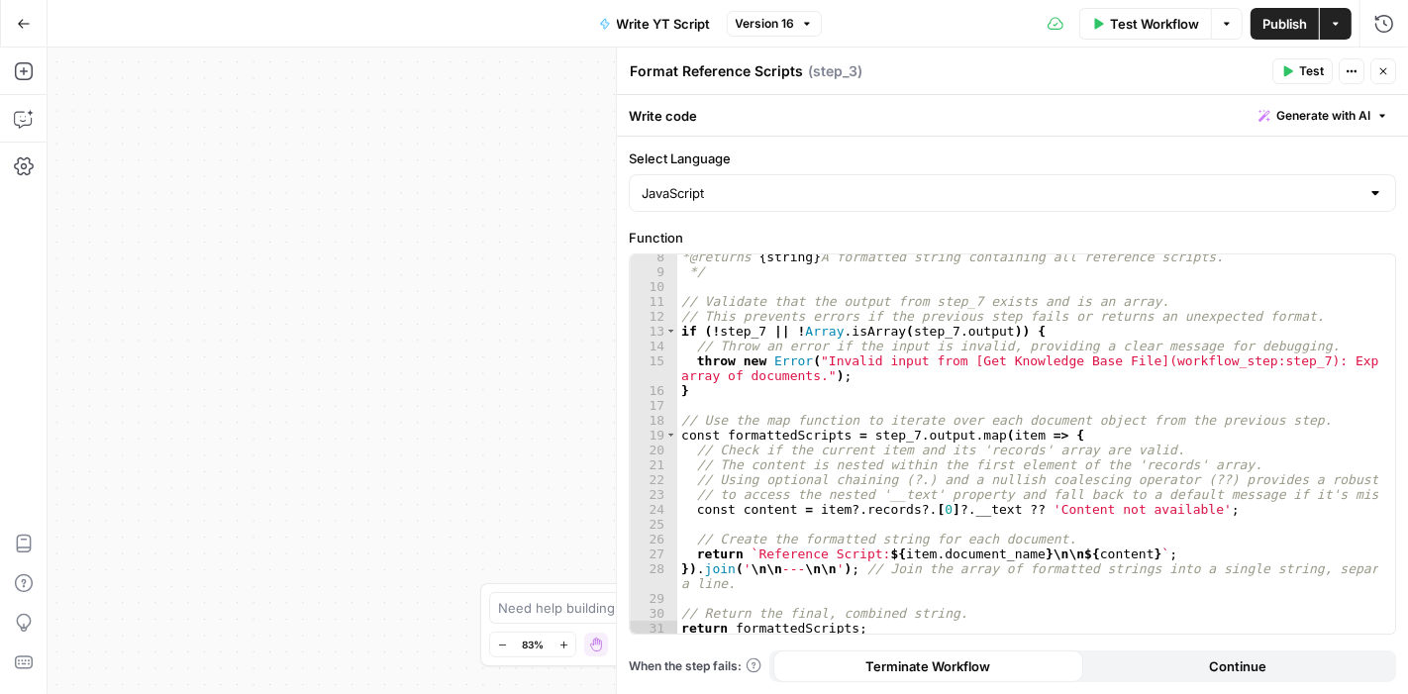
click at [1374, 74] on button "Close" at bounding box center [1383, 71] width 26 height 26
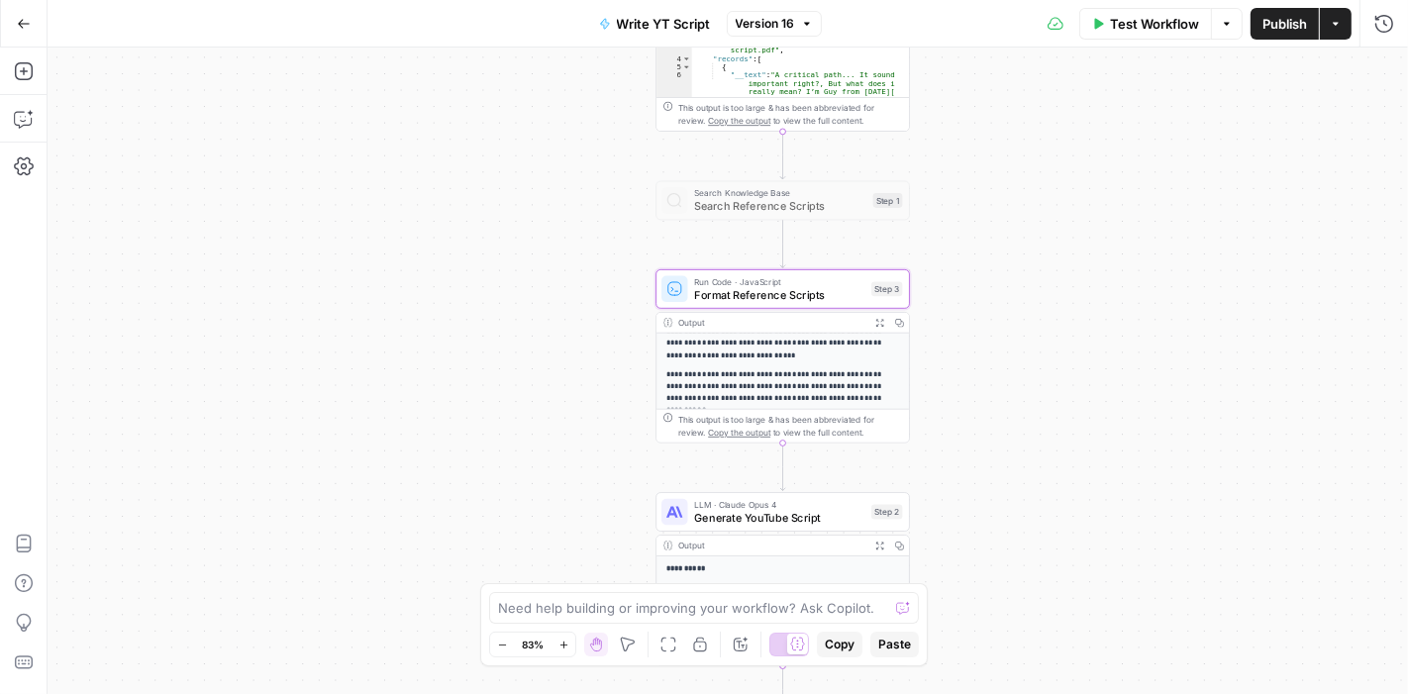
scroll to position [220, 0]
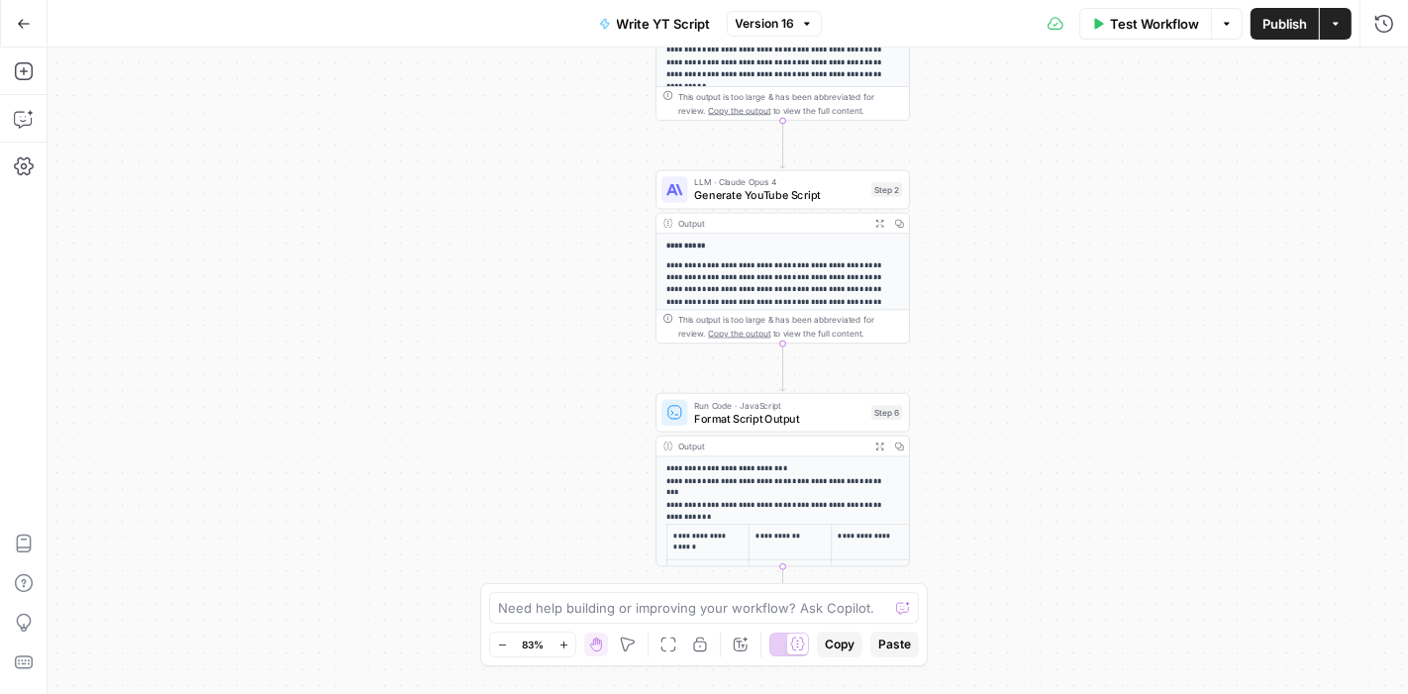
click at [807, 192] on span "Generate YouTube Script" at bounding box center [779, 195] width 170 height 17
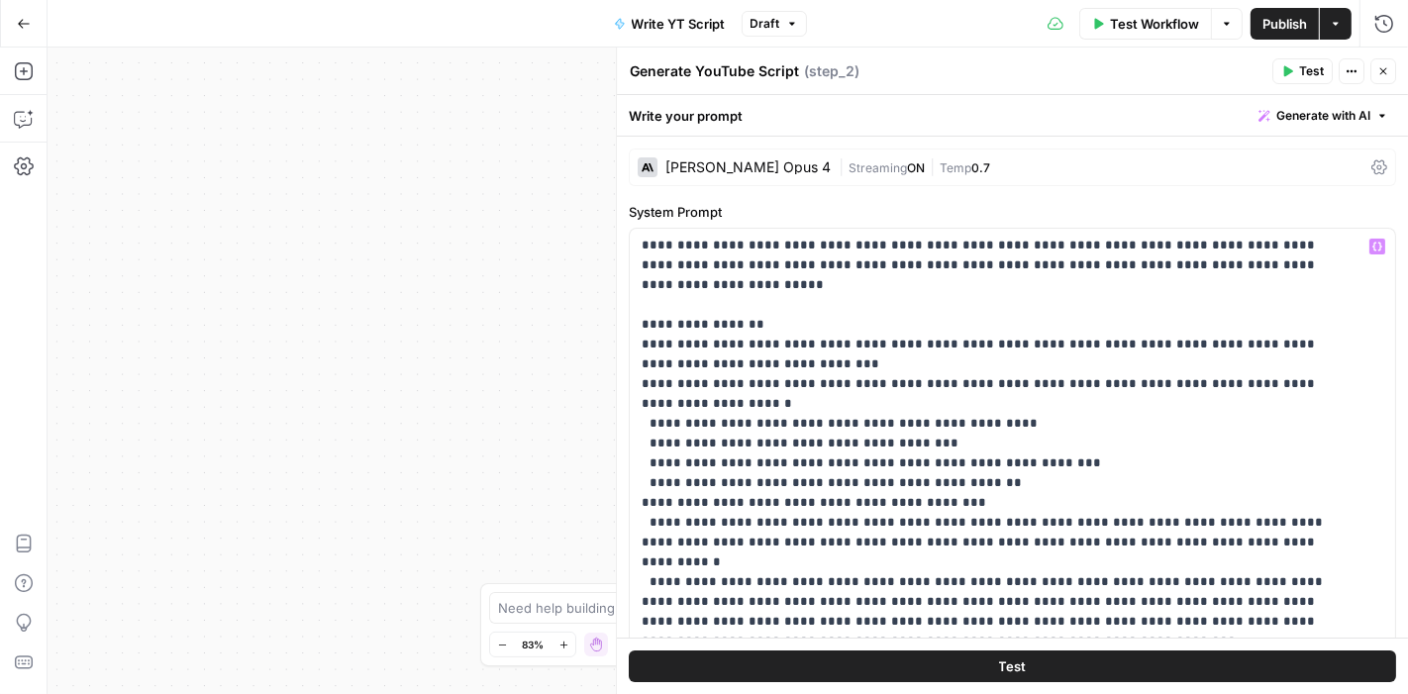
scroll to position [0, 0]
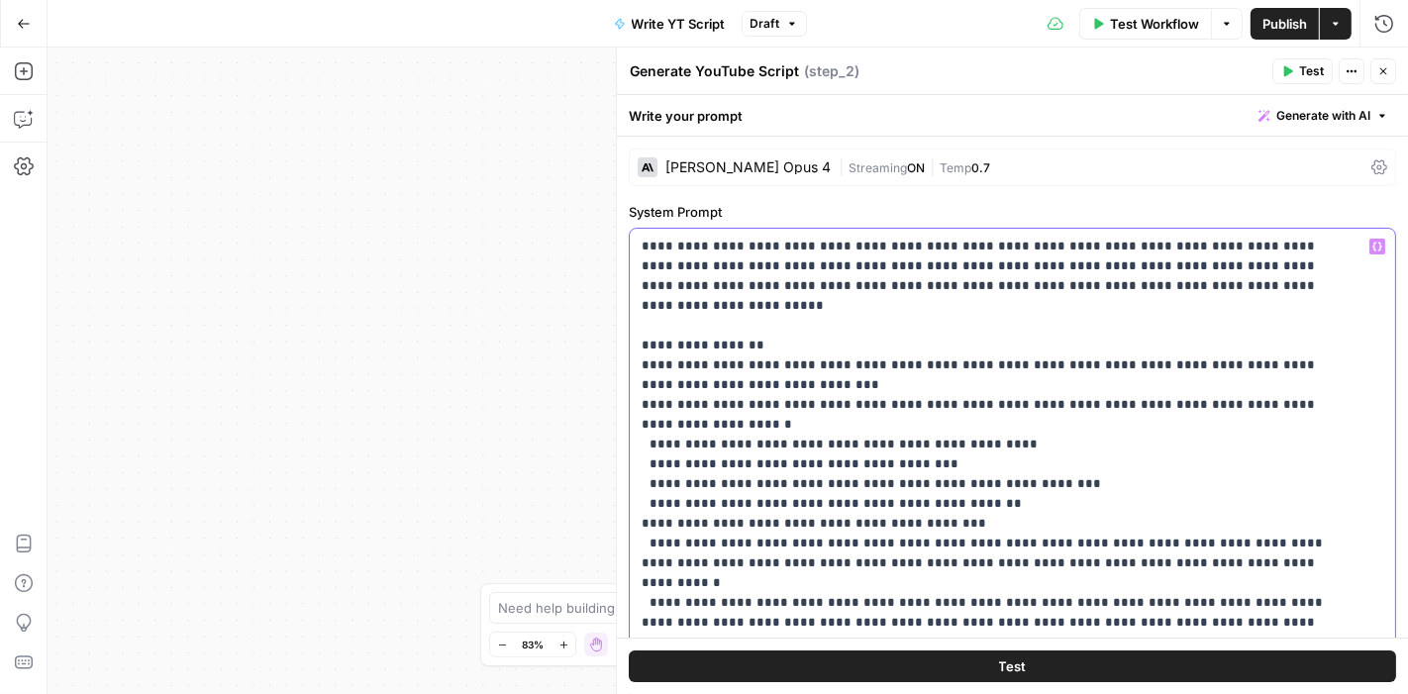
drag, startPoint x: 700, startPoint y: 246, endPoint x: 928, endPoint y: 280, distance: 231.1
click at [928, 280] on p "**********" at bounding box center [995, 643] width 709 height 812
click at [1095, 419] on p "**********" at bounding box center [995, 643] width 709 height 812
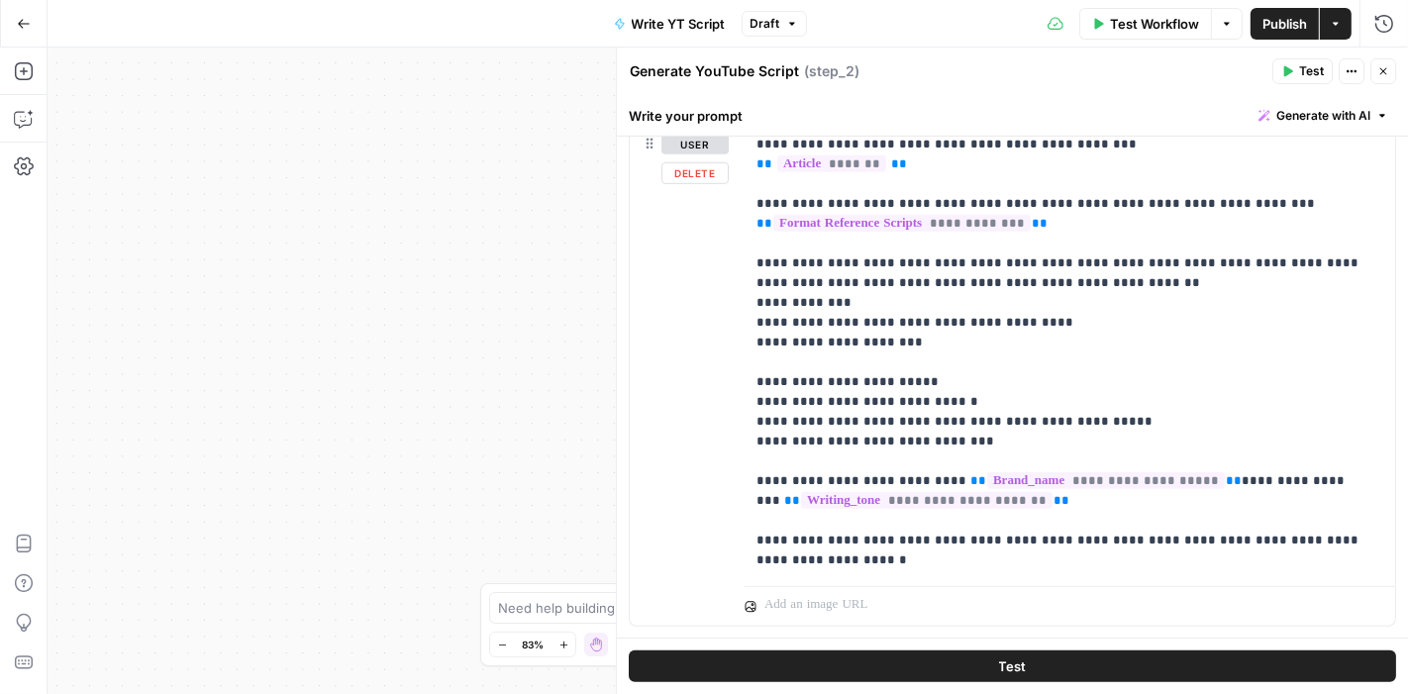
scroll to position [952, 0]
click at [1387, 72] on icon "button" at bounding box center [1383, 71] width 12 height 12
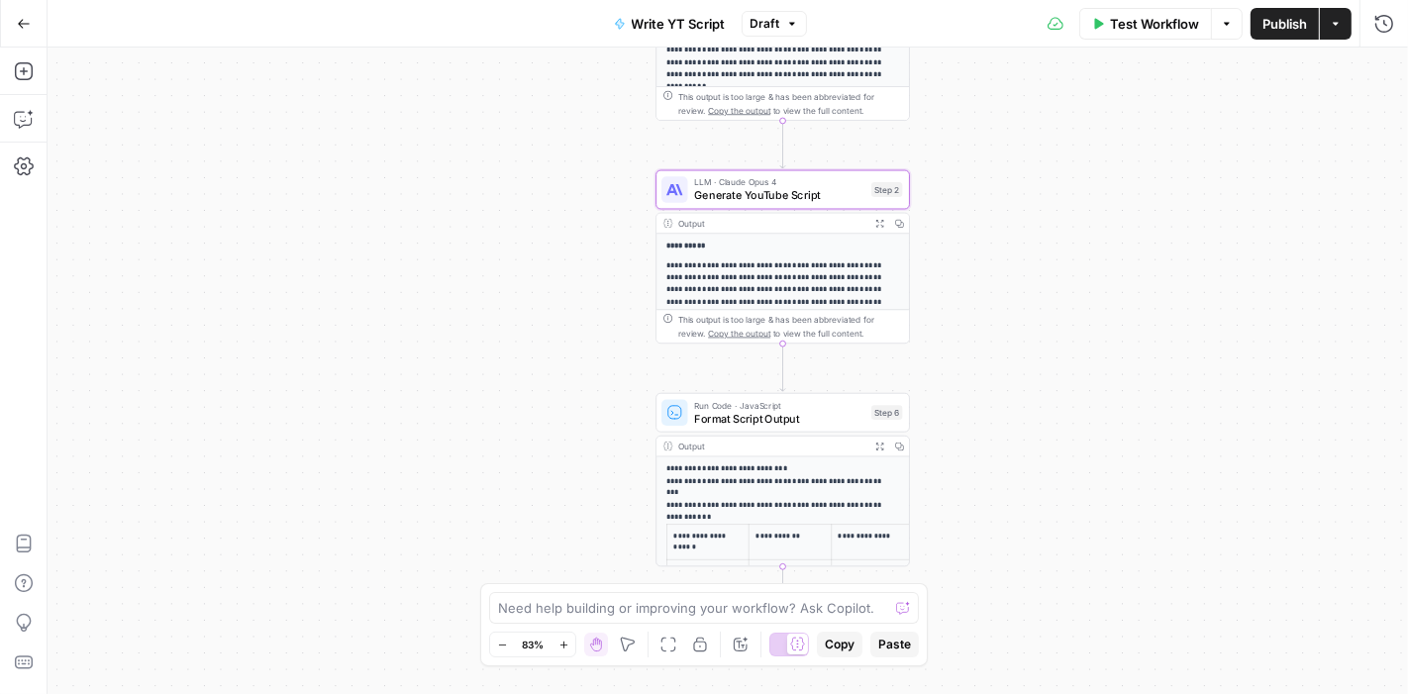
click at [841, 490] on p "**********" at bounding box center [775, 487] width 219 height 48
click at [780, 424] on span "Format Script Output" at bounding box center [779, 418] width 170 height 17
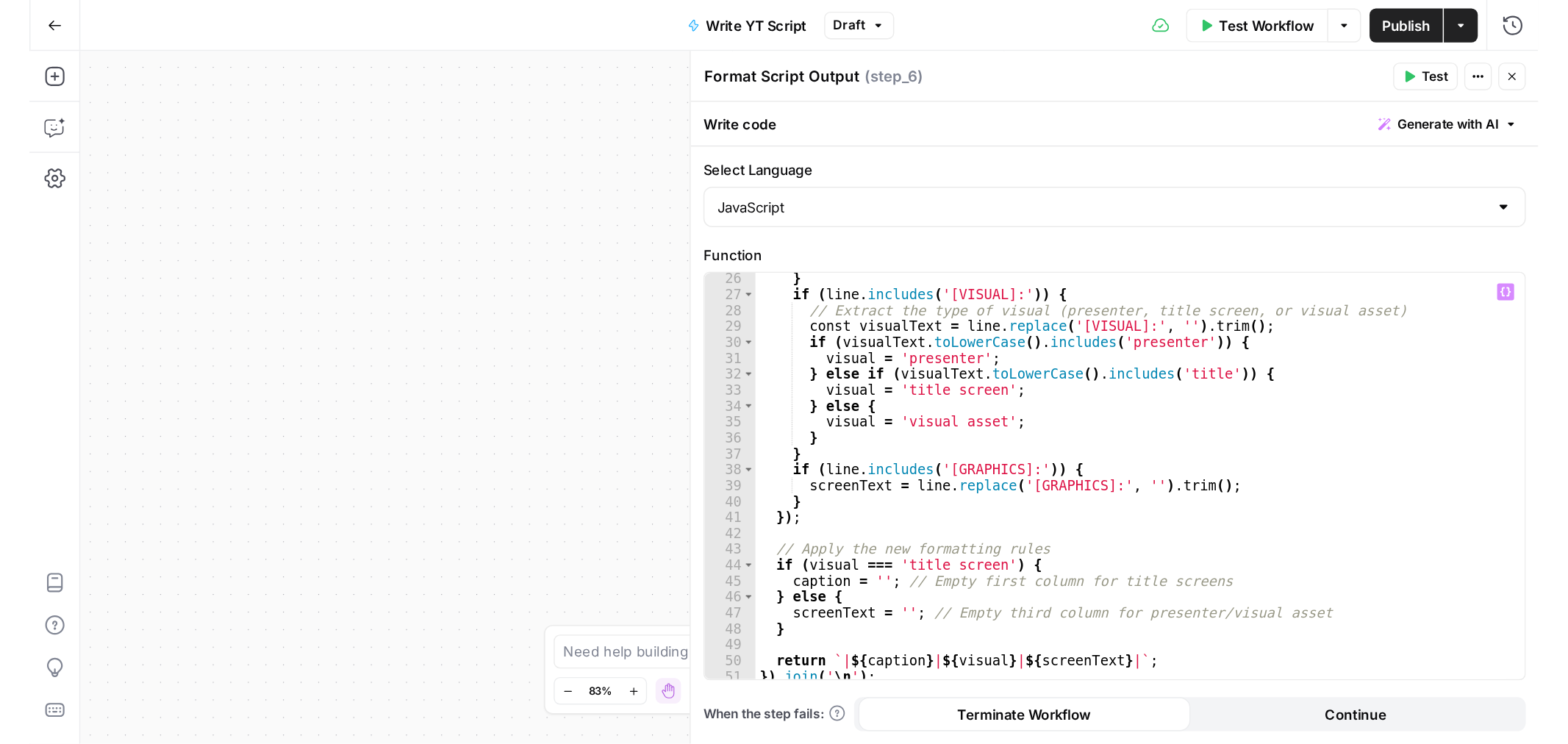
scroll to position [312, 0]
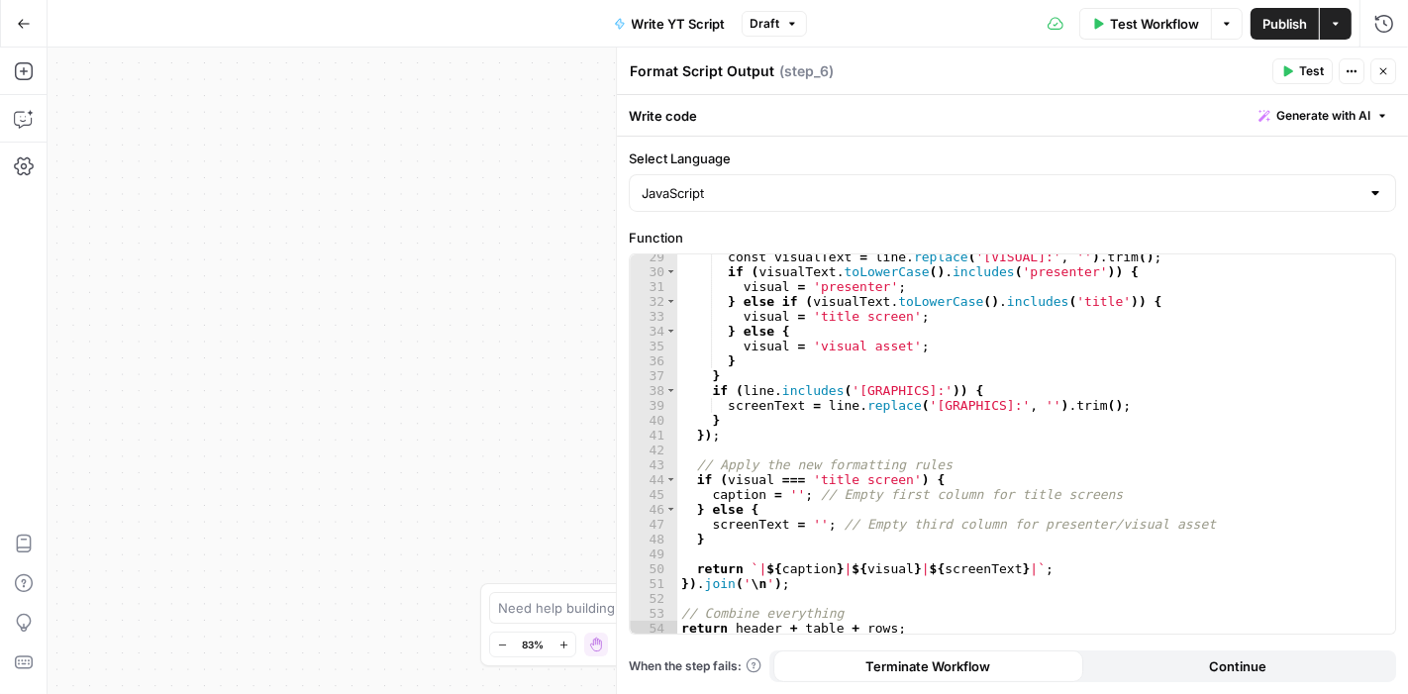
click at [520, 309] on div "Workflow Set Inputs Inputs Get Knowledge Base File Get Knowledge Base File Step…" at bounding box center [728, 371] width 1360 height 646
click at [1386, 71] on icon "button" at bounding box center [1383, 71] width 12 height 12
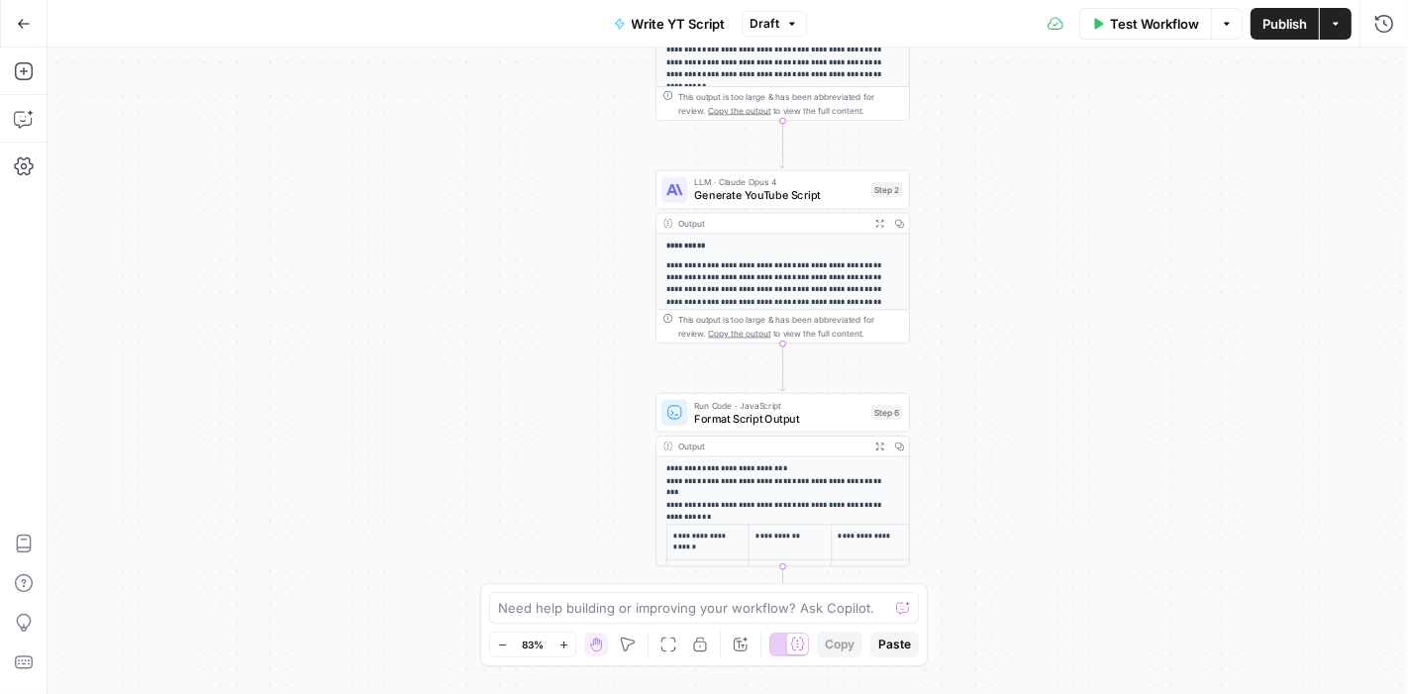
click at [791, 499] on p "**********" at bounding box center [775, 487] width 219 height 48
click at [885, 448] on button "Expand Output" at bounding box center [879, 447] width 20 height 20
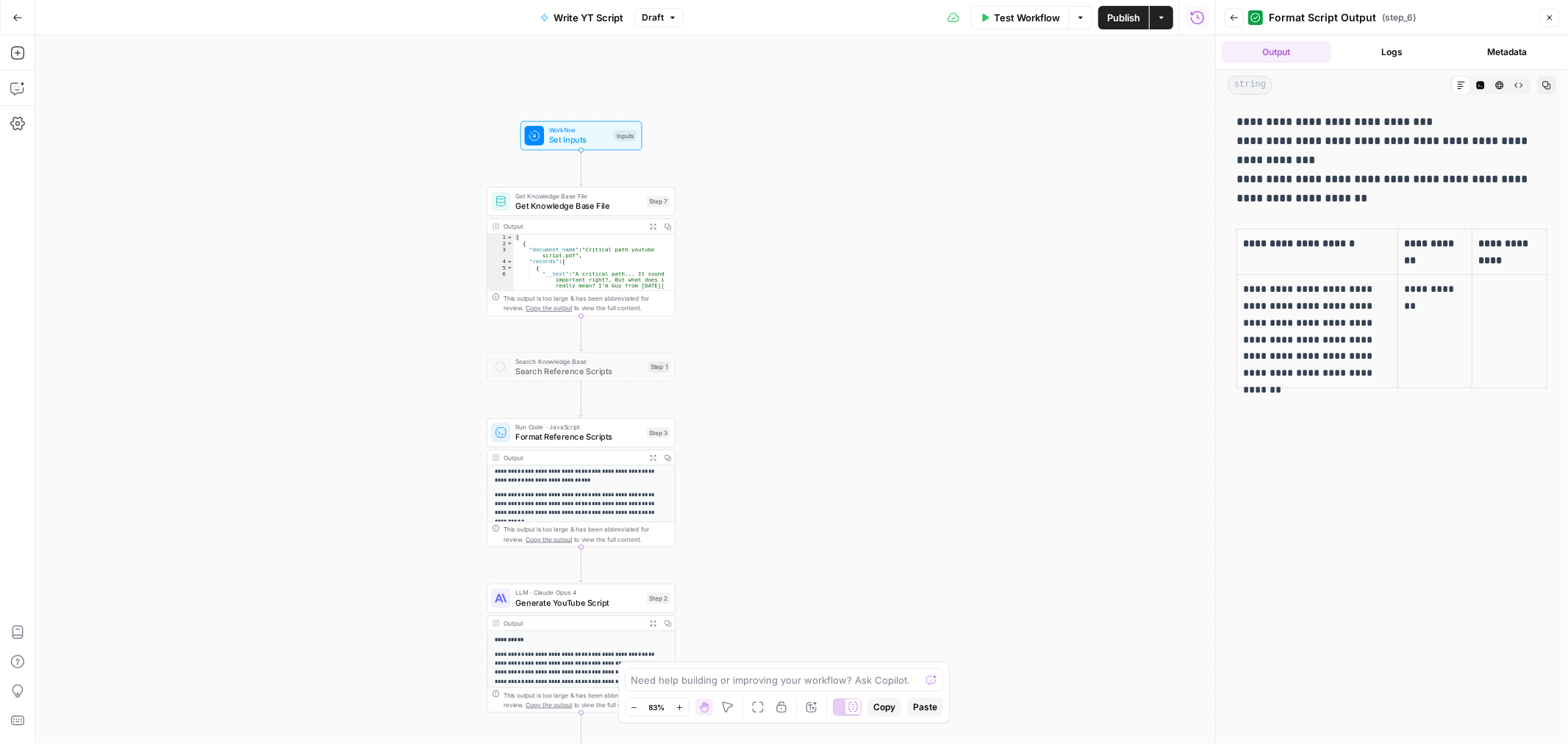
scroll to position [163, 0]
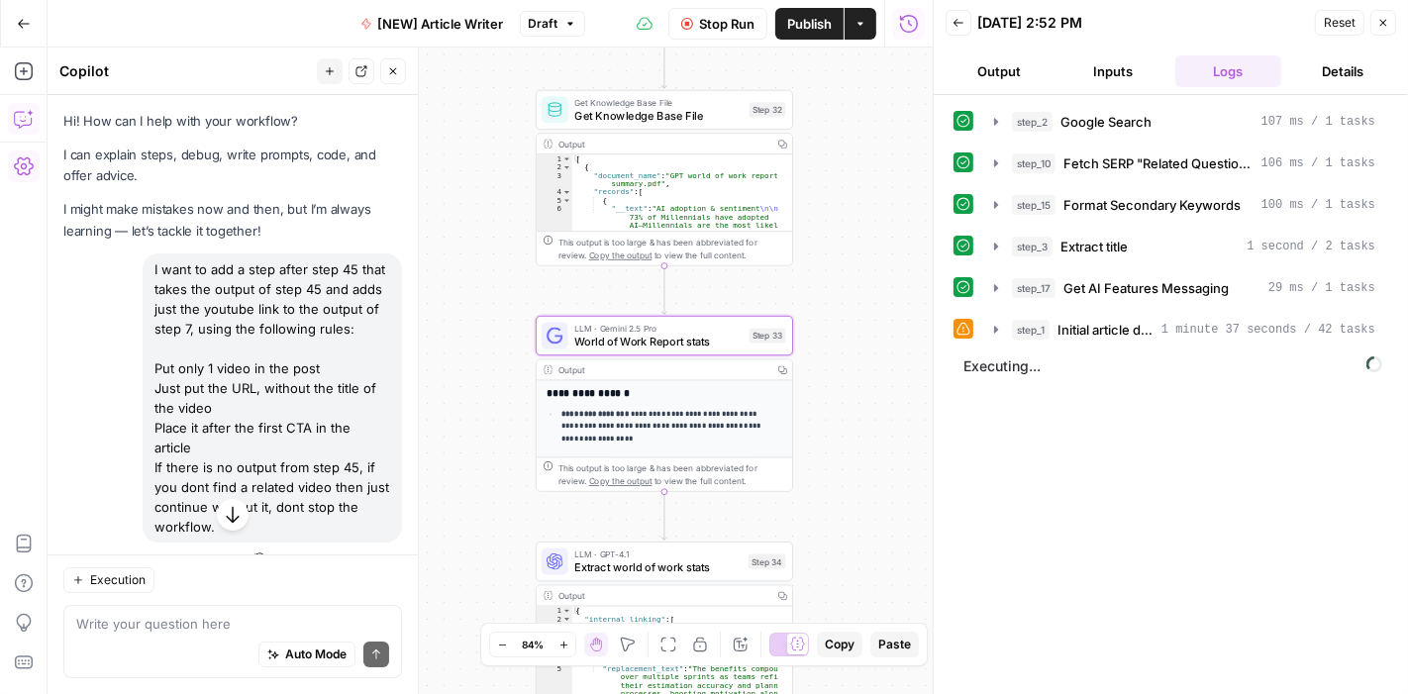
scroll to position [4132, 0]
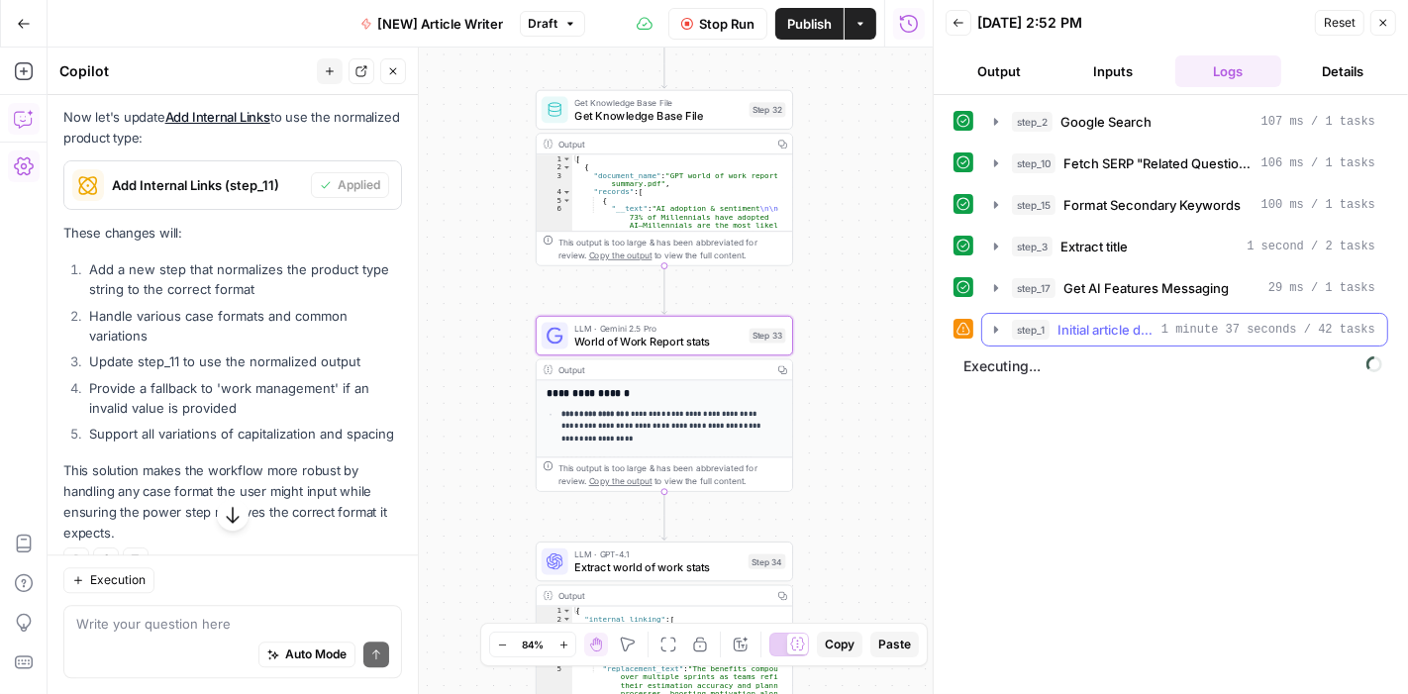
click at [1003, 324] on icon "button" at bounding box center [996, 330] width 16 height 16
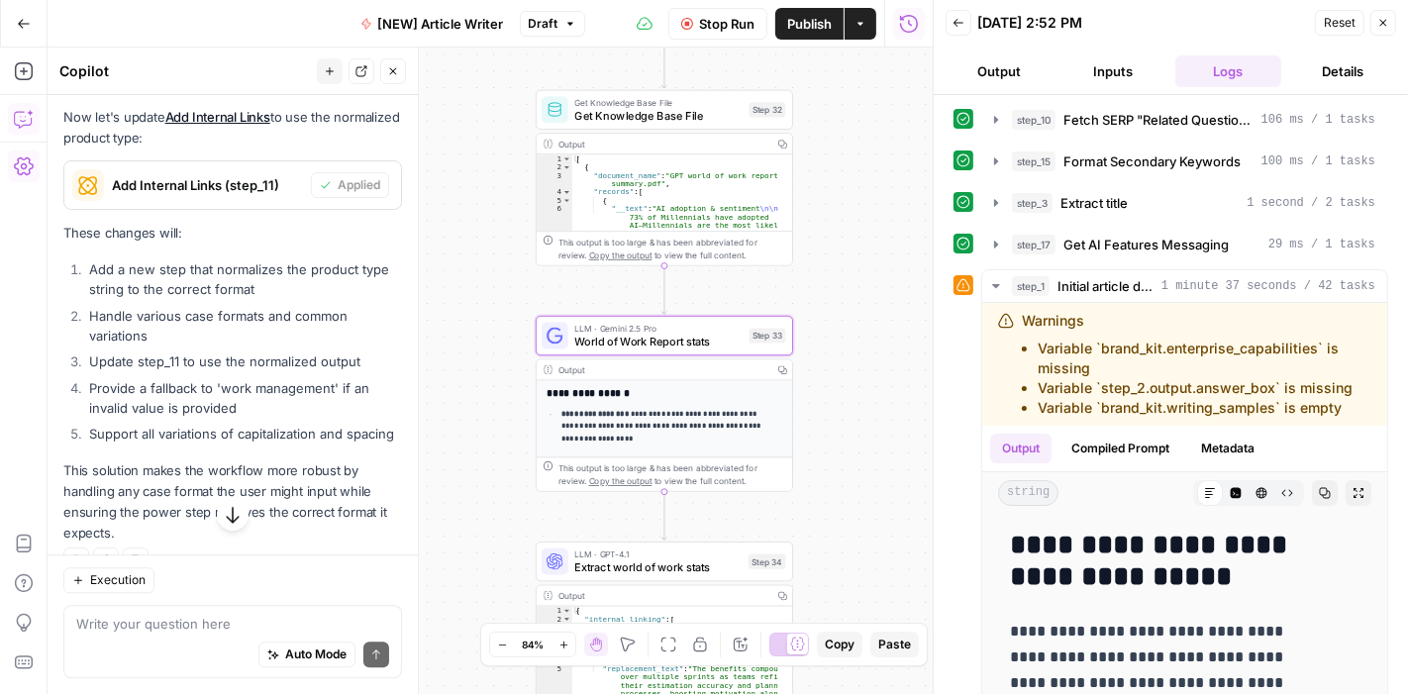
scroll to position [37, 0]
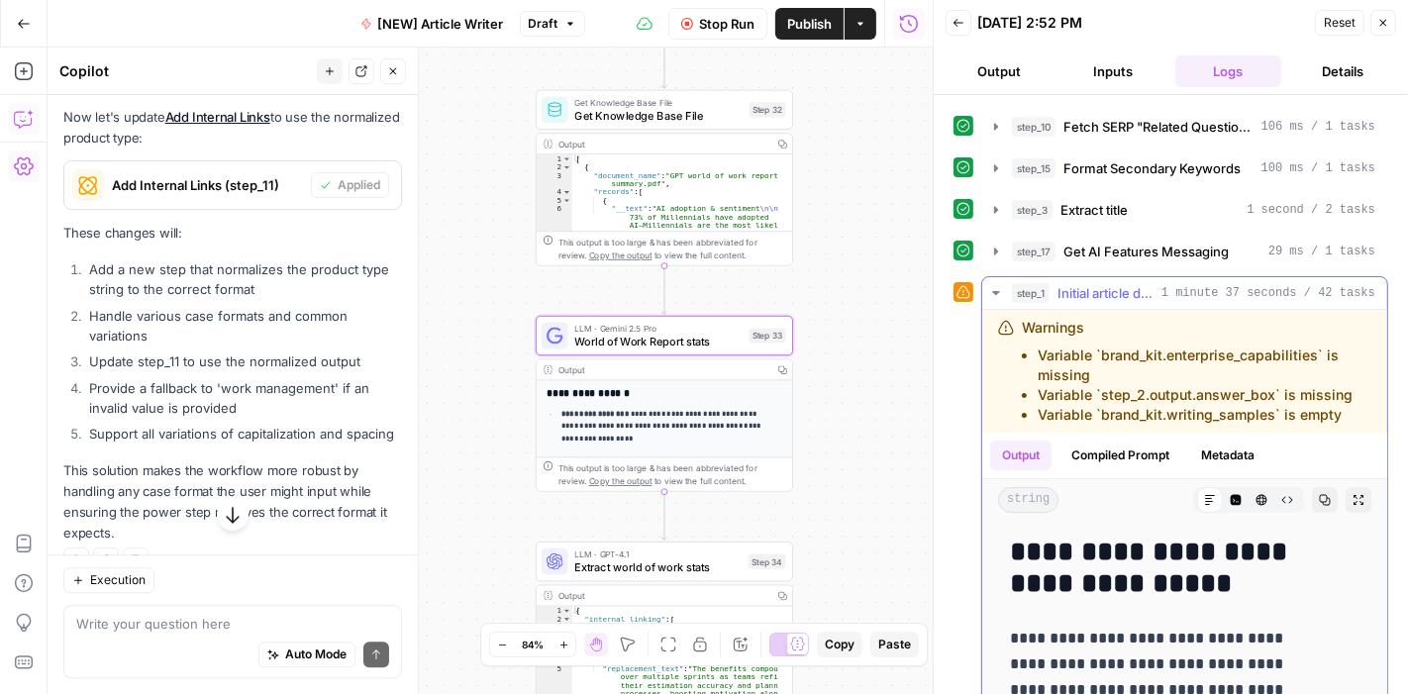
click at [992, 287] on icon "button" at bounding box center [996, 293] width 16 height 16
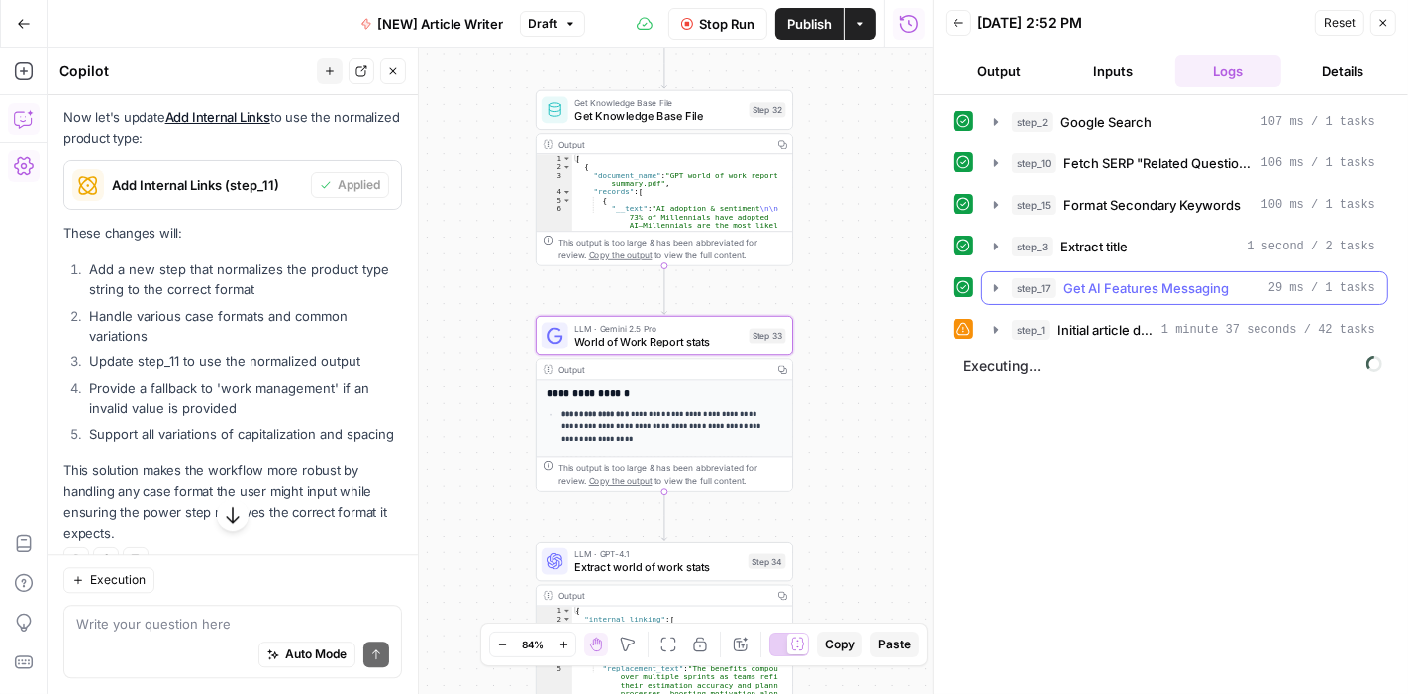
scroll to position [0, 0]
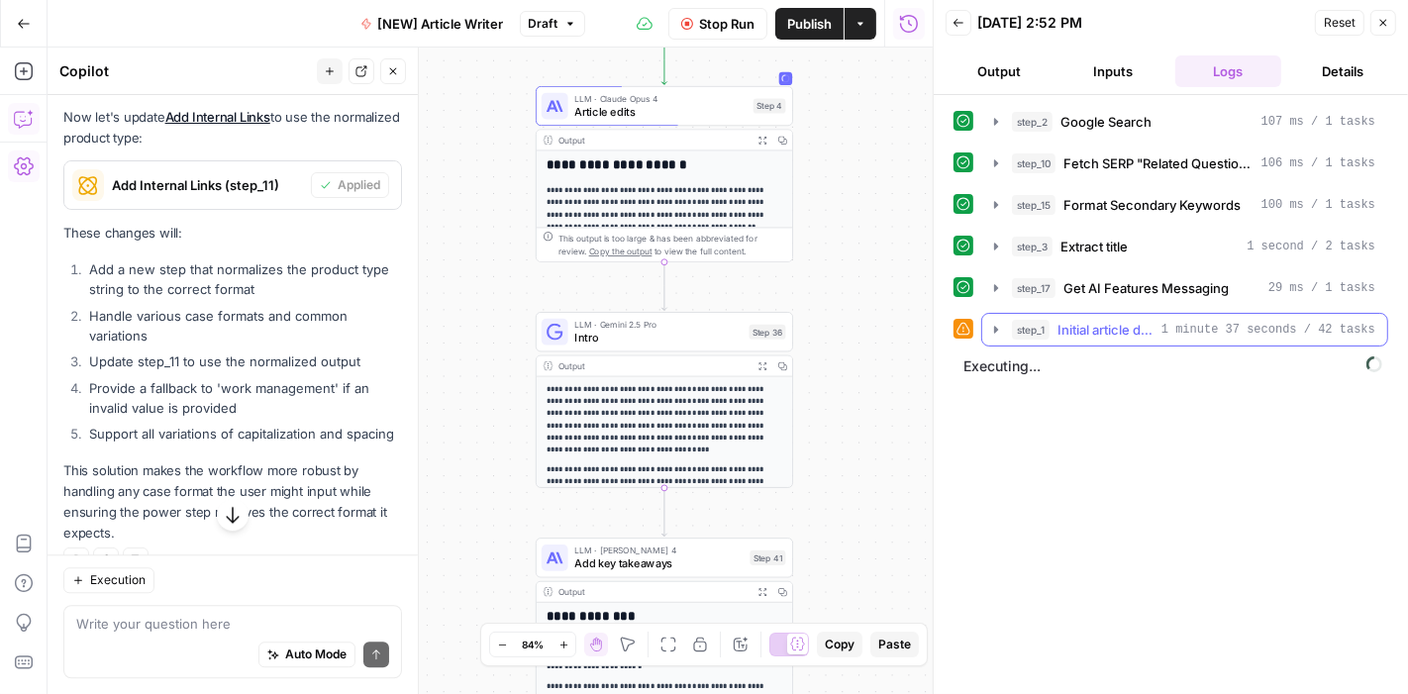
click at [993, 329] on icon "button" at bounding box center [996, 330] width 16 height 16
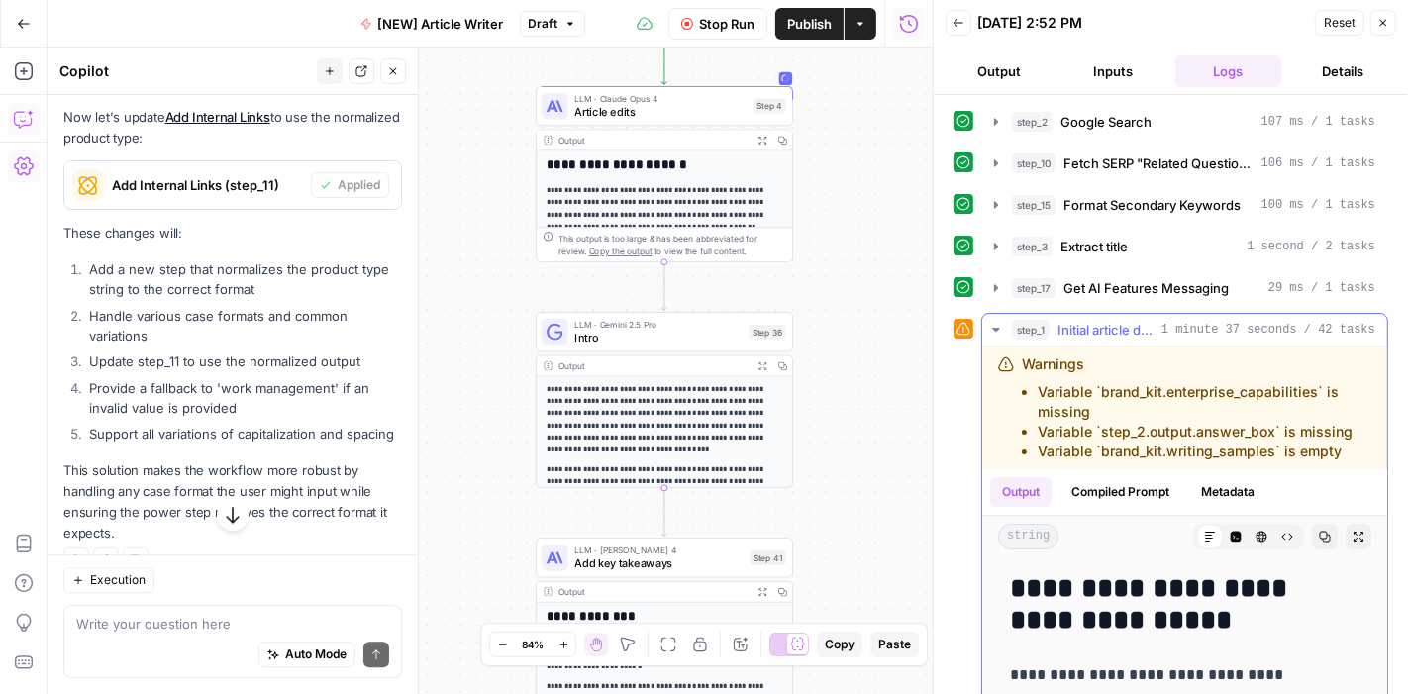
click at [993, 329] on icon "button" at bounding box center [996, 330] width 16 height 16
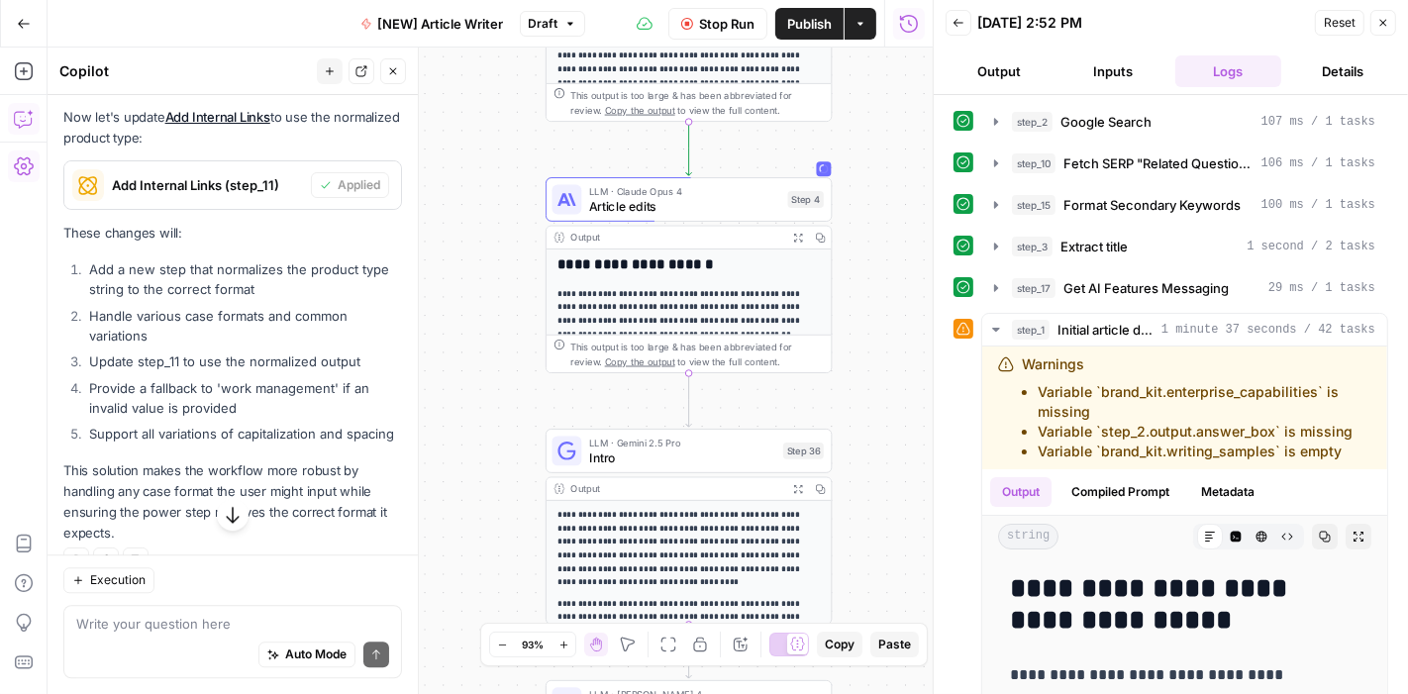
scroll to position [140, 0]
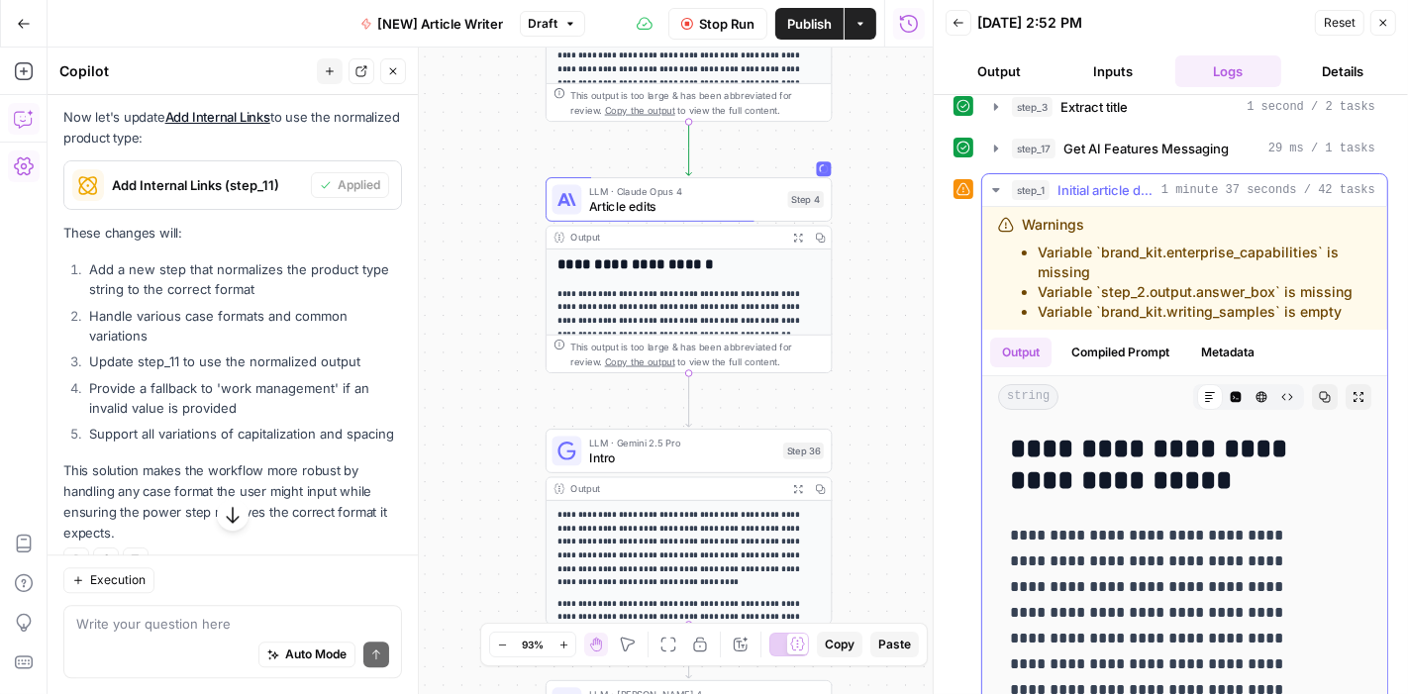
click at [996, 188] on icon "button" at bounding box center [995, 190] width 7 height 4
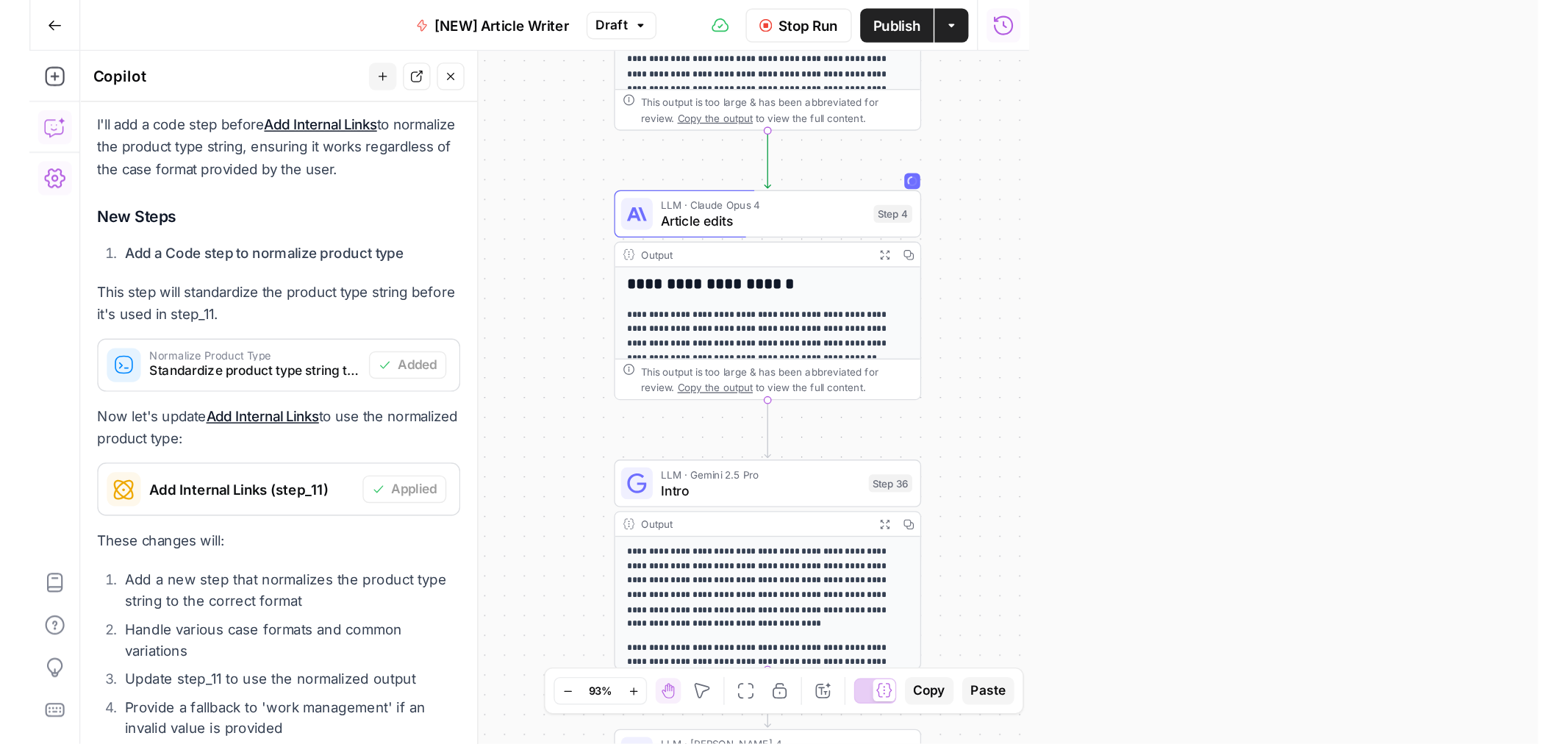
scroll to position [2981, 0]
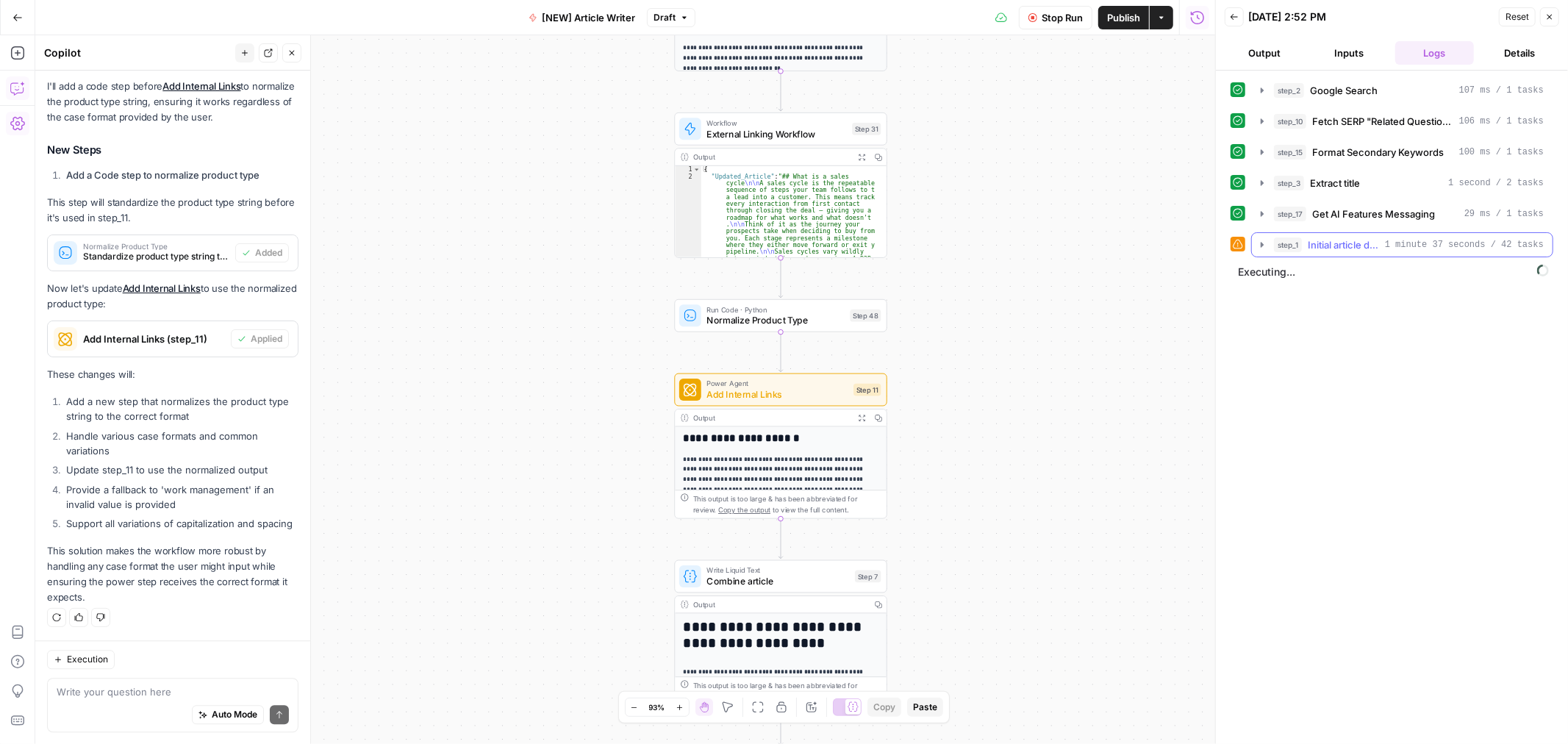
click at [1045, 249] on icon "button" at bounding box center [1263, 245] width 12 height 12
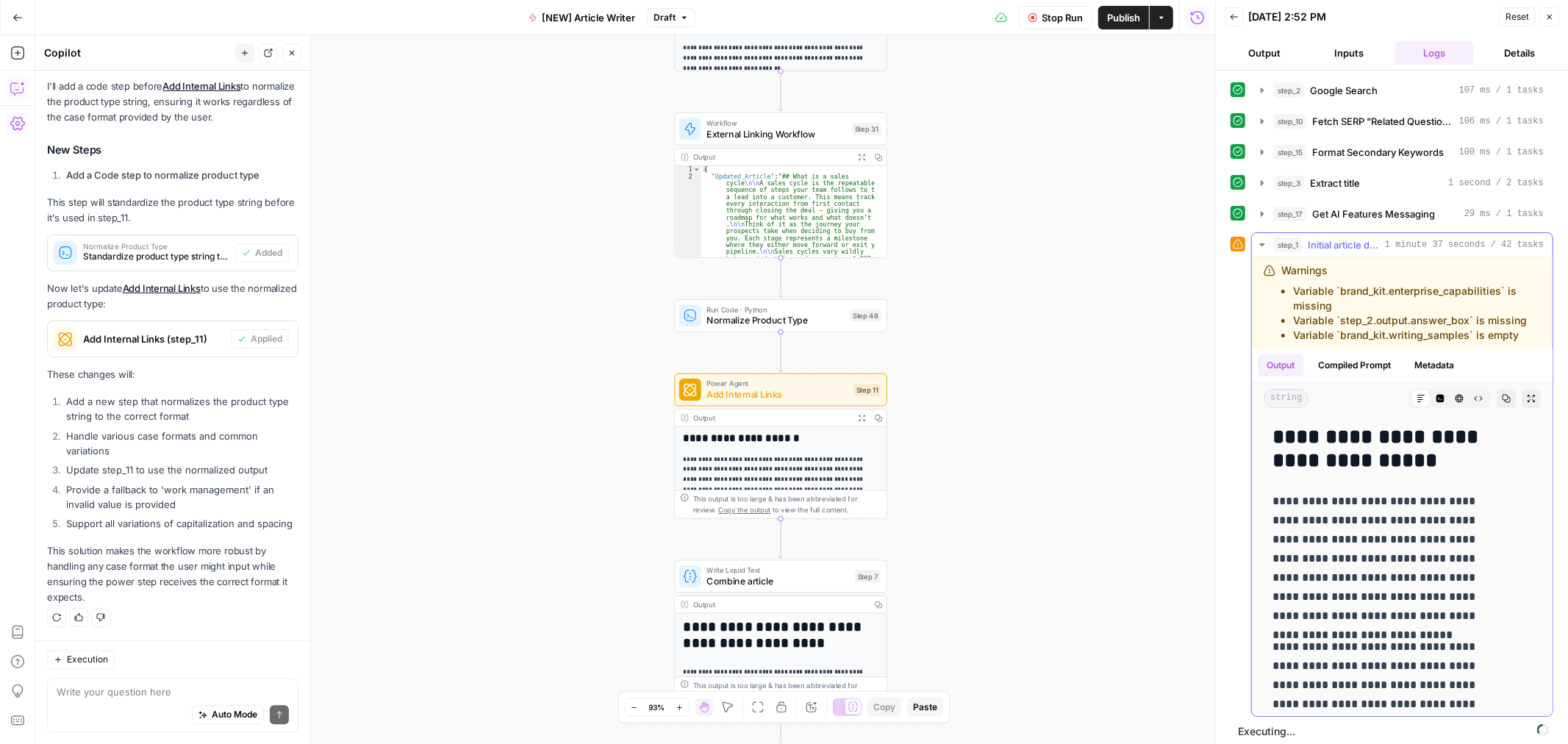
click at [1045, 249] on icon "button" at bounding box center [1263, 245] width 12 height 12
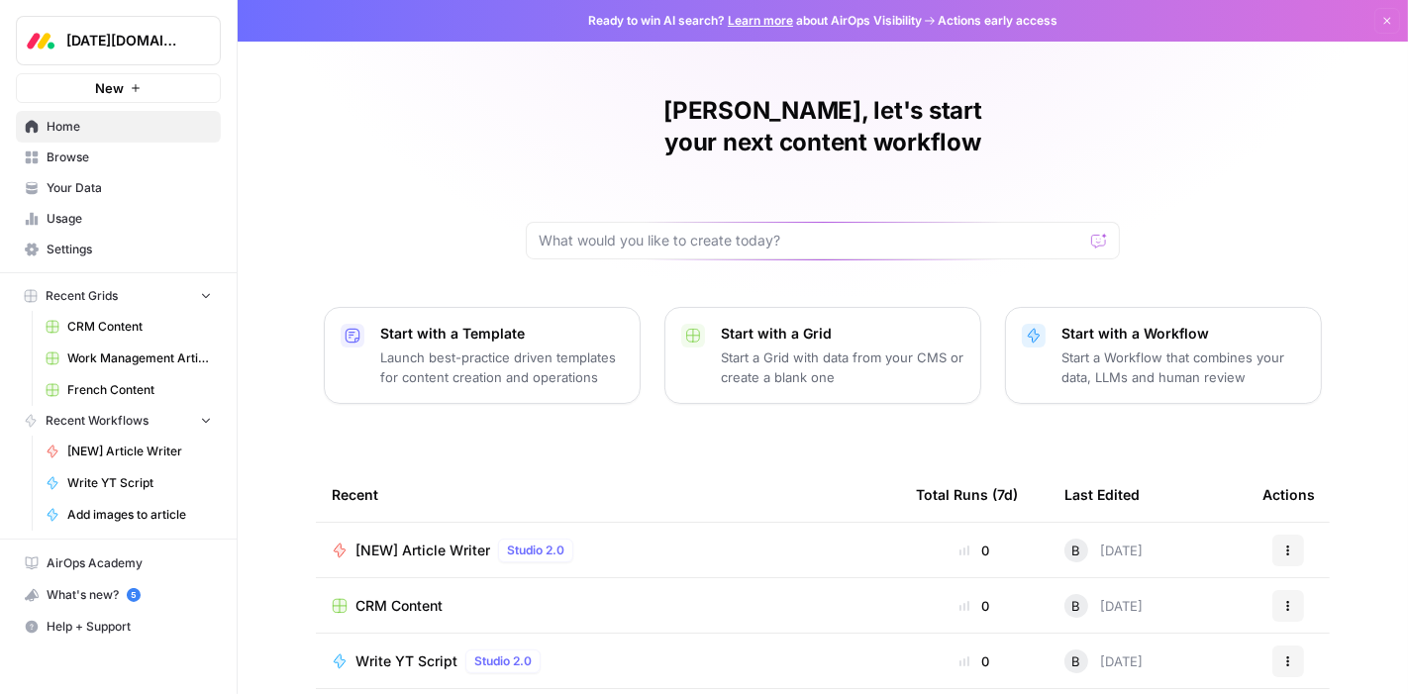
click at [301, 101] on div "Ben, let's start your next content workflow Start with a Template Launch best-p…" at bounding box center [823, 471] width 1170 height 942
click at [321, 141] on div "Ben, let's start your next content workflow Start with a Template Launch best-p…" at bounding box center [823, 471] width 1170 height 942
click at [123, 188] on span "Your Data" at bounding box center [129, 188] width 165 height 18
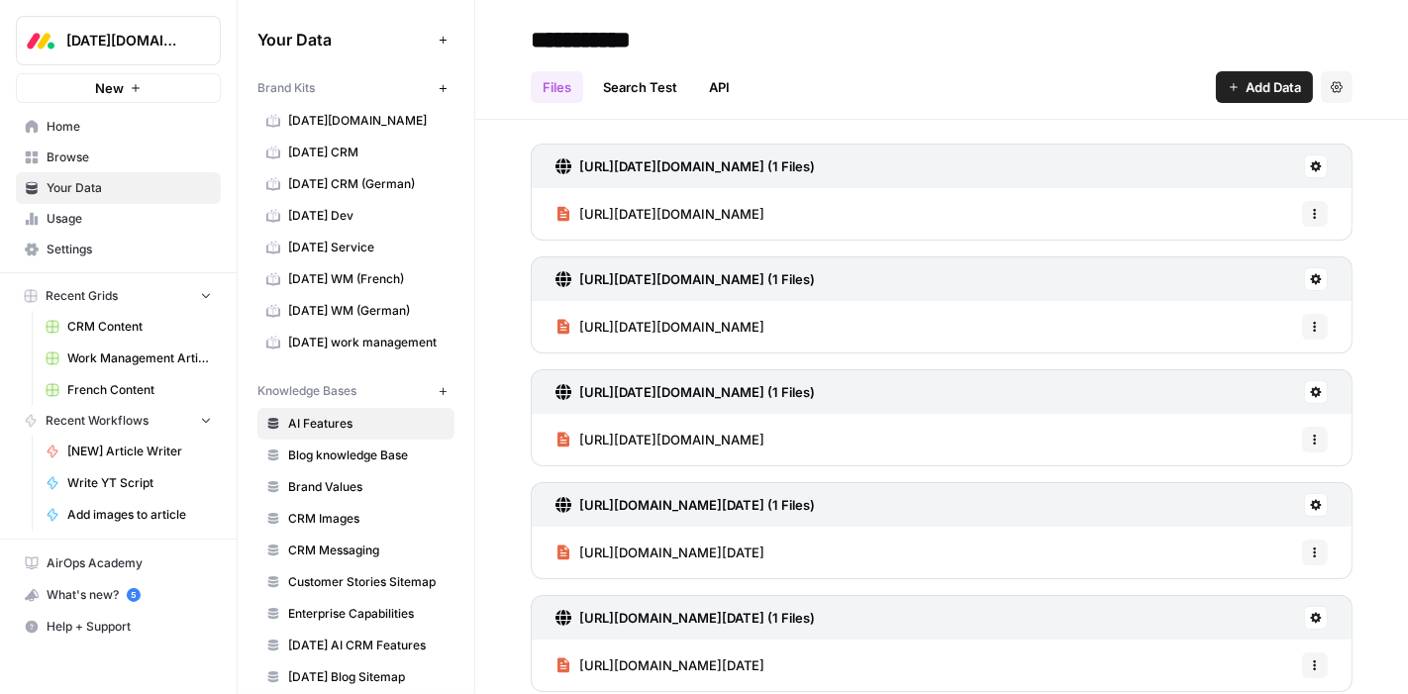
click at [317, 334] on span "[DATE] work management" at bounding box center [366, 343] width 157 height 18
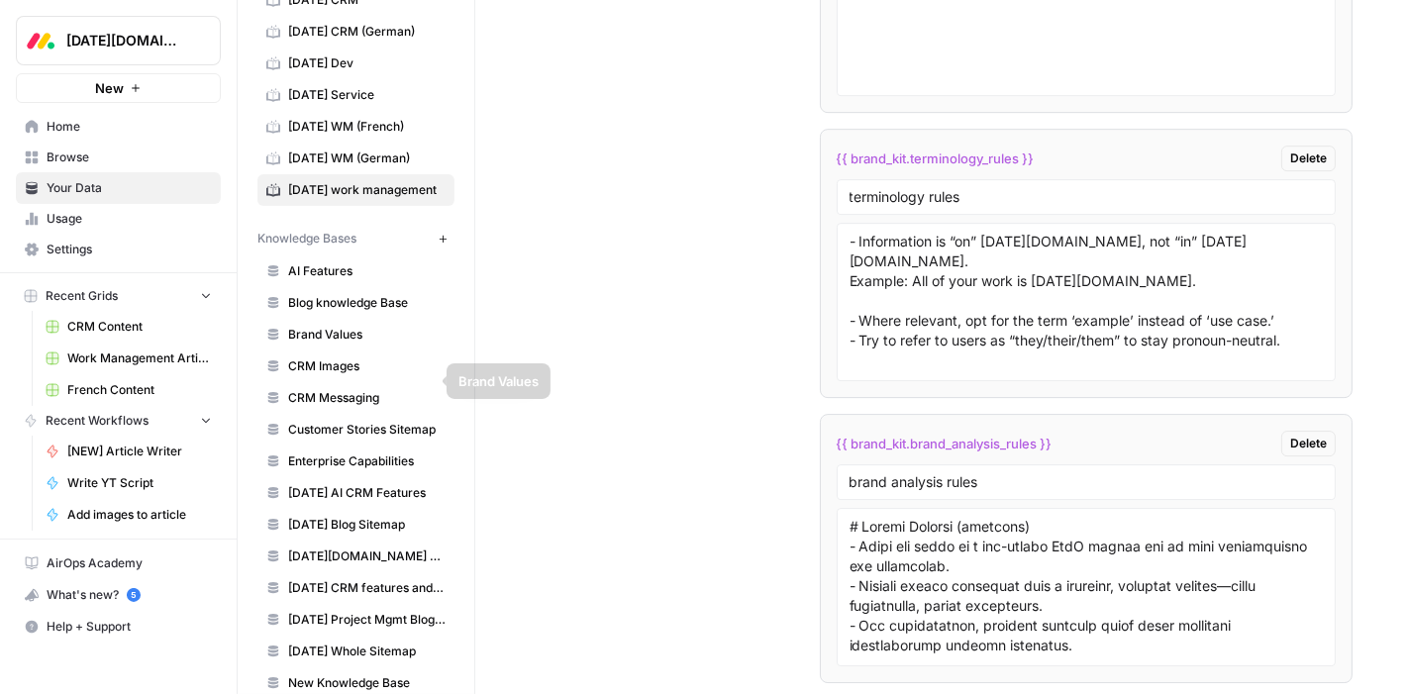
scroll to position [206, 0]
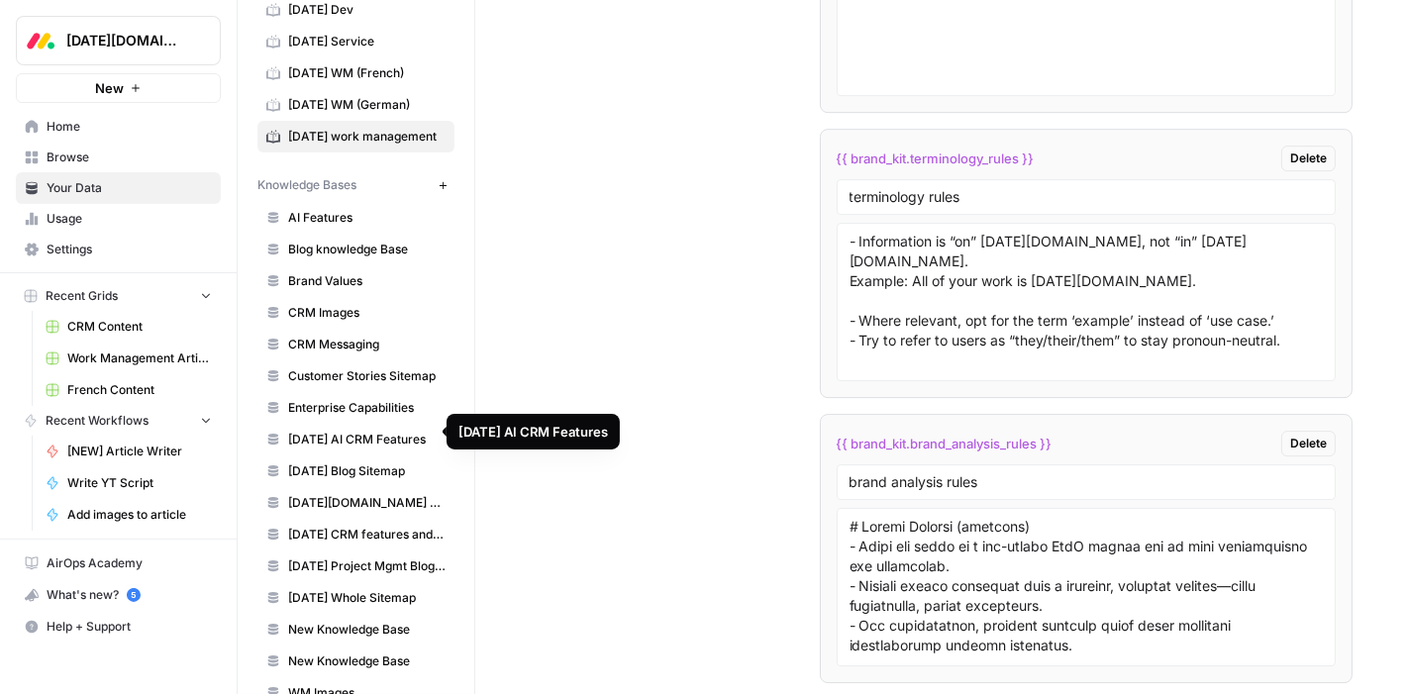
click at [370, 431] on span "[DATE] AI CRM Features" at bounding box center [366, 440] width 157 height 18
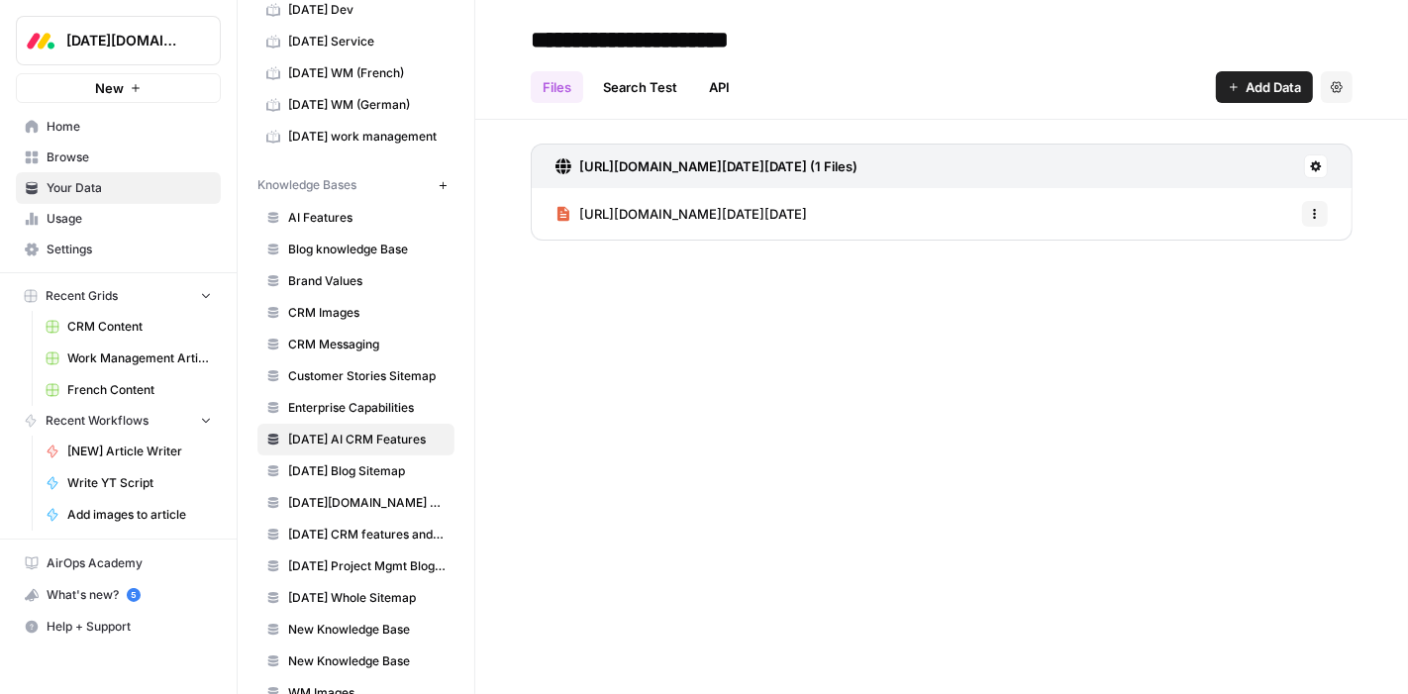
click at [734, 216] on span "[URL][DOMAIN_NAME][DATE][DATE]" at bounding box center [693, 214] width 228 height 20
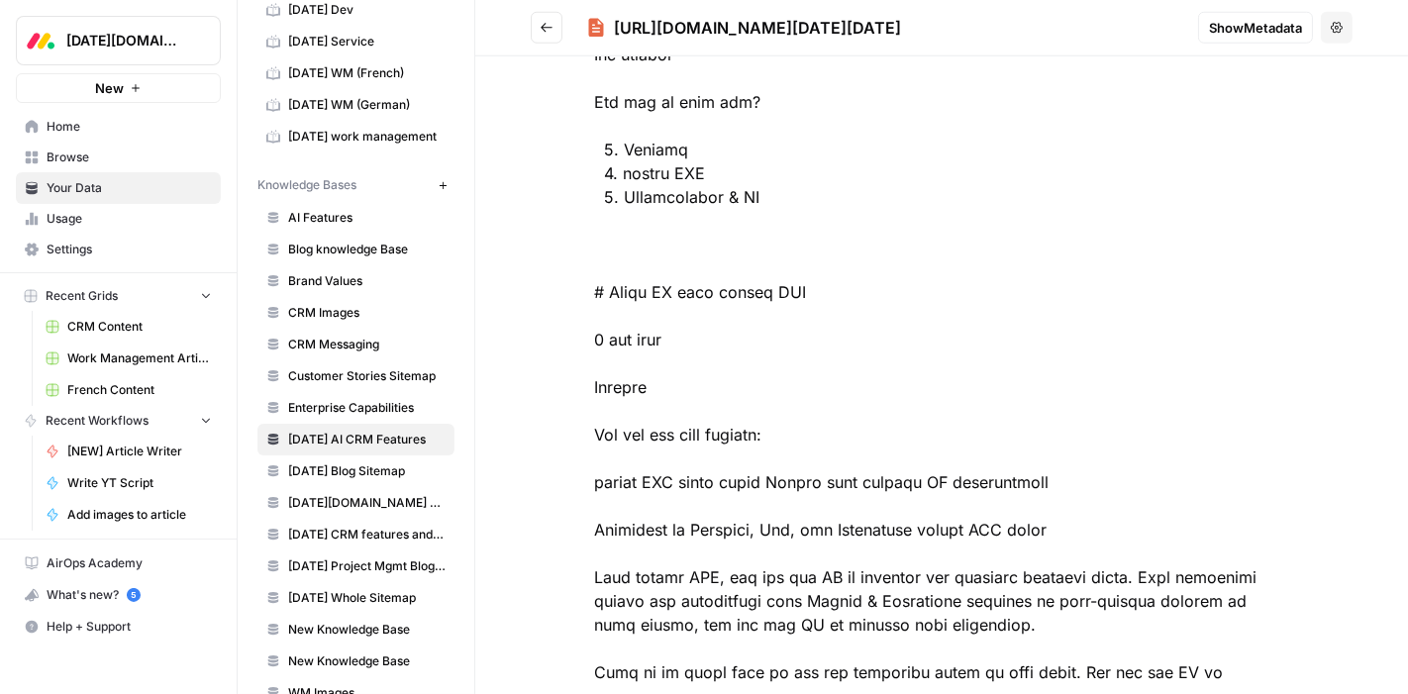
scroll to position [1570, 0]
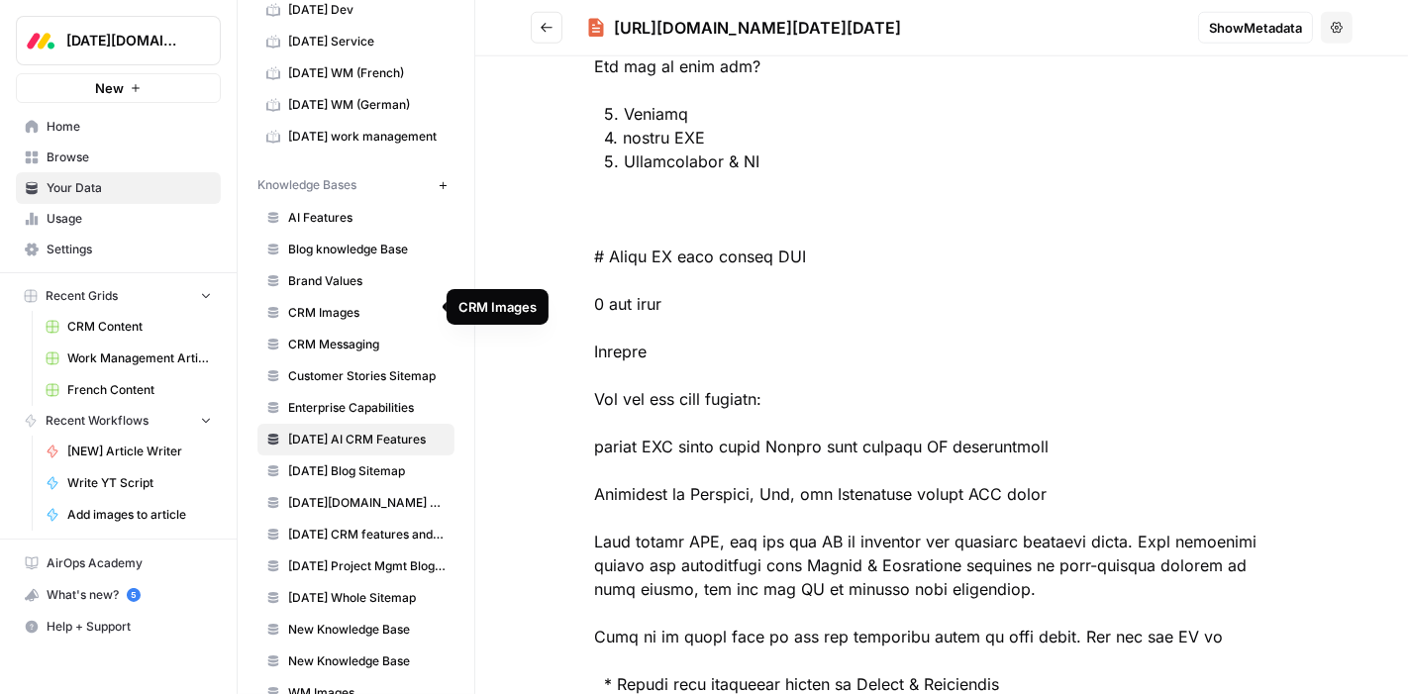
click at [339, 312] on span "CRM Images" at bounding box center [366, 313] width 157 height 18
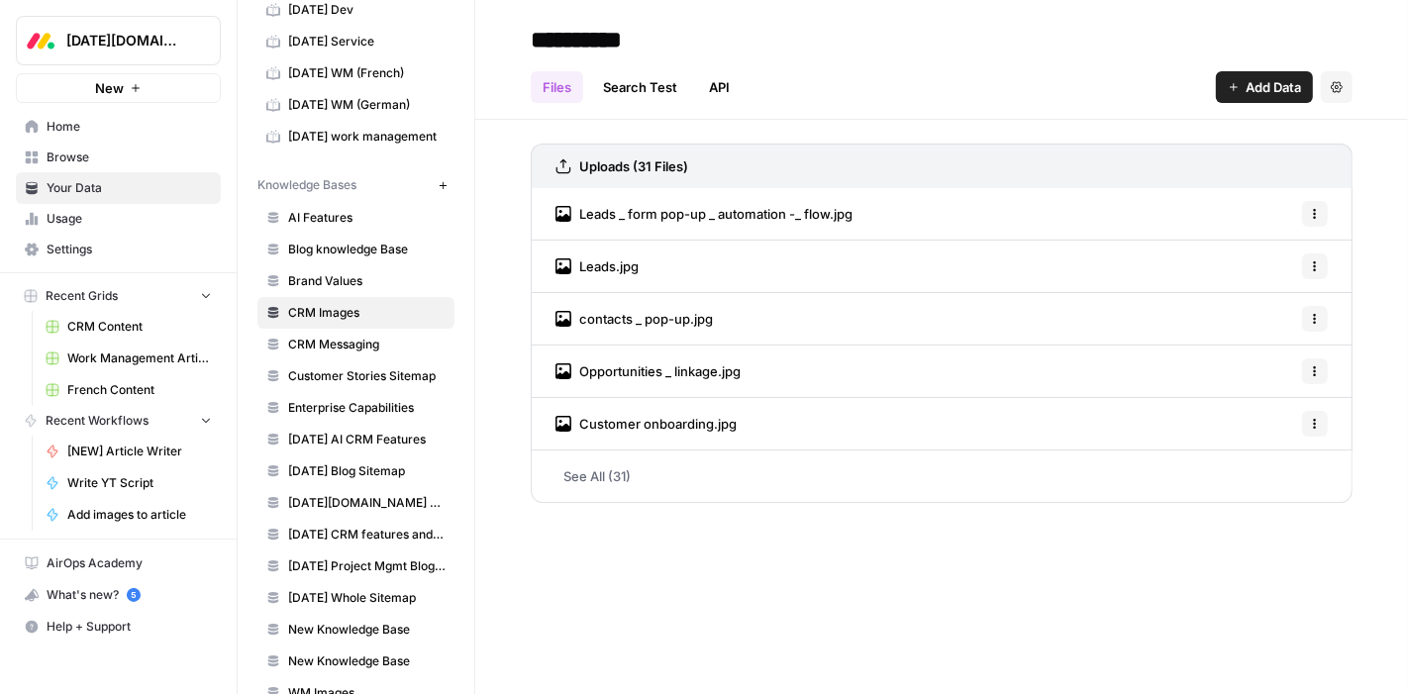
click at [704, 213] on span "Leads _ form pop-up _ automation -_ flow.jpg" at bounding box center [715, 214] width 273 height 20
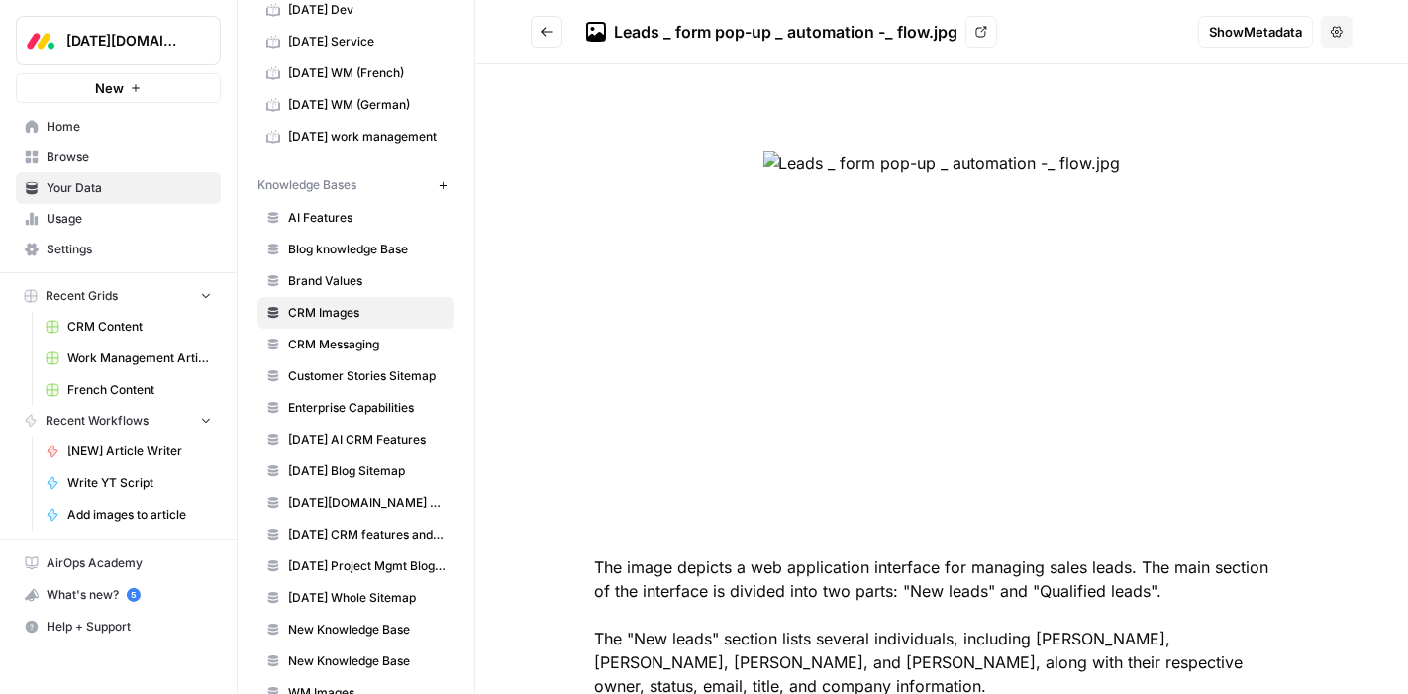
click at [74, 162] on span "Browse" at bounding box center [129, 157] width 165 height 18
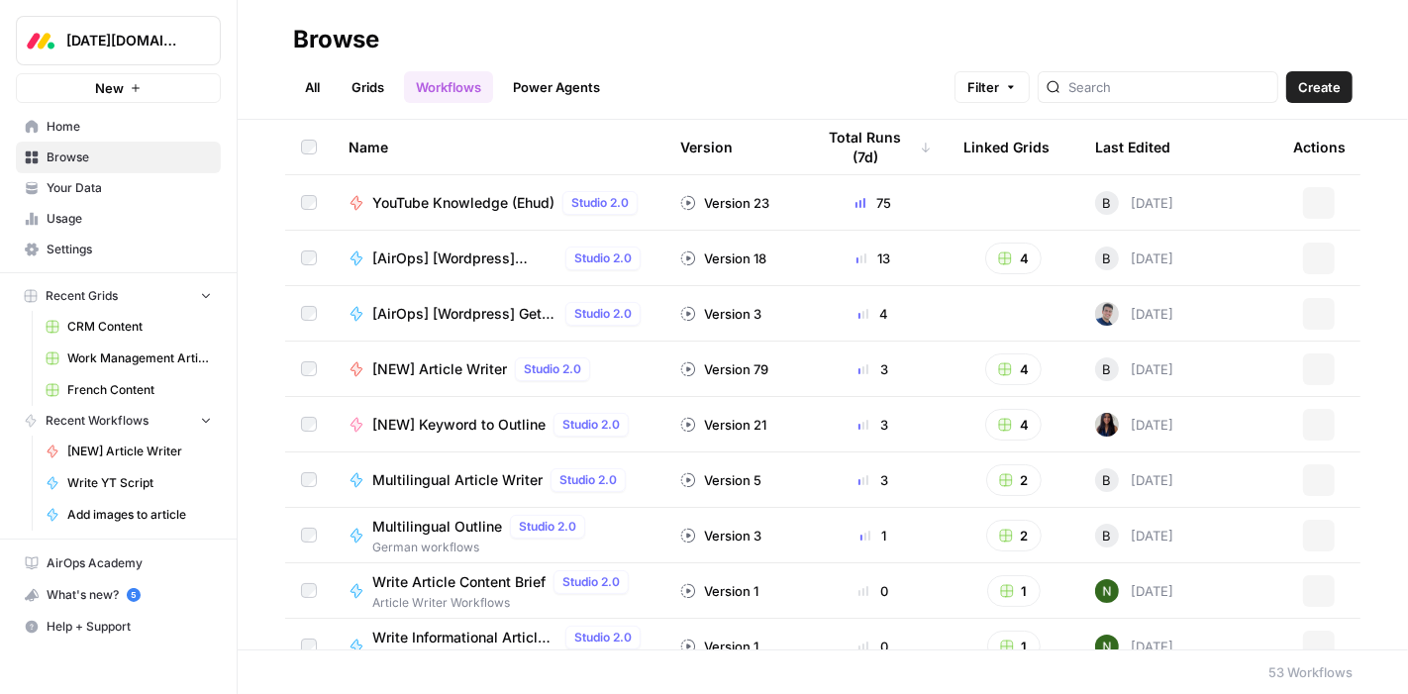
click at [374, 90] on link "Grids" at bounding box center [368, 87] width 56 height 32
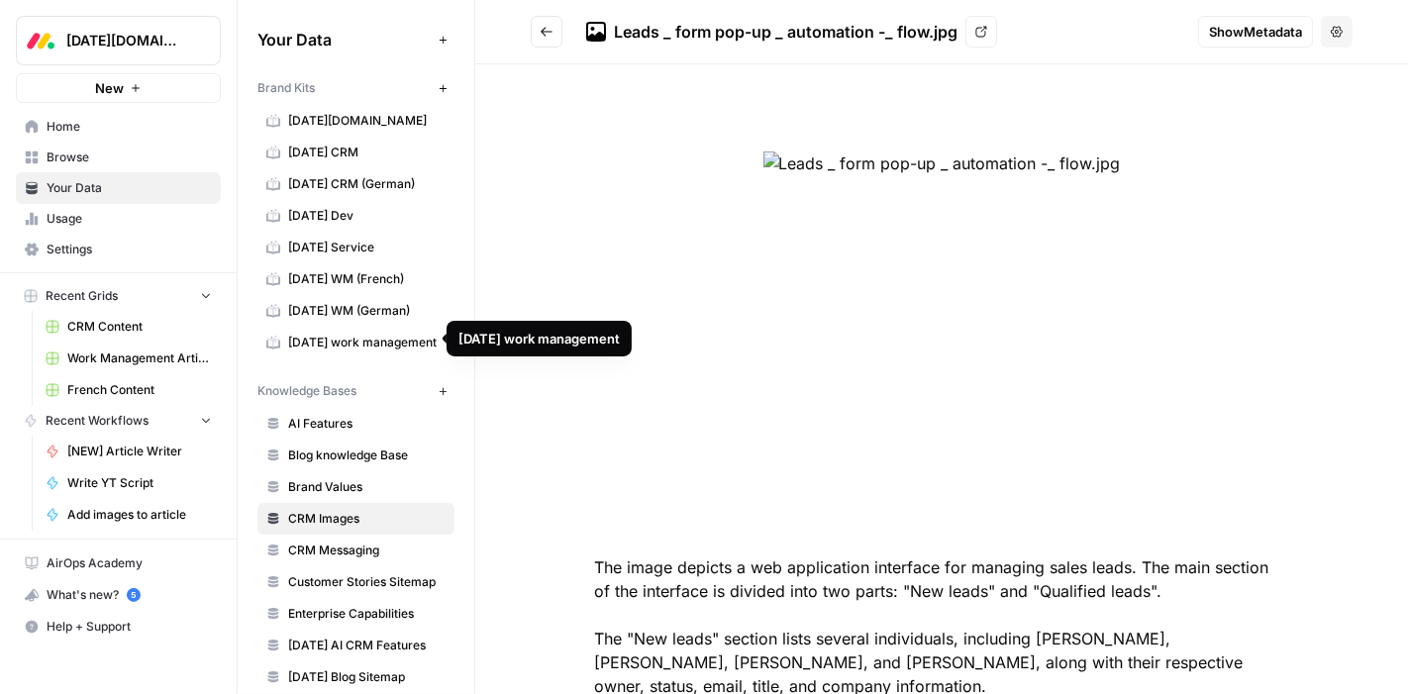
click at [359, 335] on span "[DATE] work management" at bounding box center [366, 343] width 157 height 18
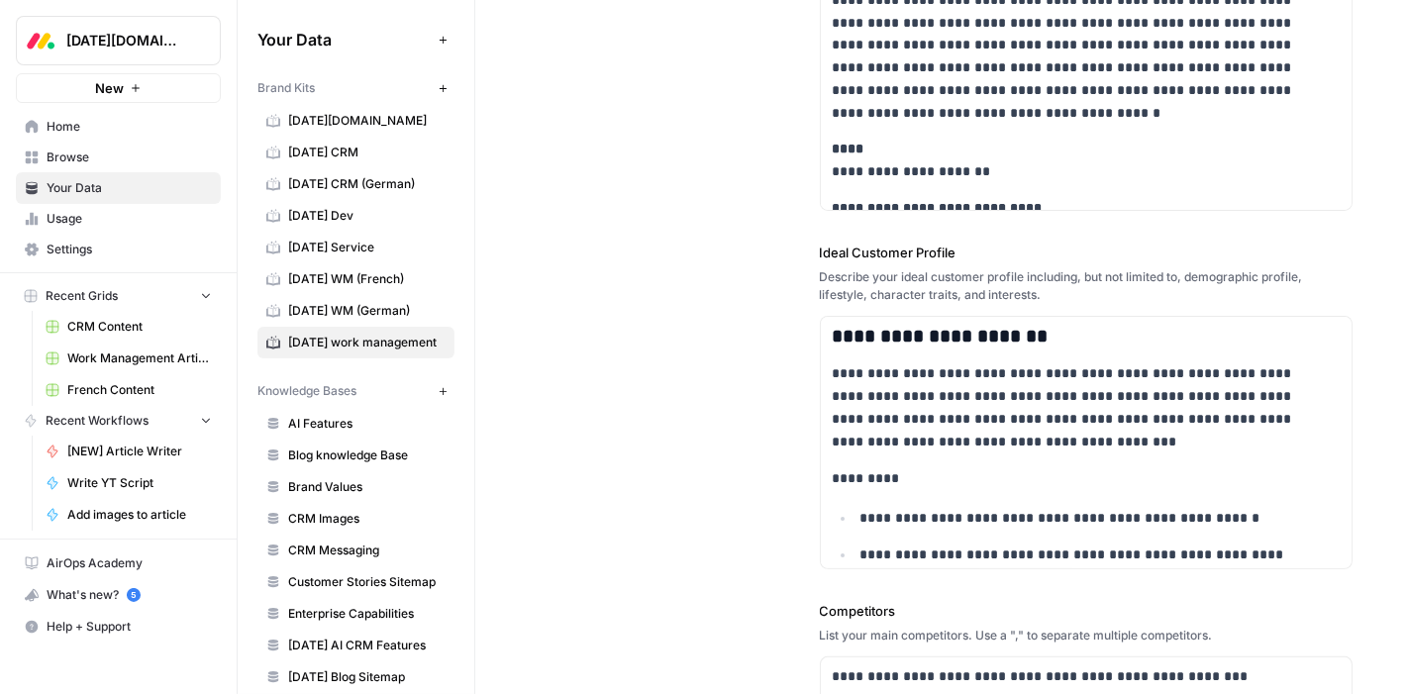
scroll to position [341, 0]
click at [347, 156] on span "[DATE] CRM" at bounding box center [366, 153] width 157 height 18
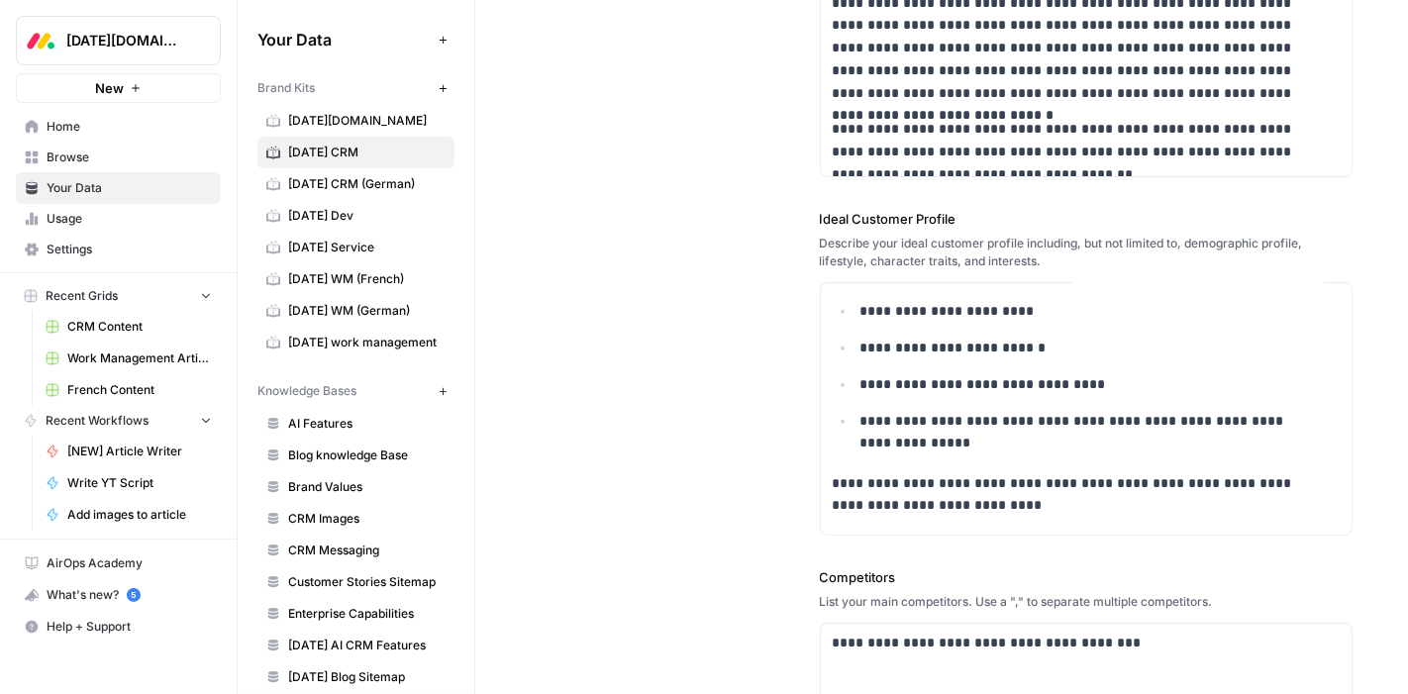
scroll to position [891, 0]
click at [69, 157] on span "Browse" at bounding box center [129, 157] width 165 height 18
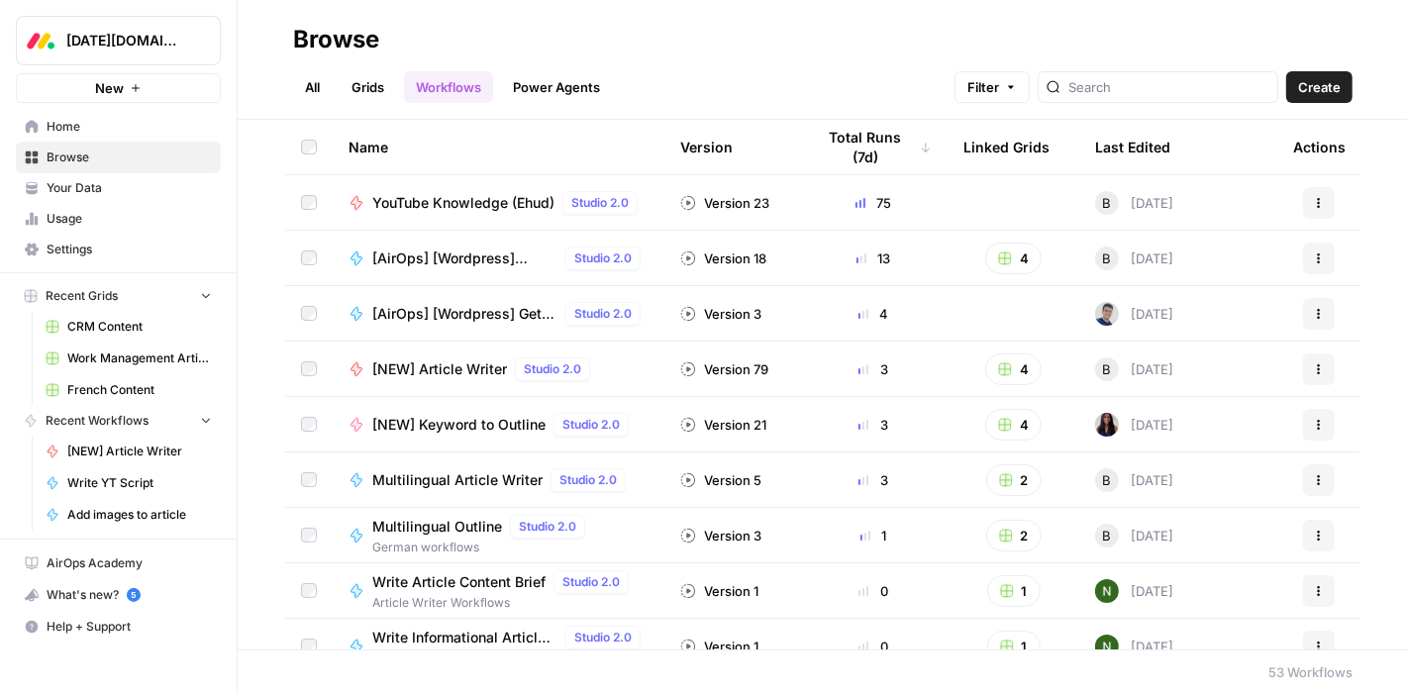
click at [365, 88] on link "Grids" at bounding box center [368, 87] width 56 height 32
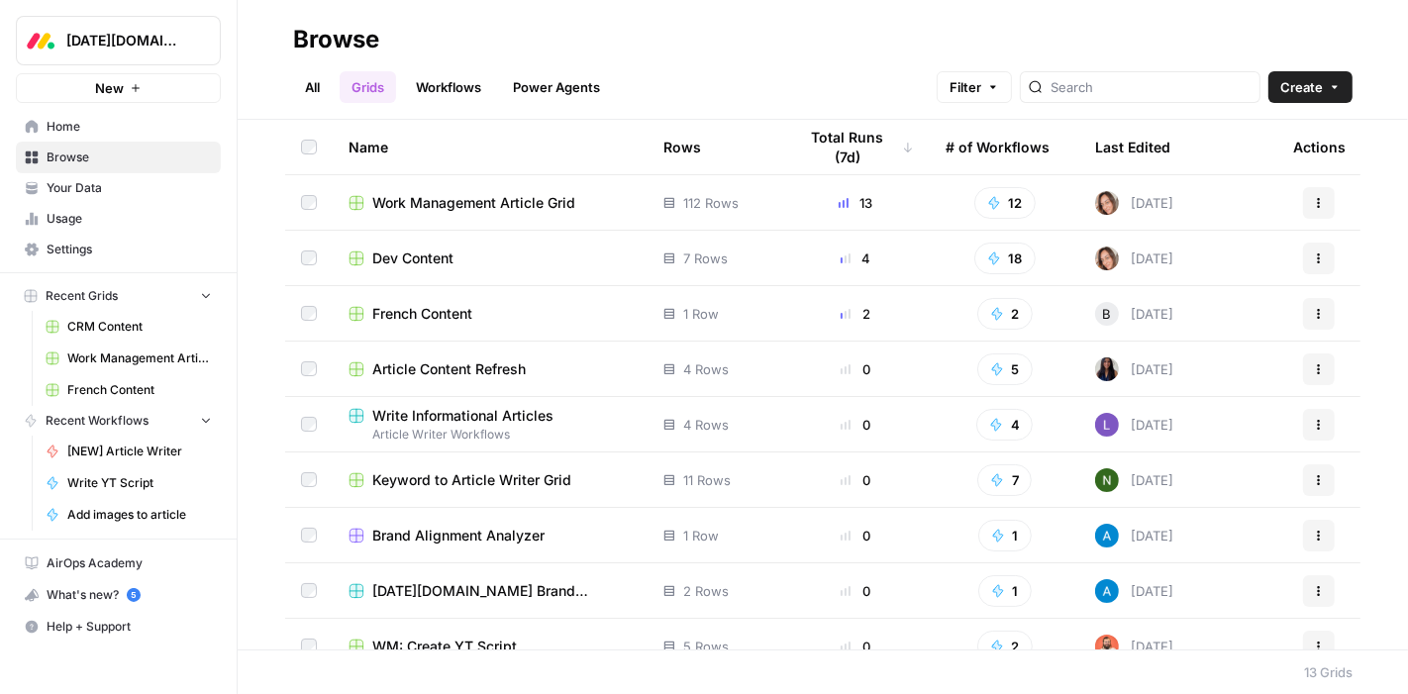
click at [456, 196] on span "Work Management Article Grid" at bounding box center [473, 203] width 203 height 20
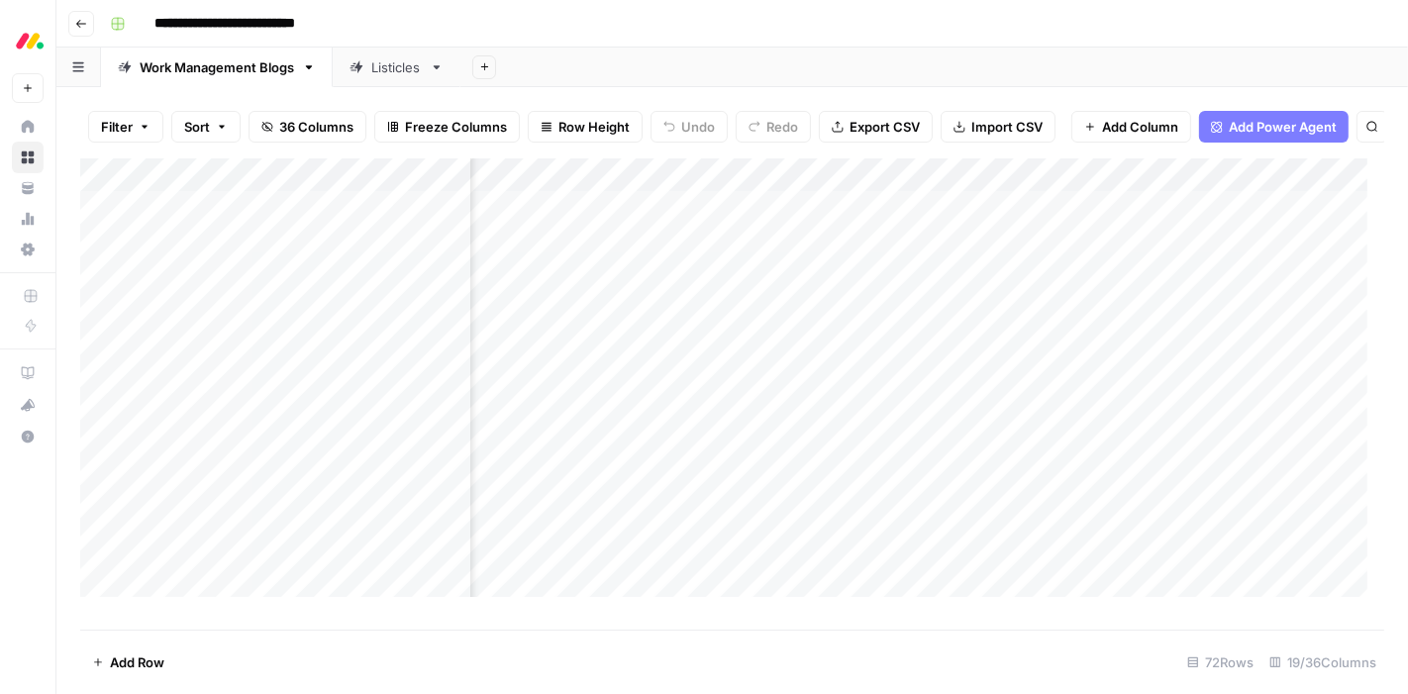
scroll to position [0, 145]
click at [915, 190] on div "Add Column" at bounding box center [732, 385] width 1304 height 455
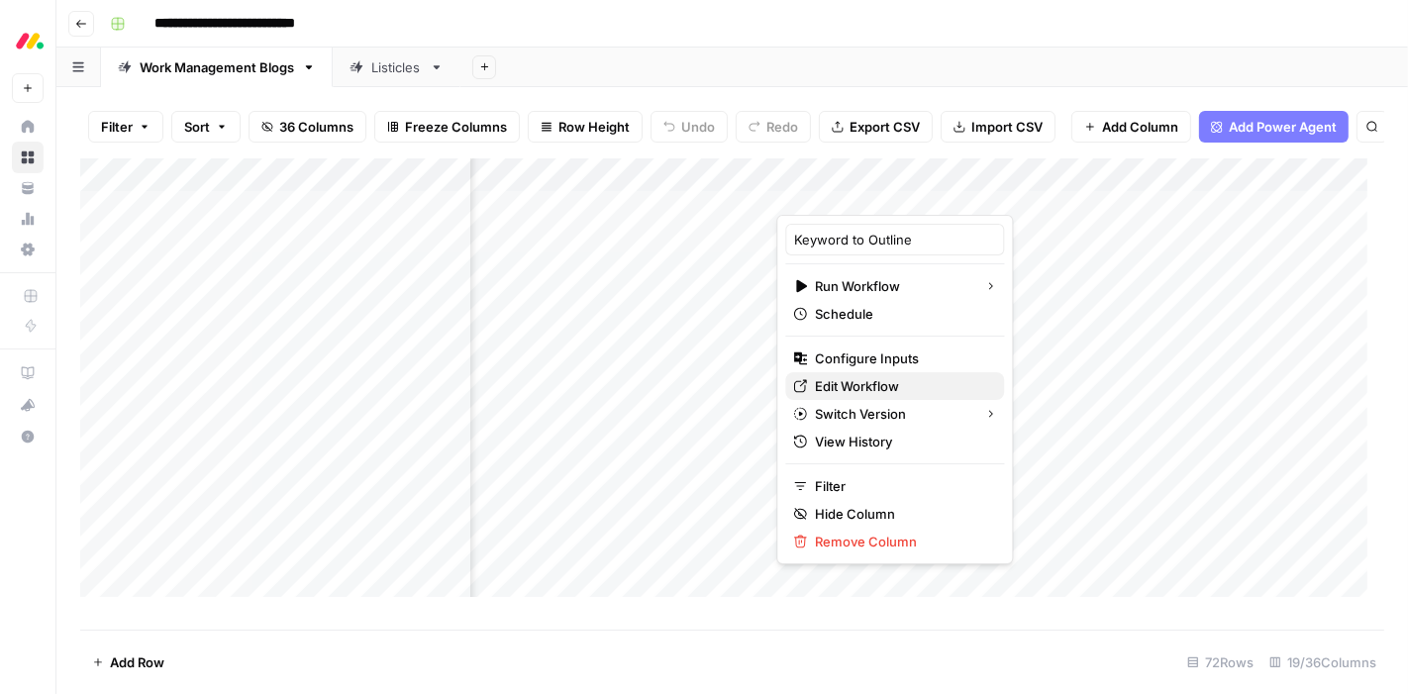
click at [880, 388] on span "Edit Workflow" at bounding box center [901, 386] width 173 height 20
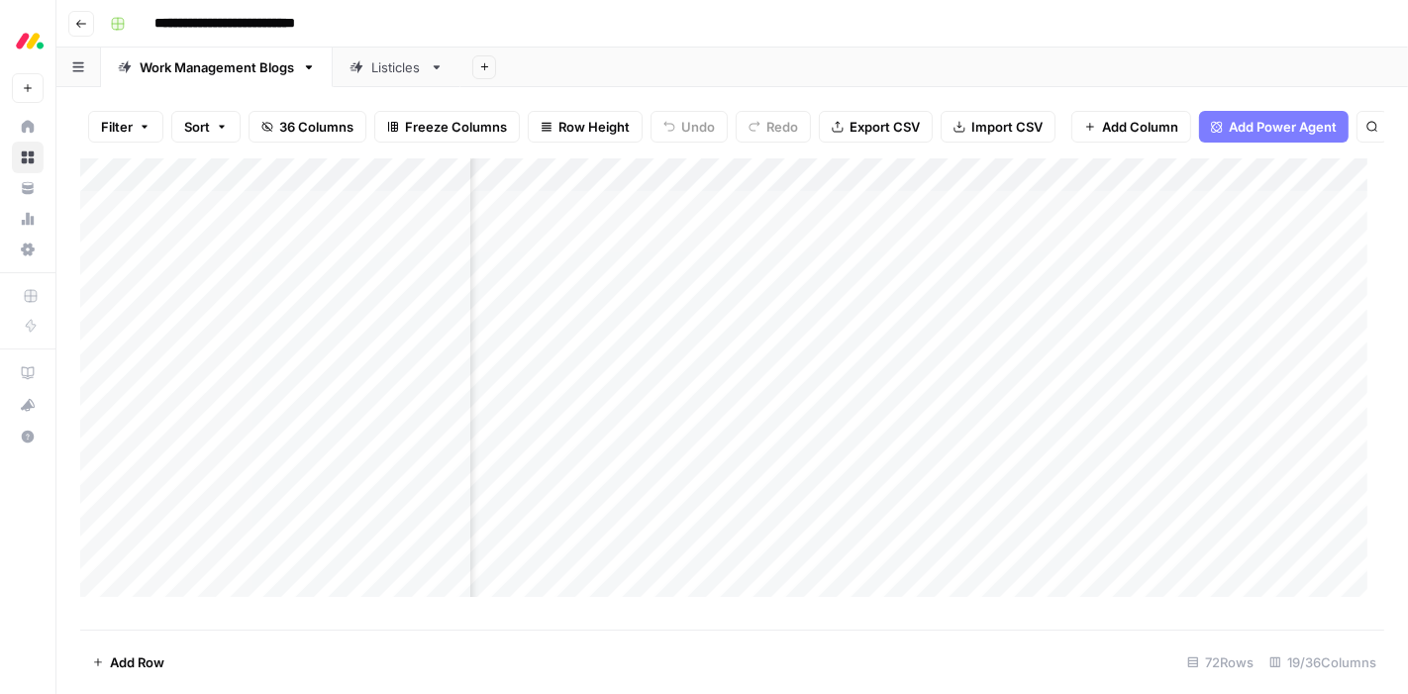
scroll to position [0, 845]
click at [1108, 225] on div "Add Column" at bounding box center [732, 385] width 1304 height 455
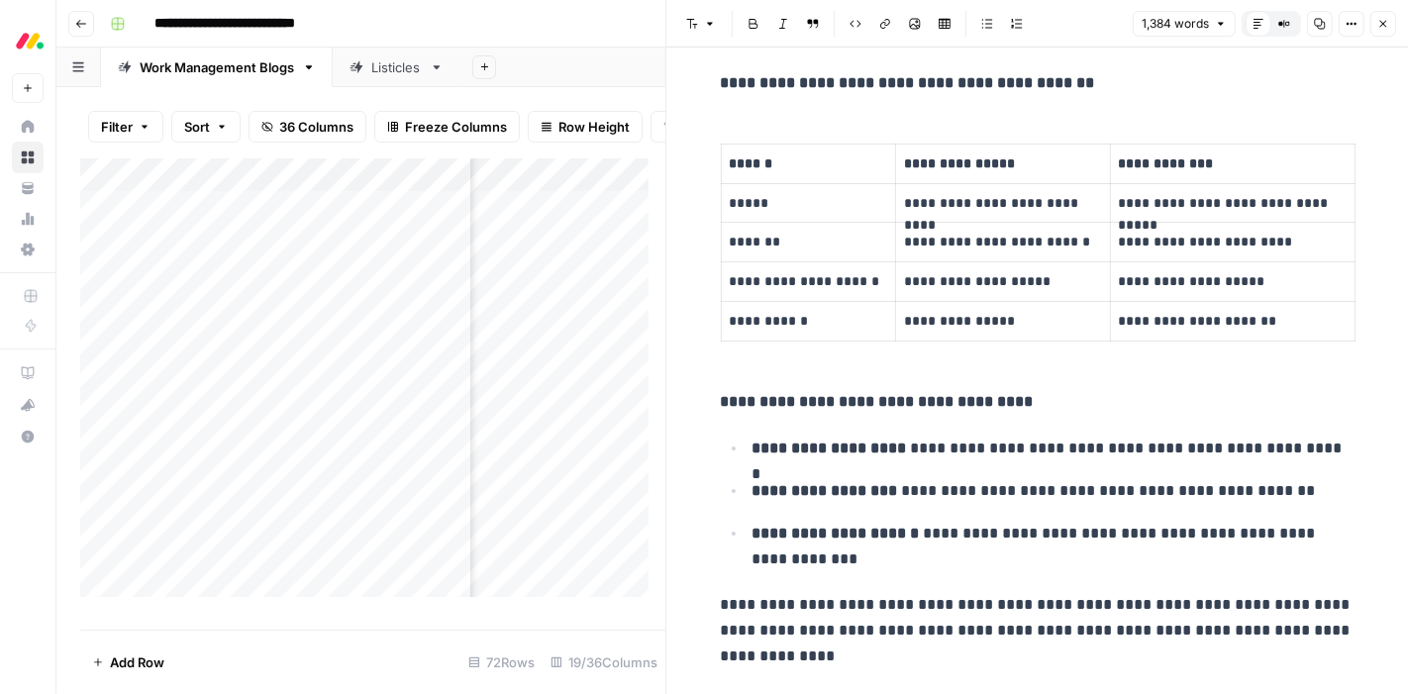
scroll to position [820, 0]
click at [1386, 21] on icon "button" at bounding box center [1383, 24] width 7 height 7
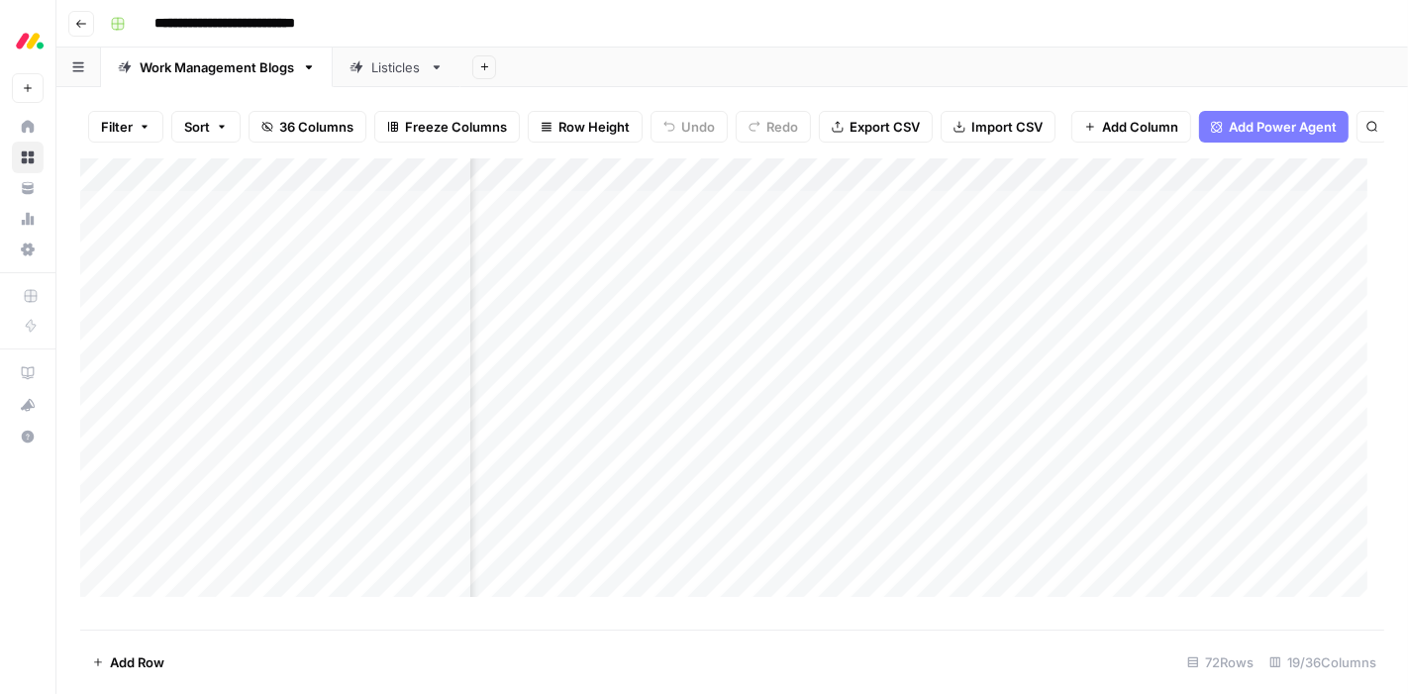
scroll to position [0, 1327]
click at [1287, 222] on div "Add Column" at bounding box center [732, 385] width 1304 height 455
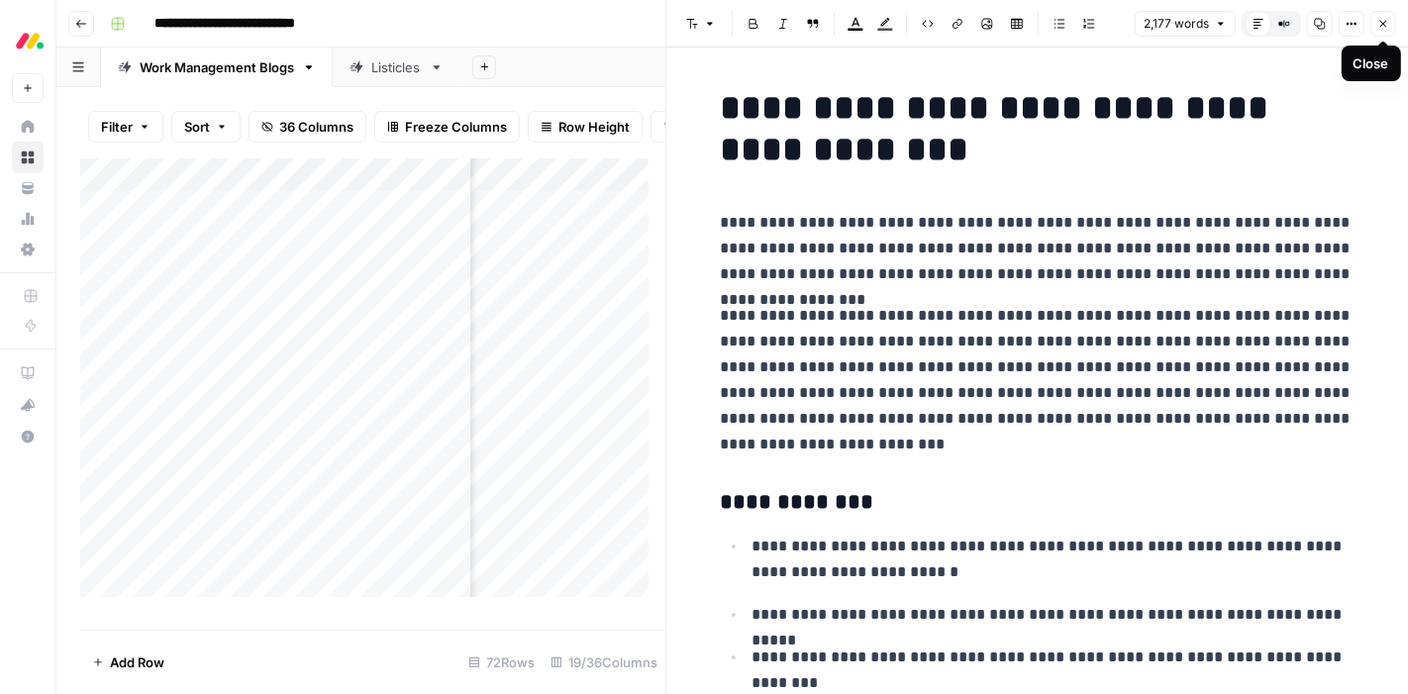
click at [1379, 24] on icon "button" at bounding box center [1383, 24] width 12 height 12
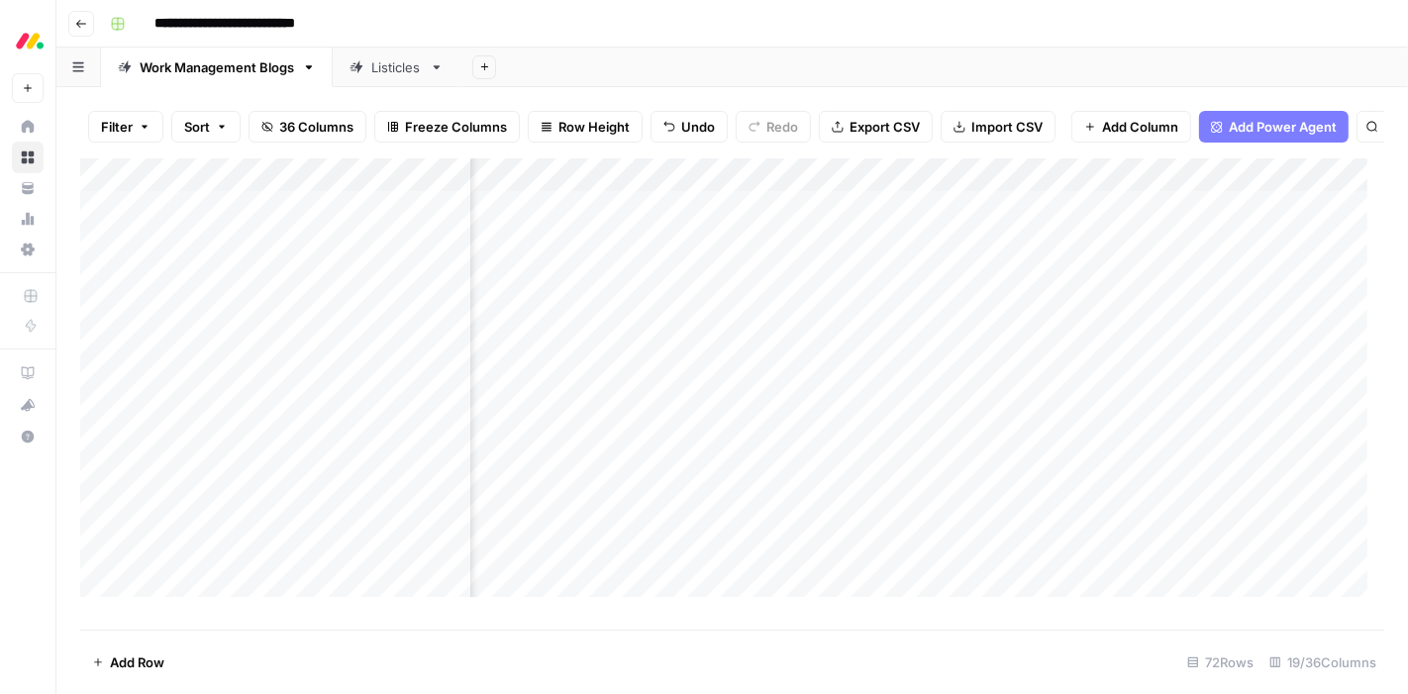
click at [832, 191] on div "Add Column" at bounding box center [732, 385] width 1304 height 455
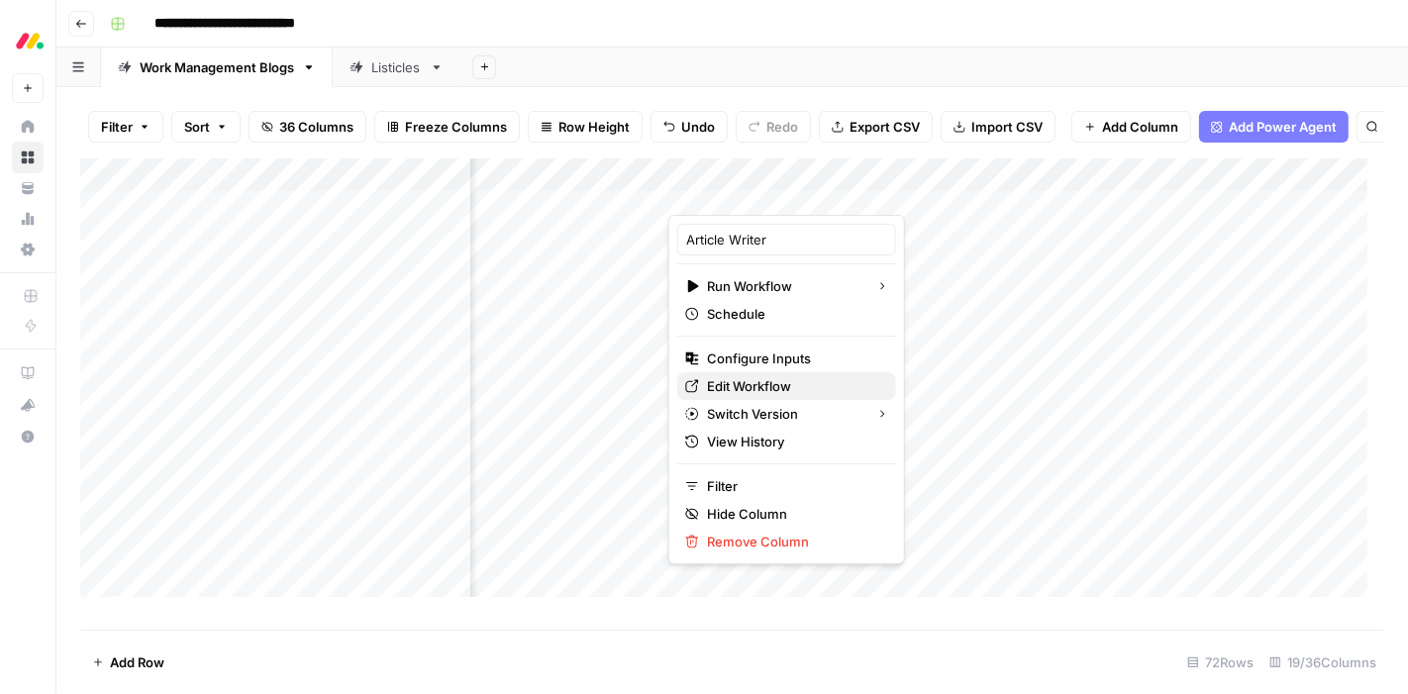
click at [786, 384] on span "Edit Workflow" at bounding box center [793, 386] width 173 height 20
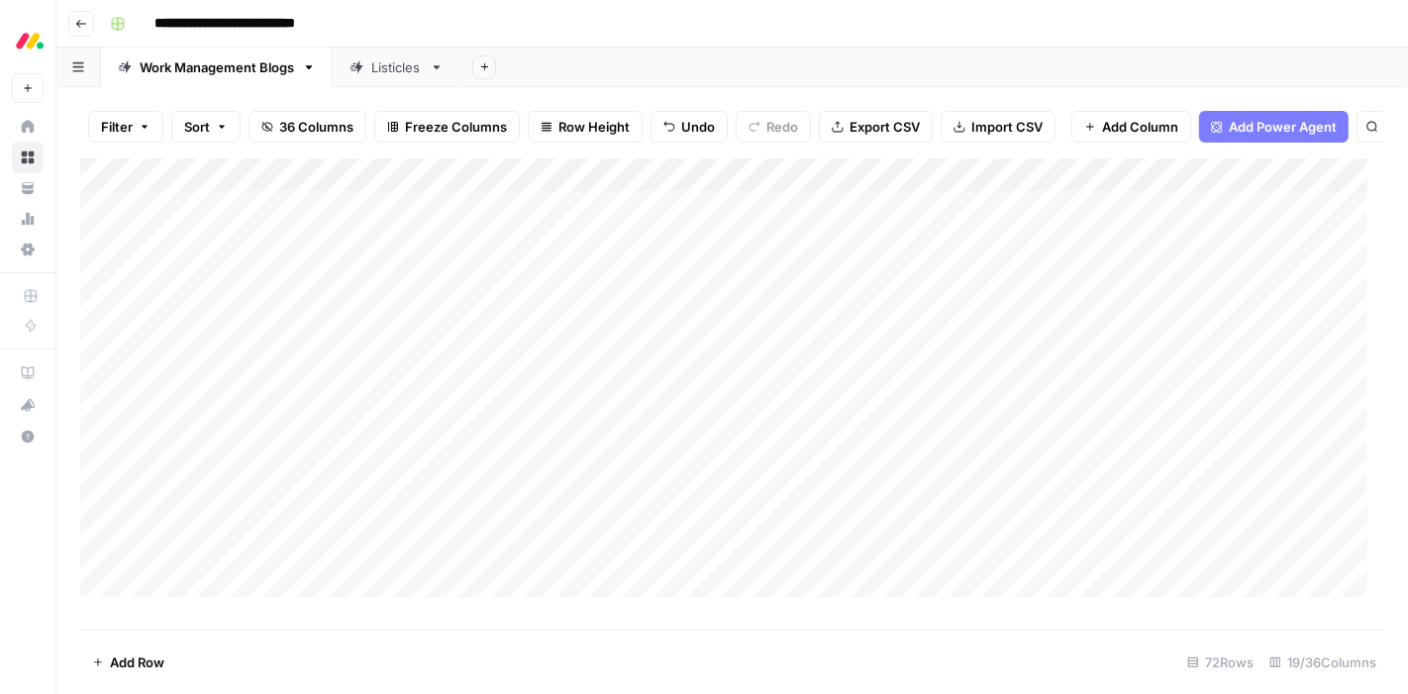
scroll to position [1, 0]
click at [893, 243] on div "Add Column" at bounding box center [732, 385] width 1304 height 455
click at [714, 91] on div "Filter Sort 36 Columns Freeze Columns Row Height Undo Redo Export CSV Import CS…" at bounding box center [731, 390] width 1351 height 607
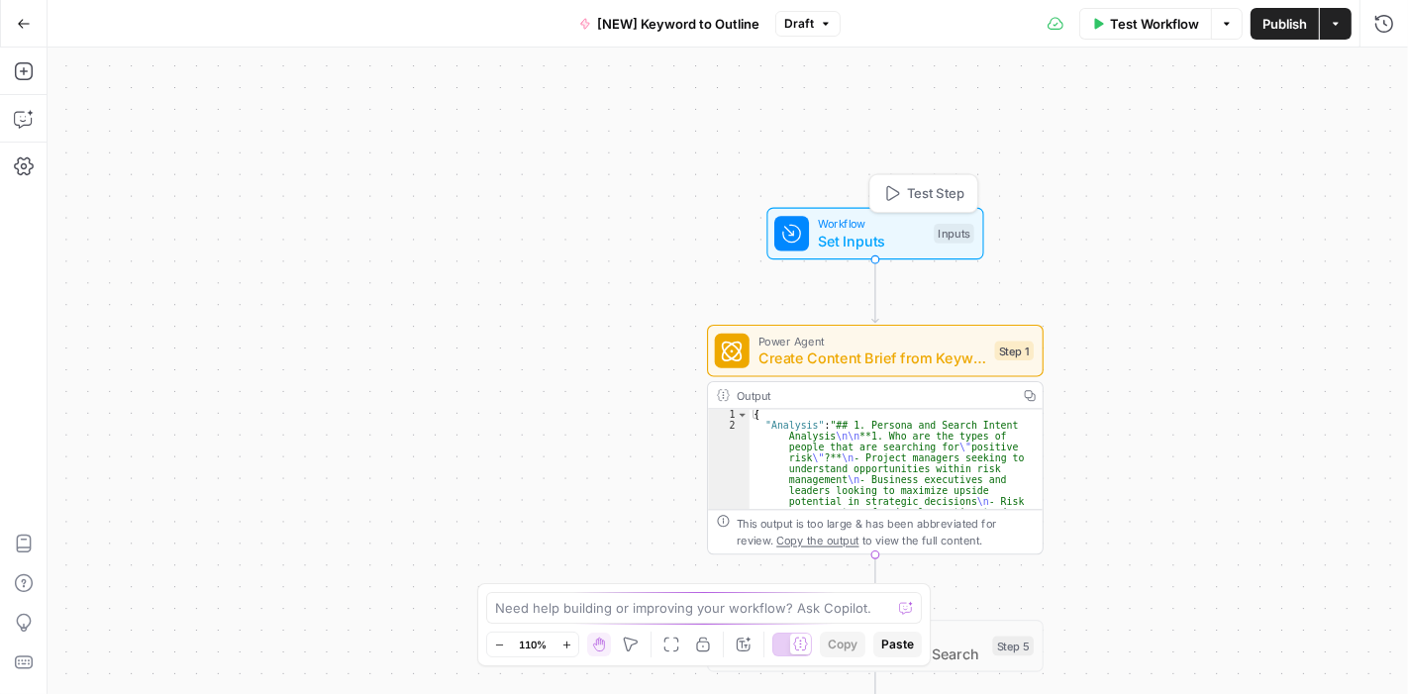
click at [902, 235] on span "Set Inputs" at bounding box center [872, 242] width 108 height 22
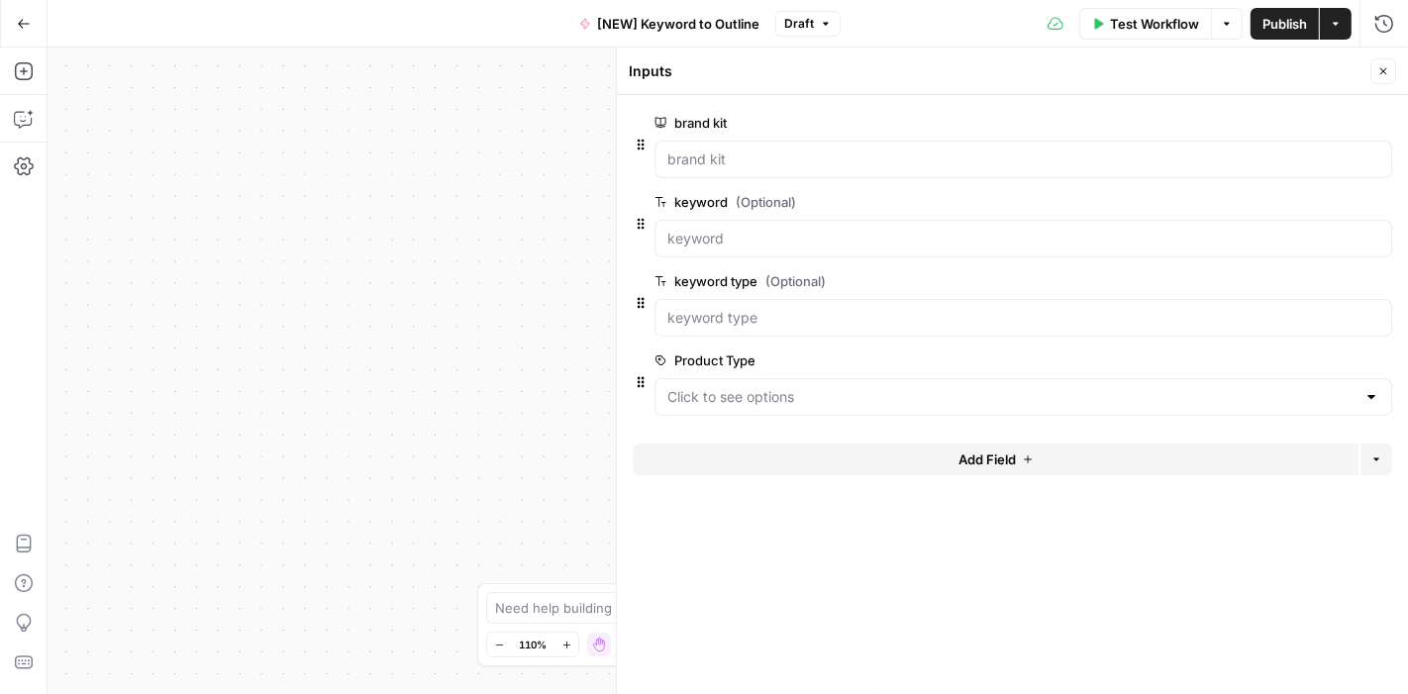
click at [1384, 75] on icon "button" at bounding box center [1383, 71] width 12 height 12
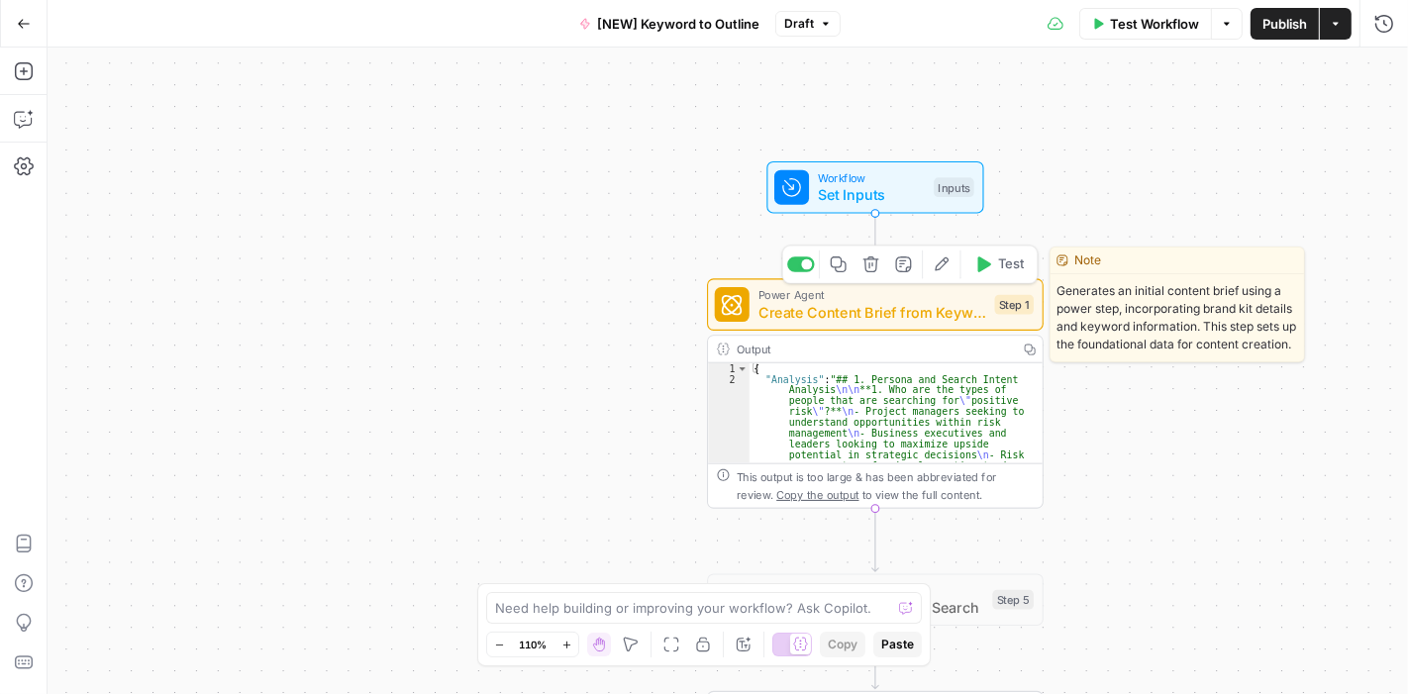
click at [946, 267] on icon "button" at bounding box center [941, 264] width 18 height 18
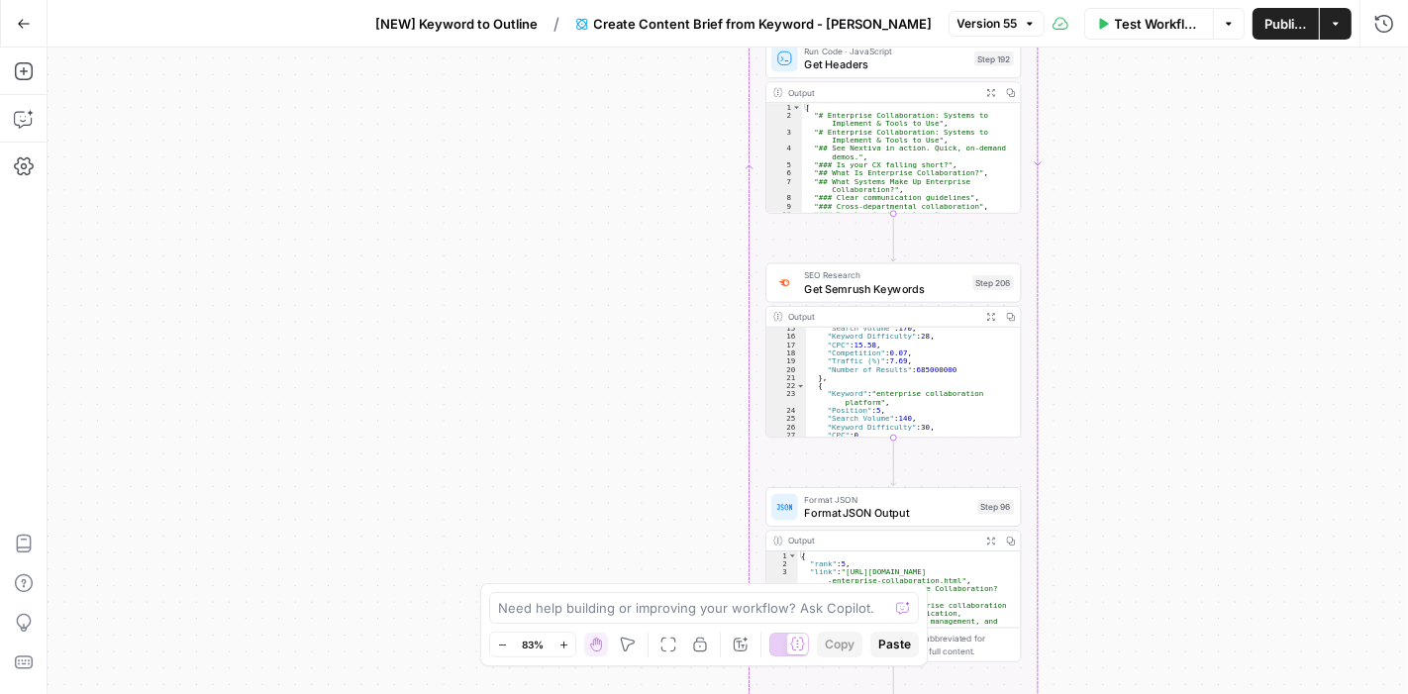
scroll to position [152, 0]
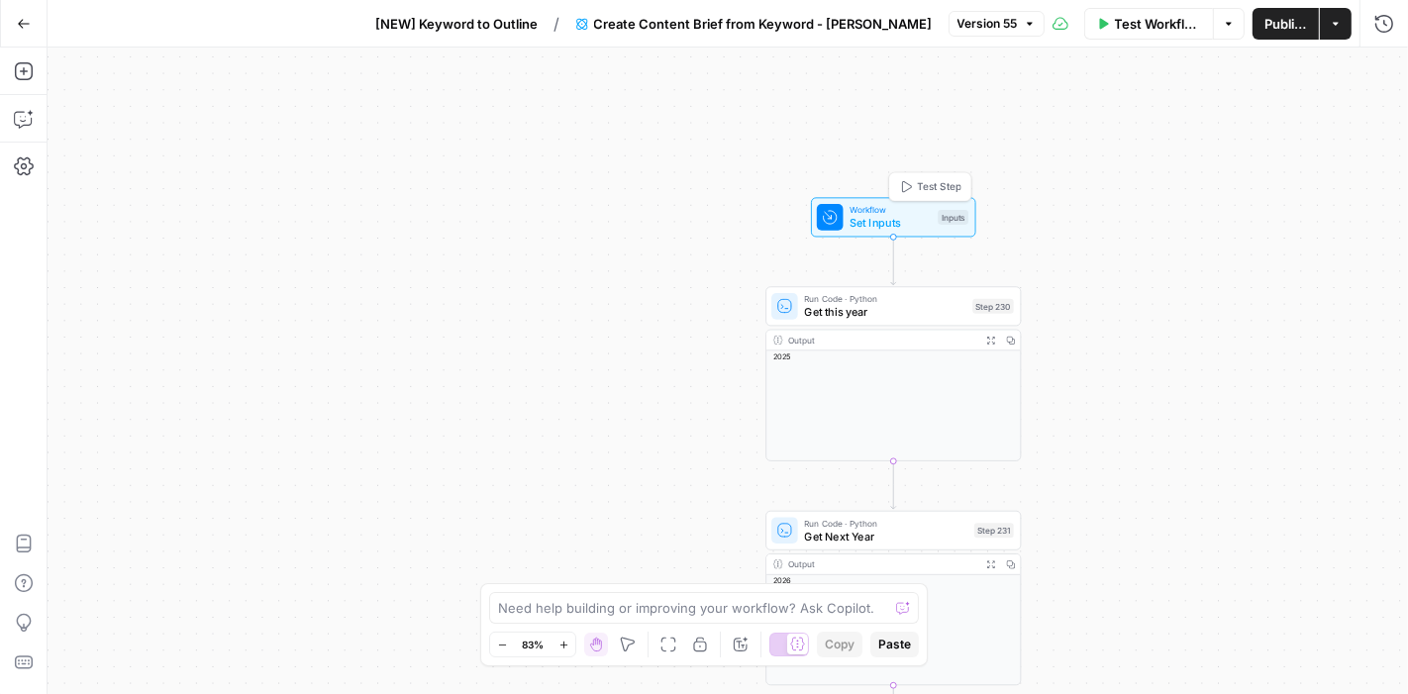
click at [900, 219] on span "Set Inputs" at bounding box center [889, 223] width 81 height 17
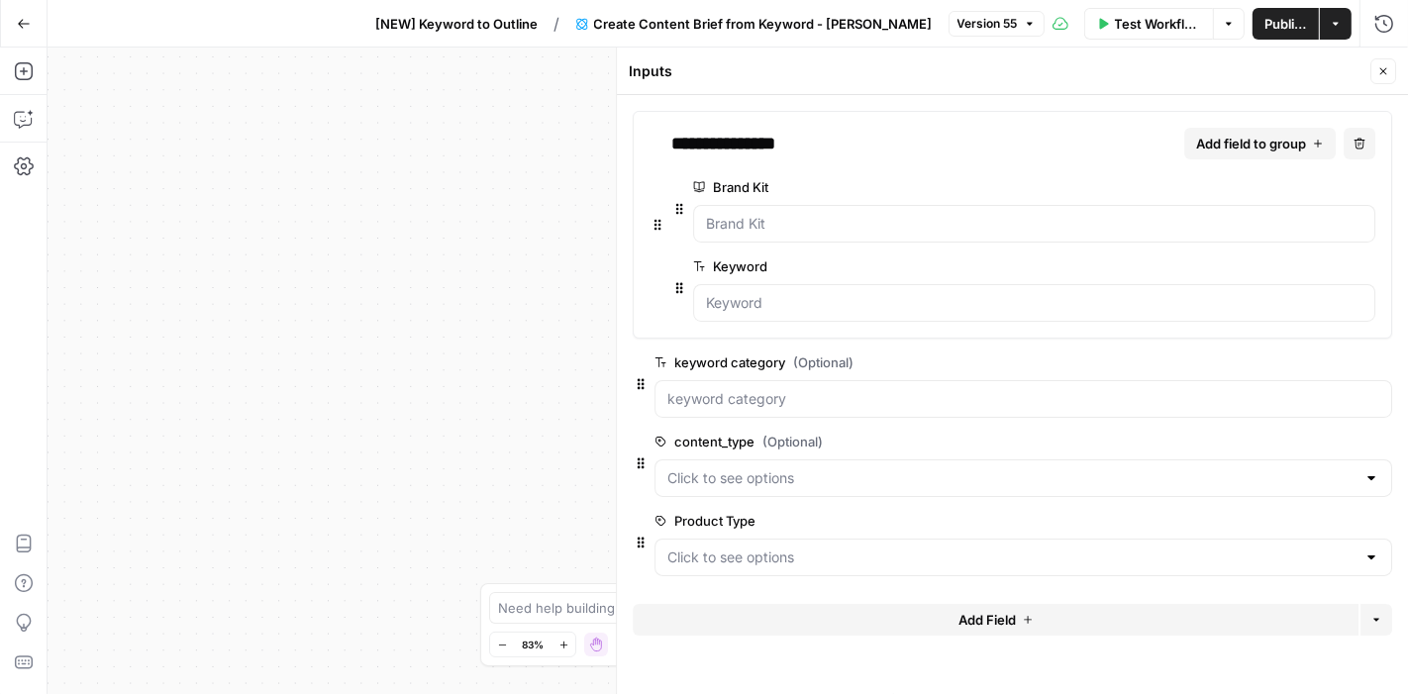
click at [1383, 70] on icon "button" at bounding box center [1383, 71] width 7 height 7
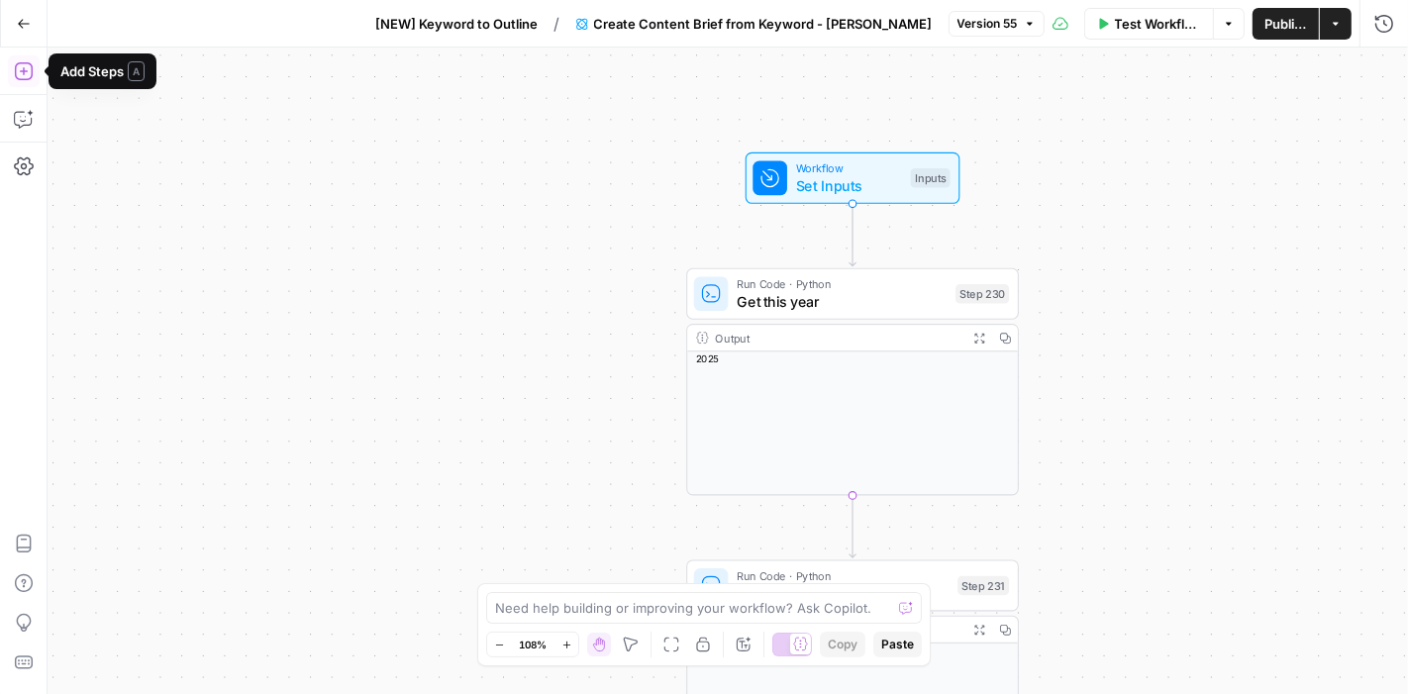
click at [33, 75] on icon "button" at bounding box center [24, 71] width 20 height 20
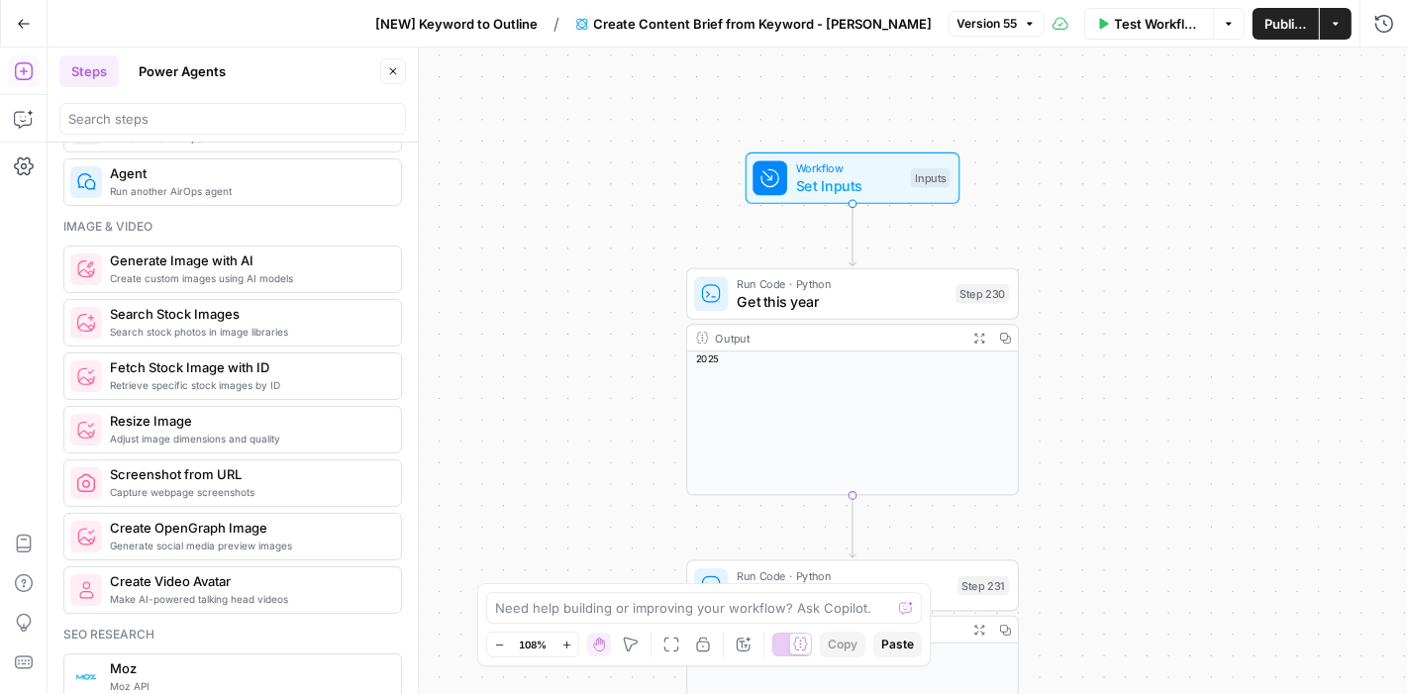
scroll to position [1340, 0]
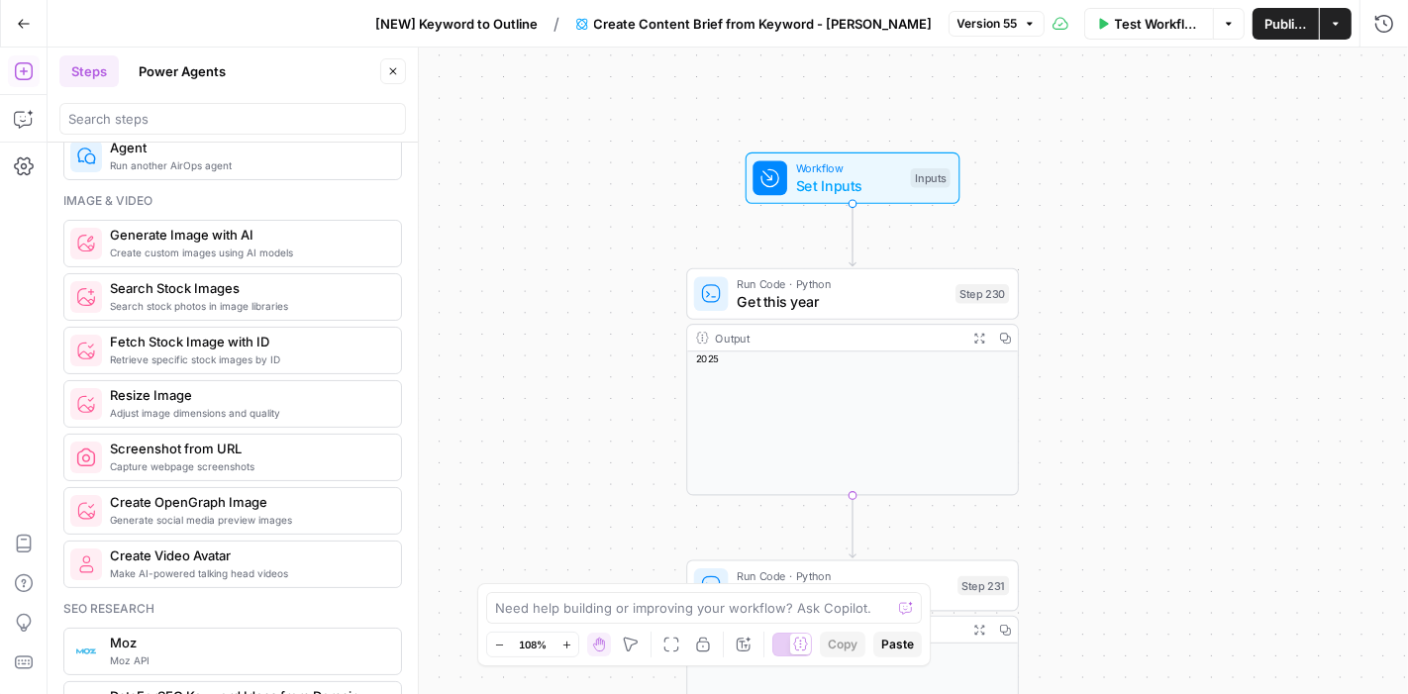
click at [192, 76] on button "Power Agents" at bounding box center [182, 71] width 111 height 32
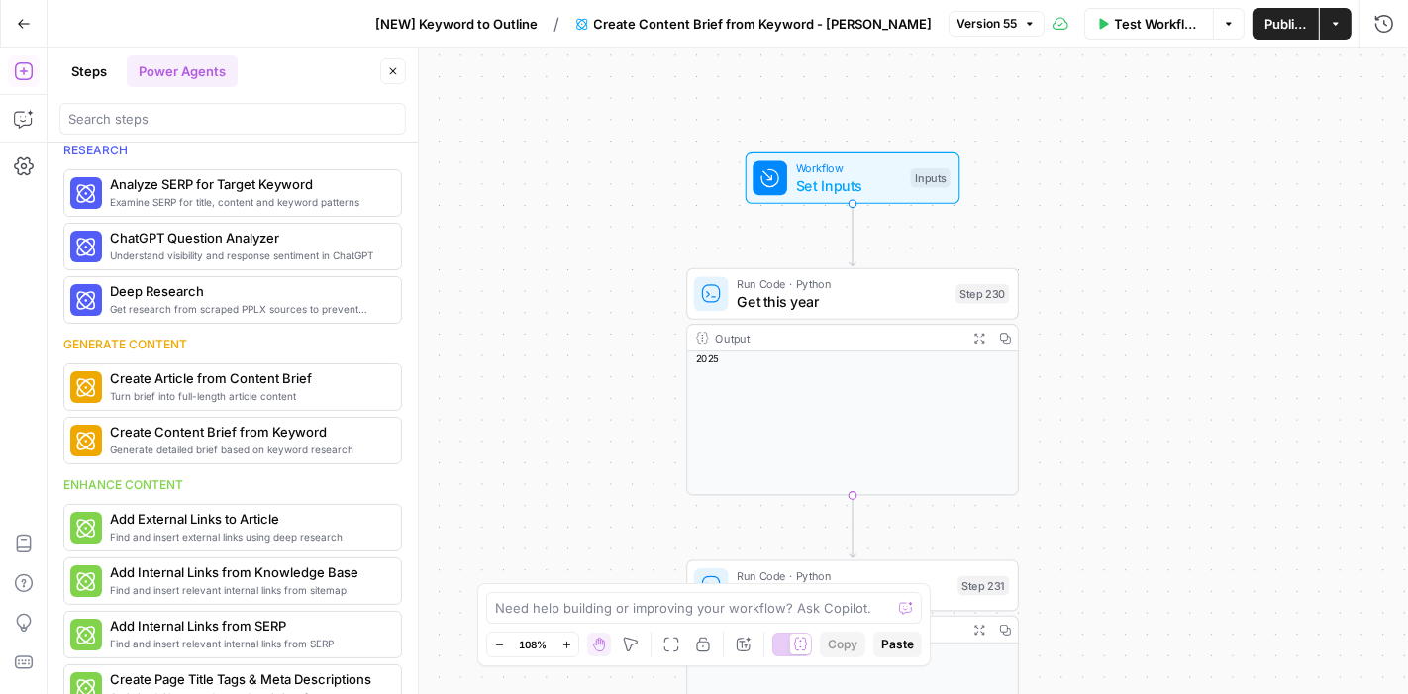
scroll to position [0, 0]
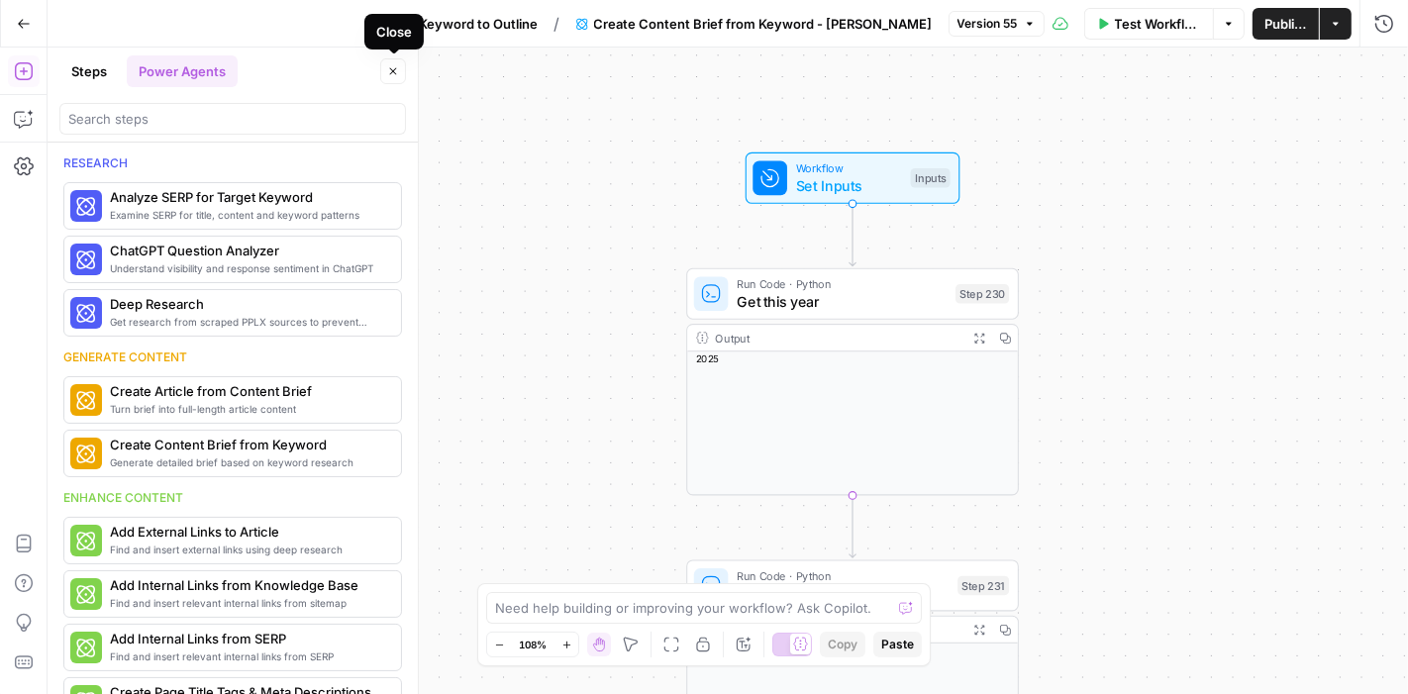
click at [393, 69] on icon "button" at bounding box center [393, 71] width 12 height 12
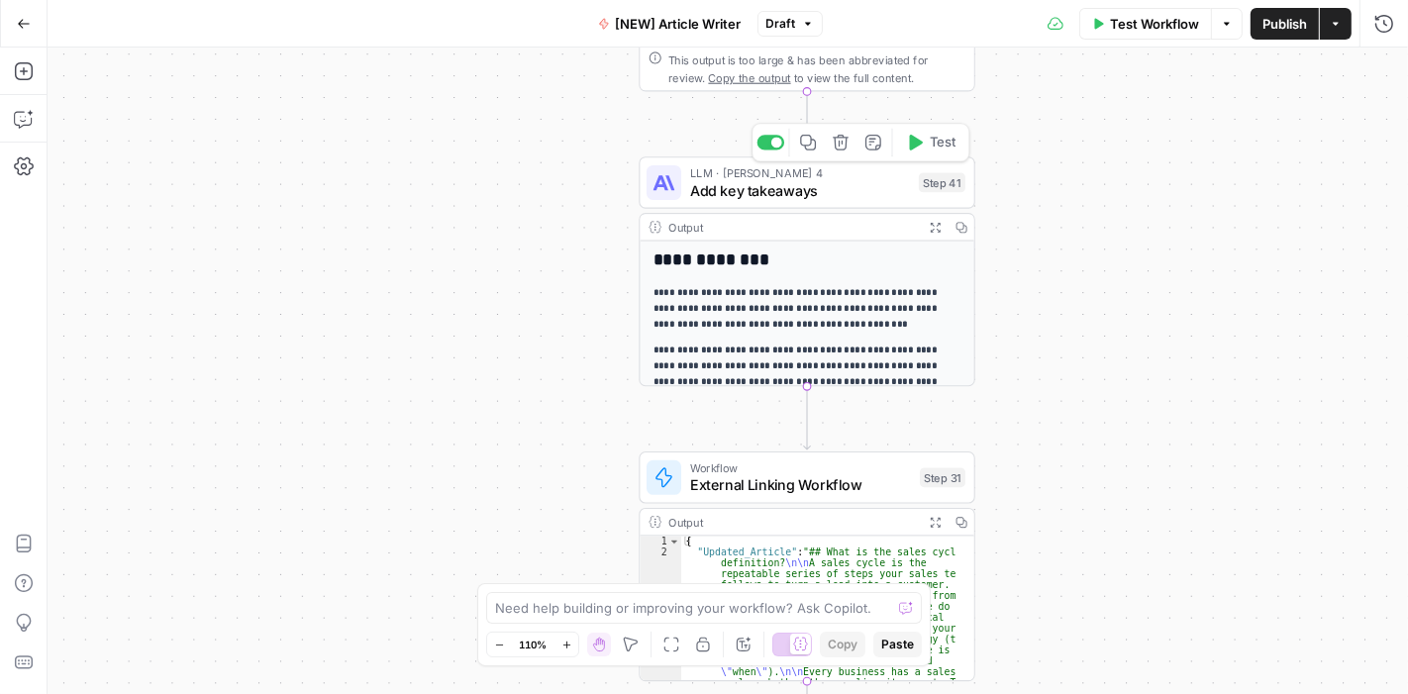
click at [846, 181] on span "Add key takeaways" at bounding box center [800, 190] width 220 height 22
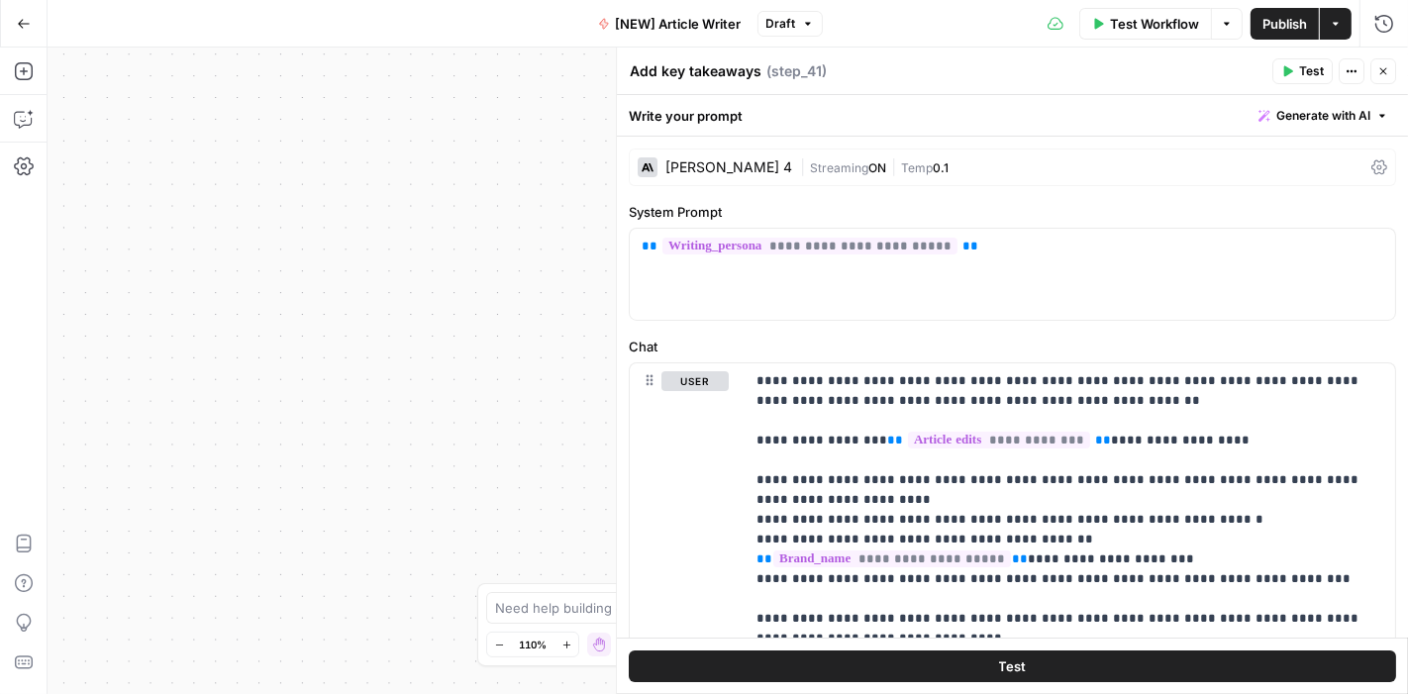
click at [1380, 67] on icon "button" at bounding box center [1383, 71] width 12 height 12
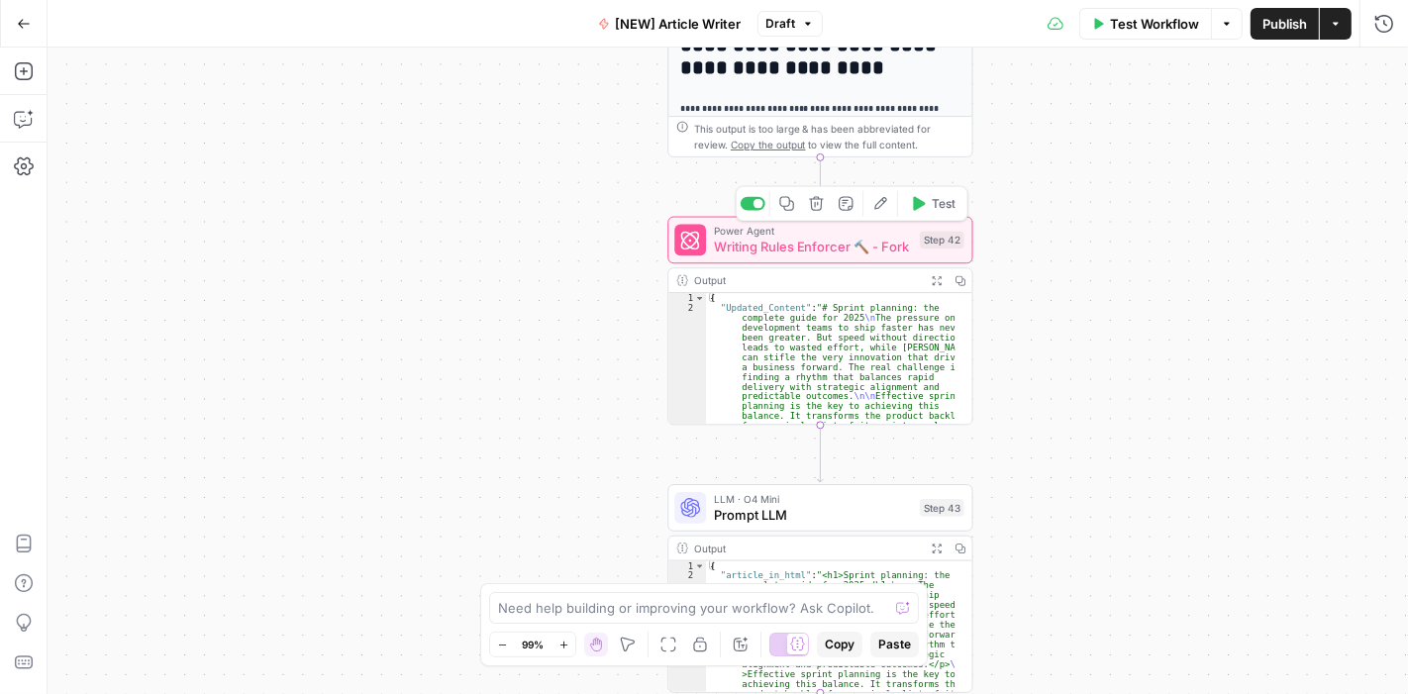
click at [885, 208] on icon "button" at bounding box center [880, 204] width 16 height 16
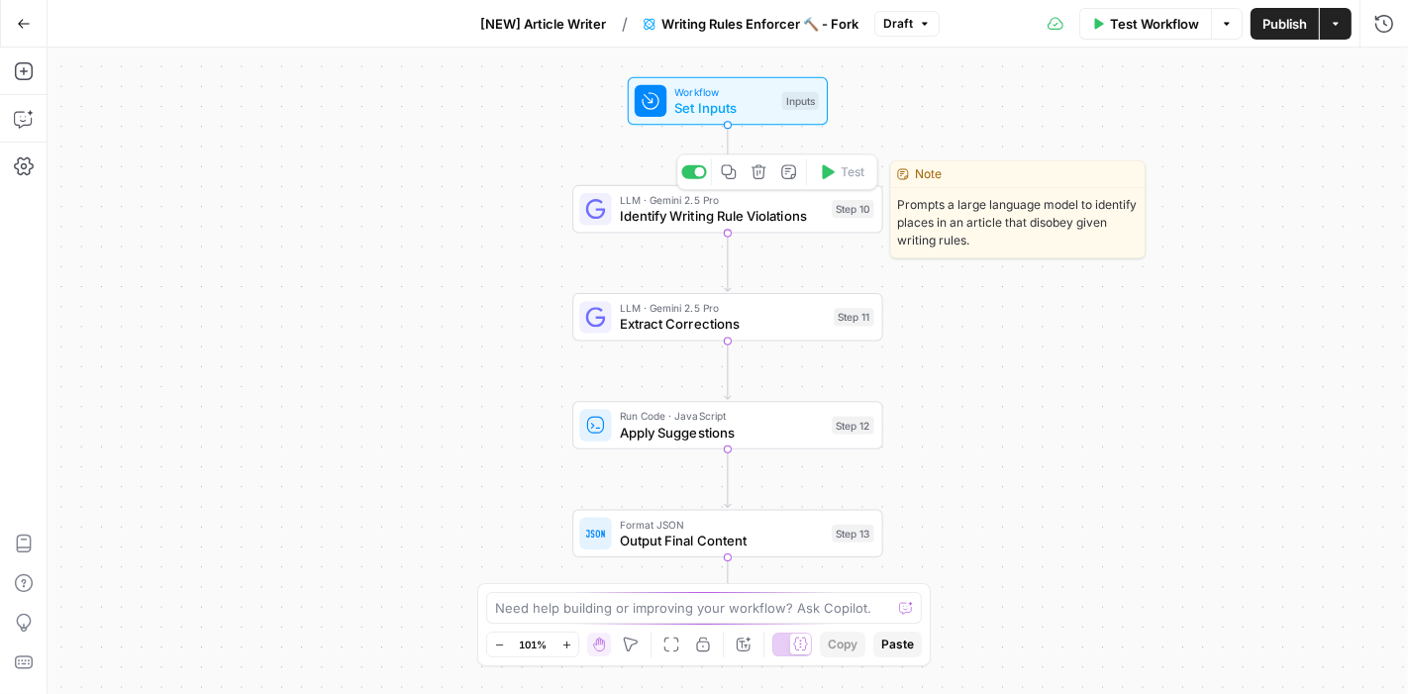
click at [662, 222] on span "Identify Writing Rule Violations" at bounding box center [722, 216] width 204 height 20
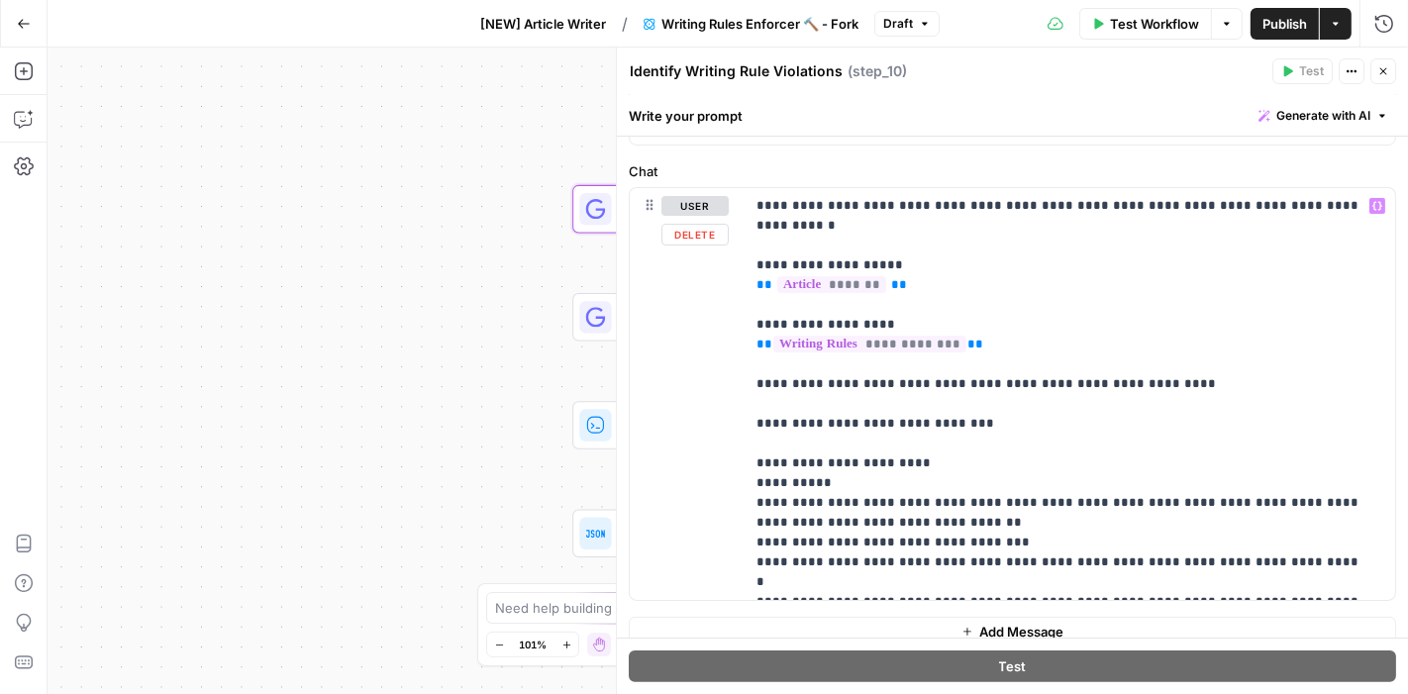
scroll to position [246, 0]
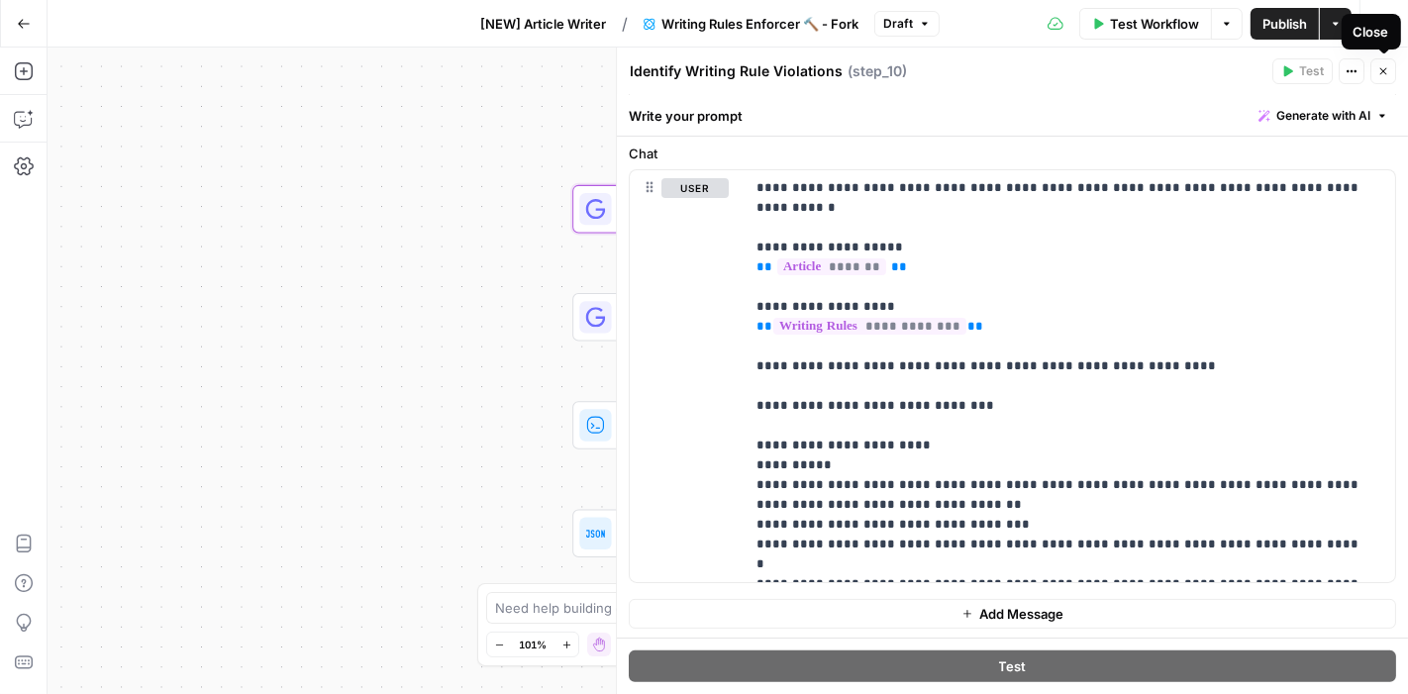
click at [1391, 72] on button "Close" at bounding box center [1383, 71] width 26 height 26
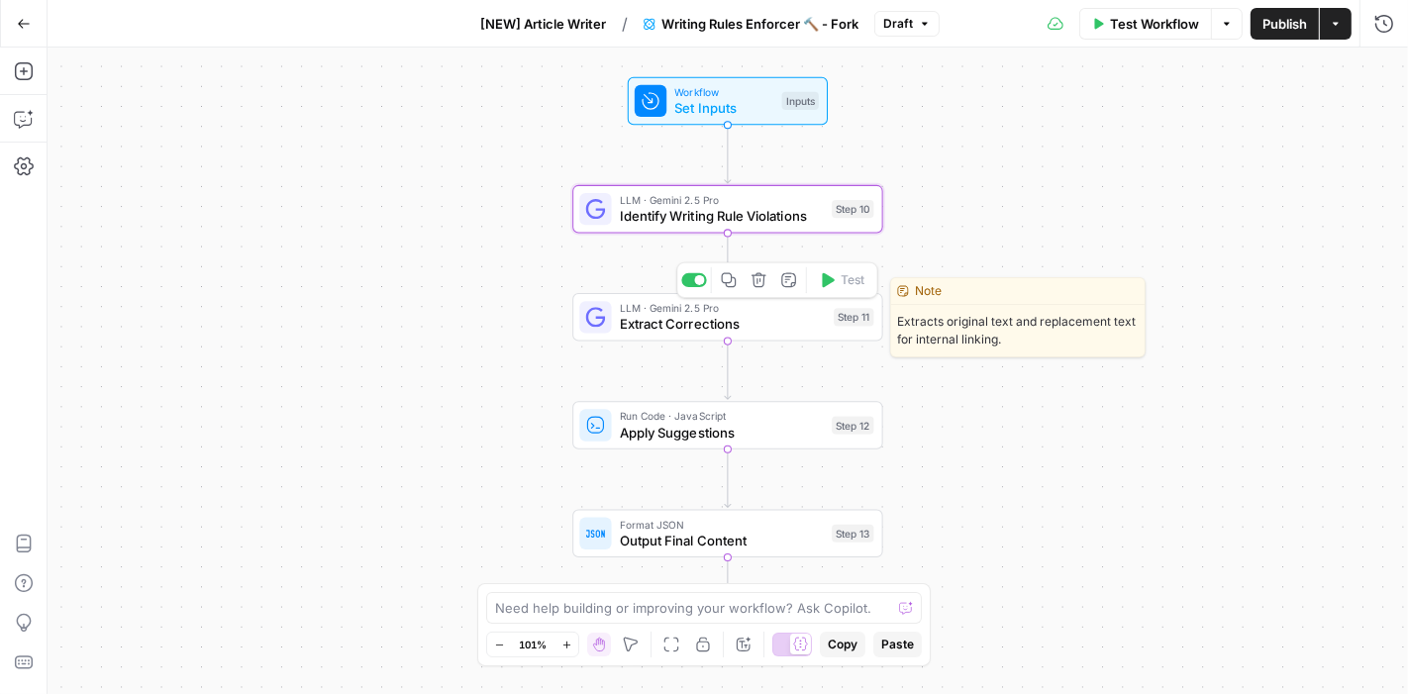
click at [761, 321] on span "Extract Corrections" at bounding box center [723, 324] width 206 height 20
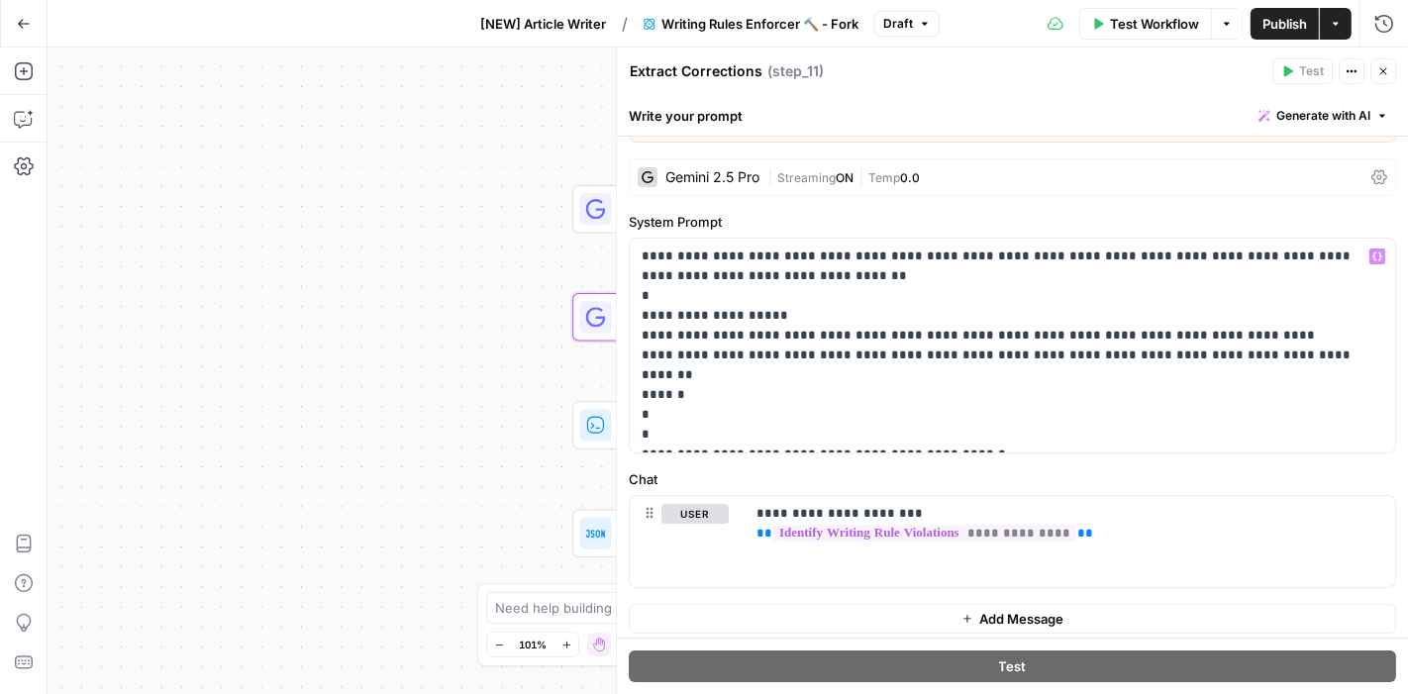
scroll to position [46, 0]
click at [1386, 73] on icon "button" at bounding box center [1383, 71] width 12 height 12
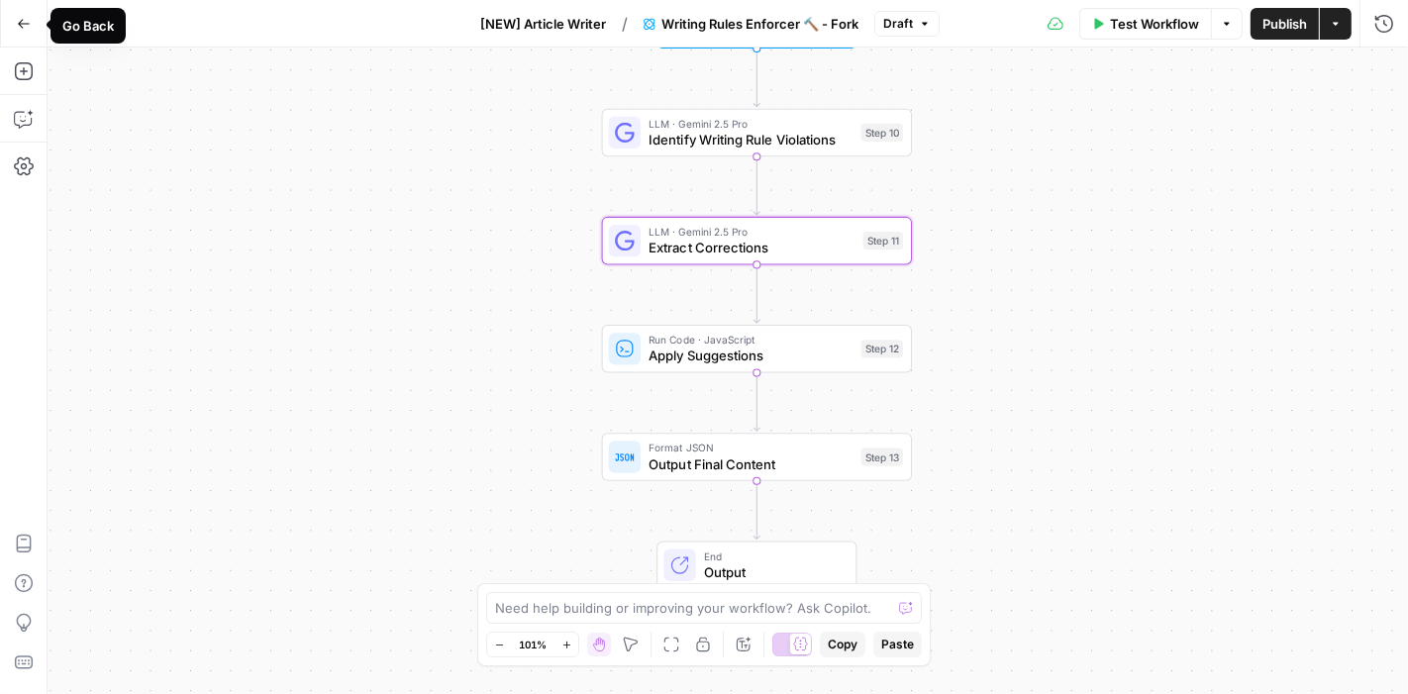
click at [23, 24] on icon "button" at bounding box center [24, 23] width 12 height 9
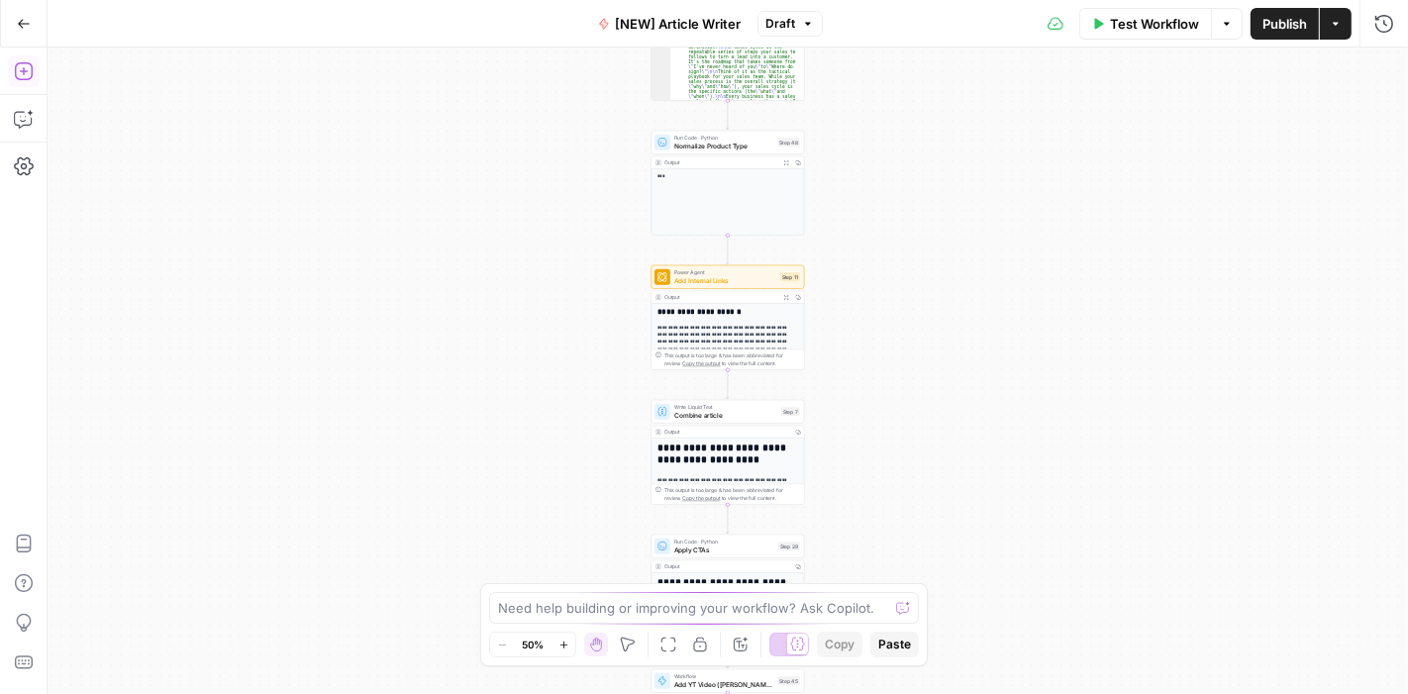
click at [27, 75] on icon "button" at bounding box center [24, 71] width 20 height 20
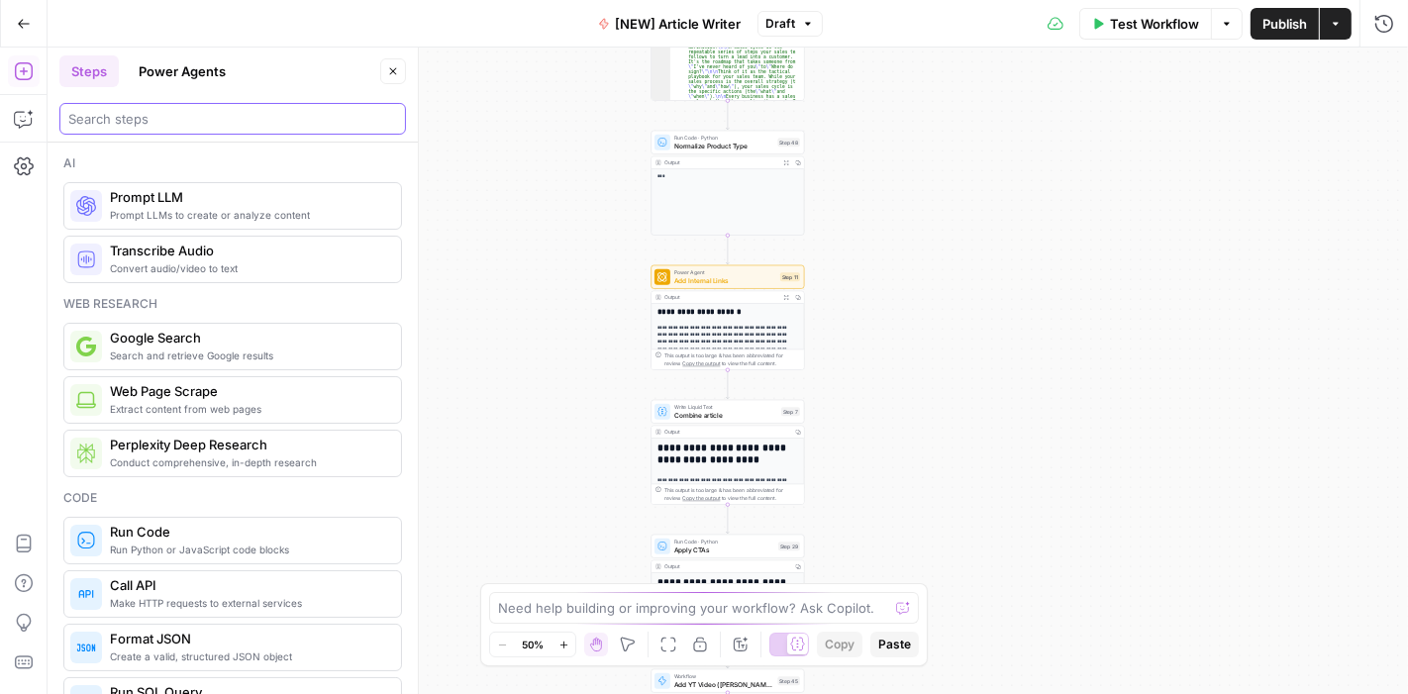
click at [229, 124] on input "search" at bounding box center [232, 119] width 329 height 20
type input "face"
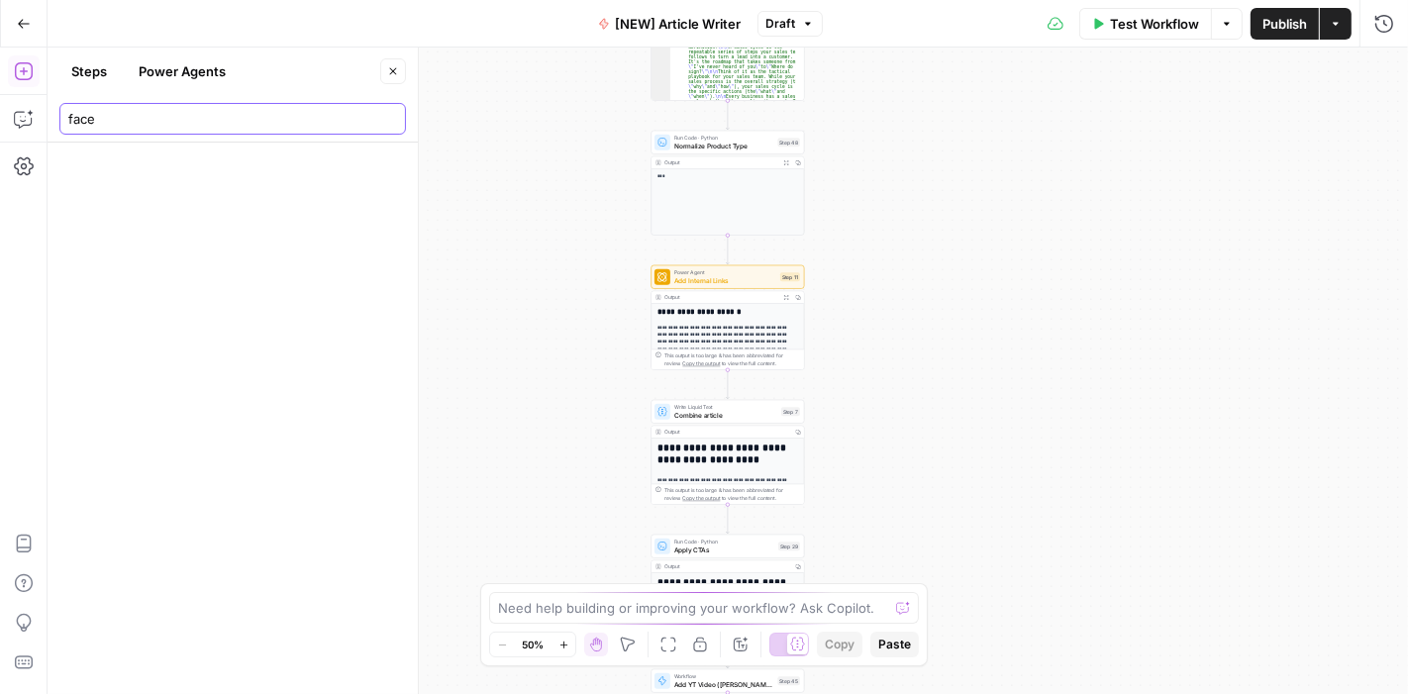
click at [387, 118] on input "face" at bounding box center [232, 119] width 329 height 20
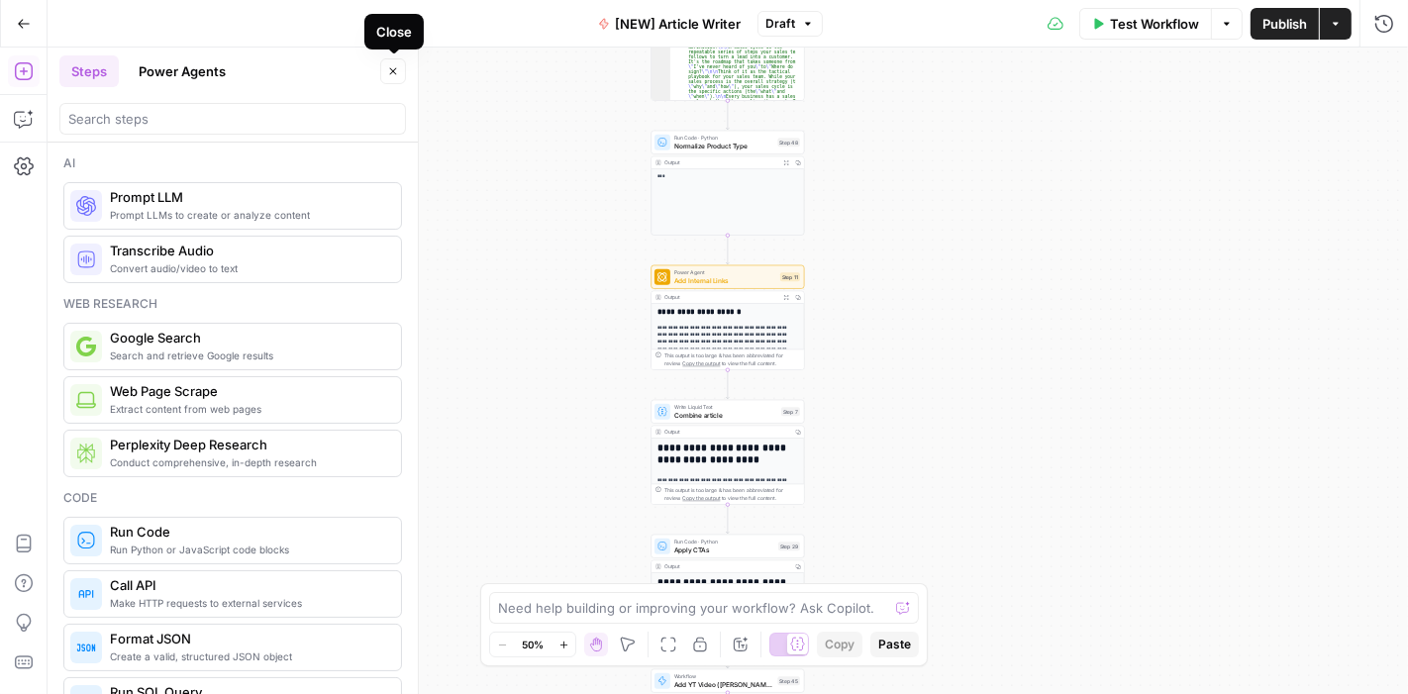
click at [393, 74] on icon "button" at bounding box center [393, 71] width 12 height 12
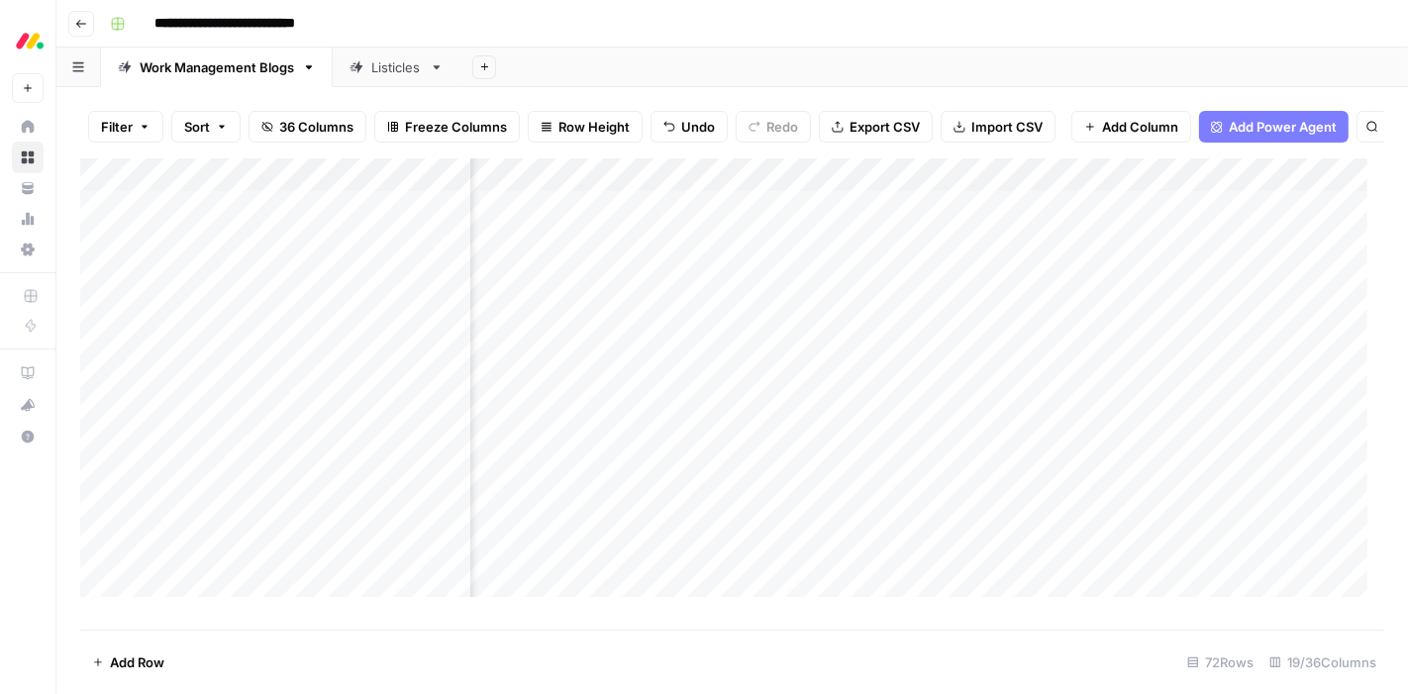
scroll to position [1, 202]
click at [702, 189] on div "Add Column" at bounding box center [732, 385] width 1304 height 455
click at [862, 193] on div "Add Column" at bounding box center [732, 385] width 1304 height 455
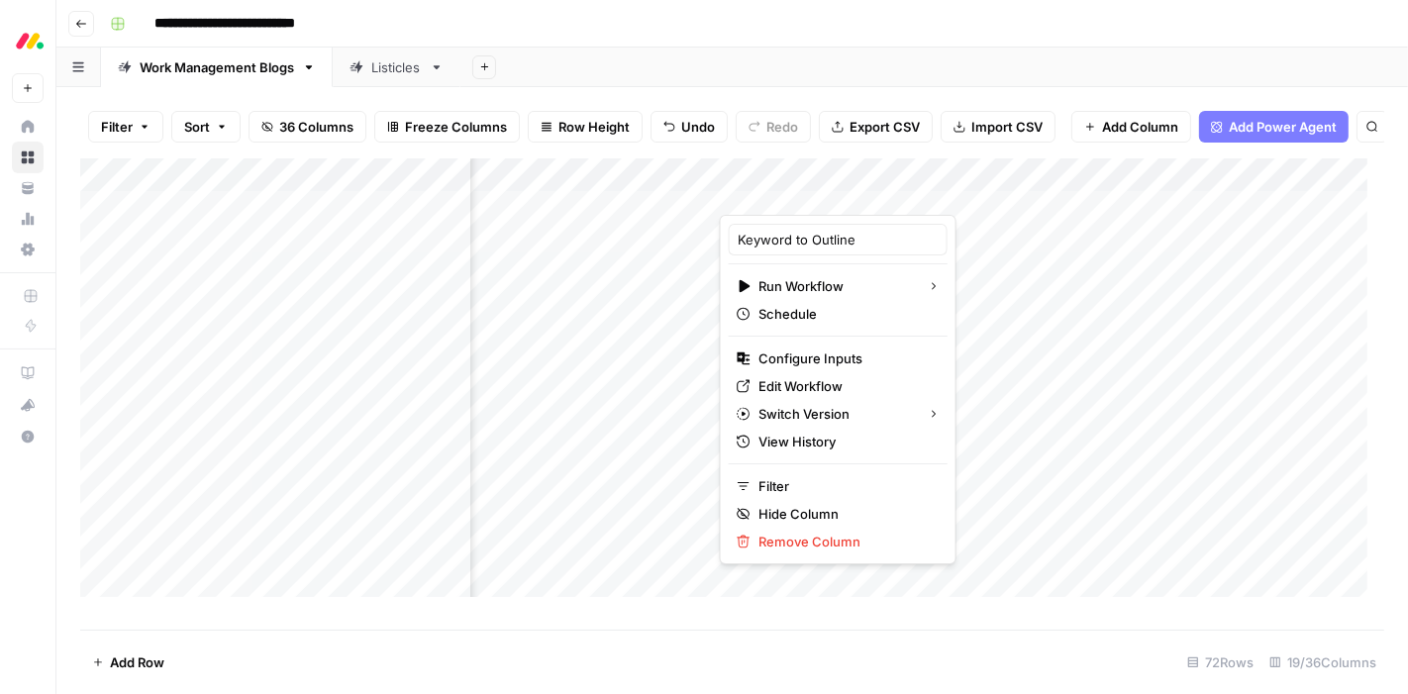
click at [922, 146] on div "Filter Sort 36 Columns Freeze Columns Row Height Undo Redo Export CSV Import CS…" at bounding box center [732, 126] width 1304 height 63
